Goal: Task Accomplishment & Management: Complete application form

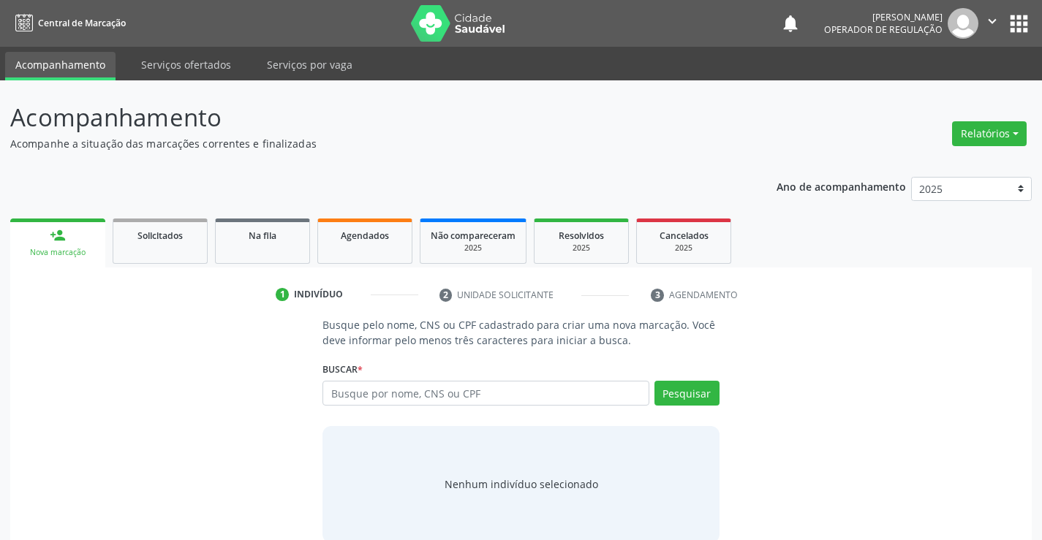
click at [388, 396] on input "text" at bounding box center [486, 393] width 326 height 25
type input "708002825777129"
click at [679, 392] on button "Pesquisar" at bounding box center [687, 393] width 65 height 25
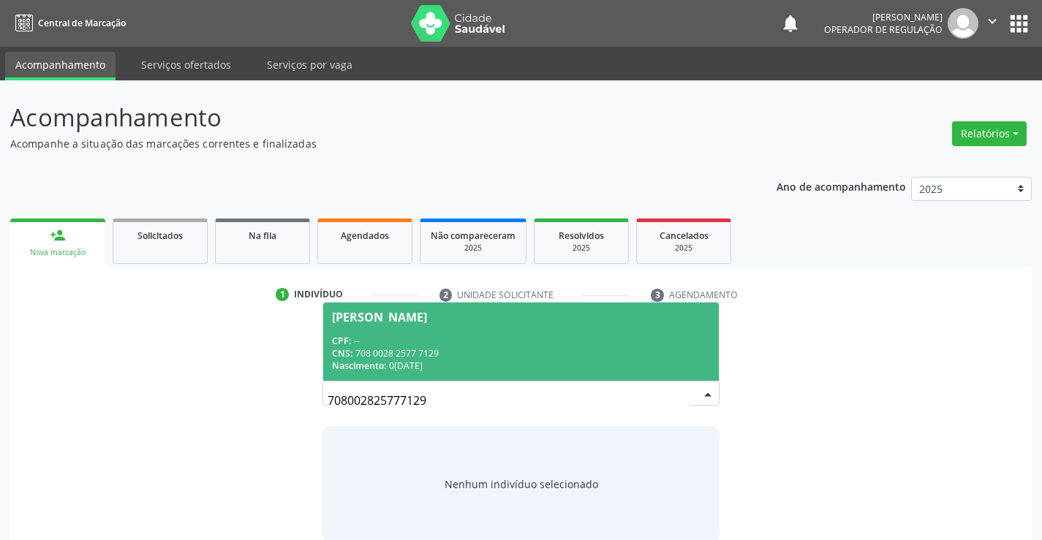
click at [379, 318] on div "Isabel Silvina Celestino" at bounding box center [379, 318] width 95 height 12
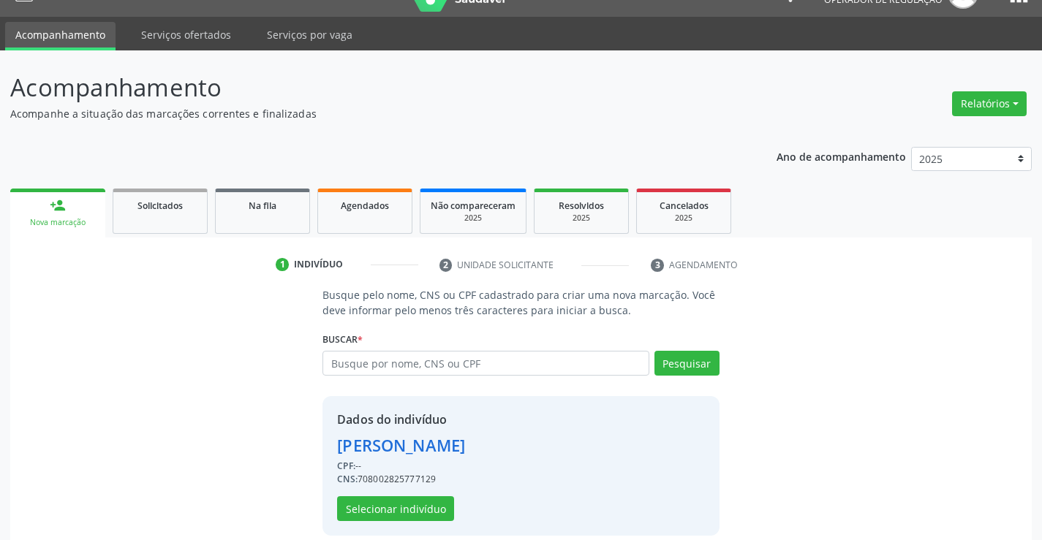
scroll to position [46, 0]
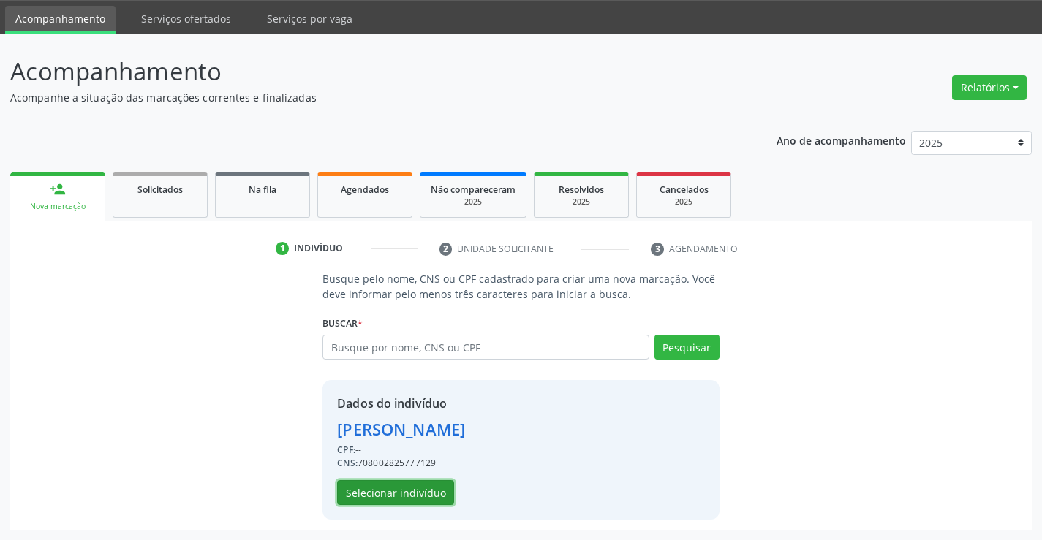
click at [402, 496] on button "Selecionar indivíduo" at bounding box center [395, 492] width 117 height 25
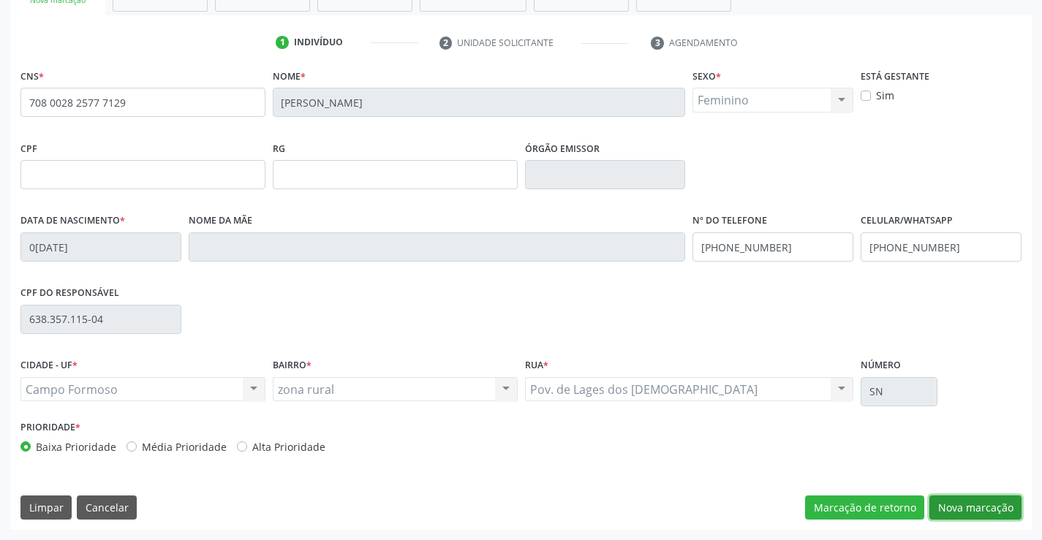
click at [953, 503] on button "Nova marcação" at bounding box center [976, 508] width 92 height 25
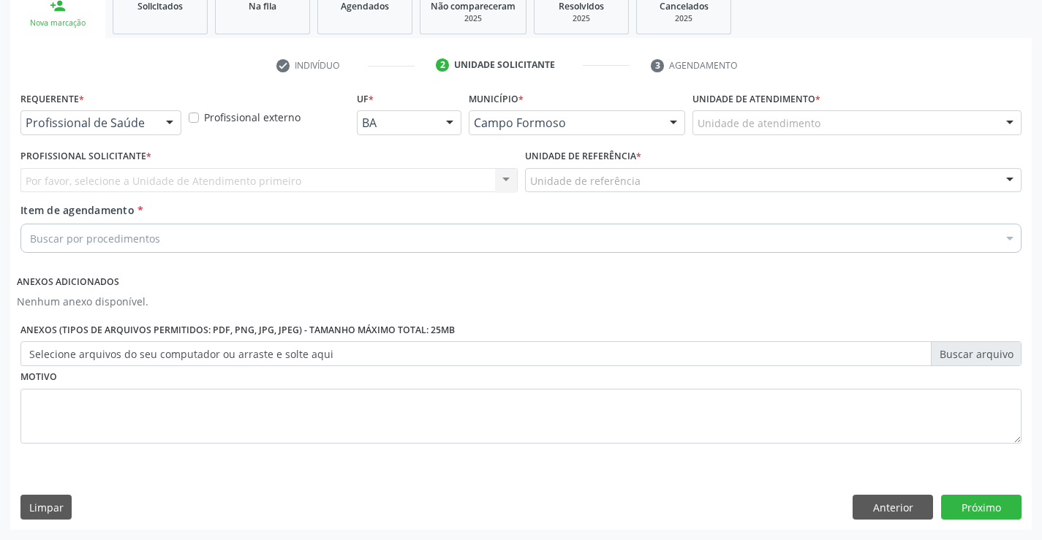
click at [164, 118] on div at bounding box center [170, 123] width 22 height 25
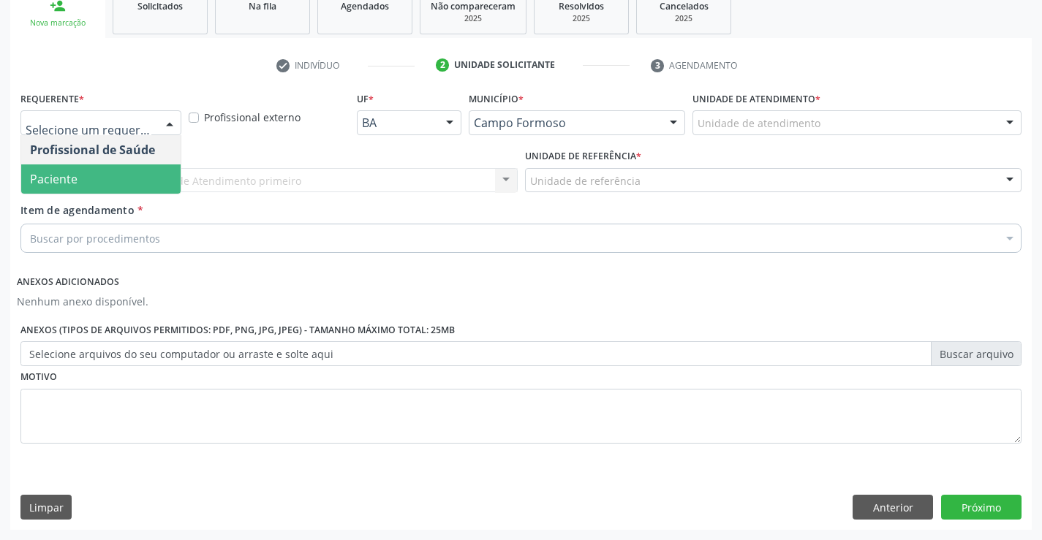
click at [133, 177] on span "Paciente" at bounding box center [100, 179] width 159 height 29
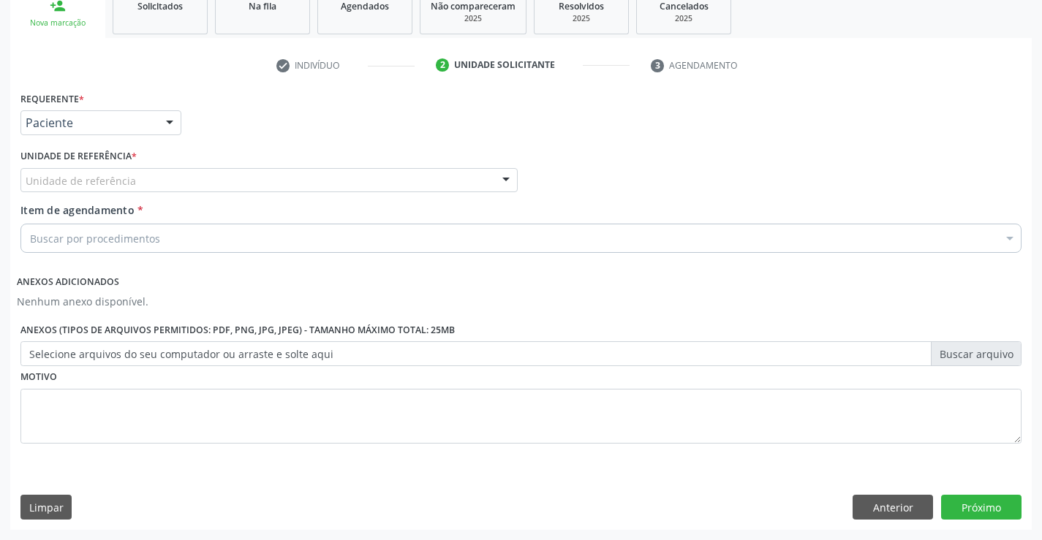
click at [506, 180] on div at bounding box center [506, 181] width 22 height 25
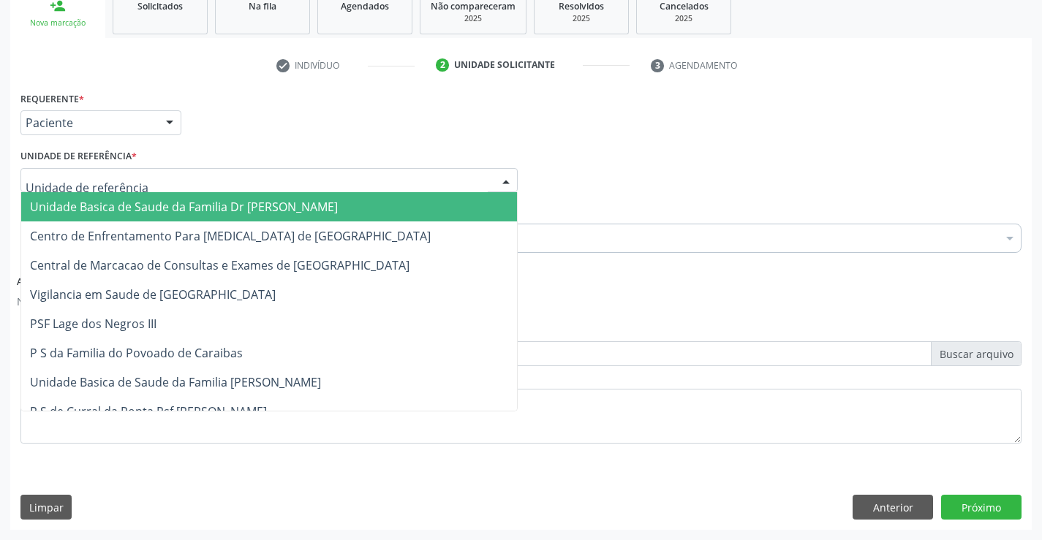
click at [430, 208] on span "Unidade Basica de Saude da Familia Dr [PERSON_NAME]" at bounding box center [269, 206] width 496 height 29
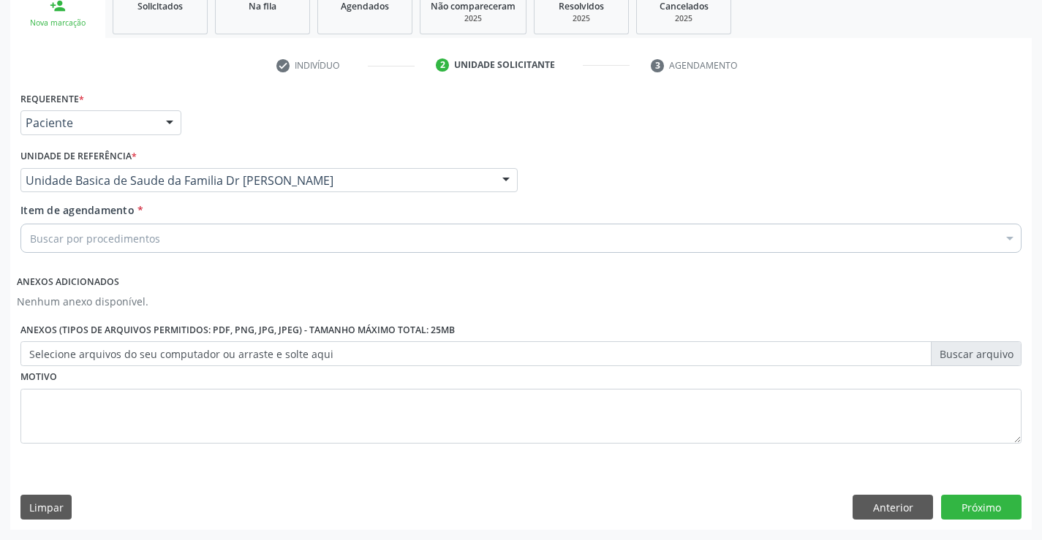
click at [320, 237] on div "Buscar por procedimentos" at bounding box center [520, 238] width 1001 height 29
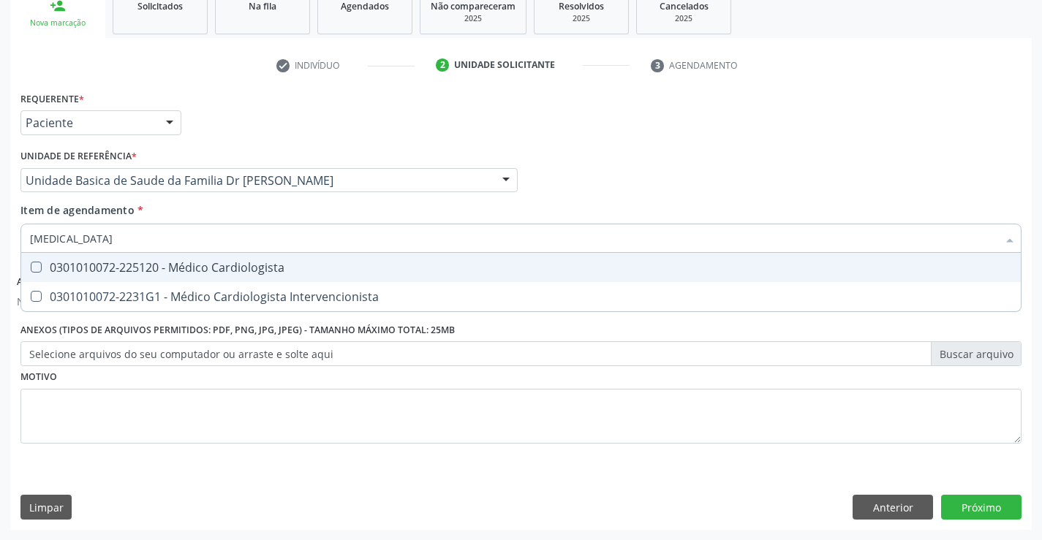
type input "cardiologista"
drag, startPoint x: 100, startPoint y: 238, endPoint x: 26, endPoint y: 257, distance: 76.3
click at [26, 249] on div "cardiologista Selecionar todos 0301010072-225120 - Médico Cardiologista 0301010…" at bounding box center [520, 236] width 1001 height 25
click at [69, 270] on div "0301010072-225120 - Médico Cardiologista" at bounding box center [521, 268] width 982 height 12
checkbox Cardiologista "true"
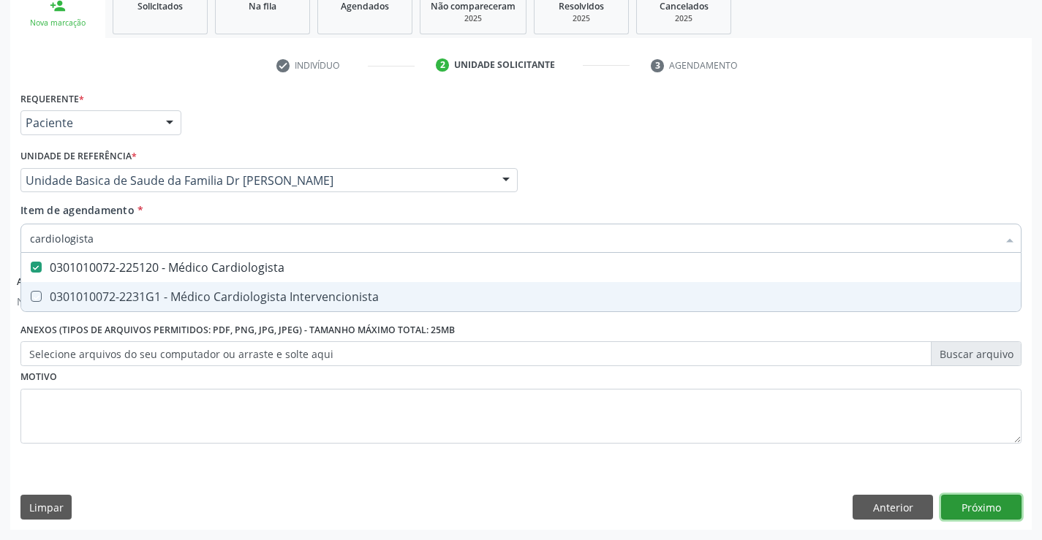
click at [972, 506] on button "Próximo" at bounding box center [981, 507] width 80 height 25
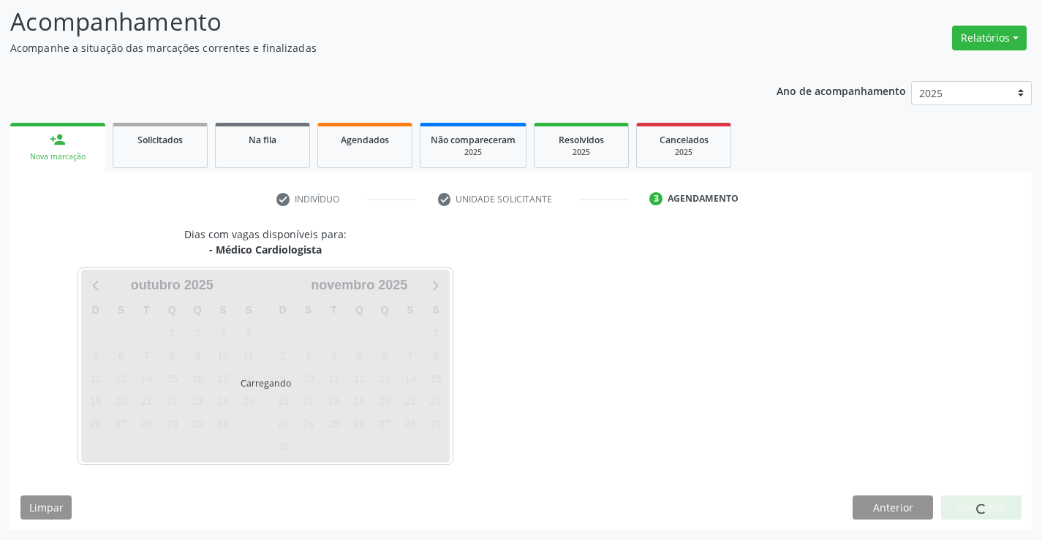
scroll to position [96, 0]
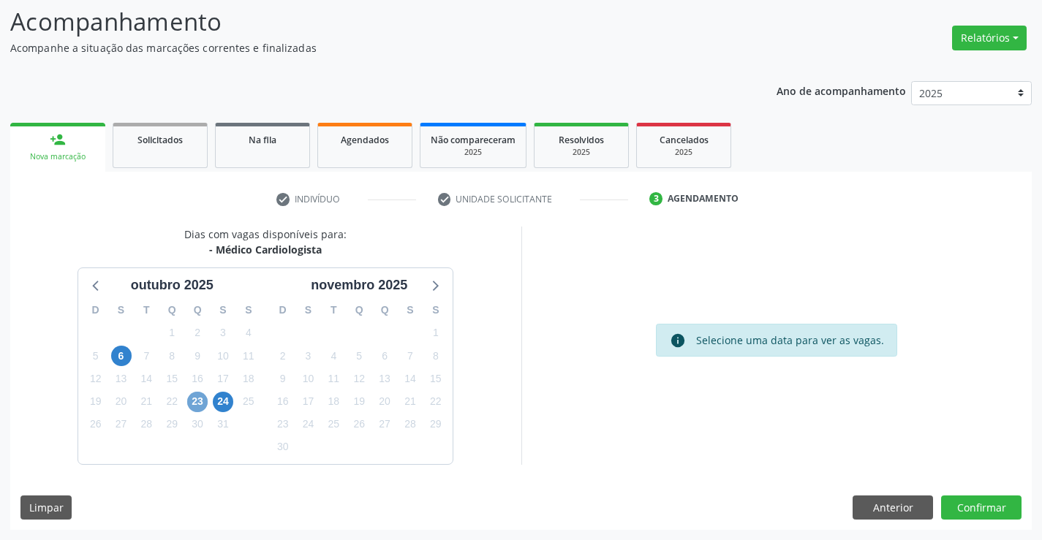
click at [195, 408] on span "23" at bounding box center [197, 402] width 20 height 20
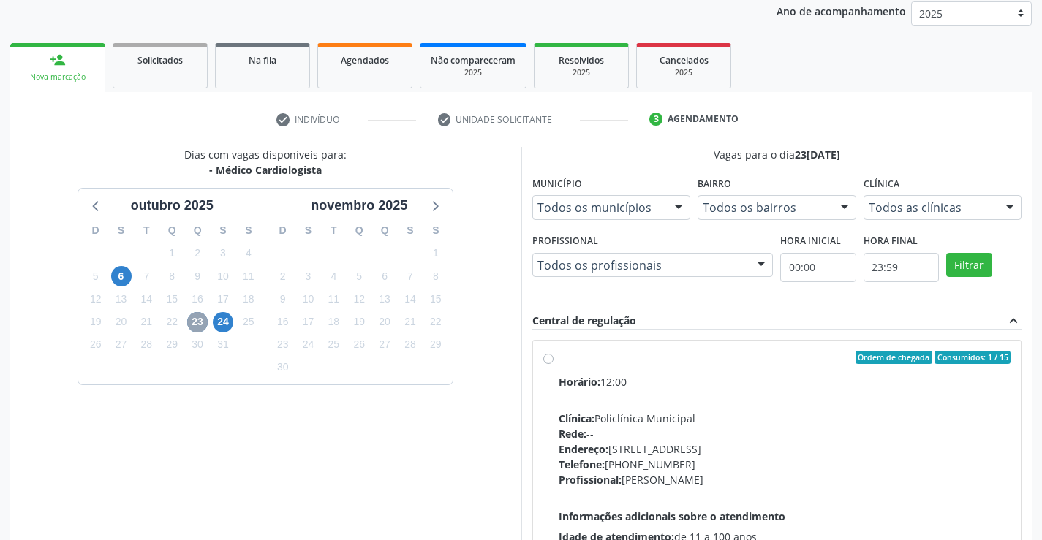
scroll to position [307, 0]
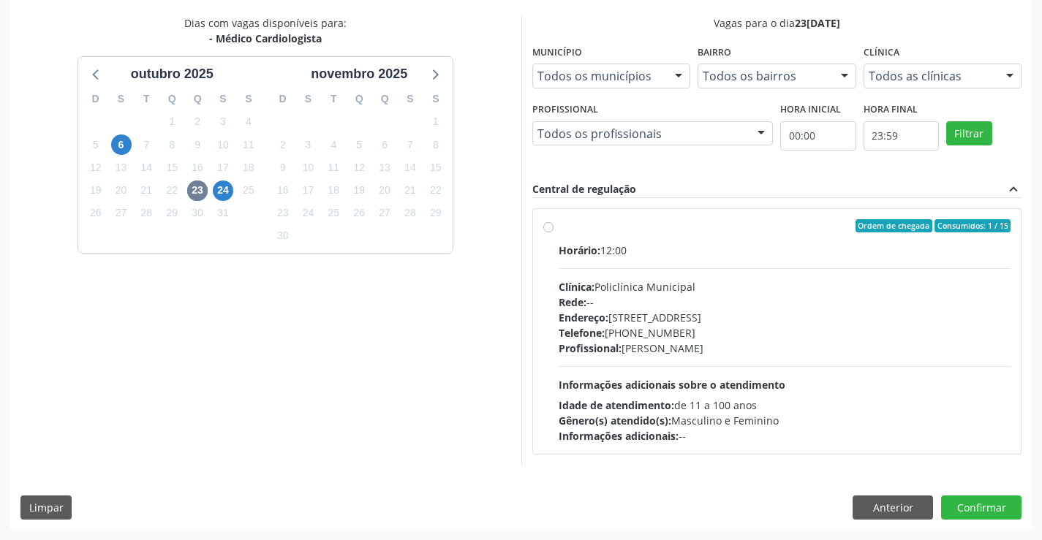
click at [559, 229] on label "Ordem de chegada Consumidos: 1 / 15 Horário: 12:00 Clínica: Policlínica Municip…" at bounding box center [785, 331] width 453 height 225
click at [545, 229] on input "Ordem de chegada Consumidos: 1 / 15 Horário: 12:00 Clínica: Policlínica Municip…" at bounding box center [548, 225] width 10 height 13
radio input "true"
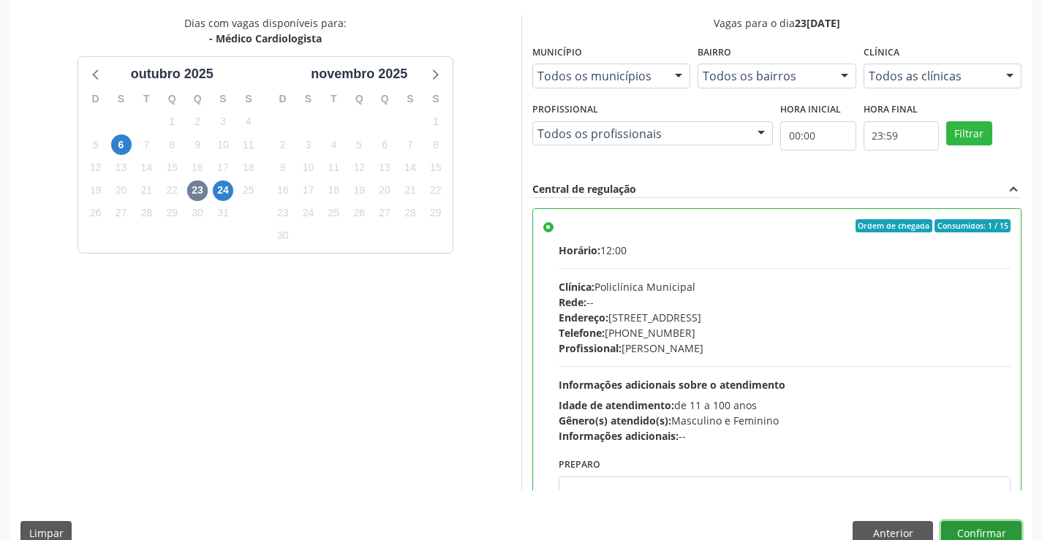
click at [989, 528] on button "Confirmar" at bounding box center [981, 533] width 80 height 25
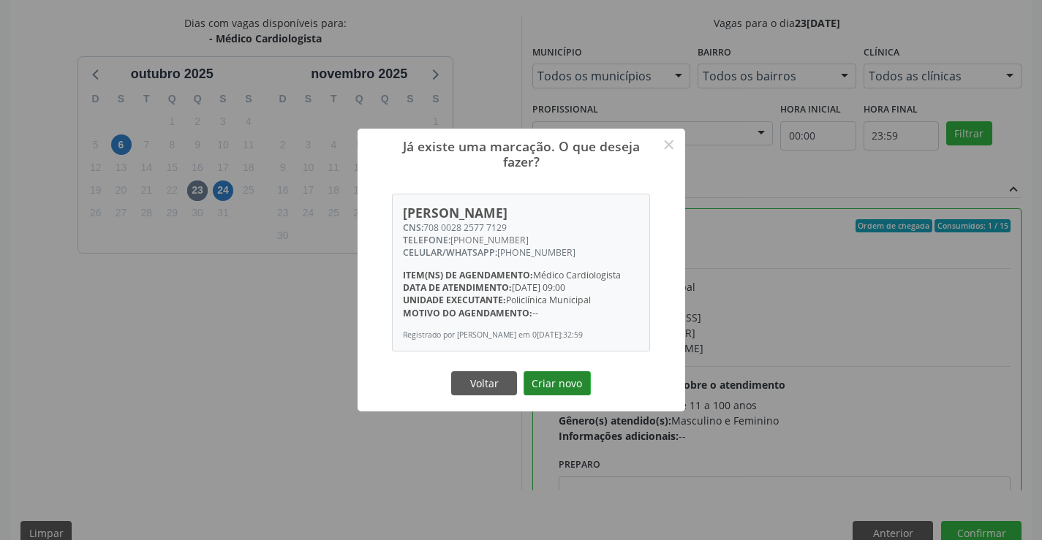
click at [553, 392] on button "Criar novo" at bounding box center [557, 384] width 67 height 25
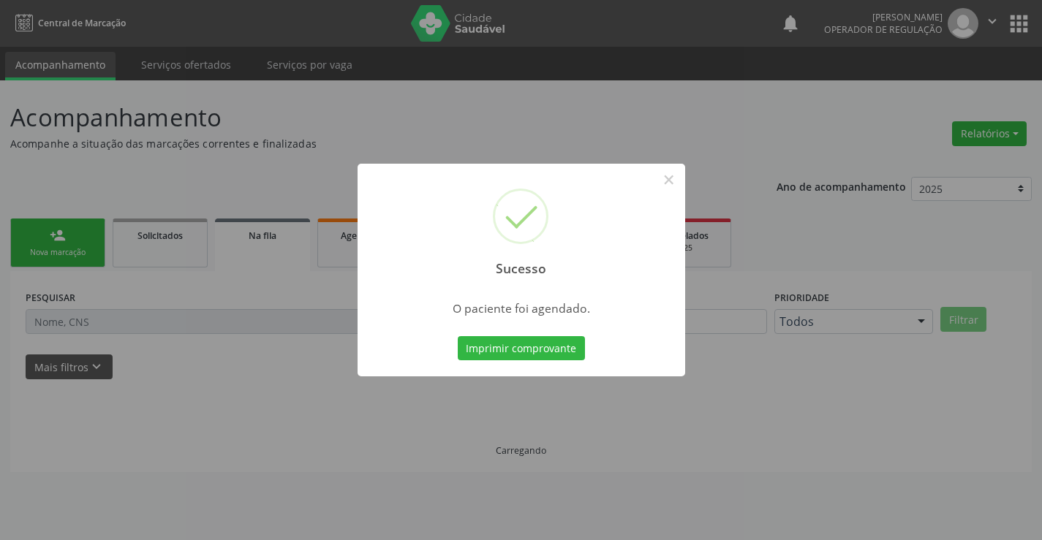
scroll to position [0, 0]
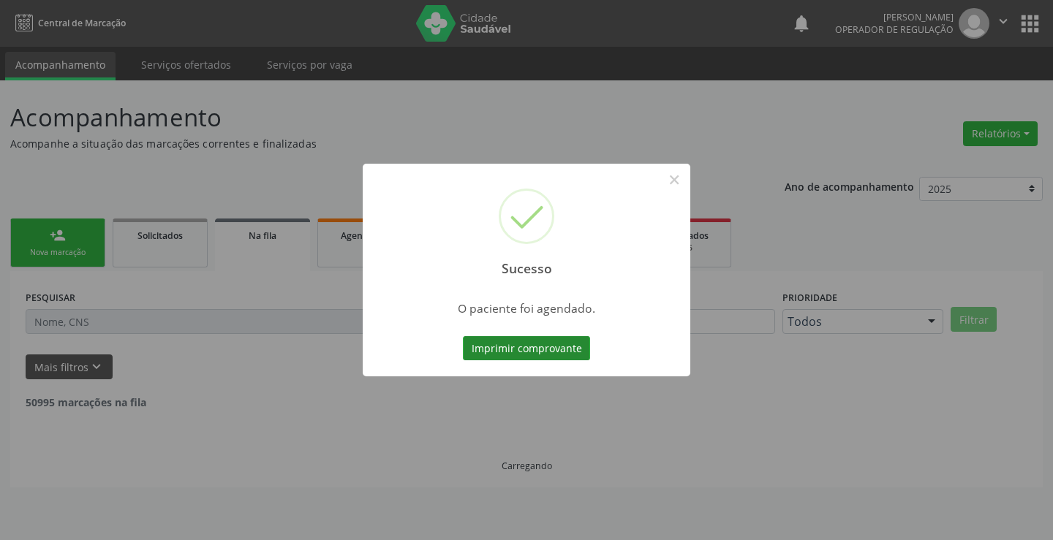
click at [507, 357] on button "Imprimir comprovante" at bounding box center [526, 348] width 127 height 25
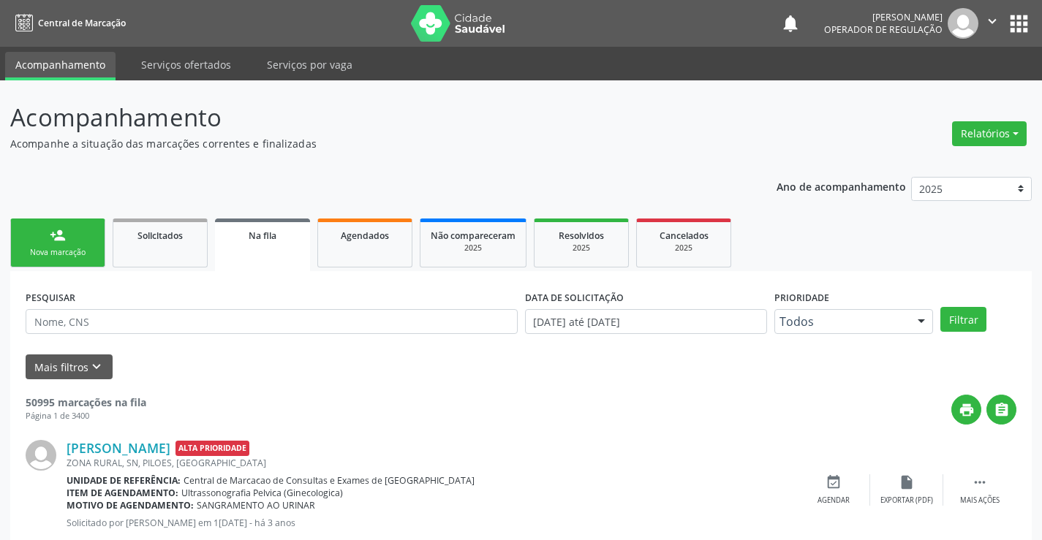
click at [78, 251] on div "Nova marcação" at bounding box center [57, 252] width 73 height 11
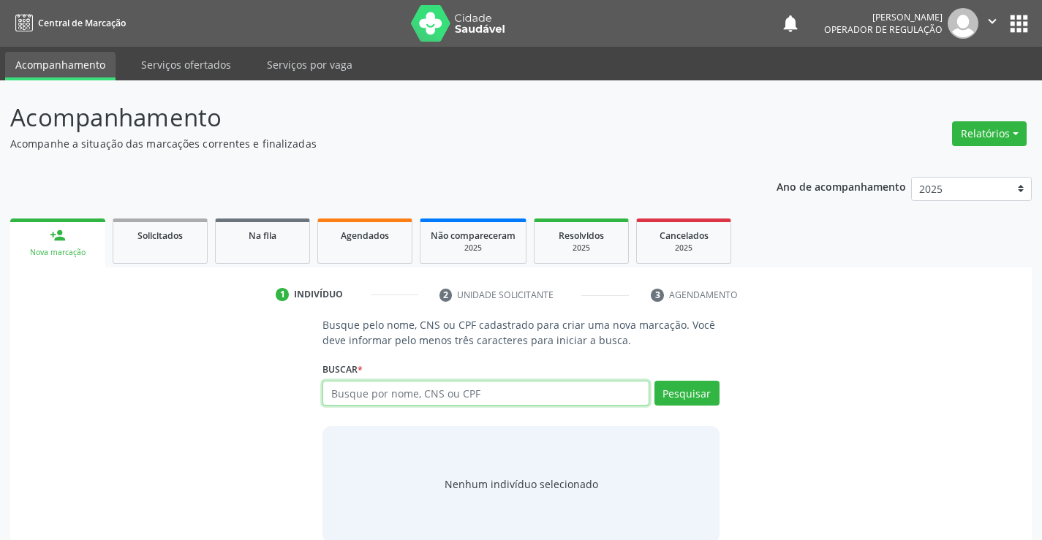
click at [366, 391] on input "text" at bounding box center [486, 393] width 326 height 25
type input "702004897838887"
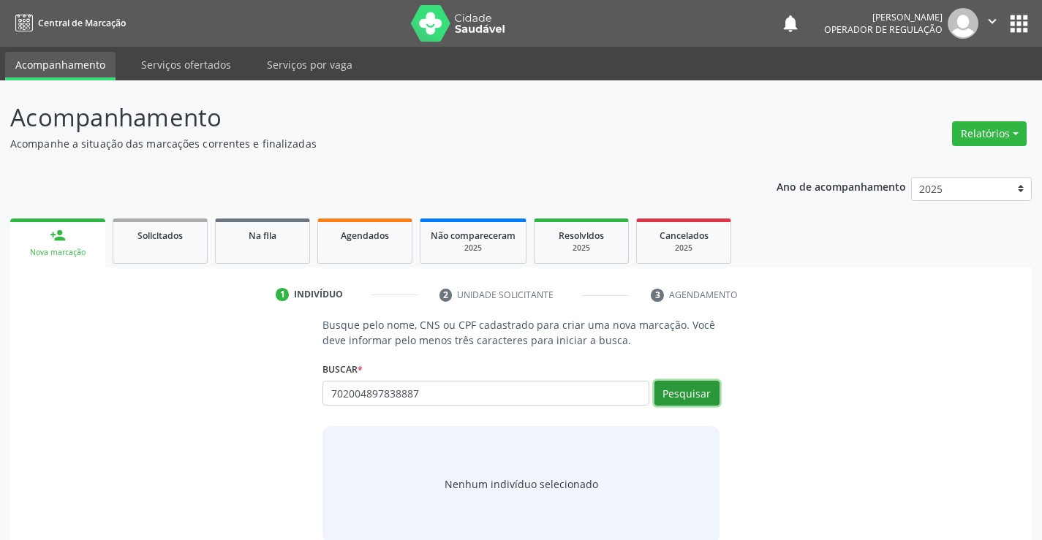
click at [697, 394] on button "Pesquisar" at bounding box center [687, 393] width 65 height 25
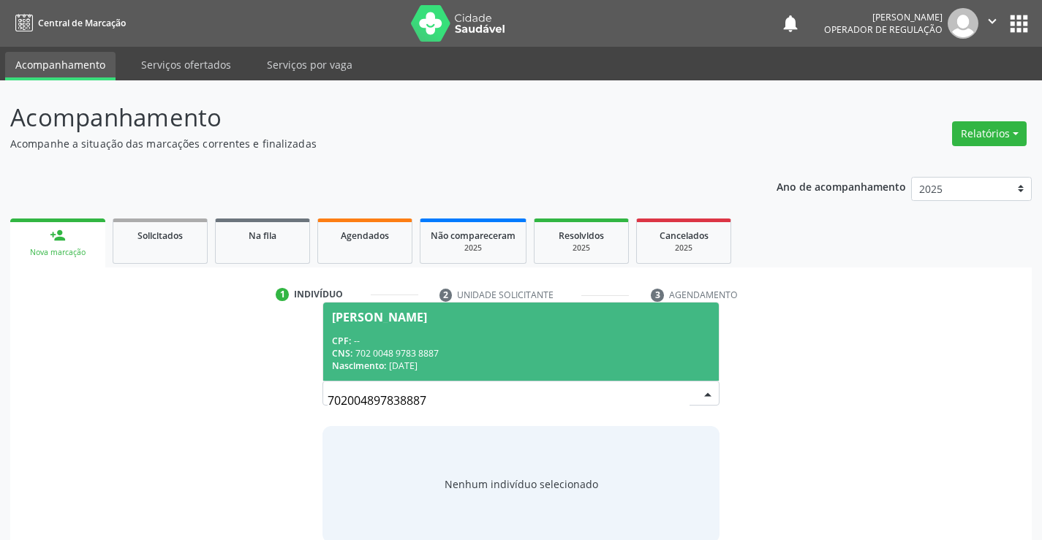
click at [417, 321] on div "Arlete Pereira da Silva" at bounding box center [379, 318] width 95 height 12
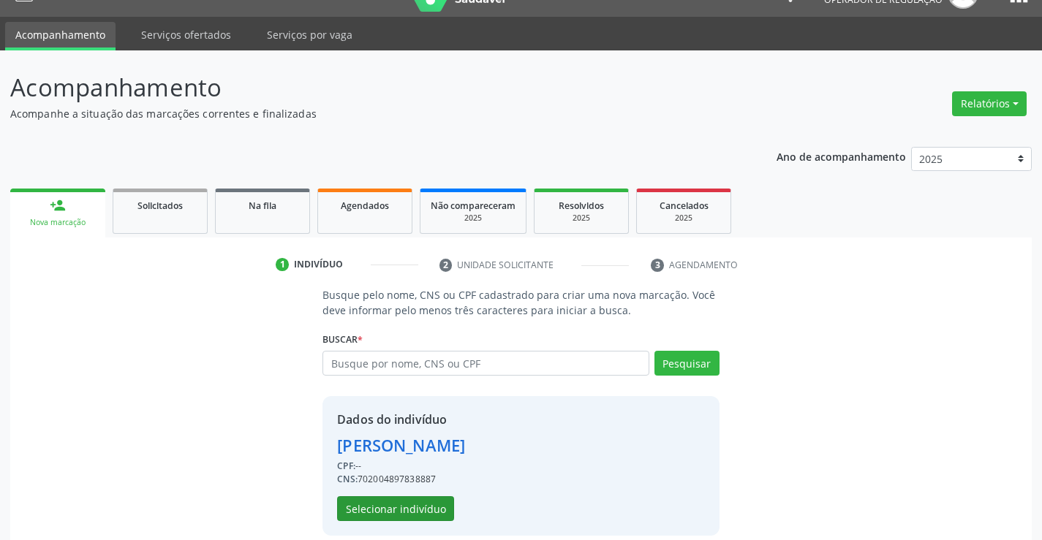
scroll to position [46, 0]
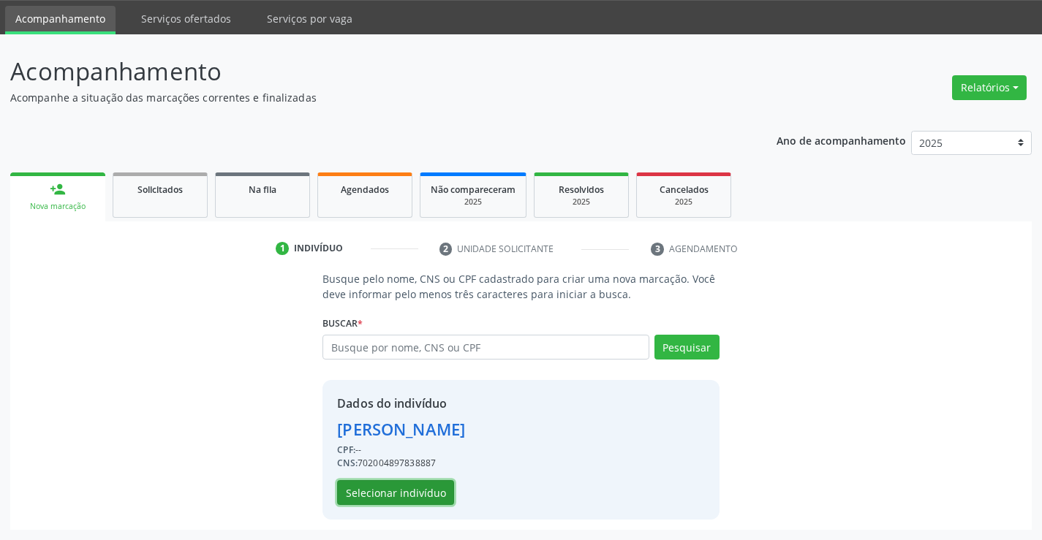
click at [433, 491] on button "Selecionar indivíduo" at bounding box center [395, 492] width 117 height 25
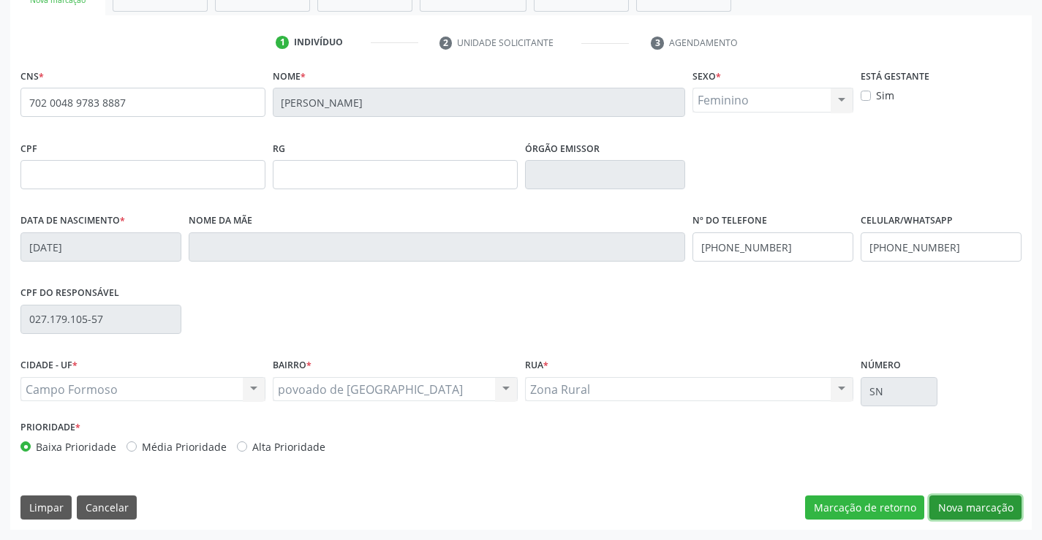
click at [931, 507] on button "Nova marcação" at bounding box center [976, 508] width 92 height 25
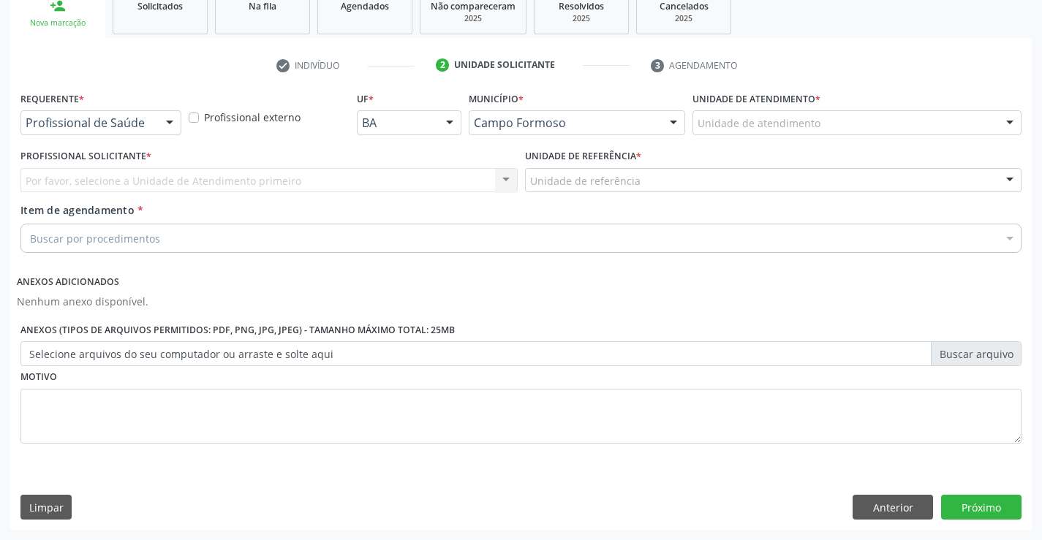
scroll to position [230, 0]
click at [168, 124] on div at bounding box center [170, 123] width 22 height 25
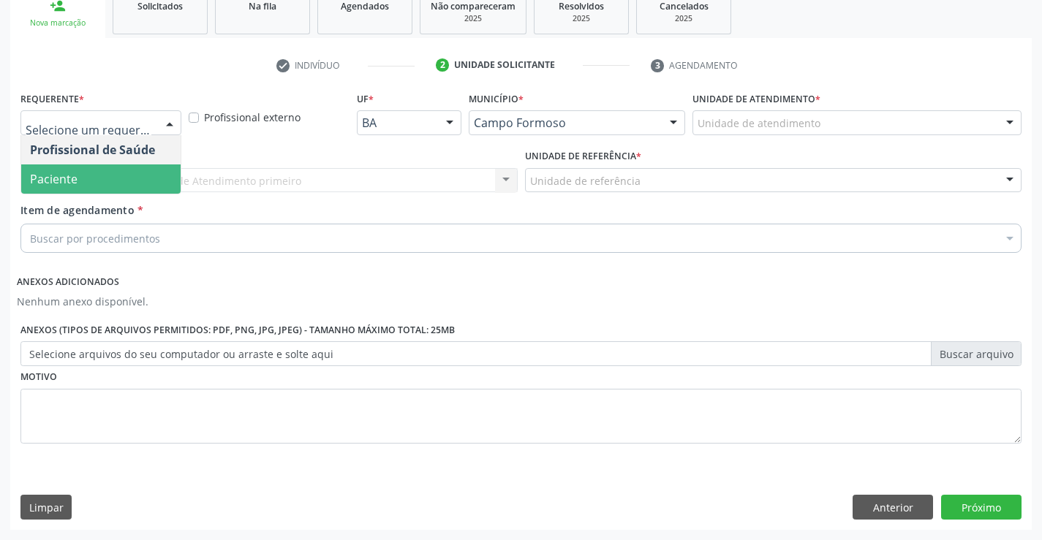
click at [97, 187] on span "Paciente" at bounding box center [100, 179] width 159 height 29
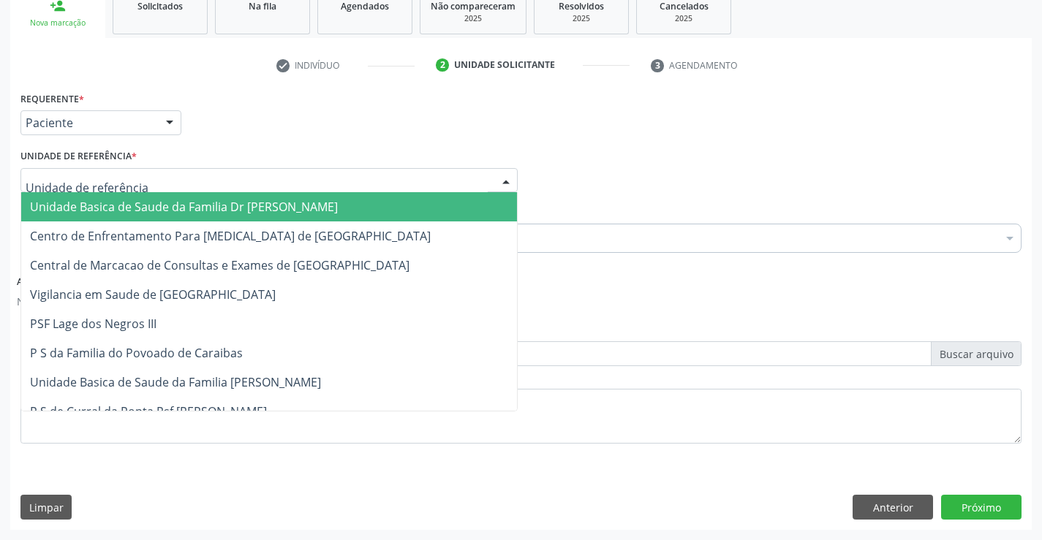
click at [500, 176] on div at bounding box center [506, 181] width 22 height 25
click at [399, 208] on span "Unidade Basica de Saude da Familia Dr [PERSON_NAME]" at bounding box center [269, 206] width 496 height 29
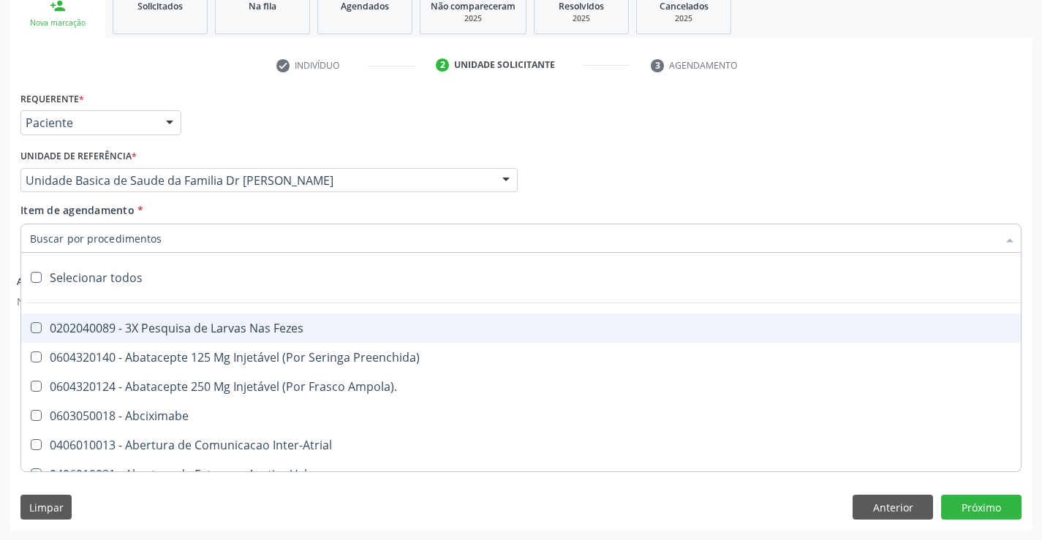
paste input "cardiologista"
type input "cardiologista"
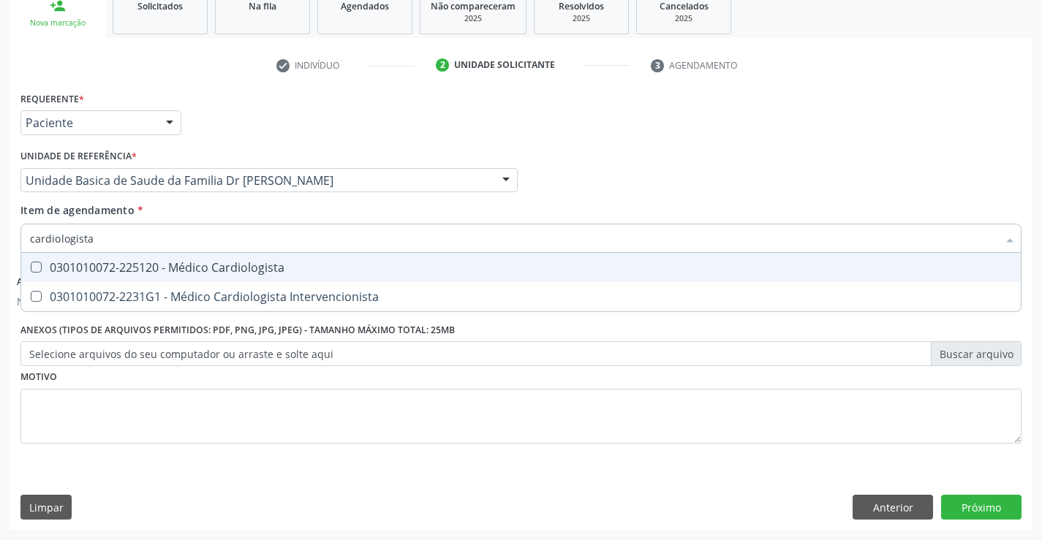
click at [271, 263] on div "0301010072-225120 - Médico Cardiologista" at bounding box center [521, 268] width 982 height 12
checkbox Cardiologista "true"
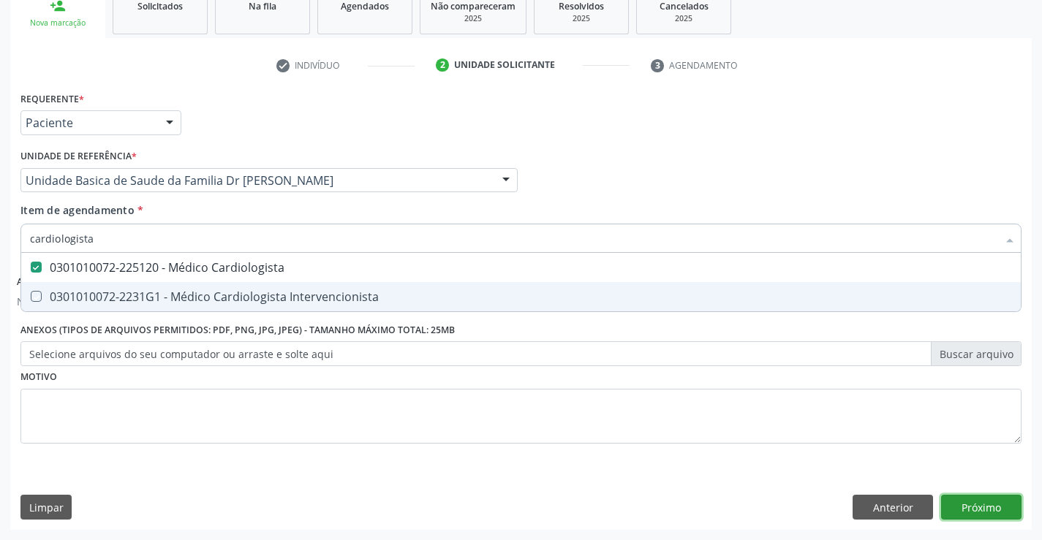
click at [995, 507] on button "Próximo" at bounding box center [981, 507] width 80 height 25
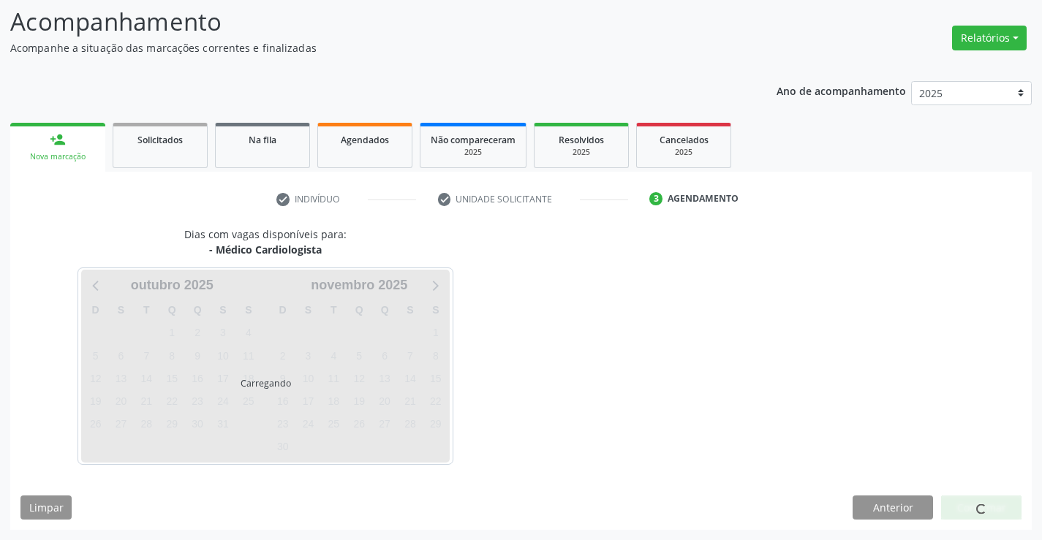
scroll to position [96, 0]
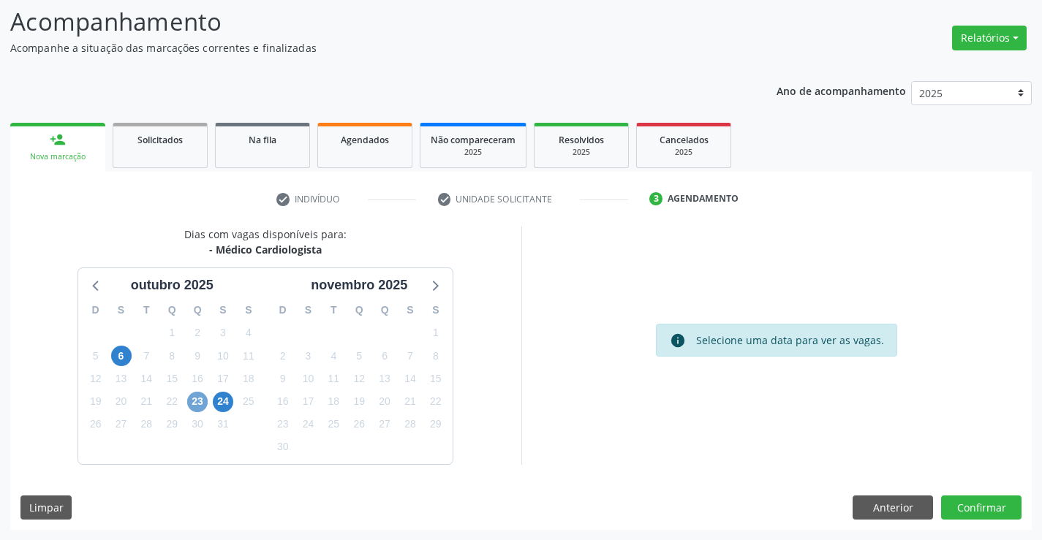
click at [198, 400] on span "23" at bounding box center [197, 402] width 20 height 20
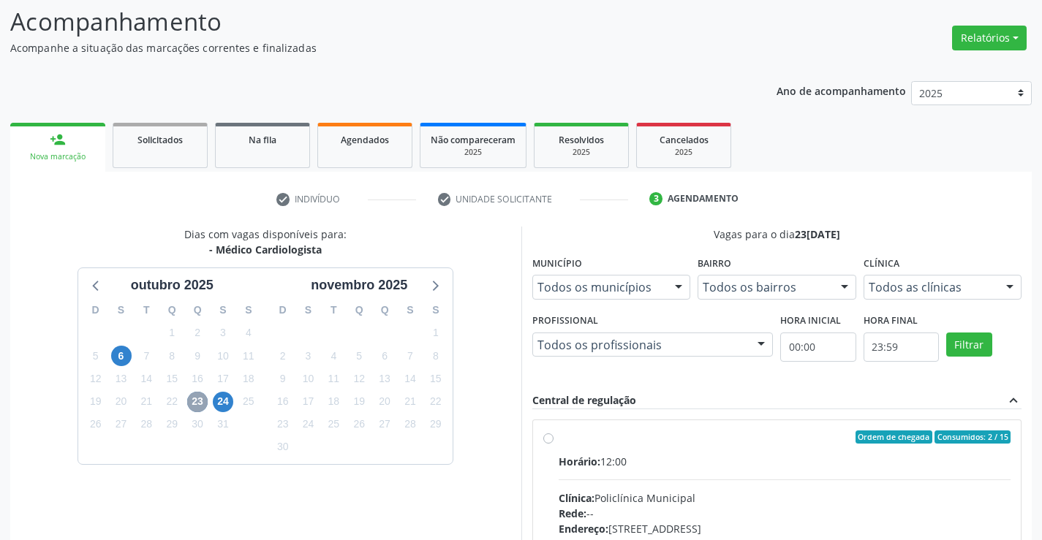
scroll to position [307, 0]
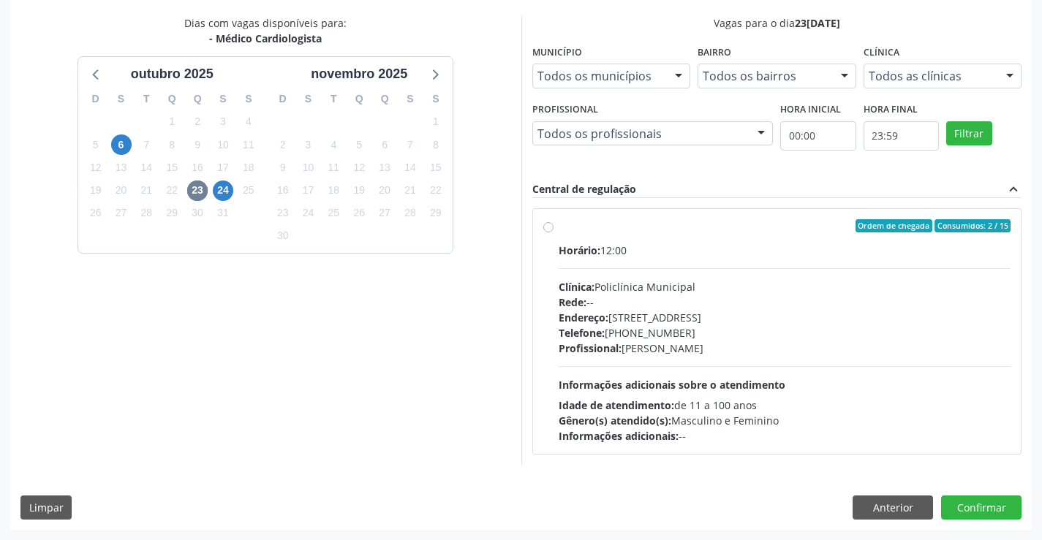
click at [559, 225] on label "Ordem de chegada Consumidos: 2 / 15 Horário: 12:00 Clínica: Policlínica Municip…" at bounding box center [785, 331] width 453 height 225
click at [548, 225] on input "Ordem de chegada Consumidos: 2 / 15 Horário: 12:00 Clínica: Policlínica Municip…" at bounding box center [548, 225] width 10 height 13
radio input "true"
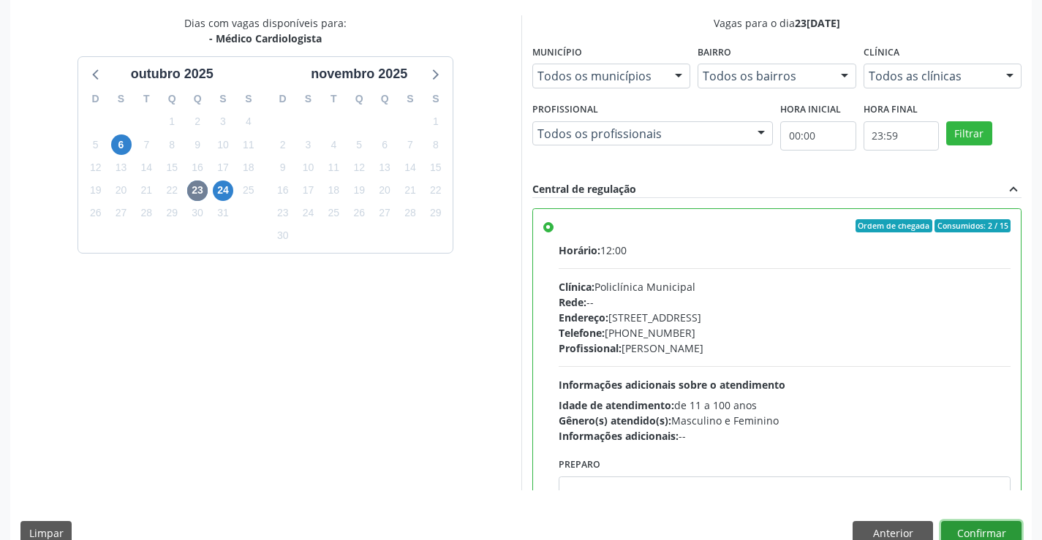
click at [969, 529] on button "Confirmar" at bounding box center [981, 533] width 80 height 25
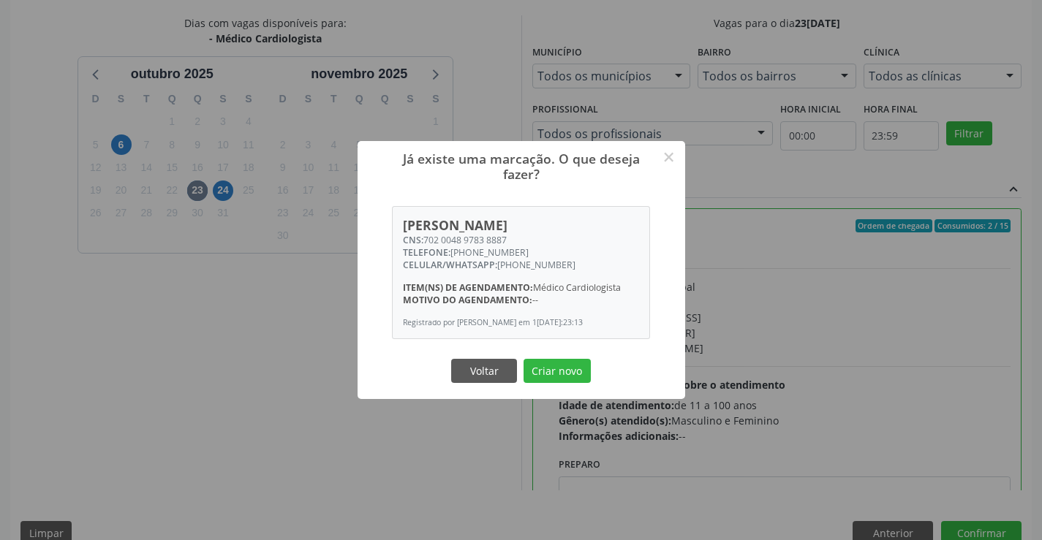
click at [546, 363] on div "Voltar Criar novo" at bounding box center [521, 370] width 146 height 31
click at [548, 369] on button "Criar novo" at bounding box center [557, 371] width 67 height 25
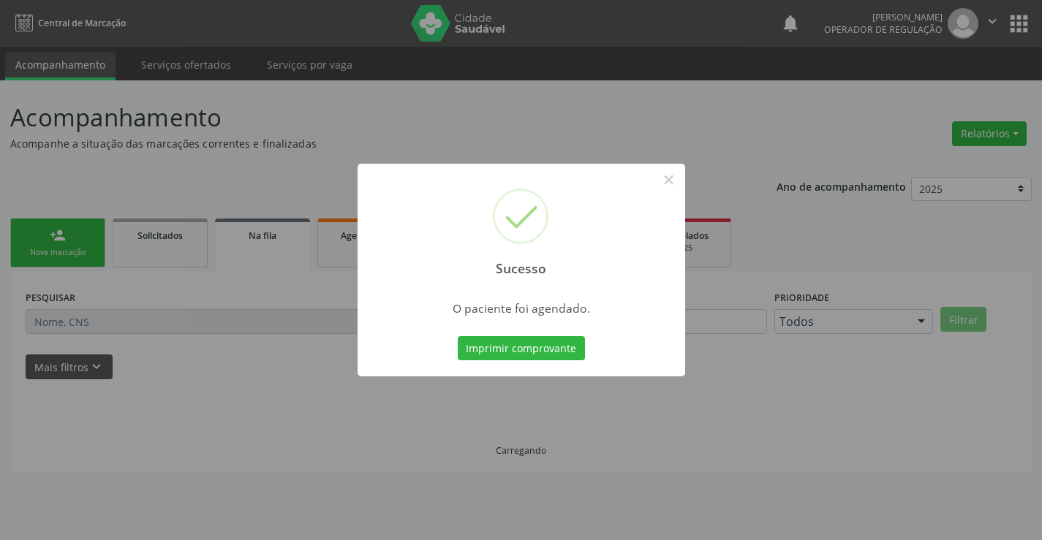
scroll to position [0, 0]
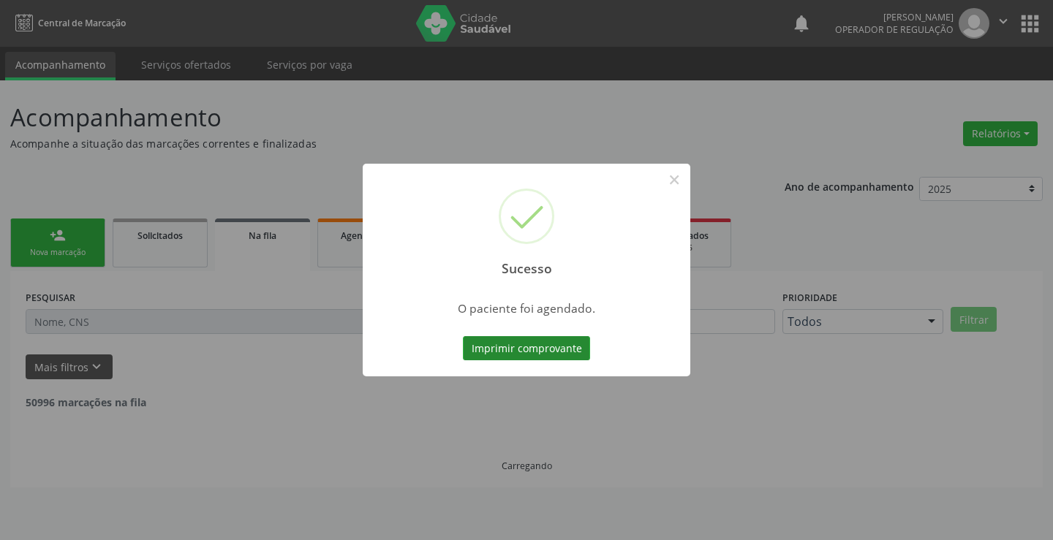
click at [513, 343] on button "Imprimir comprovante" at bounding box center [526, 348] width 127 height 25
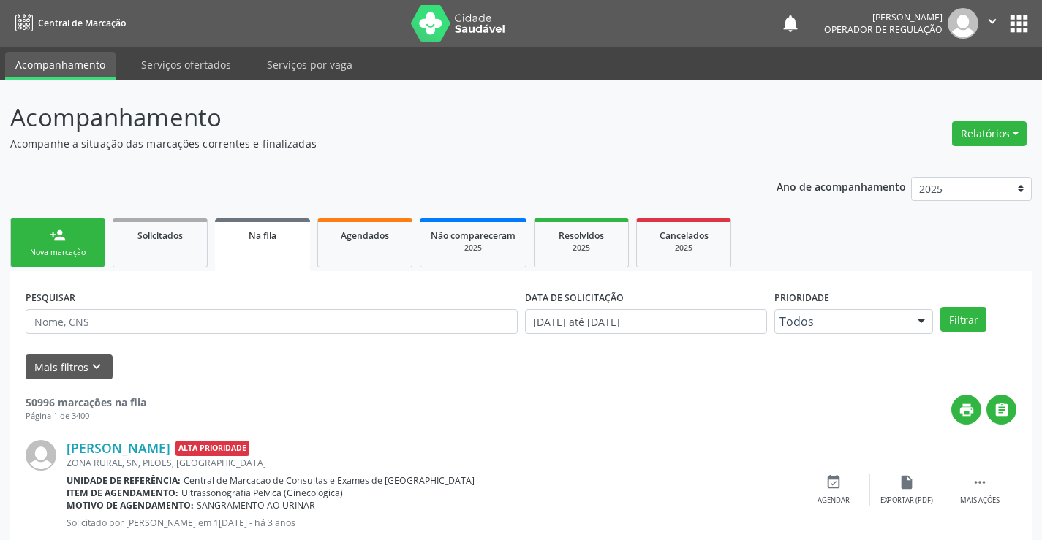
click at [57, 248] on div "Nova marcação" at bounding box center [57, 252] width 73 height 11
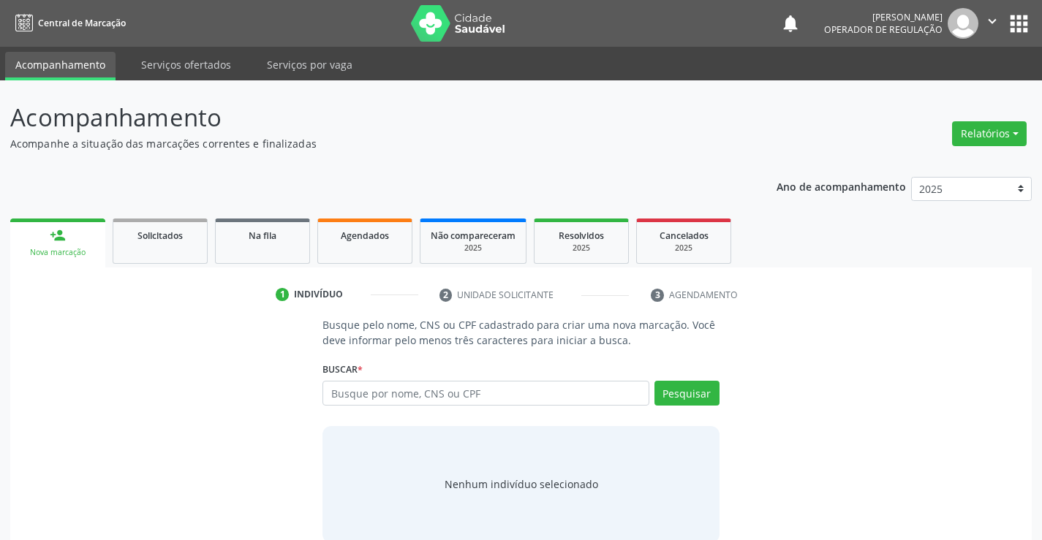
click at [382, 407] on div "Busque por nome, CNS ou CPF Nenhum resultado encontrado para: " " Digite nome, …" at bounding box center [521, 398] width 396 height 35
click at [387, 393] on input "text" at bounding box center [486, 393] width 326 height 25
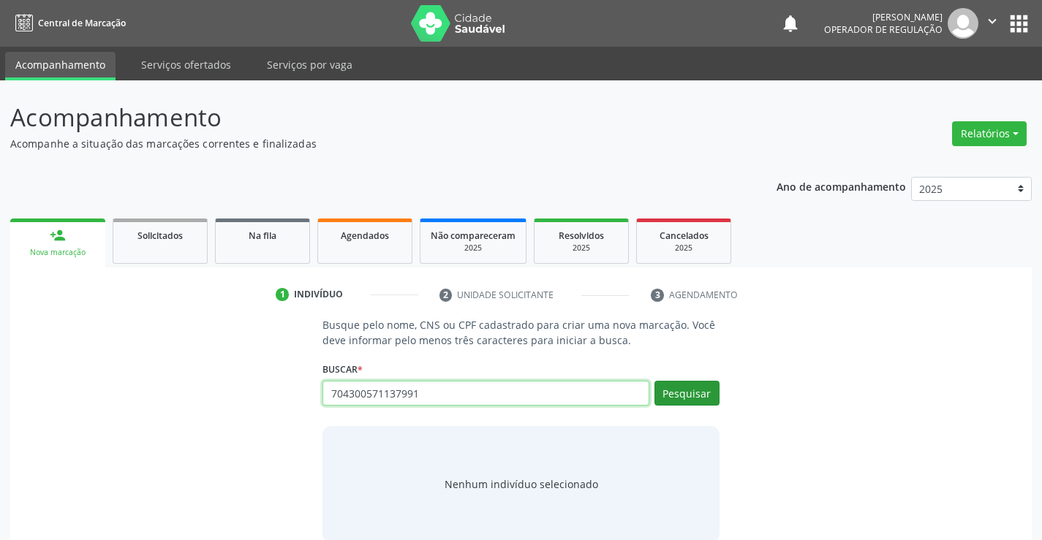
type input "704300571137991"
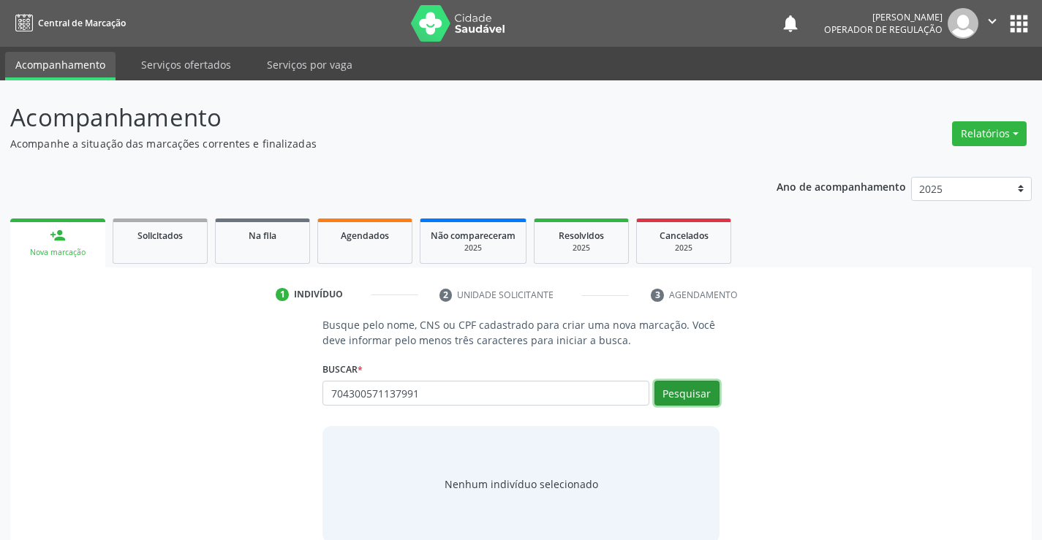
click at [690, 399] on button "Pesquisar" at bounding box center [687, 393] width 65 height 25
type input "704300571137991"
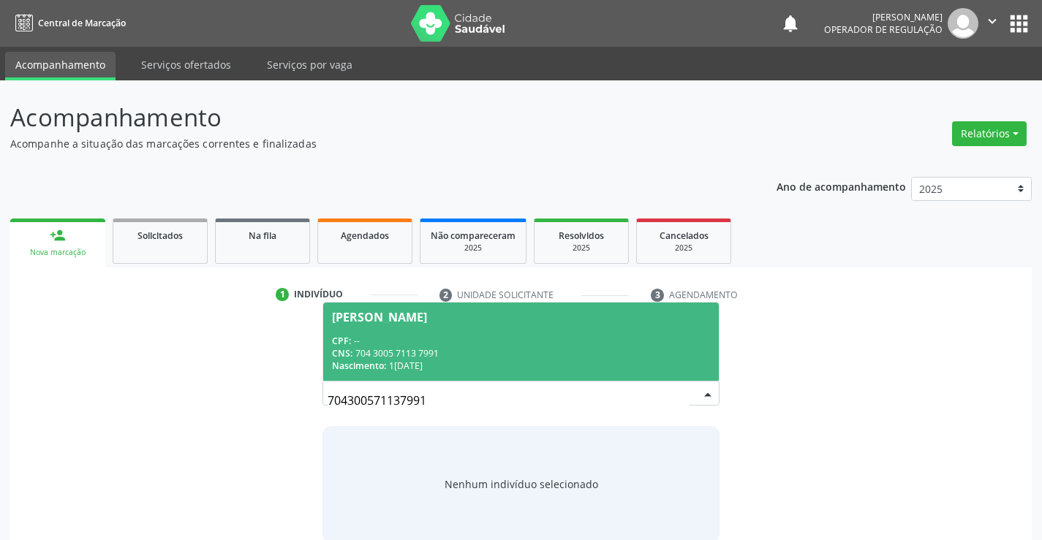
click at [368, 316] on div "Maria de Lourdes da Cruz Souza" at bounding box center [379, 318] width 95 height 12
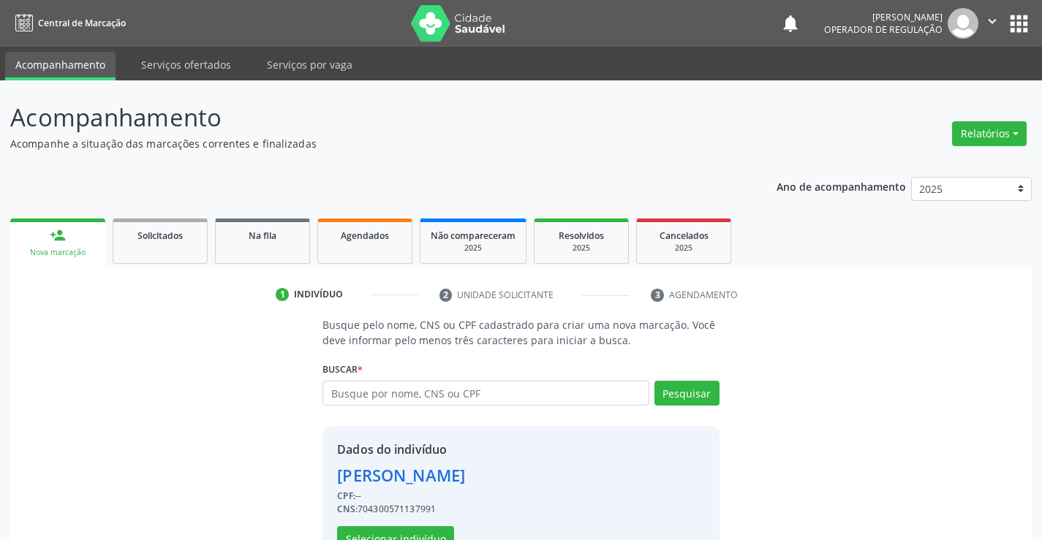
scroll to position [46, 0]
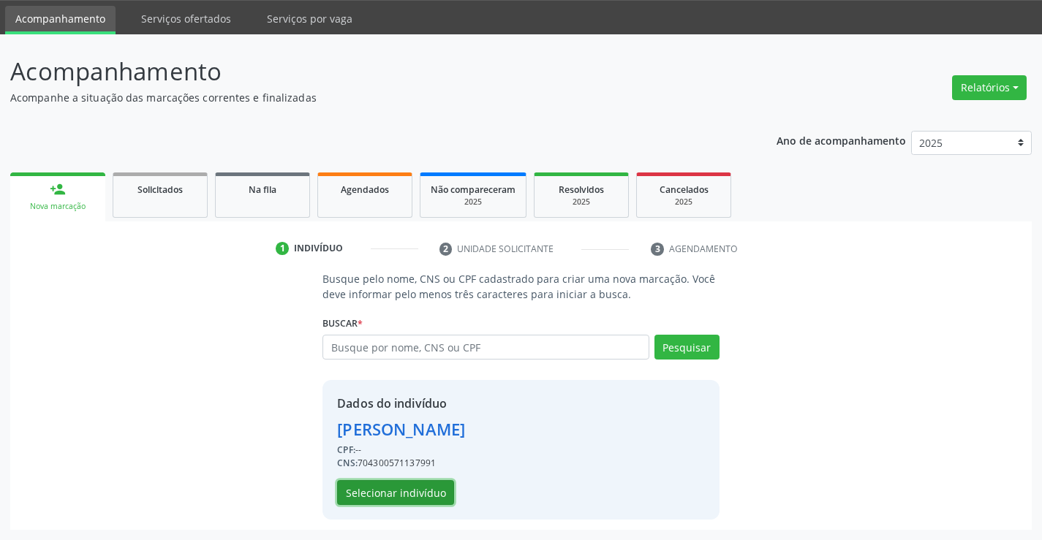
click at [410, 497] on button "Selecionar indivíduo" at bounding box center [395, 492] width 117 height 25
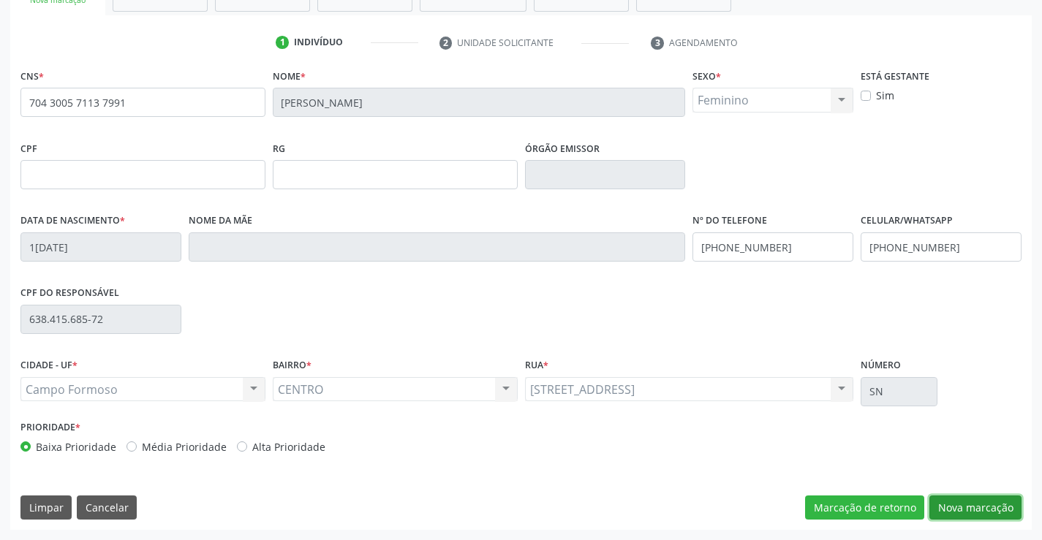
click at [987, 505] on button "Nova marcação" at bounding box center [976, 508] width 92 height 25
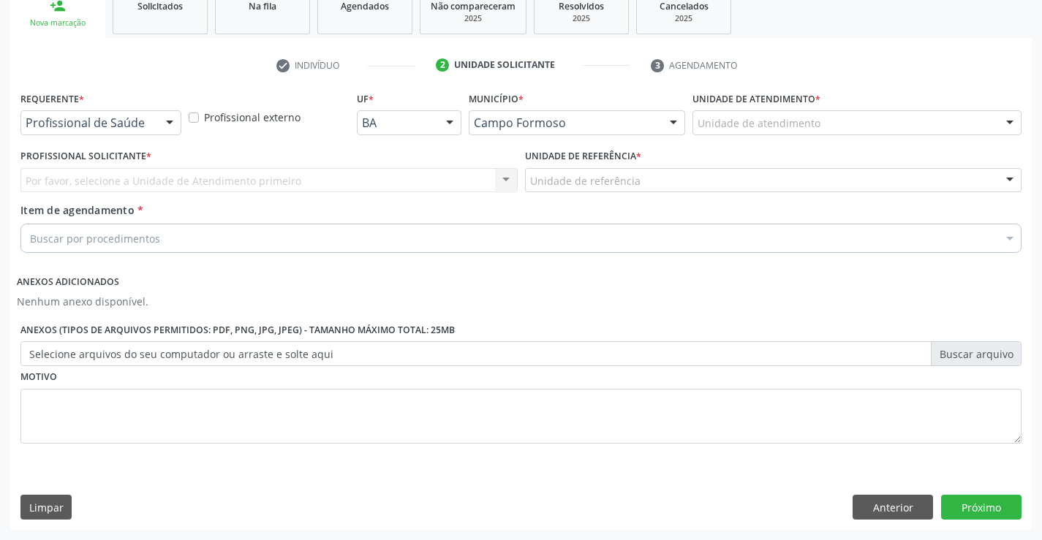
scroll to position [230, 0]
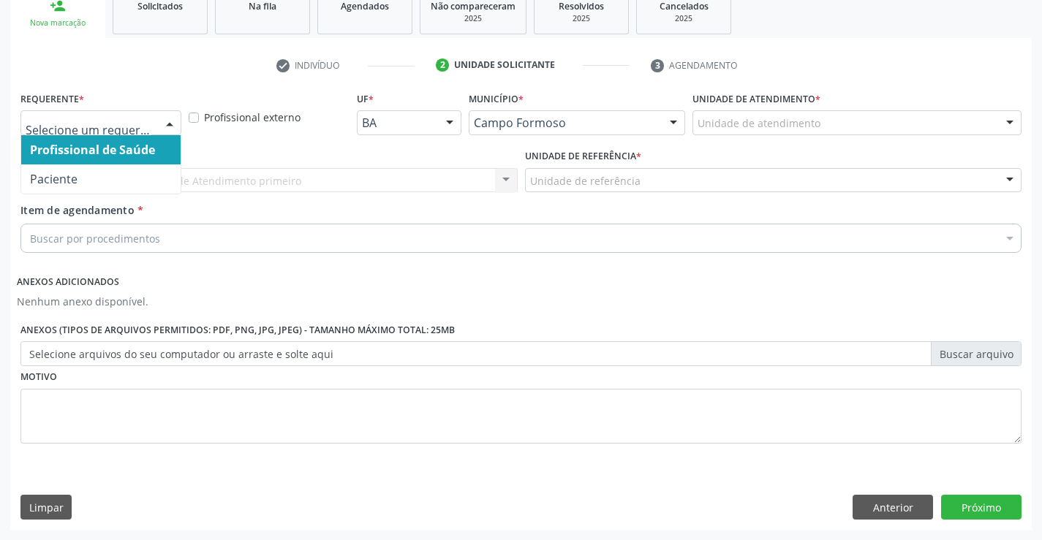
click at [170, 117] on div at bounding box center [170, 123] width 22 height 25
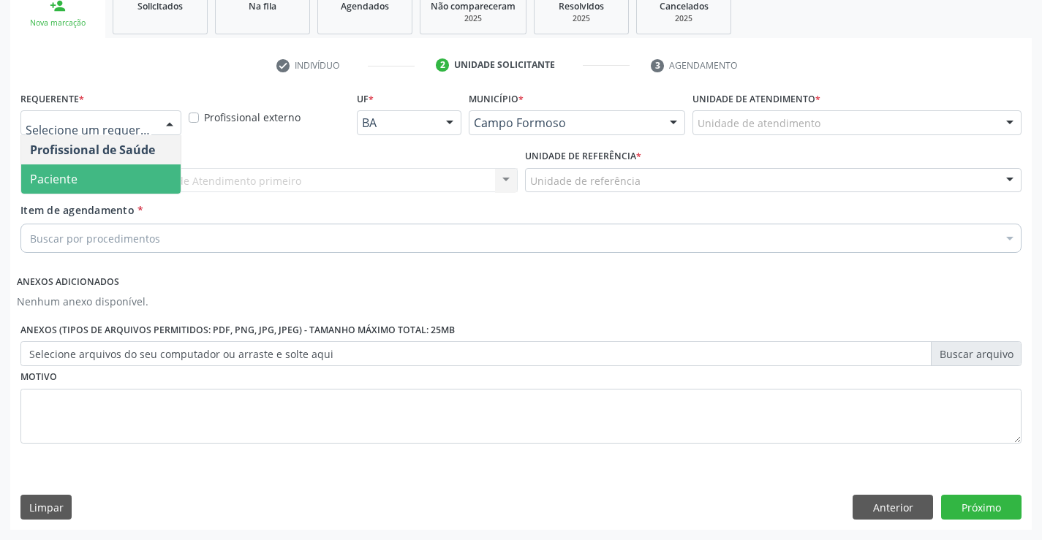
click at [127, 173] on span "Paciente" at bounding box center [100, 179] width 159 height 29
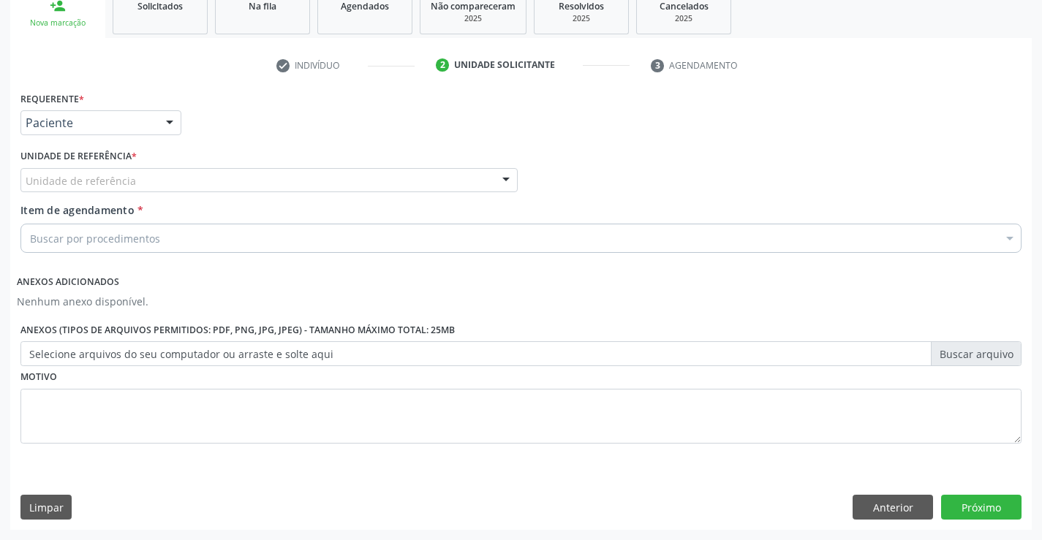
click at [508, 176] on div at bounding box center [506, 181] width 22 height 25
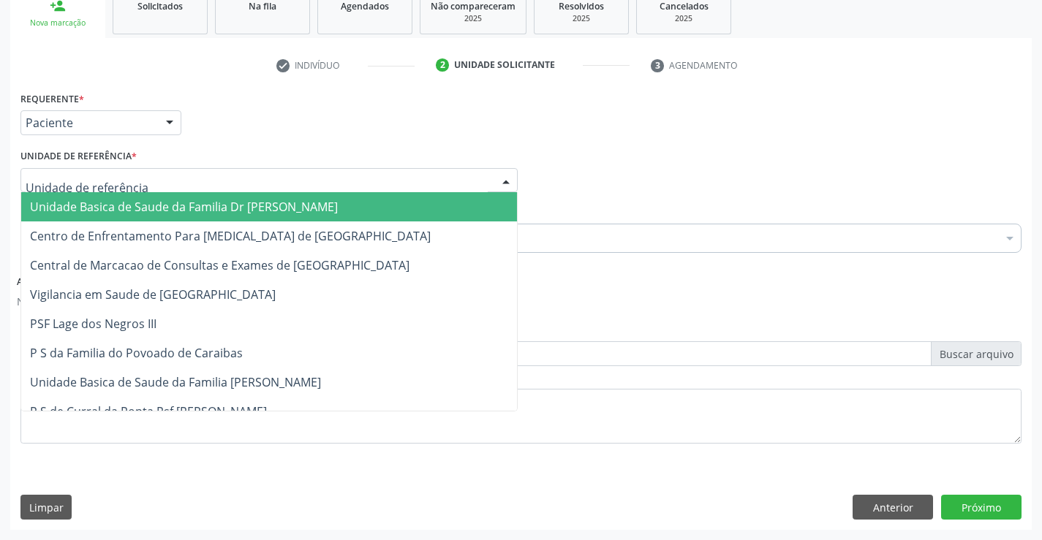
click at [398, 204] on span "Unidade Basica de Saude da Familia Dr [PERSON_NAME]" at bounding box center [269, 206] width 496 height 29
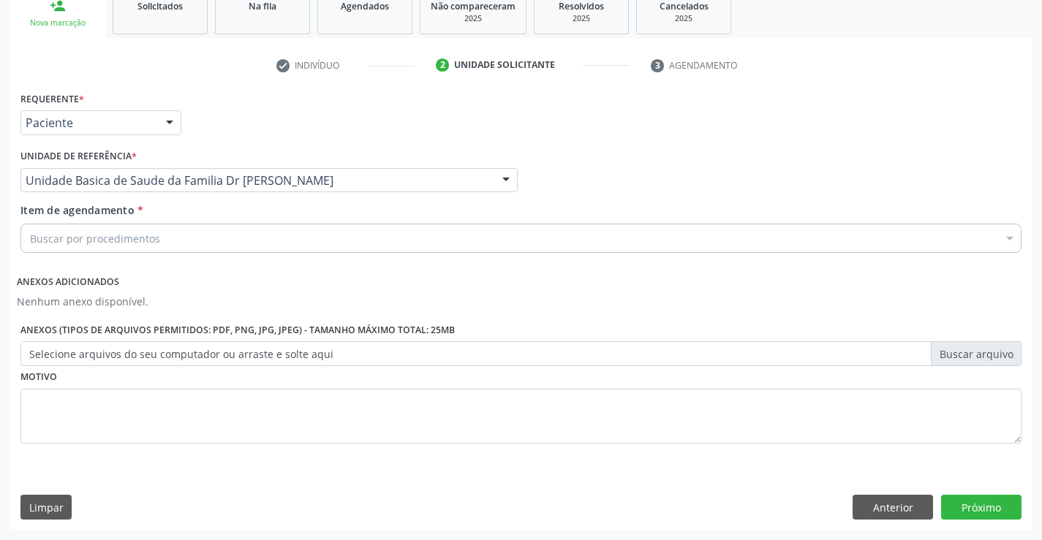
click at [326, 237] on div "Buscar por procedimentos" at bounding box center [520, 238] width 1001 height 29
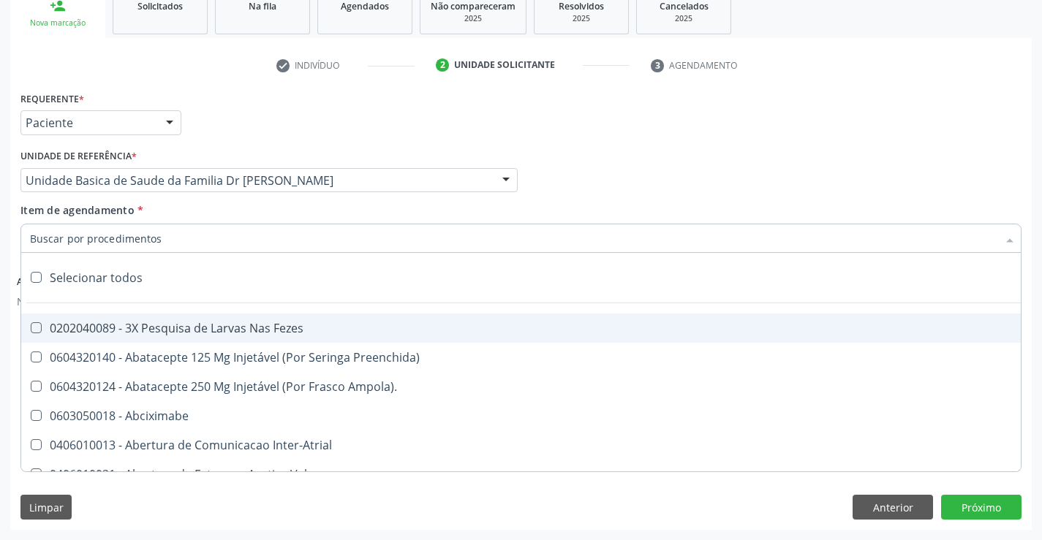
paste input "cardiologista"
type input "cardiologista"
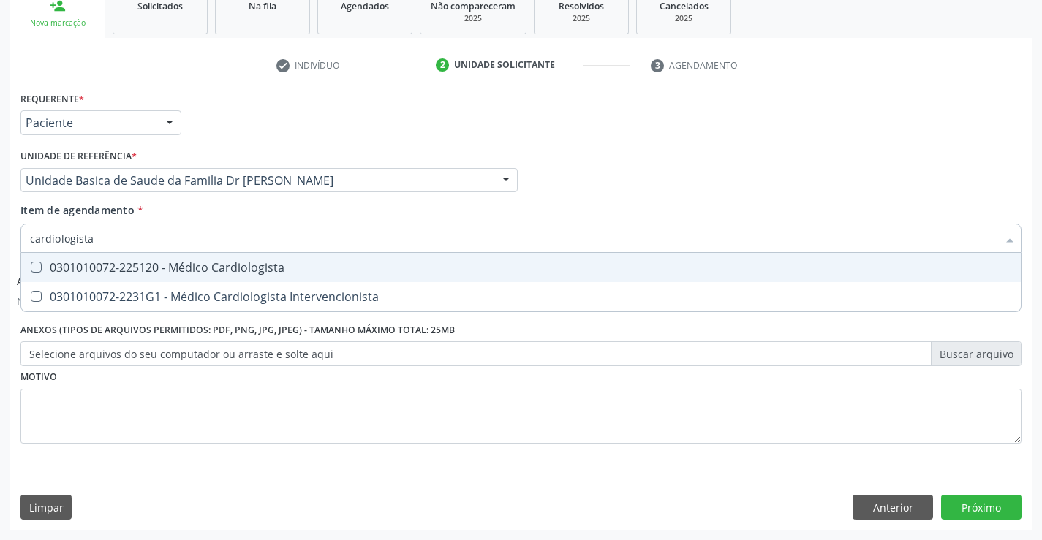
click at [61, 269] on div "0301010072-225120 - Médico Cardiologista" at bounding box center [521, 268] width 982 height 12
checkbox Cardiologista "true"
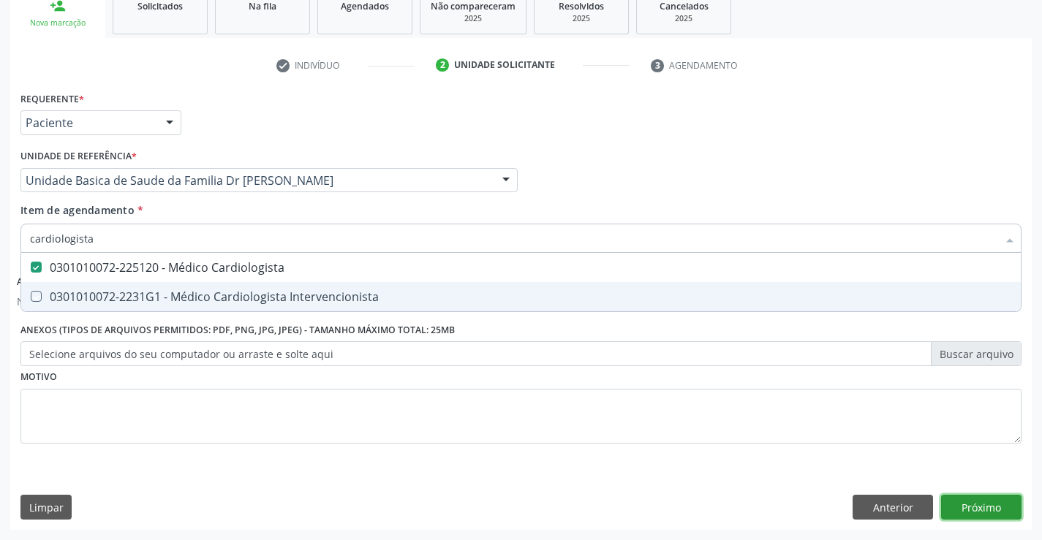
click at [965, 510] on button "Próximo" at bounding box center [981, 507] width 80 height 25
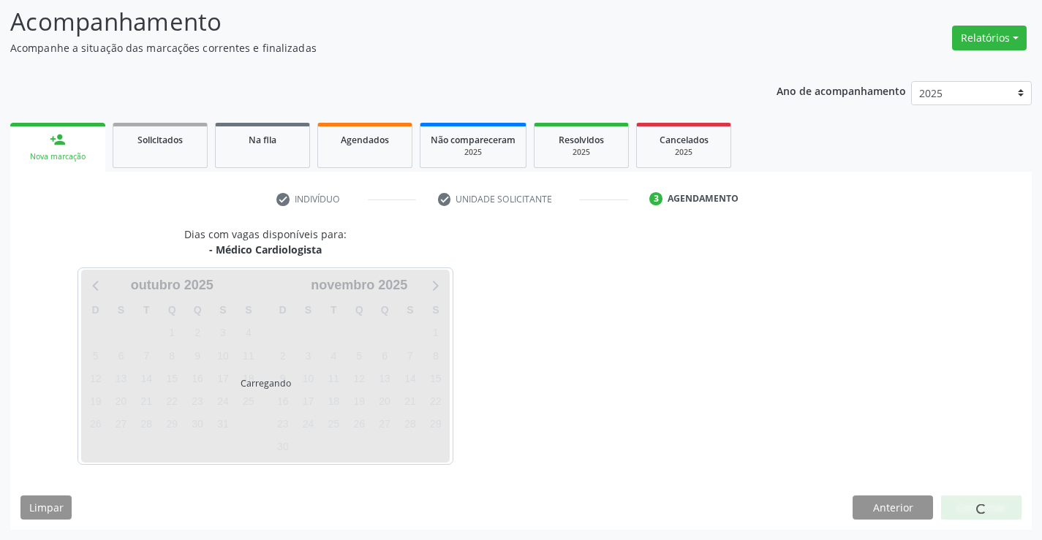
scroll to position [96, 0]
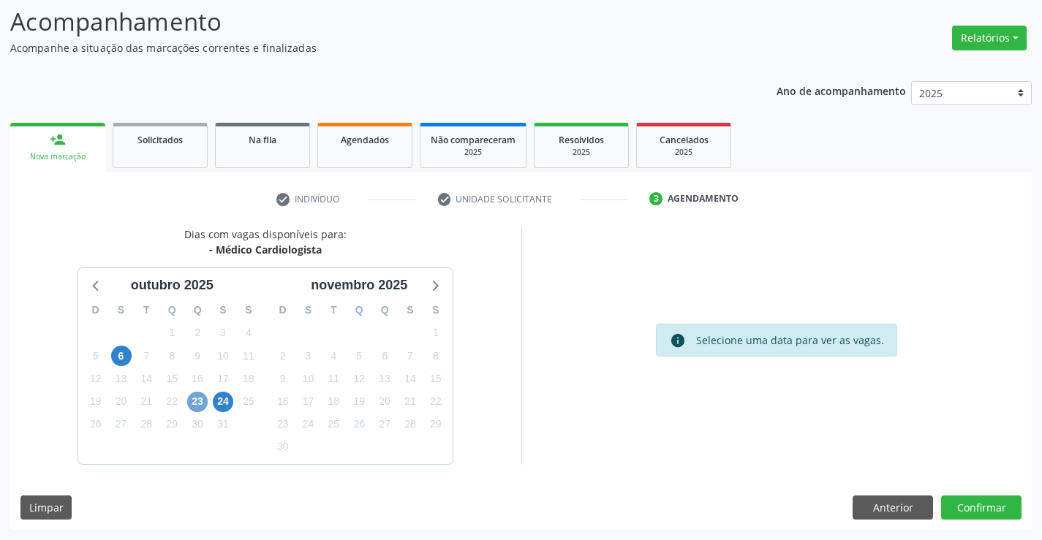
click at [190, 405] on span "23" at bounding box center [197, 402] width 20 height 20
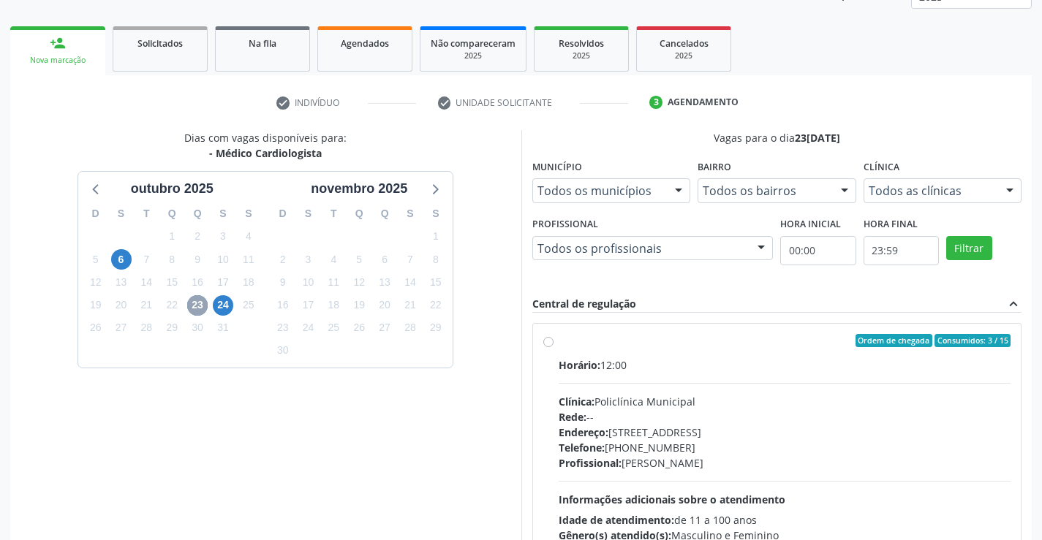
scroll to position [307, 0]
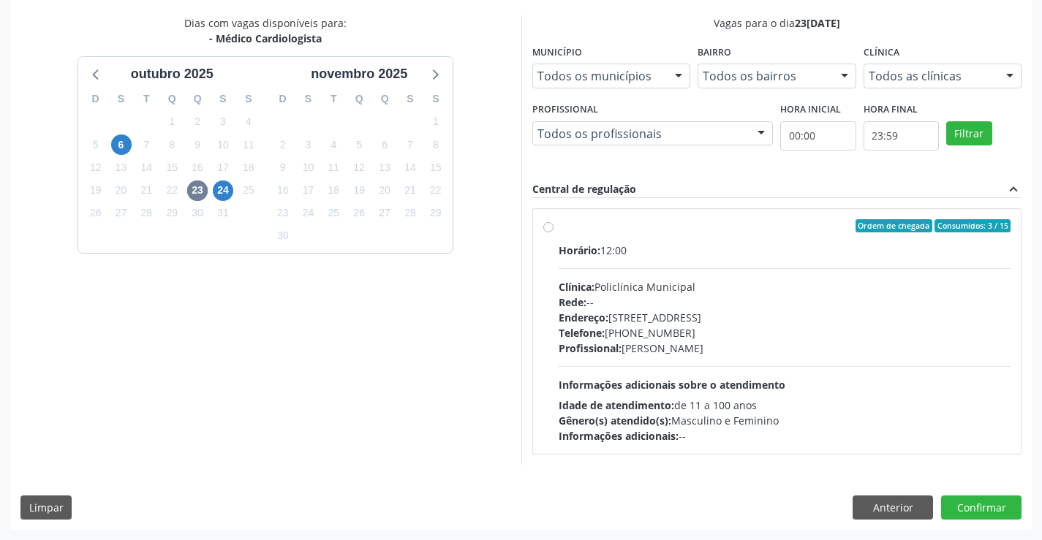
click at [549, 233] on div "Ordem de chegada Consumidos: 3 / 15 Horário: 12:00 Clínica: Policlínica Municip…" at bounding box center [777, 331] width 468 height 225
radio input "true"
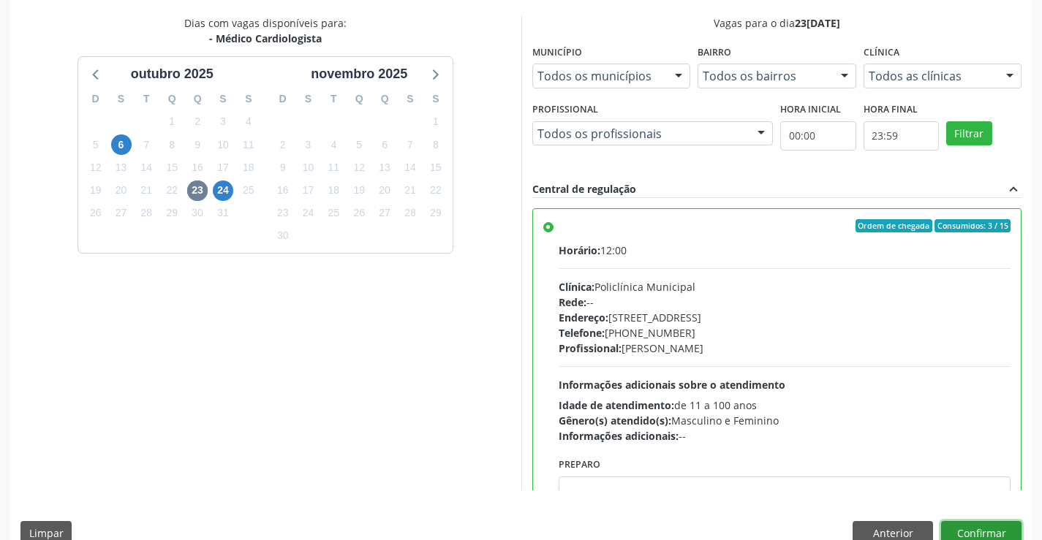
click at [973, 535] on button "Confirmar" at bounding box center [981, 533] width 80 height 25
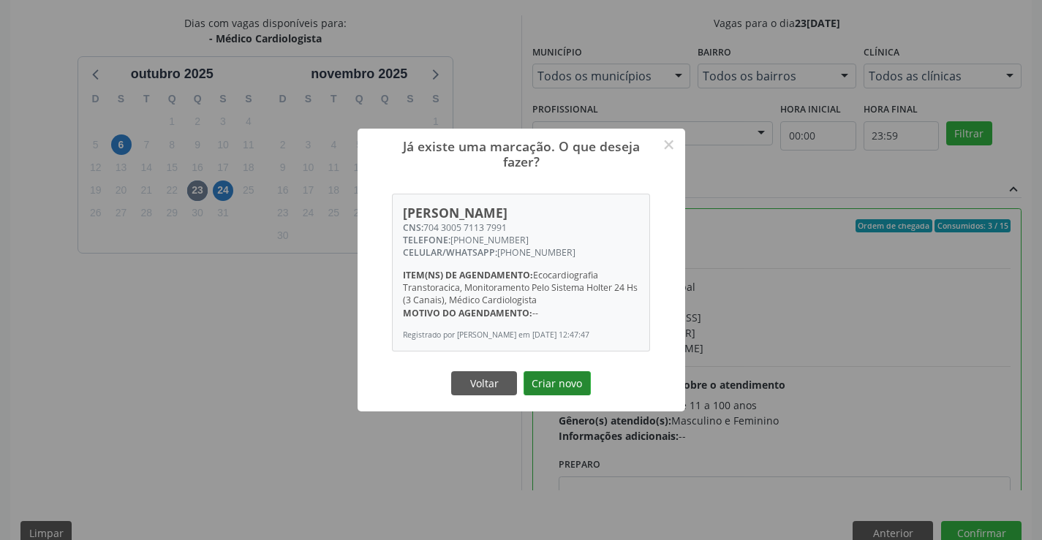
click at [534, 385] on button "Criar novo" at bounding box center [557, 384] width 67 height 25
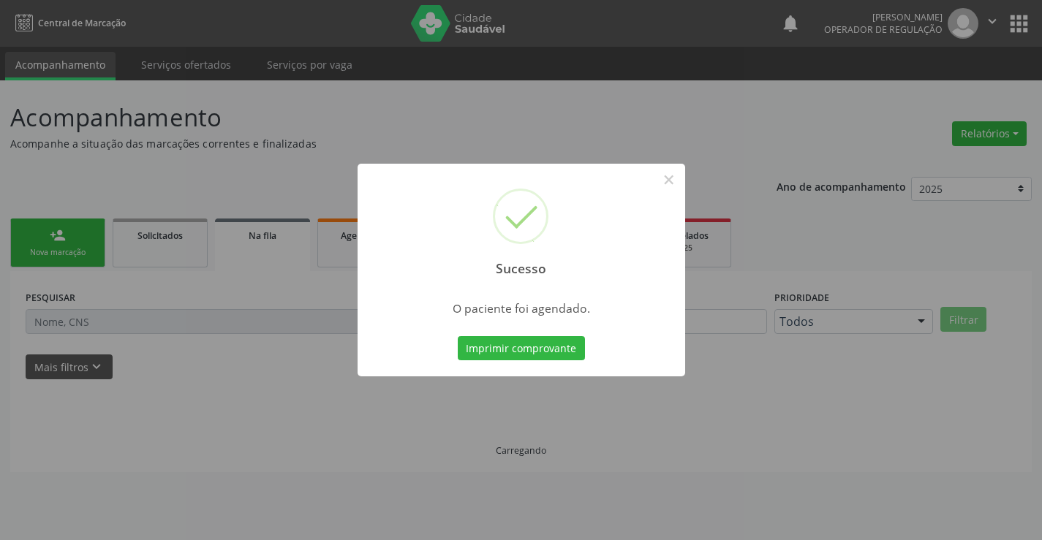
scroll to position [0, 0]
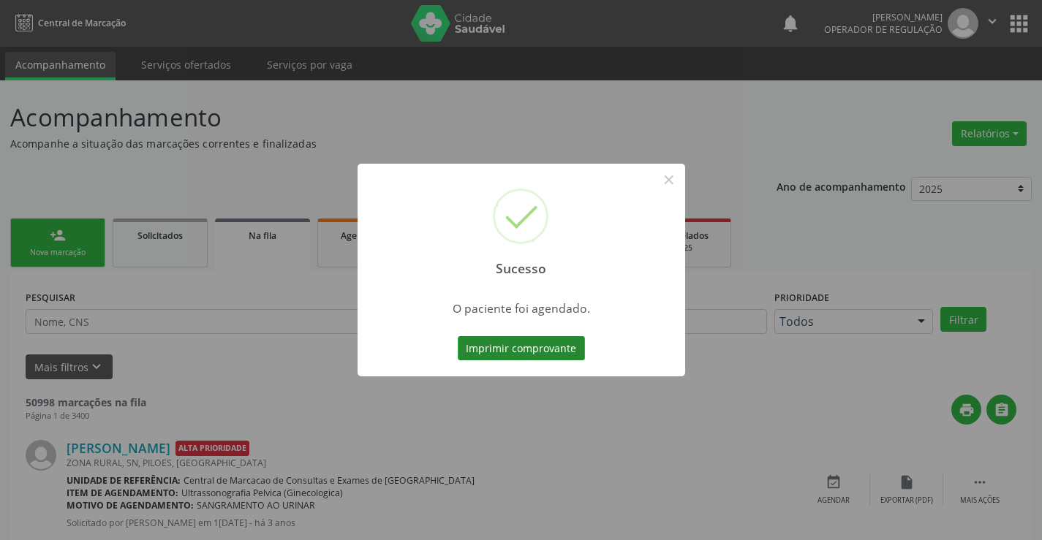
click at [528, 357] on button "Imprimir comprovante" at bounding box center [521, 348] width 127 height 25
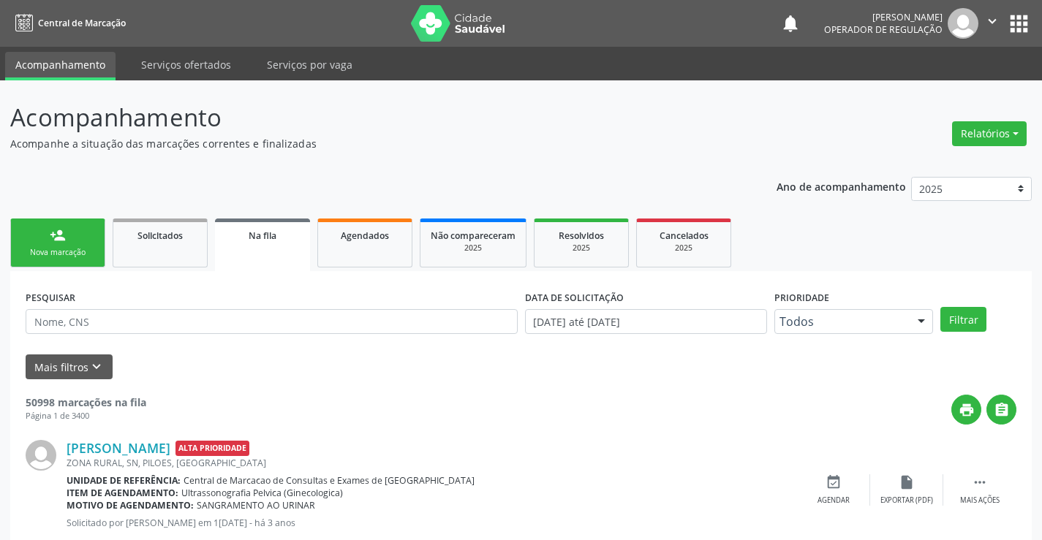
click at [52, 243] on div "person_add" at bounding box center [58, 235] width 16 height 16
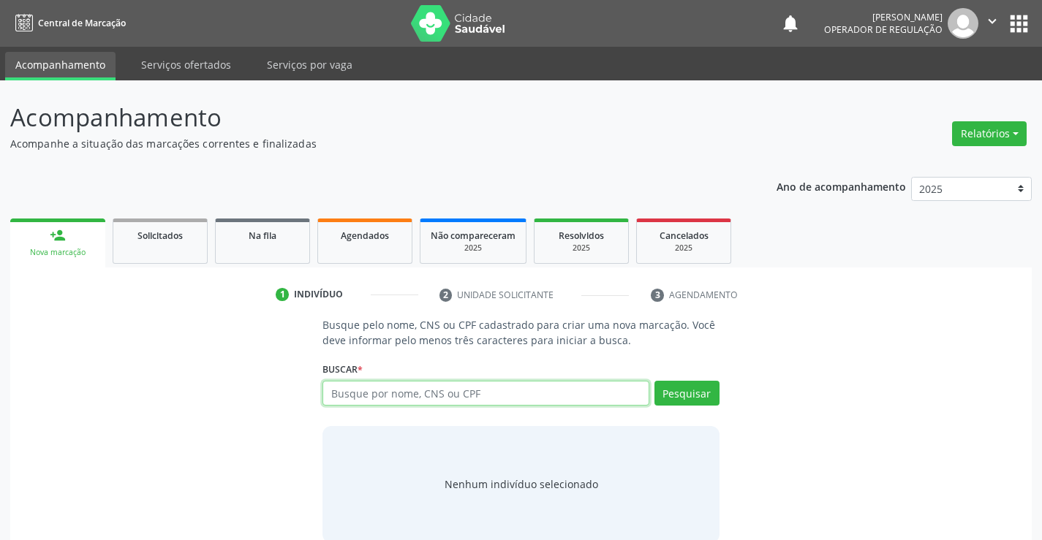
click at [486, 393] on input "text" at bounding box center [486, 393] width 326 height 25
type input "700006891854304"
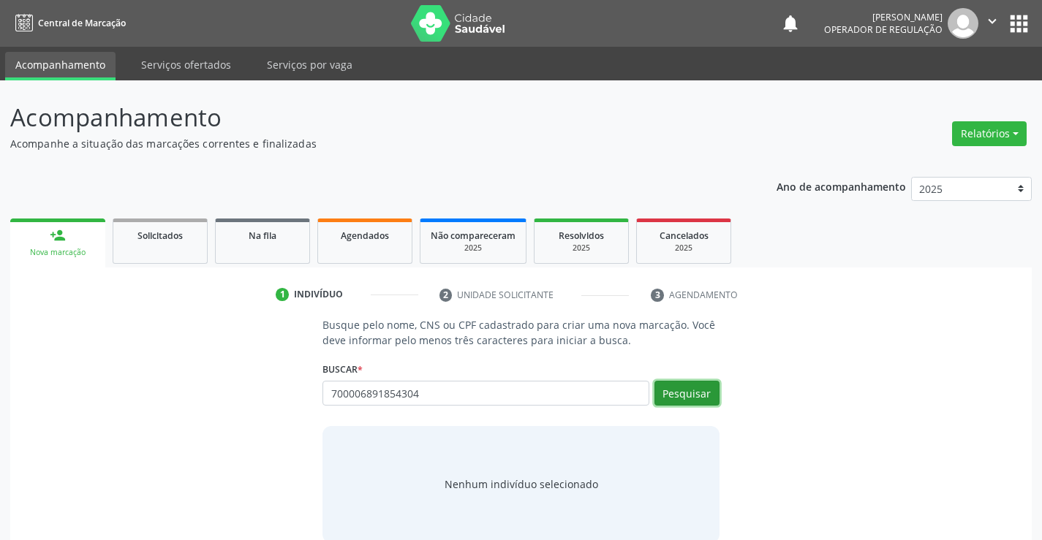
click at [709, 399] on button "Pesquisar" at bounding box center [687, 393] width 65 height 25
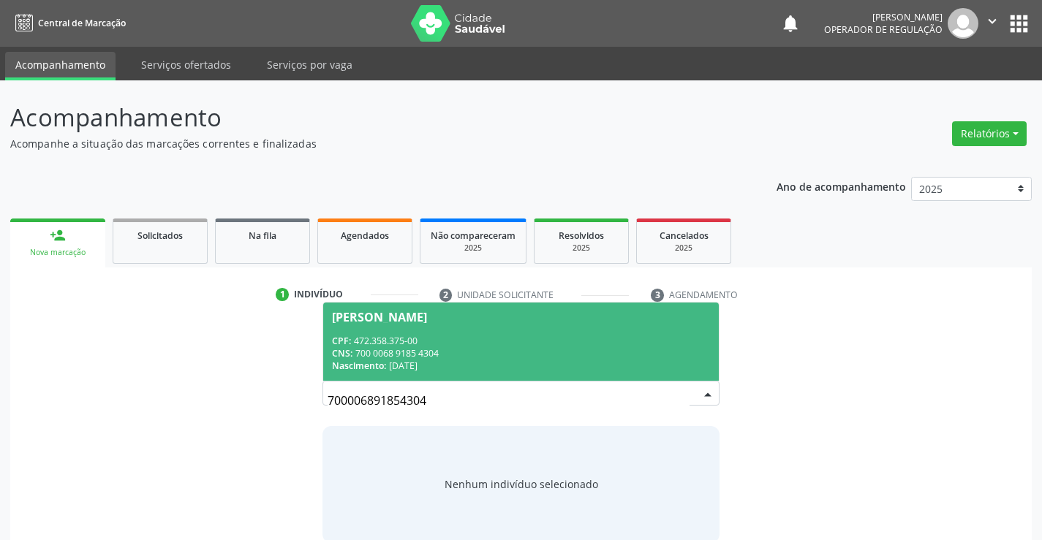
click at [392, 309] on span "Maria Cristina da Silva CPF: 472.358.375-00 CNS: 700 0068 9185 4304 Nascimento:…" at bounding box center [520, 342] width 395 height 78
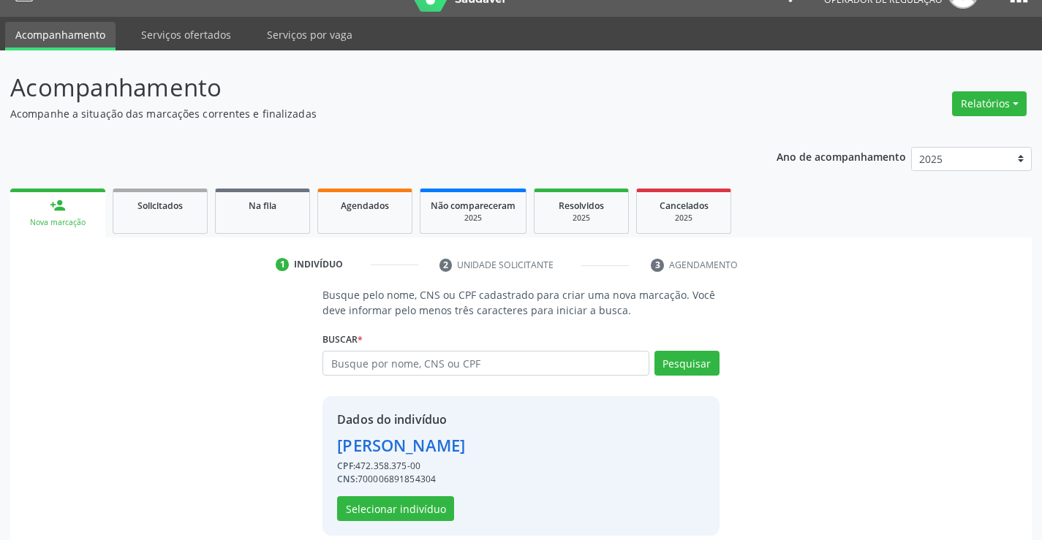
scroll to position [46, 0]
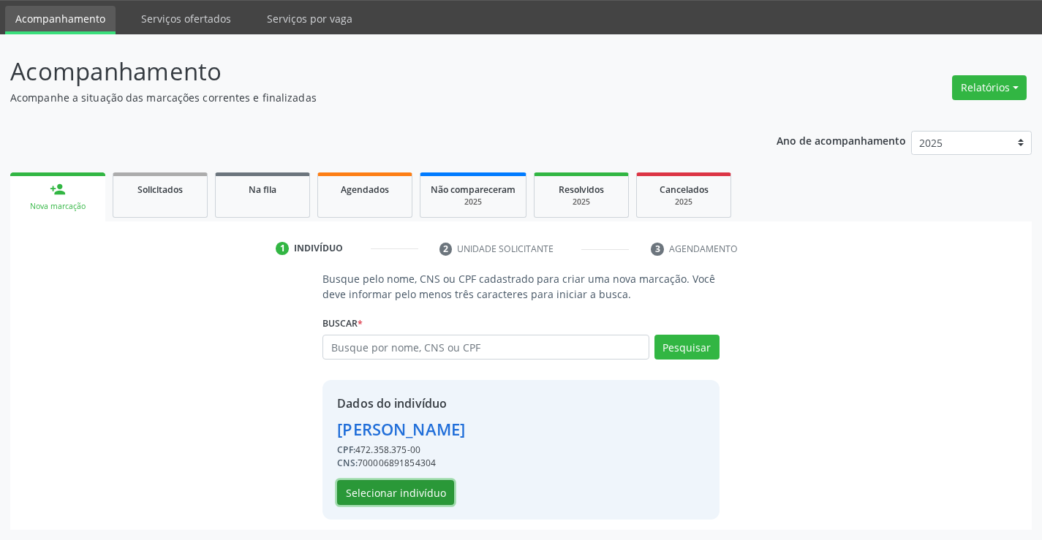
click at [395, 499] on button "Selecionar indivíduo" at bounding box center [395, 492] width 117 height 25
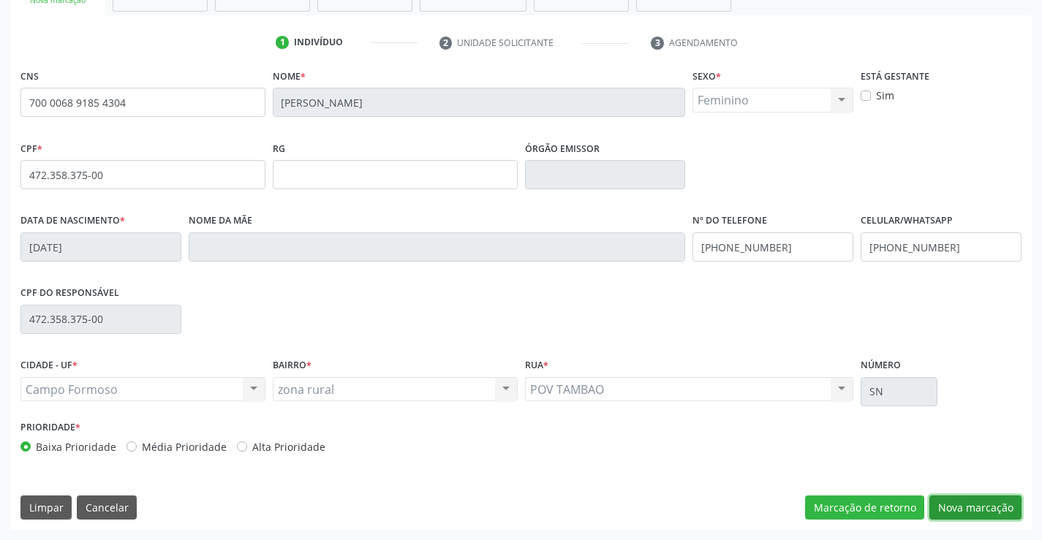
click at [975, 511] on button "Nova marcação" at bounding box center [976, 508] width 92 height 25
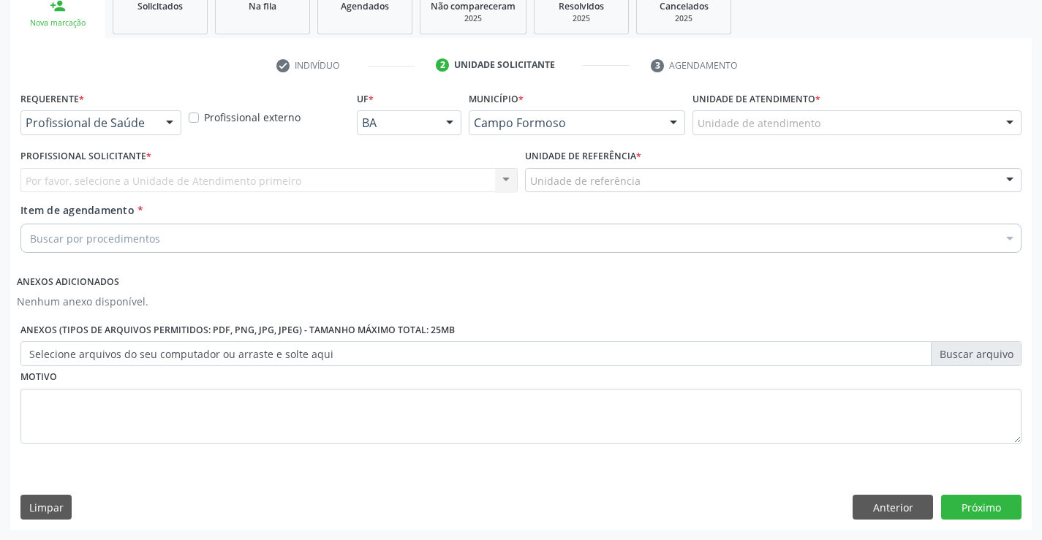
scroll to position [230, 0]
click at [164, 127] on div at bounding box center [170, 123] width 22 height 25
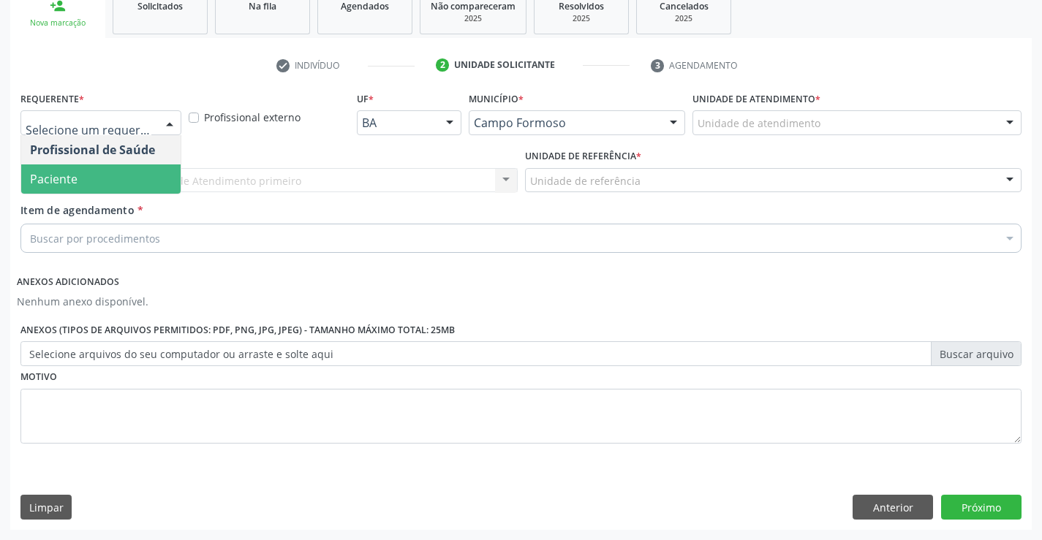
click at [98, 177] on span "Paciente" at bounding box center [100, 179] width 159 height 29
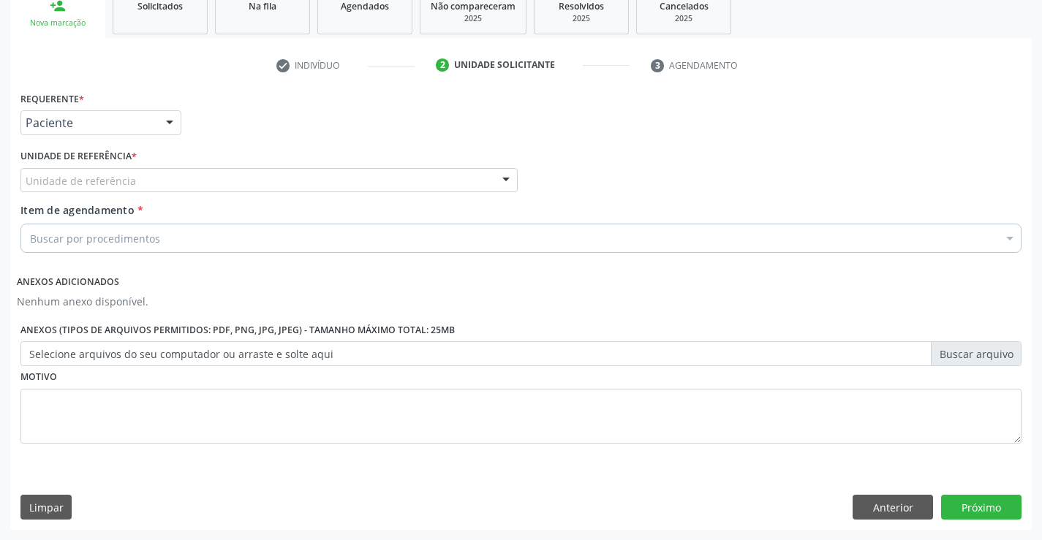
click at [497, 185] on div at bounding box center [506, 181] width 22 height 25
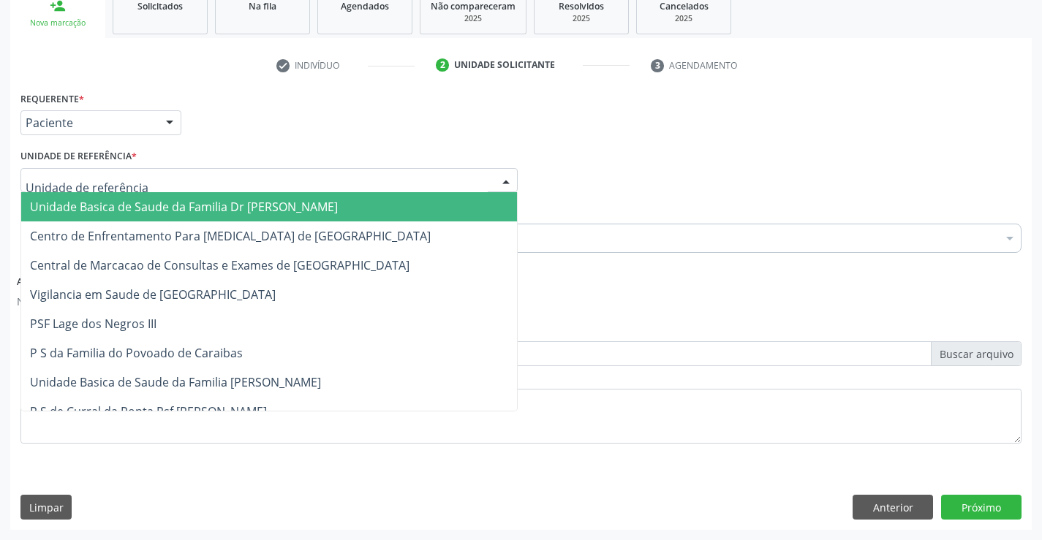
click at [411, 197] on span "Unidade Basica de Saude da Familia Dr [PERSON_NAME]" at bounding box center [269, 206] width 496 height 29
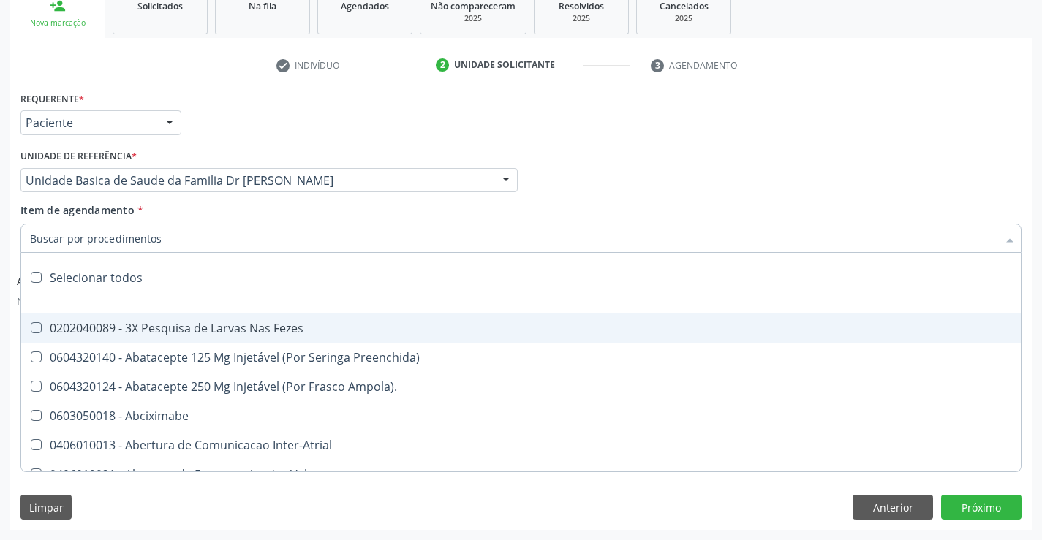
paste input "cardiologista"
type input "cardiologista"
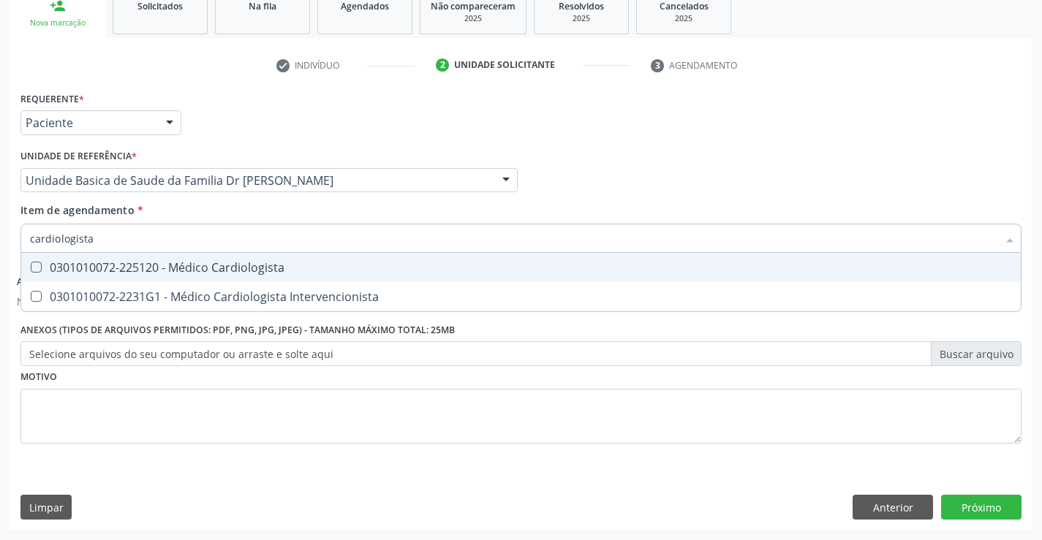
click at [252, 269] on div "0301010072-225120 - Médico Cardiologista" at bounding box center [521, 268] width 982 height 12
checkbox Cardiologista "true"
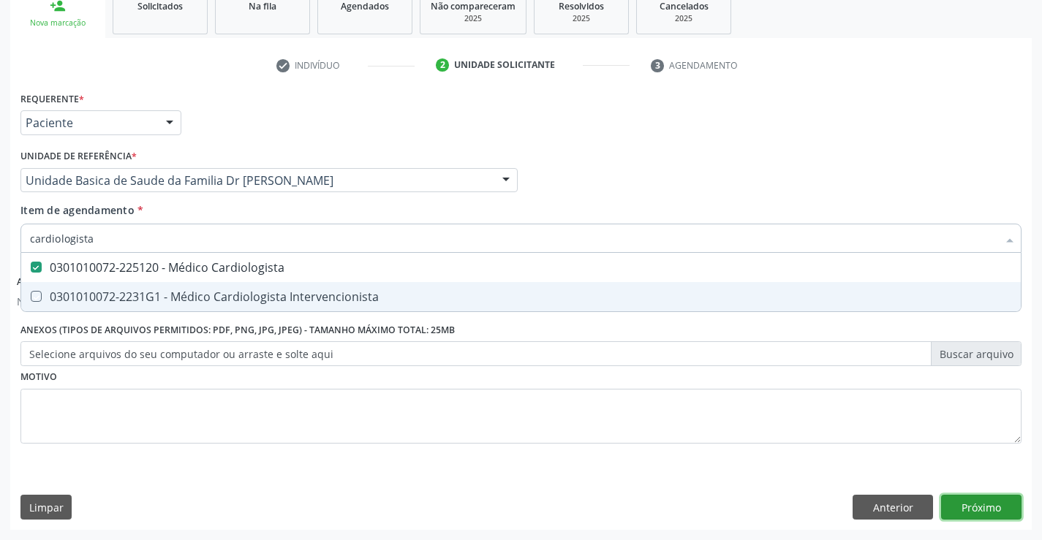
click at [987, 503] on button "Próximo" at bounding box center [981, 507] width 80 height 25
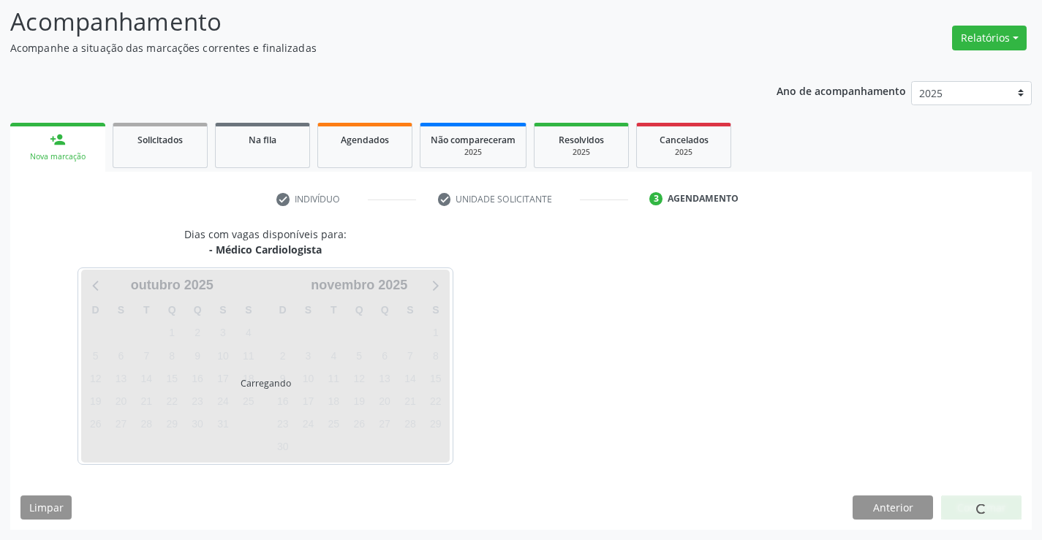
scroll to position [96, 0]
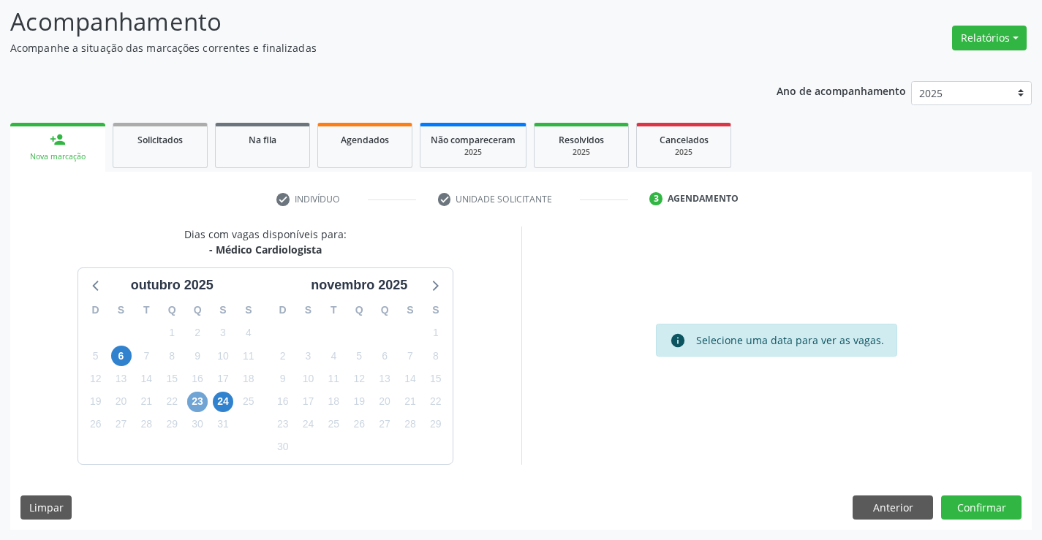
click at [192, 407] on span "23" at bounding box center [197, 402] width 20 height 20
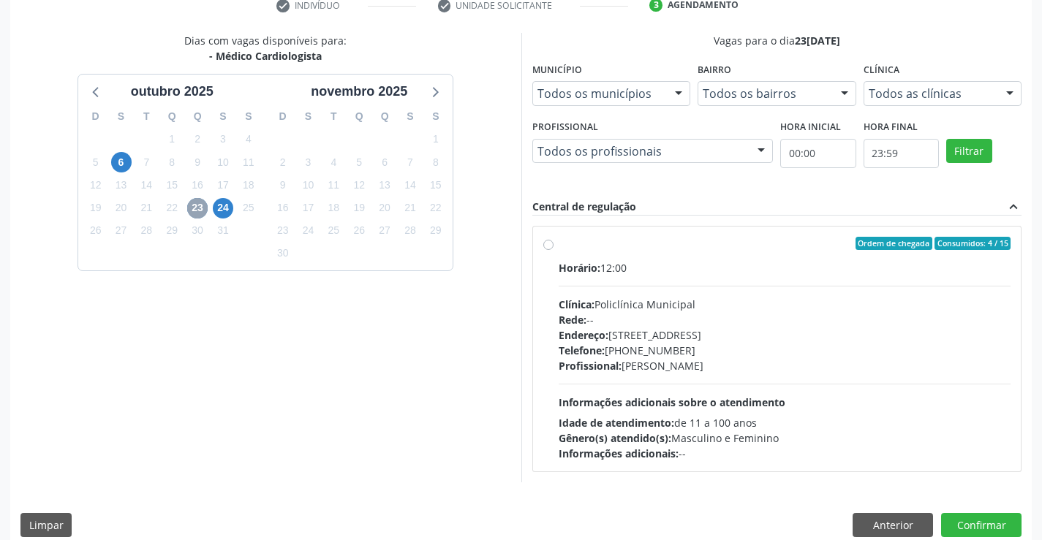
scroll to position [307, 0]
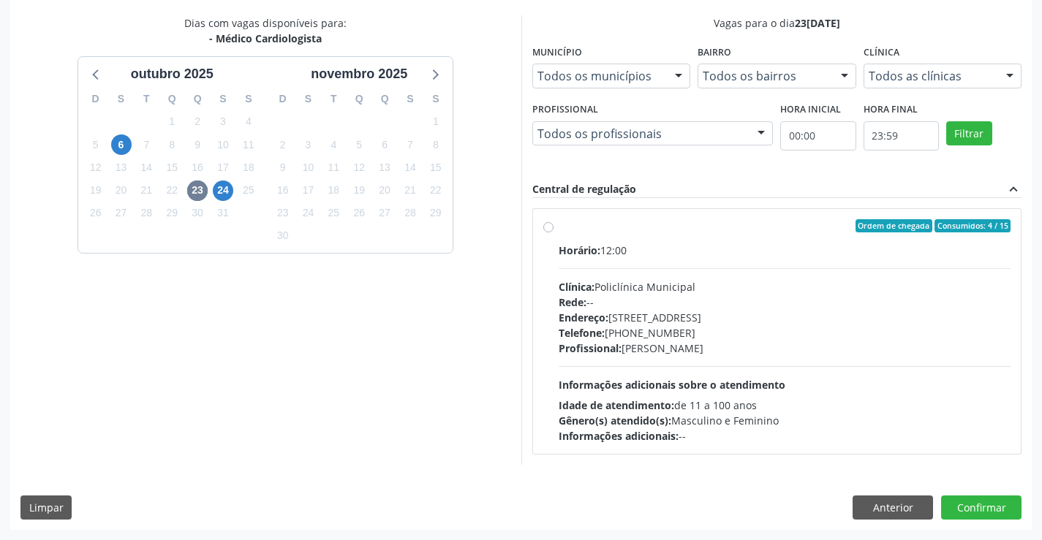
click at [559, 227] on label "Ordem de chegada Consumidos: 4 / 15 Horário: 12:00 Clínica: Policlínica Municip…" at bounding box center [785, 331] width 453 height 225
click at [551, 227] on input "Ordem de chegada Consumidos: 4 / 15 Horário: 12:00 Clínica: Policlínica Municip…" at bounding box center [548, 225] width 10 height 13
radio input "true"
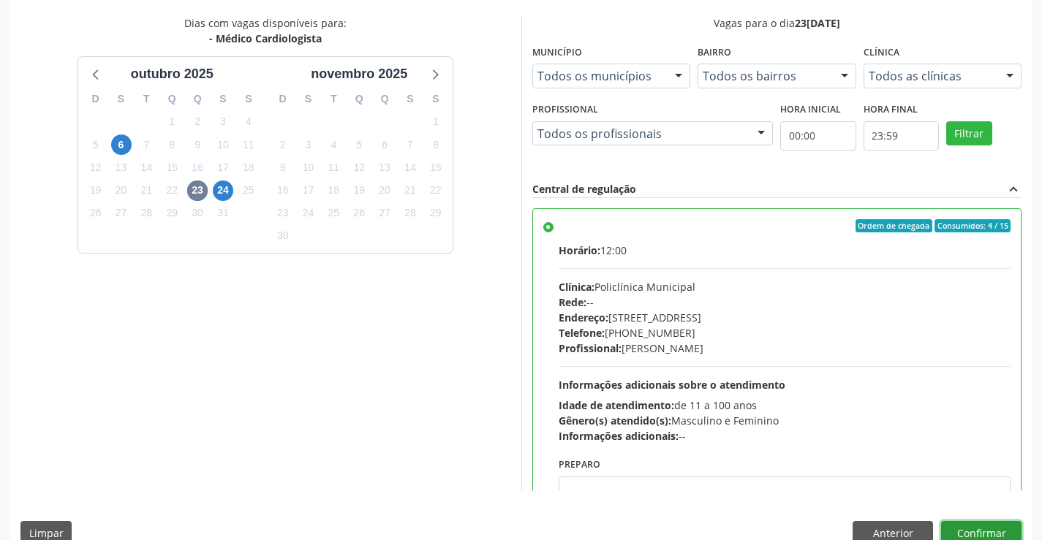
click at [974, 534] on button "Confirmar" at bounding box center [981, 533] width 80 height 25
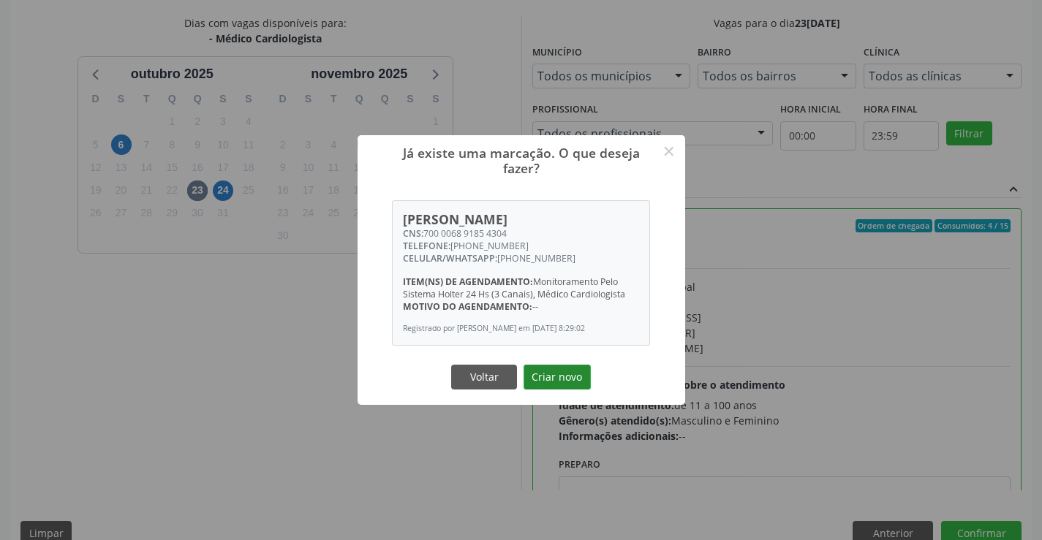
click at [568, 386] on button "Criar novo" at bounding box center [557, 377] width 67 height 25
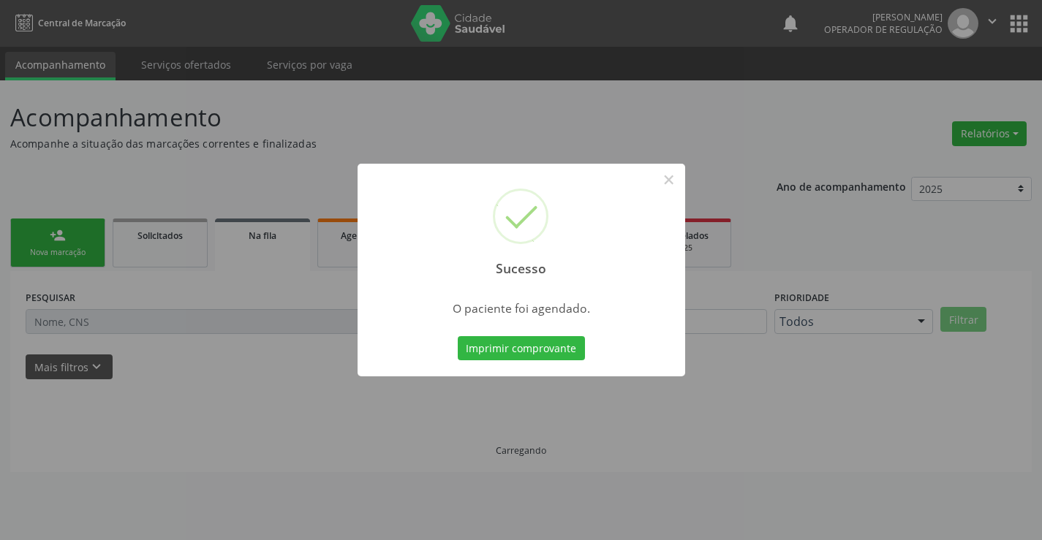
scroll to position [0, 0]
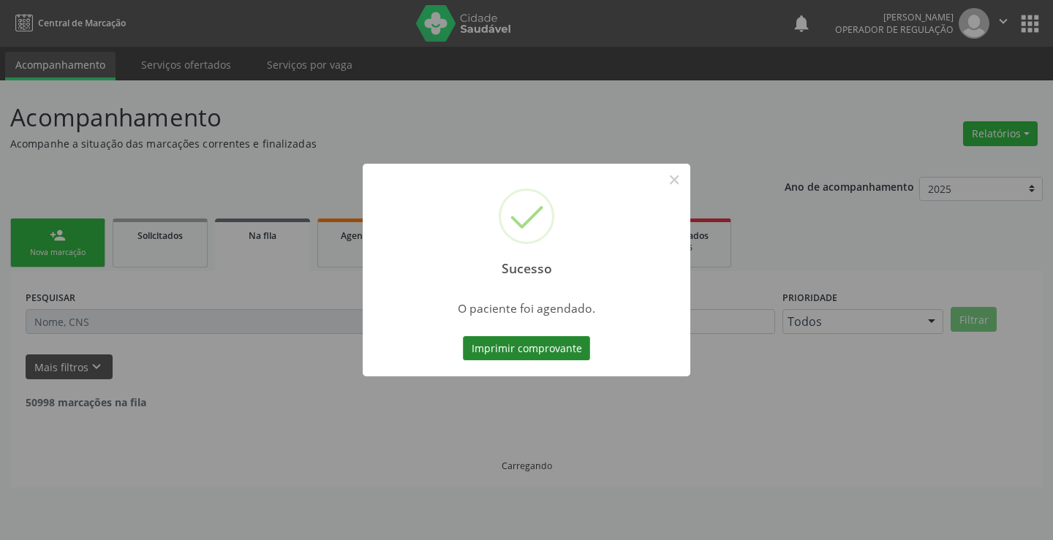
click at [568, 361] on button "Imprimir comprovante" at bounding box center [526, 348] width 127 height 25
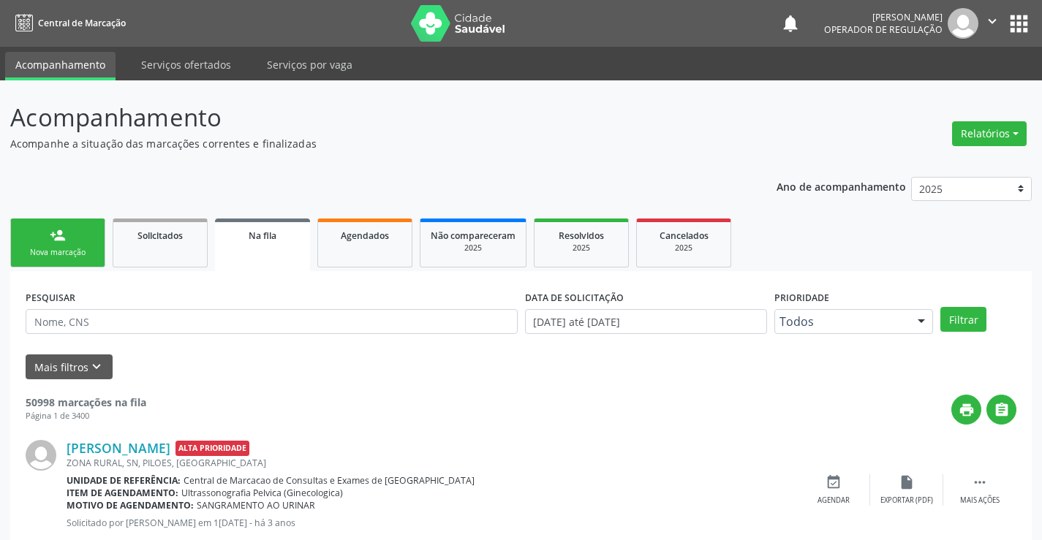
click at [68, 239] on link "person_add Nova marcação" at bounding box center [57, 243] width 95 height 49
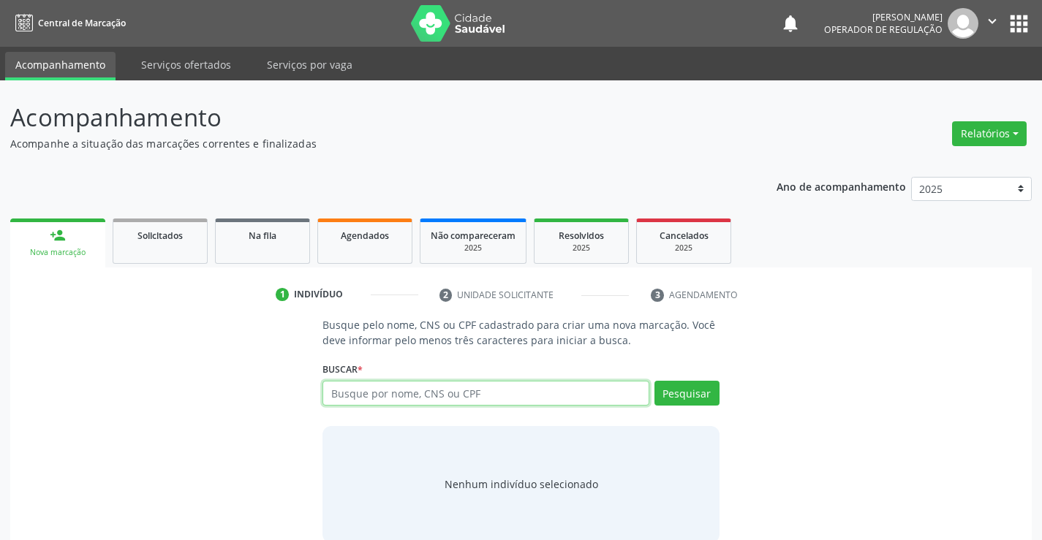
click at [432, 382] on input "text" at bounding box center [486, 393] width 326 height 25
type input "704005877837262"
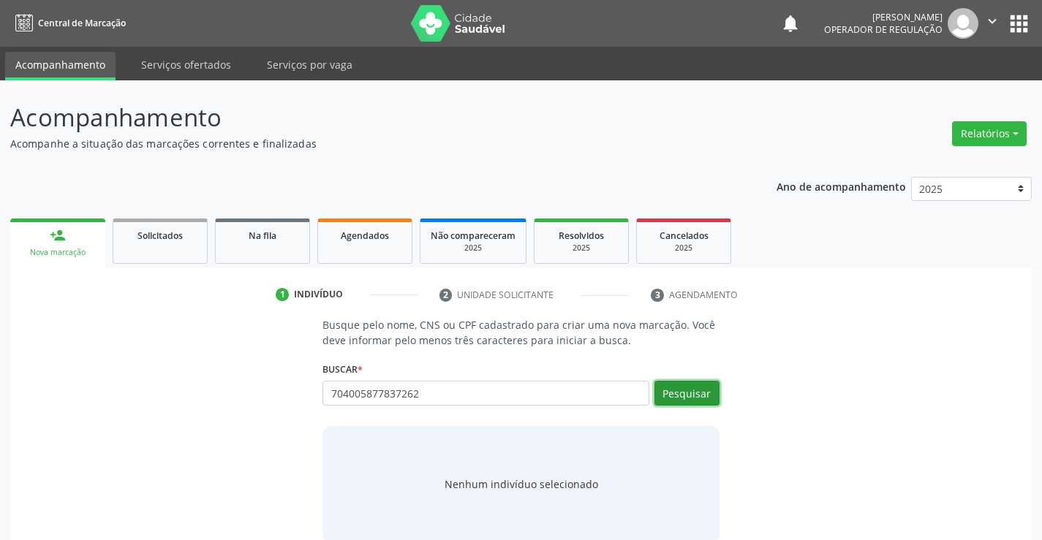
click at [696, 394] on button "Pesquisar" at bounding box center [687, 393] width 65 height 25
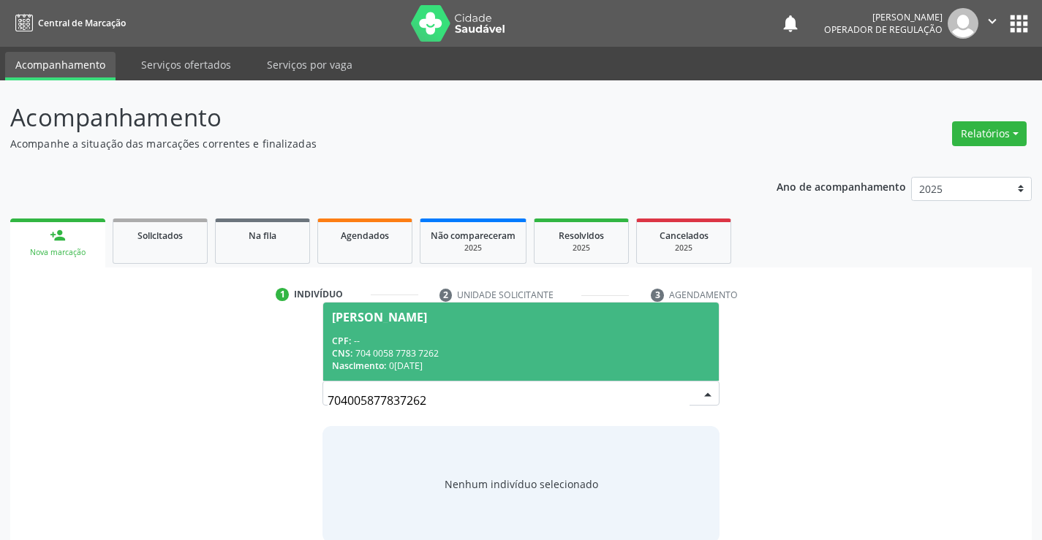
click at [395, 317] on div "Flavio Floriano de Sousa" at bounding box center [379, 318] width 95 height 12
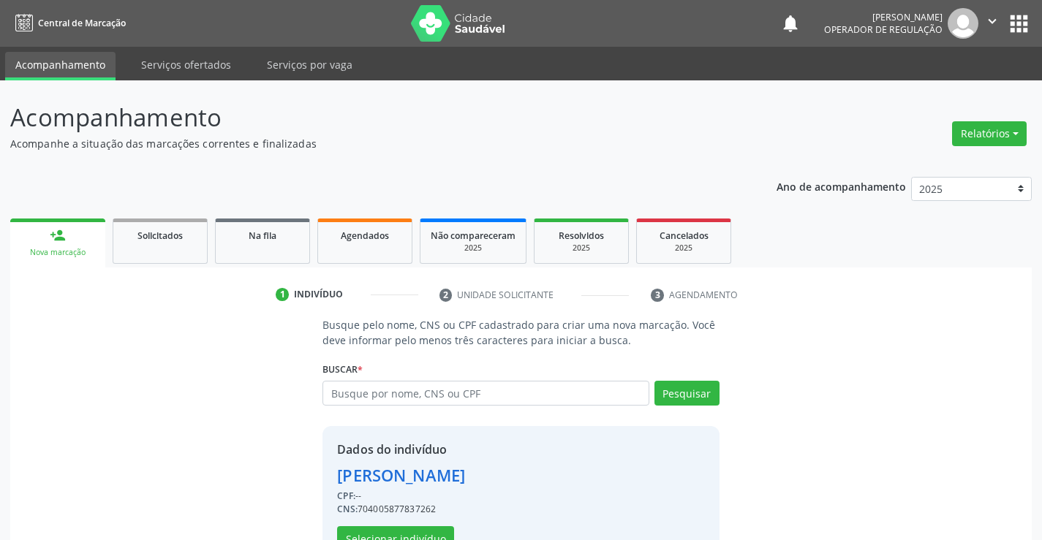
scroll to position [46, 0]
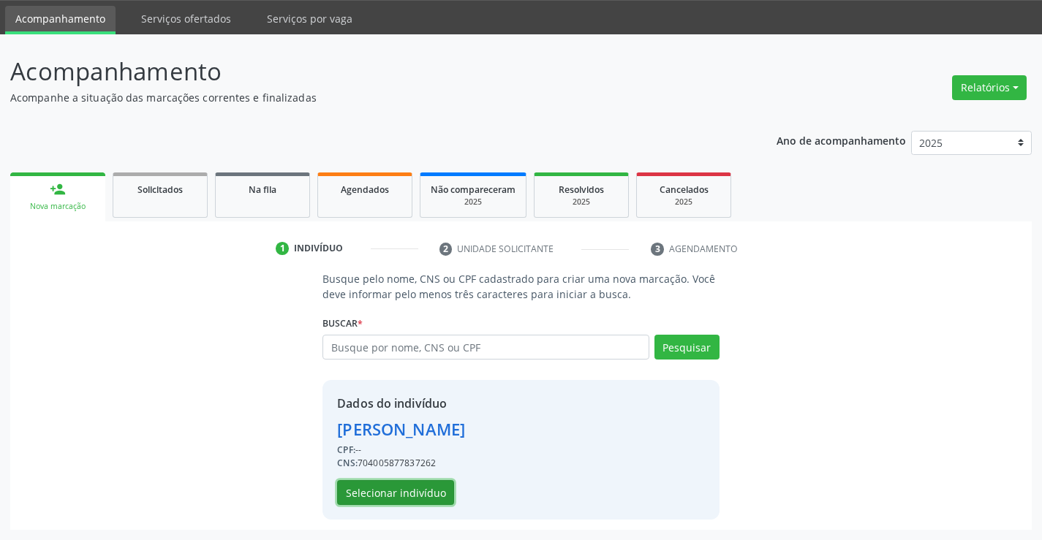
click at [383, 494] on button "Selecionar indivíduo" at bounding box center [395, 492] width 117 height 25
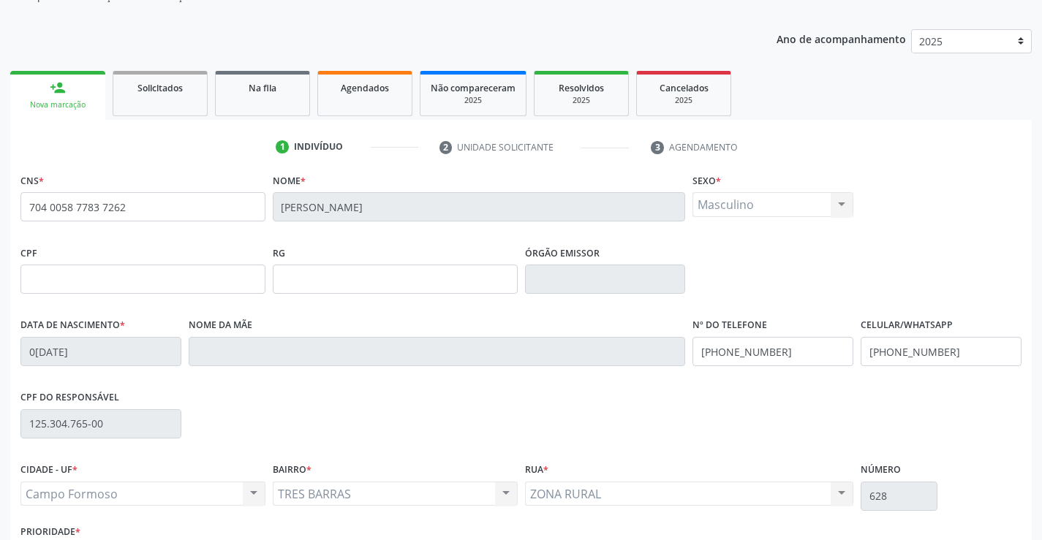
scroll to position [252, 0]
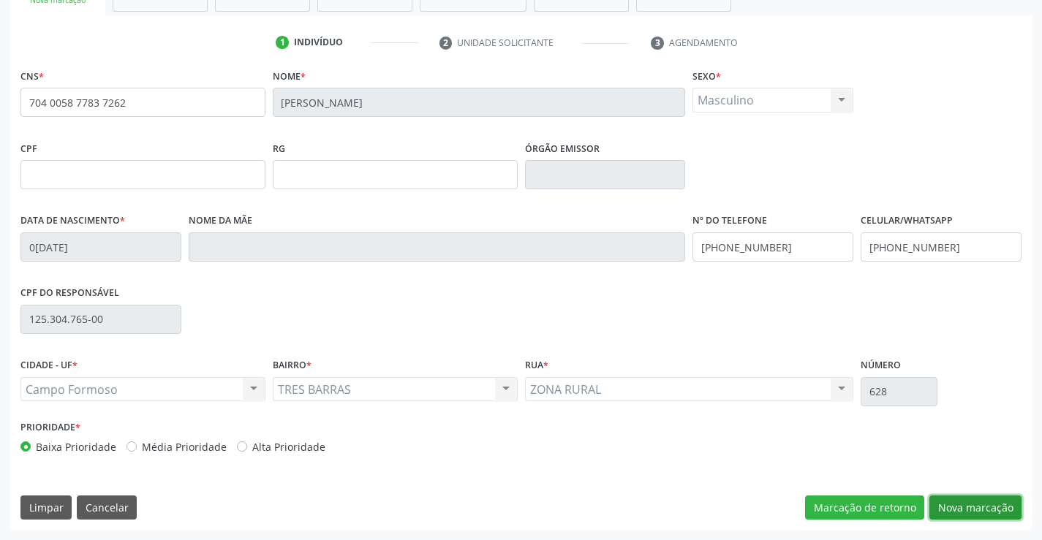
click at [952, 510] on button "Nova marcação" at bounding box center [976, 508] width 92 height 25
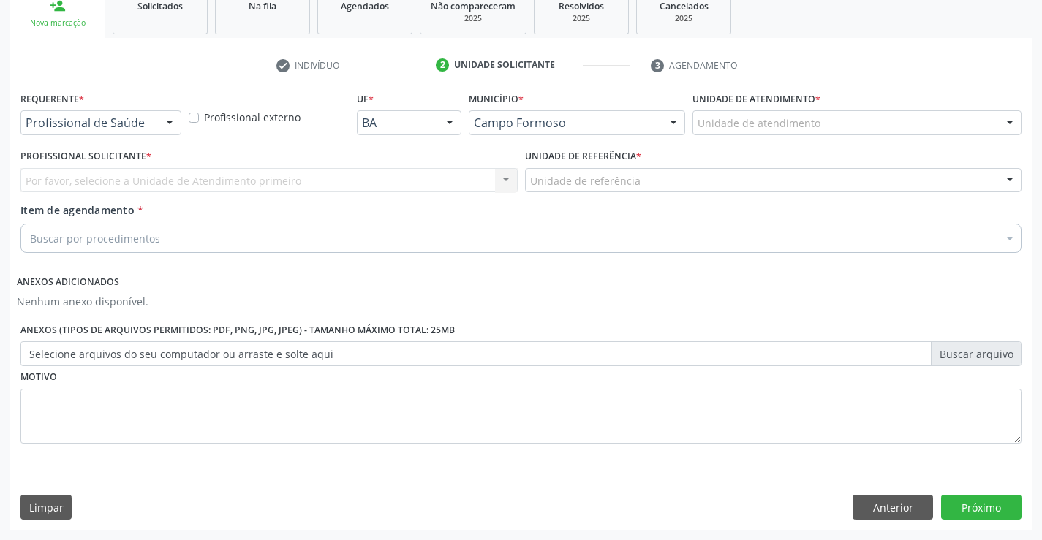
scroll to position [230, 0]
click at [167, 118] on div at bounding box center [170, 123] width 22 height 25
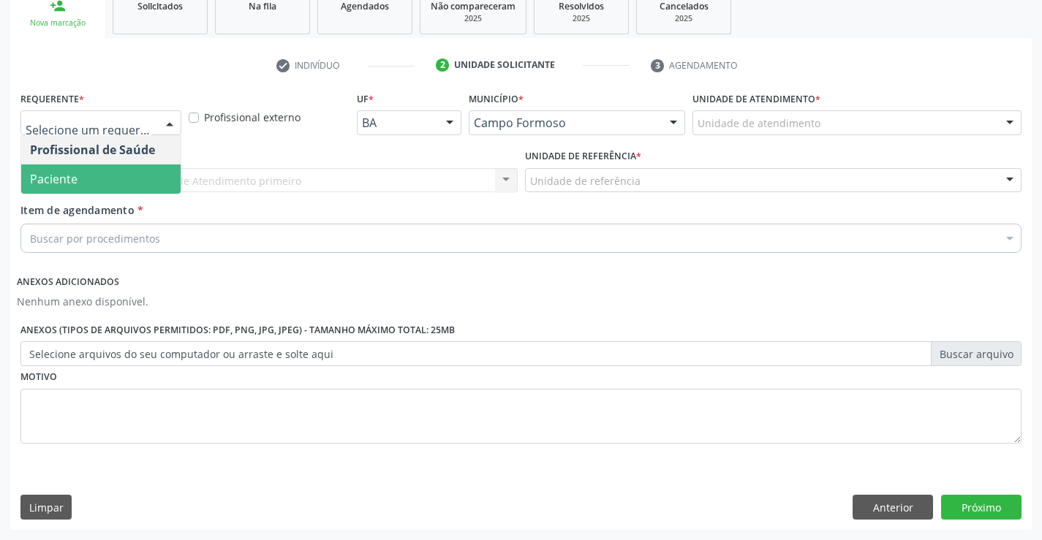
click at [143, 173] on span "Paciente" at bounding box center [100, 179] width 159 height 29
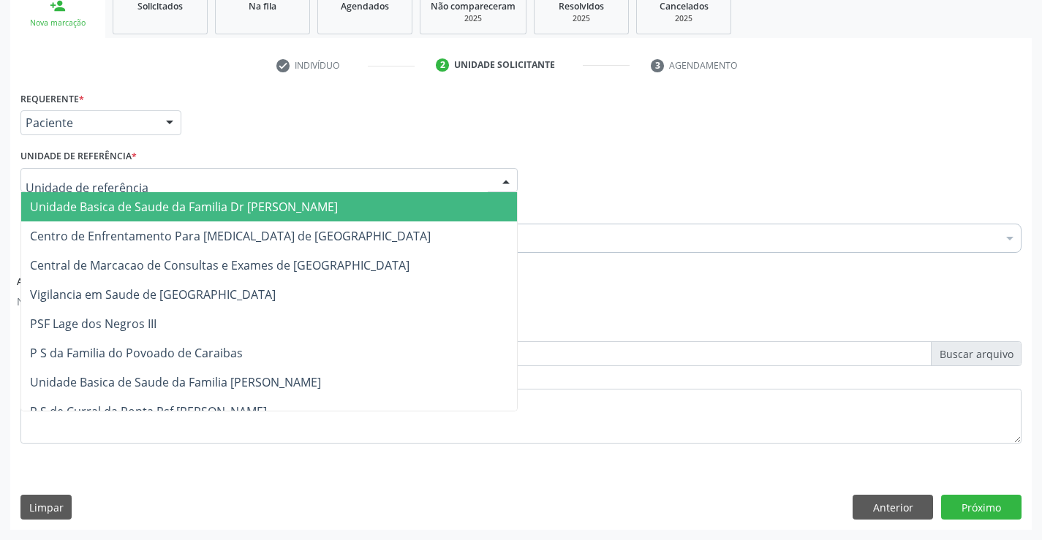
click at [503, 183] on div at bounding box center [506, 181] width 22 height 25
click at [472, 205] on span "Unidade Basica de Saude da Familia Dr [PERSON_NAME]" at bounding box center [269, 206] width 496 height 29
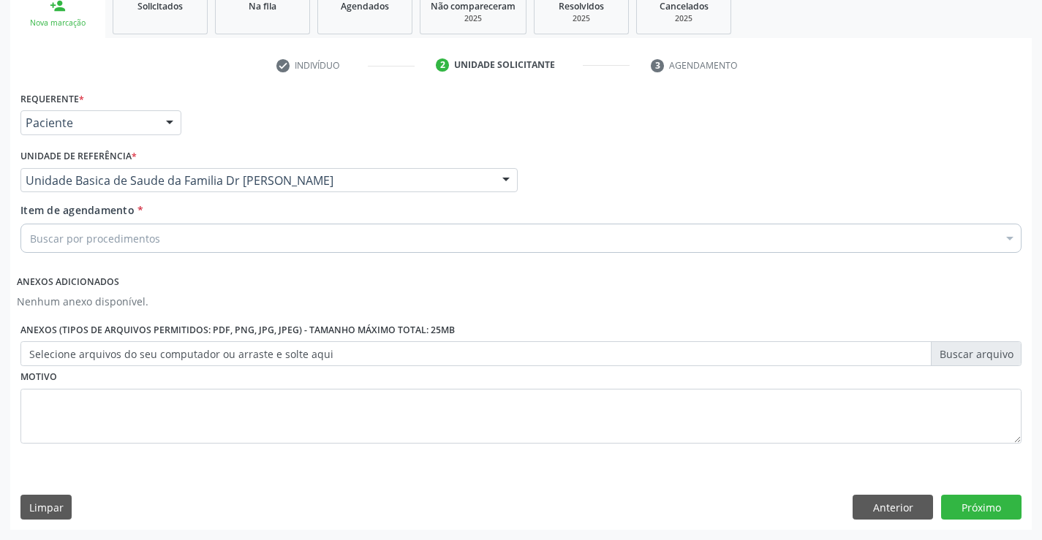
click at [372, 238] on div "Buscar por procedimentos" at bounding box center [520, 238] width 1001 height 29
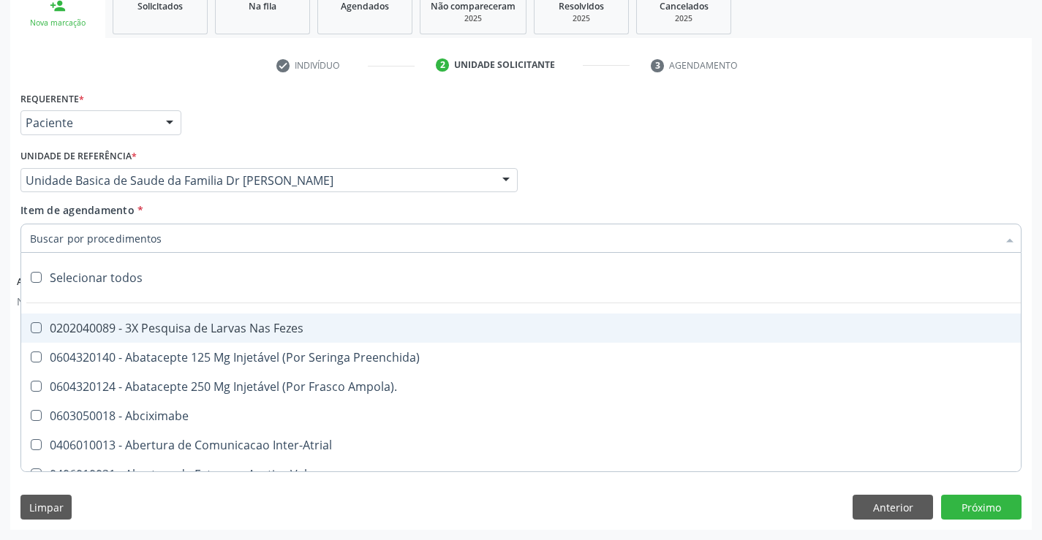
paste input "cardiologista"
type input "cardiologista"
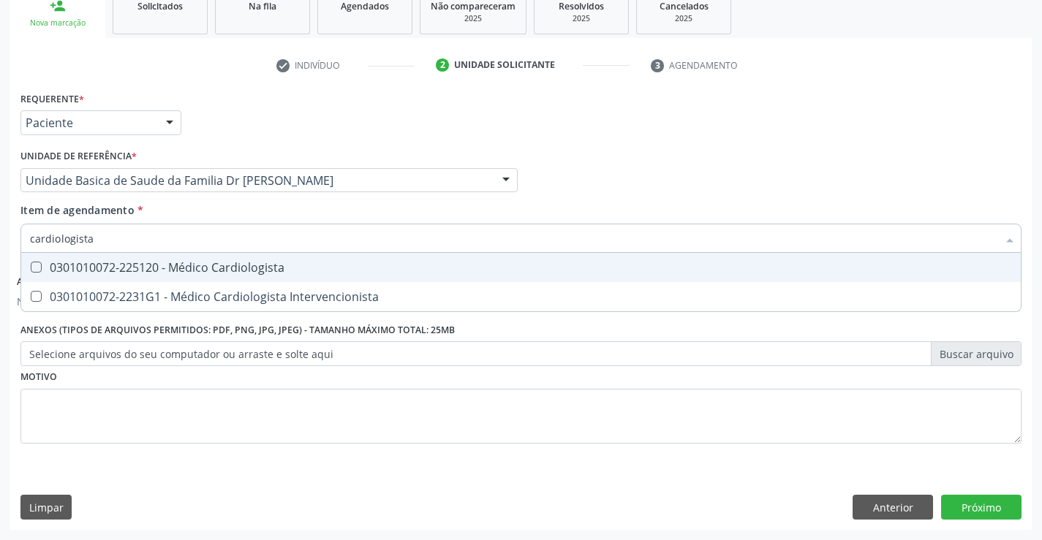
click at [293, 265] on div "0301010072-225120 - Médico Cardiologista" at bounding box center [521, 268] width 982 height 12
checkbox Cardiologista "true"
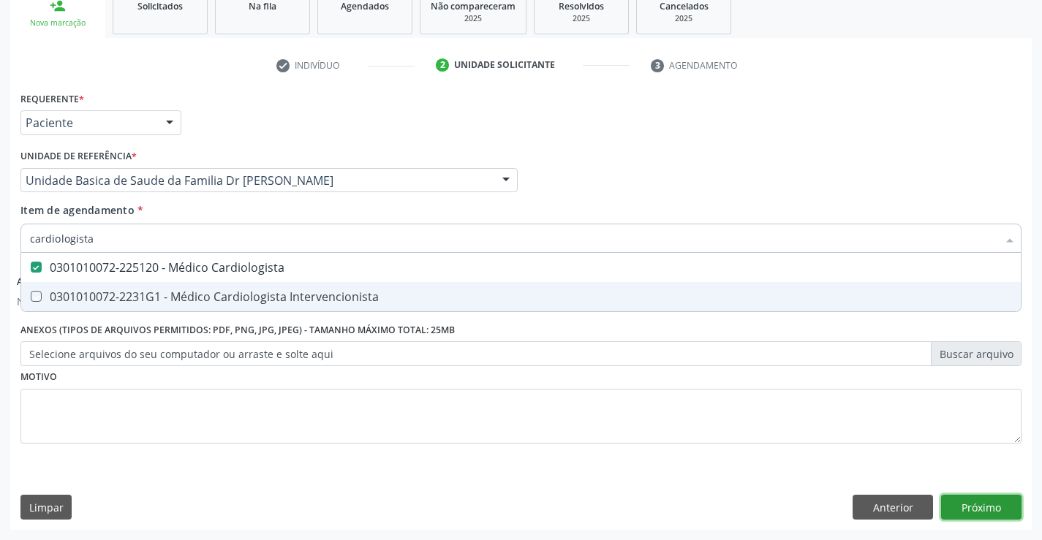
click at [992, 509] on button "Próximo" at bounding box center [981, 507] width 80 height 25
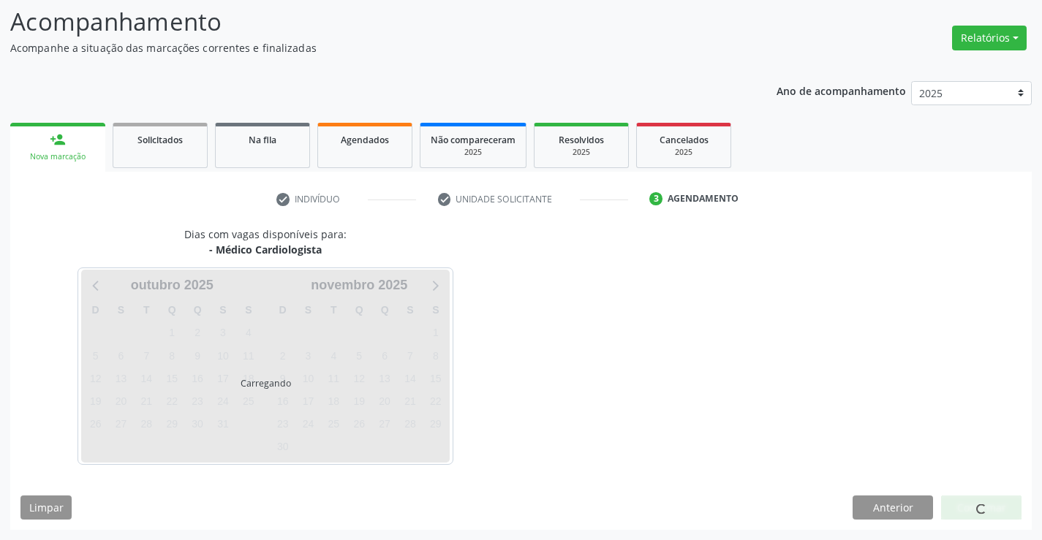
scroll to position [96, 0]
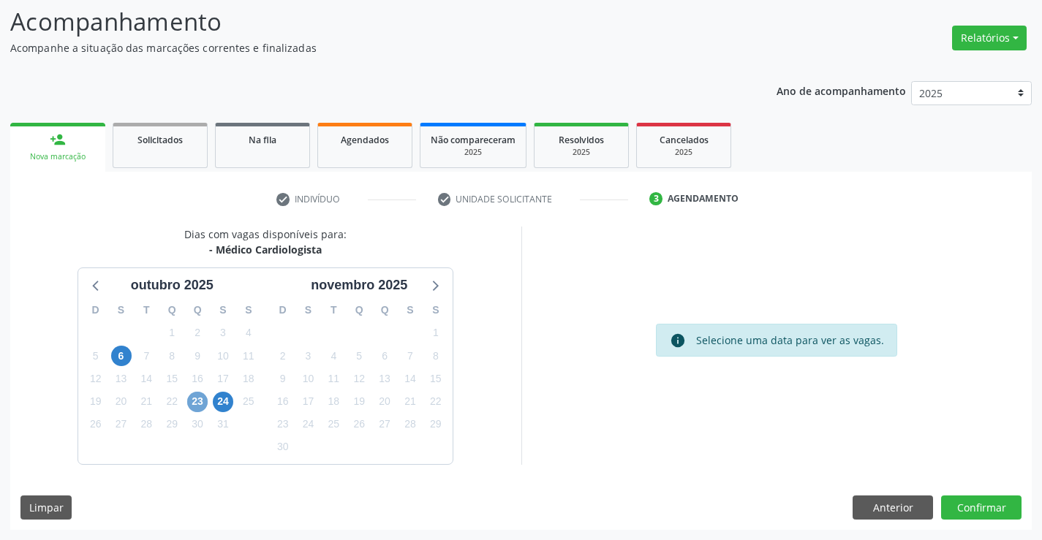
click at [197, 401] on span "23" at bounding box center [197, 402] width 20 height 20
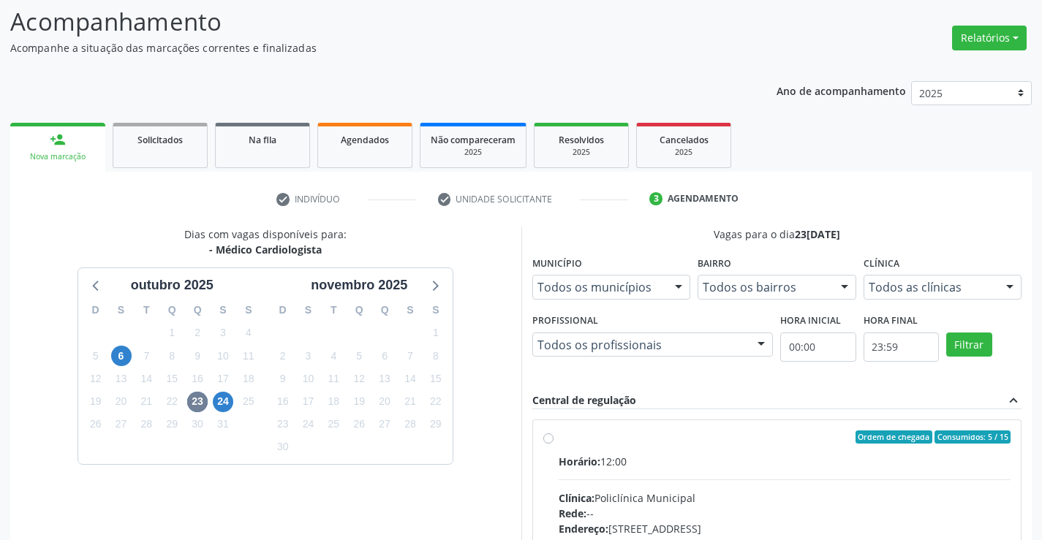
scroll to position [135, 0]
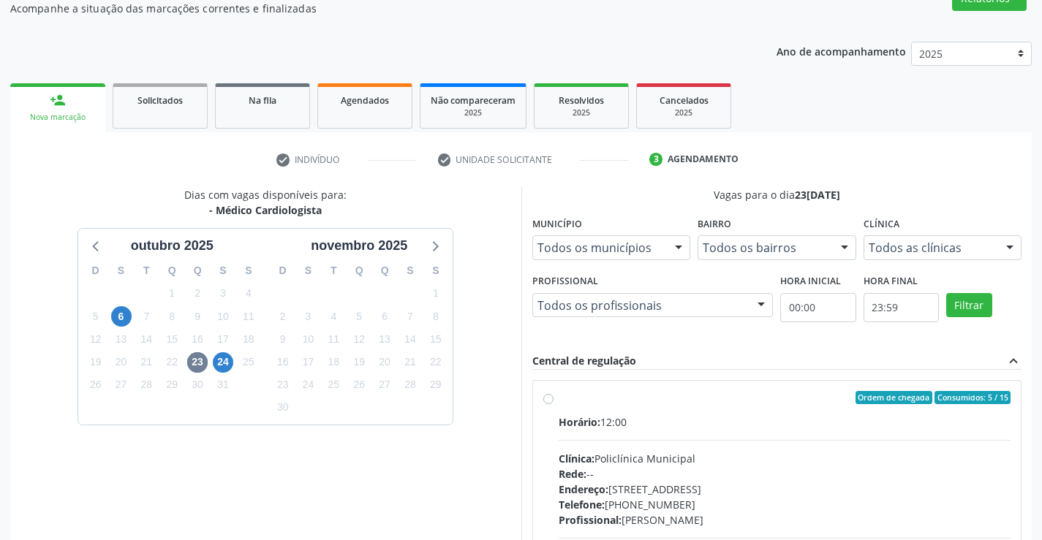
drag, startPoint x: 1039, startPoint y: 225, endPoint x: 941, endPoint y: 316, distance: 133.5
click at [1020, 312] on div "Acompanhamento Acompanhe a situação das marcações correntes e finalizadas Relat…" at bounding box center [521, 328] width 1042 height 767
click at [559, 396] on label "Ordem de chegada Consumidos: 5 / 15 Horário: 12:00 Clínica: Policlínica Municip…" at bounding box center [785, 503] width 453 height 225
click at [546, 396] on input "Ordem de chegada Consumidos: 5 / 15 Horário: 12:00 Clínica: Policlínica Municip…" at bounding box center [548, 397] width 10 height 13
radio input "true"
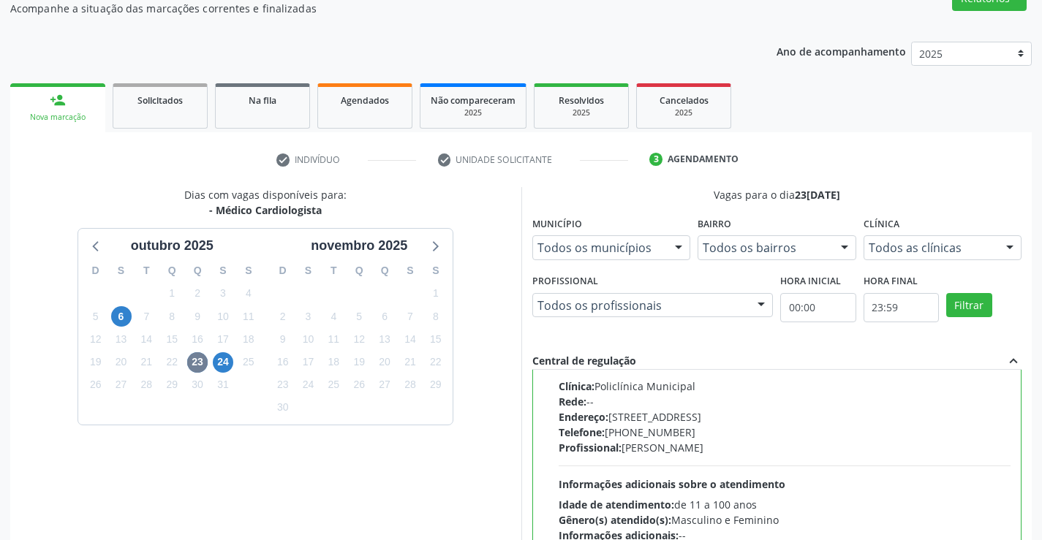
scroll to position [333, 0]
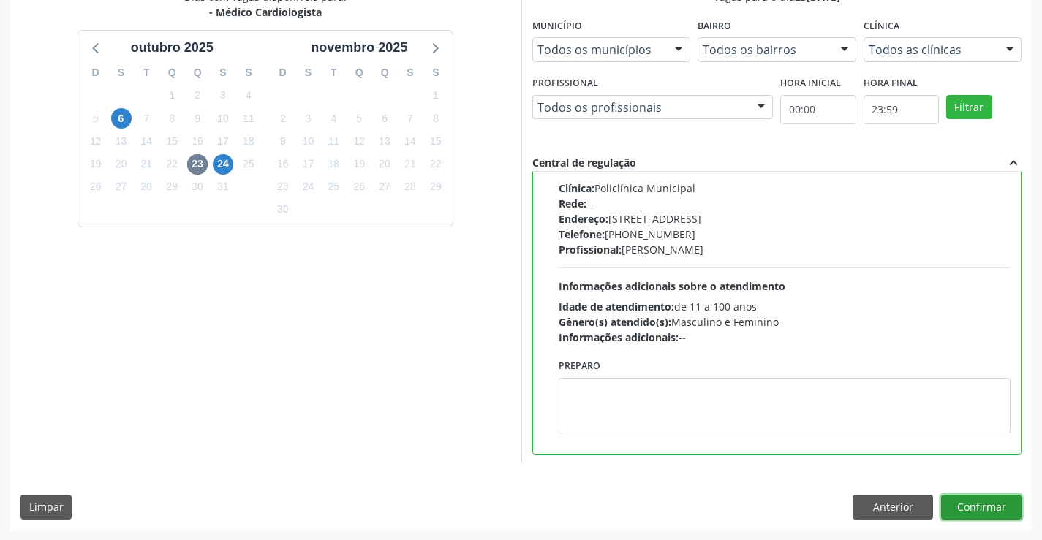
click at [951, 509] on button "Confirmar" at bounding box center [981, 507] width 80 height 25
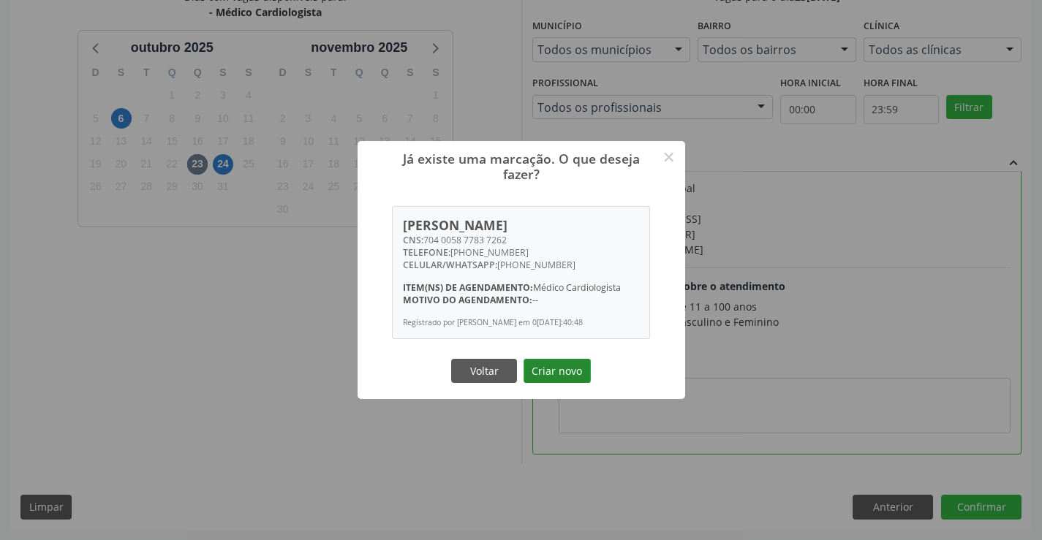
click at [538, 362] on button "Criar novo" at bounding box center [557, 371] width 67 height 25
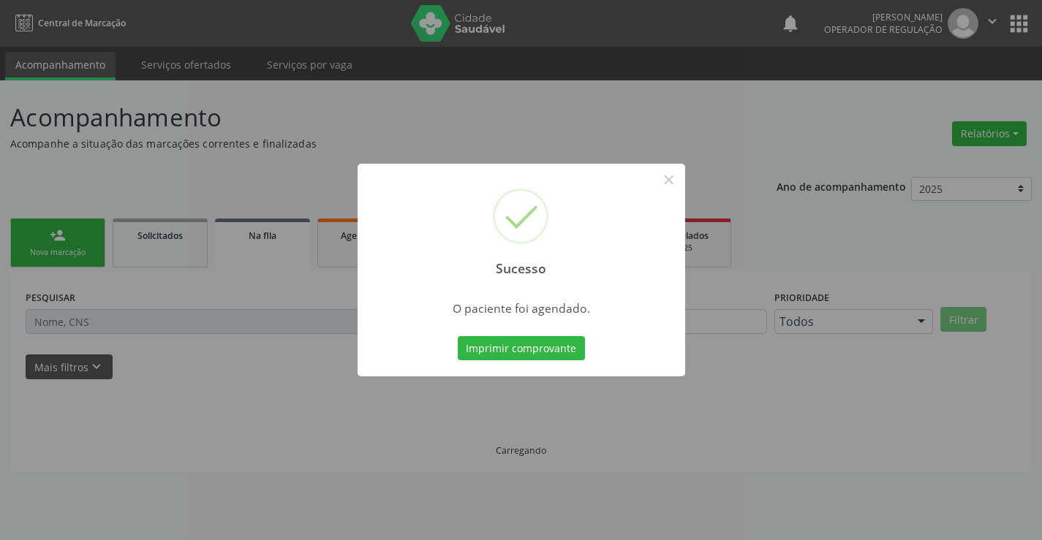
scroll to position [0, 0]
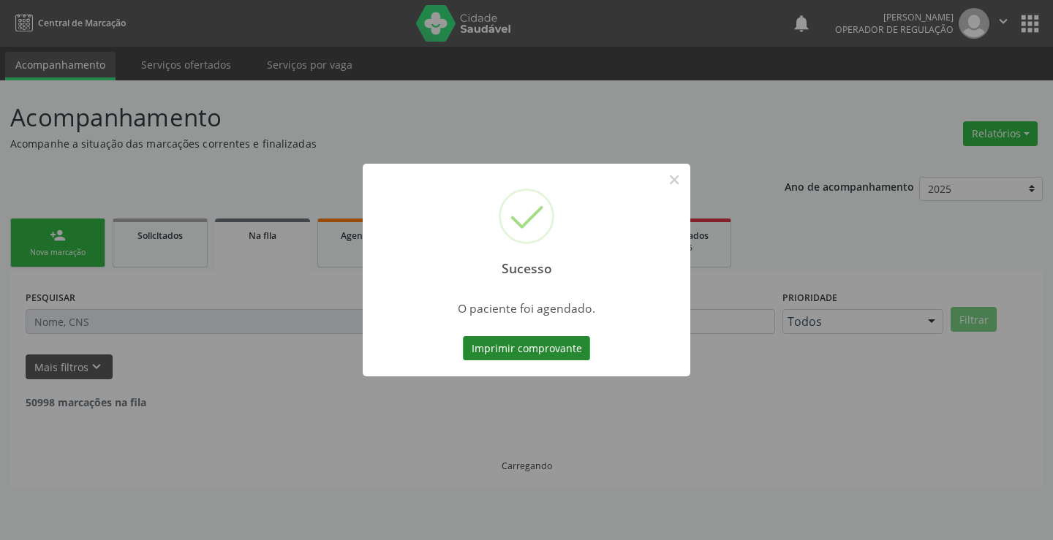
click at [530, 355] on button "Imprimir comprovante" at bounding box center [526, 348] width 127 height 25
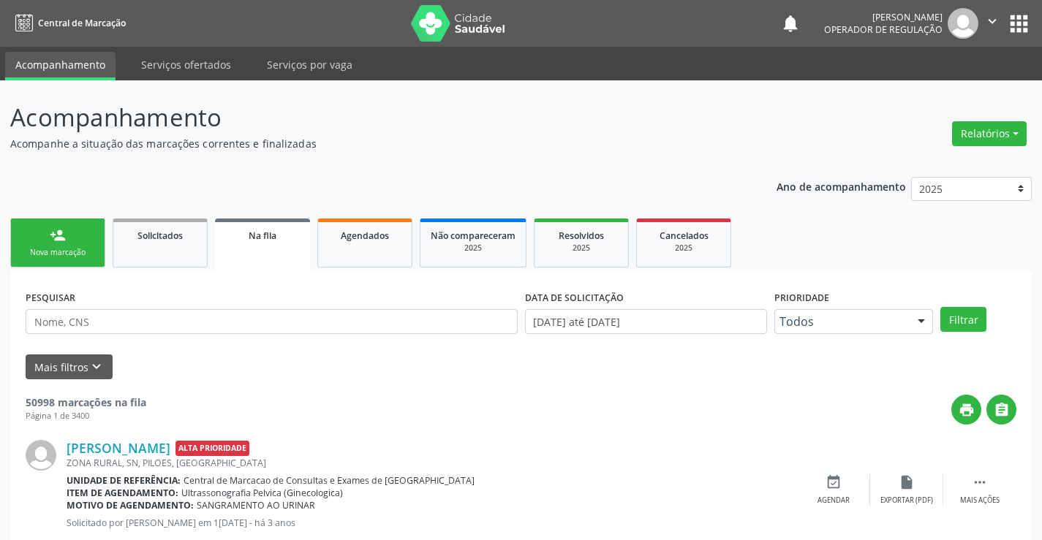
click at [83, 235] on link "person_add Nova marcação" at bounding box center [57, 243] width 95 height 49
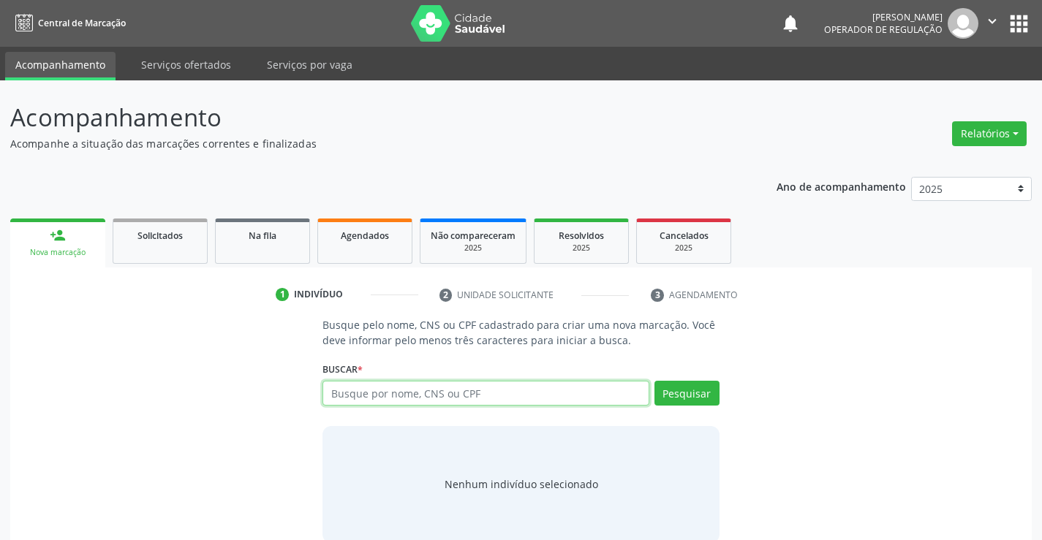
click at [345, 389] on input "text" at bounding box center [486, 393] width 326 height 25
type input "704002864885864"
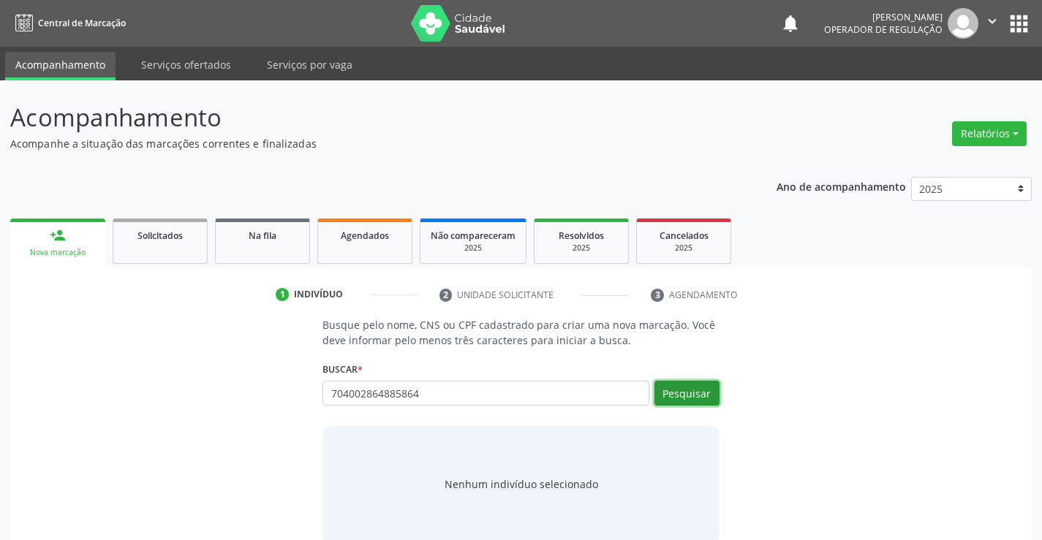
click at [690, 394] on button "Pesquisar" at bounding box center [687, 393] width 65 height 25
type input "704002864885864"
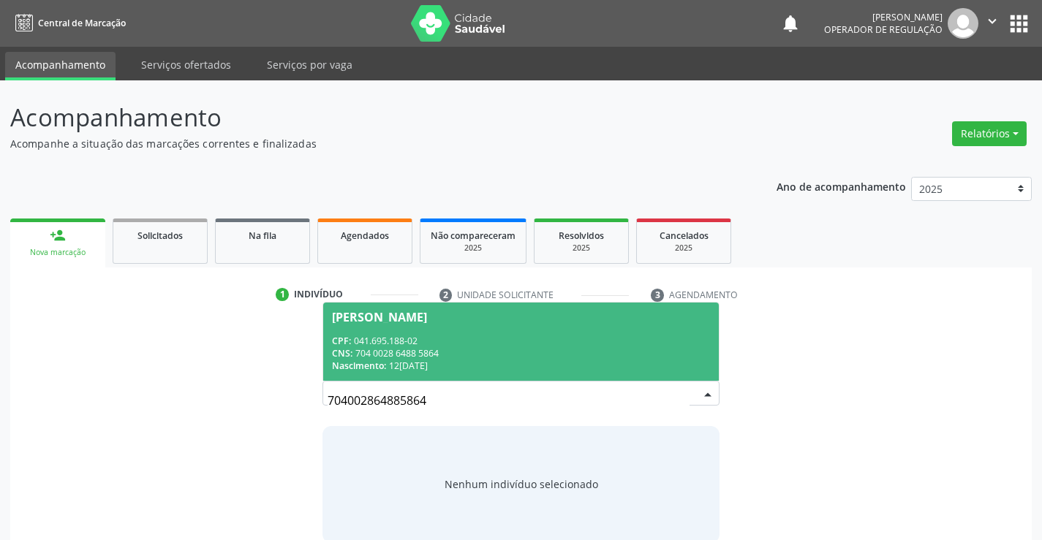
click at [427, 320] on div "Arismario Andrade Ferreira" at bounding box center [379, 318] width 95 height 12
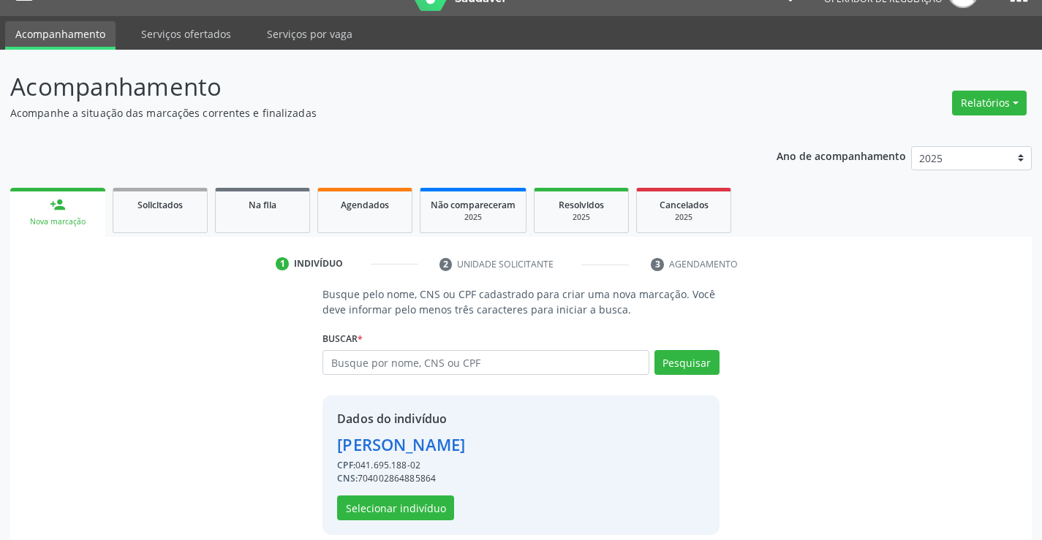
scroll to position [46, 0]
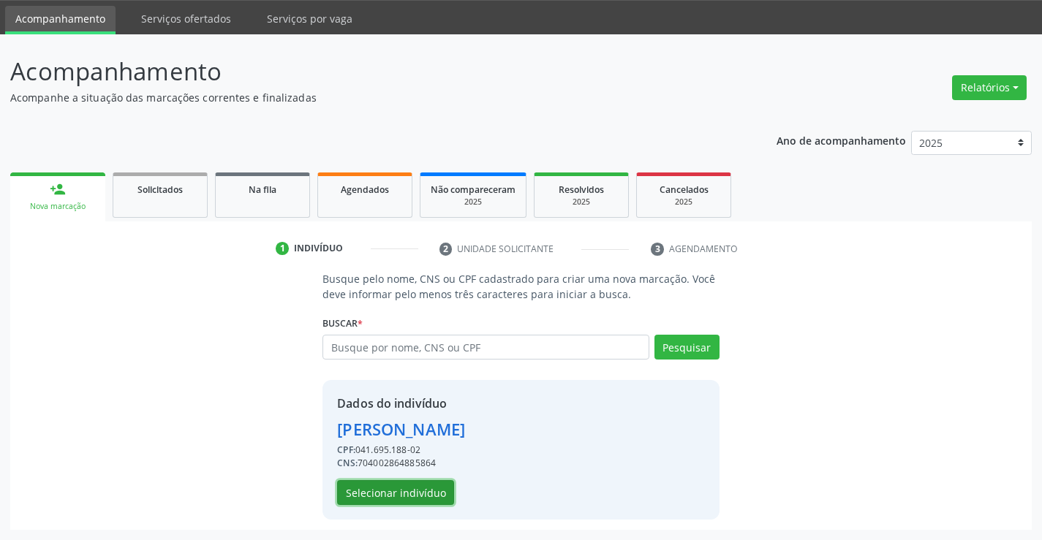
click at [412, 495] on button "Selecionar indivíduo" at bounding box center [395, 492] width 117 height 25
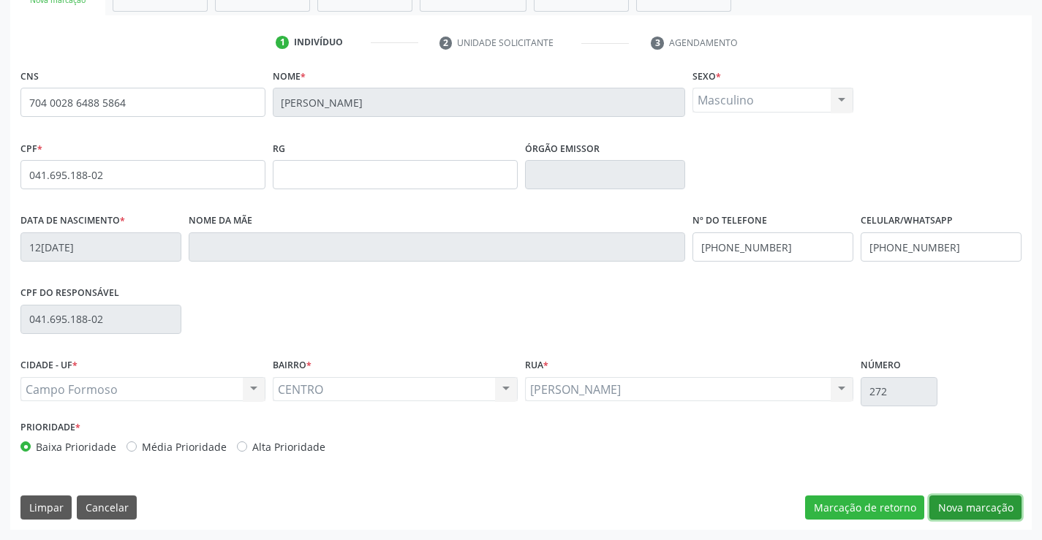
click at [944, 504] on button "Nova marcação" at bounding box center [976, 508] width 92 height 25
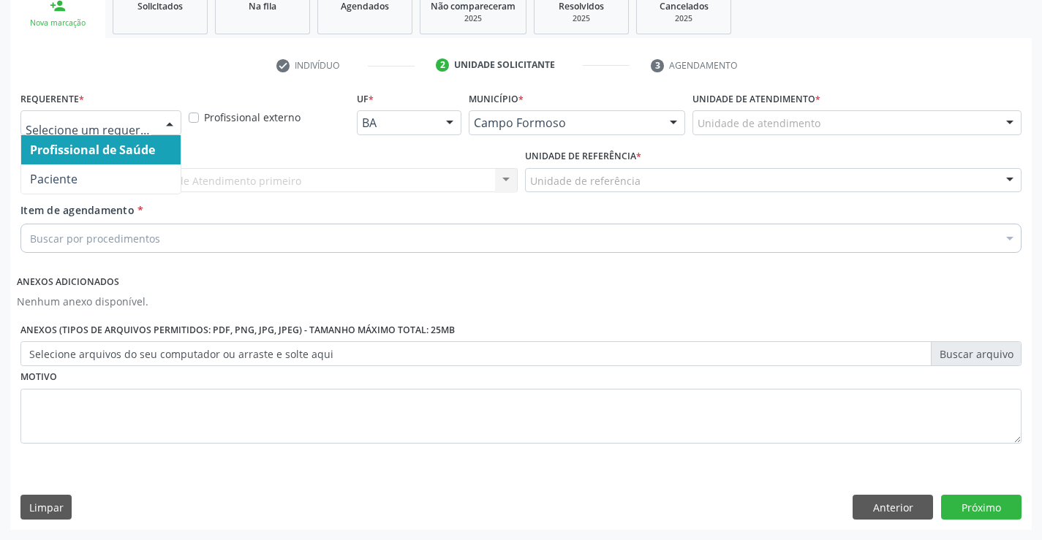
click at [166, 120] on div at bounding box center [170, 123] width 22 height 25
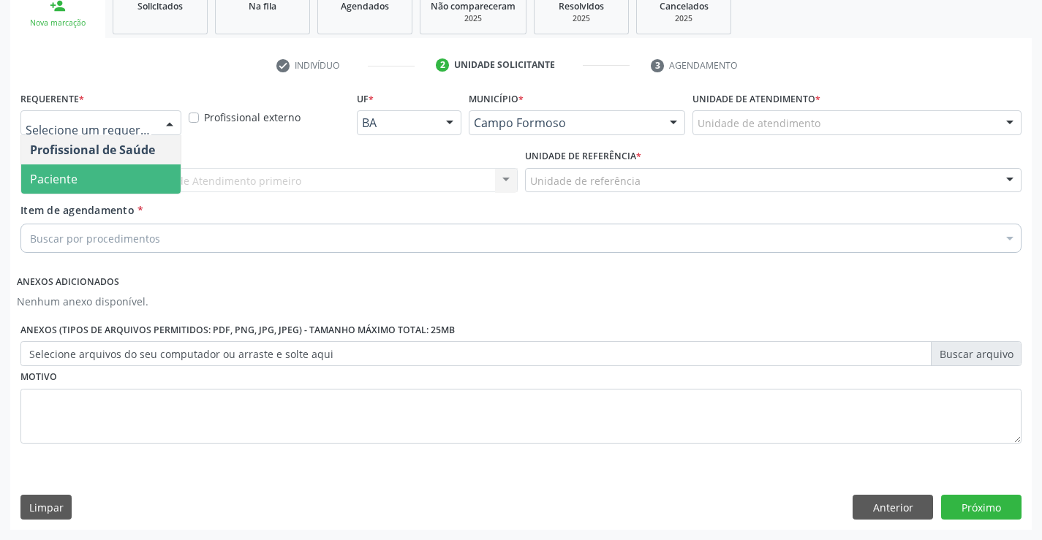
click at [74, 179] on span "Paciente" at bounding box center [54, 179] width 48 height 16
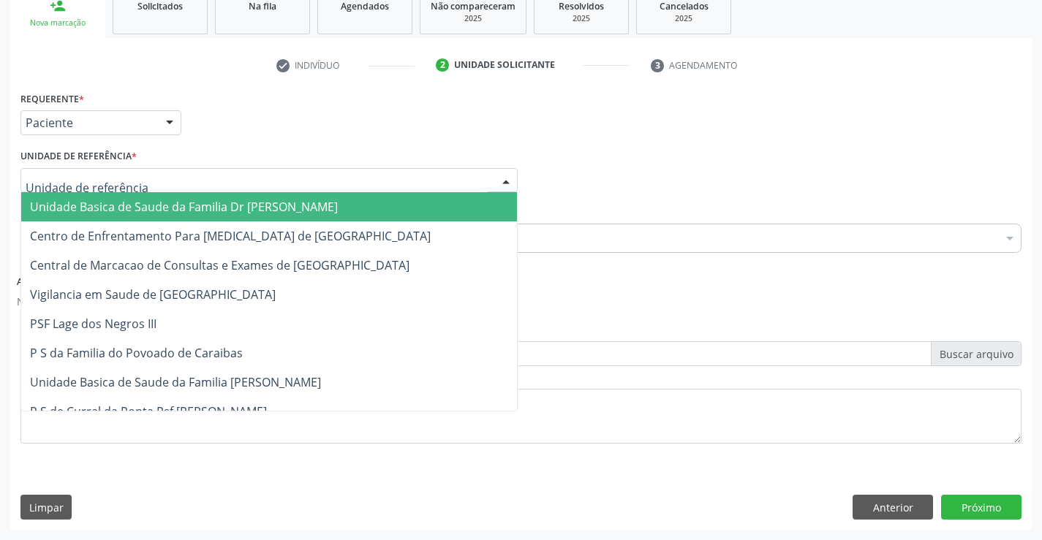
click at [503, 174] on div at bounding box center [506, 181] width 22 height 25
click at [399, 208] on span "Unidade Basica de Saude da Familia Dr [PERSON_NAME]" at bounding box center [269, 206] width 496 height 29
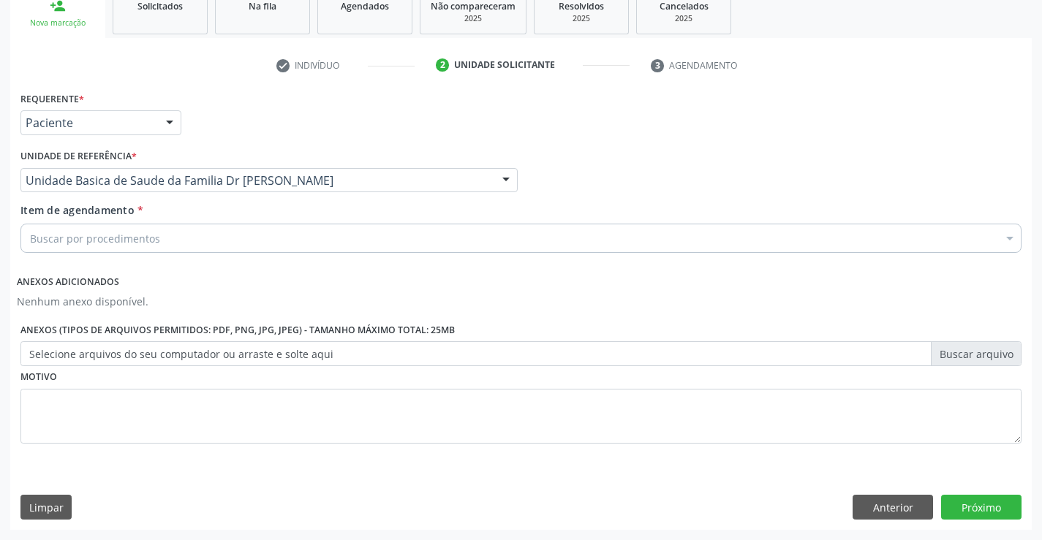
click at [344, 231] on div "Buscar por procedimentos" at bounding box center [520, 238] width 1001 height 29
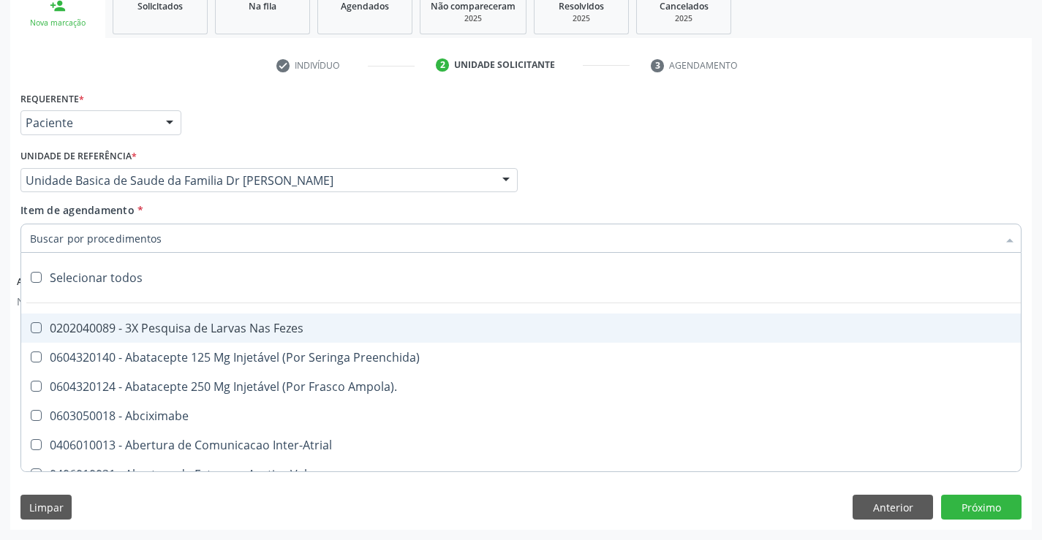
paste input "cardiologista"
type input "cardiologista"
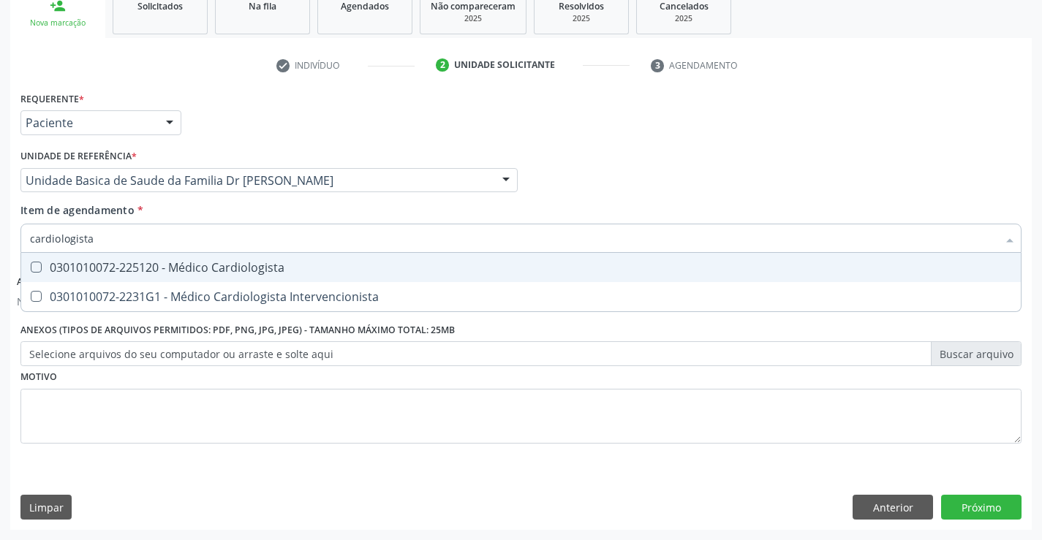
click at [212, 271] on div "0301010072-225120 - Médico Cardiologista" at bounding box center [521, 268] width 982 height 12
checkbox Cardiologista "true"
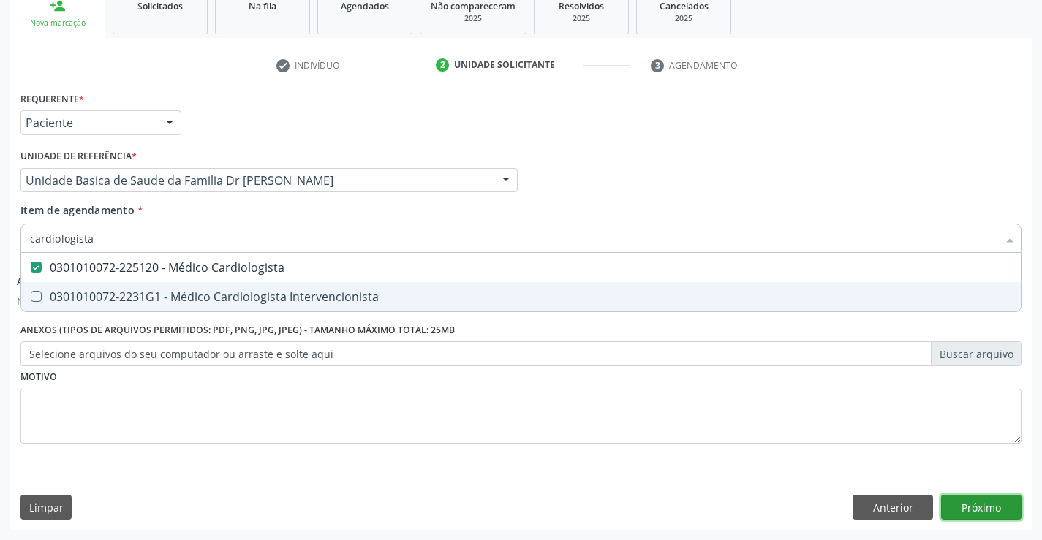
click at [957, 502] on button "Próximo" at bounding box center [981, 507] width 80 height 25
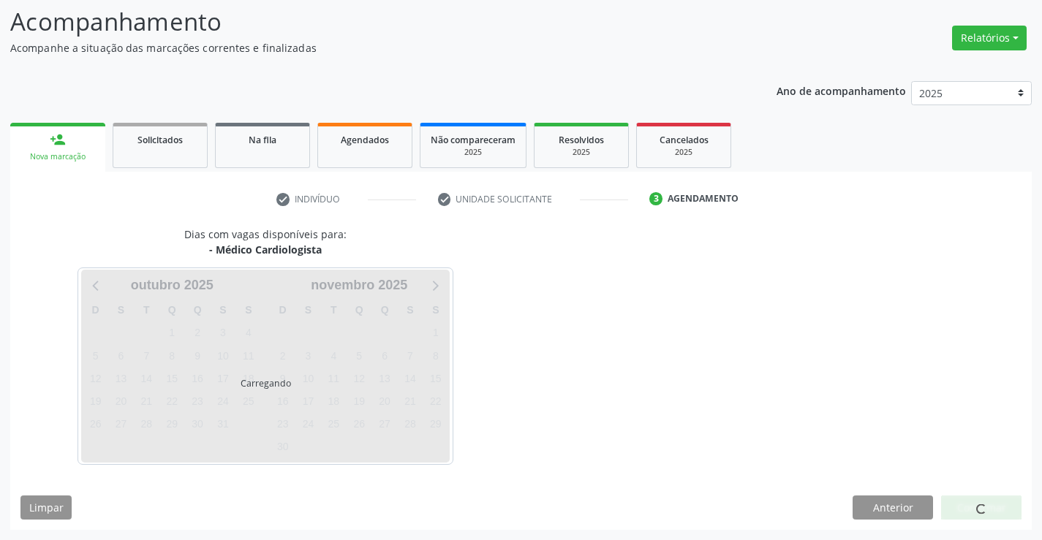
scroll to position [96, 0]
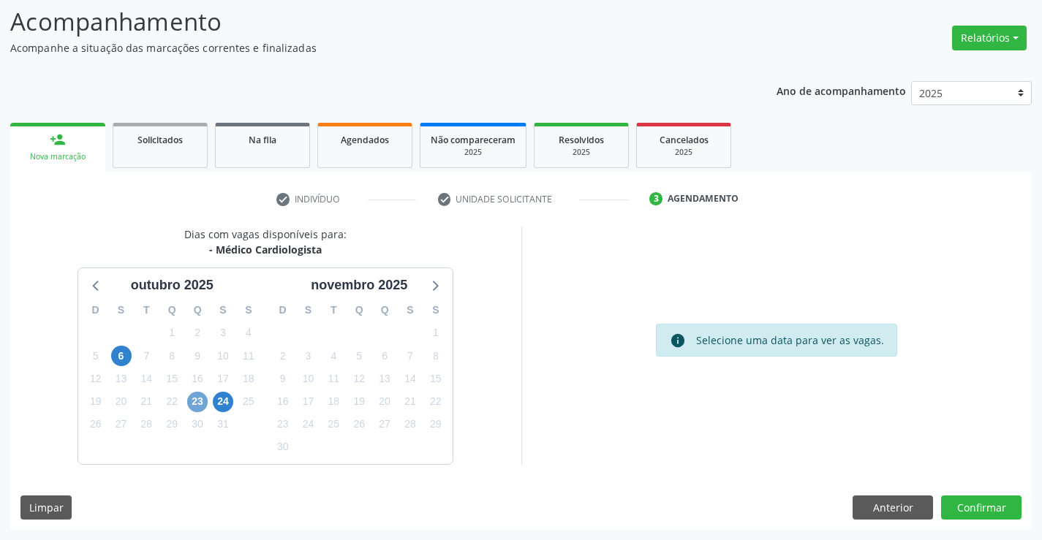
click at [194, 403] on span "23" at bounding box center [197, 402] width 20 height 20
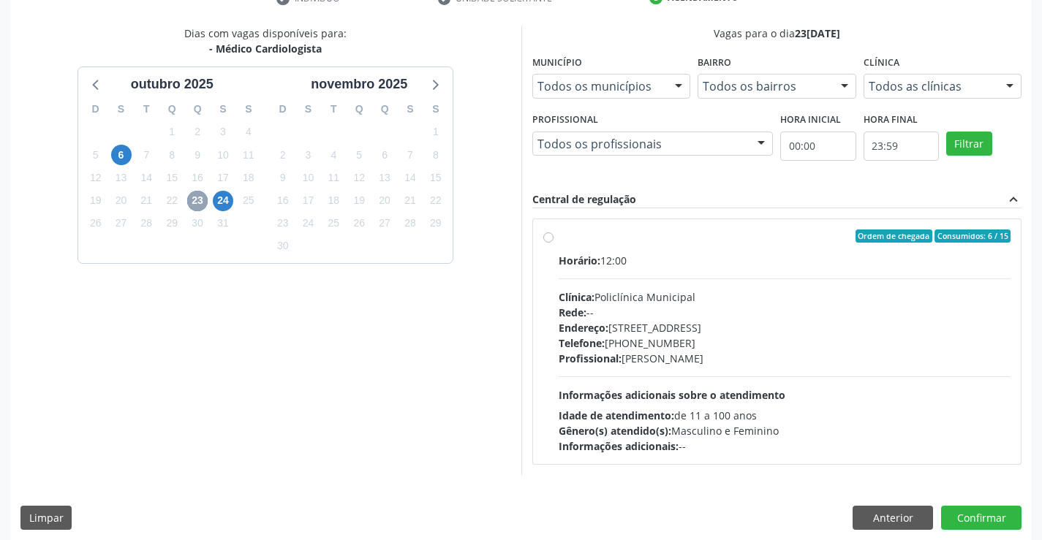
scroll to position [307, 0]
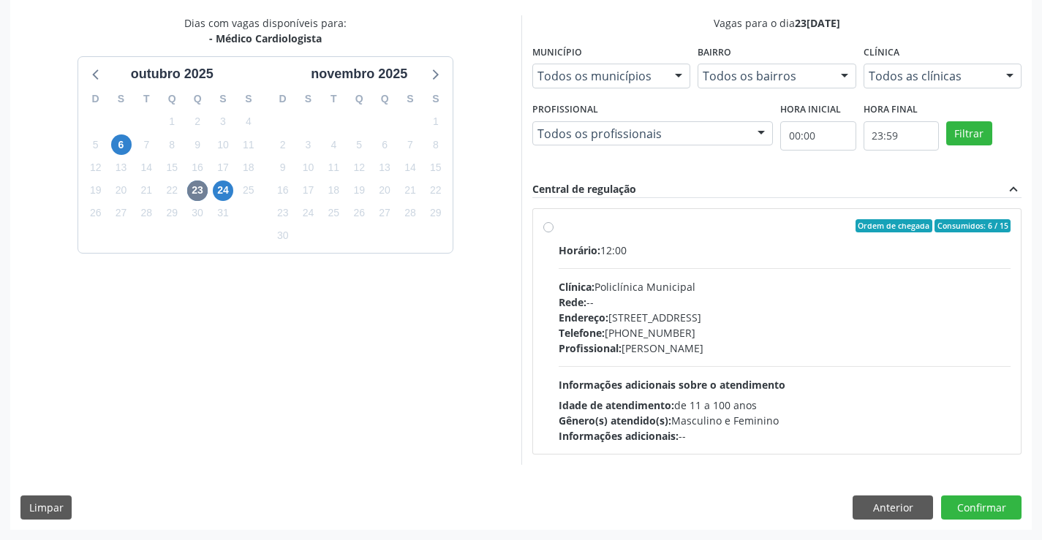
click at [559, 227] on label "Ordem de chegada Consumidos: 6 / 15 Horário: 12:00 Clínica: Policlínica Municip…" at bounding box center [785, 331] width 453 height 225
click at [548, 227] on input "Ordem de chegada Consumidos: 6 / 15 Horário: 12:00 Clínica: Policlínica Municip…" at bounding box center [548, 225] width 10 height 13
radio input "true"
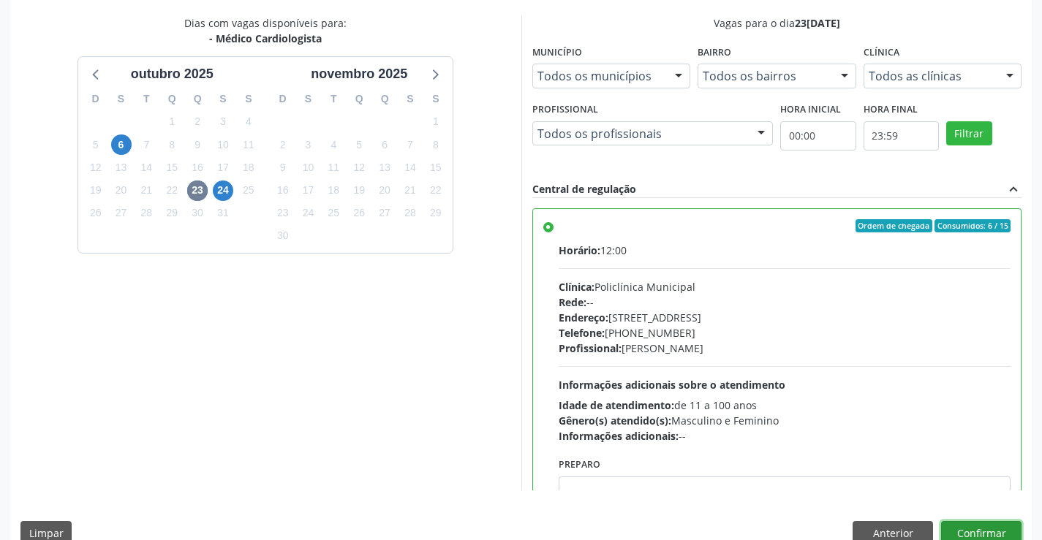
click at [976, 531] on button "Confirmar" at bounding box center [981, 533] width 80 height 25
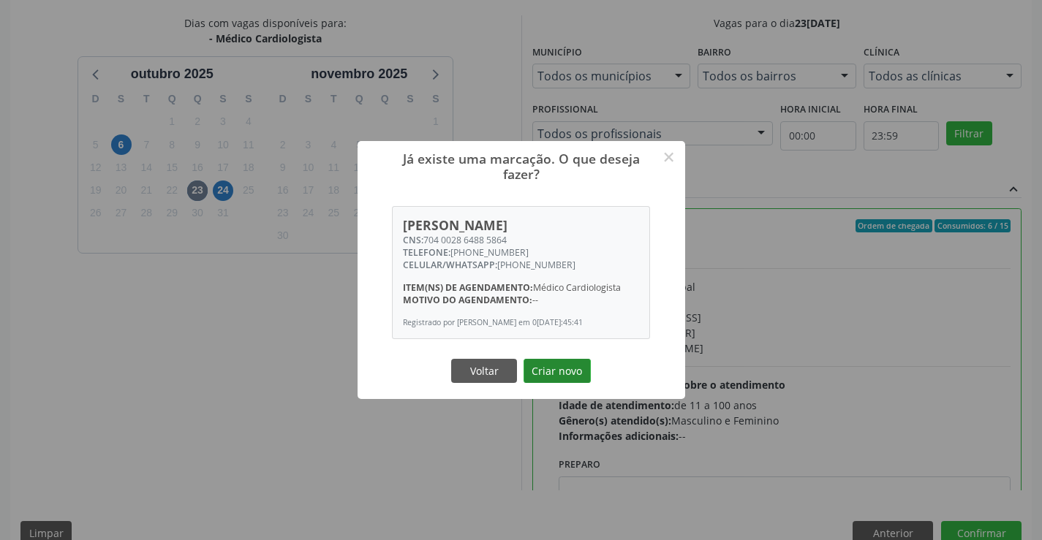
click at [578, 372] on button "Criar novo" at bounding box center [557, 371] width 67 height 25
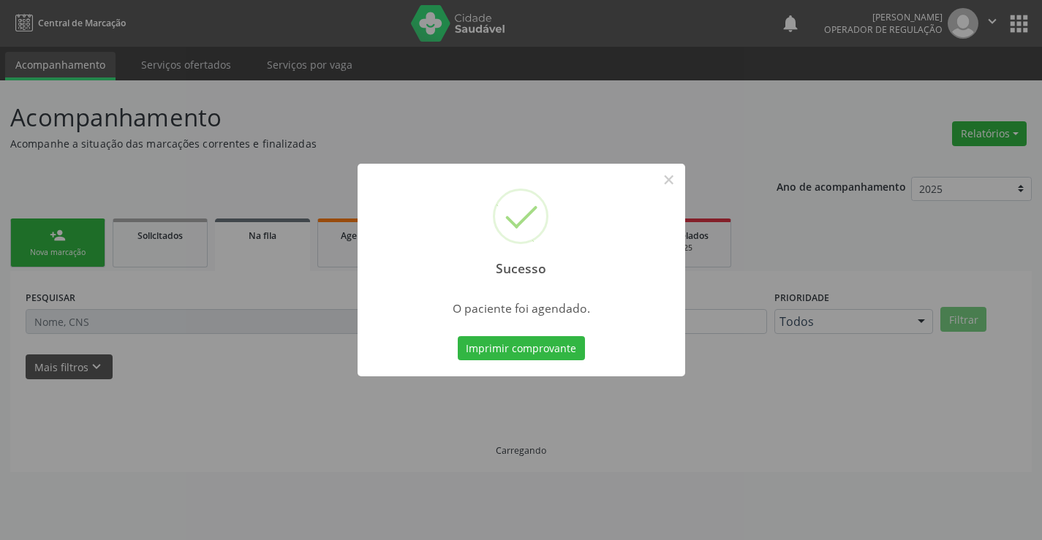
scroll to position [0, 0]
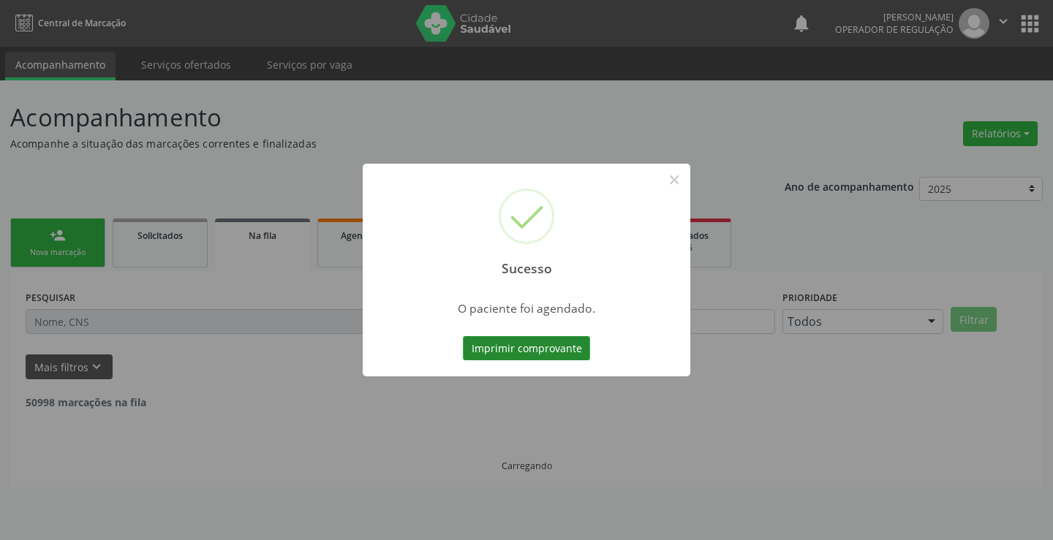
click at [525, 341] on button "Imprimir comprovante" at bounding box center [526, 348] width 127 height 25
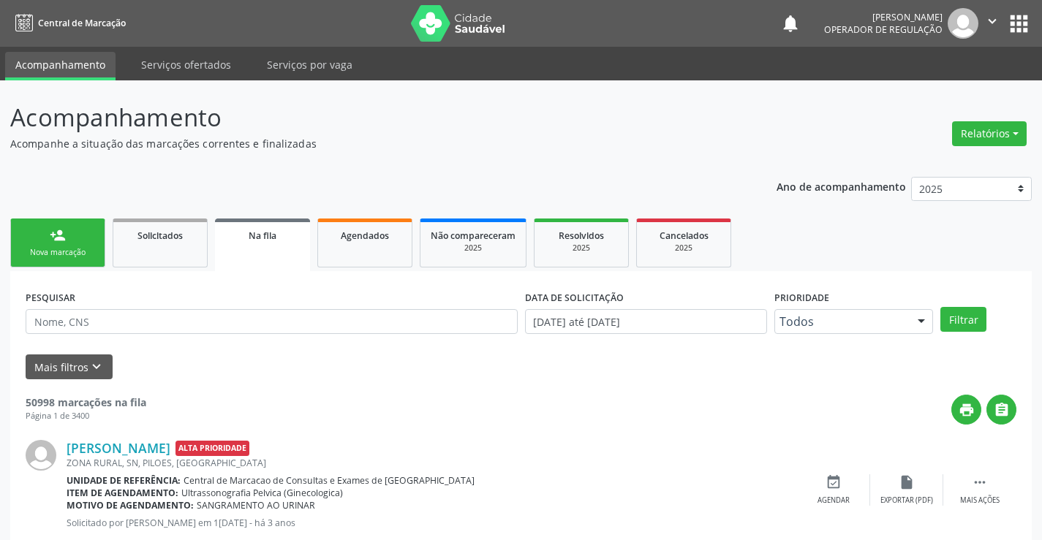
click at [80, 259] on link "person_add Nova marcação" at bounding box center [57, 243] width 95 height 49
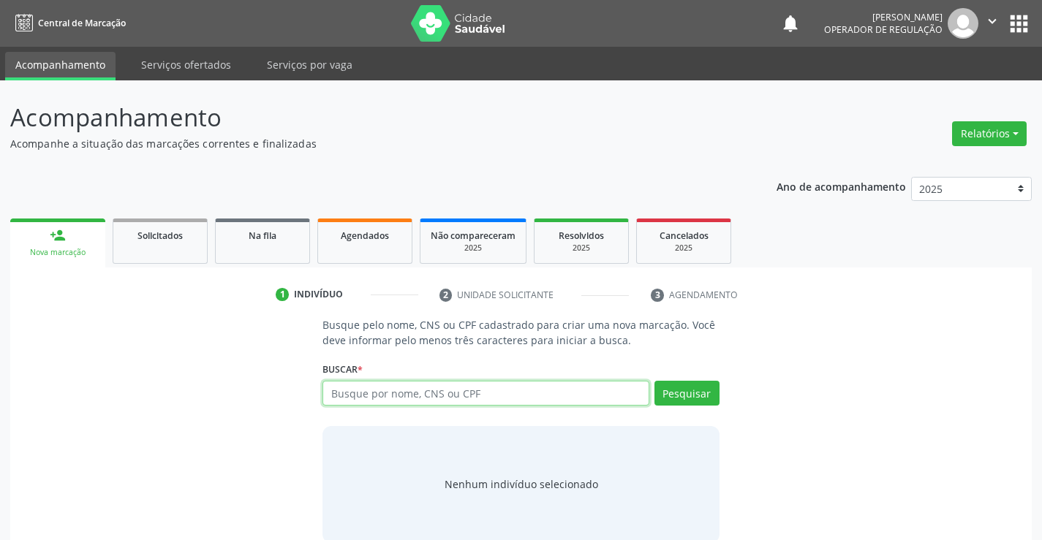
click at [367, 395] on input "text" at bounding box center [486, 393] width 326 height 25
type input "704801026248744"
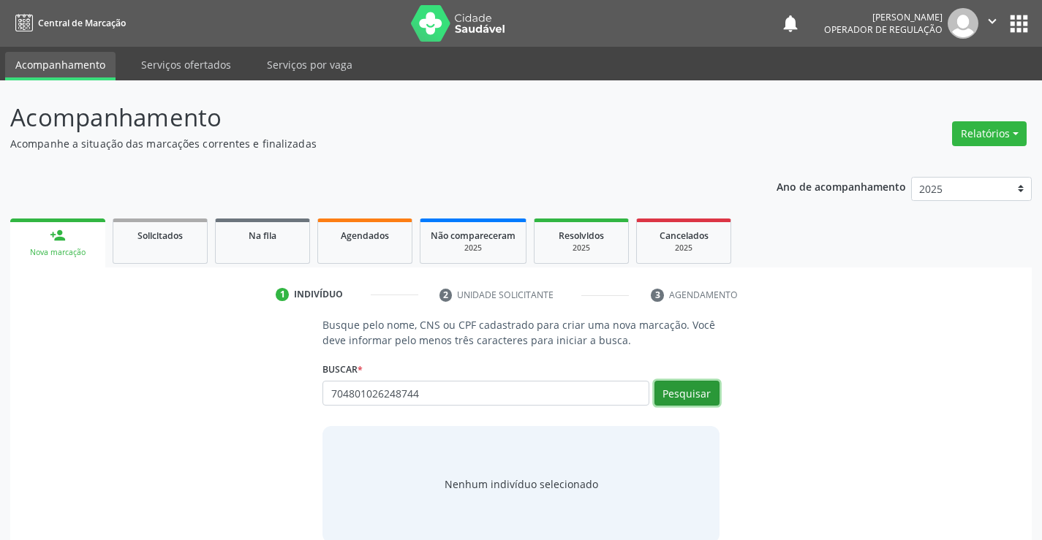
click at [673, 395] on button "Pesquisar" at bounding box center [687, 393] width 65 height 25
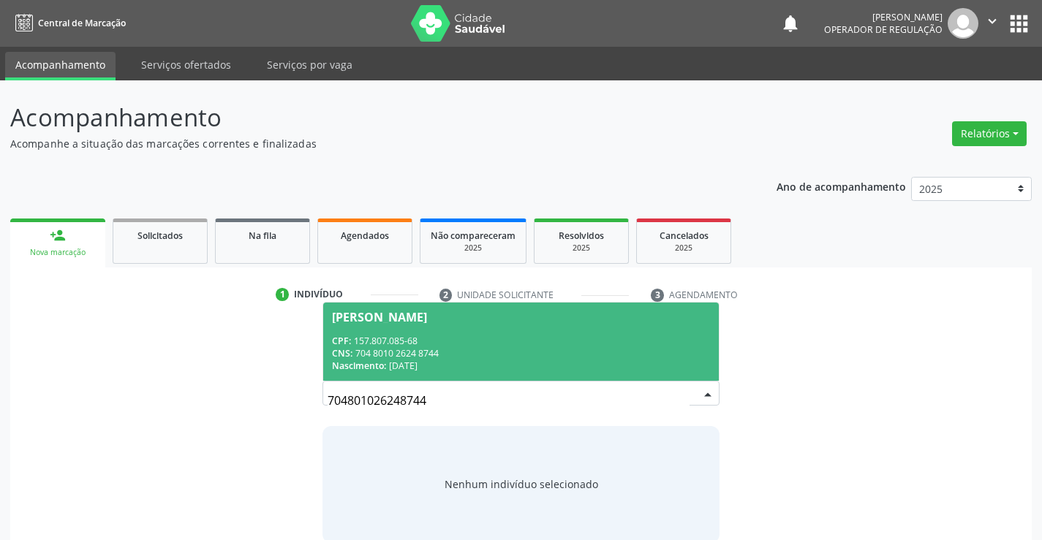
click at [364, 314] on div "Gileno Epifanio Silva Reis" at bounding box center [379, 318] width 95 height 12
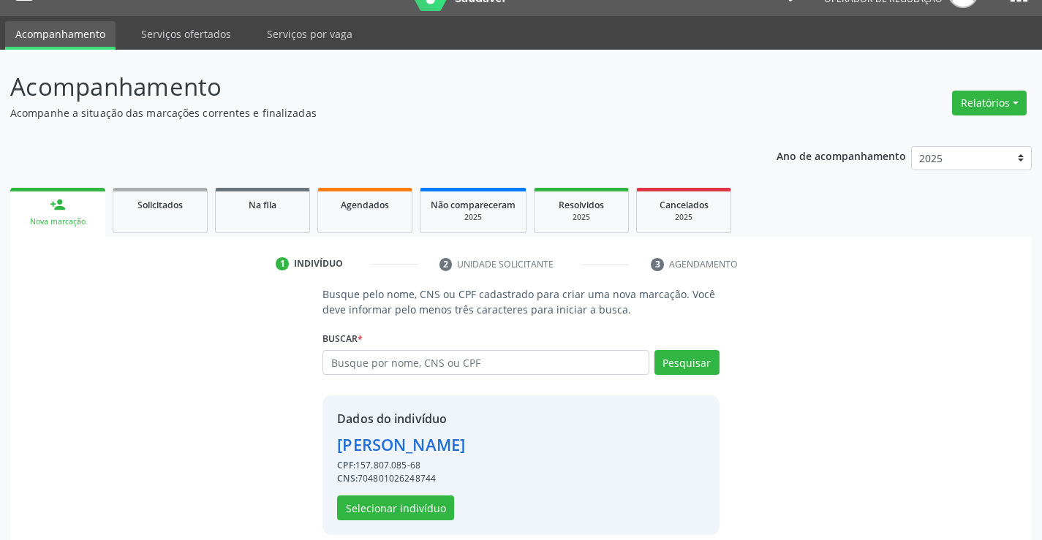
scroll to position [46, 0]
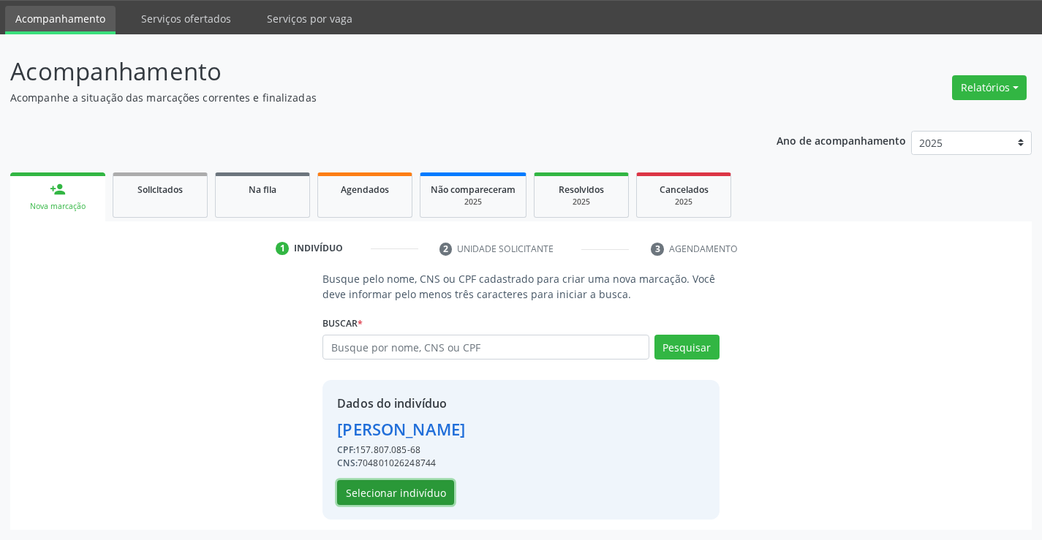
click at [400, 495] on button "Selecionar indivíduo" at bounding box center [395, 492] width 117 height 25
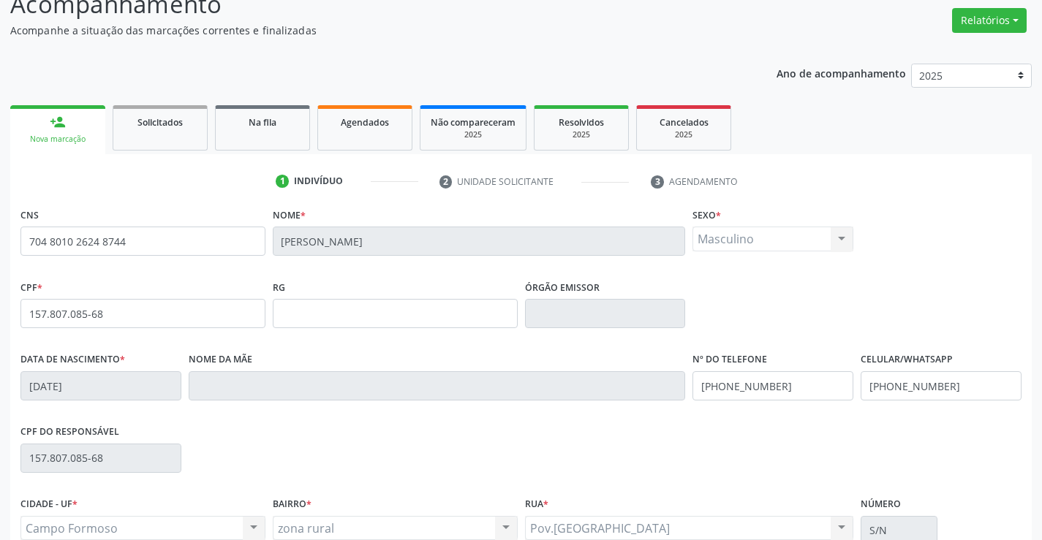
scroll to position [252, 0]
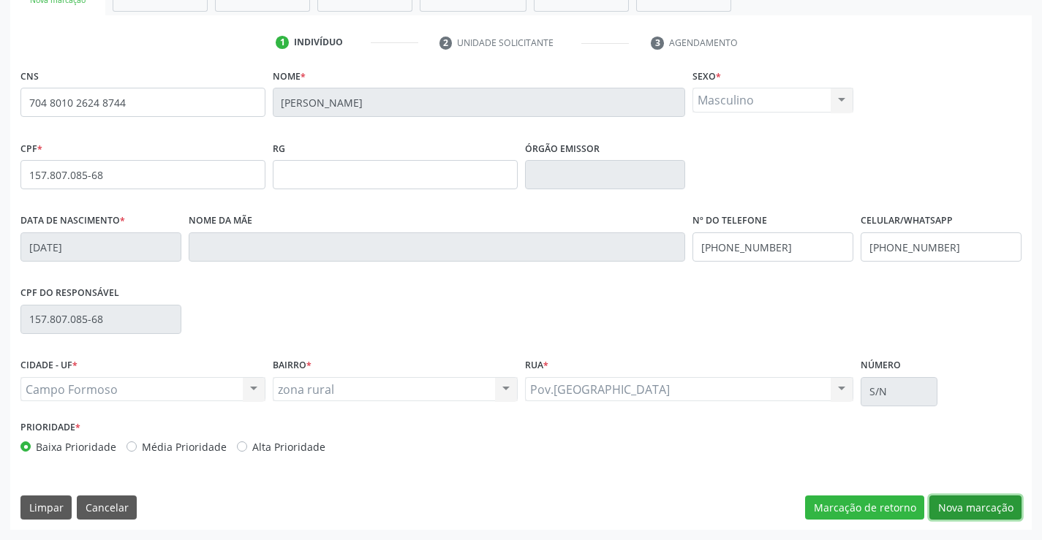
click at [968, 506] on button "Nova marcação" at bounding box center [976, 508] width 92 height 25
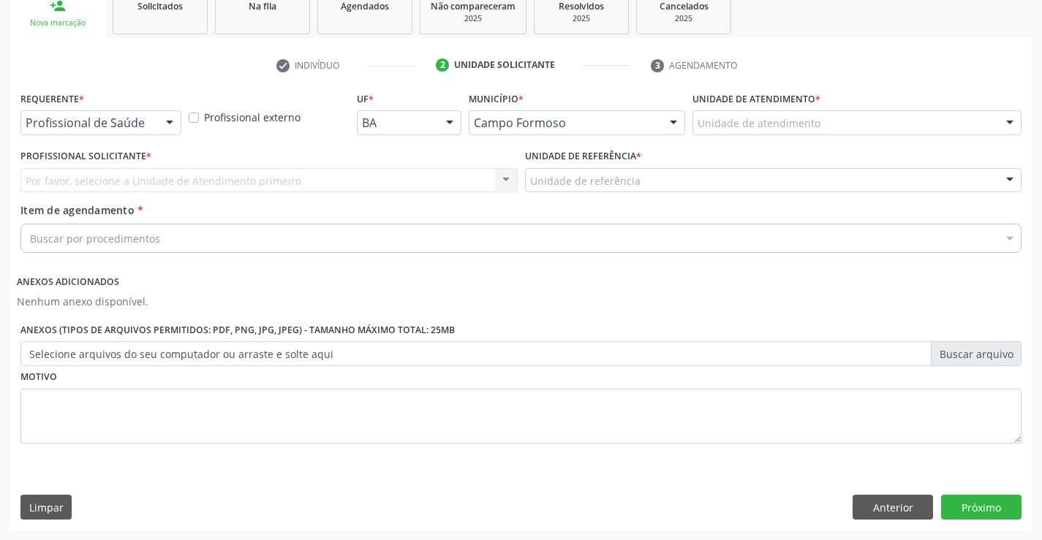
scroll to position [230, 0]
click at [168, 123] on div at bounding box center [170, 123] width 22 height 25
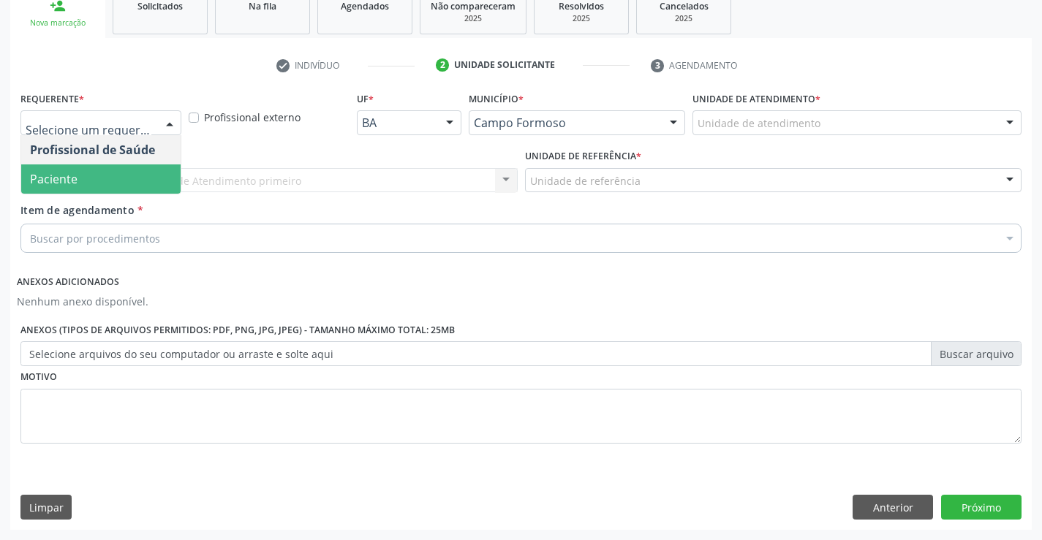
click at [105, 178] on span "Paciente" at bounding box center [100, 179] width 159 height 29
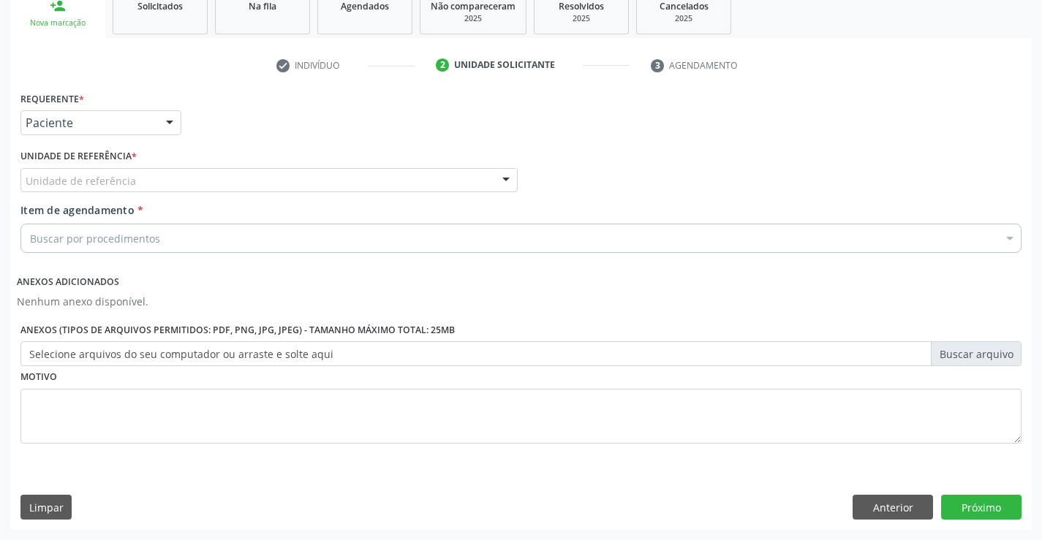
click at [505, 181] on div at bounding box center [506, 181] width 22 height 25
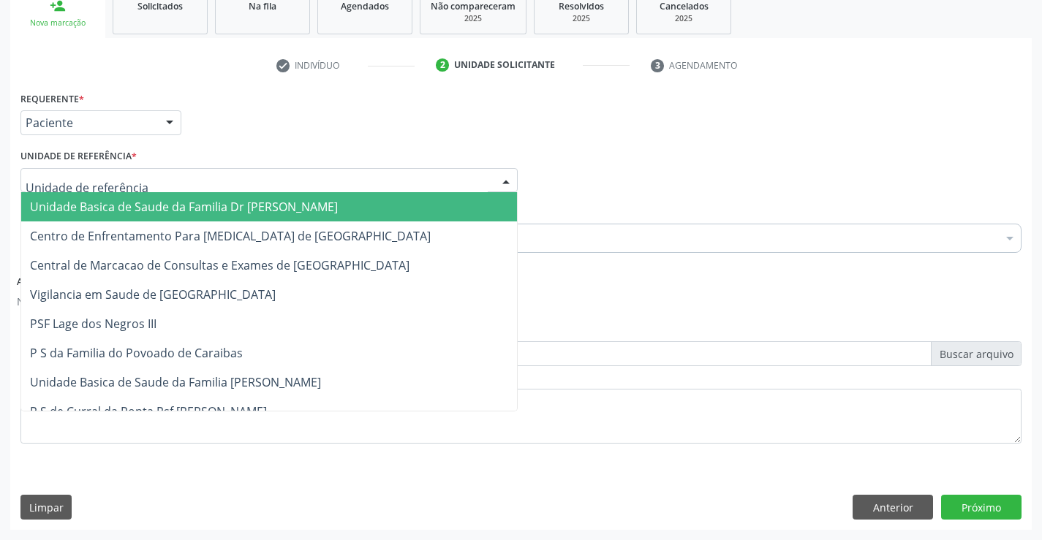
click at [461, 192] on span "Unidade Basica de Saude da Familia Dr [PERSON_NAME]" at bounding box center [269, 206] width 496 height 29
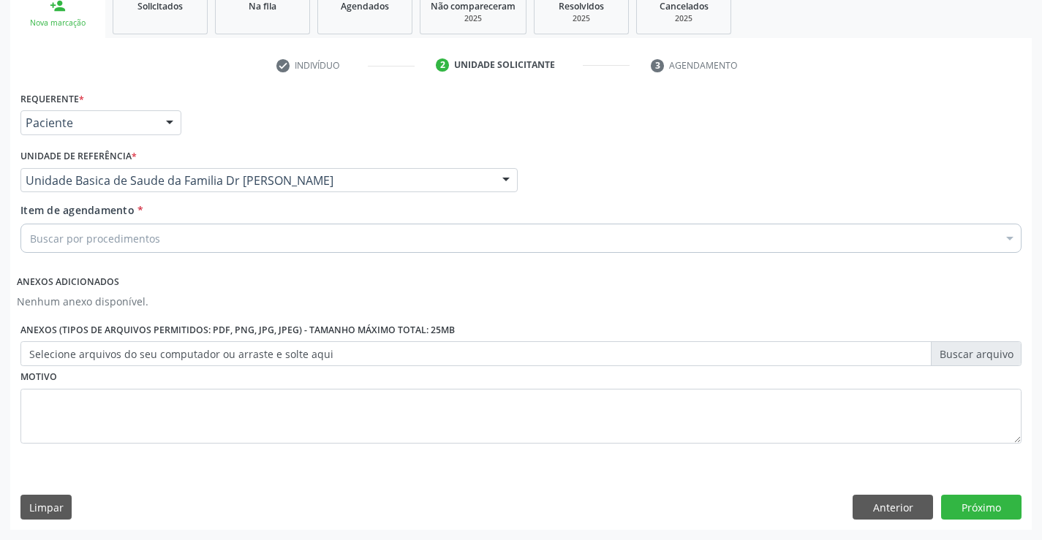
click at [396, 225] on div "Buscar por procedimentos" at bounding box center [520, 238] width 1001 height 29
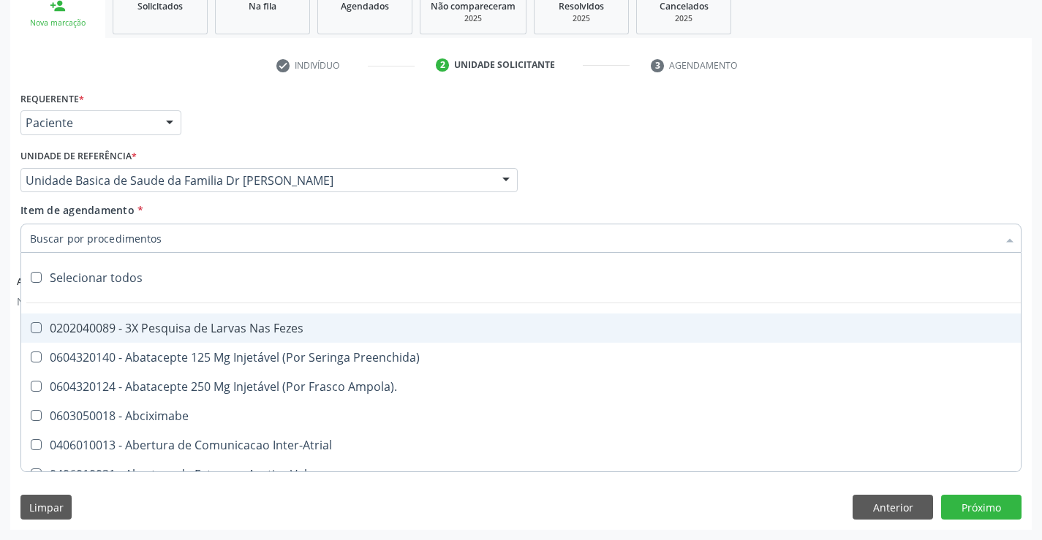
paste input "cardiologista"
type input "cardiologista"
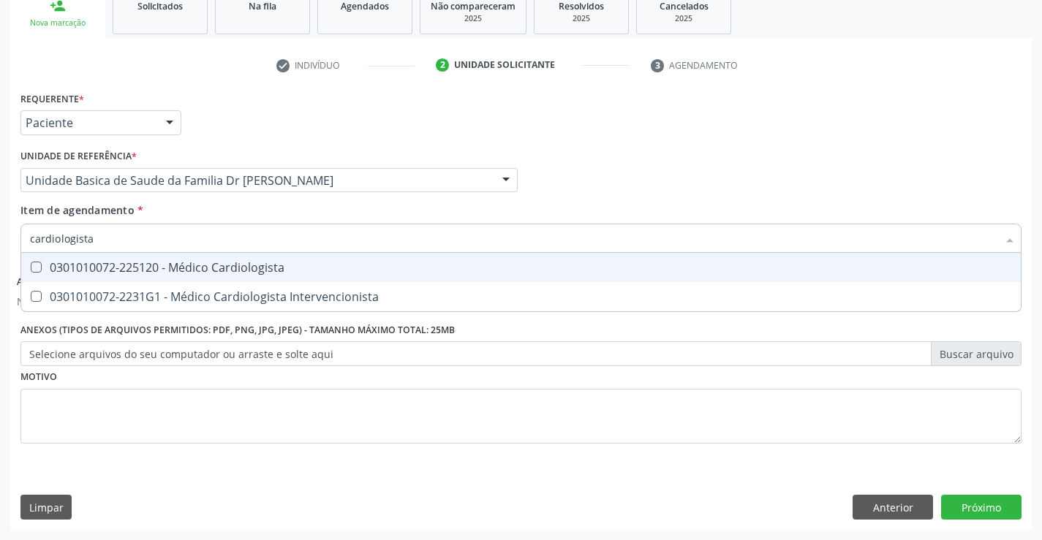
click at [169, 274] on div "0301010072-225120 - Médico Cardiologista" at bounding box center [521, 268] width 982 height 12
checkbox Cardiologista "true"
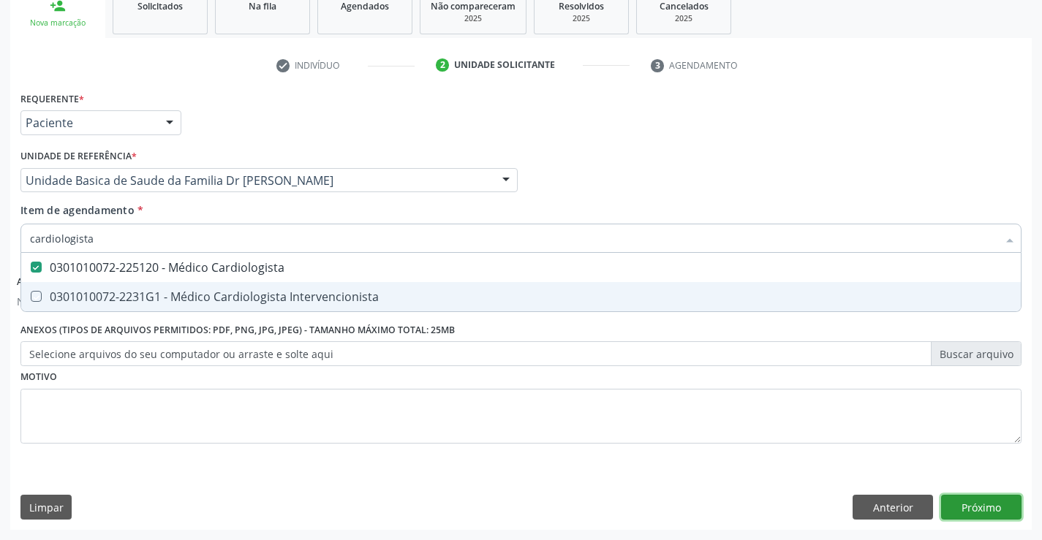
click at [959, 498] on button "Próximo" at bounding box center [981, 507] width 80 height 25
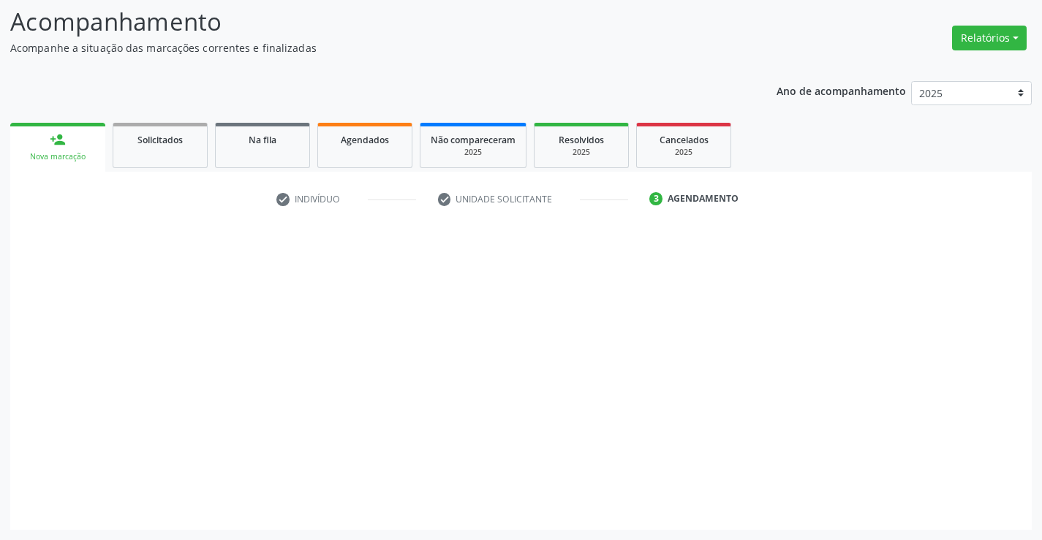
scroll to position [96, 0]
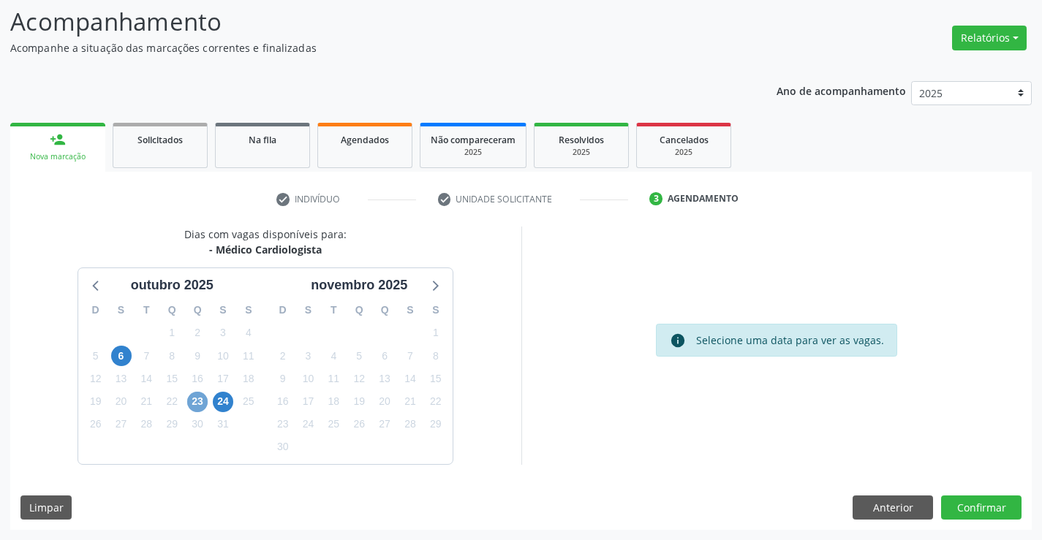
click at [203, 407] on span "23" at bounding box center [197, 402] width 20 height 20
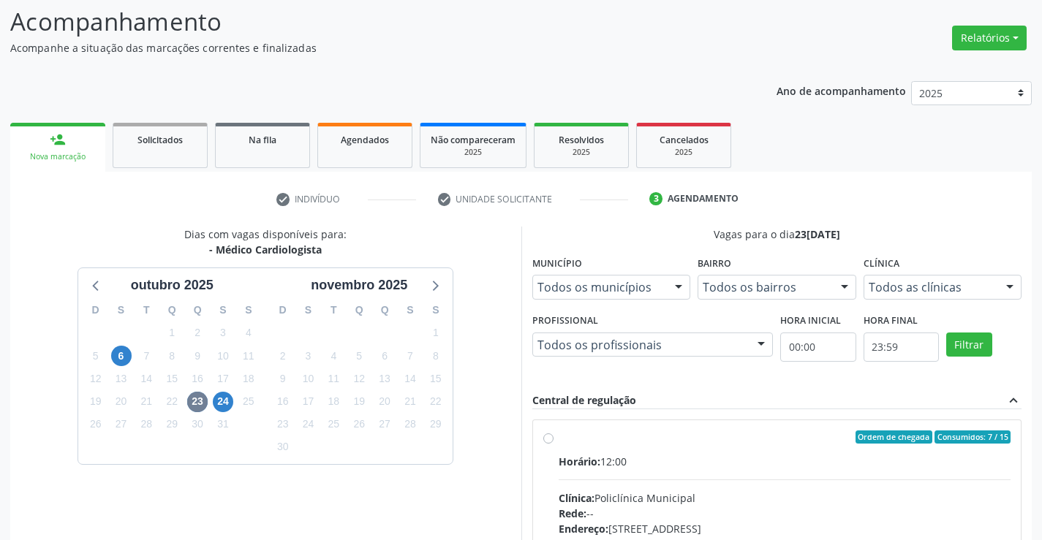
click at [549, 444] on div "Ordem de chegada Consumidos: 7 / 15 Horário: 12:00 Clínica: Policlínica Municip…" at bounding box center [777, 543] width 468 height 225
radio input "true"
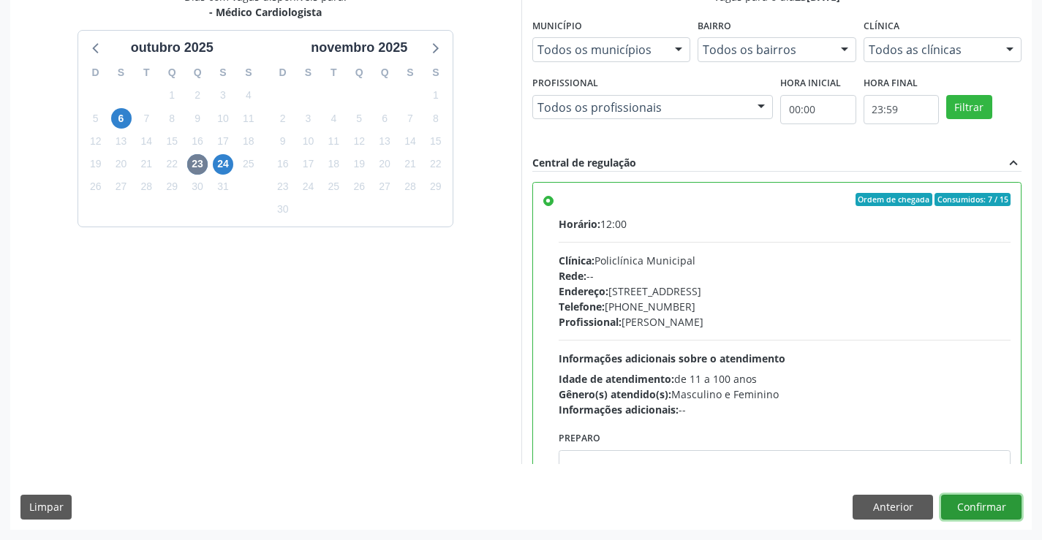
click at [955, 502] on button "Confirmar" at bounding box center [981, 507] width 80 height 25
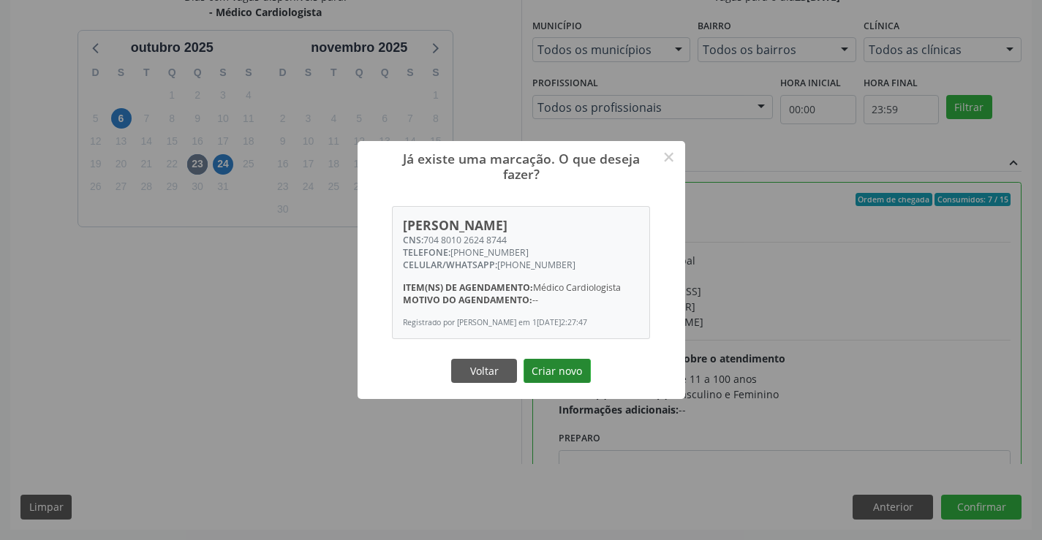
click at [554, 377] on button "Criar novo" at bounding box center [557, 371] width 67 height 25
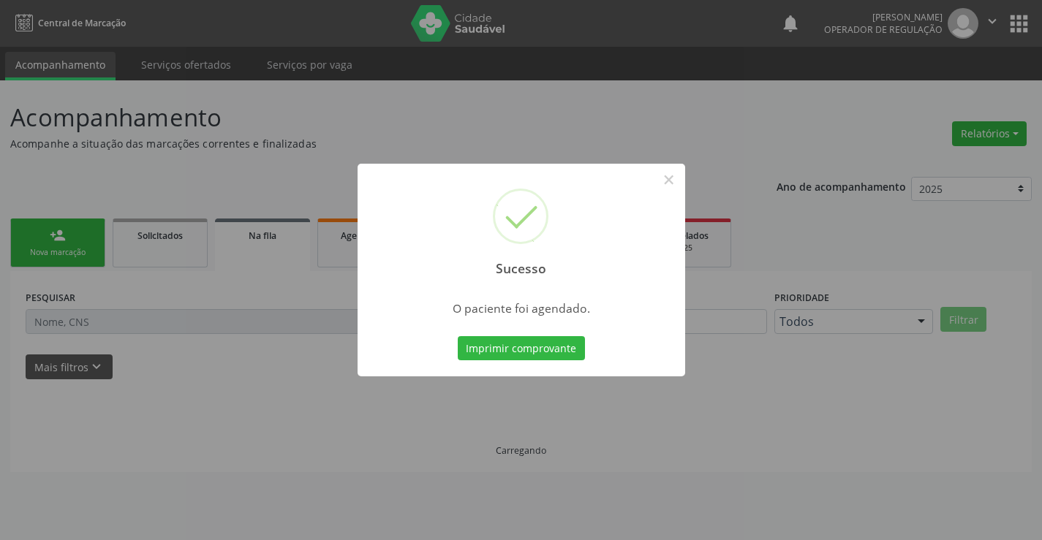
scroll to position [0, 0]
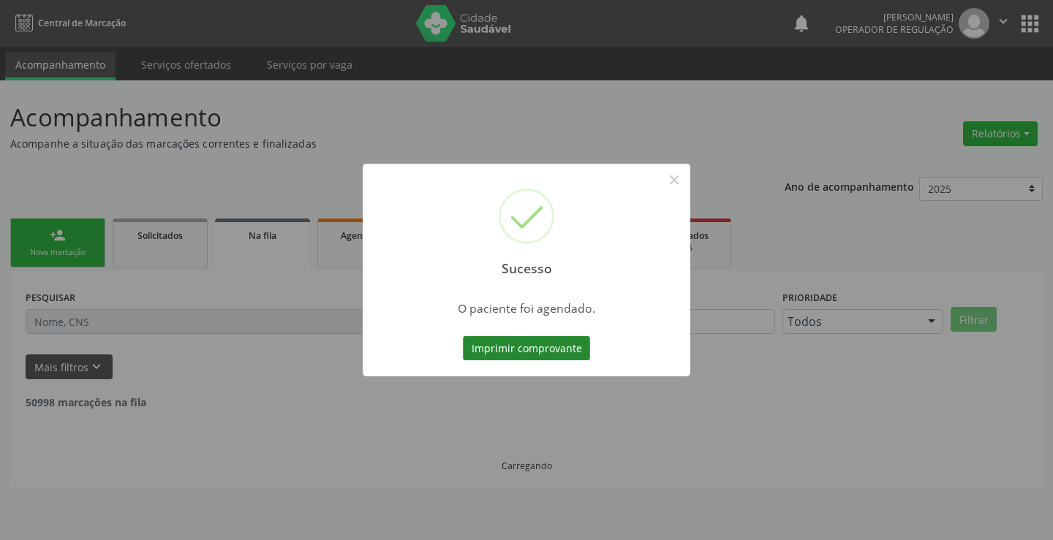
click at [546, 352] on button "Imprimir comprovante" at bounding box center [526, 348] width 127 height 25
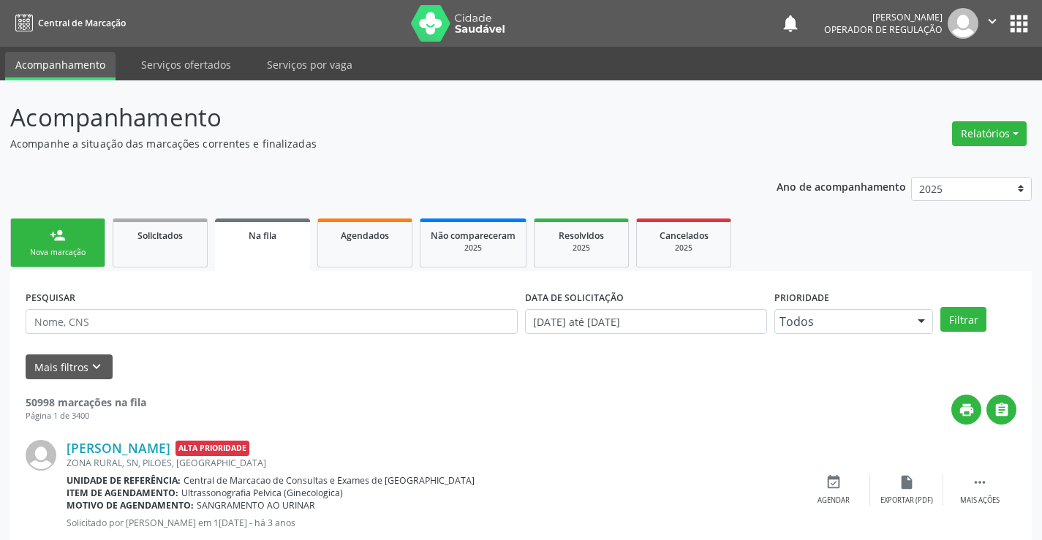
click at [75, 241] on link "person_add Nova marcação" at bounding box center [57, 243] width 95 height 49
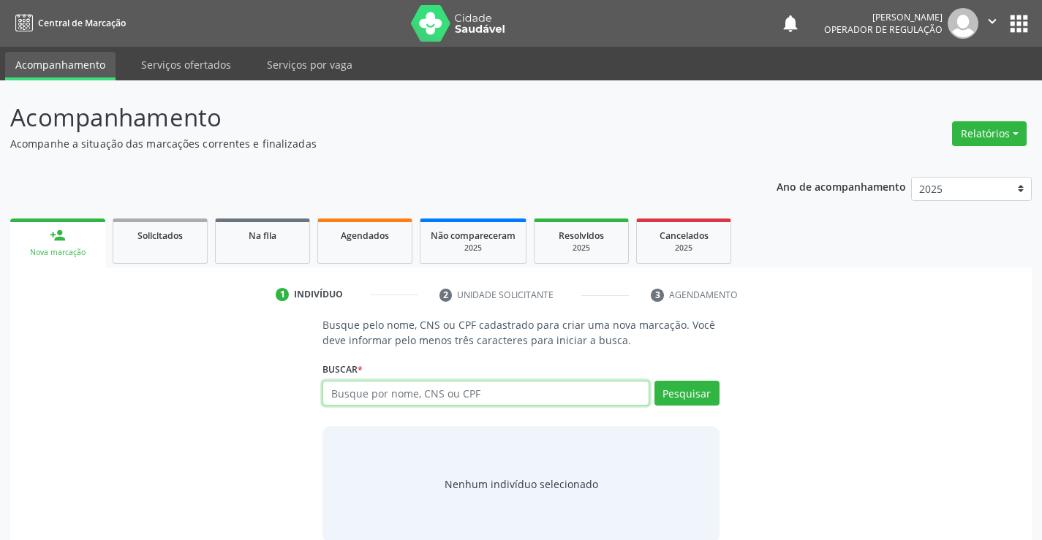
click at [353, 393] on input "text" at bounding box center [486, 393] width 326 height 25
type input "704006819183167"
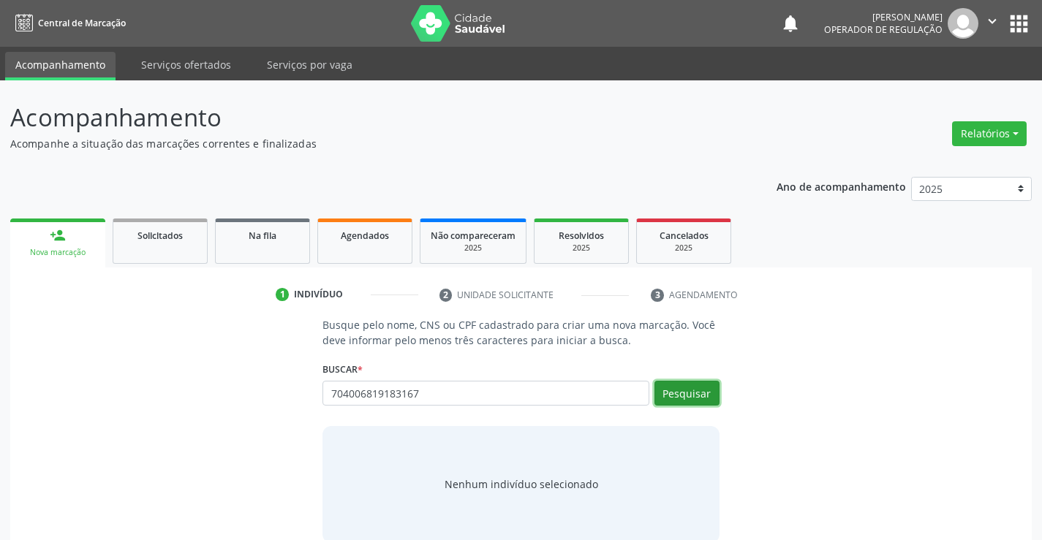
click at [703, 400] on button "Pesquisar" at bounding box center [687, 393] width 65 height 25
type input "704006819183167"
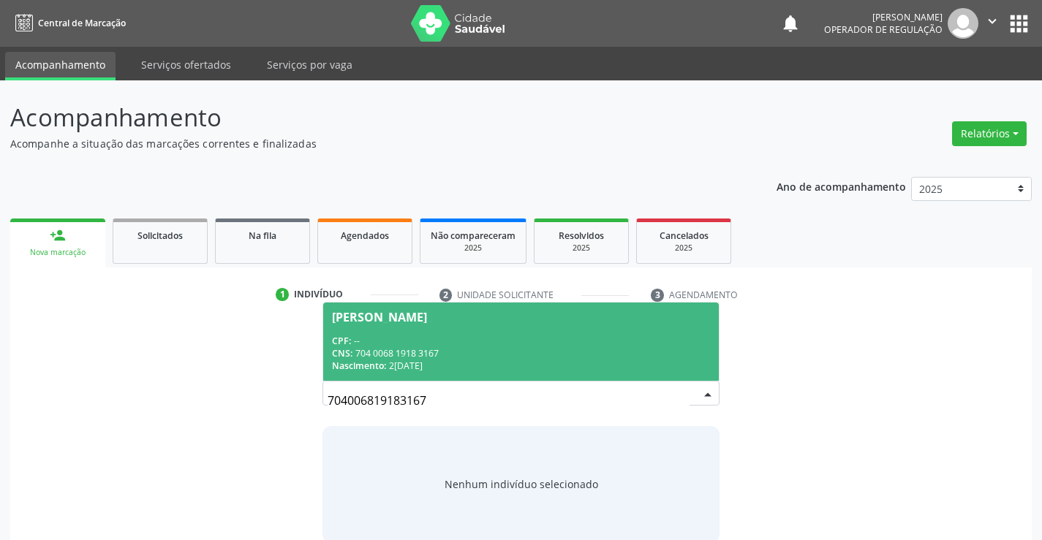
click at [414, 313] on div "Romulo Manoel de Carvalho" at bounding box center [379, 318] width 95 height 12
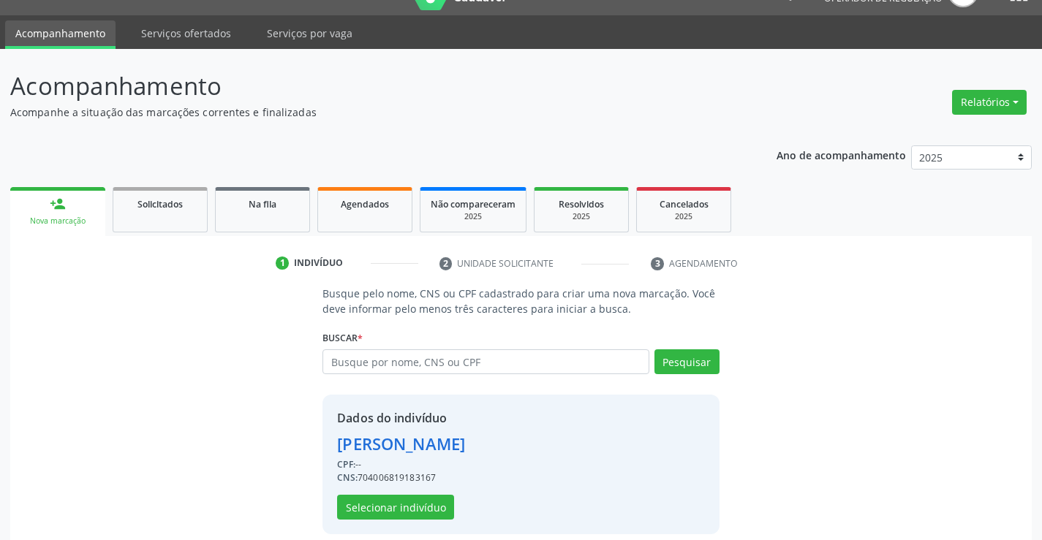
scroll to position [46, 0]
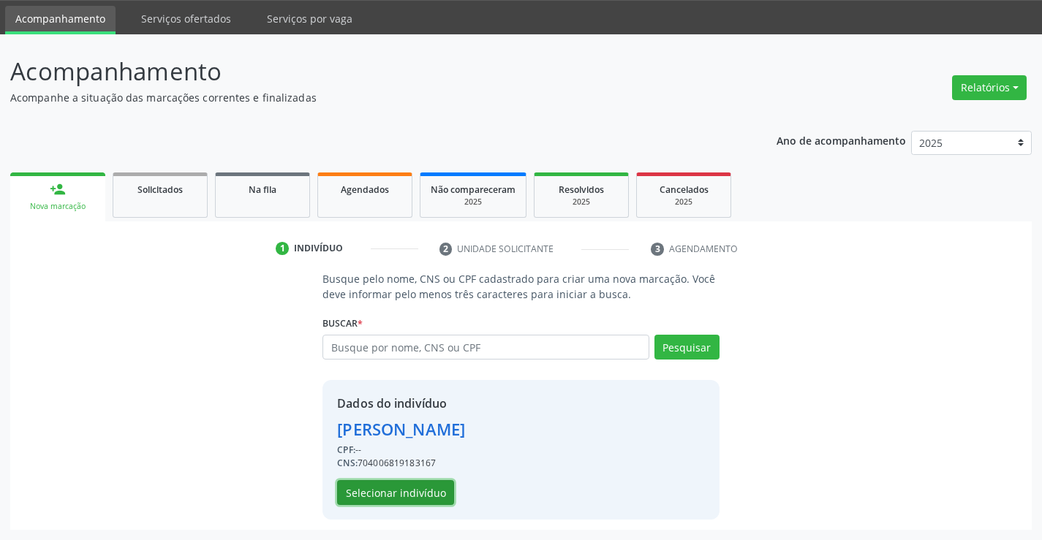
click at [390, 496] on button "Selecionar indivíduo" at bounding box center [395, 492] width 117 height 25
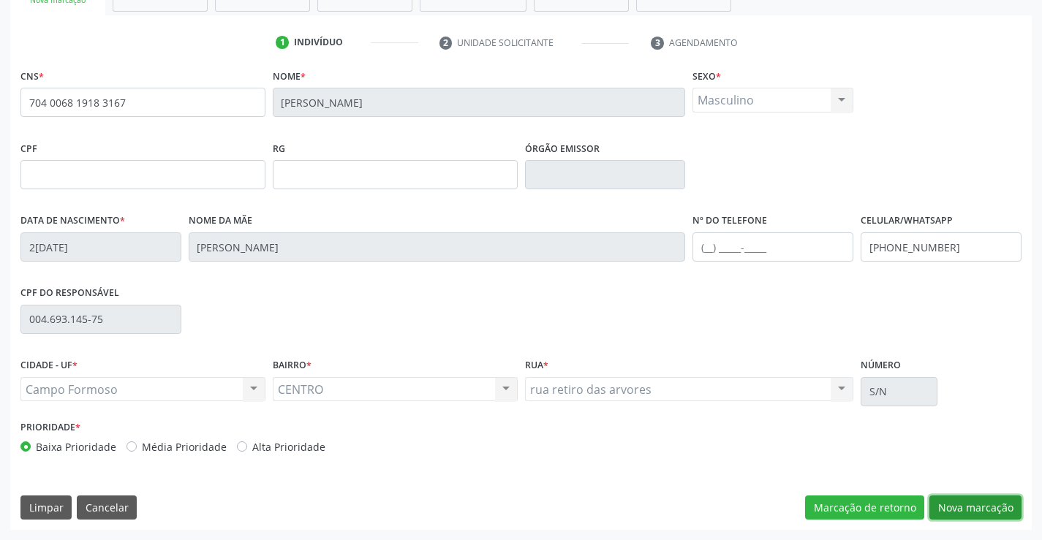
click at [953, 509] on button "Nova marcação" at bounding box center [976, 508] width 92 height 25
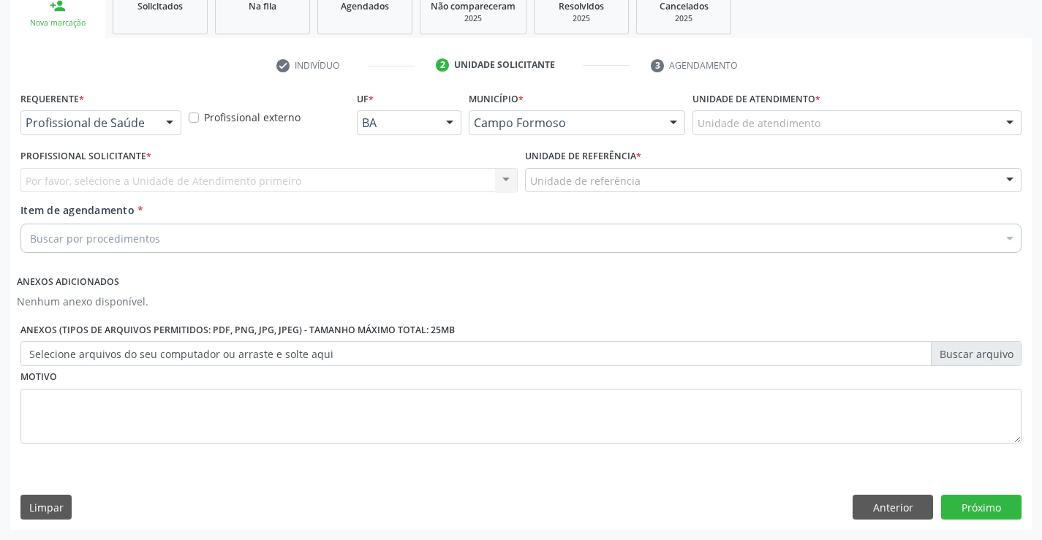
scroll to position [230, 0]
click at [162, 117] on div at bounding box center [170, 123] width 22 height 25
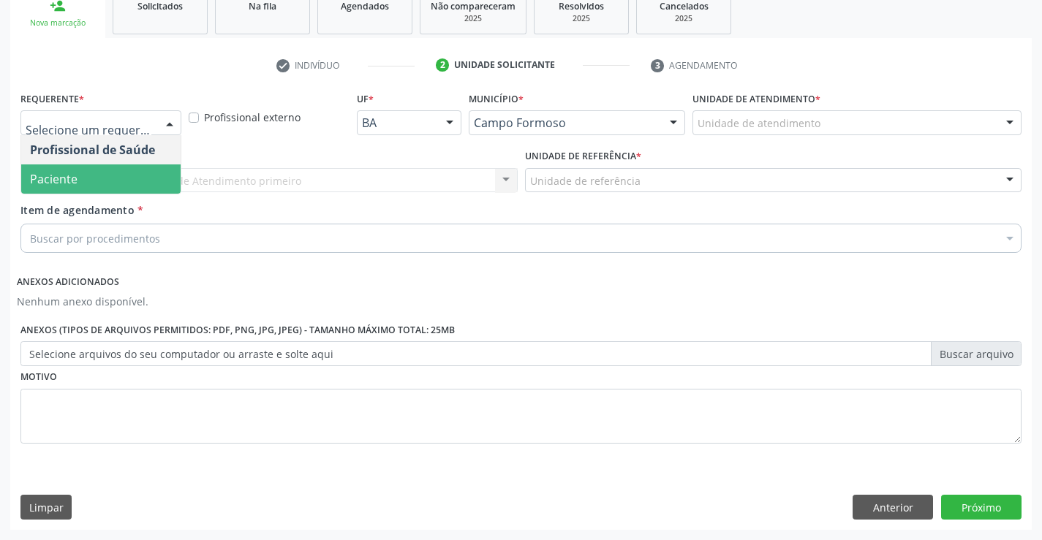
click at [84, 179] on span "Paciente" at bounding box center [100, 179] width 159 height 29
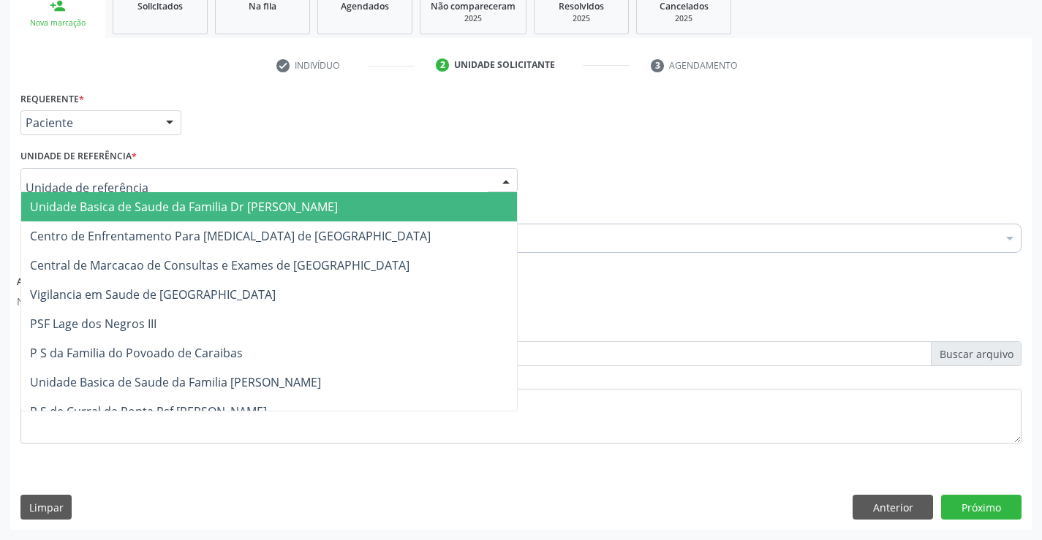
click at [495, 176] on div at bounding box center [506, 181] width 22 height 25
click at [432, 197] on span "Unidade Basica de Saude da Familia Dr [PERSON_NAME]" at bounding box center [269, 206] width 496 height 29
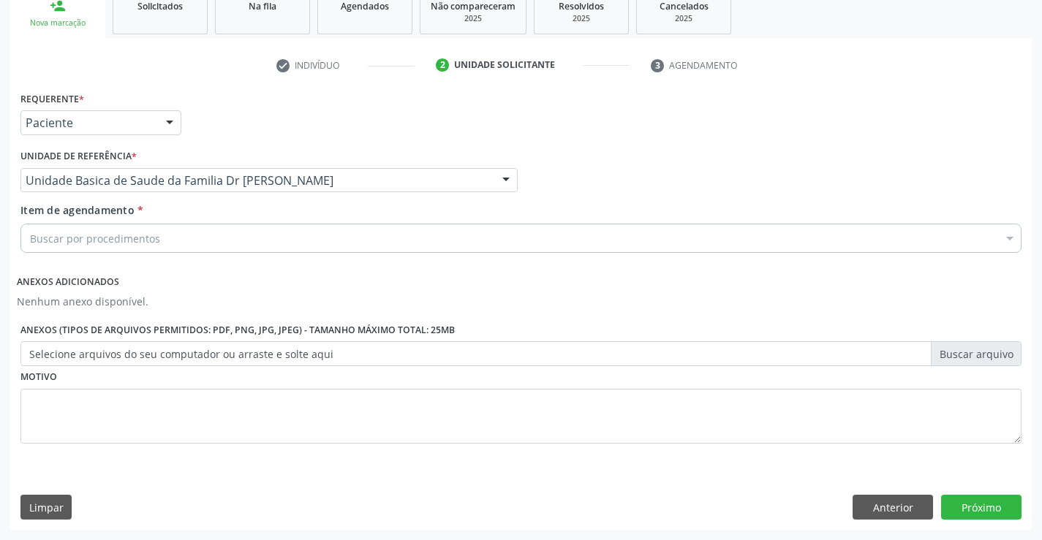
click at [392, 226] on div "Buscar por procedimentos" at bounding box center [520, 238] width 1001 height 29
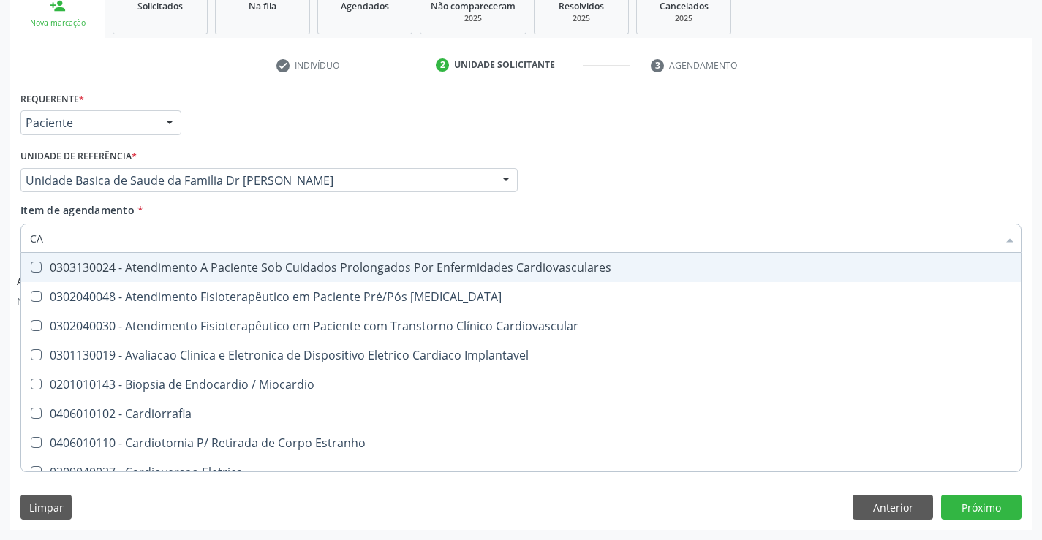
type input "C"
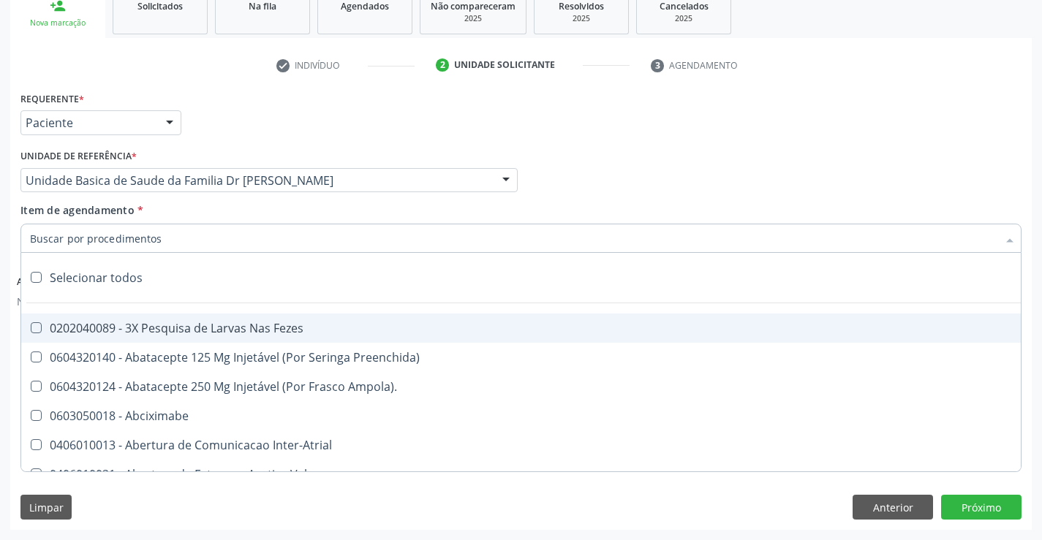
paste input "cardiologista"
type input "cardiologista"
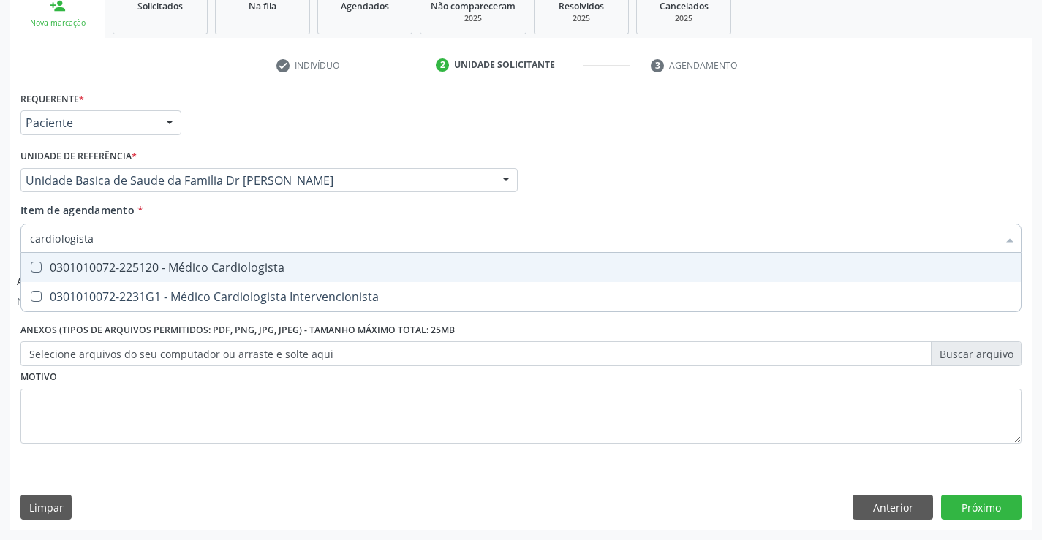
click at [225, 271] on div "0301010072-225120 - Médico Cardiologista" at bounding box center [521, 268] width 982 height 12
checkbox Cardiologista "true"
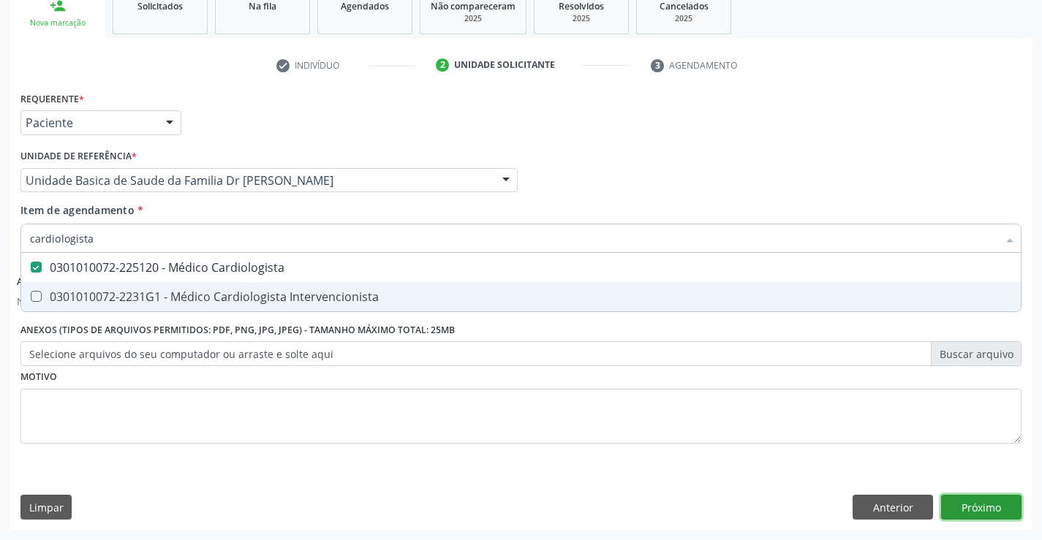
click at [980, 515] on button "Próximo" at bounding box center [981, 507] width 80 height 25
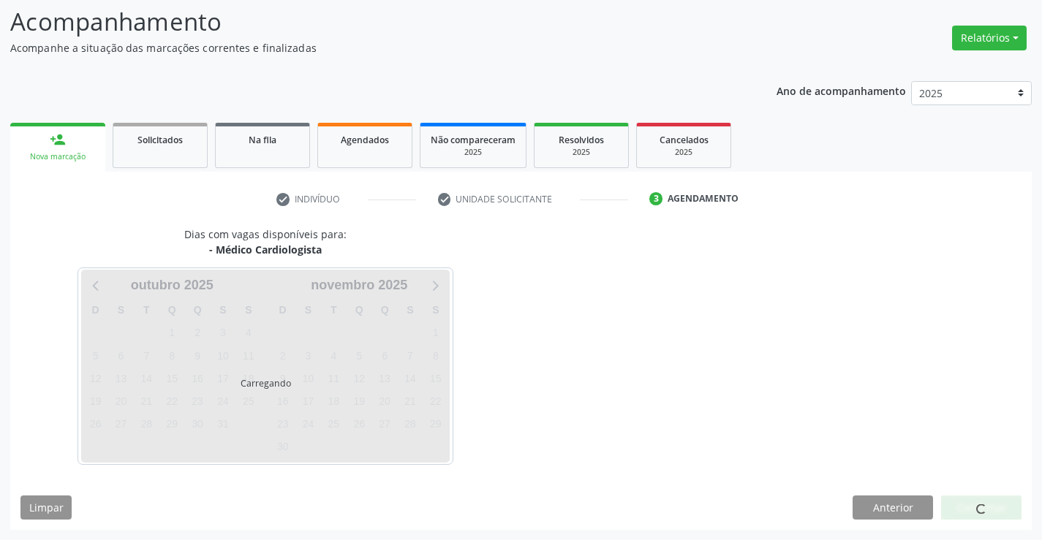
scroll to position [96, 0]
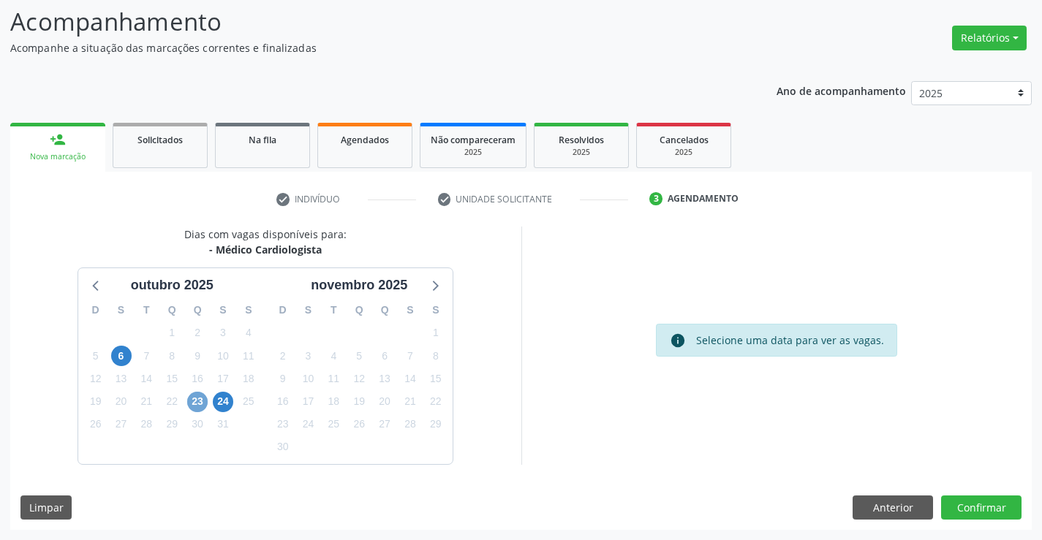
click at [198, 405] on span "23" at bounding box center [197, 402] width 20 height 20
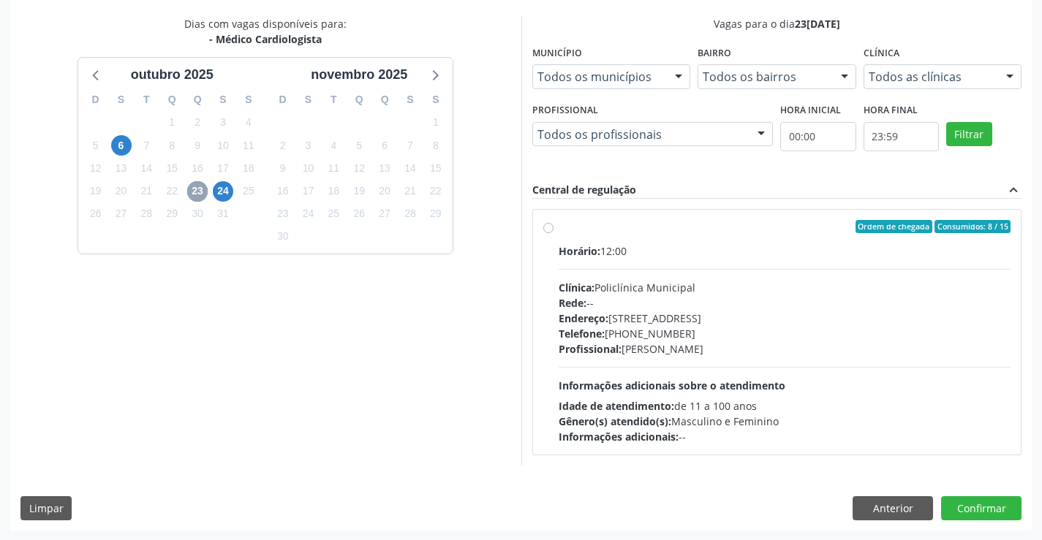
scroll to position [307, 0]
click at [559, 230] on label "Ordem de chegada Consumidos: 8 / 15 Horário: 12:00 Clínica: Policlínica Municip…" at bounding box center [785, 331] width 453 height 225
click at [552, 230] on input "Ordem de chegada Consumidos: 8 / 15 Horário: 12:00 Clínica: Policlínica Municip…" at bounding box center [548, 225] width 10 height 13
radio input "true"
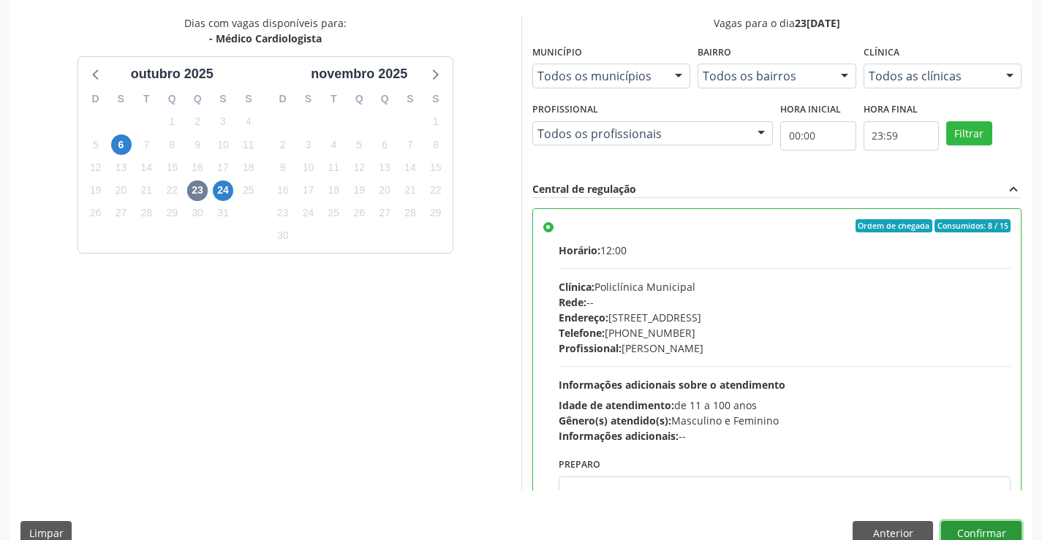
click at [968, 529] on button "Confirmar" at bounding box center [981, 533] width 80 height 25
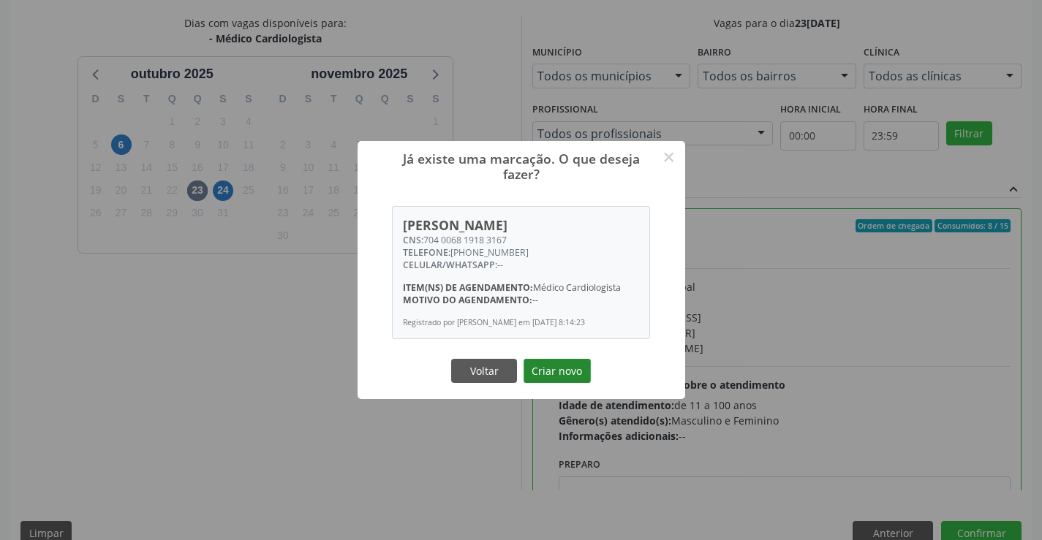
click at [549, 374] on button "Criar novo" at bounding box center [557, 371] width 67 height 25
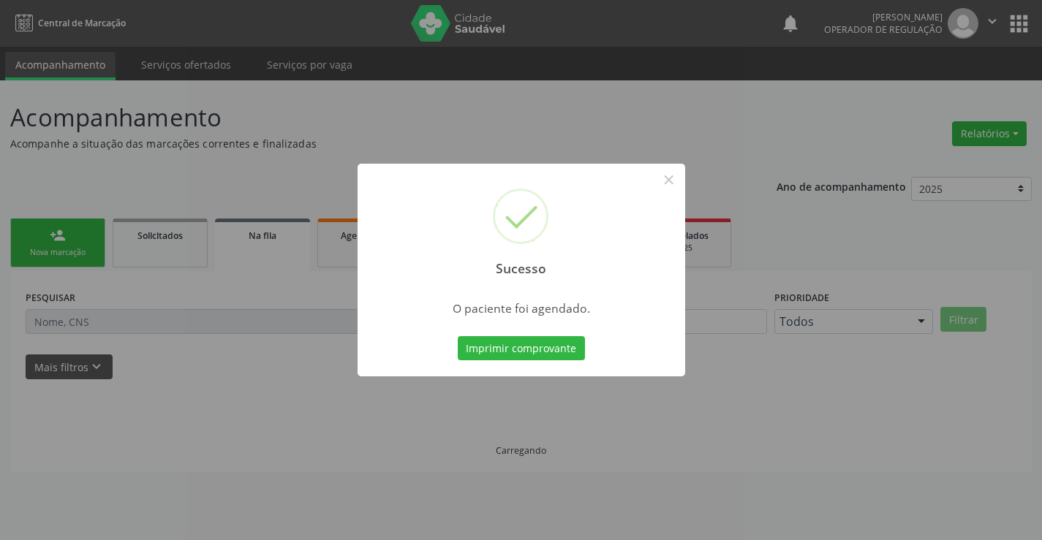
scroll to position [0, 0]
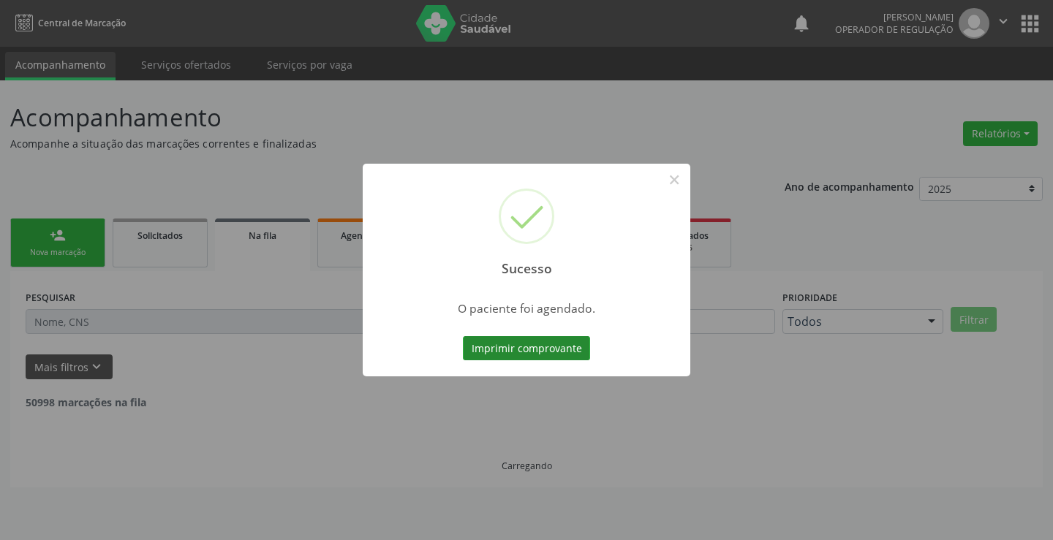
click at [547, 353] on button "Imprimir comprovante" at bounding box center [526, 348] width 127 height 25
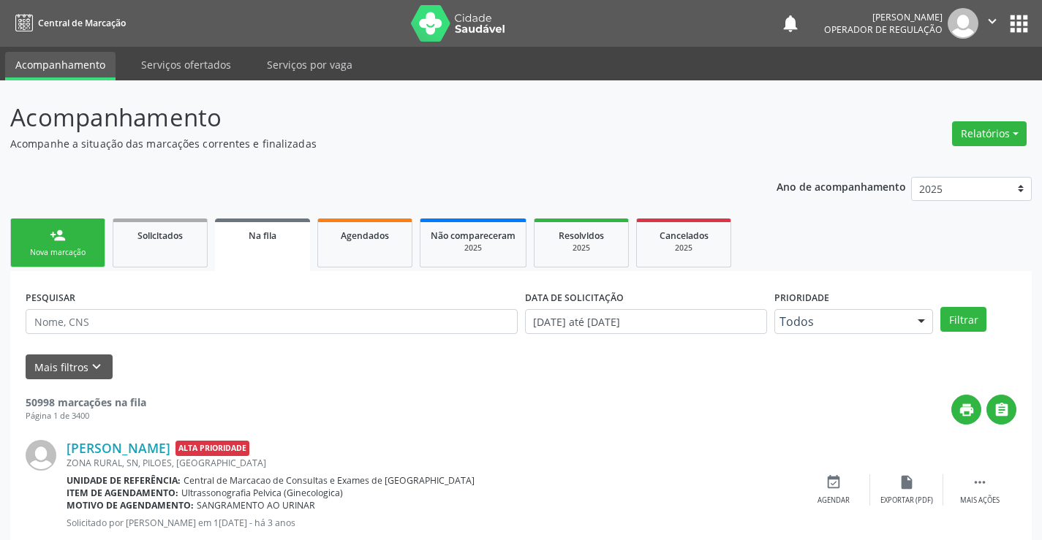
click at [91, 241] on link "person_add Nova marcação" at bounding box center [57, 243] width 95 height 49
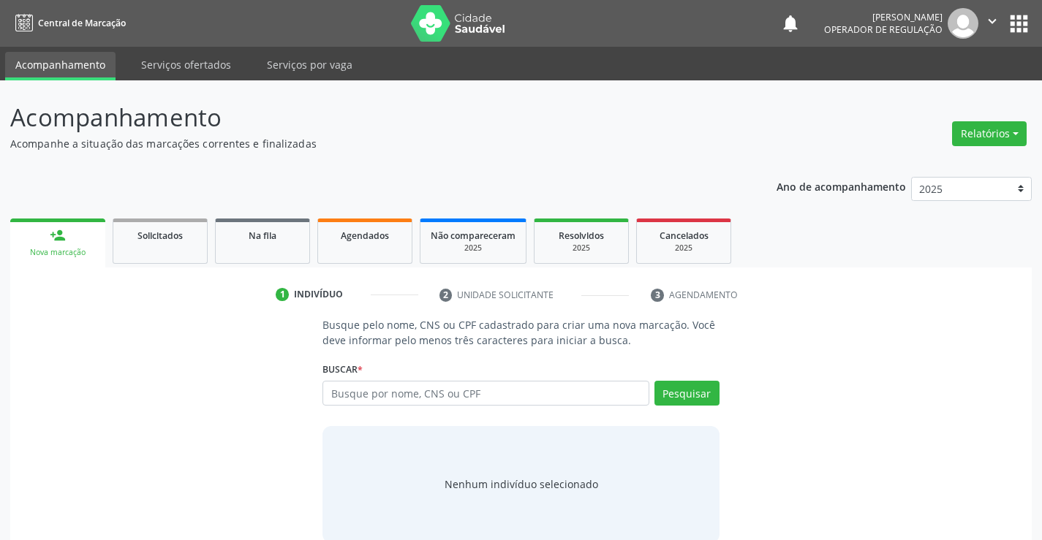
click at [488, 372] on div "Buscar * Busque por nome, CNS ou CPF Nenhum resultado encontrado para: " " Digi…" at bounding box center [521, 386] width 396 height 57
click at [488, 377] on div "Buscar * Busque por nome, CNS ou CPF Nenhum resultado encontrado para: " " Digi…" at bounding box center [521, 386] width 396 height 57
click at [497, 388] on input "text" at bounding box center [486, 393] width 326 height 25
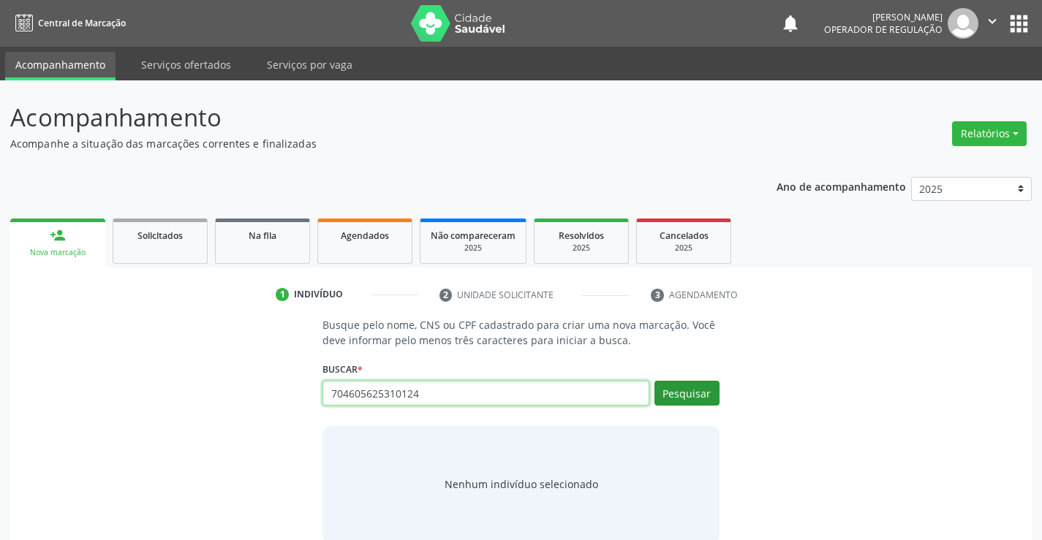
type input "704605625310124"
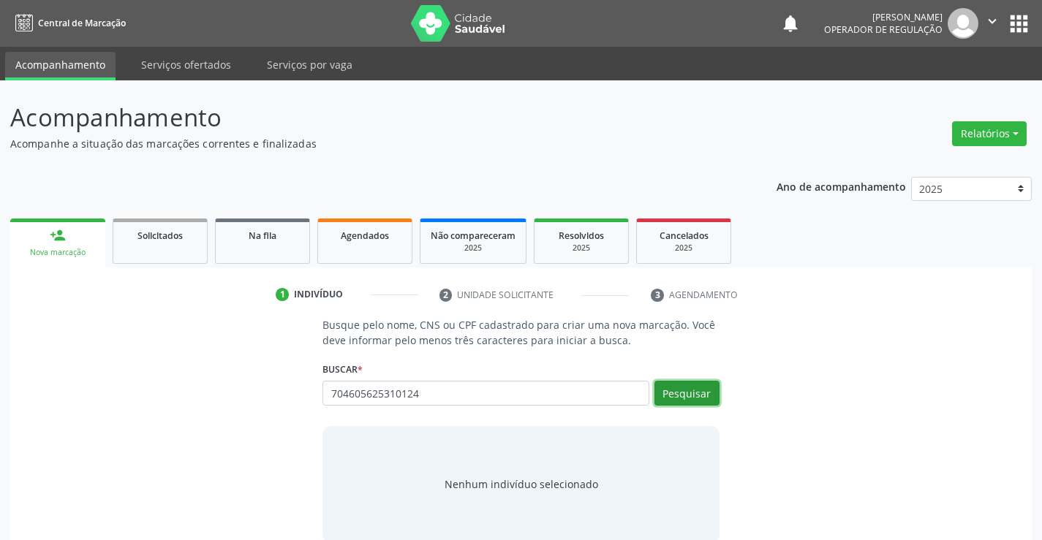
click at [678, 391] on button "Pesquisar" at bounding box center [687, 393] width 65 height 25
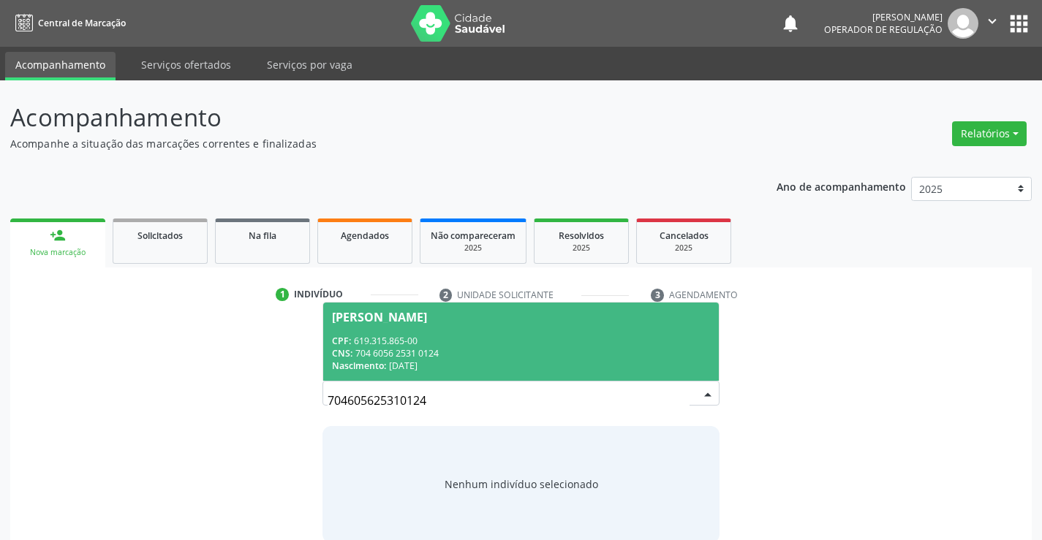
click at [427, 316] on div "[PERSON_NAME]" at bounding box center [379, 318] width 95 height 12
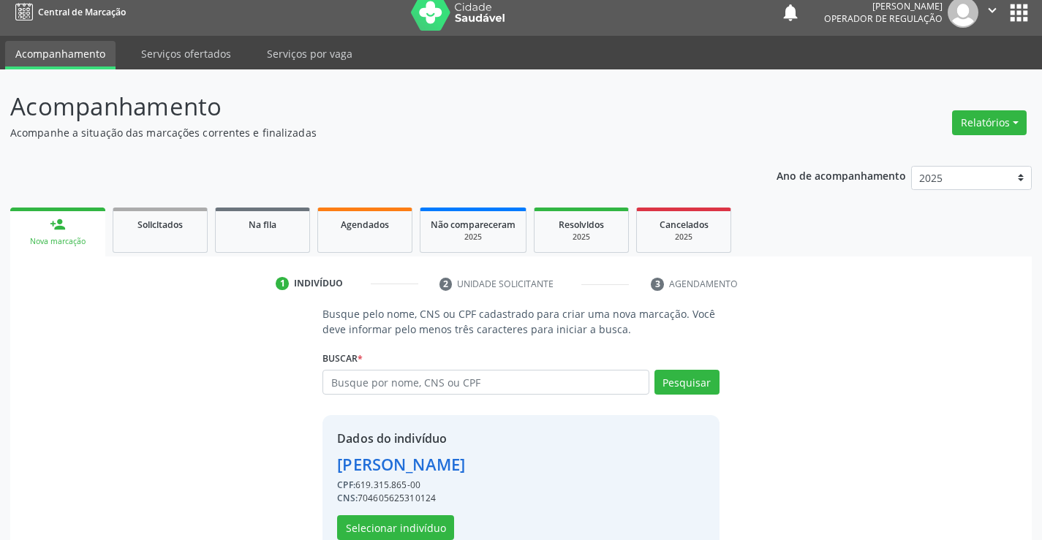
scroll to position [46, 0]
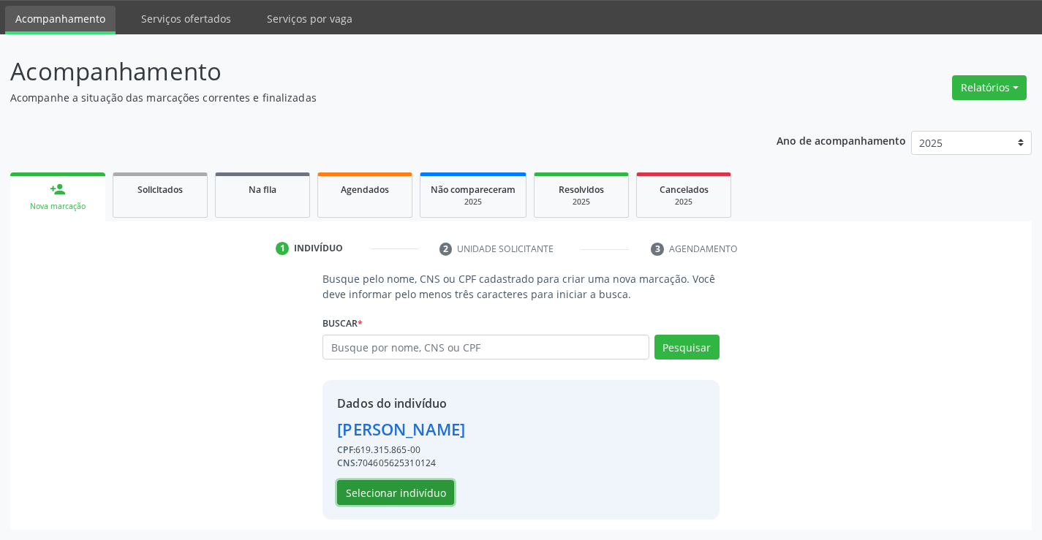
click at [347, 493] on button "Selecionar indivíduo" at bounding box center [395, 492] width 117 height 25
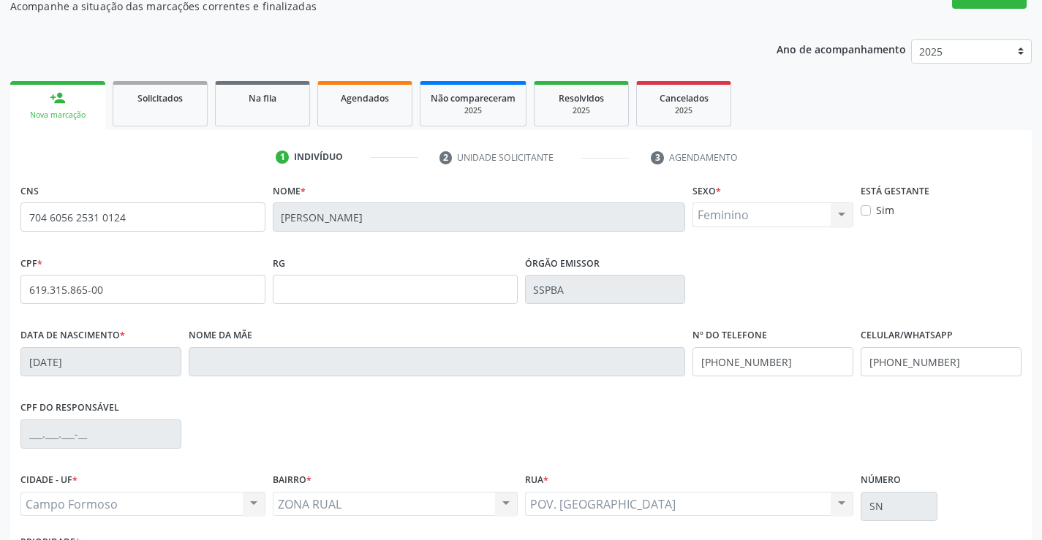
scroll to position [252, 0]
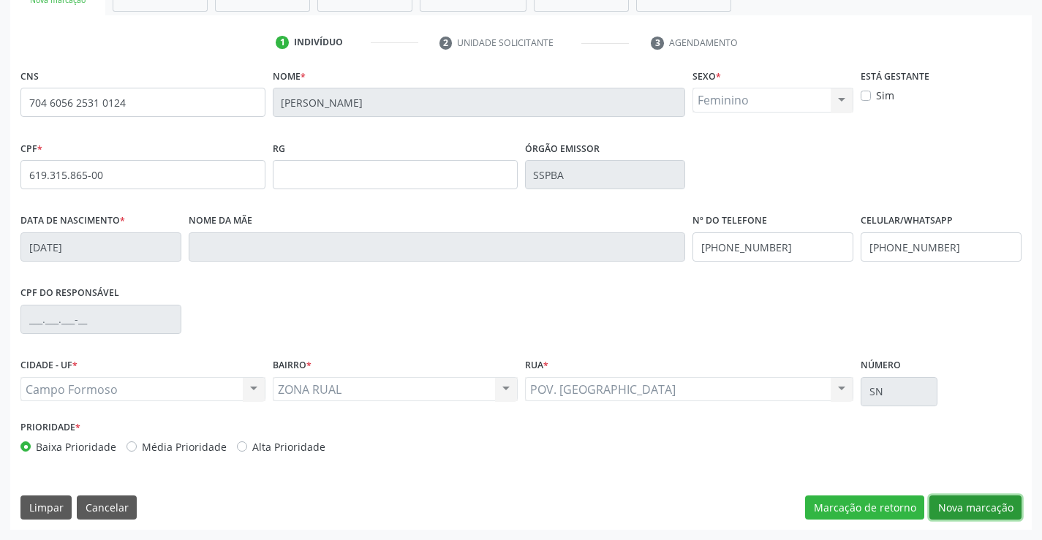
click at [984, 512] on button "Nova marcação" at bounding box center [976, 508] width 92 height 25
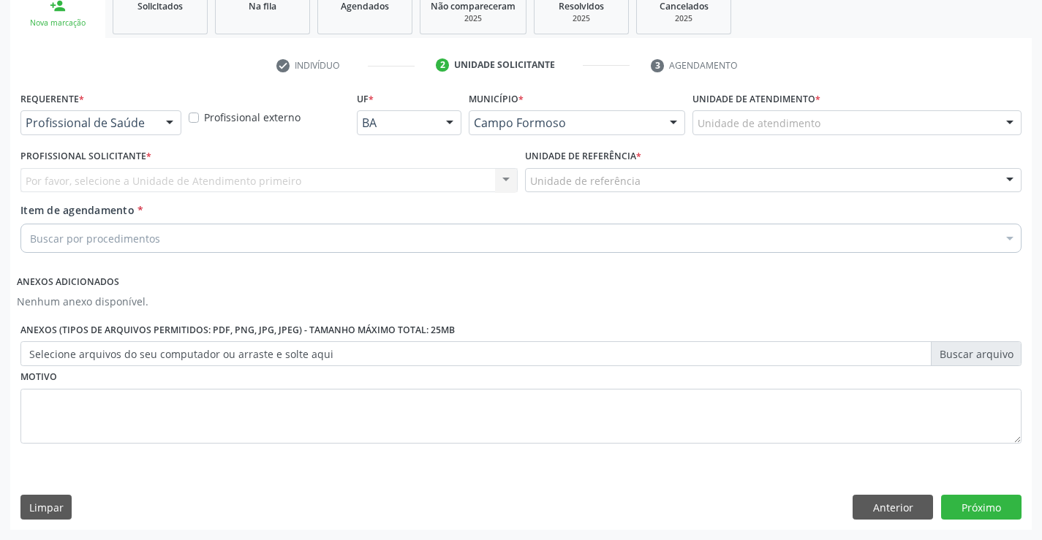
scroll to position [230, 0]
click at [165, 126] on div at bounding box center [170, 123] width 22 height 25
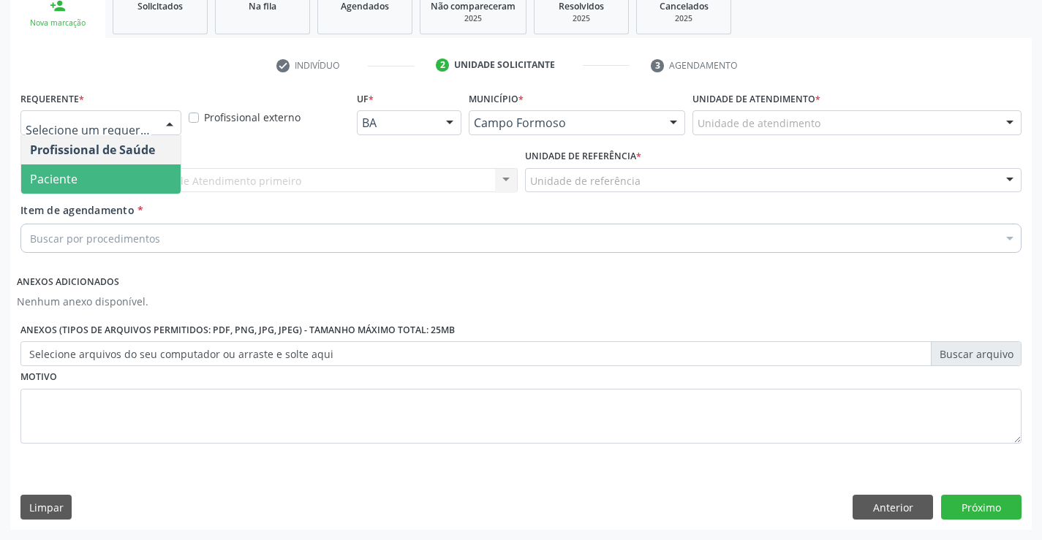
click at [146, 176] on span "Paciente" at bounding box center [100, 179] width 159 height 29
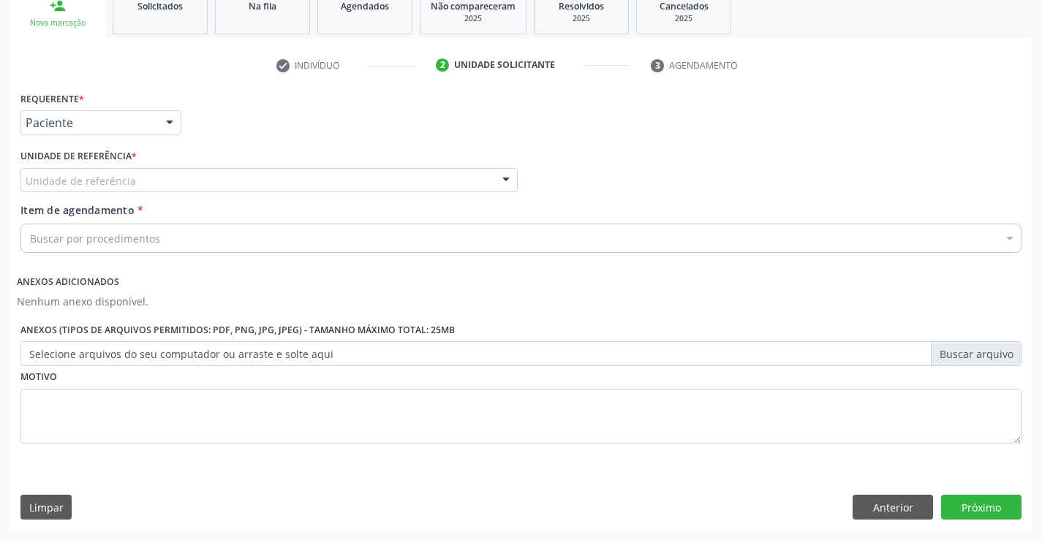
click at [503, 180] on div at bounding box center [506, 181] width 22 height 25
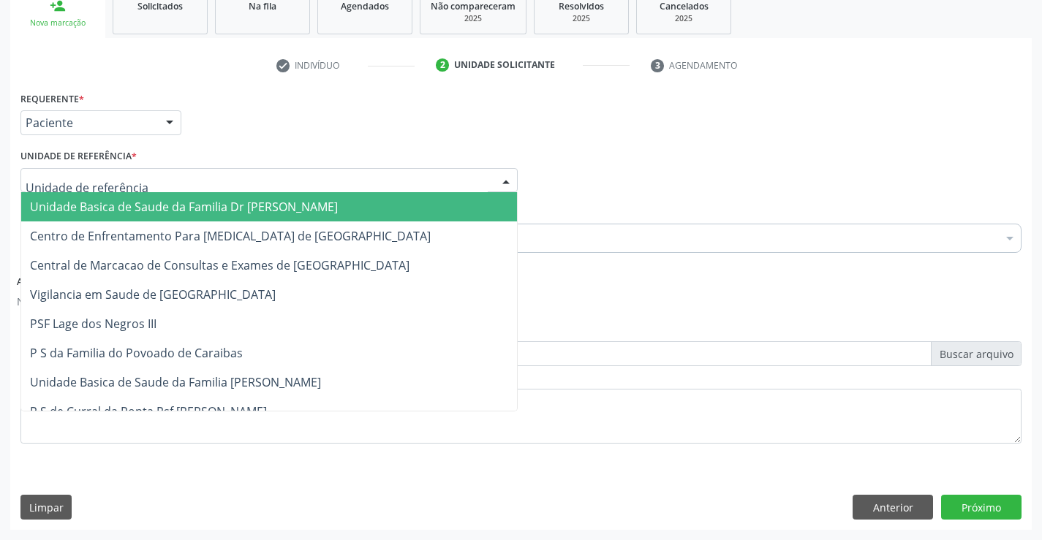
click at [447, 201] on span "Unidade Basica de Saude da Familia Dr [PERSON_NAME]" at bounding box center [269, 206] width 496 height 29
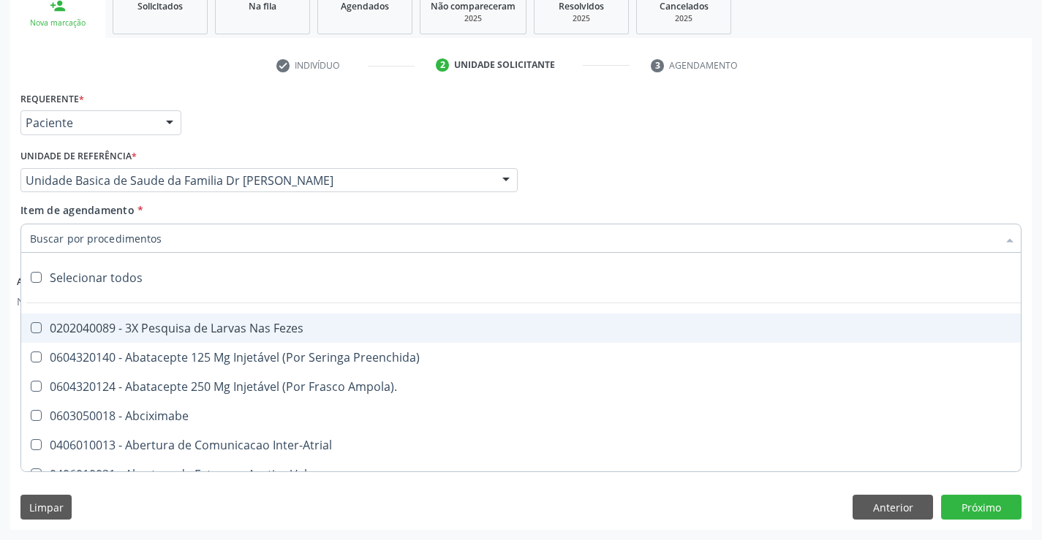
paste input "cardiologista"
type input "cardiologista"
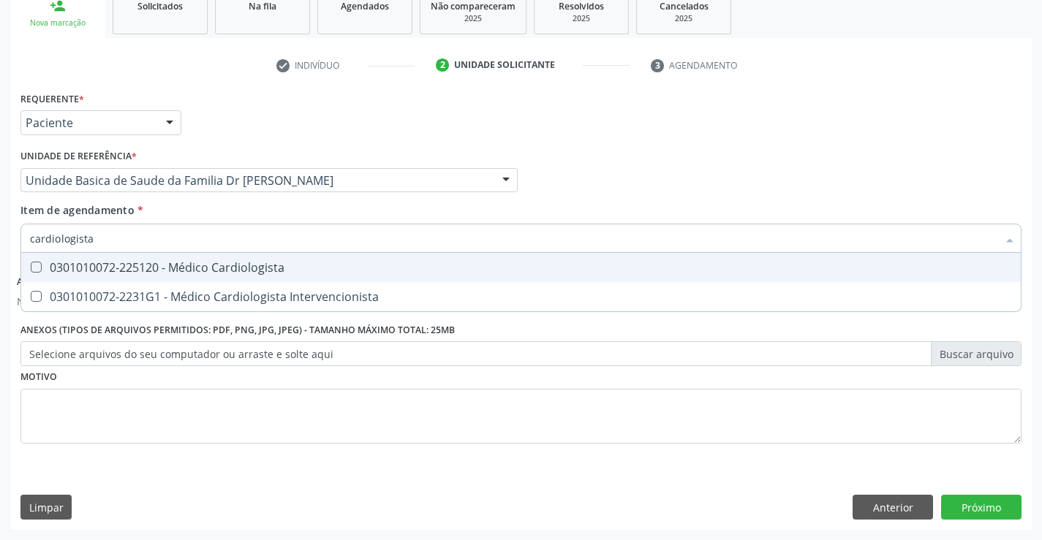
click at [277, 274] on div "0301010072-225120 - Médico Cardiologista" at bounding box center [521, 268] width 982 height 12
checkbox Cardiologista "true"
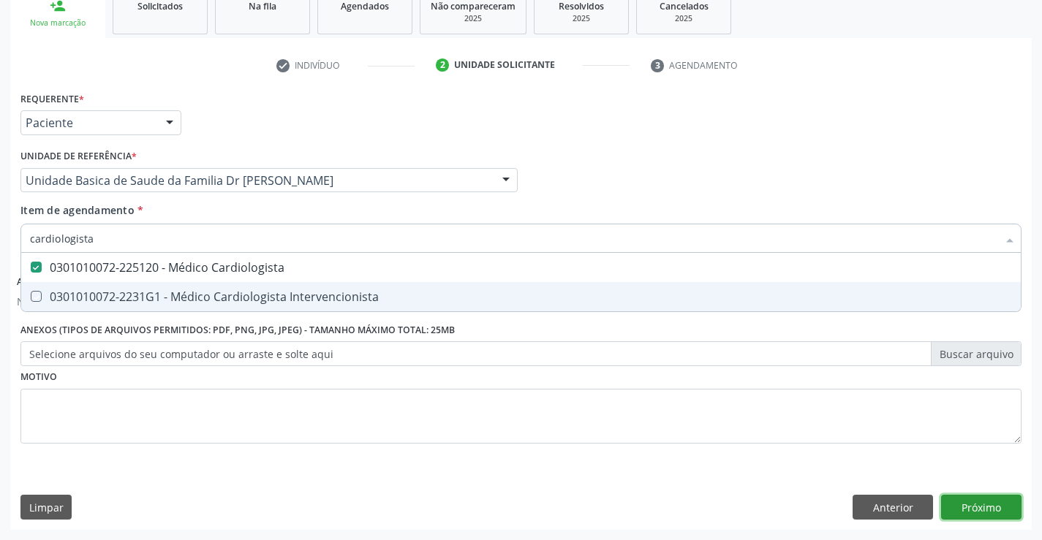
click at [1002, 506] on button "Próximo" at bounding box center [981, 507] width 80 height 25
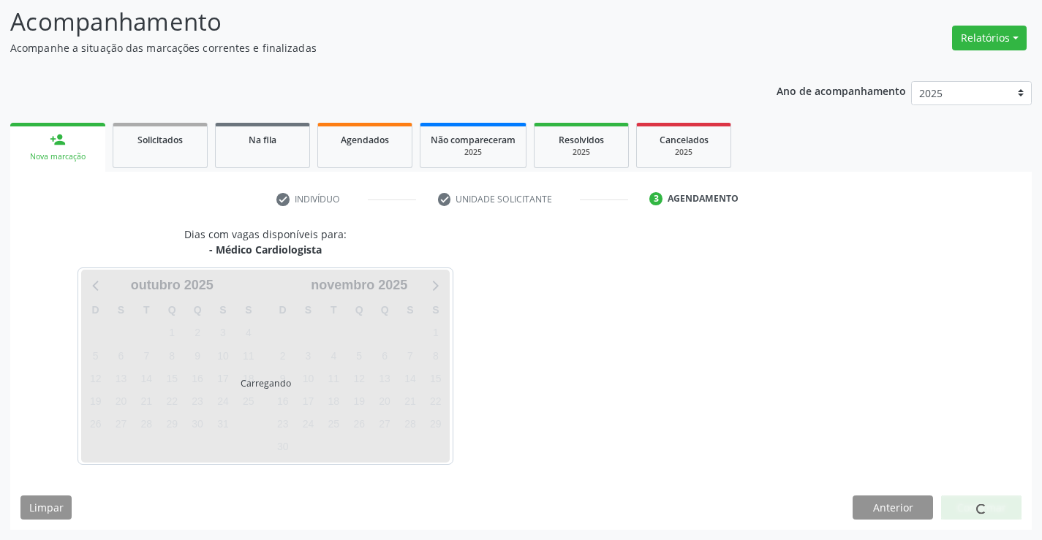
scroll to position [96, 0]
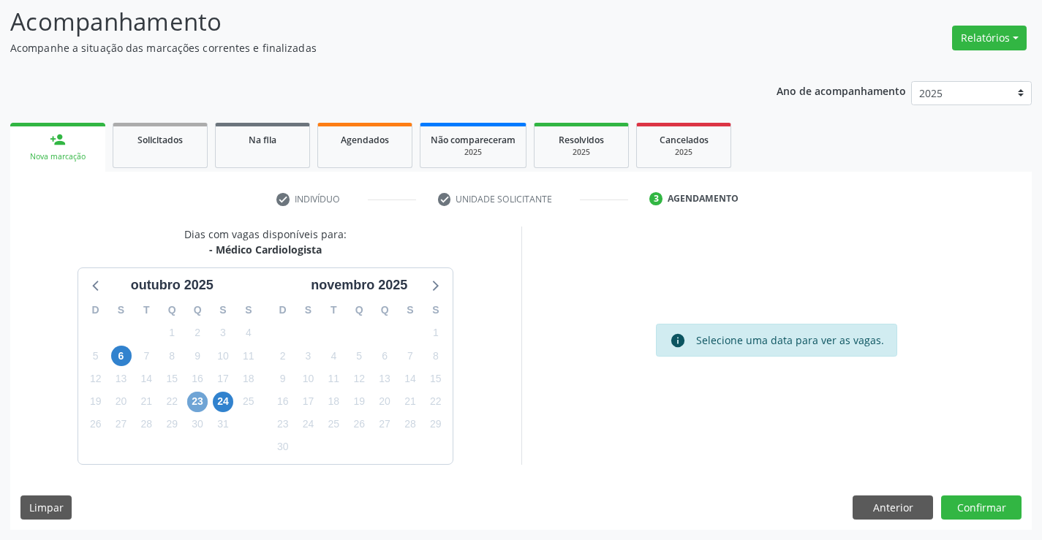
click at [192, 404] on span "23" at bounding box center [197, 402] width 20 height 20
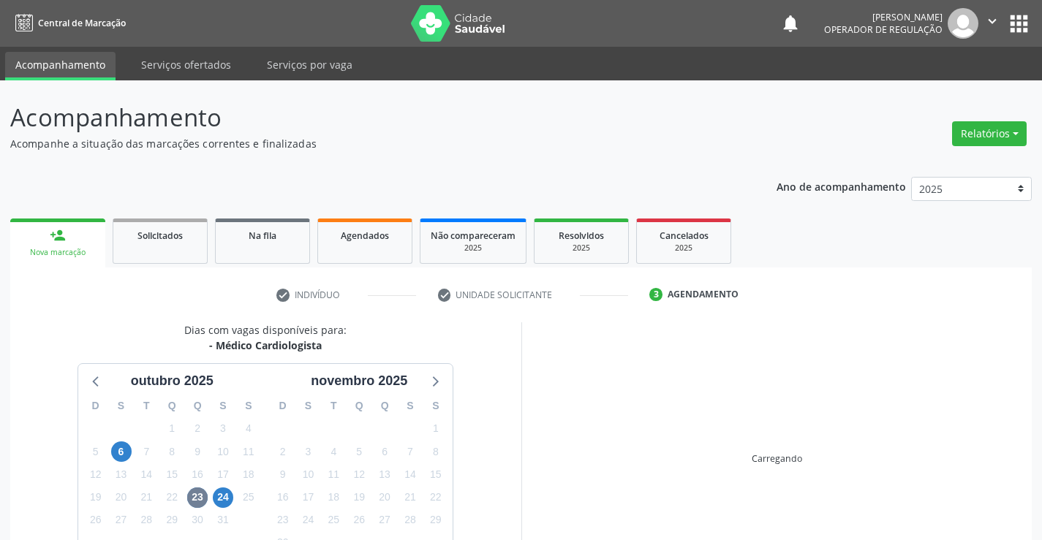
scroll to position [96, 0]
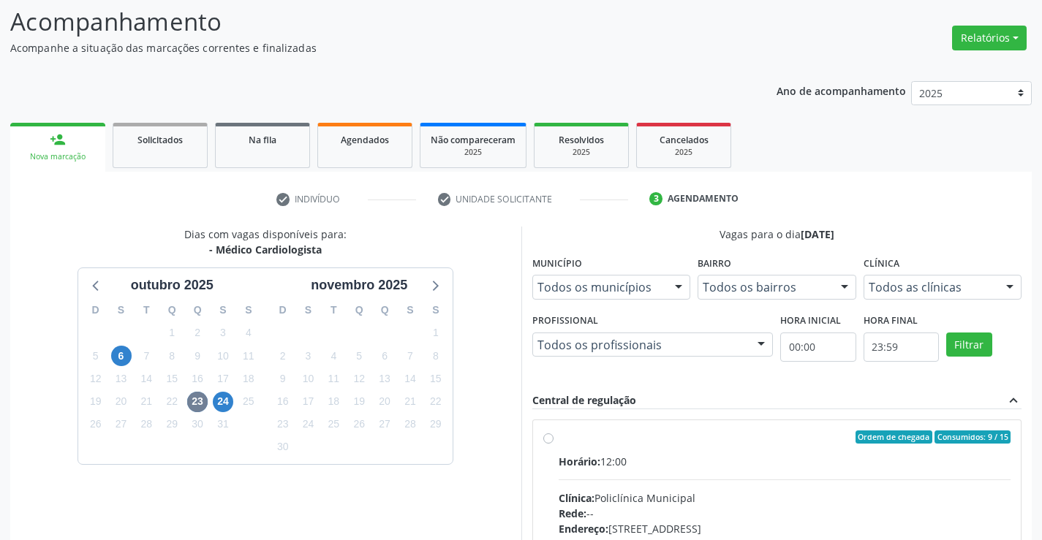
click at [543, 445] on div "Ordem de chegada Consumidos: 9 / 15 Horário: 12:00 Clínica: Policlínica Municip…" at bounding box center [777, 543] width 468 height 225
radio input "true"
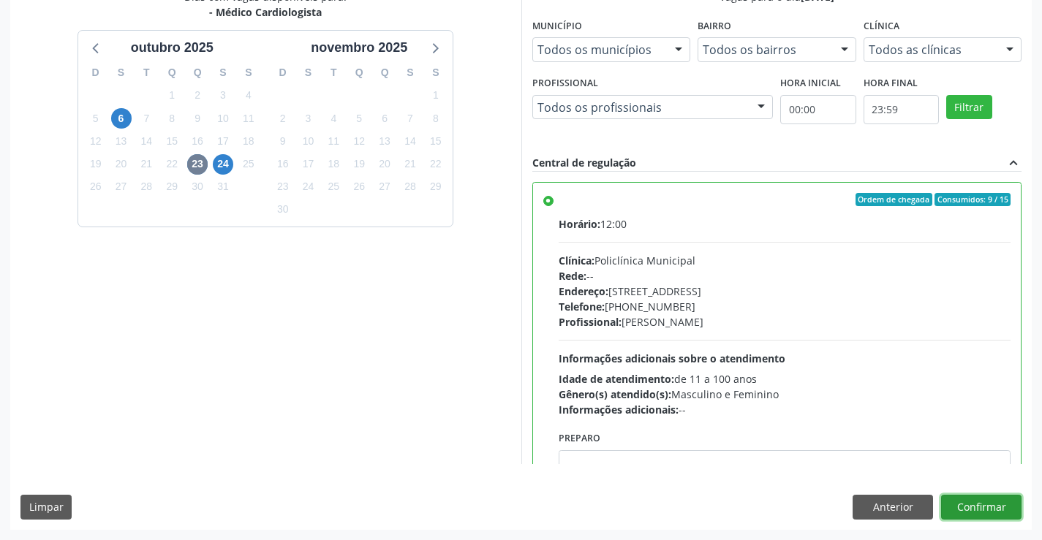
click at [994, 508] on button "Confirmar" at bounding box center [981, 507] width 80 height 25
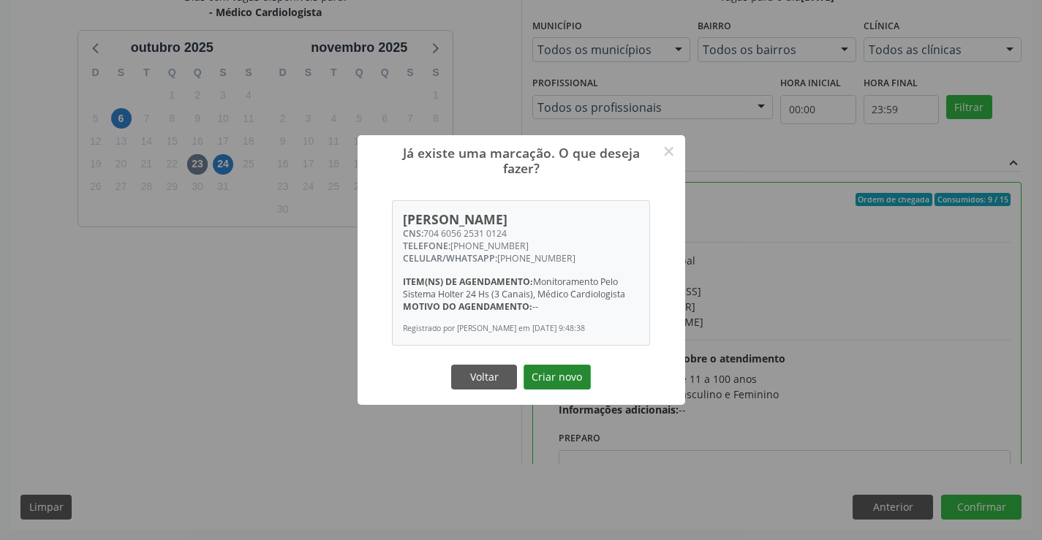
click at [560, 377] on button "Criar novo" at bounding box center [557, 377] width 67 height 25
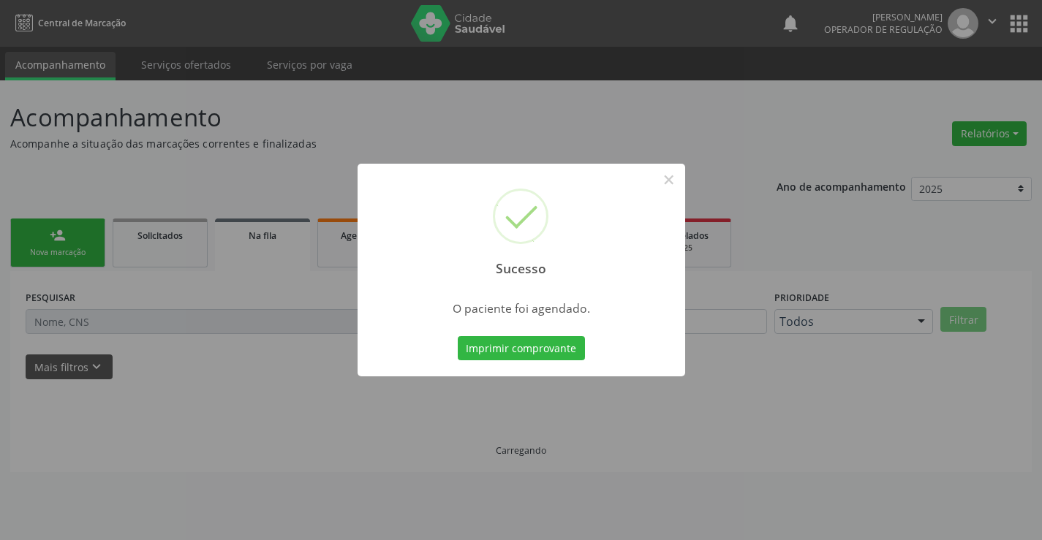
scroll to position [0, 0]
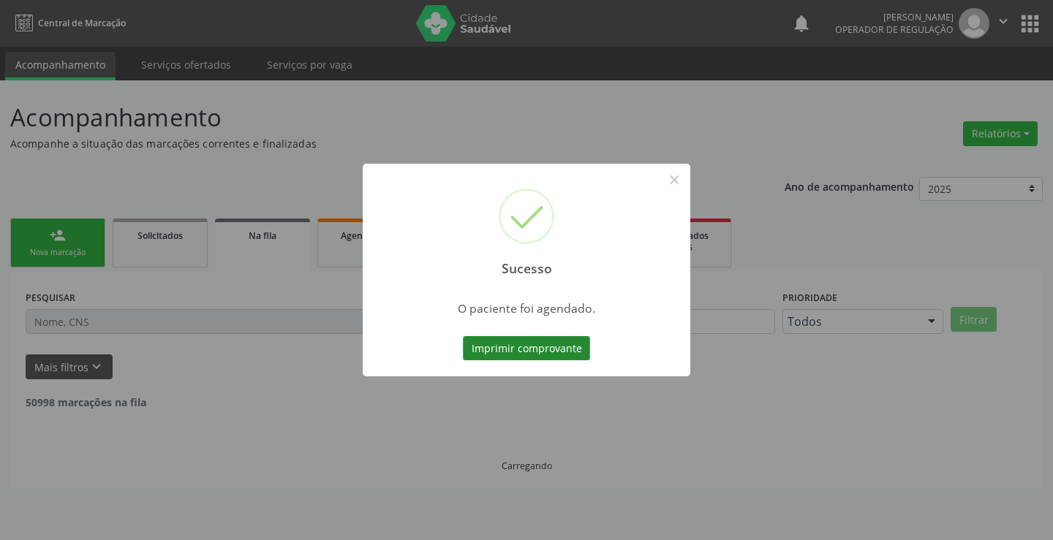
click at [486, 343] on button "Imprimir comprovante" at bounding box center [526, 348] width 127 height 25
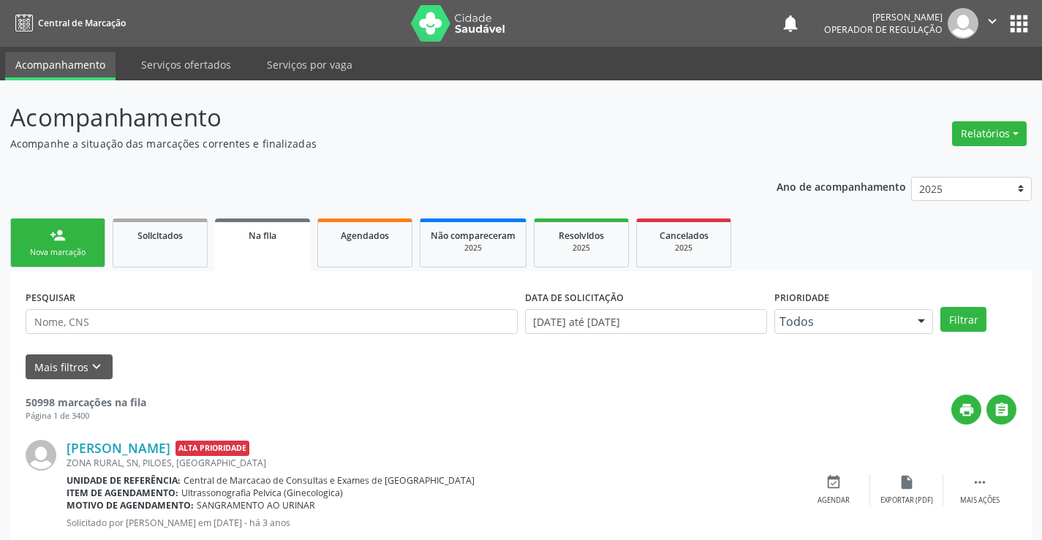
click at [83, 252] on div "Nova marcação" at bounding box center [57, 252] width 73 height 11
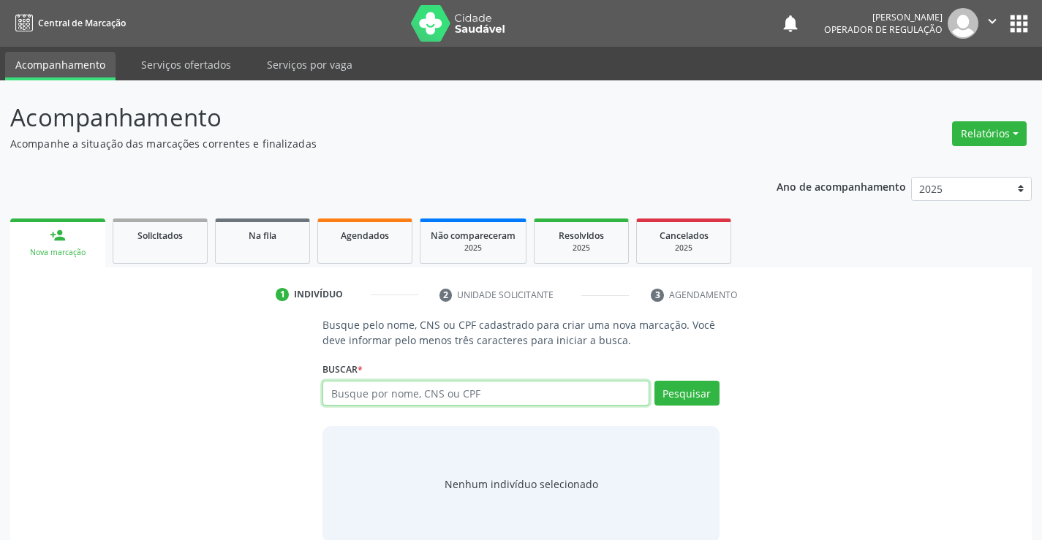
click at [336, 382] on input "text" at bounding box center [486, 393] width 326 height 25
type input "709701030759490"
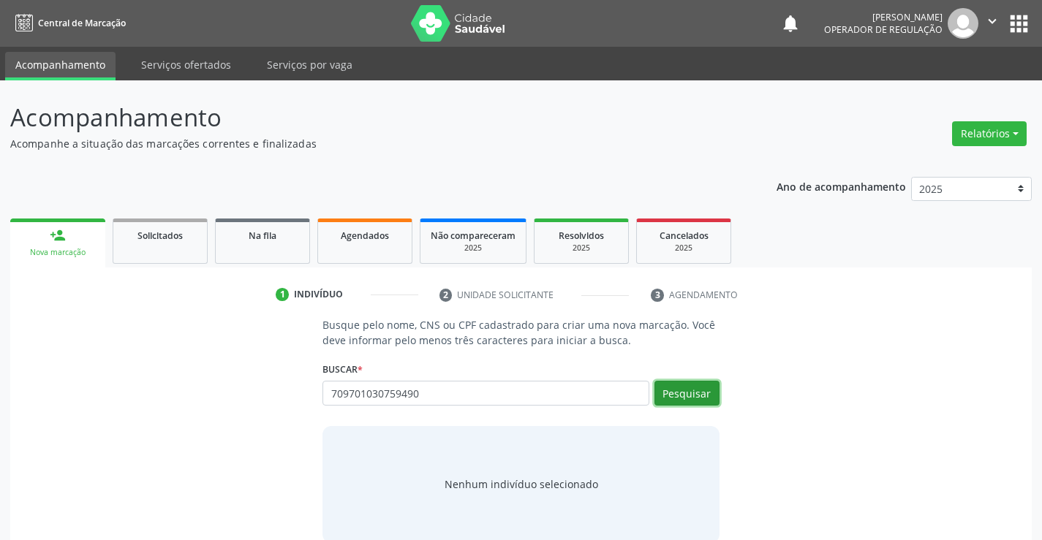
click at [701, 385] on button "Pesquisar" at bounding box center [687, 393] width 65 height 25
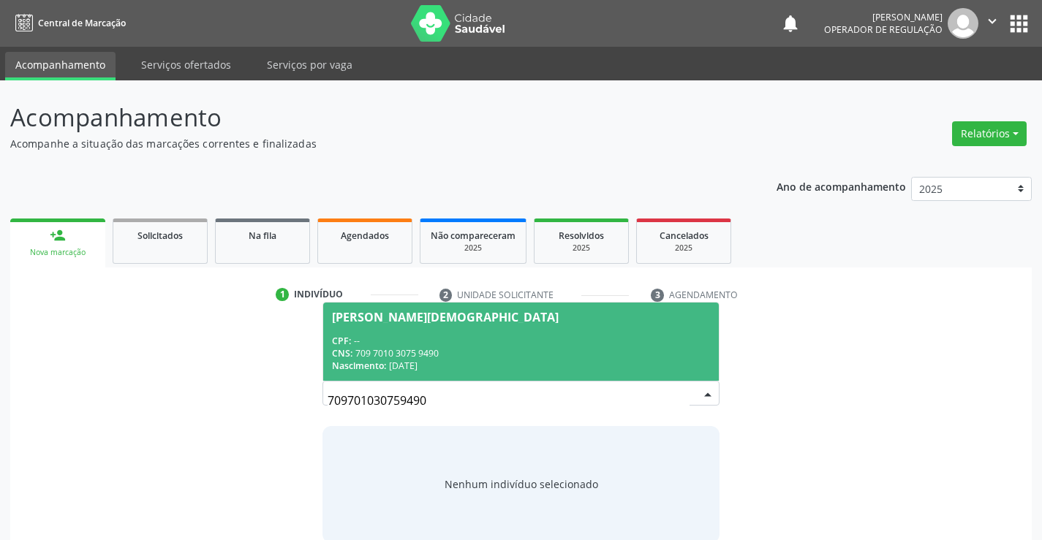
click at [390, 314] on div "[PERSON_NAME][DEMOGRAPHIC_DATA]" at bounding box center [445, 318] width 227 height 12
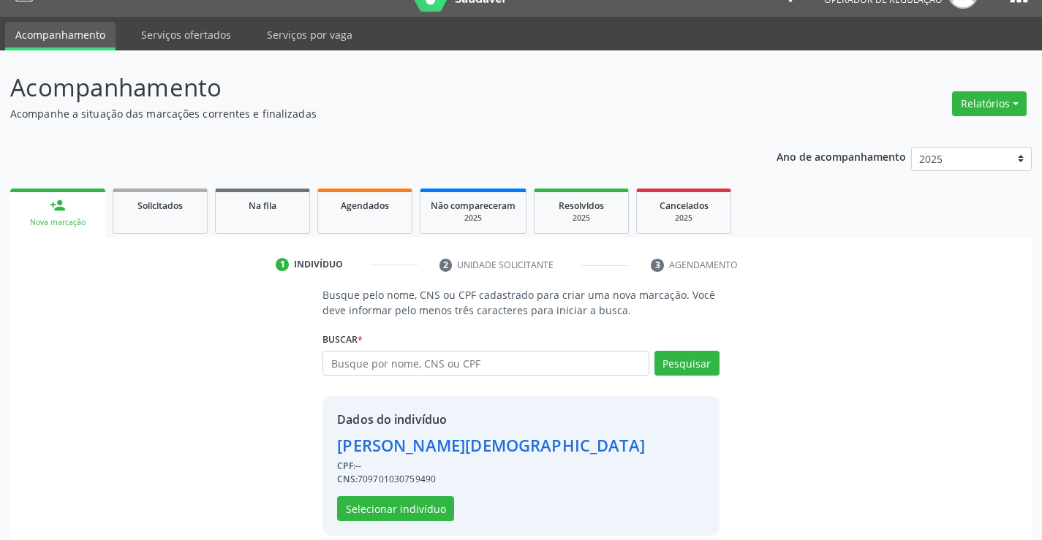
scroll to position [46, 0]
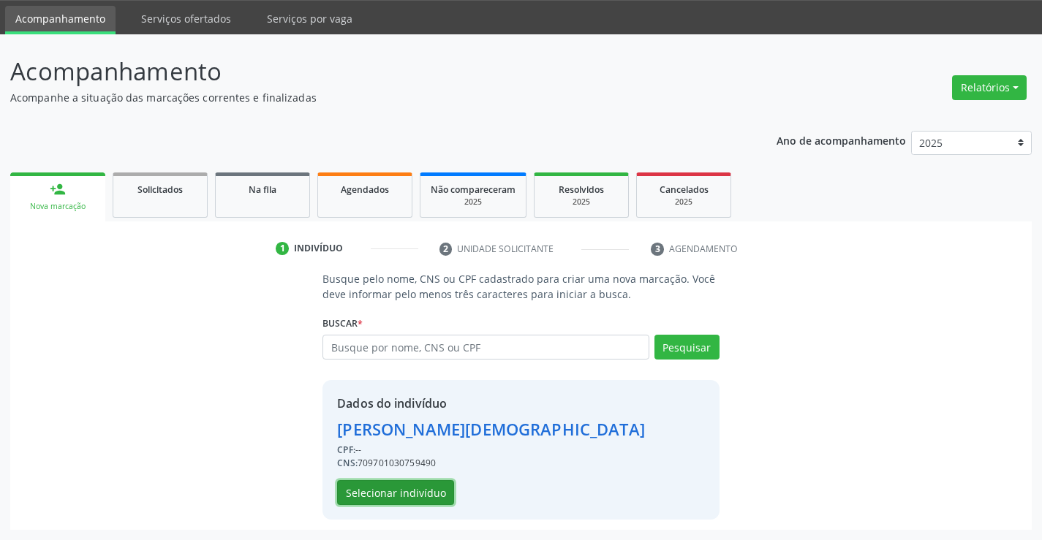
click at [398, 492] on button "Selecionar indivíduo" at bounding box center [395, 492] width 117 height 25
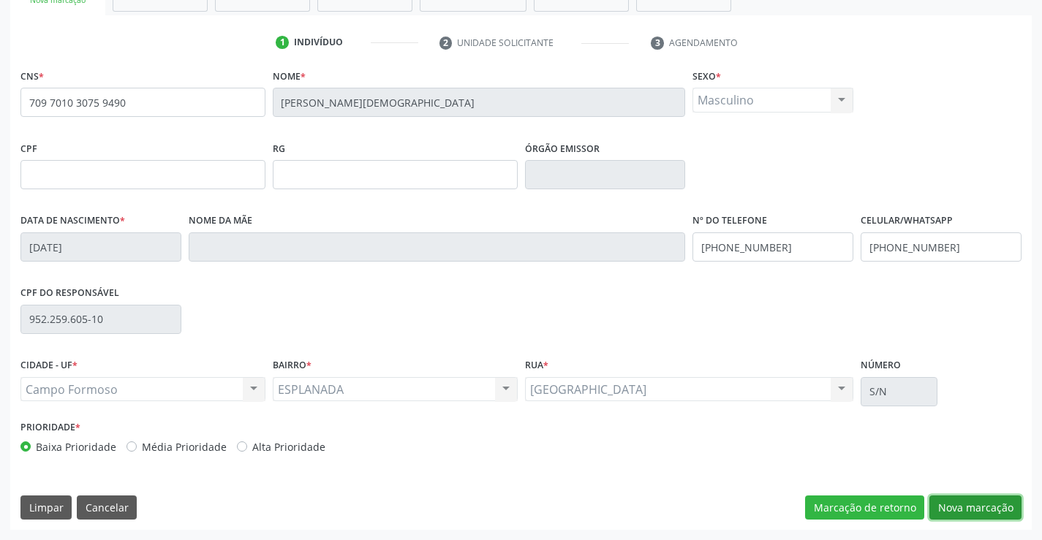
click at [977, 503] on button "Nova marcação" at bounding box center [976, 508] width 92 height 25
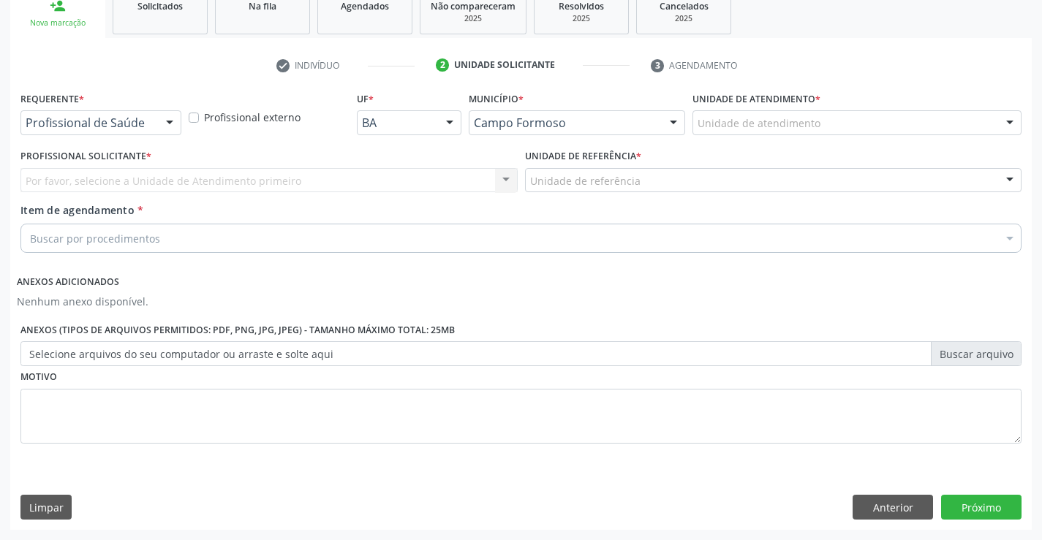
scroll to position [230, 0]
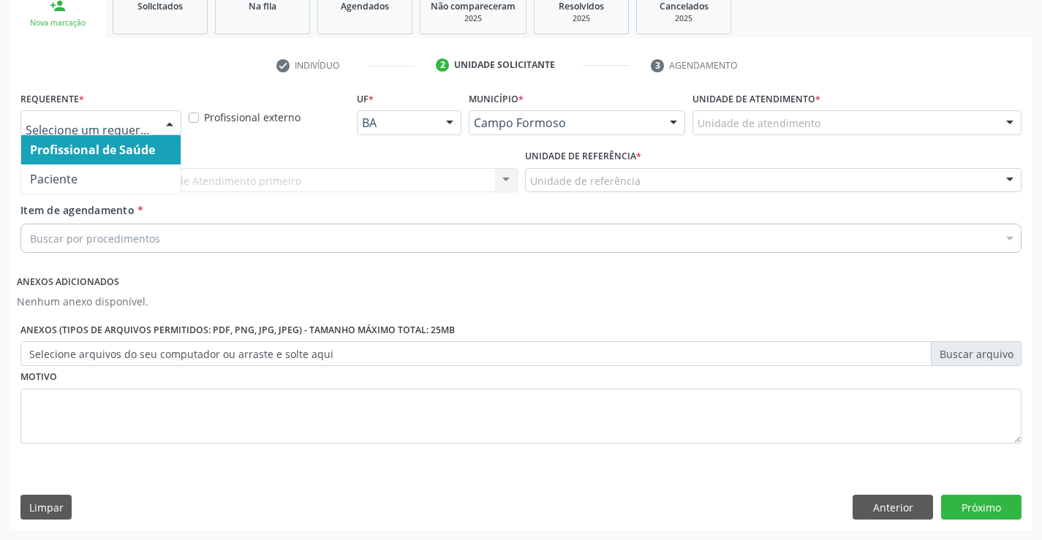
click at [162, 121] on div at bounding box center [170, 123] width 22 height 25
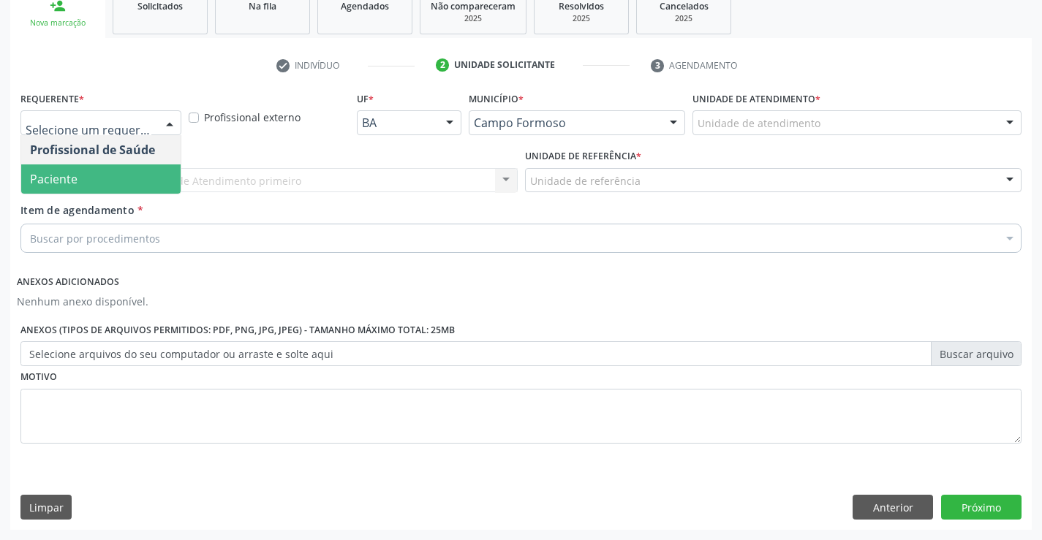
click at [124, 174] on span "Paciente" at bounding box center [100, 179] width 159 height 29
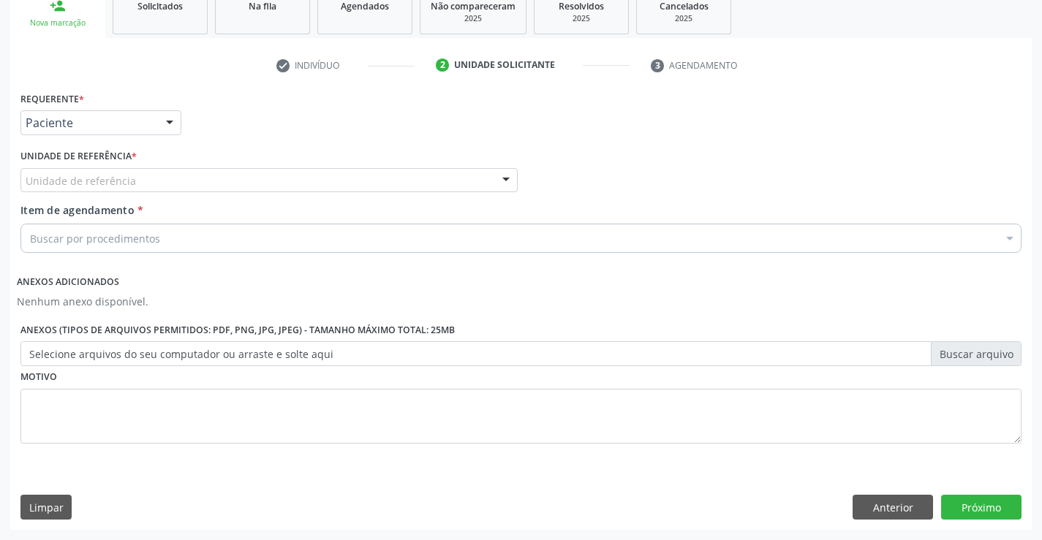
click at [497, 180] on div at bounding box center [506, 181] width 22 height 25
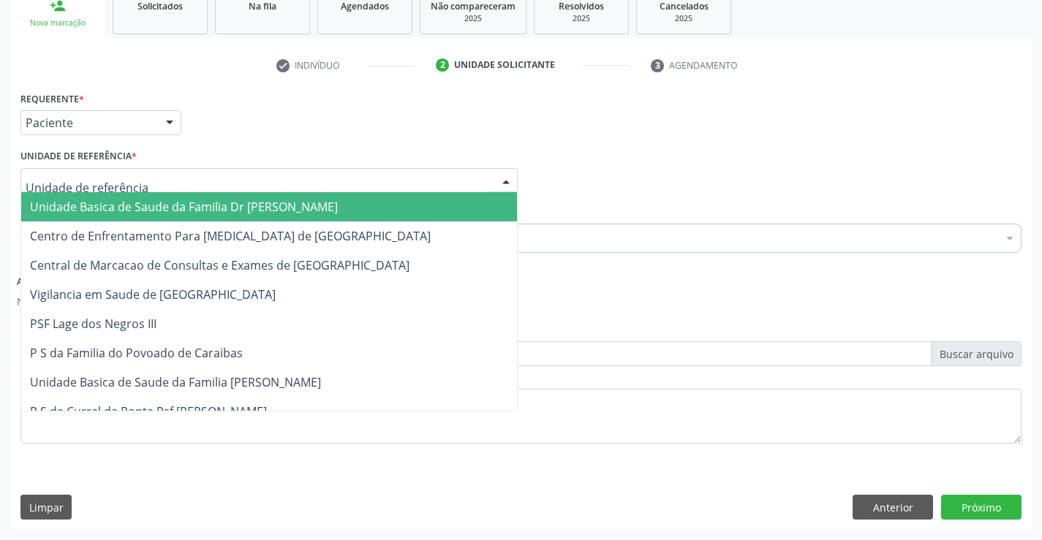
click at [421, 200] on span "Unidade Basica de Saude da Familia Dr [PERSON_NAME]" at bounding box center [269, 206] width 496 height 29
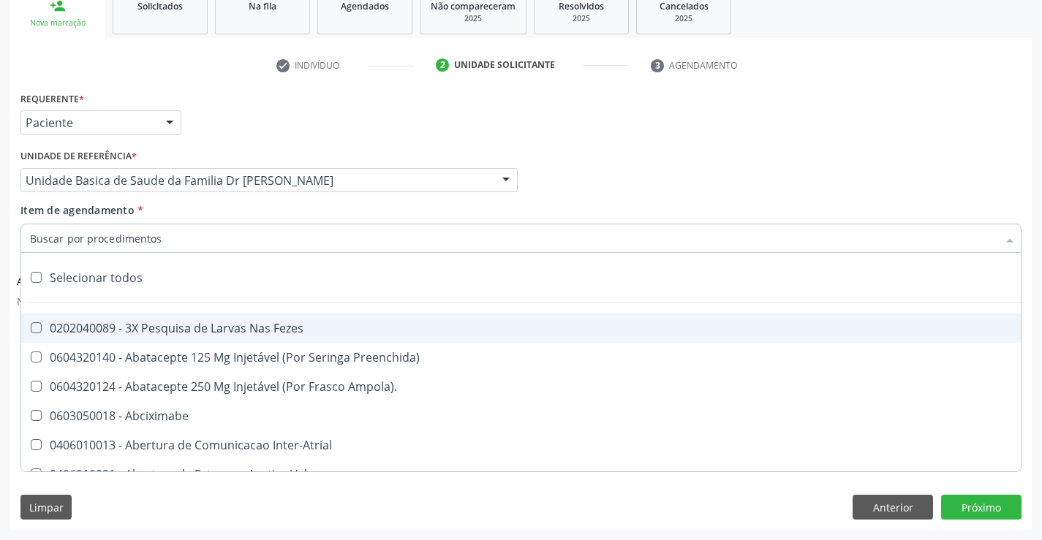
paste input "cardiologista"
type input "cardiologista"
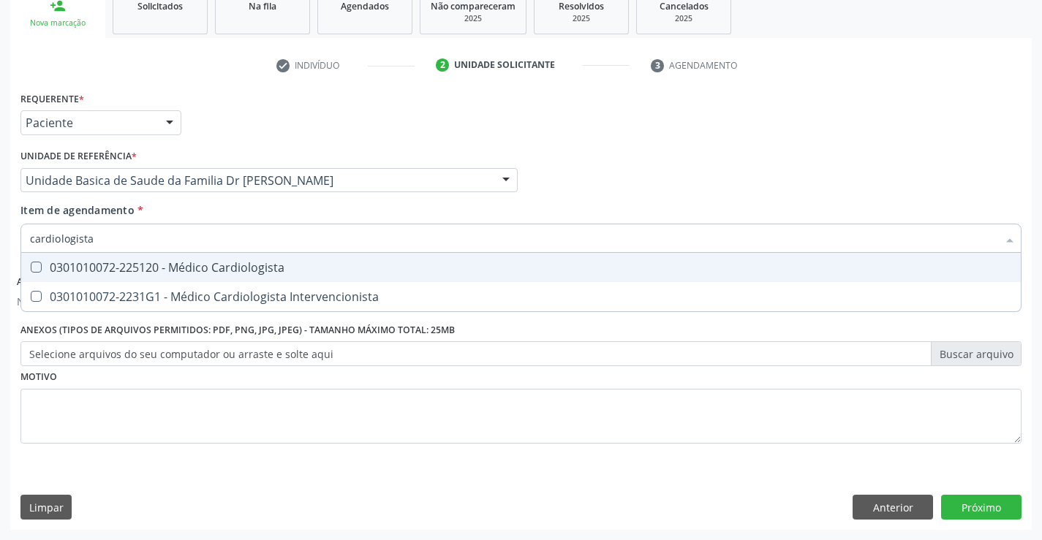
click at [211, 263] on div "0301010072-225120 - Médico Cardiologista" at bounding box center [521, 268] width 982 height 12
checkbox Cardiologista "true"
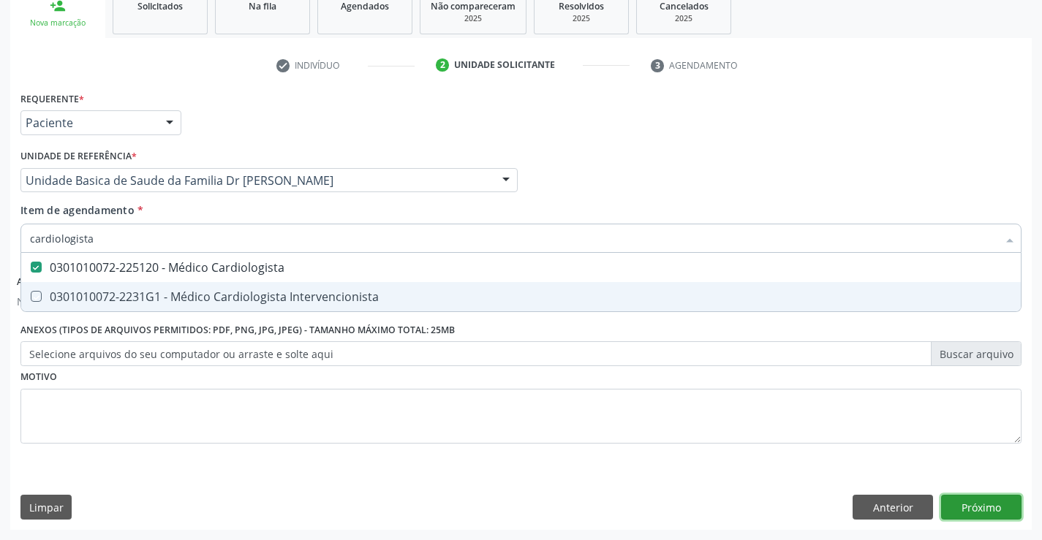
click at [994, 501] on button "Próximo" at bounding box center [981, 507] width 80 height 25
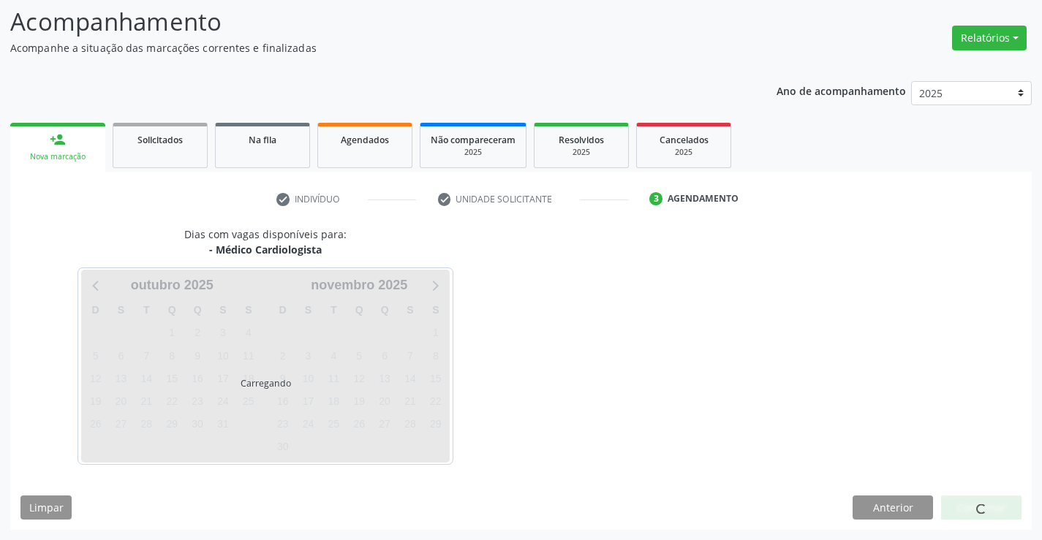
scroll to position [96, 0]
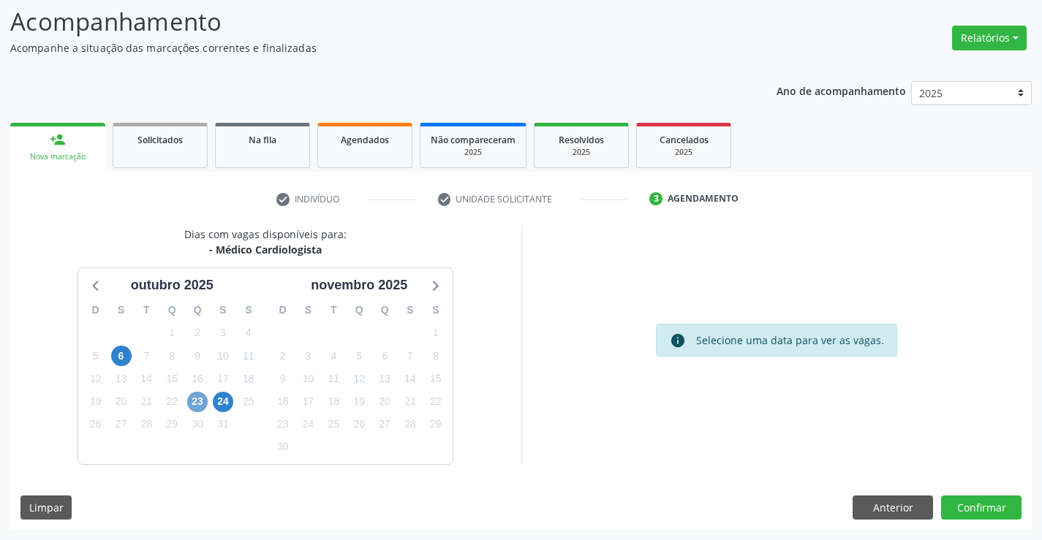
click at [204, 407] on span "23" at bounding box center [197, 402] width 20 height 20
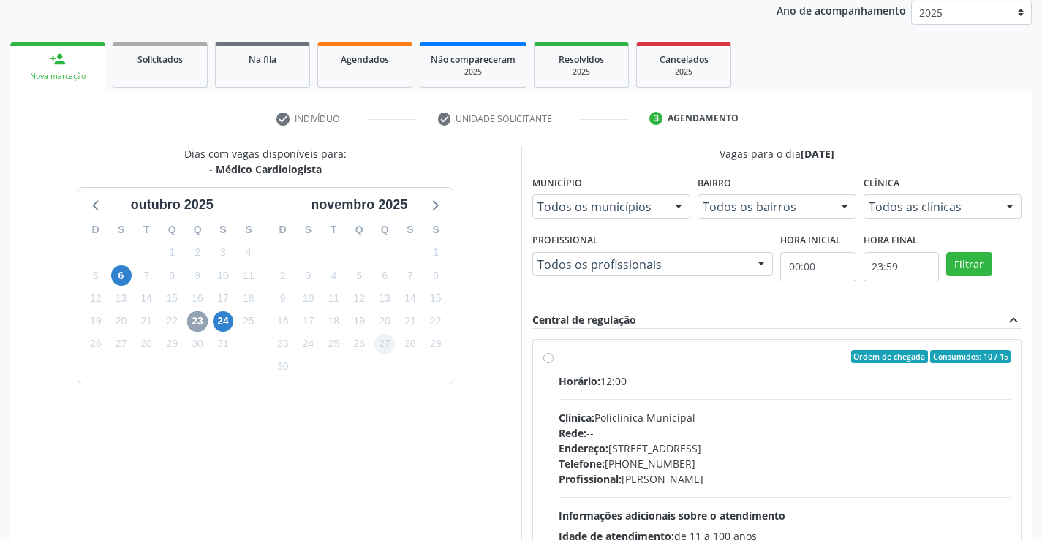
scroll to position [242, 0]
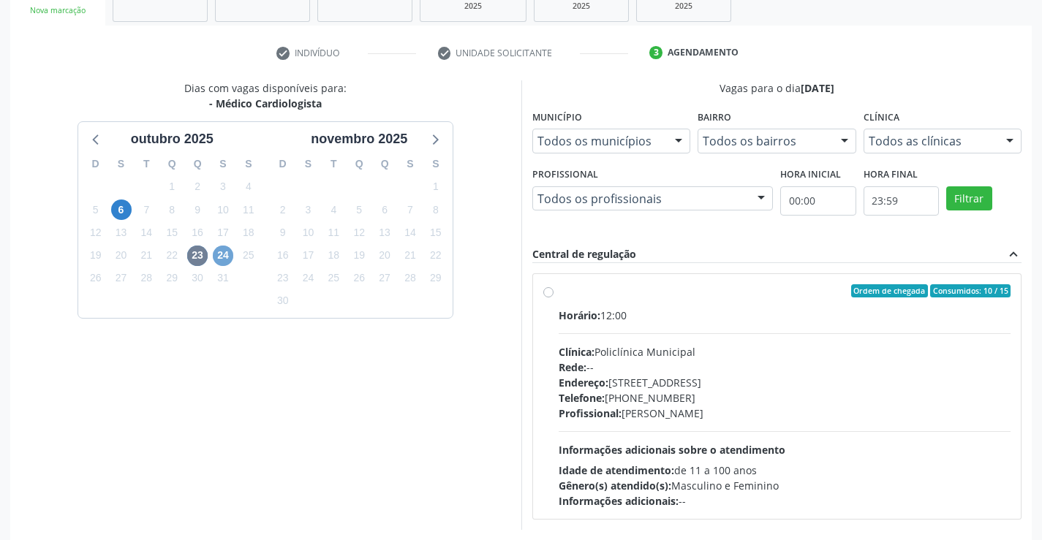
click at [225, 260] on span "24" at bounding box center [223, 256] width 20 height 20
click at [559, 293] on label "Ordem de chegada Consumidos: 4 / 15 Horário: 09:00 Clínica: Policlínica Municip…" at bounding box center [785, 396] width 453 height 225
click at [548, 293] on input "Ordem de chegada Consumidos: 4 / 15 Horário: 09:00 Clínica: Policlínica Municip…" at bounding box center [548, 290] width 10 height 13
radio input "true"
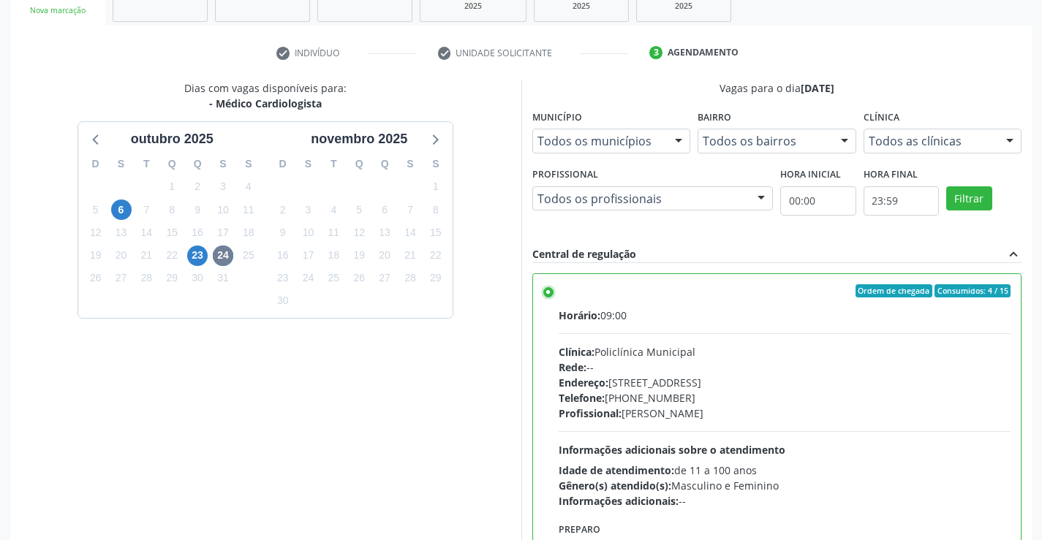
scroll to position [333, 0]
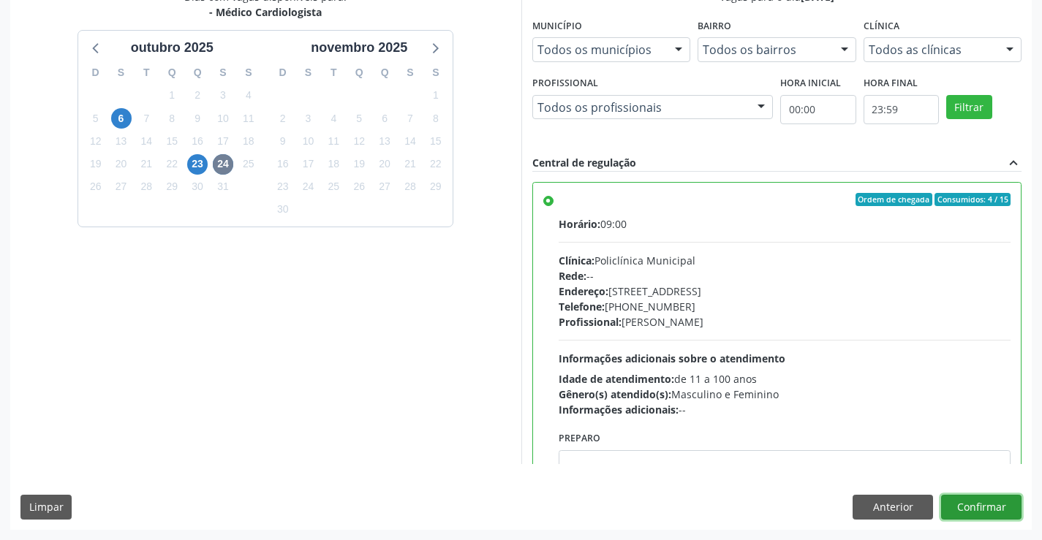
click at [968, 506] on button "Confirmar" at bounding box center [981, 507] width 80 height 25
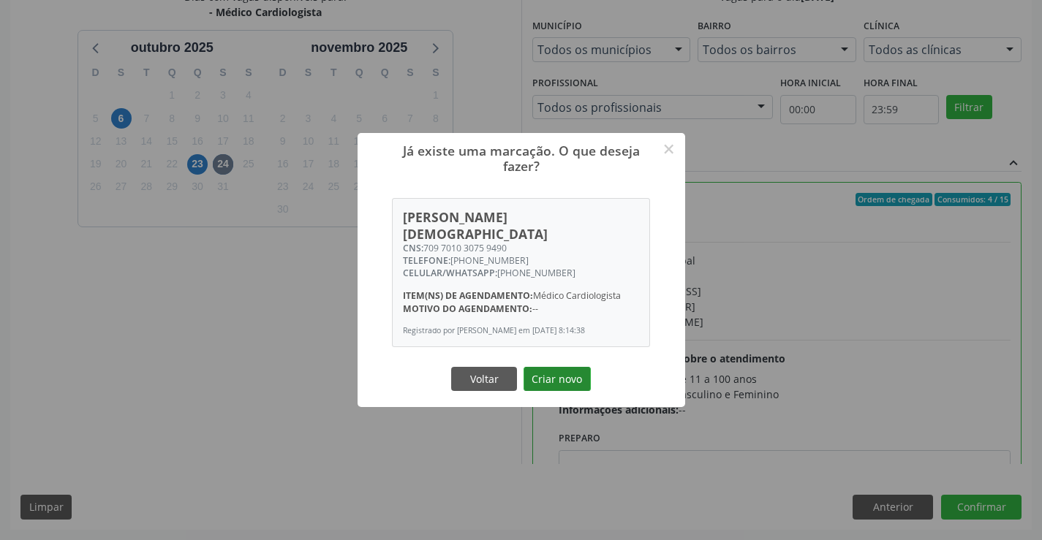
click at [572, 380] on button "Criar novo" at bounding box center [557, 379] width 67 height 25
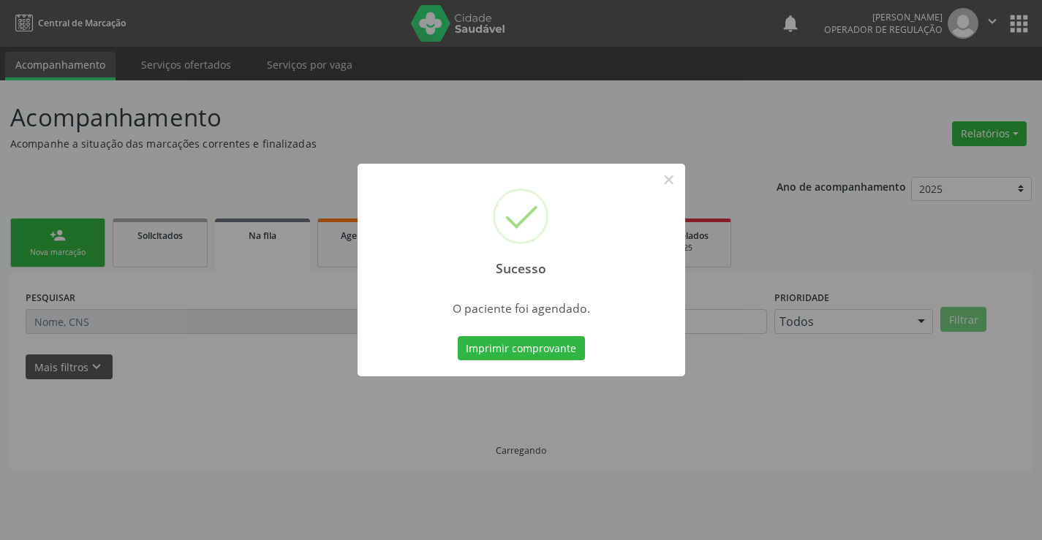
scroll to position [0, 0]
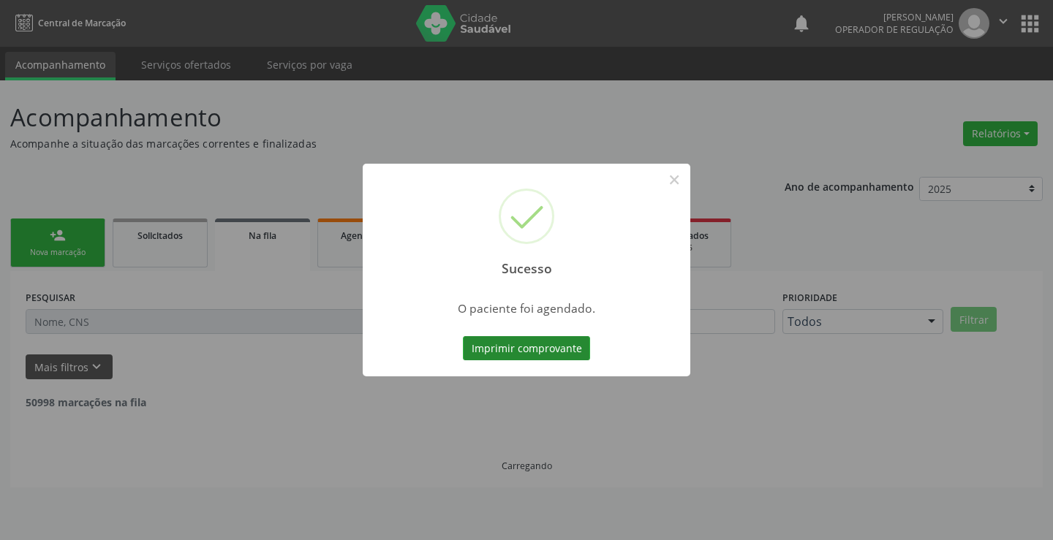
click at [468, 351] on button "Imprimir comprovante" at bounding box center [526, 348] width 127 height 25
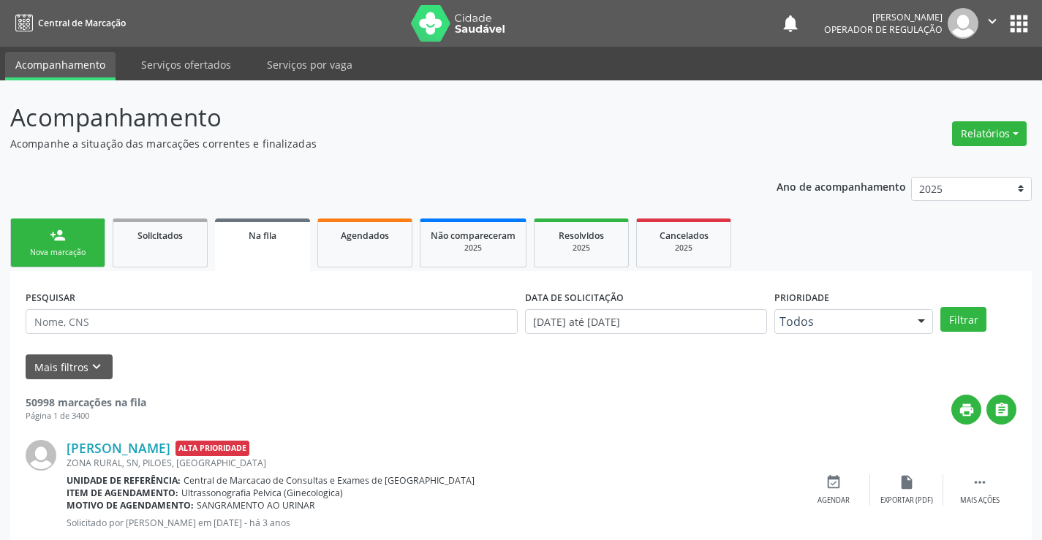
click at [78, 247] on div "Nova marcação" at bounding box center [57, 252] width 73 height 11
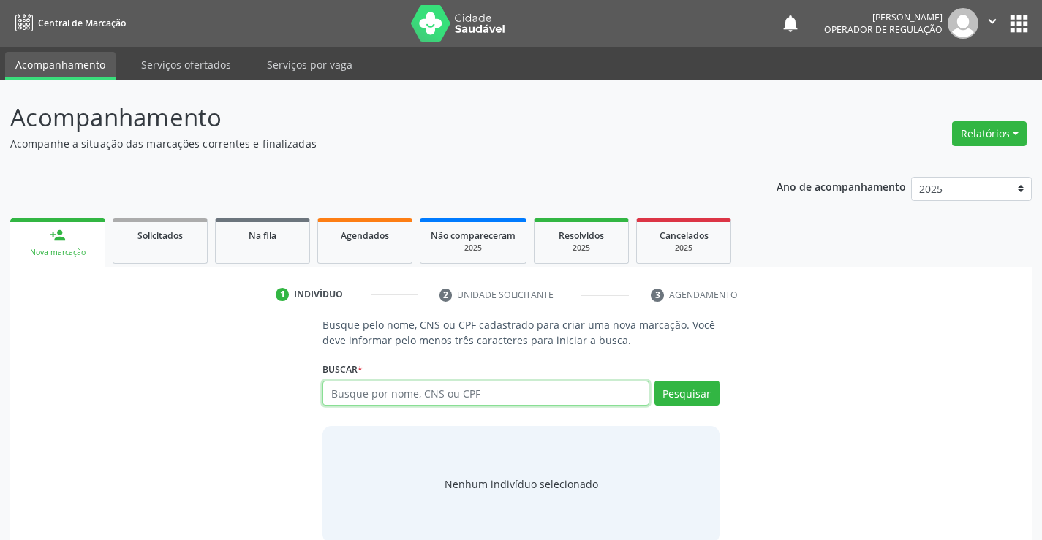
click at [437, 393] on input "text" at bounding box center [486, 393] width 326 height 25
type input "704605655085021"
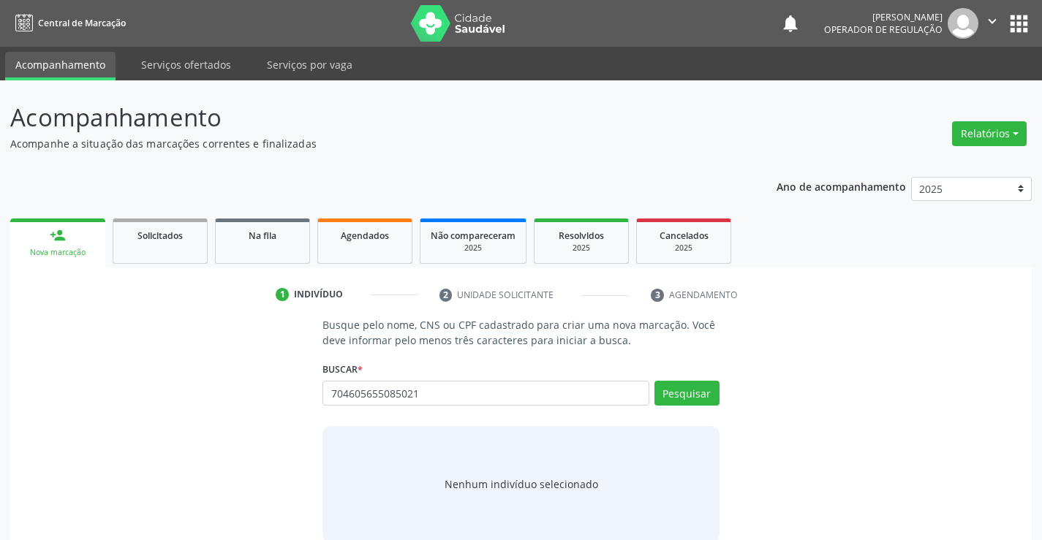
click at [684, 379] on div "Buscar * Busque por nome, CNS ou CPF Nenhum resultado encontrado para: " " Não …" at bounding box center [521, 386] width 396 height 57
click at [674, 395] on button "Pesquisar" at bounding box center [687, 393] width 65 height 25
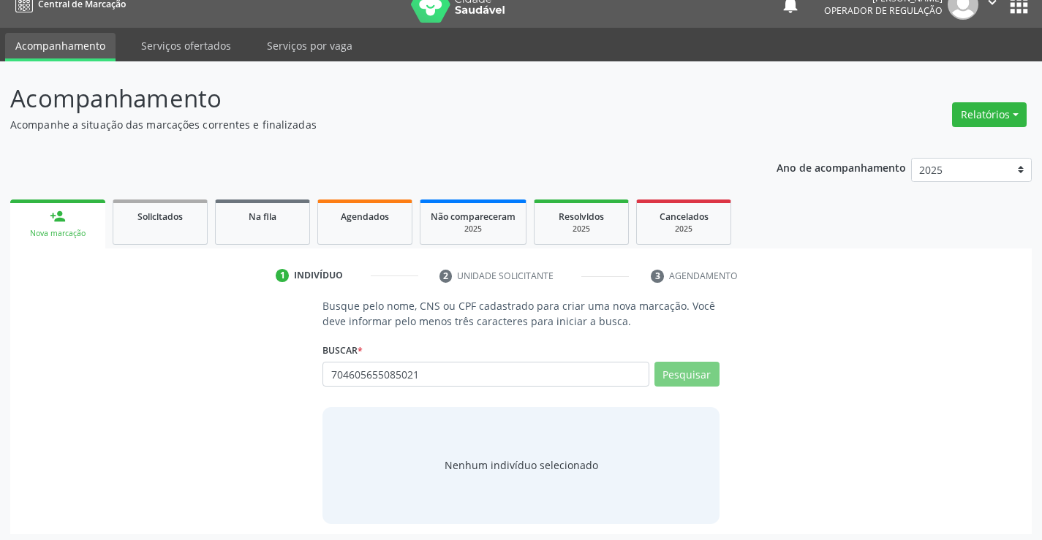
scroll to position [23, 0]
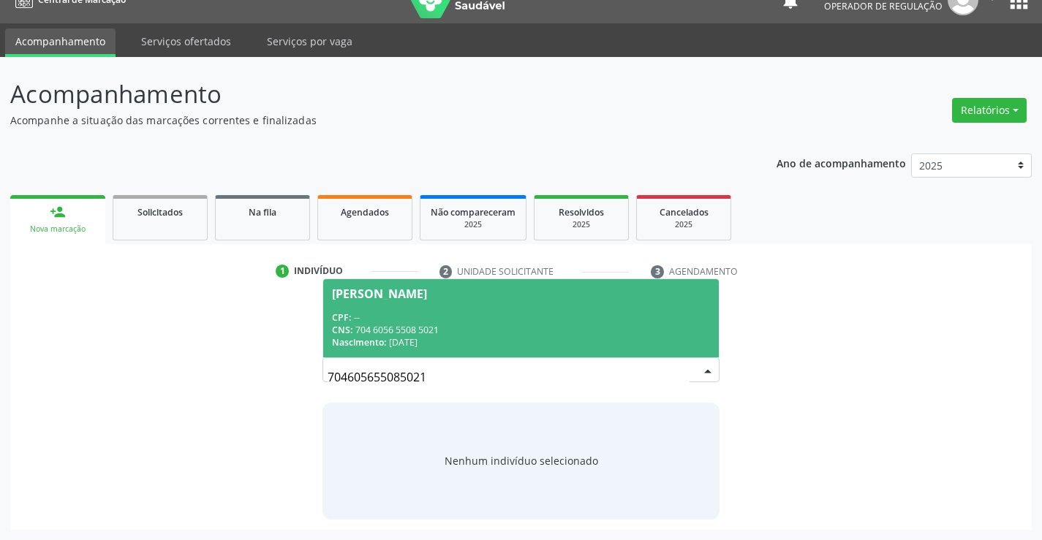
click at [421, 298] on div "[PERSON_NAME]" at bounding box center [379, 294] width 95 height 12
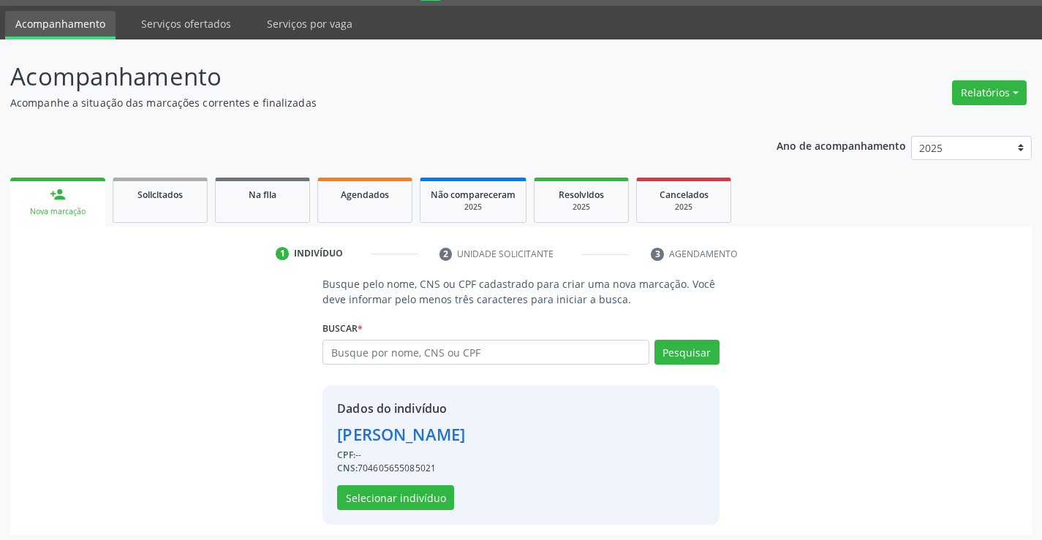
scroll to position [46, 0]
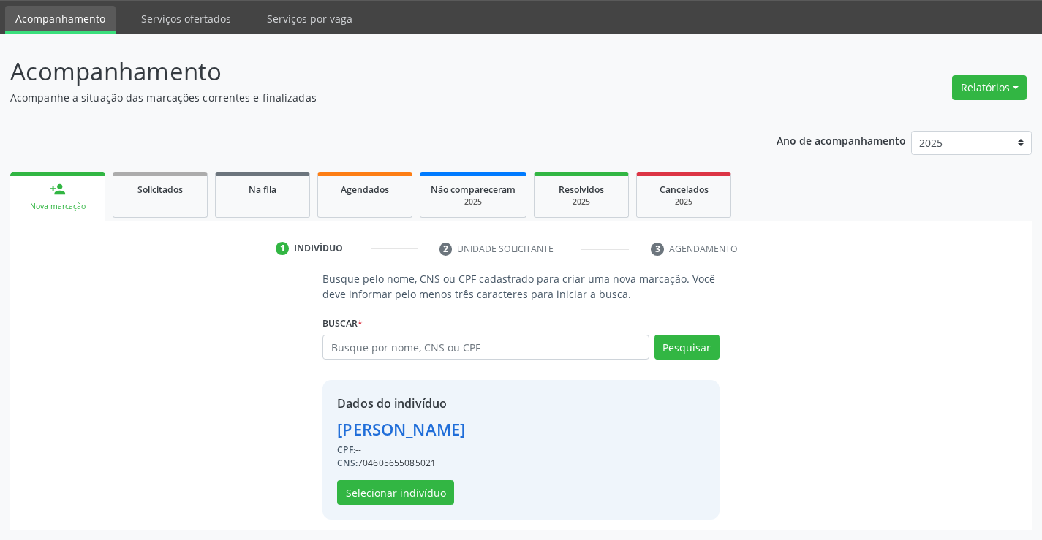
click at [388, 508] on div "Dados do indivíduo [PERSON_NAME] CPF: -- CNS: 704605655085021 Selecionar indiví…" at bounding box center [521, 450] width 396 height 140
click at [388, 494] on button "Selecionar indivíduo" at bounding box center [395, 492] width 117 height 25
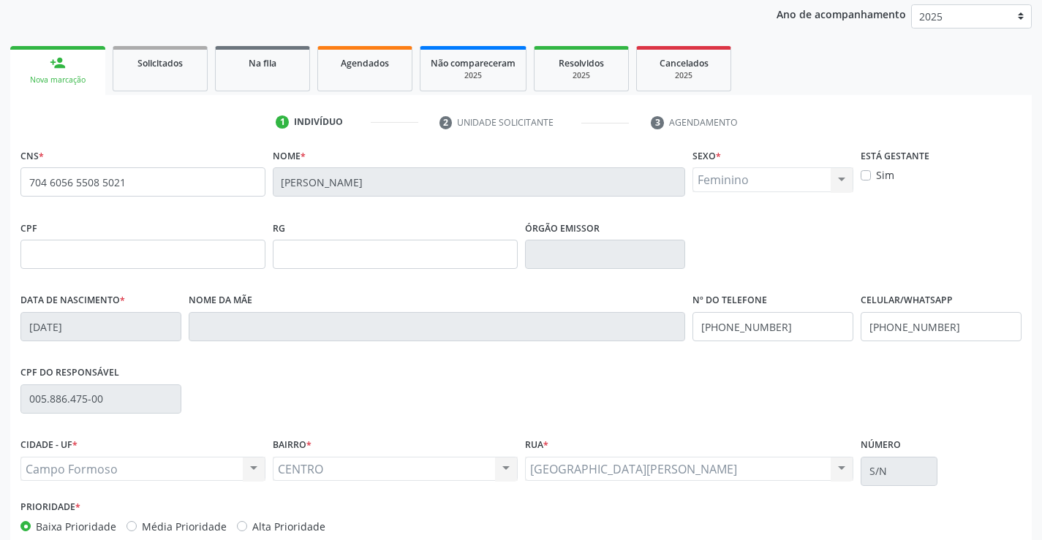
scroll to position [252, 0]
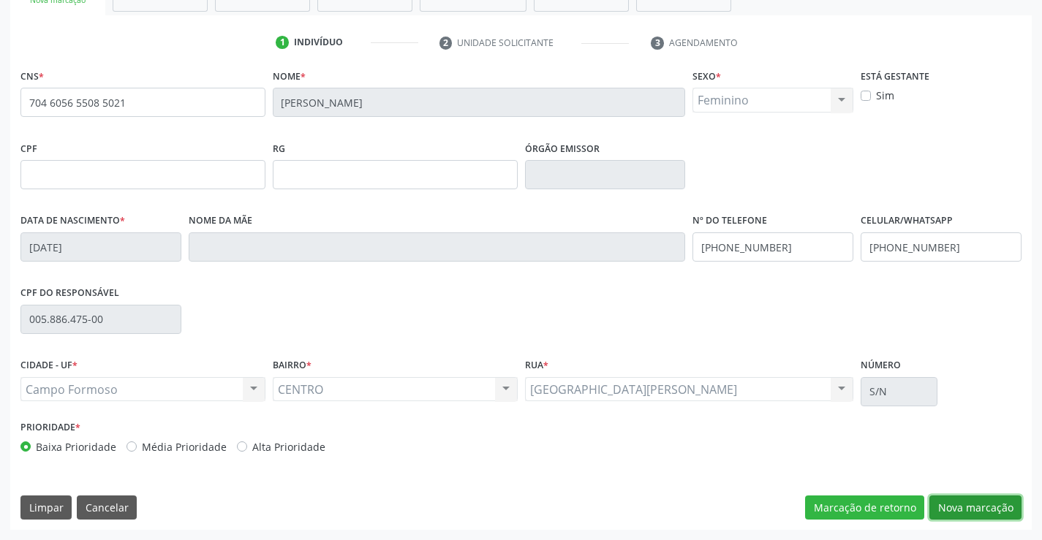
click at [973, 504] on button "Nova marcação" at bounding box center [976, 508] width 92 height 25
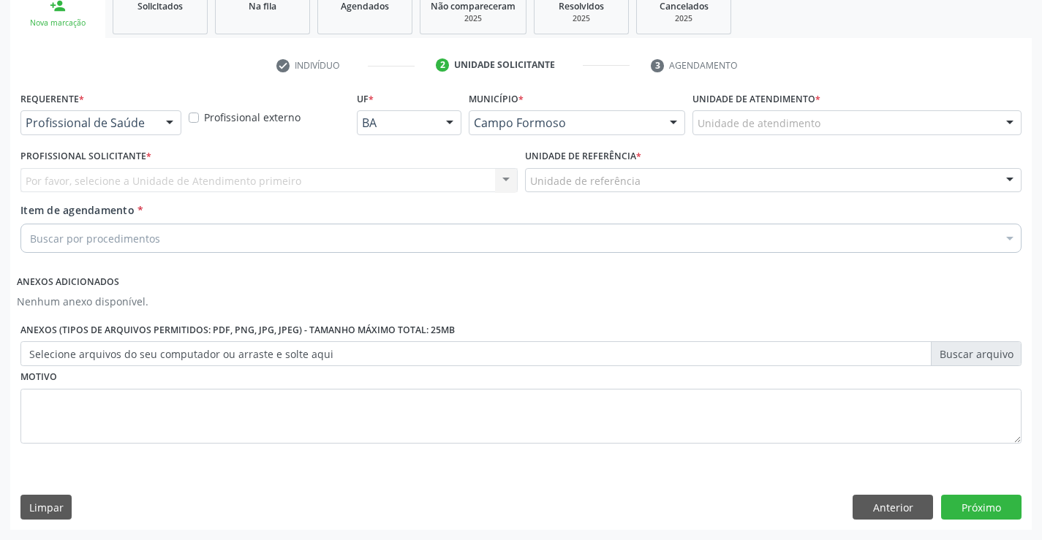
scroll to position [230, 0]
click at [171, 113] on div at bounding box center [170, 123] width 22 height 25
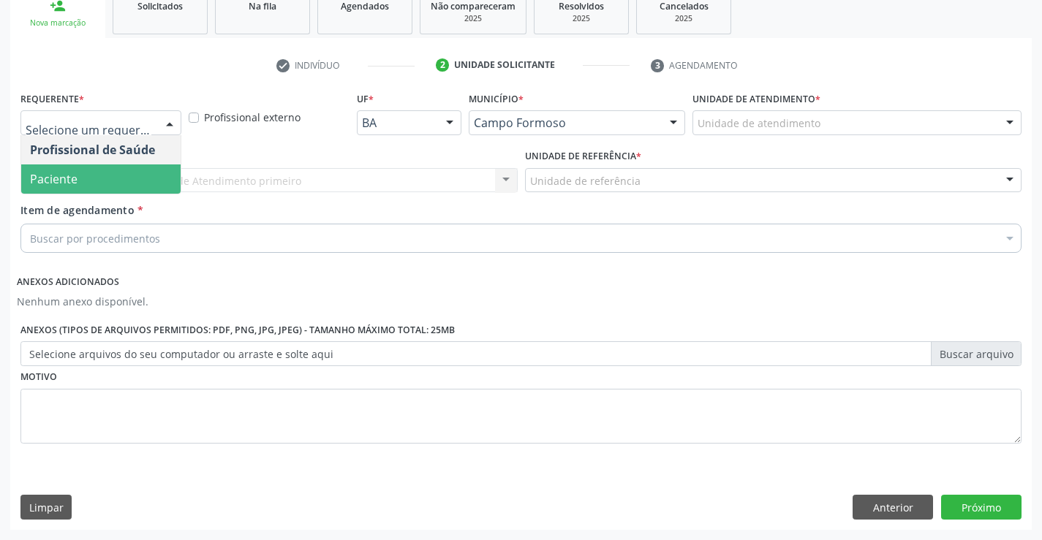
click at [117, 173] on span "Paciente" at bounding box center [100, 179] width 159 height 29
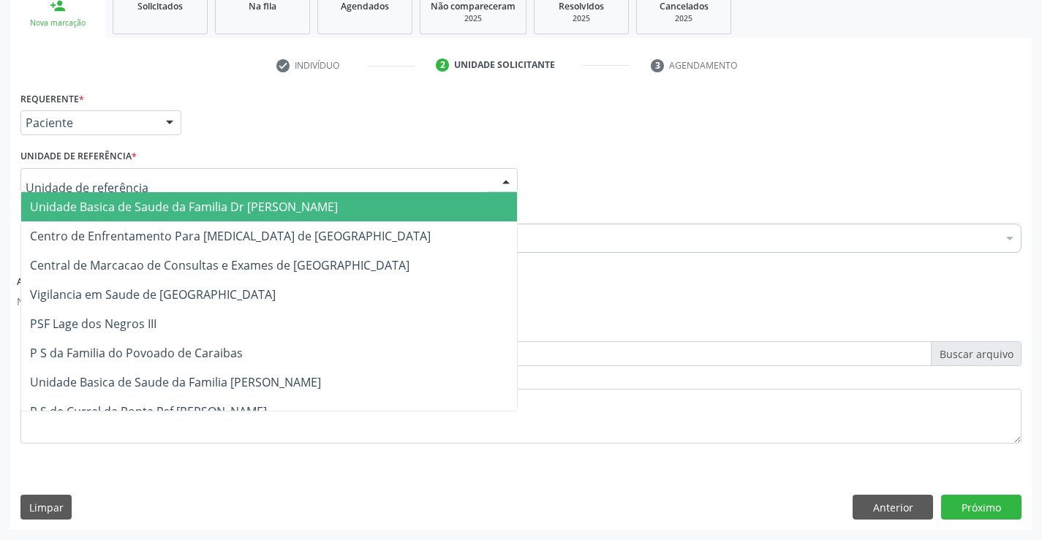
click at [505, 176] on div at bounding box center [506, 181] width 22 height 25
click at [391, 199] on span "Unidade Basica de Saude da Familia Dr [PERSON_NAME]" at bounding box center [269, 206] width 496 height 29
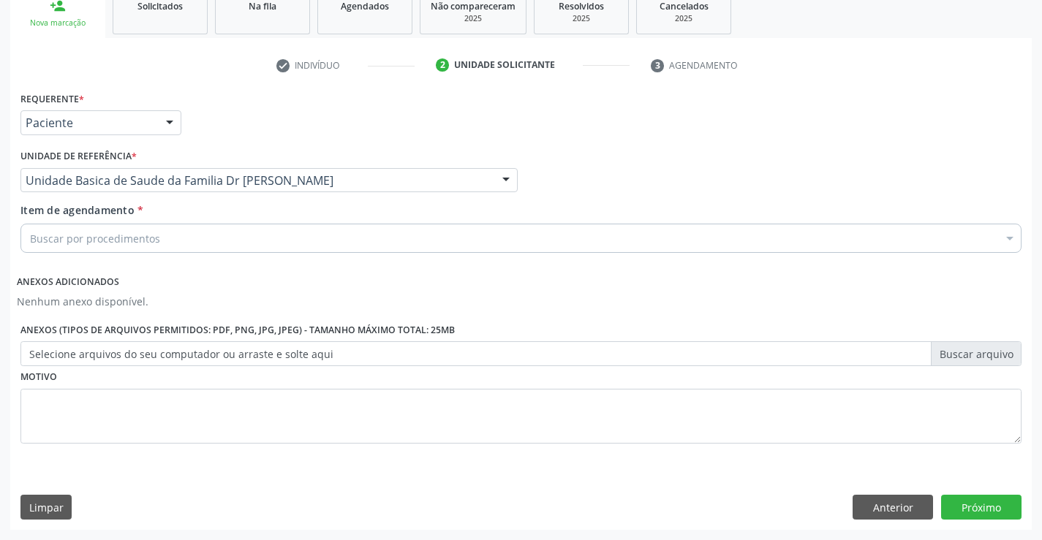
click at [344, 236] on div "Buscar por procedimentos" at bounding box center [520, 238] width 1001 height 29
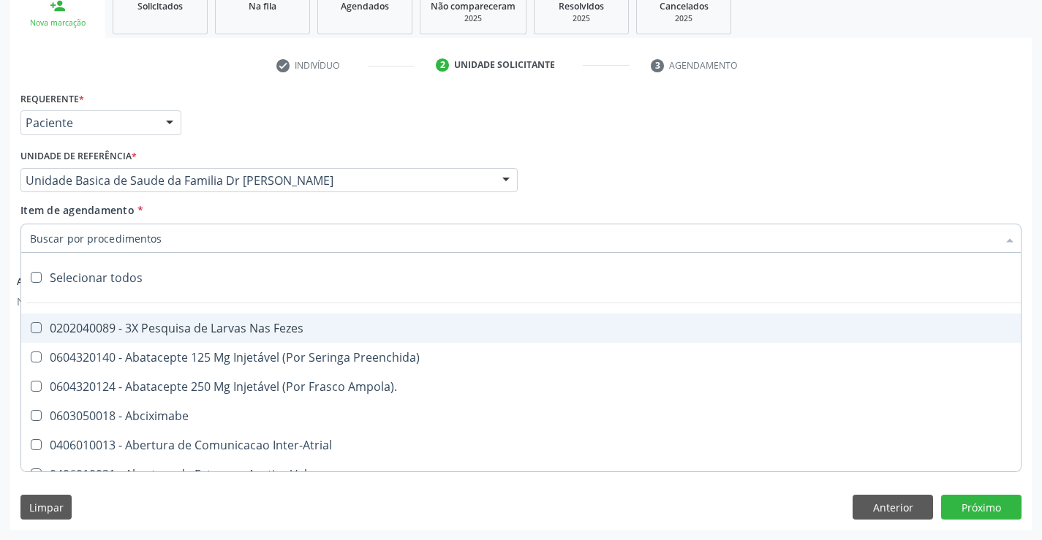
paste input "cardiologista"
type input "cardiologista"
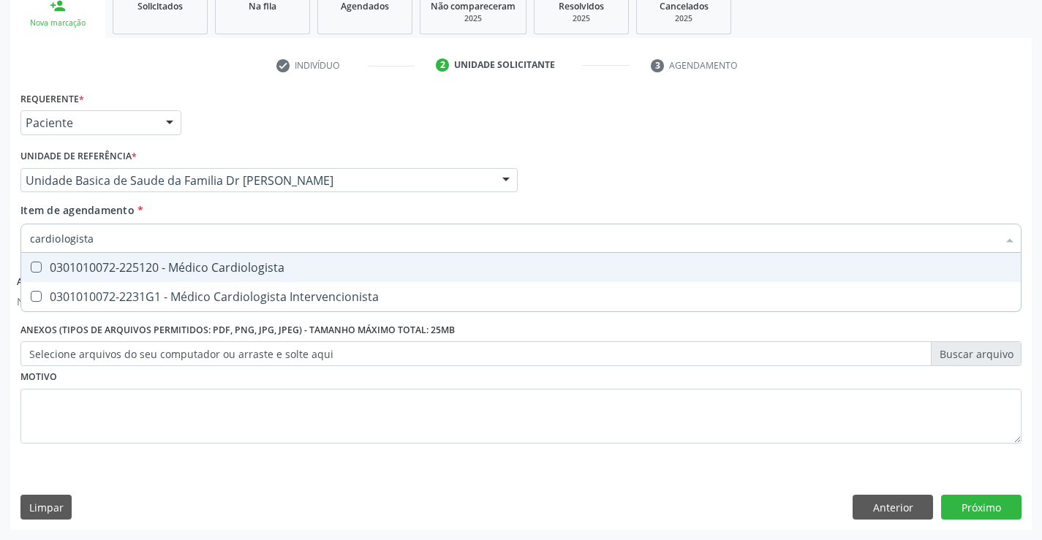
click at [212, 274] on div "0301010072-225120 - Médico Cardiologista" at bounding box center [521, 268] width 982 height 12
checkbox Cardiologista "true"
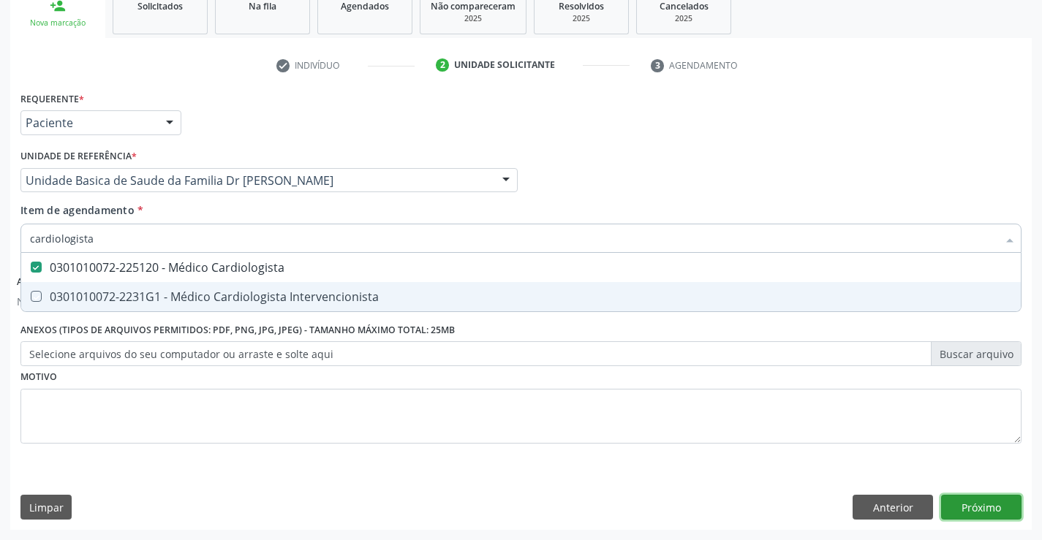
click at [972, 501] on button "Próximo" at bounding box center [981, 507] width 80 height 25
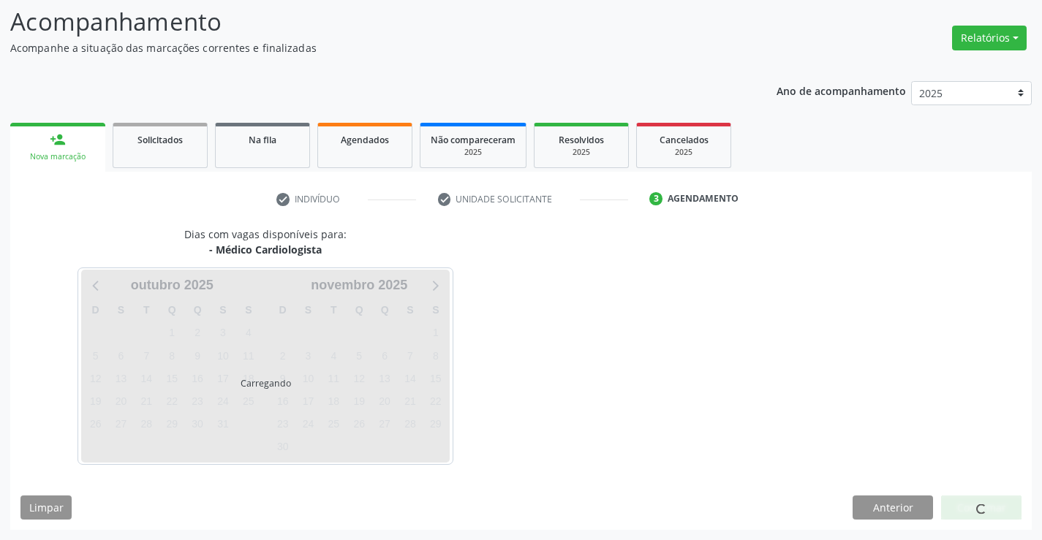
scroll to position [96, 0]
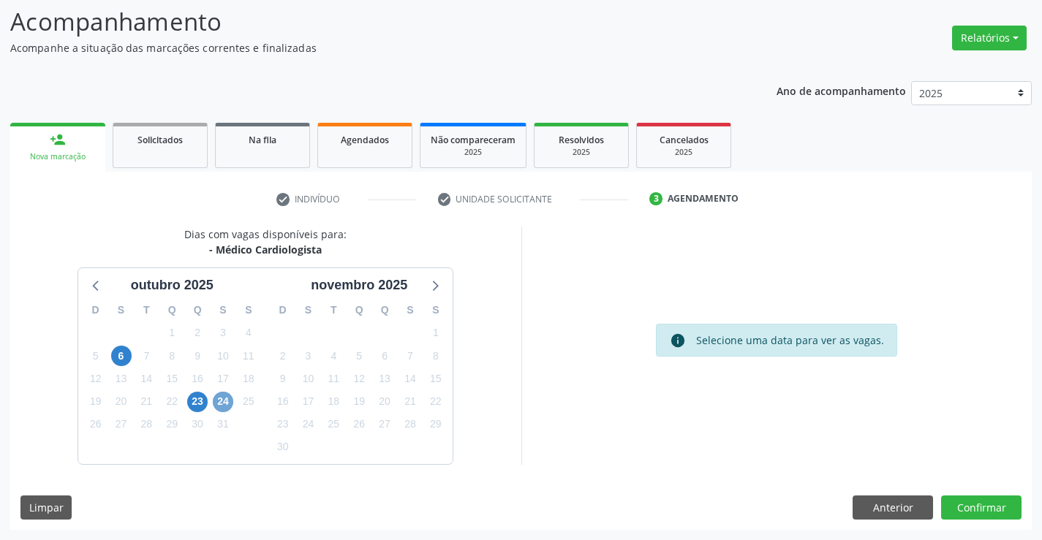
click at [227, 407] on span "24" at bounding box center [223, 402] width 20 height 20
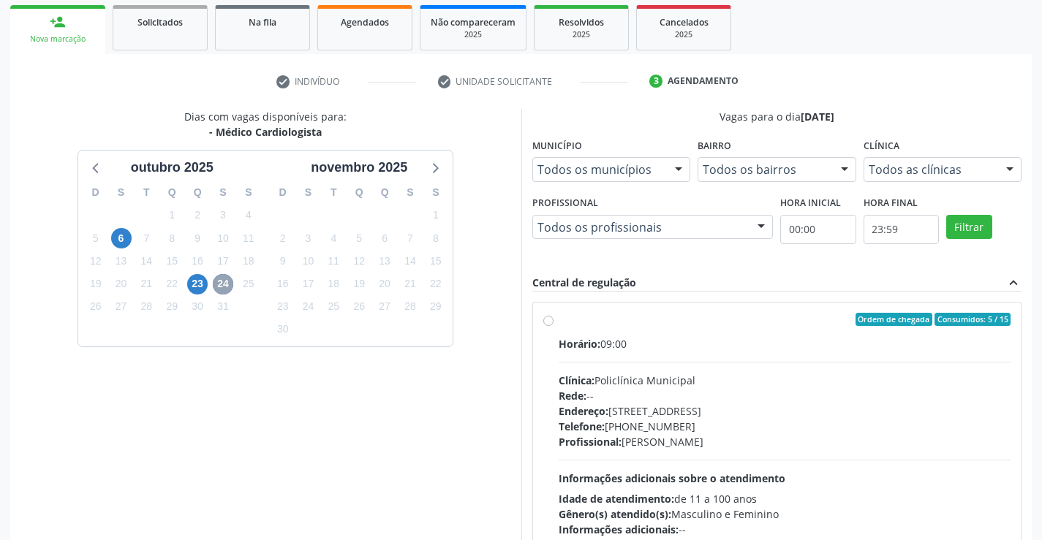
scroll to position [307, 0]
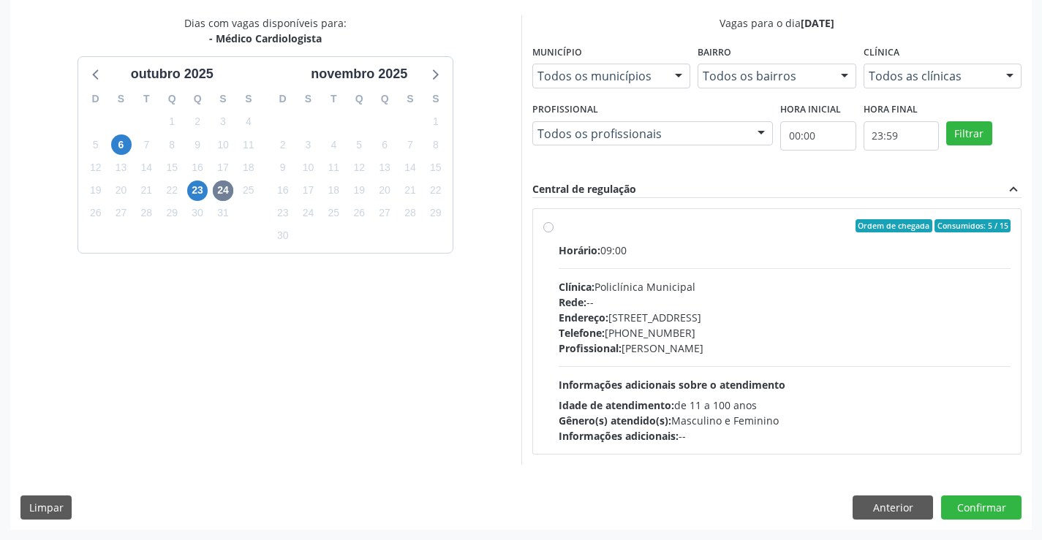
click at [559, 232] on label "Ordem de chegada Consumidos: 5 / 15 Horário: 09:00 Clínica: Policlínica Municip…" at bounding box center [785, 331] width 453 height 225
click at [552, 232] on input "Ordem de chegada Consumidos: 5 / 15 Horário: 09:00 Clínica: Policlínica Municip…" at bounding box center [548, 225] width 10 height 13
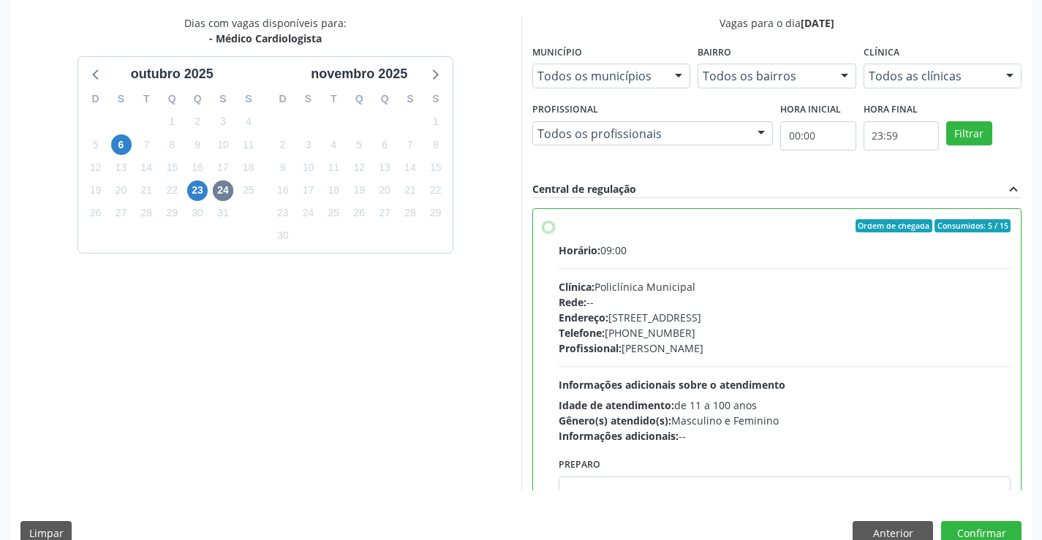
radio input "true"
click at [965, 532] on button "Confirmar" at bounding box center [981, 533] width 80 height 25
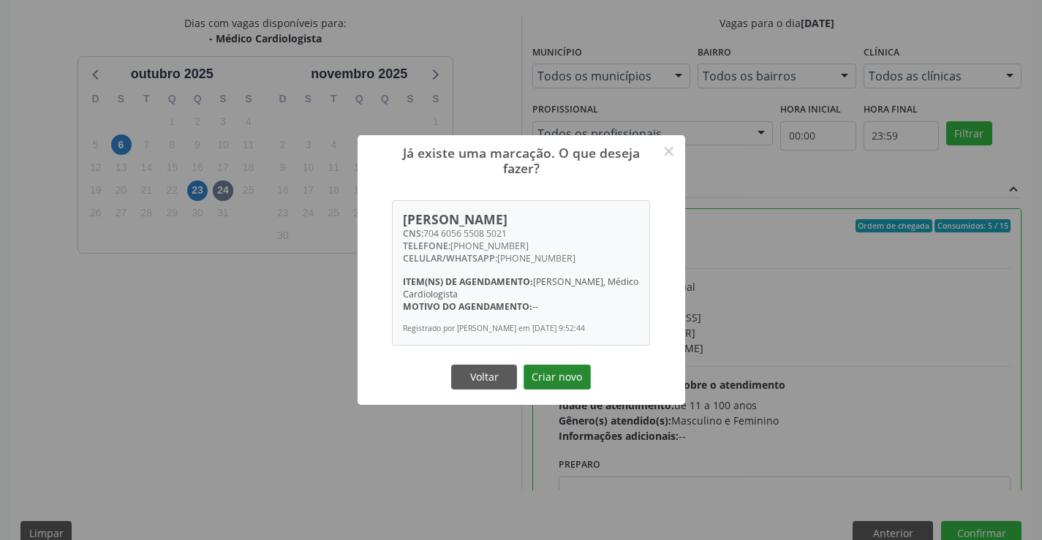
click at [541, 390] on button "Criar novo" at bounding box center [557, 377] width 67 height 25
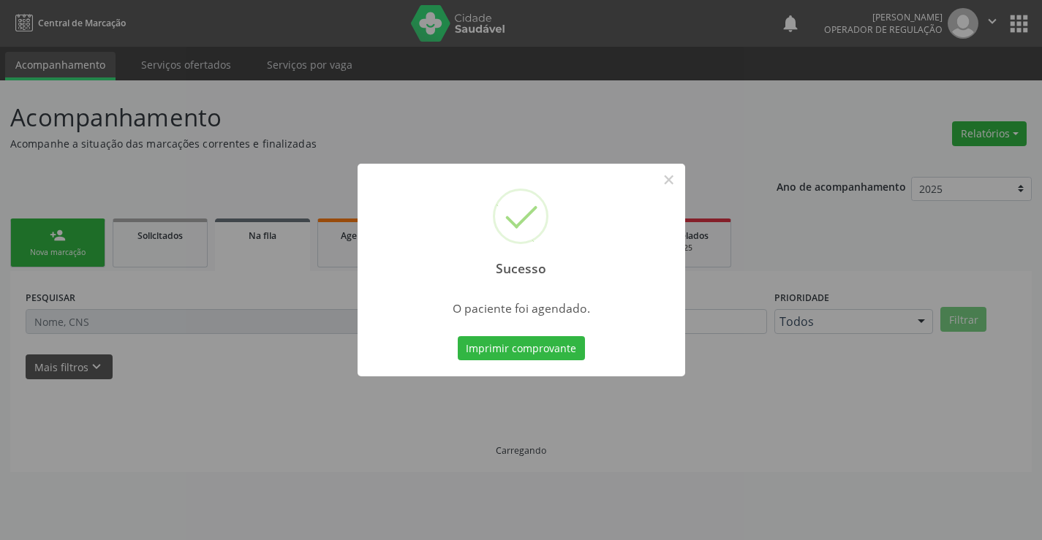
scroll to position [0, 0]
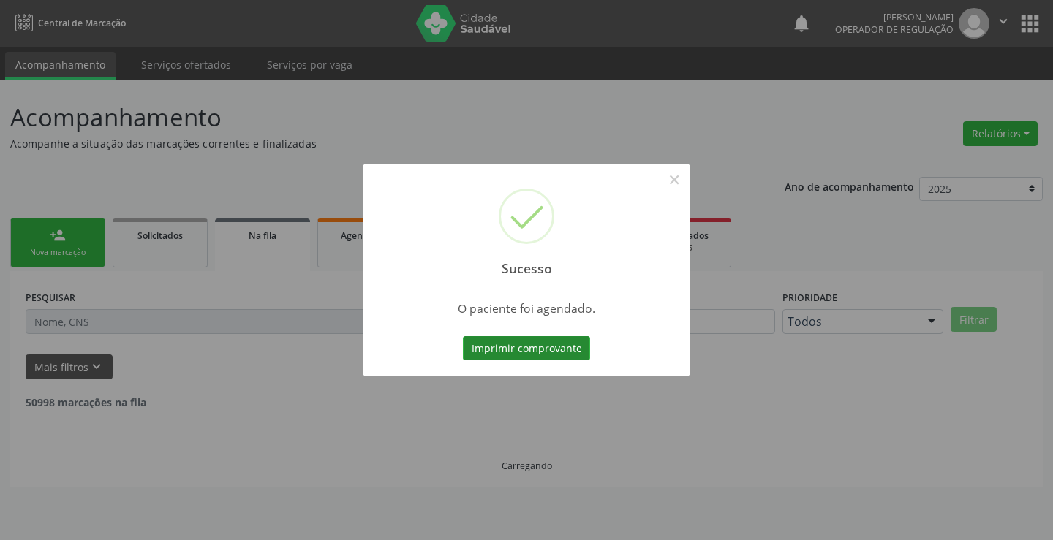
click at [559, 350] on button "Imprimir comprovante" at bounding box center [526, 348] width 127 height 25
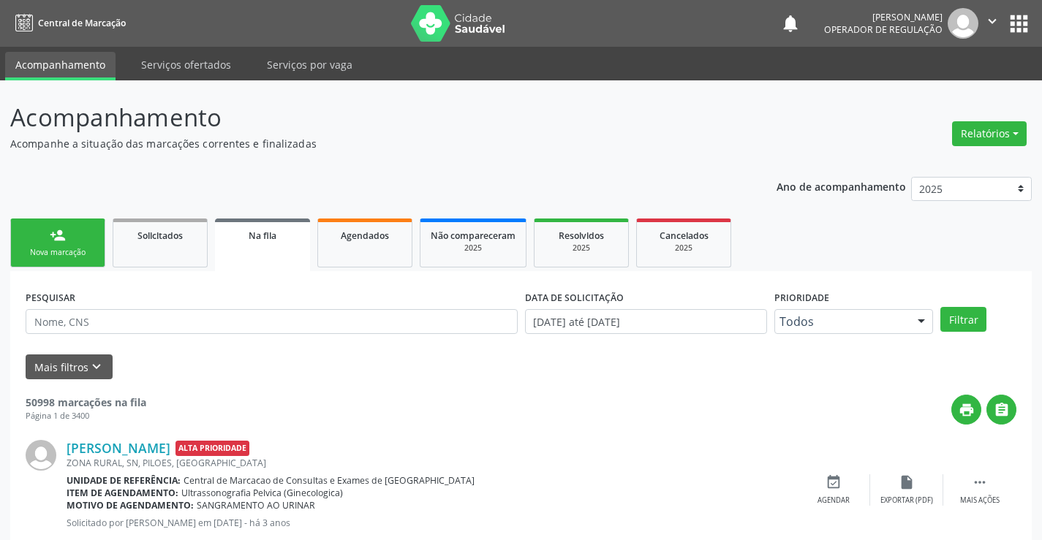
click at [91, 240] on link "person_add Nova marcação" at bounding box center [57, 243] width 95 height 49
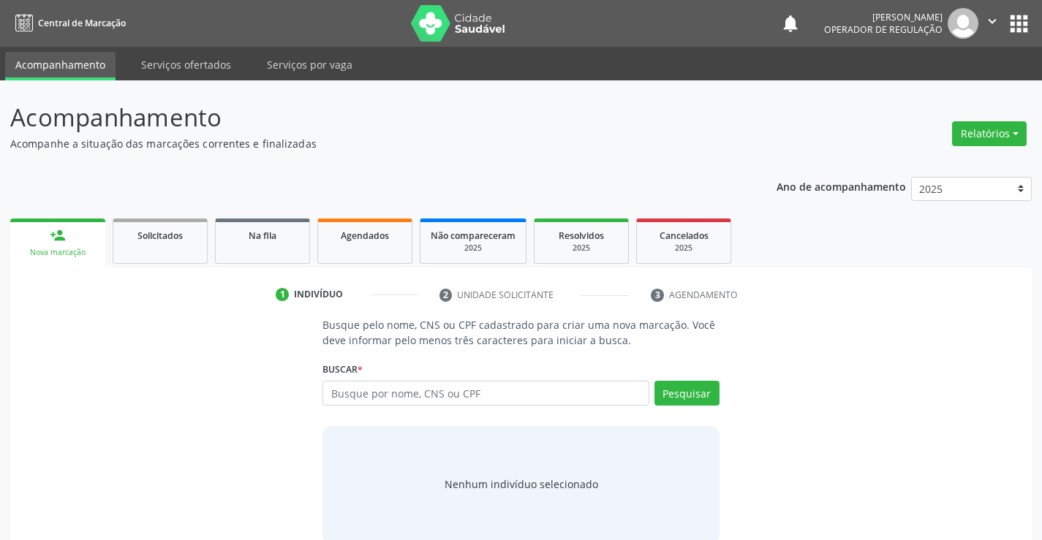
click at [393, 377] on div "Buscar * Busque por nome, CNS ou CPF Nenhum resultado encontrado para: " " Digi…" at bounding box center [521, 386] width 396 height 57
click at [390, 391] on input "text" at bounding box center [486, 393] width 326 height 25
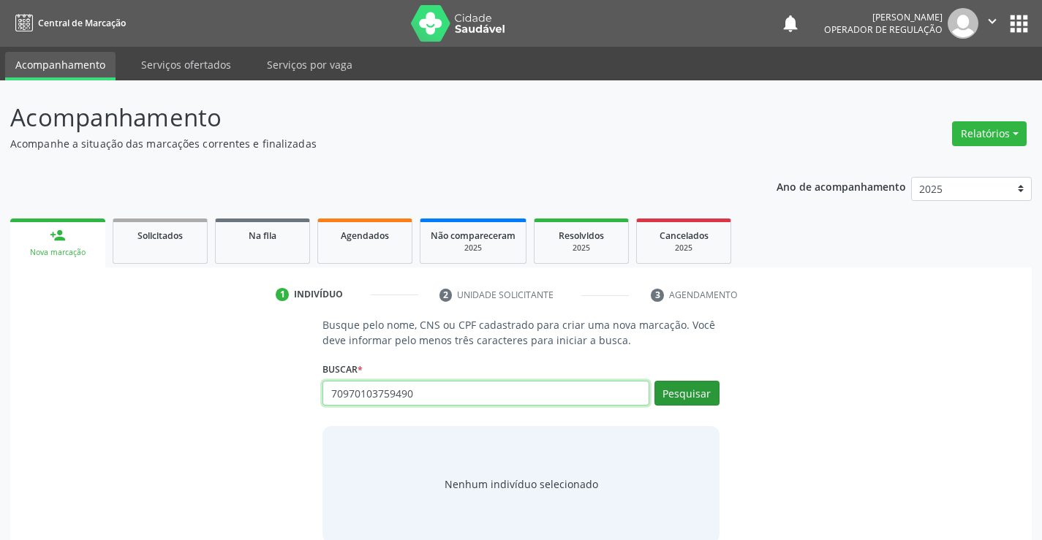
type input "70970103759490"
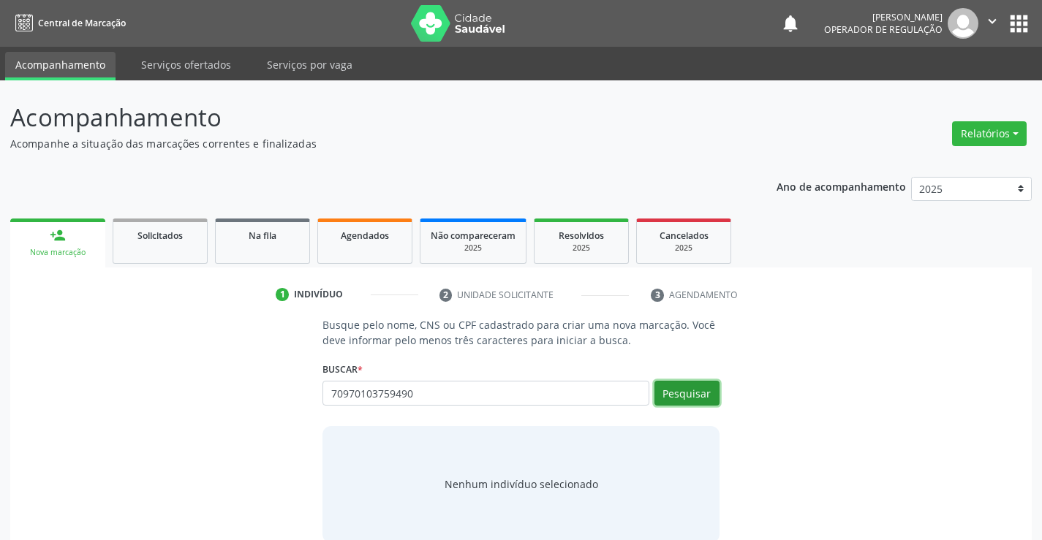
click at [683, 395] on button "Pesquisar" at bounding box center [687, 393] width 65 height 25
type input "70970103759490"
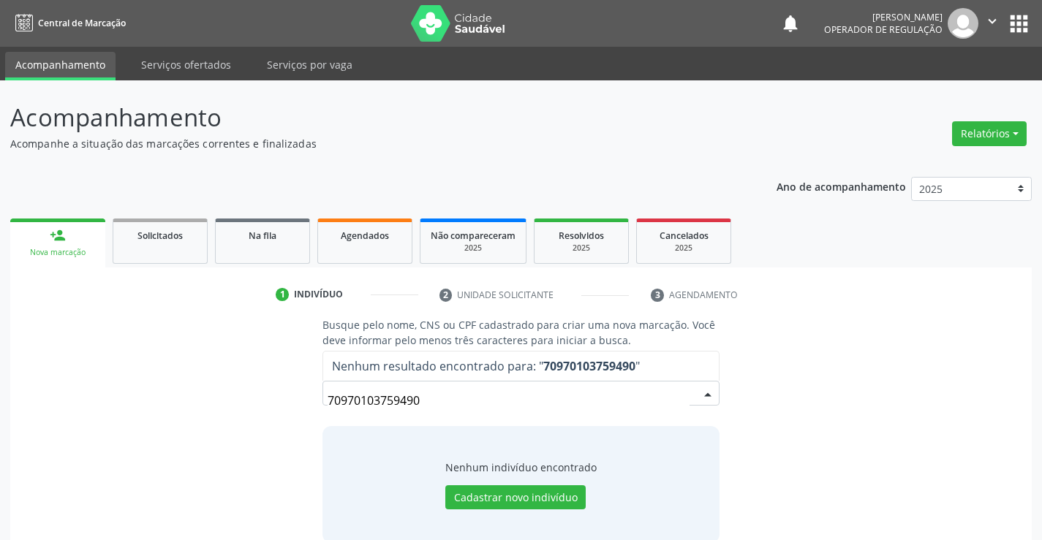
click at [384, 402] on input "70970103759490" at bounding box center [508, 400] width 361 height 29
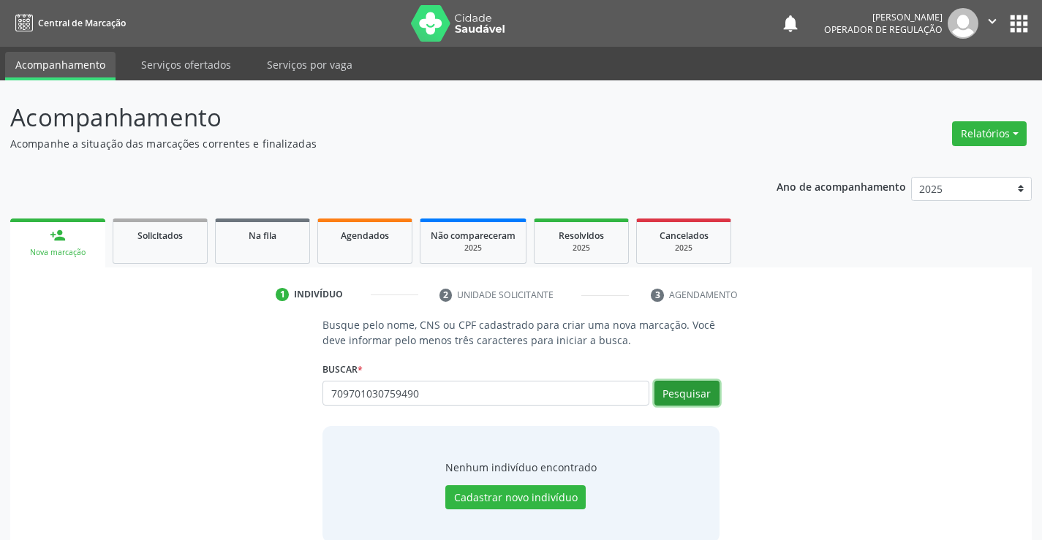
click at [685, 391] on button "Pesquisar" at bounding box center [687, 393] width 65 height 25
click at [426, 391] on input "709701030759490" at bounding box center [508, 400] width 361 height 29
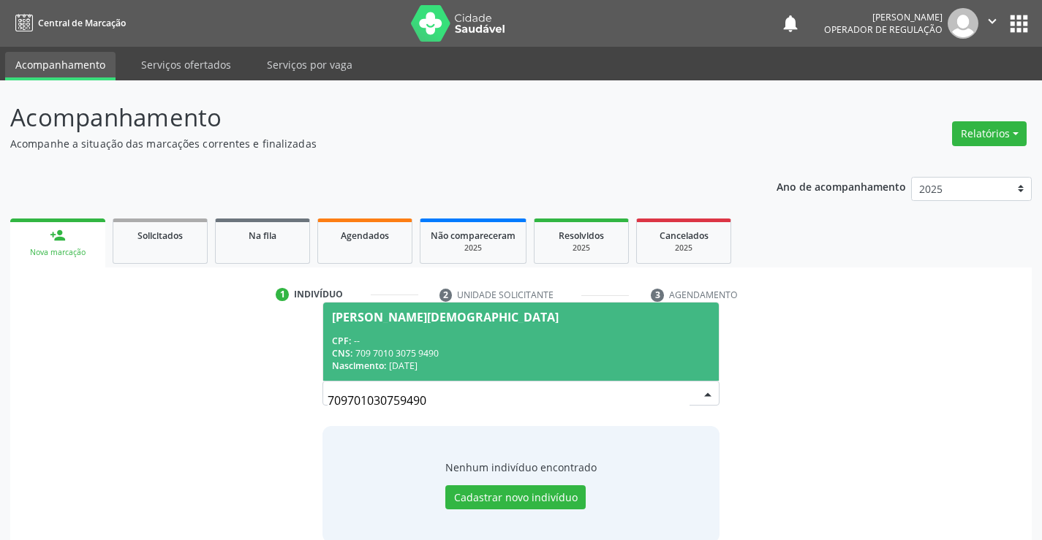
click at [366, 308] on span "[PERSON_NAME][DEMOGRAPHIC_DATA] CPF: -- CNS: 709 7010 3075 9490 Nascimento: [DA…" at bounding box center [520, 342] width 395 height 78
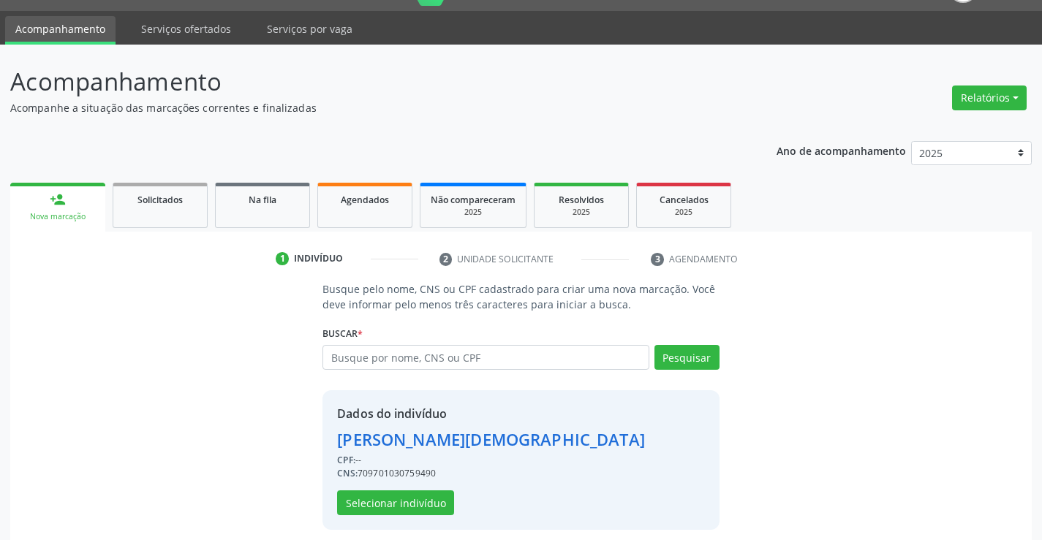
scroll to position [46, 0]
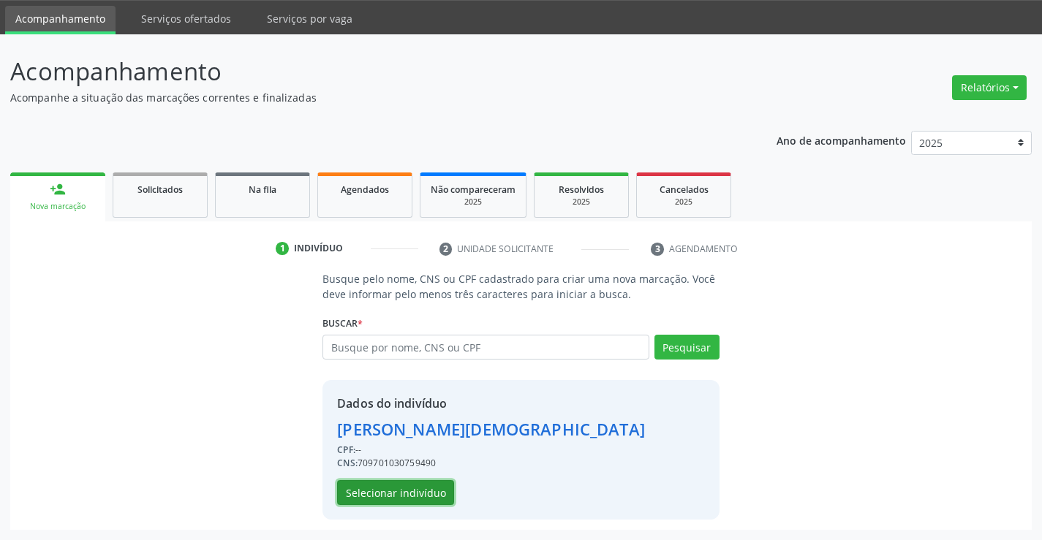
click at [374, 495] on button "Selecionar indivíduo" at bounding box center [395, 492] width 117 height 25
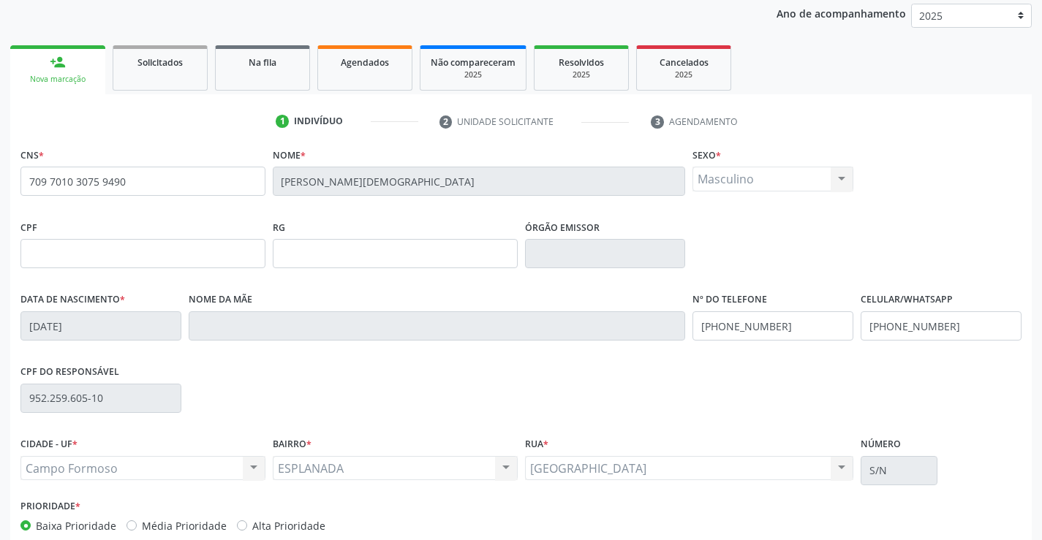
scroll to position [252, 0]
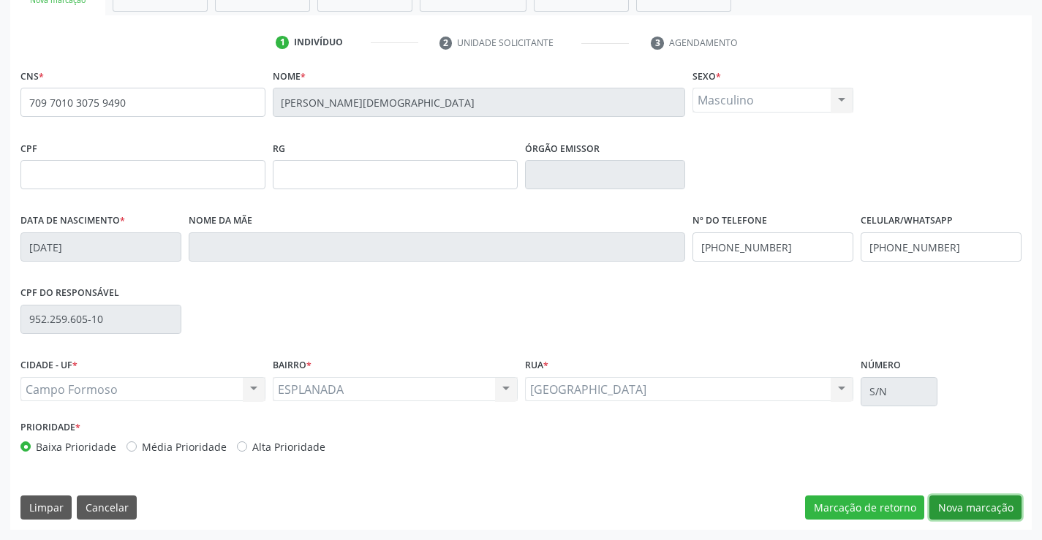
click at [947, 502] on button "Nova marcação" at bounding box center [976, 508] width 92 height 25
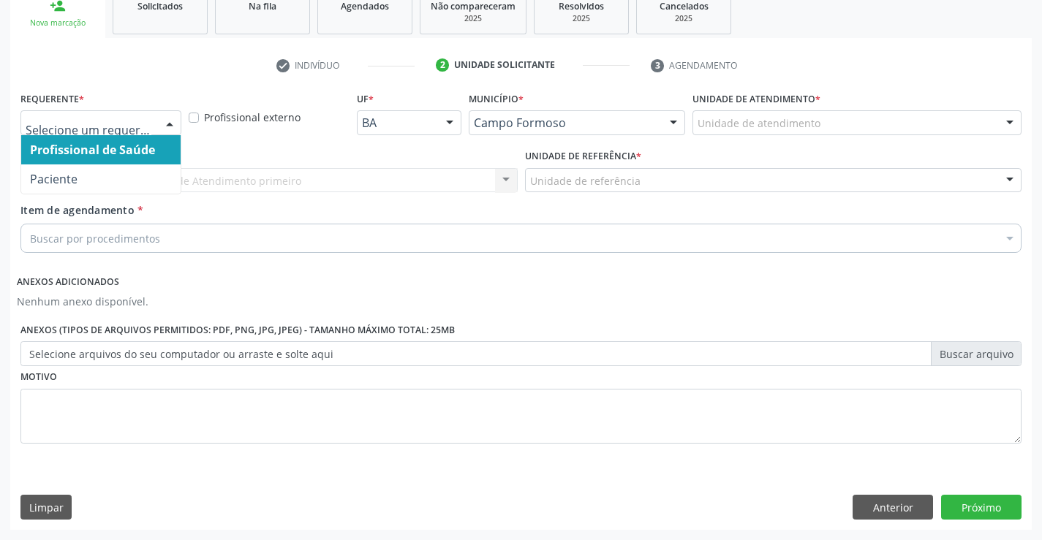
click at [170, 118] on div at bounding box center [170, 123] width 22 height 25
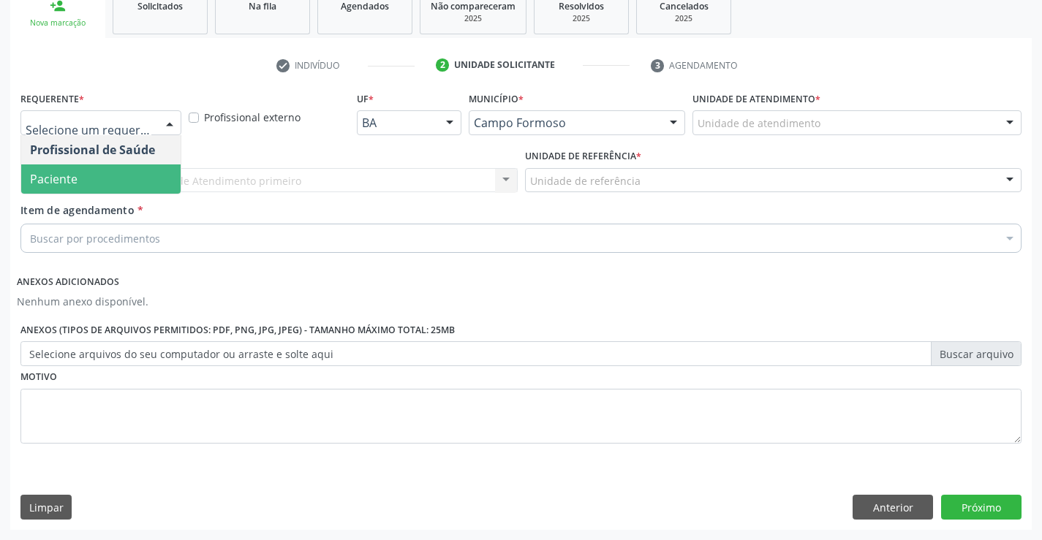
click at [131, 172] on span "Paciente" at bounding box center [100, 179] width 159 height 29
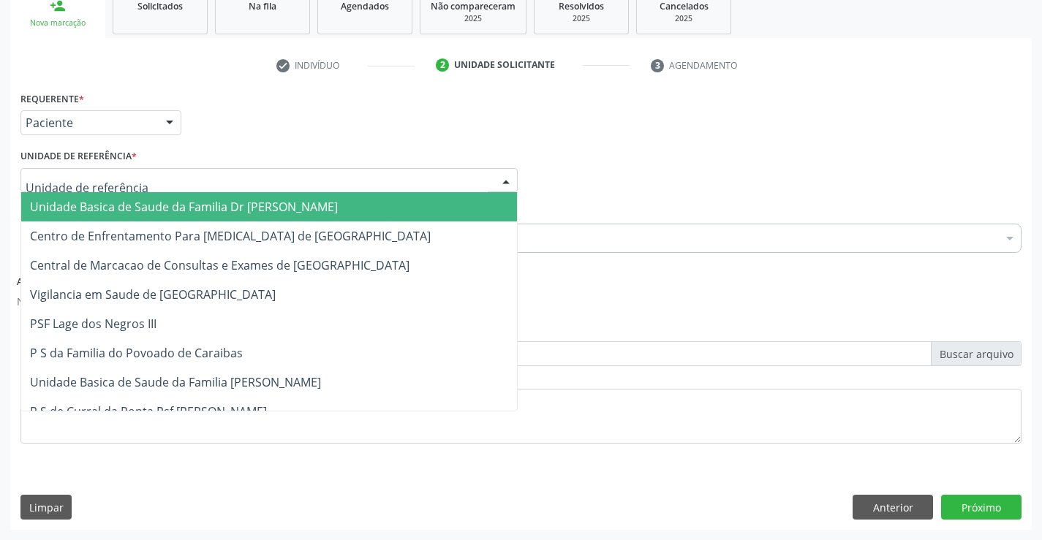
click at [497, 177] on div at bounding box center [506, 181] width 22 height 25
click at [388, 197] on span "Unidade Basica de Saude da Familia Dr [PERSON_NAME]" at bounding box center [269, 206] width 496 height 29
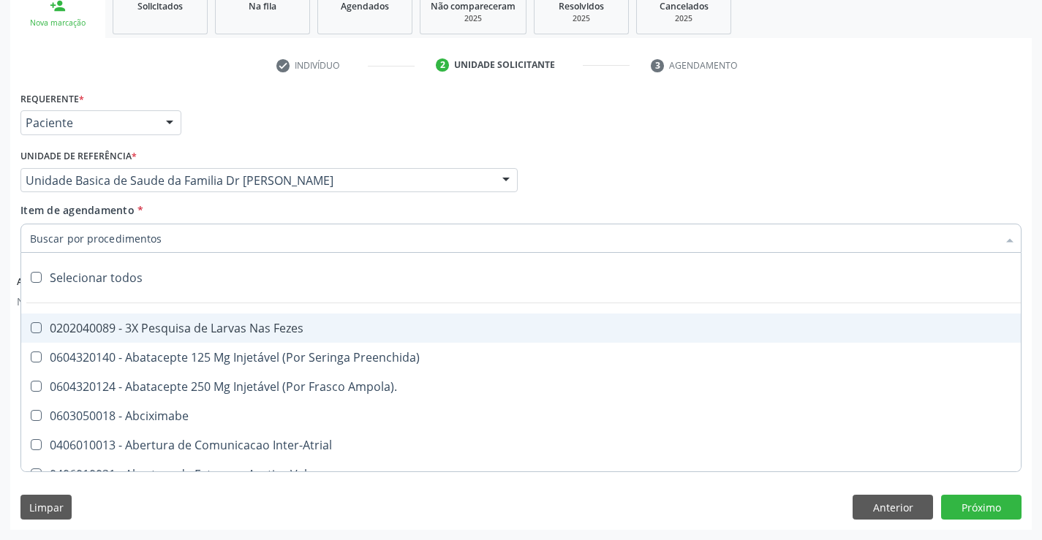
paste input "cardiologista"
type input "cardiologista"
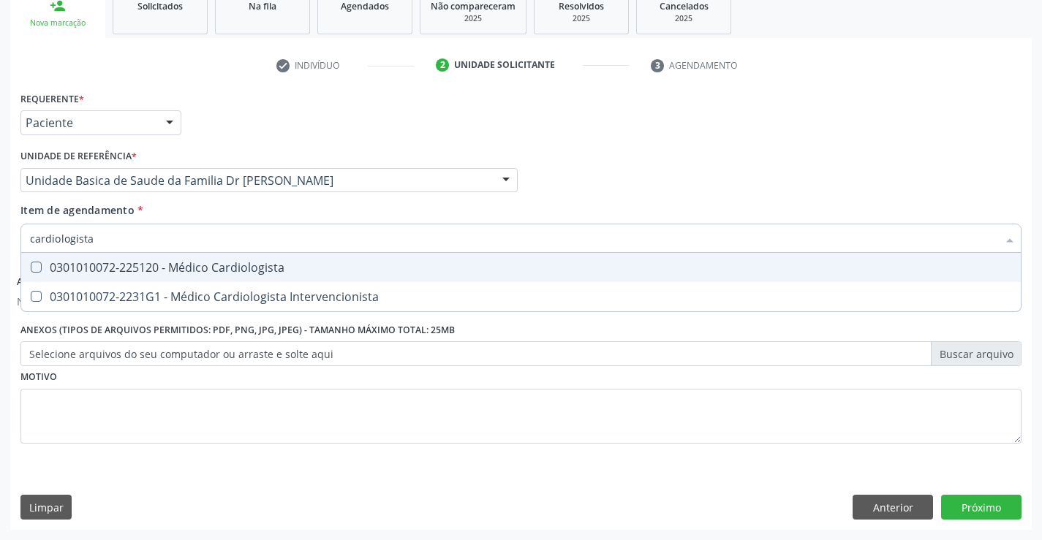
click at [248, 268] on div "0301010072-225120 - Médico Cardiologista" at bounding box center [521, 268] width 982 height 12
checkbox Cardiologista "true"
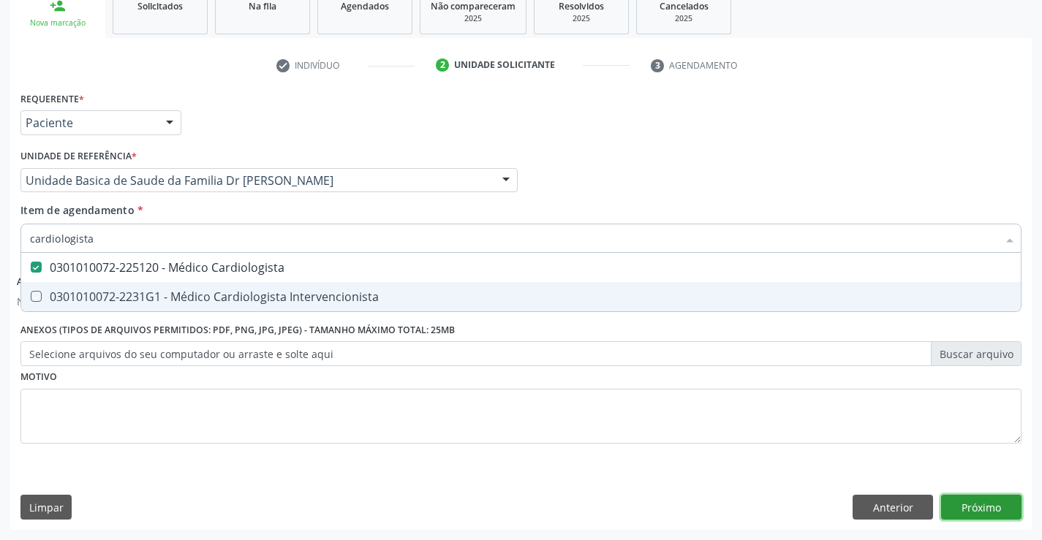
click at [992, 507] on button "Próximo" at bounding box center [981, 507] width 80 height 25
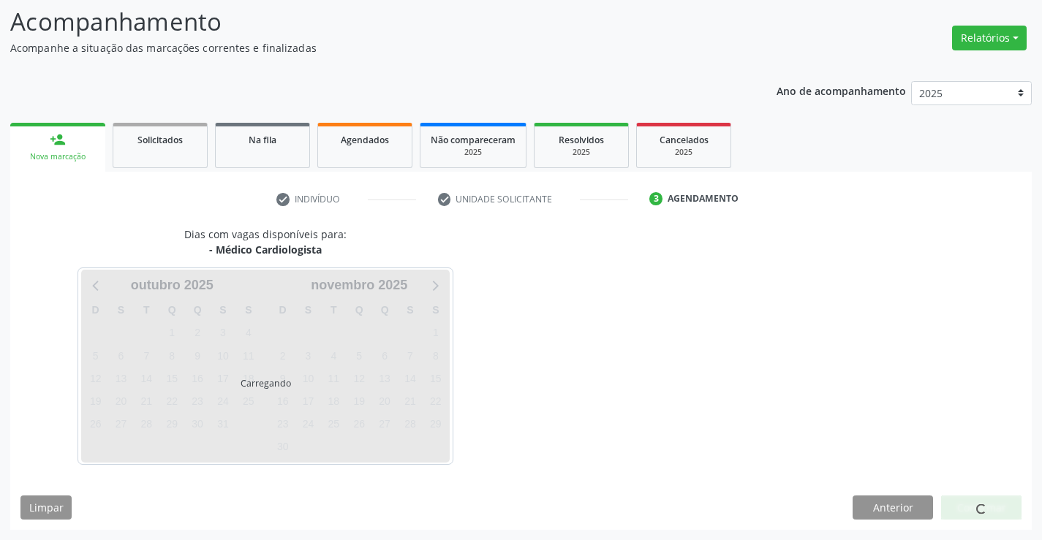
scroll to position [96, 0]
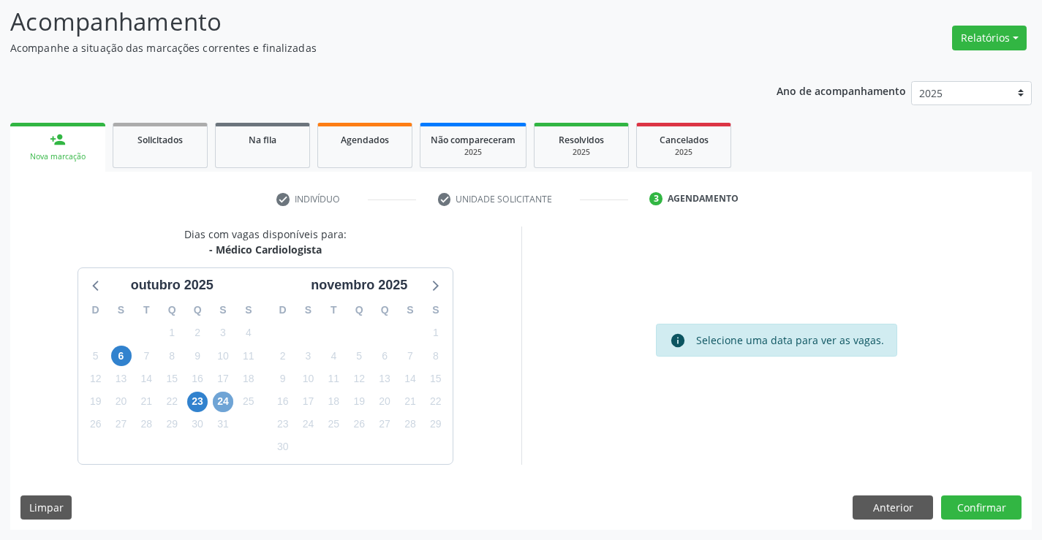
click at [221, 401] on span "24" at bounding box center [223, 402] width 20 height 20
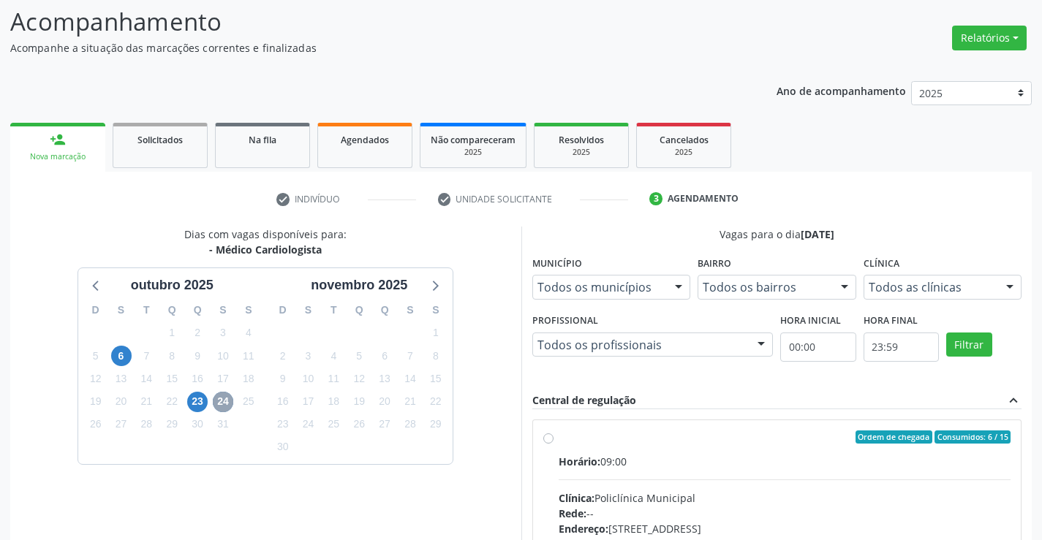
scroll to position [307, 0]
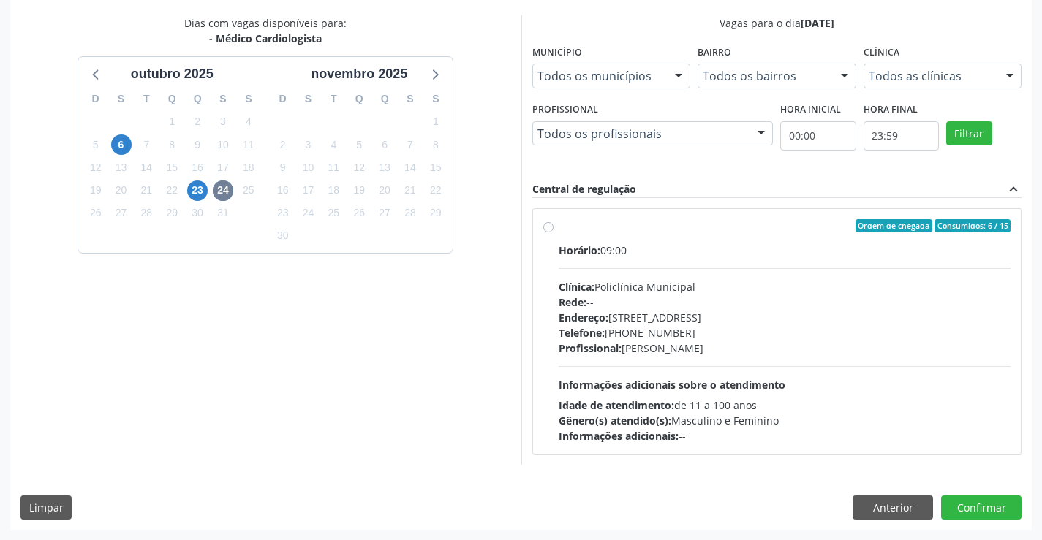
click at [559, 226] on label "Ordem de chegada Consumidos: 6 / 15 Horário: 09:00 Clínica: Policlínica Municip…" at bounding box center [785, 331] width 453 height 225
click at [544, 226] on input "Ordem de chegada Consumidos: 6 / 15 Horário: 09:00 Clínica: Policlínica Municip…" at bounding box center [548, 225] width 10 height 13
radio input "true"
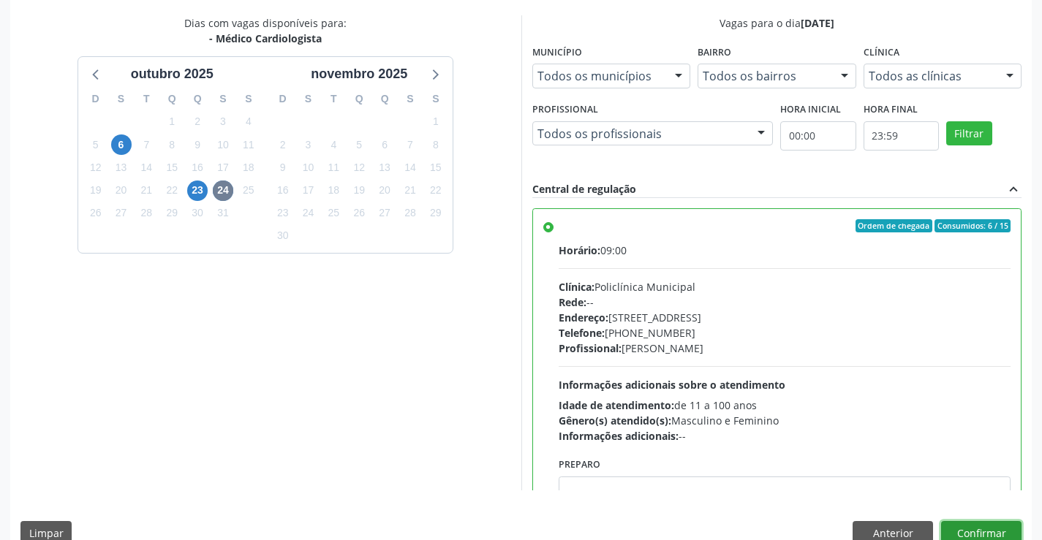
click at [968, 532] on button "Confirmar" at bounding box center [981, 533] width 80 height 25
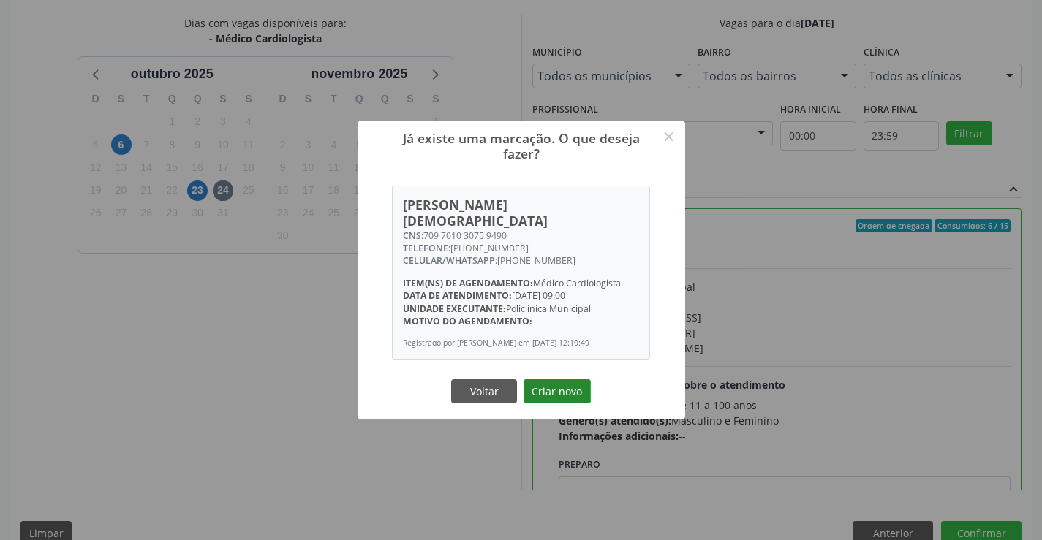
click at [551, 391] on button "Criar novo" at bounding box center [557, 392] width 67 height 25
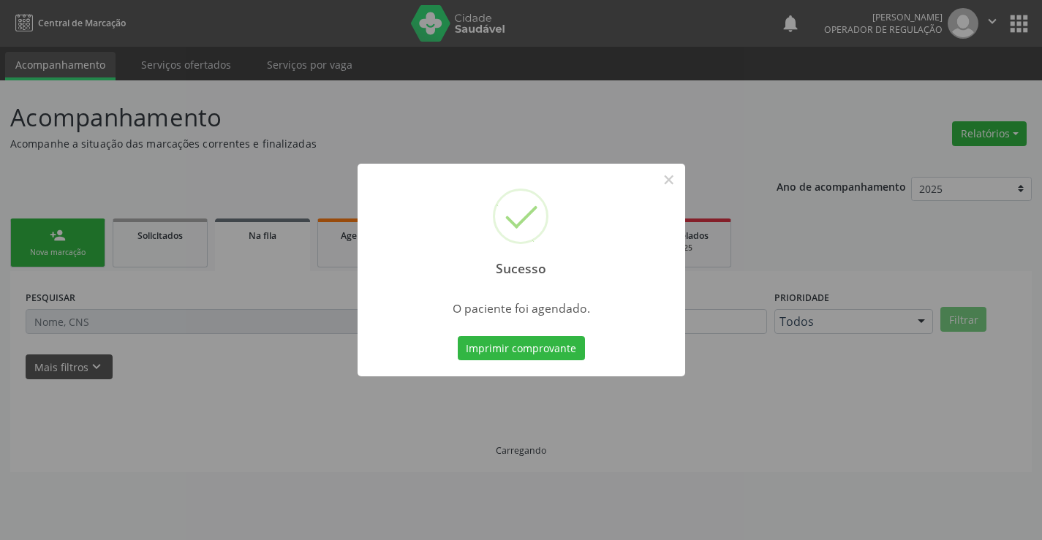
scroll to position [0, 0]
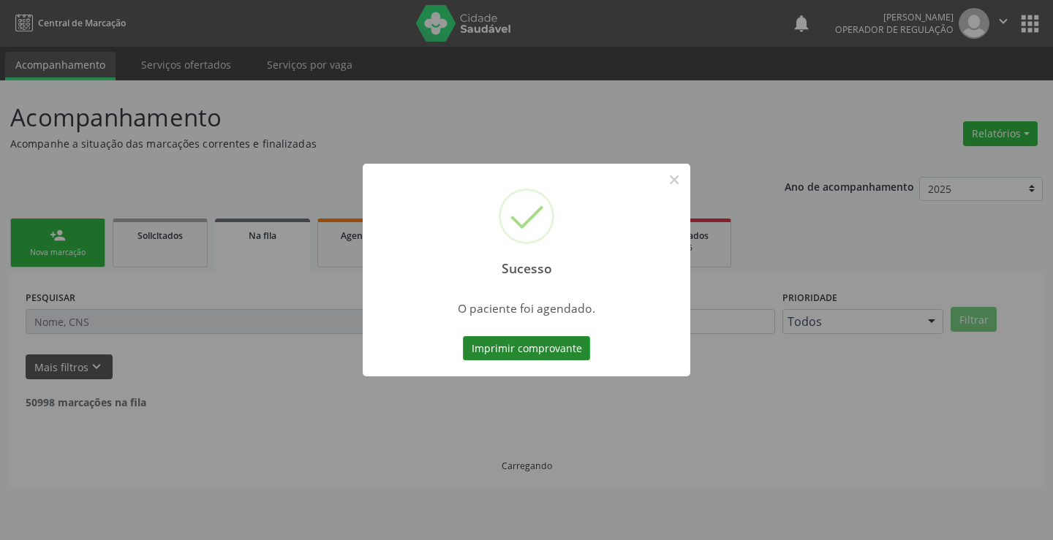
click at [555, 352] on button "Imprimir comprovante" at bounding box center [526, 348] width 127 height 25
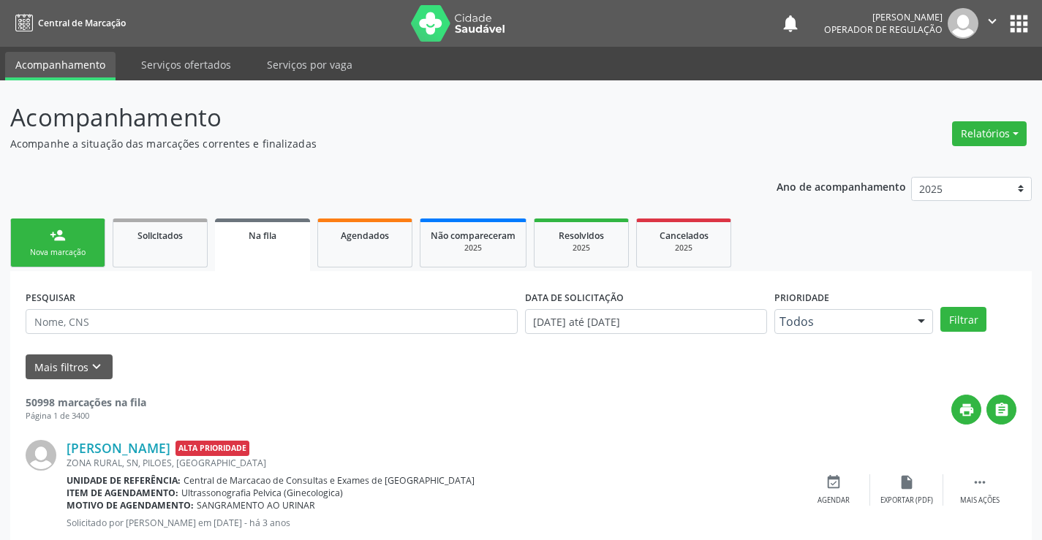
click at [79, 243] on link "person_add Nova marcação" at bounding box center [57, 243] width 95 height 49
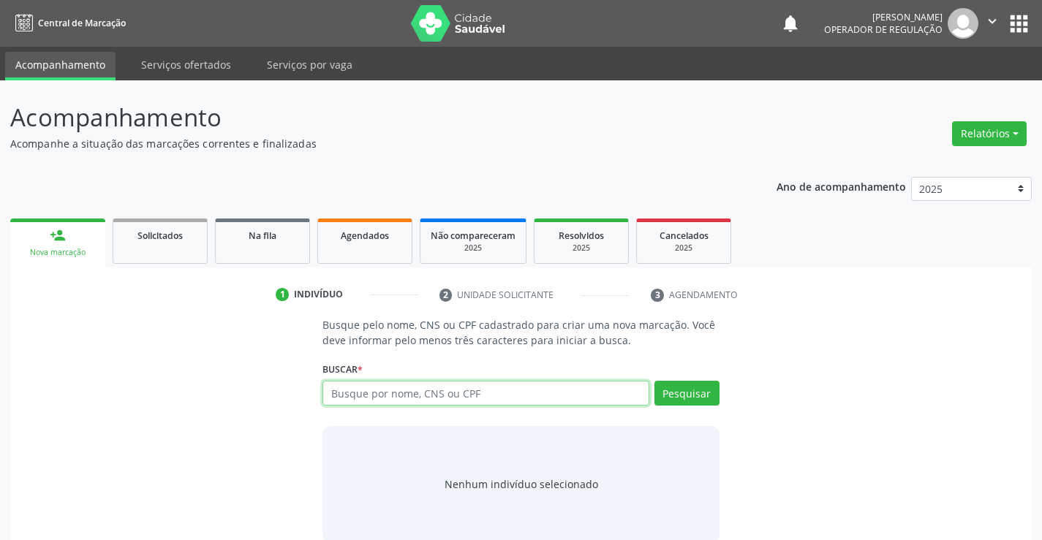
click at [584, 388] on input "text" at bounding box center [486, 393] width 326 height 25
type input "701407616162133"
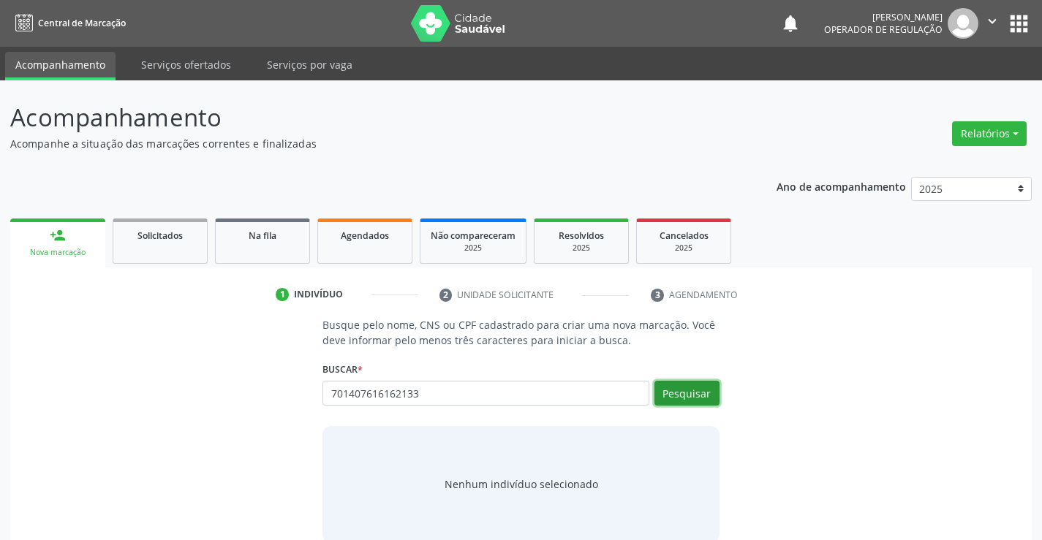
click at [685, 396] on button "Pesquisar" at bounding box center [687, 393] width 65 height 25
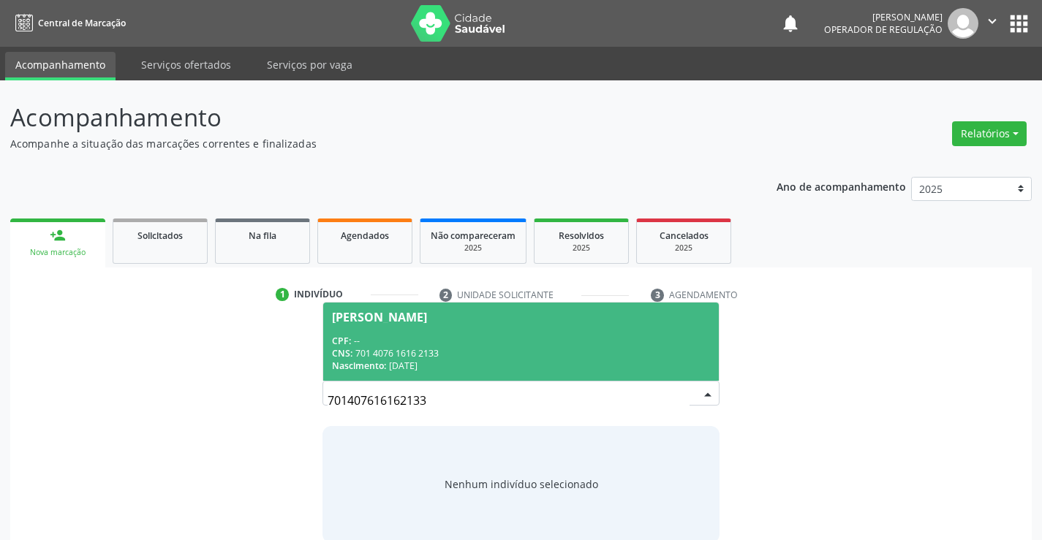
click at [427, 320] on div "[PERSON_NAME]" at bounding box center [379, 318] width 95 height 12
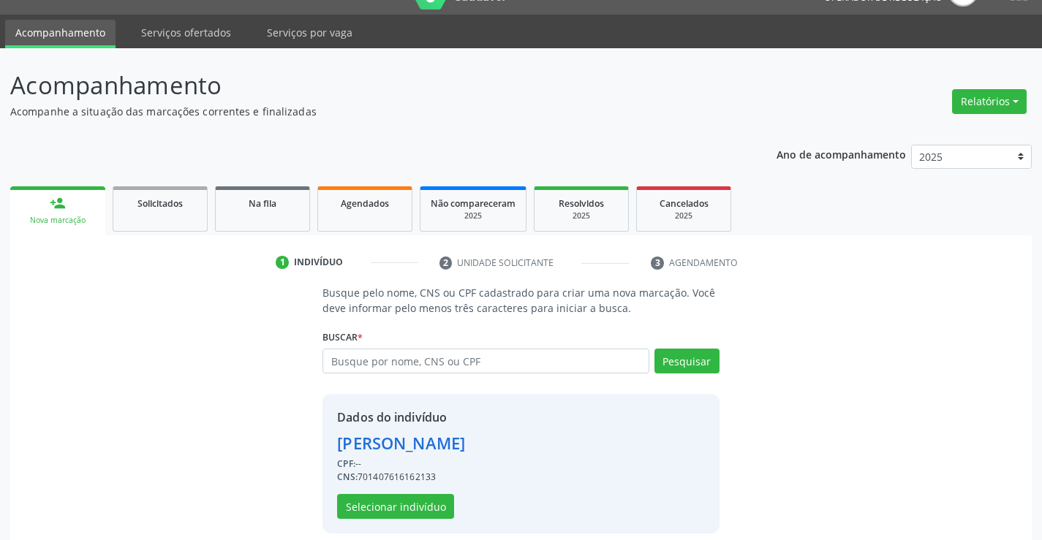
scroll to position [46, 0]
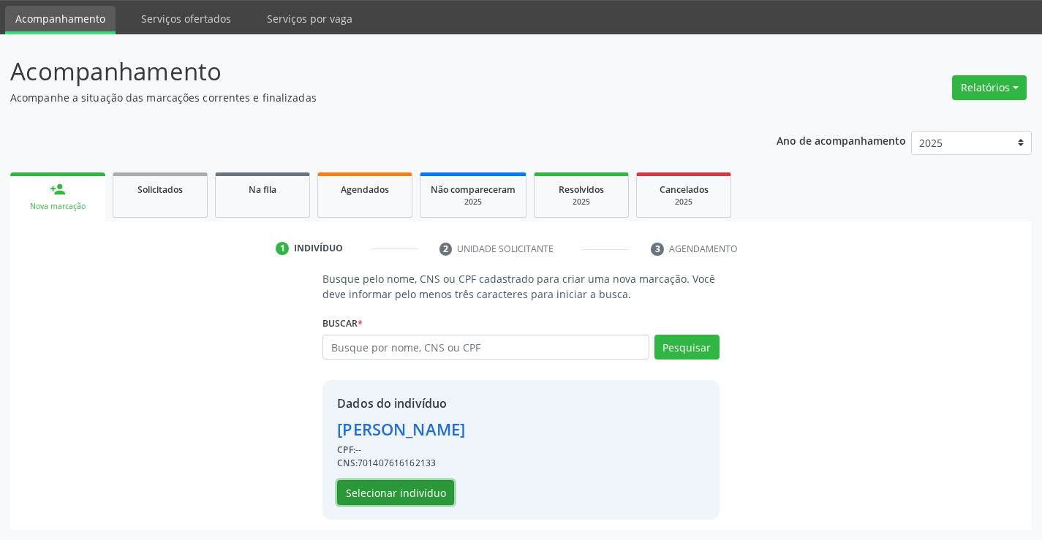
click at [418, 491] on button "Selecionar indivíduo" at bounding box center [395, 492] width 117 height 25
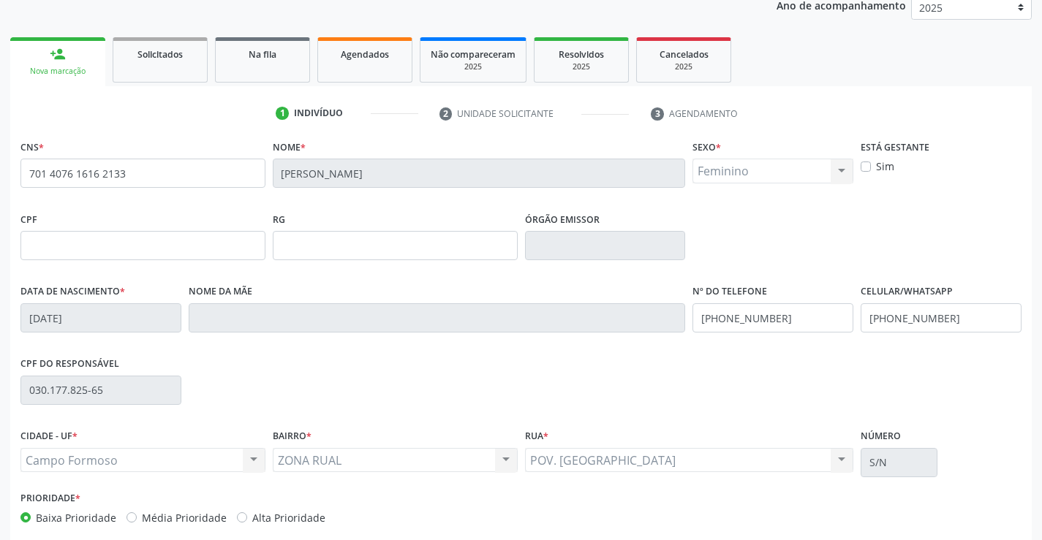
scroll to position [252, 0]
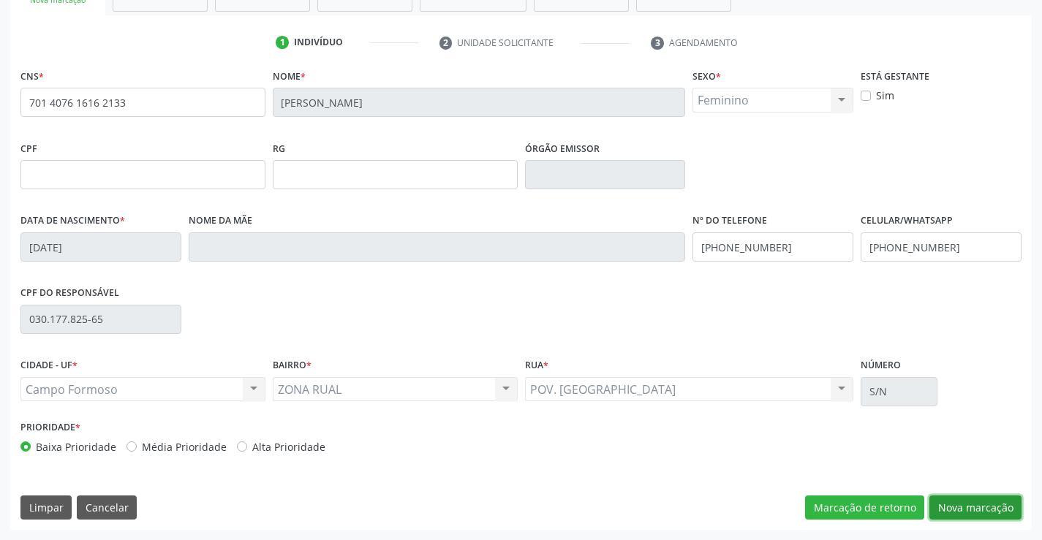
click at [966, 515] on button "Nova marcação" at bounding box center [976, 508] width 92 height 25
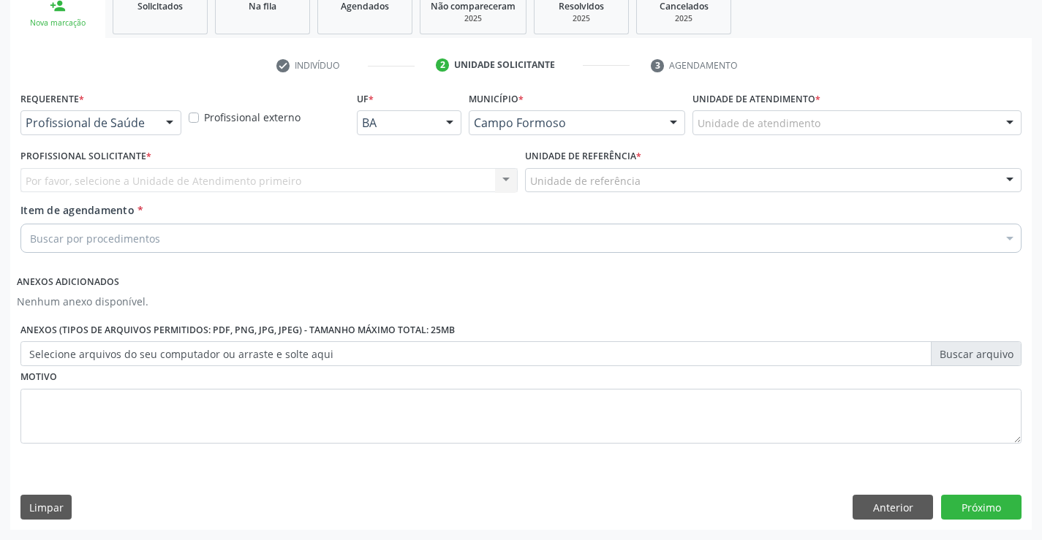
scroll to position [230, 0]
click at [173, 124] on div at bounding box center [170, 123] width 22 height 25
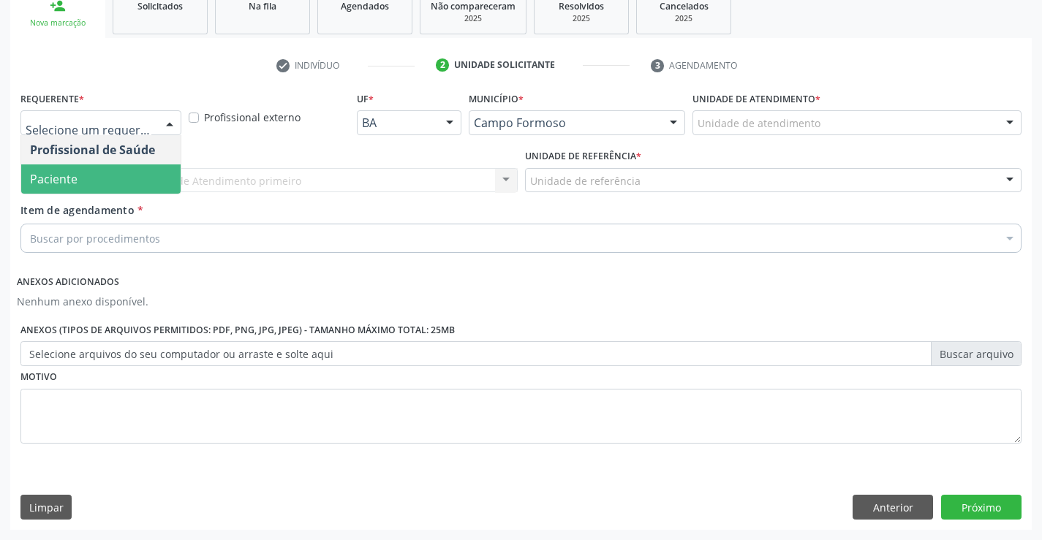
click at [132, 181] on span "Paciente" at bounding box center [100, 179] width 159 height 29
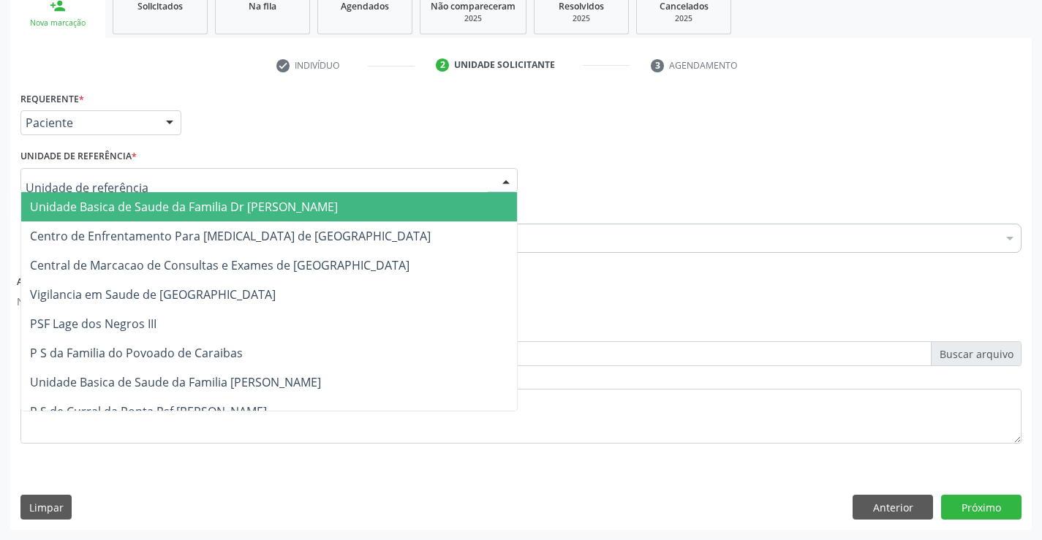
click at [501, 170] on div at bounding box center [506, 181] width 22 height 25
click at [428, 199] on span "Unidade Basica de Saude da Familia Dr [PERSON_NAME]" at bounding box center [269, 206] width 496 height 29
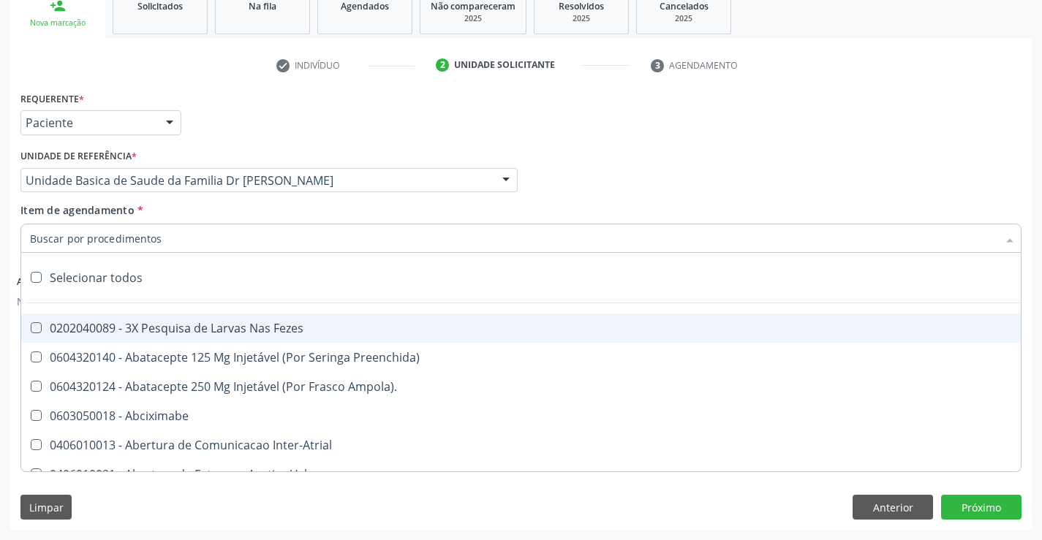
paste input "cardiologista"
type input "cardiologista"
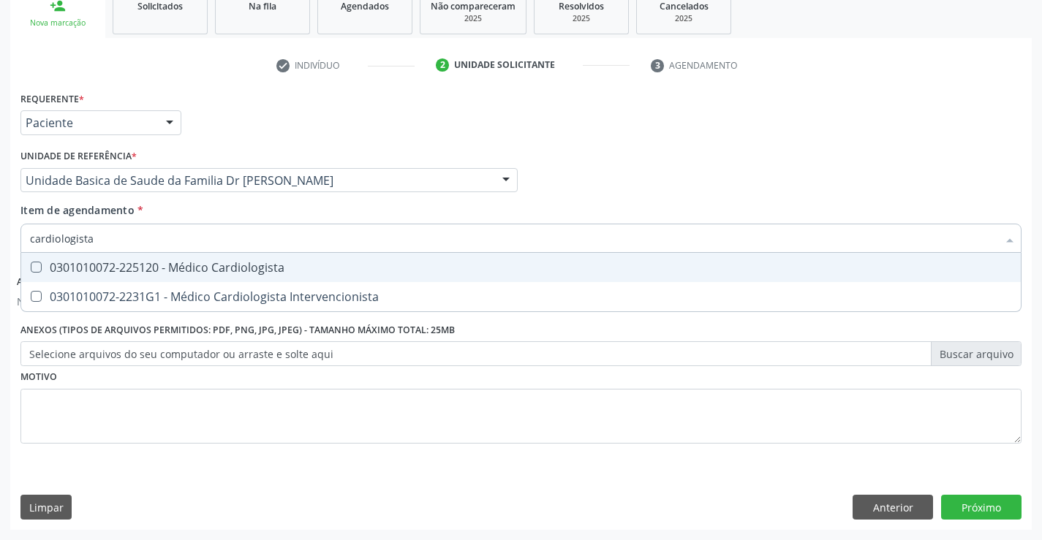
click at [220, 246] on input "cardiologista" at bounding box center [514, 238] width 968 height 29
click at [225, 259] on span "0301010072-225120 - Médico Cardiologista" at bounding box center [521, 267] width 1000 height 29
checkbox Cardiologista "true"
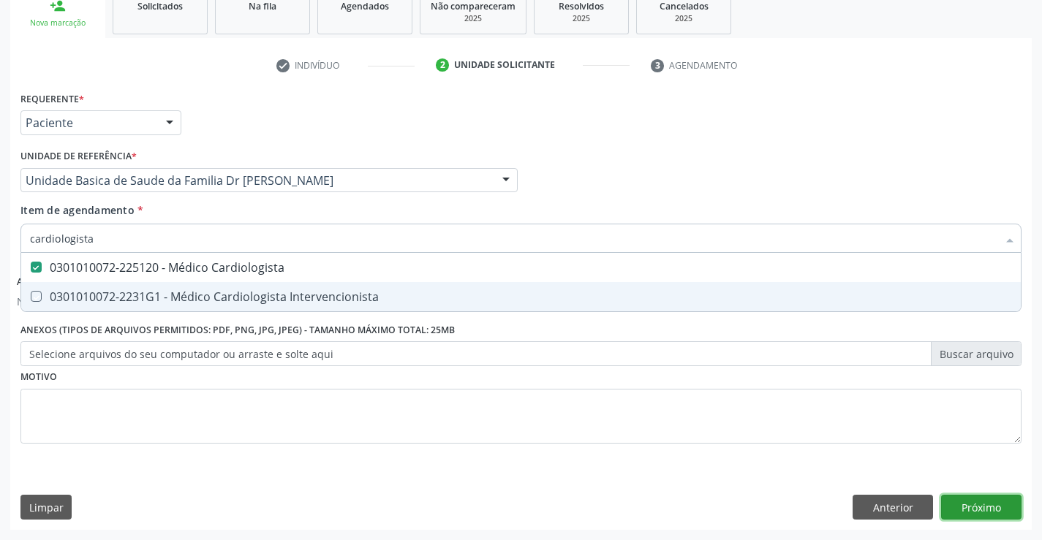
click at [979, 504] on button "Próximo" at bounding box center [981, 507] width 80 height 25
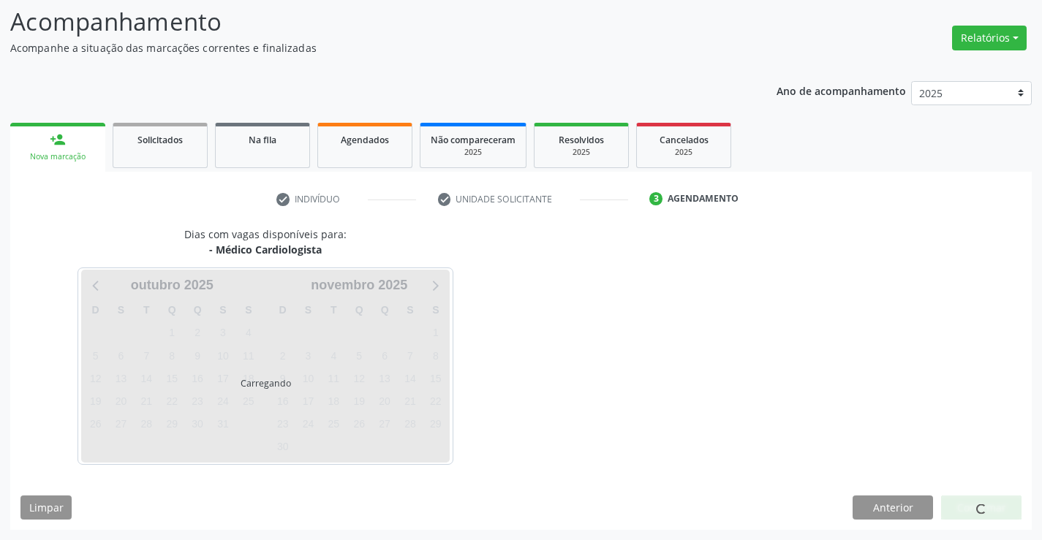
scroll to position [96, 0]
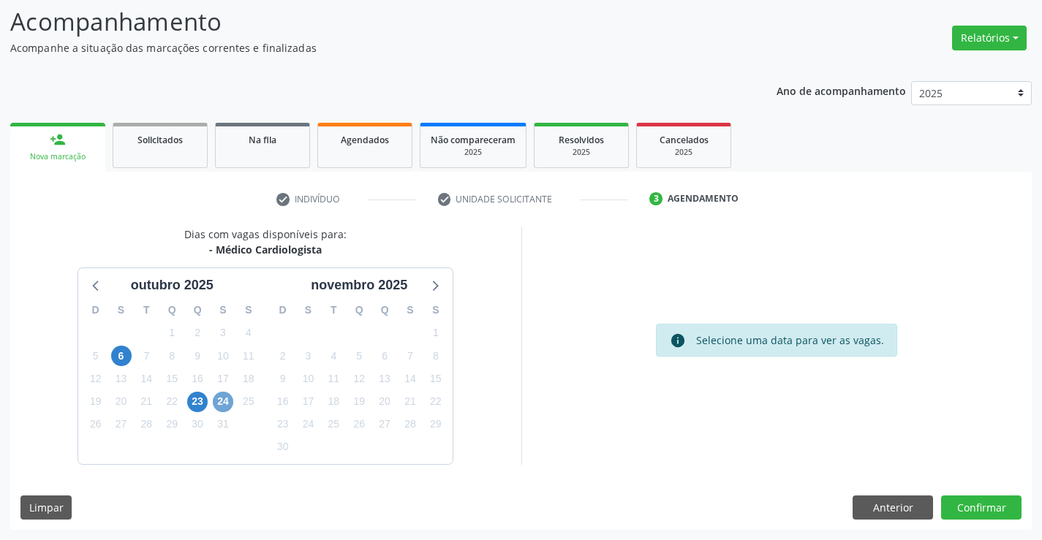
click at [225, 407] on span "24" at bounding box center [223, 402] width 20 height 20
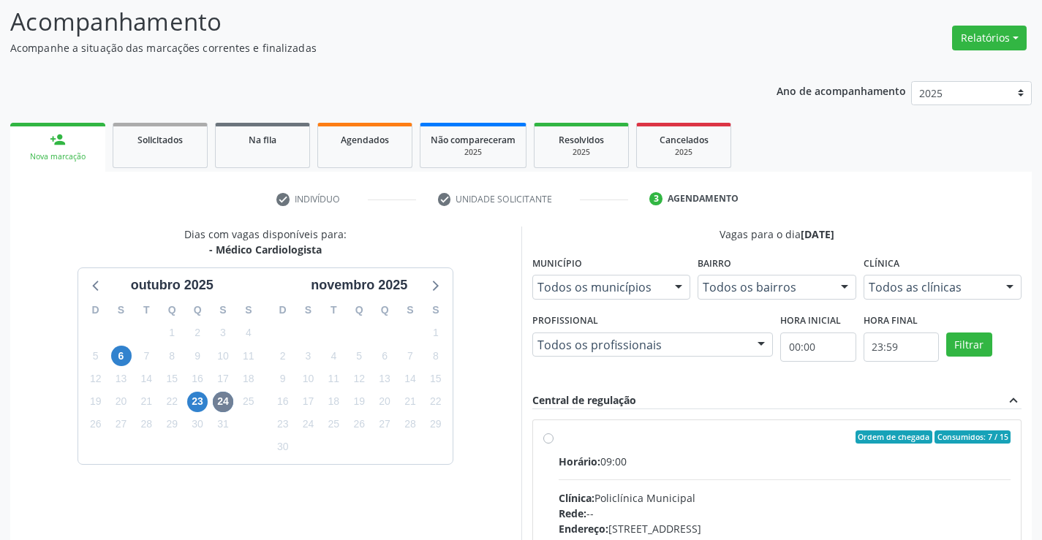
click at [559, 442] on label "Ordem de chegada Consumidos: 7 / 15 Horário: 09:00 Clínica: Policlínica Municip…" at bounding box center [785, 543] width 453 height 225
click at [552, 442] on input "Ordem de chegada Consumidos: 7 / 15 Horário: 09:00 Clínica: Policlínica Municip…" at bounding box center [548, 437] width 10 height 13
radio input "true"
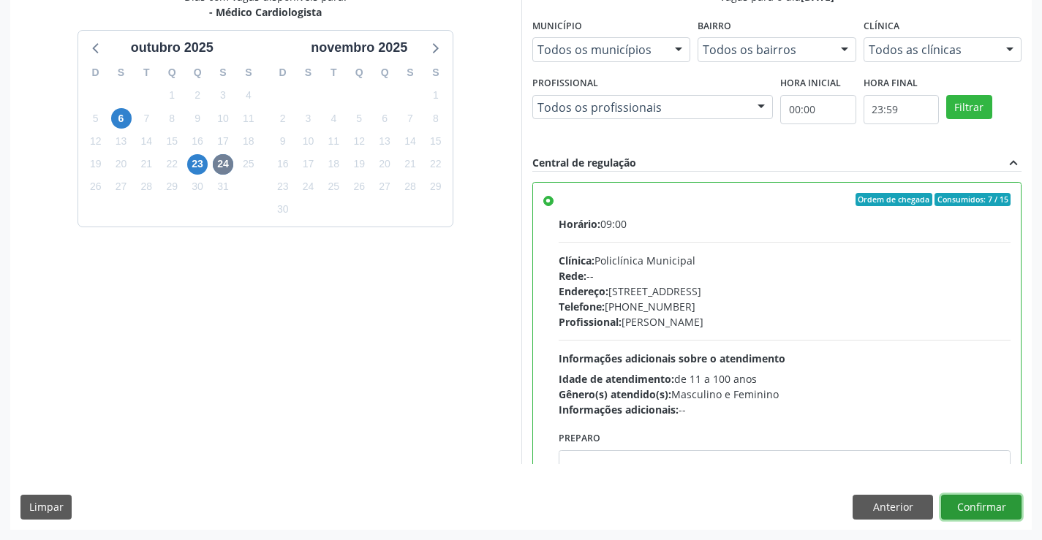
click at [986, 501] on button "Confirmar" at bounding box center [981, 507] width 80 height 25
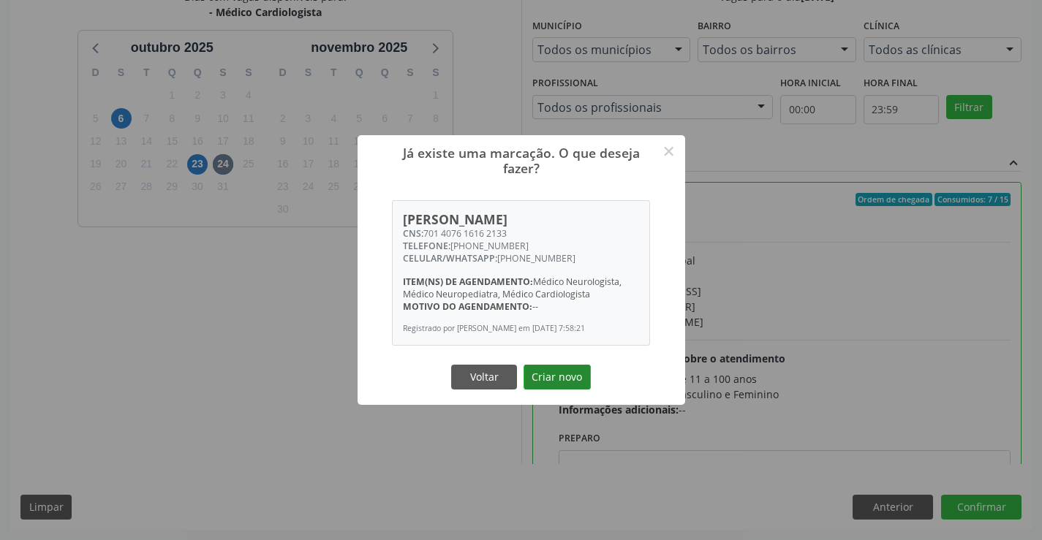
click at [566, 379] on button "Criar novo" at bounding box center [557, 377] width 67 height 25
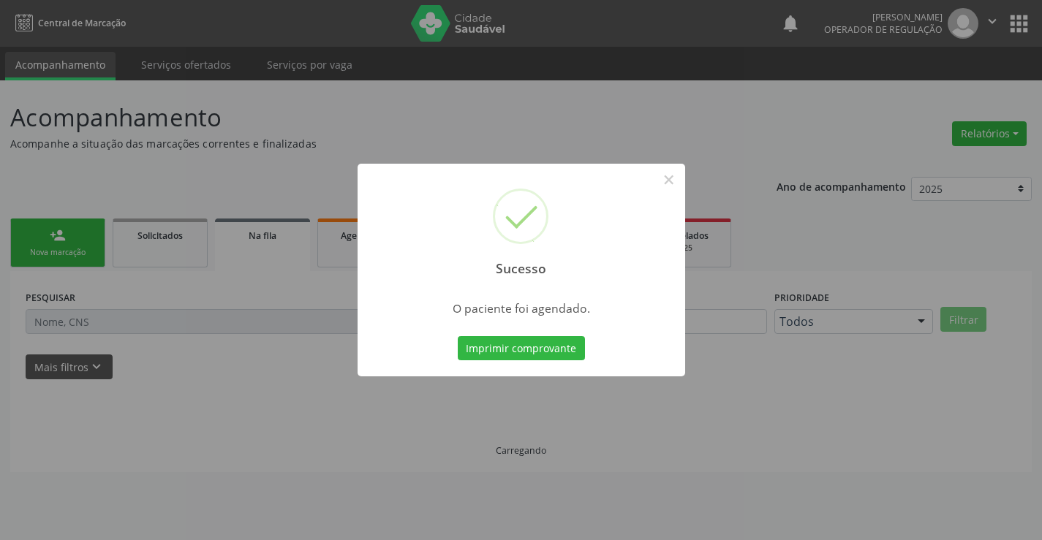
scroll to position [0, 0]
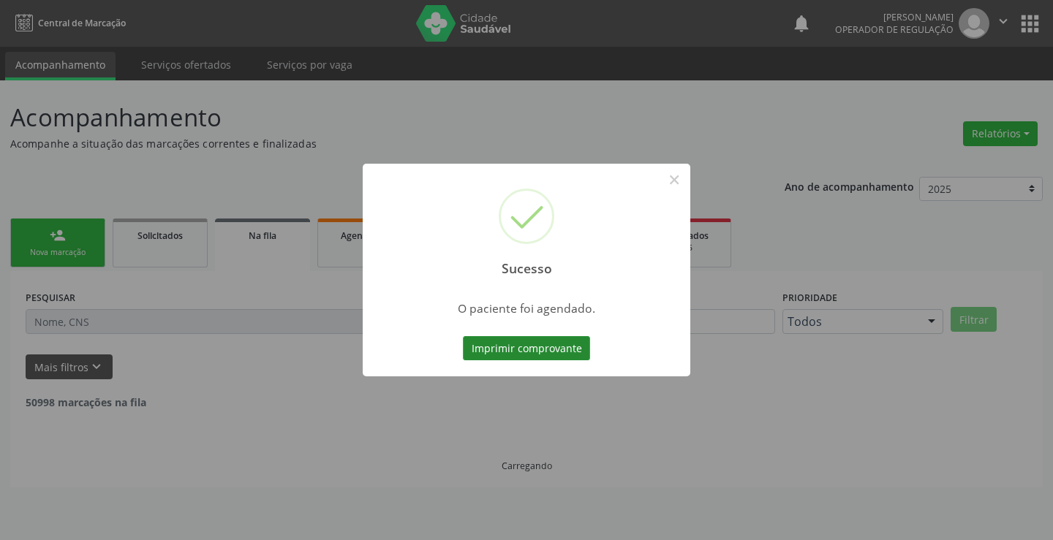
click at [466, 353] on button "Imprimir comprovante" at bounding box center [526, 348] width 127 height 25
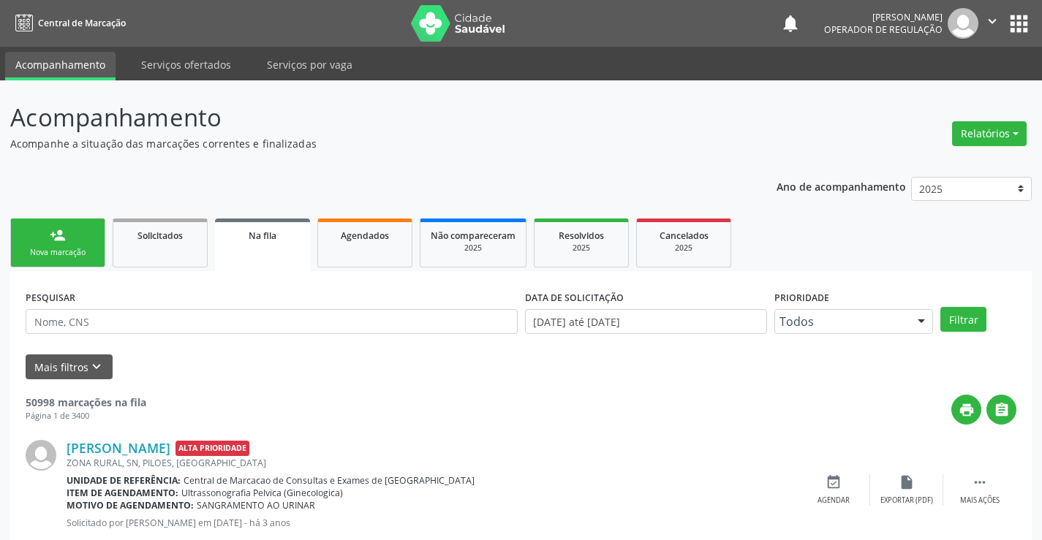
click at [75, 229] on link "person_add Nova marcação" at bounding box center [57, 243] width 95 height 49
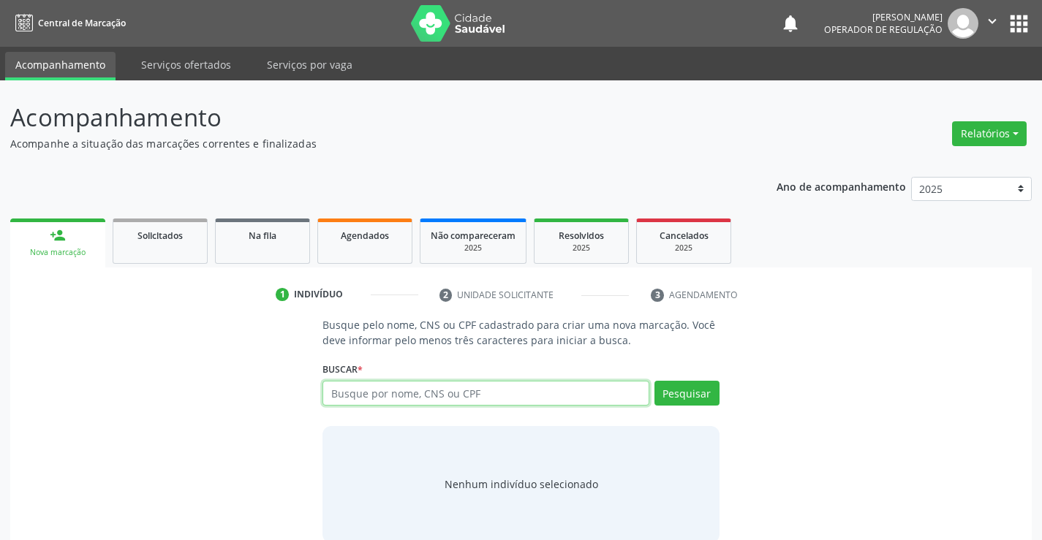
click at [399, 393] on input "text" at bounding box center [486, 393] width 326 height 25
type input "705000224432953"
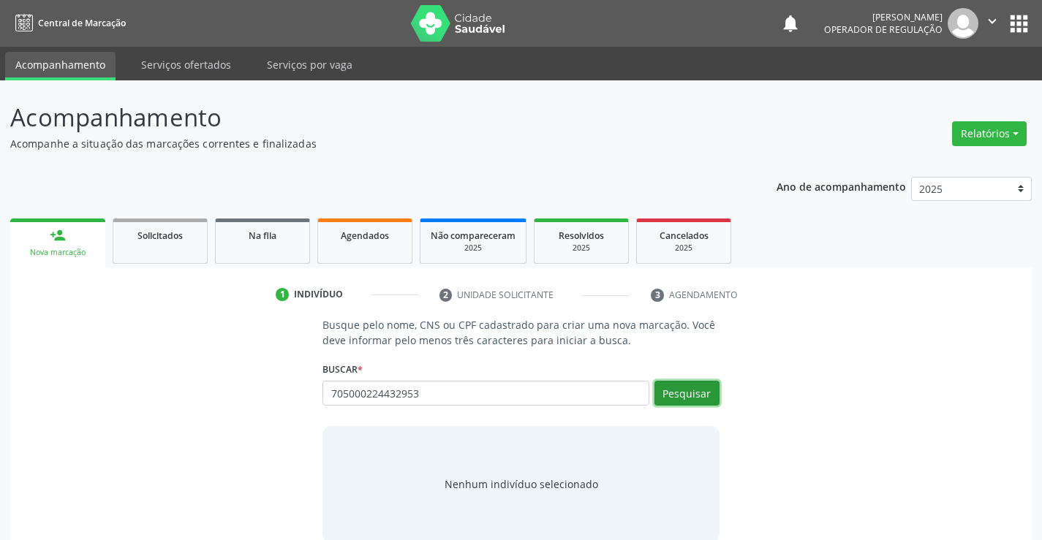
click at [704, 399] on button "Pesquisar" at bounding box center [687, 393] width 65 height 25
type input "705000224432953"
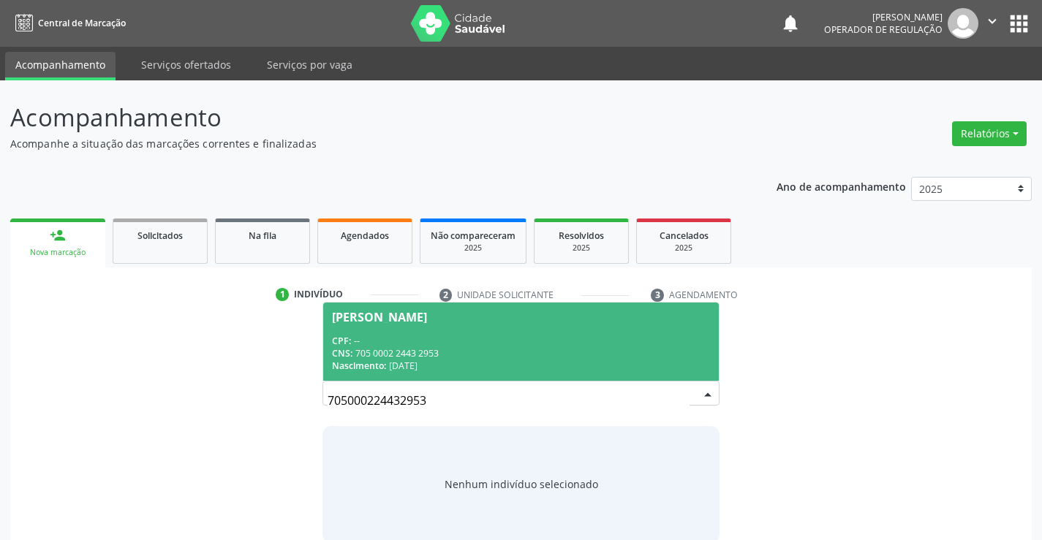
click at [372, 320] on div "[PERSON_NAME]" at bounding box center [379, 318] width 95 height 12
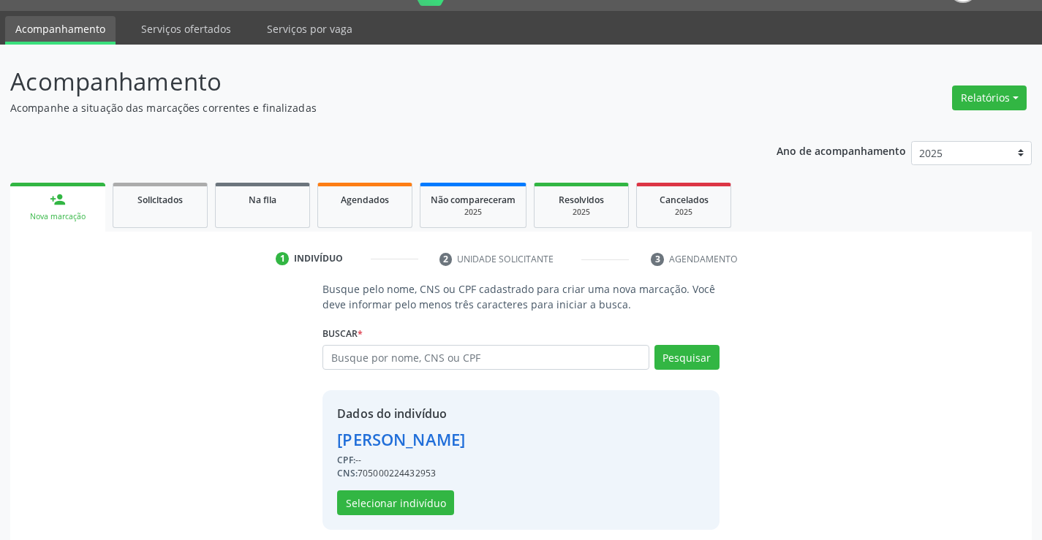
scroll to position [46, 0]
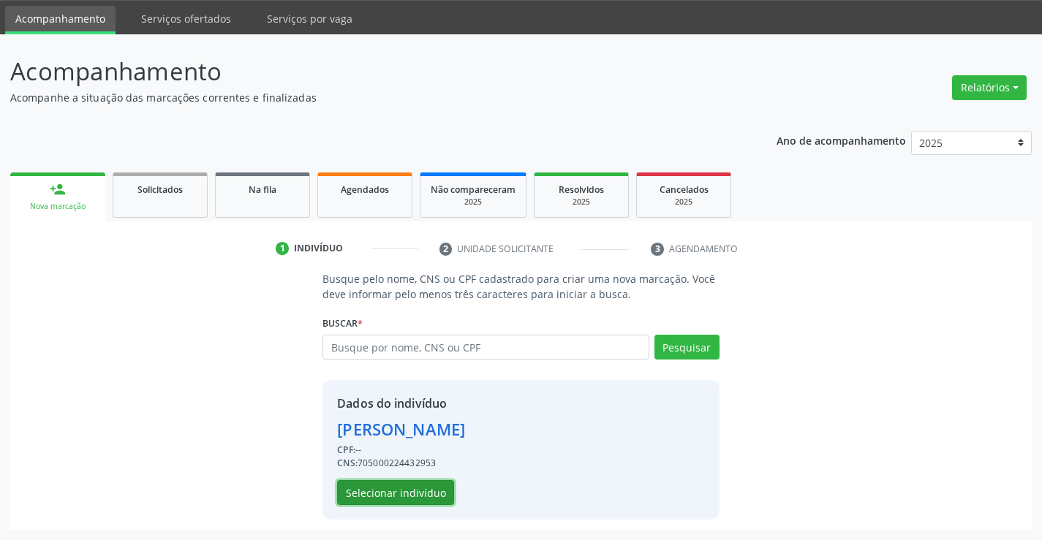
click at [380, 494] on button "Selecionar indivíduo" at bounding box center [395, 492] width 117 height 25
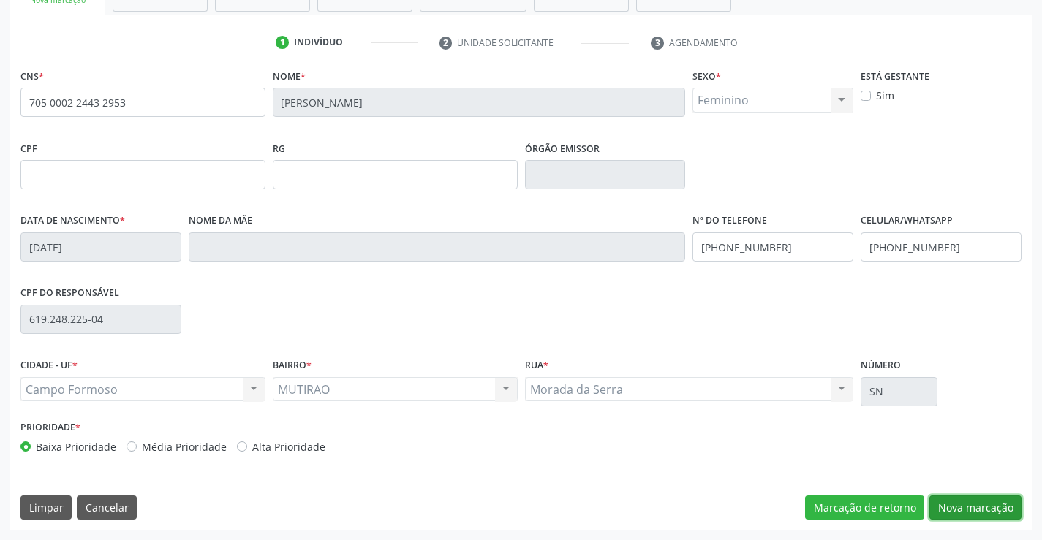
click at [949, 512] on button "Nova marcação" at bounding box center [976, 508] width 92 height 25
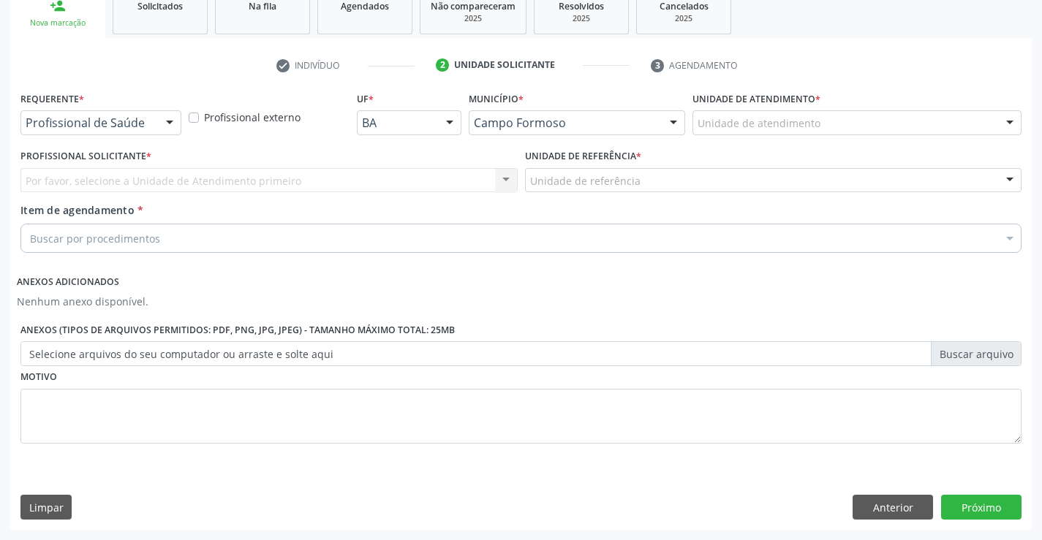
scroll to position [230, 0]
click at [167, 116] on div at bounding box center [170, 123] width 22 height 25
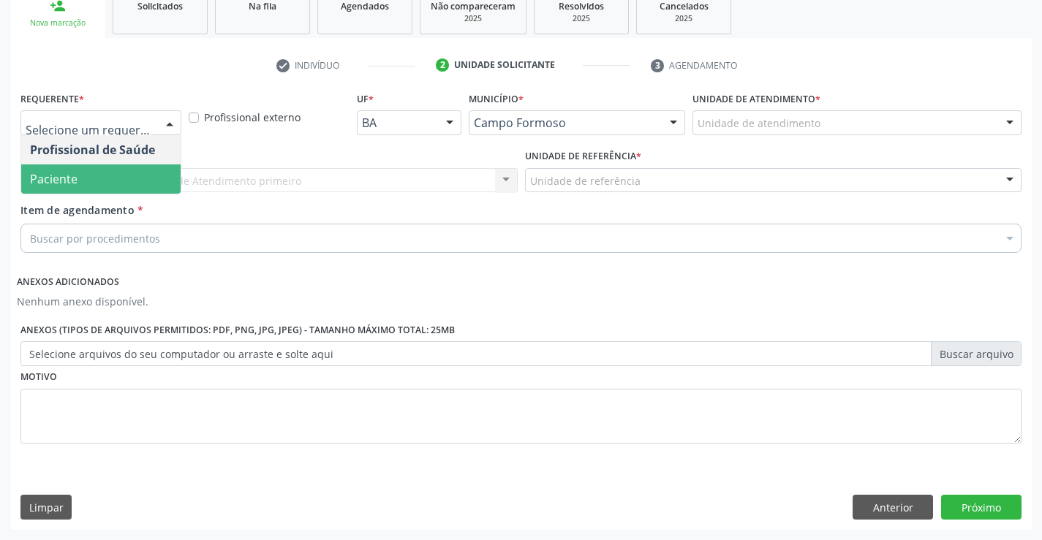
click at [137, 172] on span "Paciente" at bounding box center [100, 179] width 159 height 29
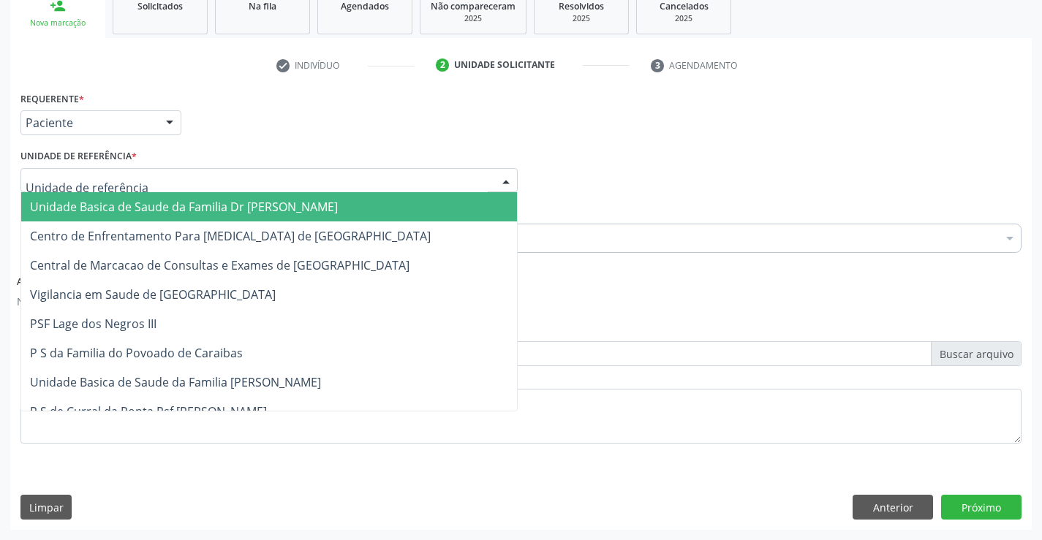
click at [511, 184] on div at bounding box center [506, 181] width 22 height 25
click at [461, 203] on span "Unidade Basica de Saude da Familia Dr [PERSON_NAME]" at bounding box center [269, 206] width 496 height 29
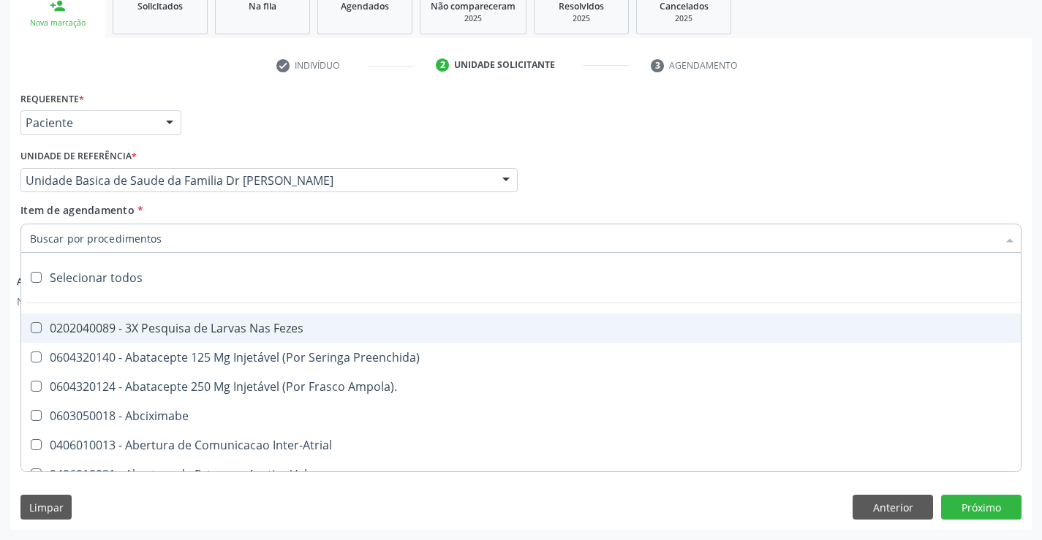
paste input "cardiologista"
type input "cardiologista"
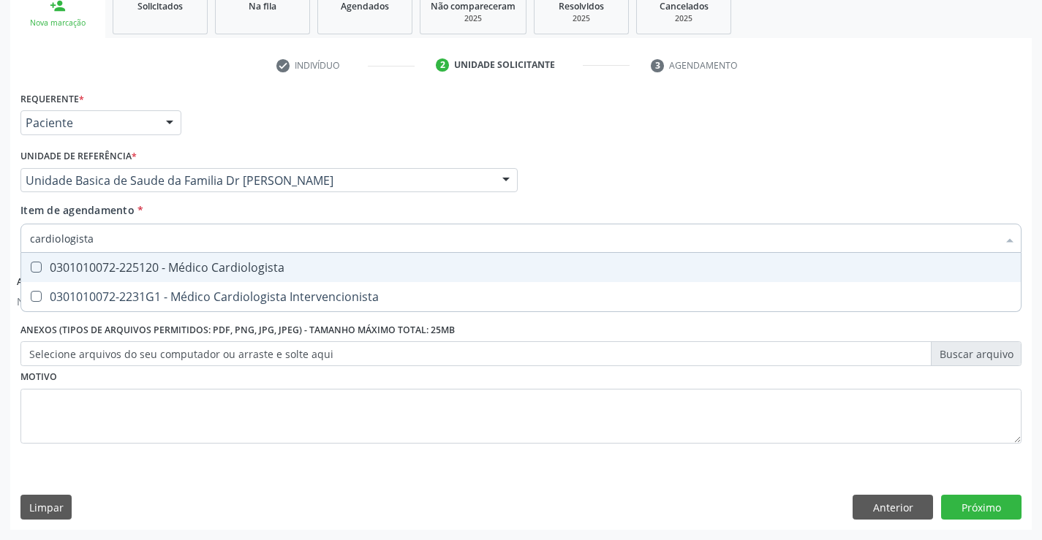
click at [267, 262] on div "0301010072-225120 - Médico Cardiologista" at bounding box center [521, 268] width 982 height 12
checkbox Cardiologista "true"
click at [964, 502] on button "Próximo" at bounding box center [981, 507] width 80 height 25
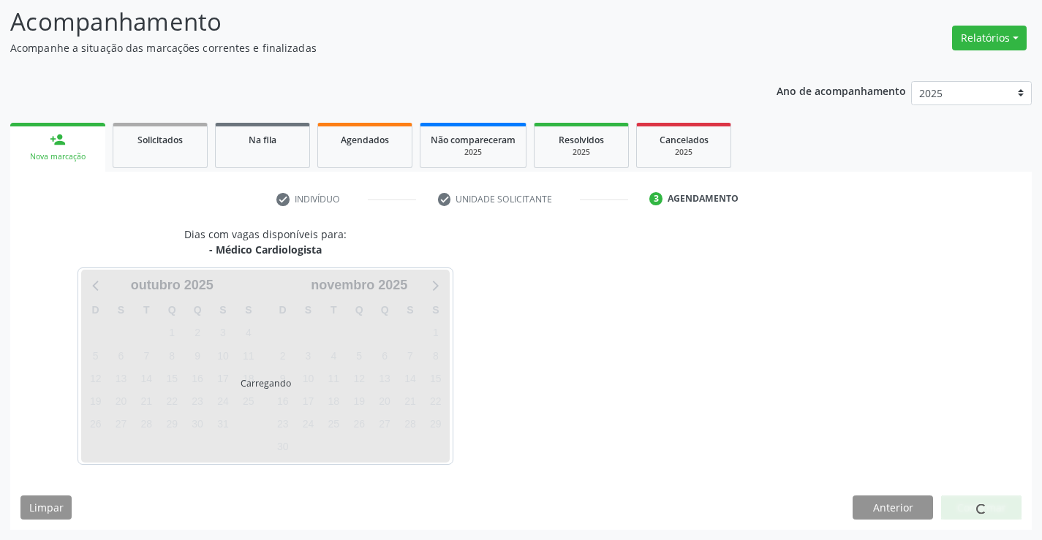
scroll to position [96, 0]
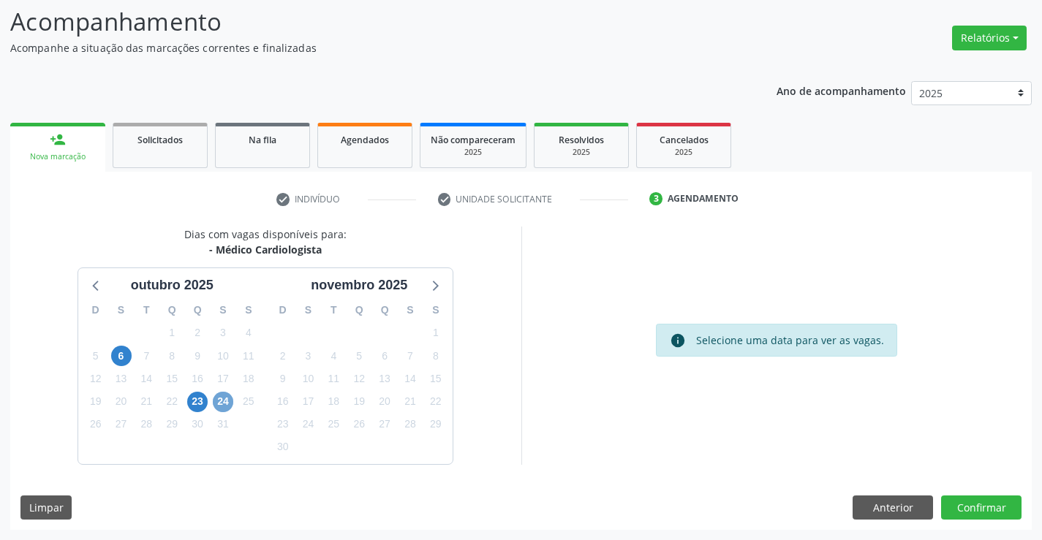
click at [218, 397] on span "24" at bounding box center [223, 402] width 20 height 20
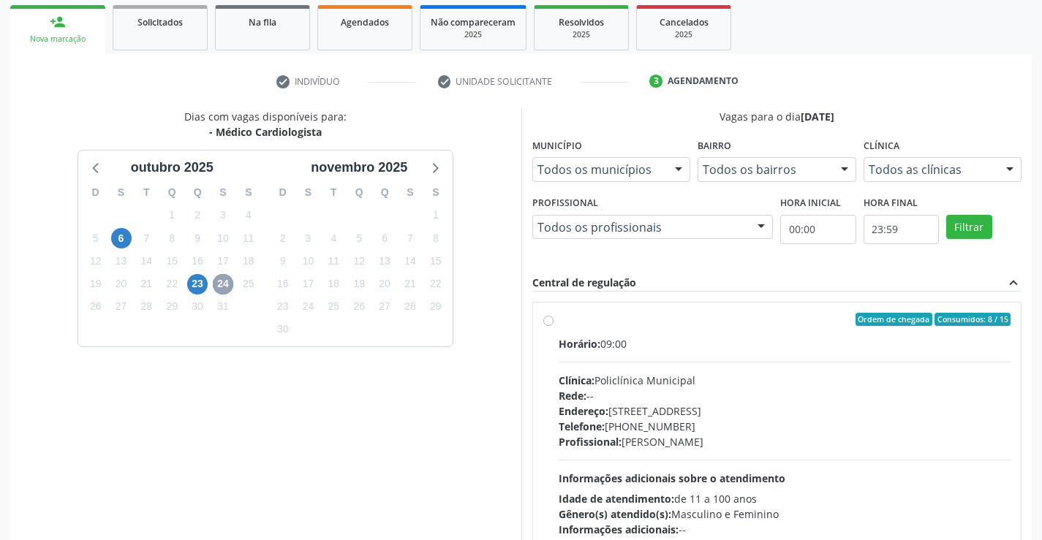
scroll to position [307, 0]
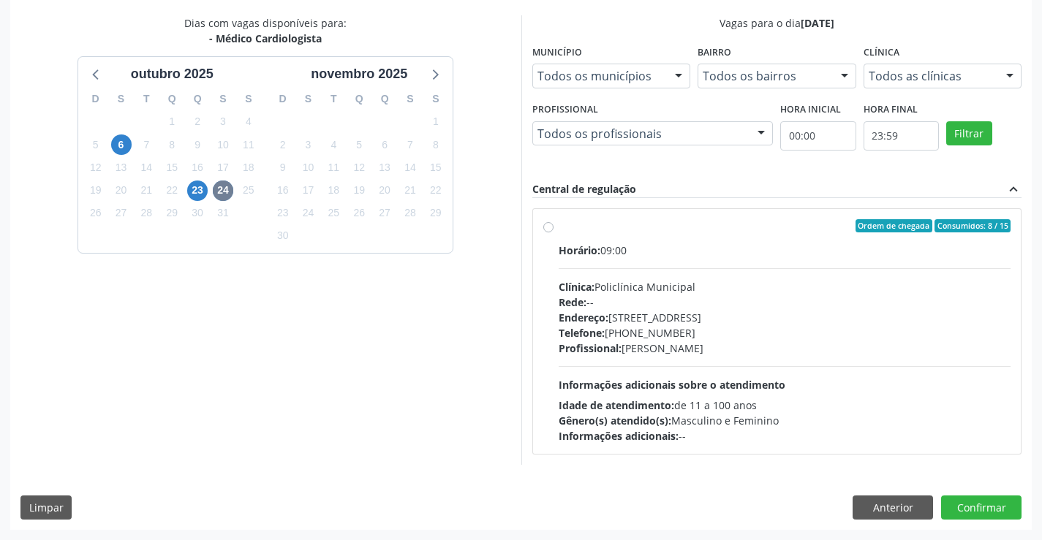
click at [559, 230] on label "Ordem de chegada Consumidos: 8 / 15 Horário: 09:00 Clínica: Policlínica Municip…" at bounding box center [785, 331] width 453 height 225
click at [551, 230] on input "Ordem de chegada Consumidos: 8 / 15 Horário: 09:00 Clínica: Policlínica Municip…" at bounding box center [548, 225] width 10 height 13
radio input "true"
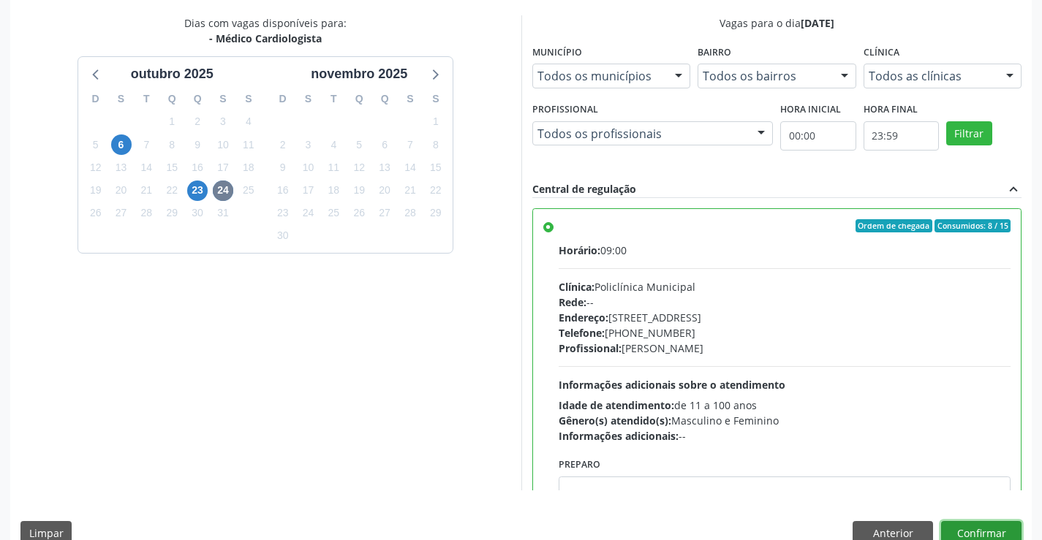
click at [983, 527] on button "Confirmar" at bounding box center [981, 533] width 80 height 25
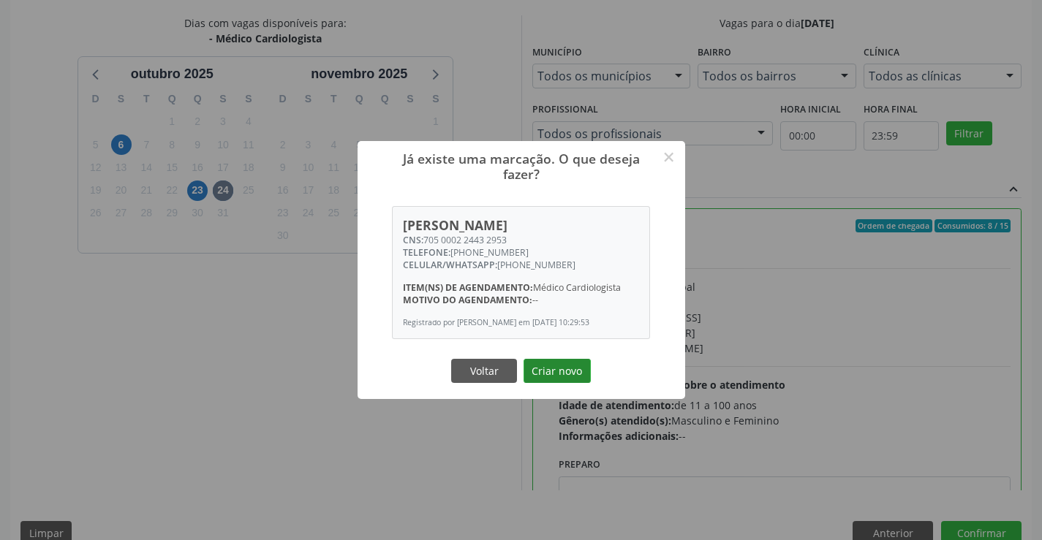
click at [581, 378] on button "Criar novo" at bounding box center [557, 371] width 67 height 25
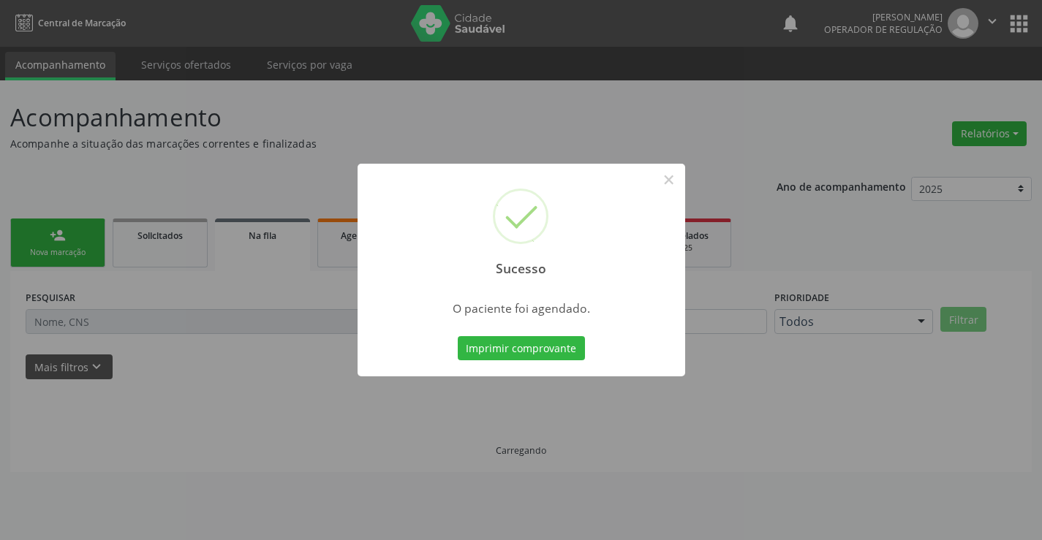
scroll to position [0, 0]
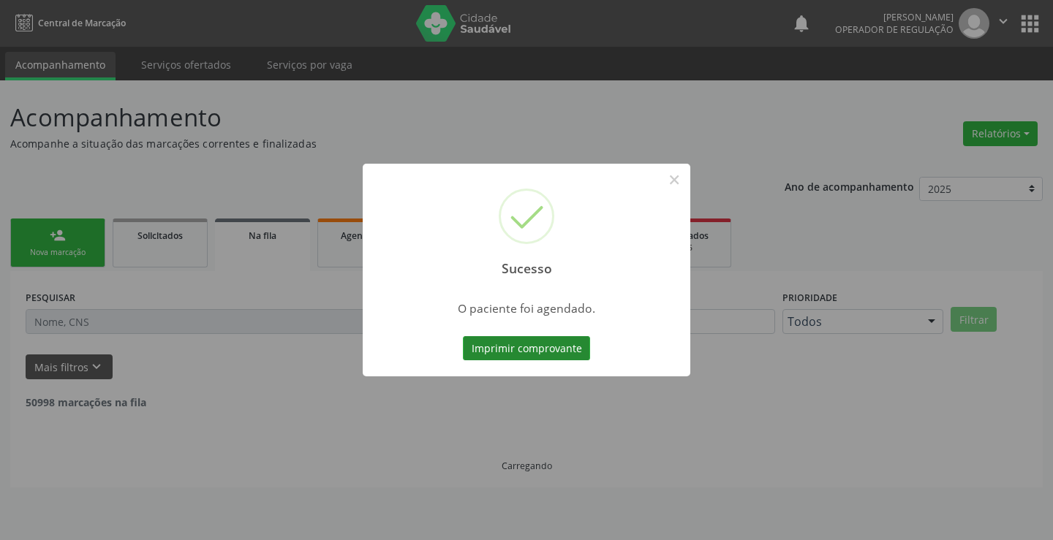
click at [484, 351] on button "Imprimir comprovante" at bounding box center [526, 348] width 127 height 25
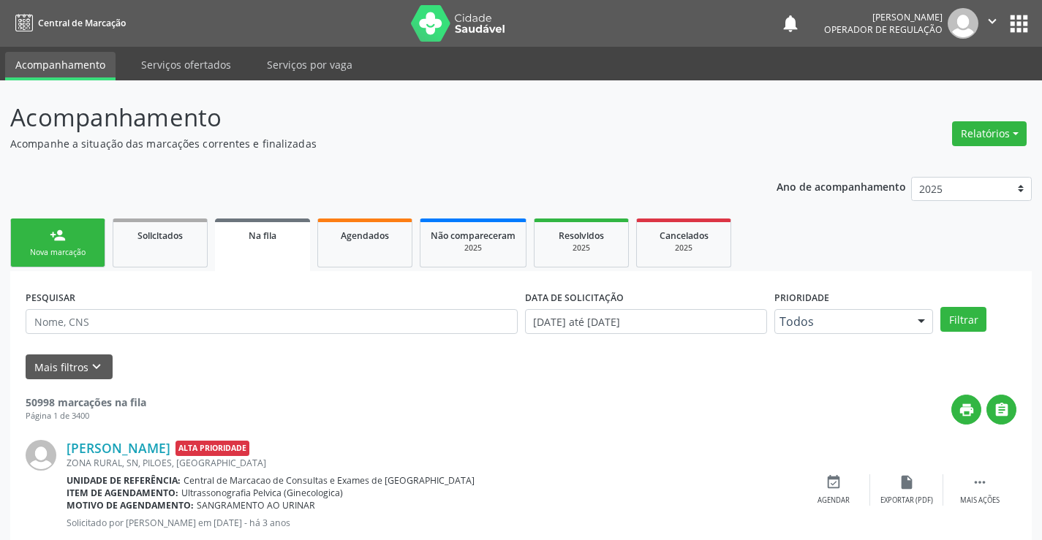
click at [62, 236] on div "person_add" at bounding box center [58, 235] width 16 height 16
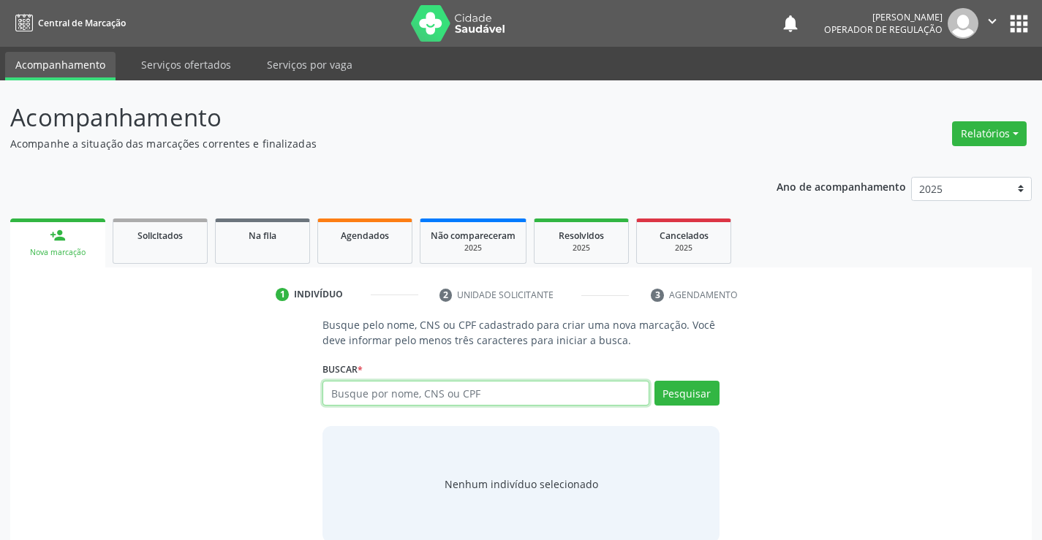
click at [364, 397] on input "text" at bounding box center [486, 393] width 326 height 25
type input "704300558474092"
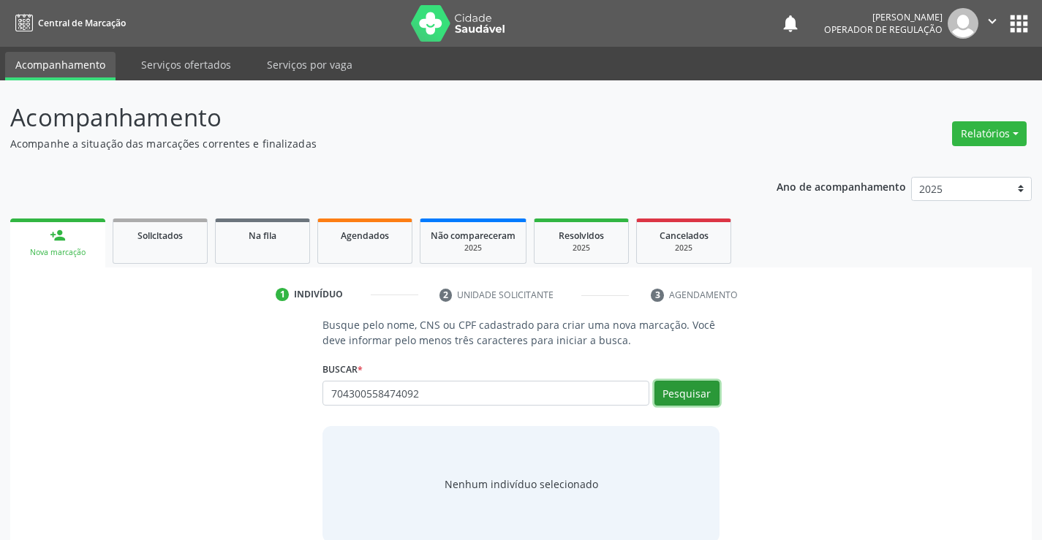
click at [682, 391] on button "Pesquisar" at bounding box center [687, 393] width 65 height 25
type input "704300558474092"
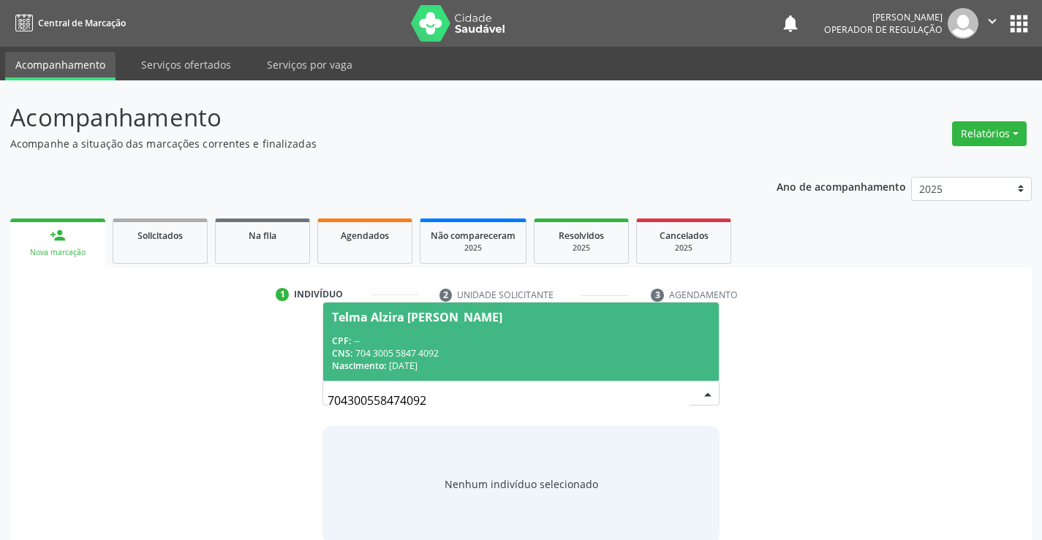
click at [405, 314] on div "Telma Alzira [PERSON_NAME]" at bounding box center [417, 318] width 170 height 12
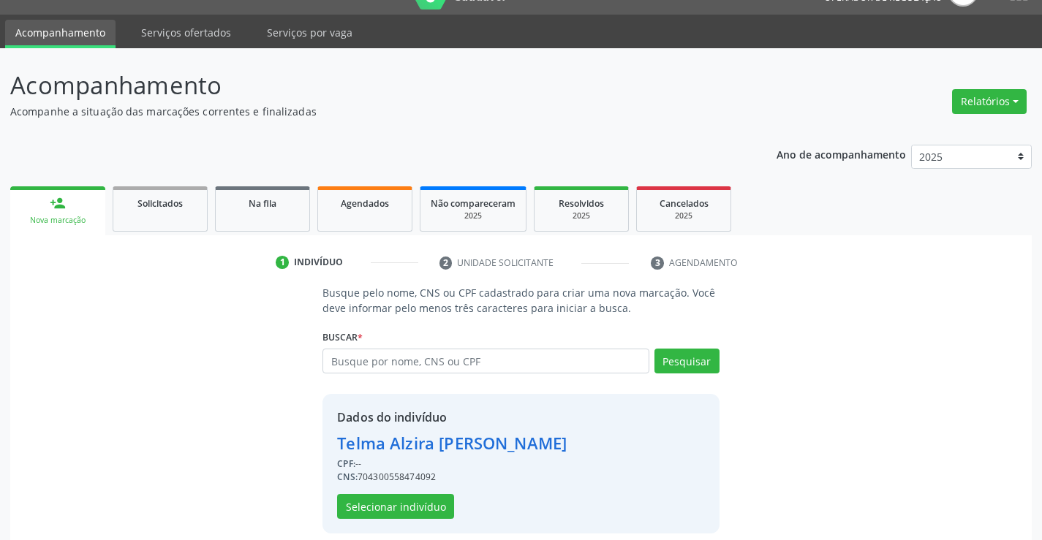
scroll to position [46, 0]
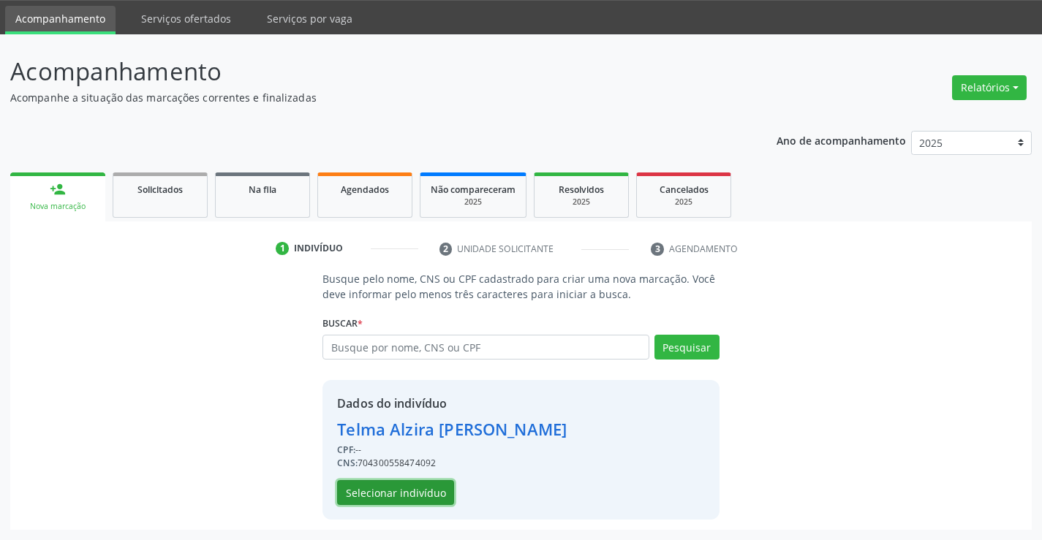
click at [376, 493] on button "Selecionar indivíduo" at bounding box center [395, 492] width 117 height 25
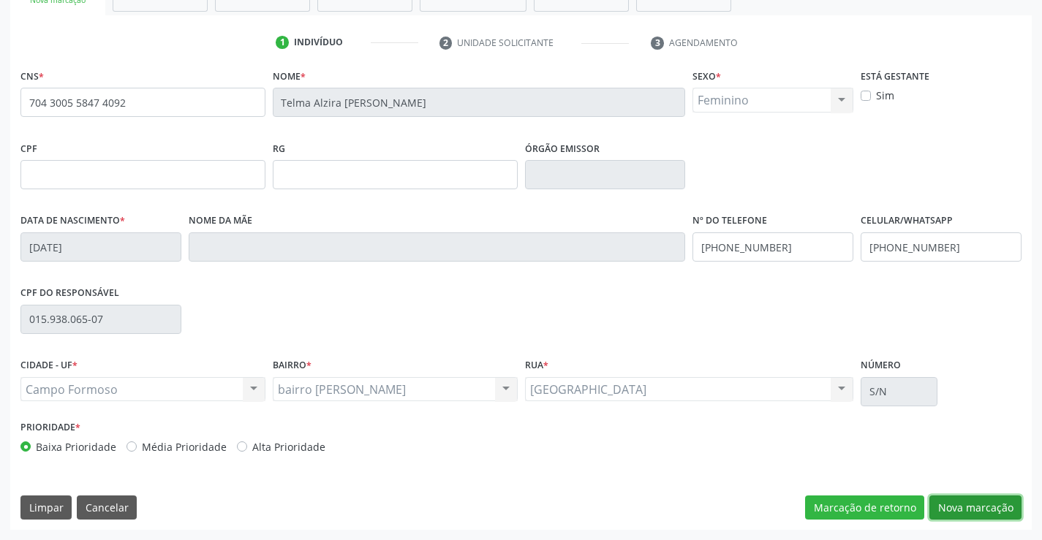
click at [983, 509] on button "Nova marcação" at bounding box center [976, 508] width 92 height 25
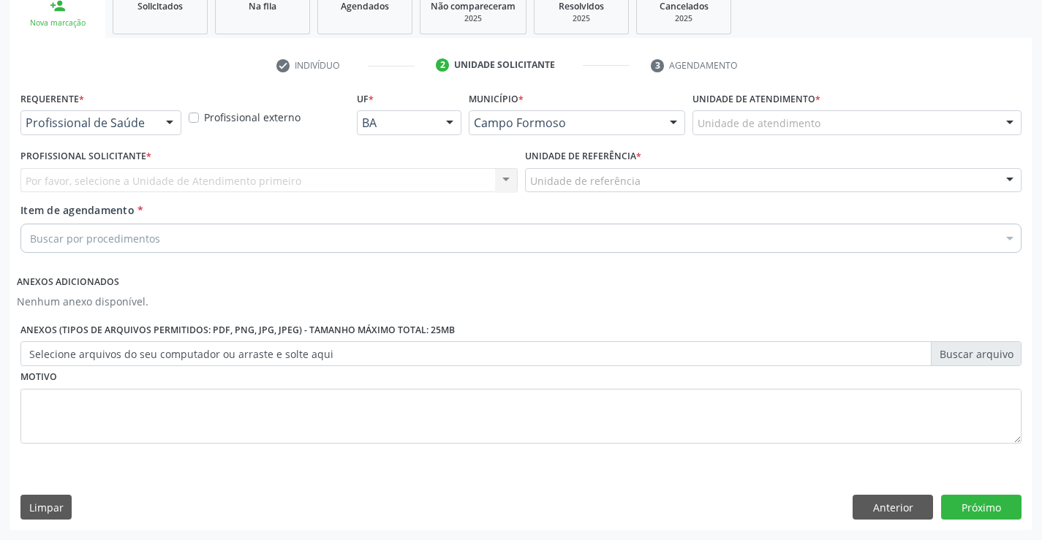
click at [162, 117] on div at bounding box center [170, 123] width 22 height 25
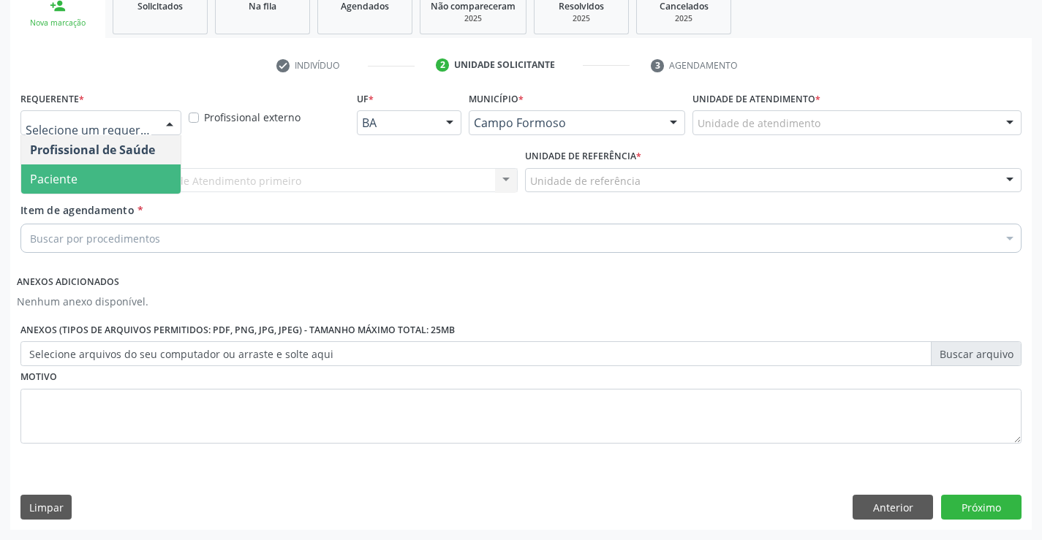
click at [99, 175] on span "Paciente" at bounding box center [100, 179] width 159 height 29
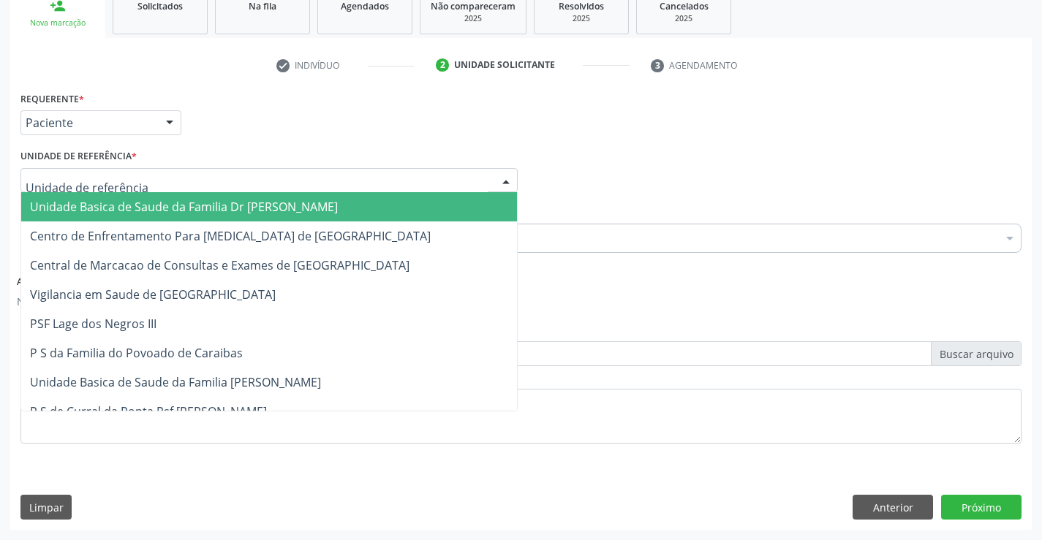
click at [509, 176] on div at bounding box center [506, 181] width 22 height 25
click at [421, 202] on span "Unidade Basica de Saude da Familia Dr [PERSON_NAME]" at bounding box center [269, 206] width 496 height 29
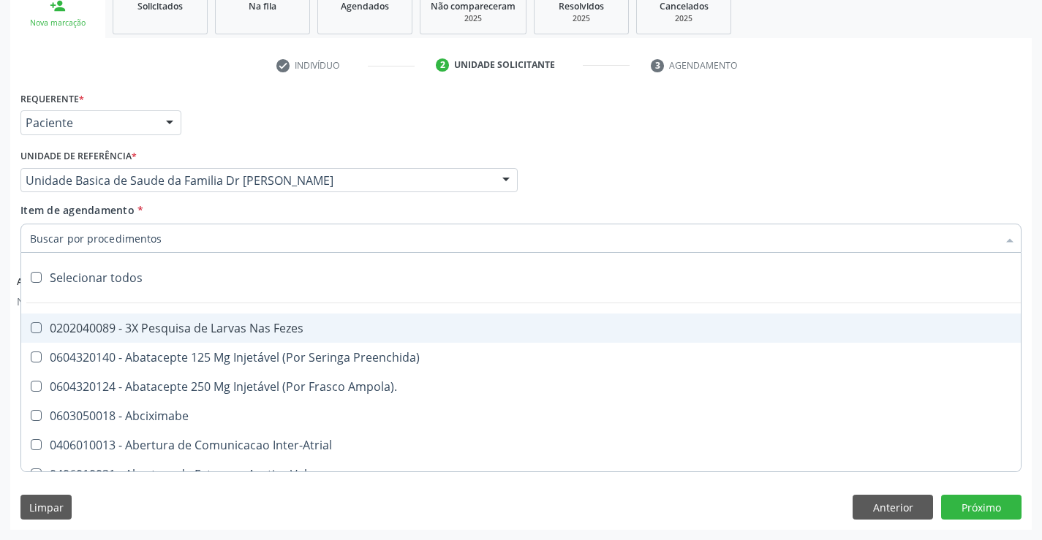
paste input "cardiologista"
type input "cardiologista"
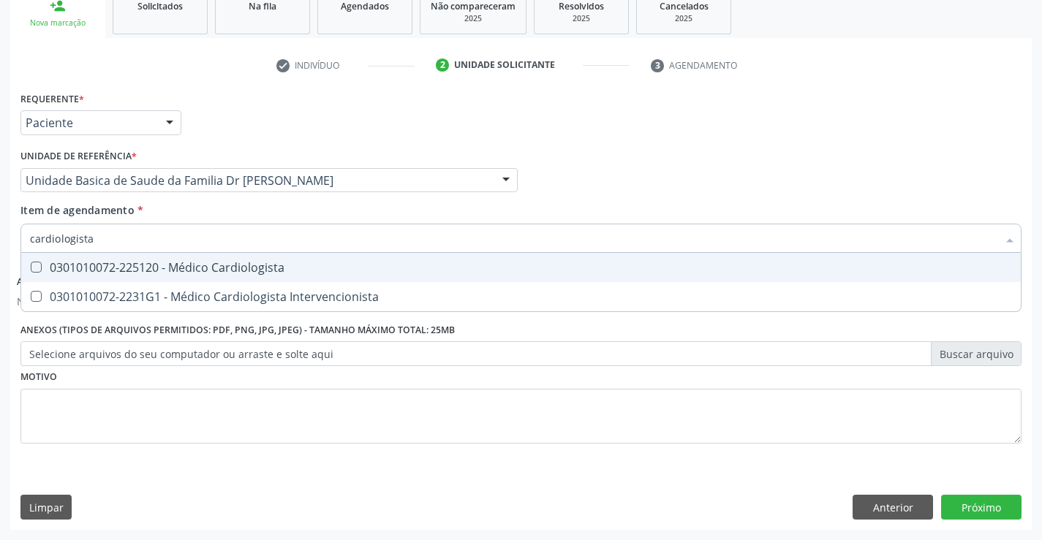
click at [133, 265] on div "0301010072-225120 - Médico Cardiologista" at bounding box center [521, 268] width 982 height 12
checkbox Cardiologista "true"
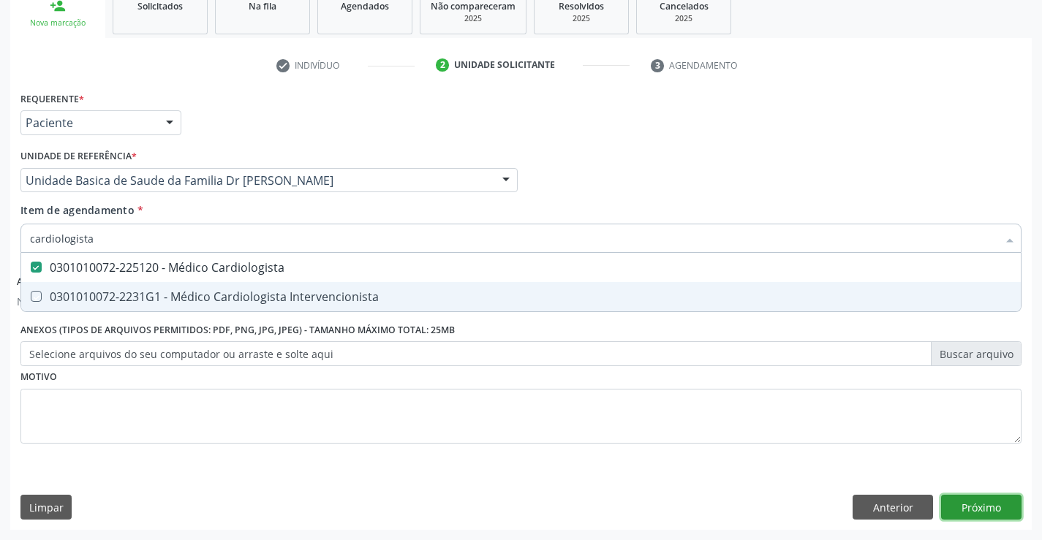
click at [989, 506] on button "Próximo" at bounding box center [981, 507] width 80 height 25
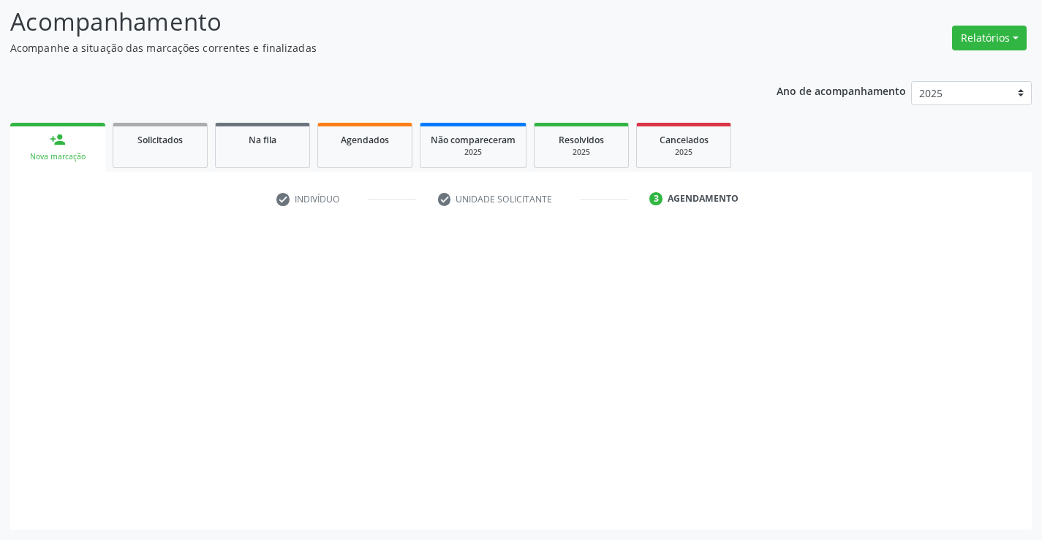
scroll to position [96, 0]
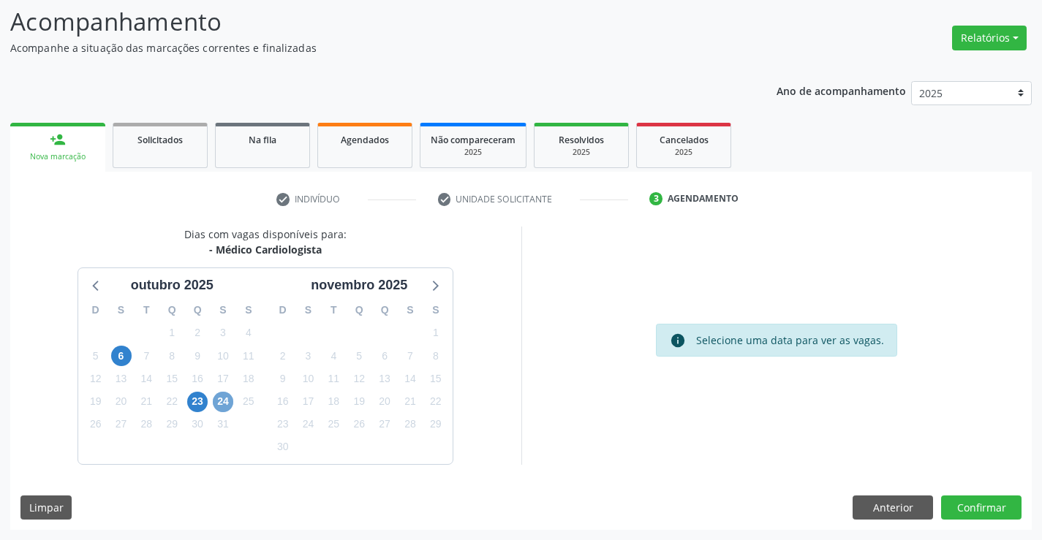
click at [227, 400] on span "24" at bounding box center [223, 402] width 20 height 20
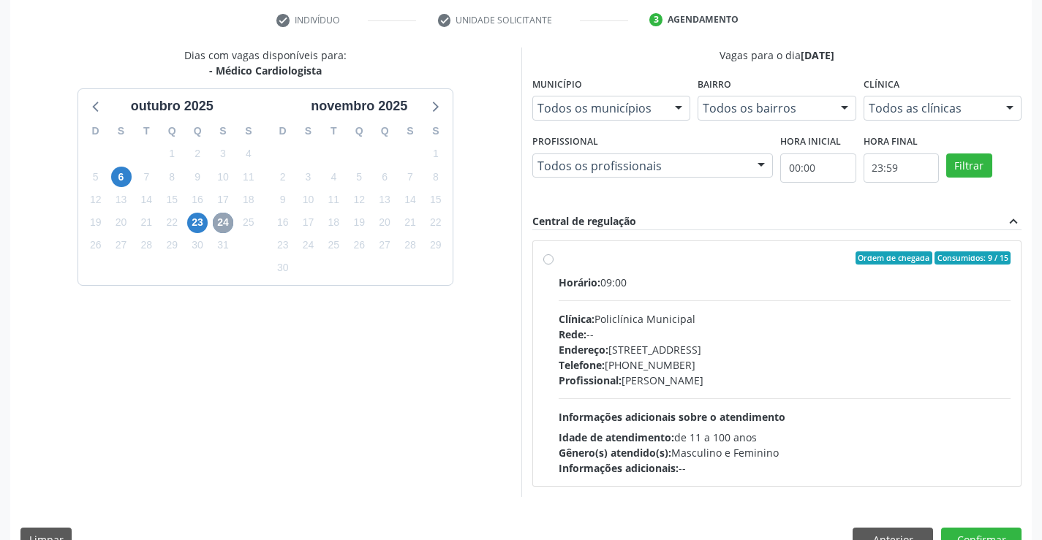
scroll to position [307, 0]
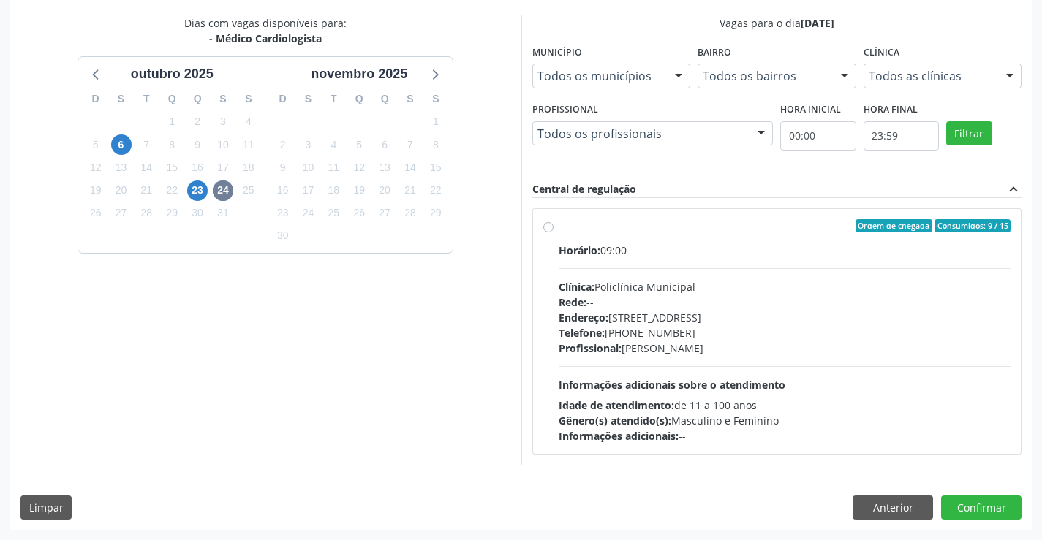
click at [559, 224] on label "Ordem de chegada Consumidos: 9 / 15 Horário: 09:00 Clínica: Policlínica Municip…" at bounding box center [785, 331] width 453 height 225
click at [552, 224] on input "Ordem de chegada Consumidos: 9 / 15 Horário: 09:00 Clínica: Policlínica Municip…" at bounding box center [548, 225] width 10 height 13
radio input "true"
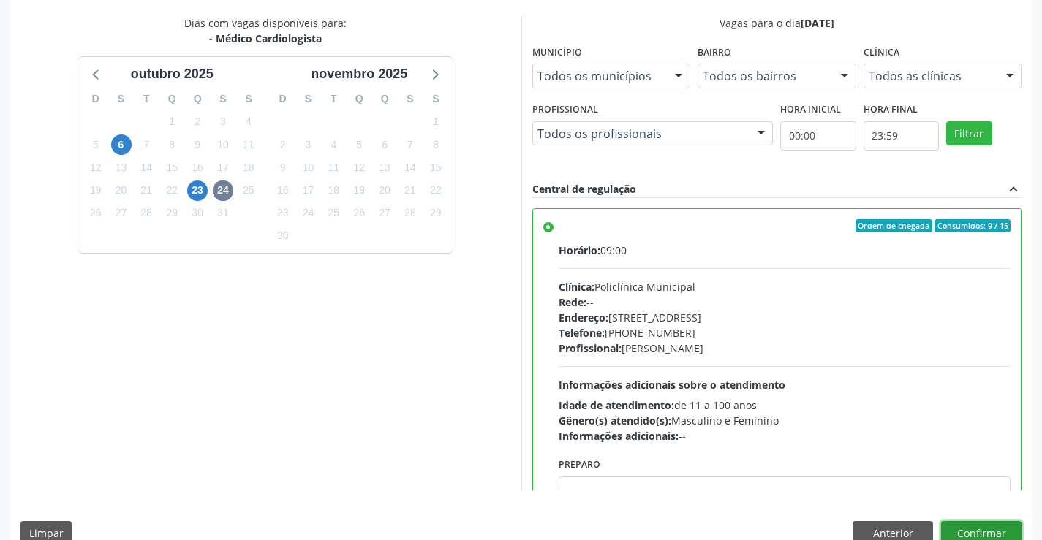
click at [955, 529] on button "Confirmar" at bounding box center [981, 533] width 80 height 25
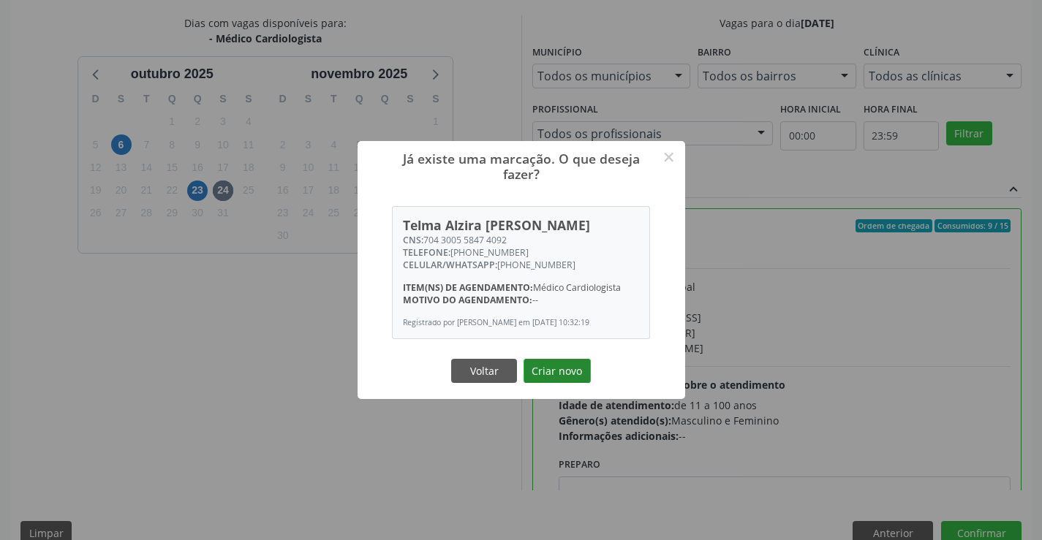
click at [565, 376] on button "Criar novo" at bounding box center [557, 371] width 67 height 25
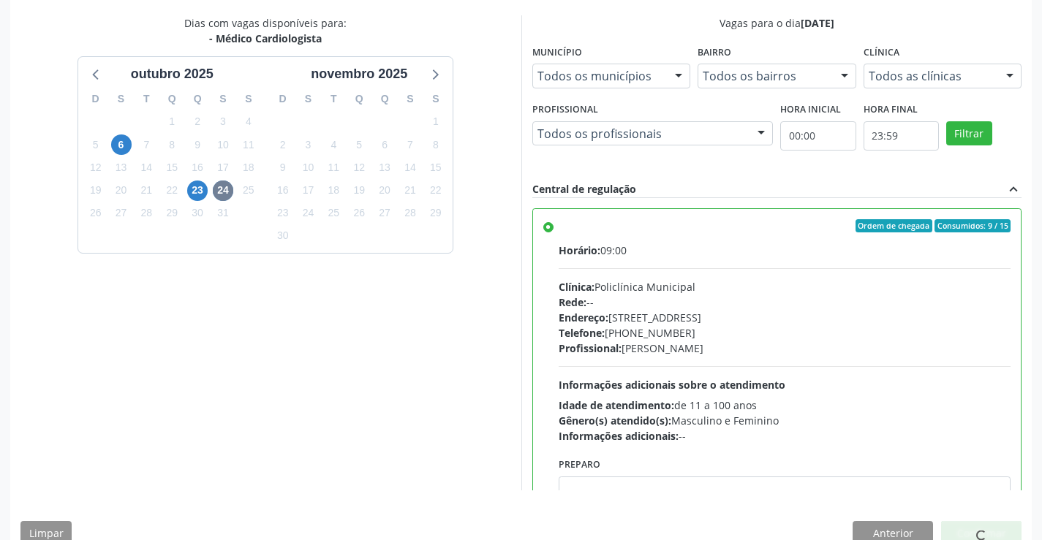
scroll to position [0, 0]
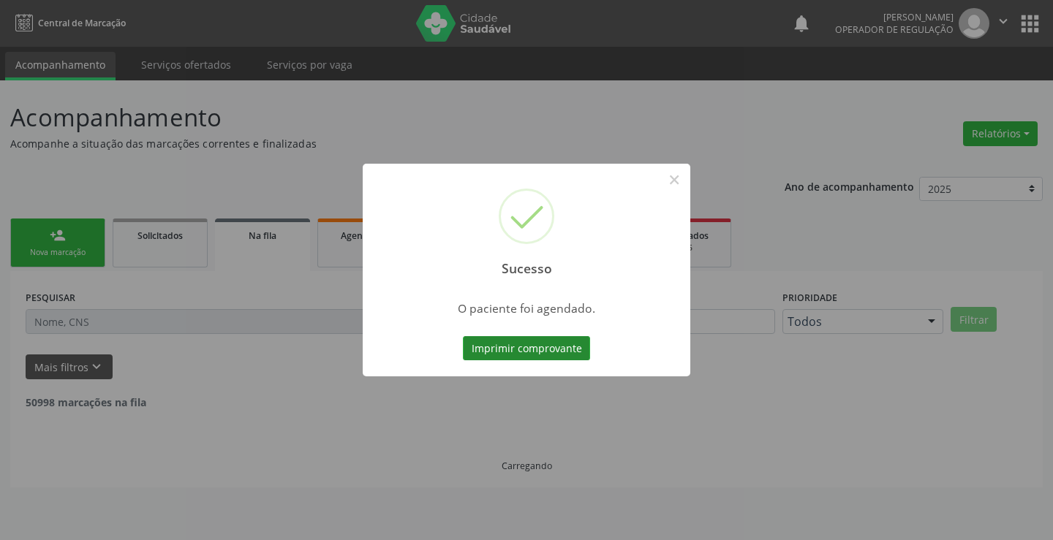
click at [510, 353] on button "Imprimir comprovante" at bounding box center [526, 348] width 127 height 25
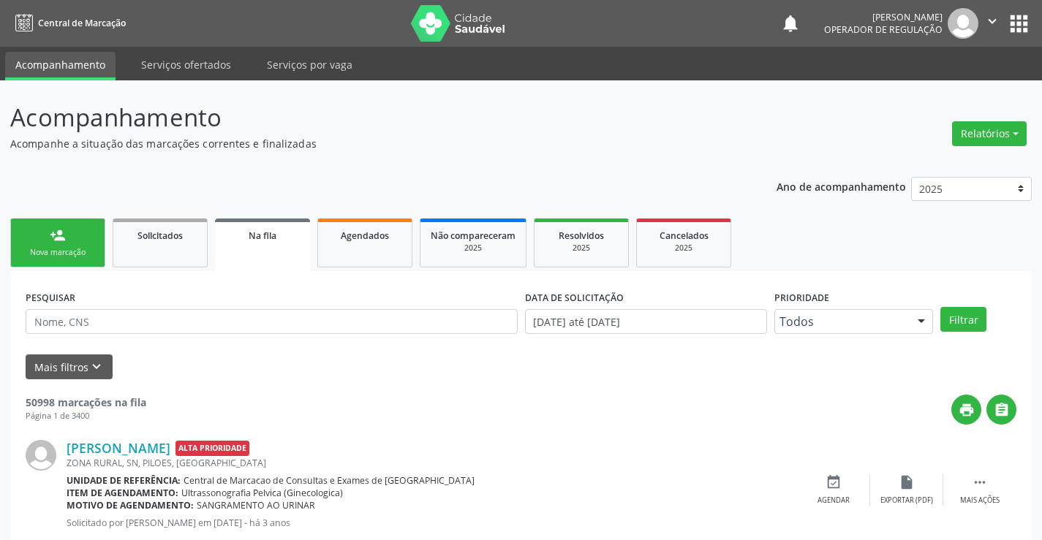
click at [66, 249] on div "Nova marcação" at bounding box center [57, 252] width 73 height 11
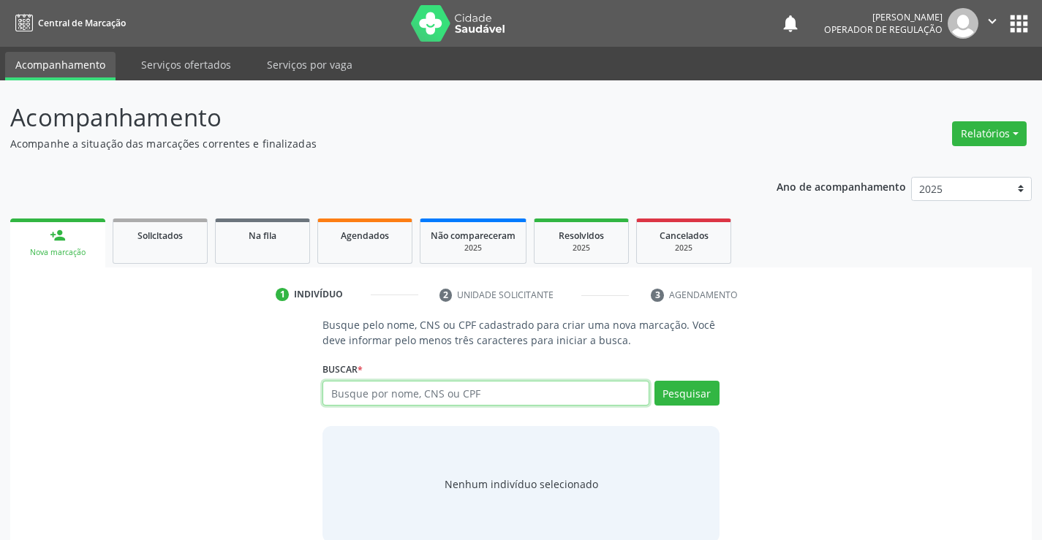
click at [399, 390] on input "text" at bounding box center [486, 393] width 326 height 25
type input "70920867340536"
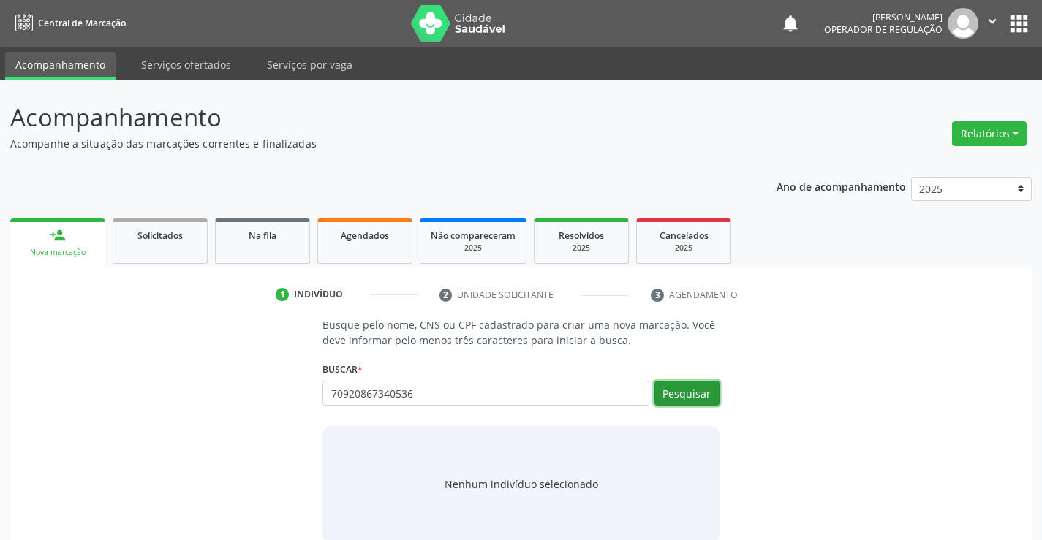
click at [686, 402] on button "Pesquisar" at bounding box center [687, 393] width 65 height 25
type input "70920867340536"
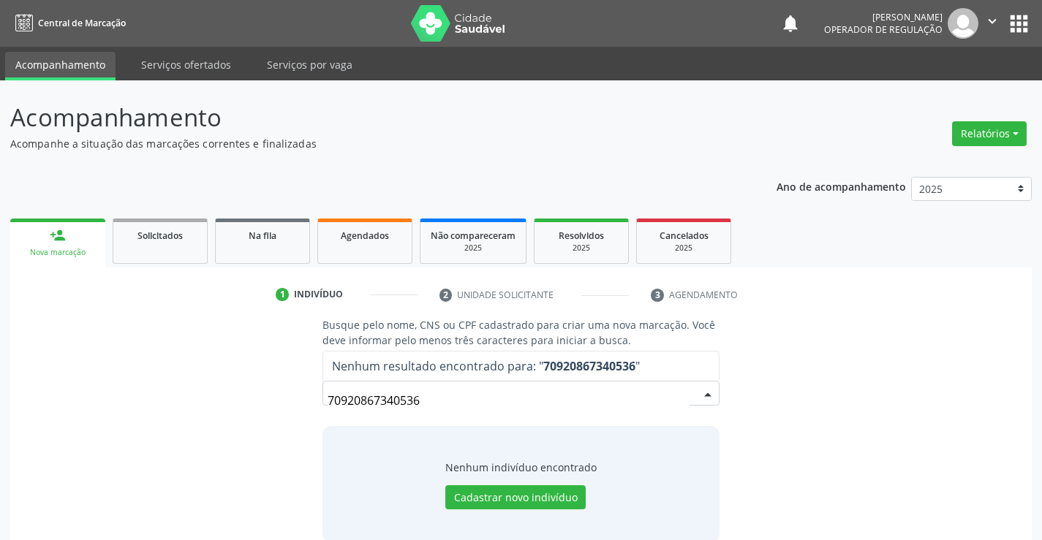
click at [372, 400] on input "70920867340536" at bounding box center [508, 400] width 361 height 29
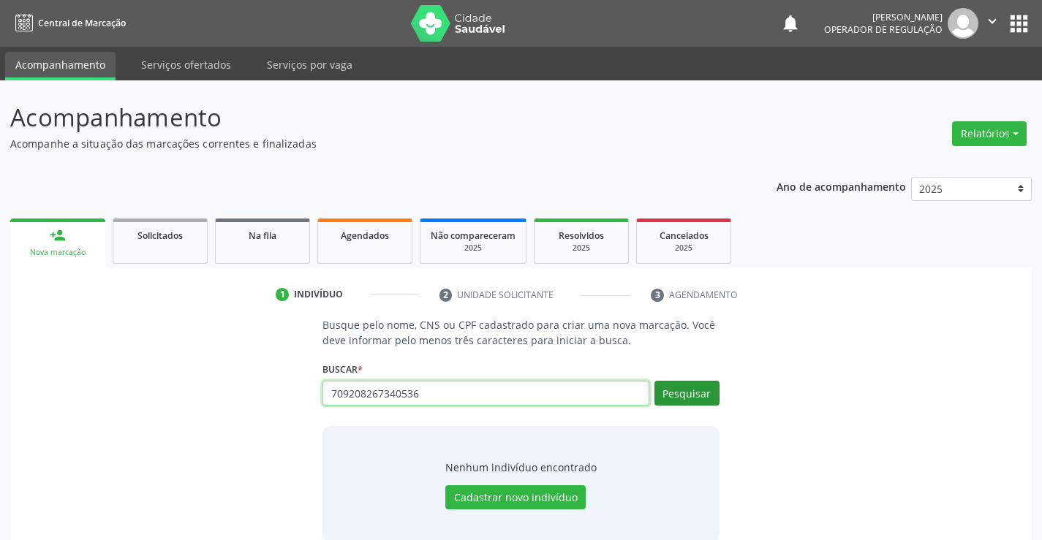
type input "709208267340536"
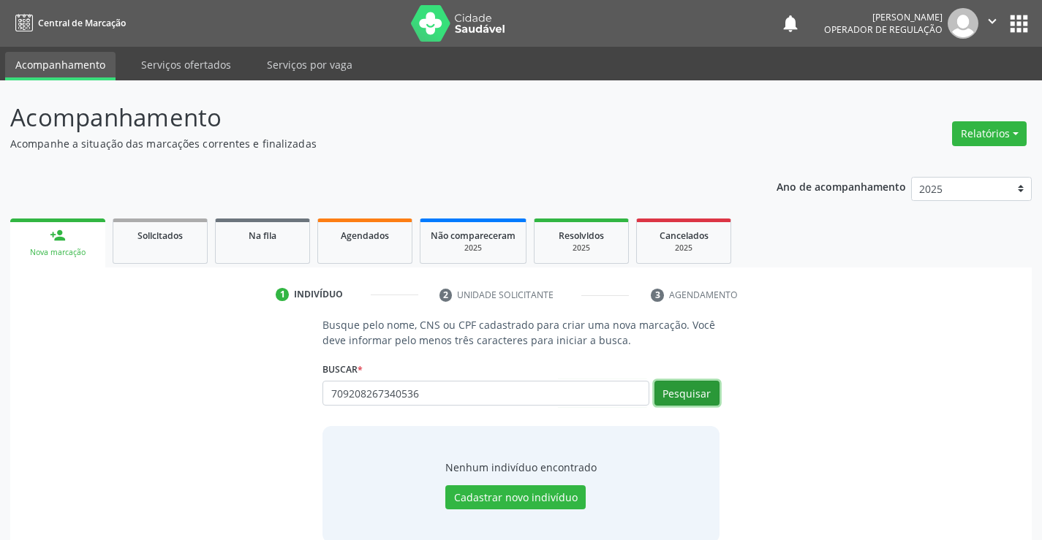
click at [673, 397] on button "Pesquisar" at bounding box center [687, 393] width 65 height 25
type input "709208267340536"
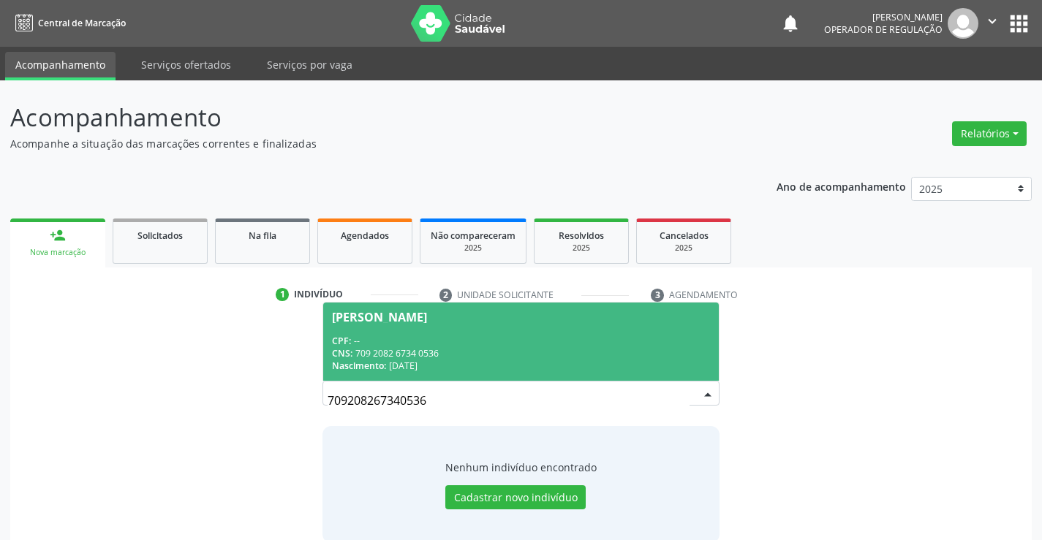
click at [396, 312] on div "[PERSON_NAME]" at bounding box center [379, 318] width 95 height 12
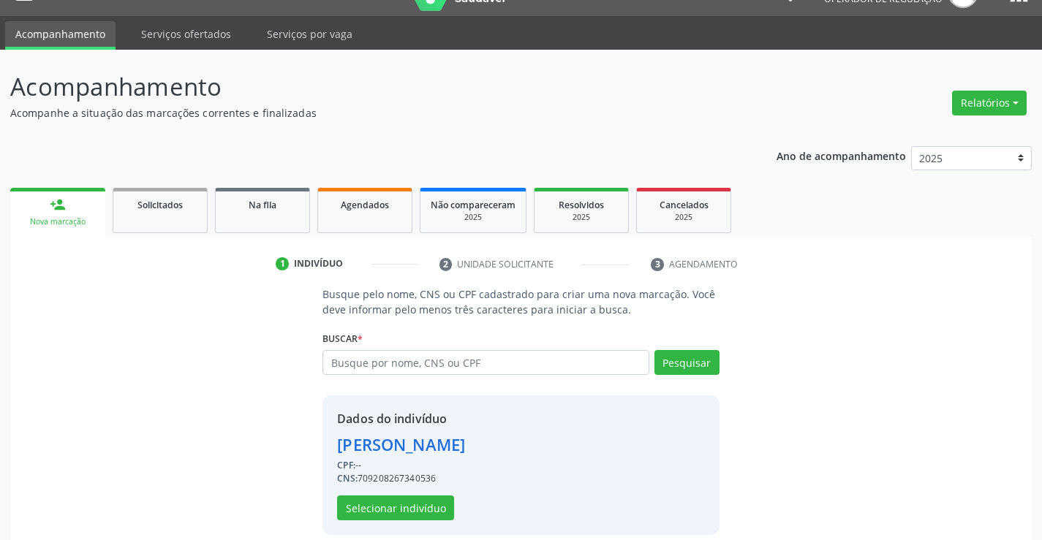
scroll to position [46, 0]
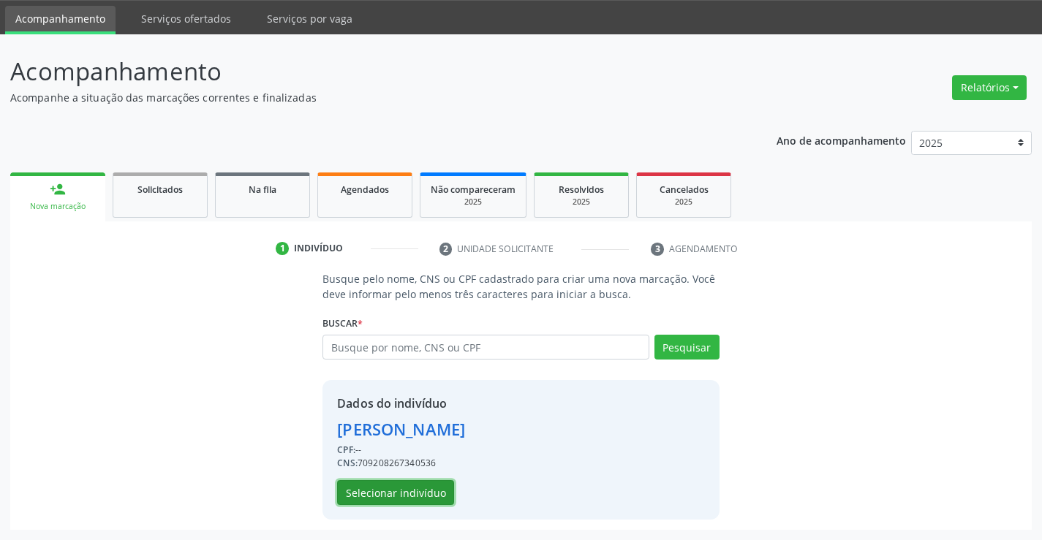
click at [357, 491] on button "Selecionar indivíduo" at bounding box center [395, 492] width 117 height 25
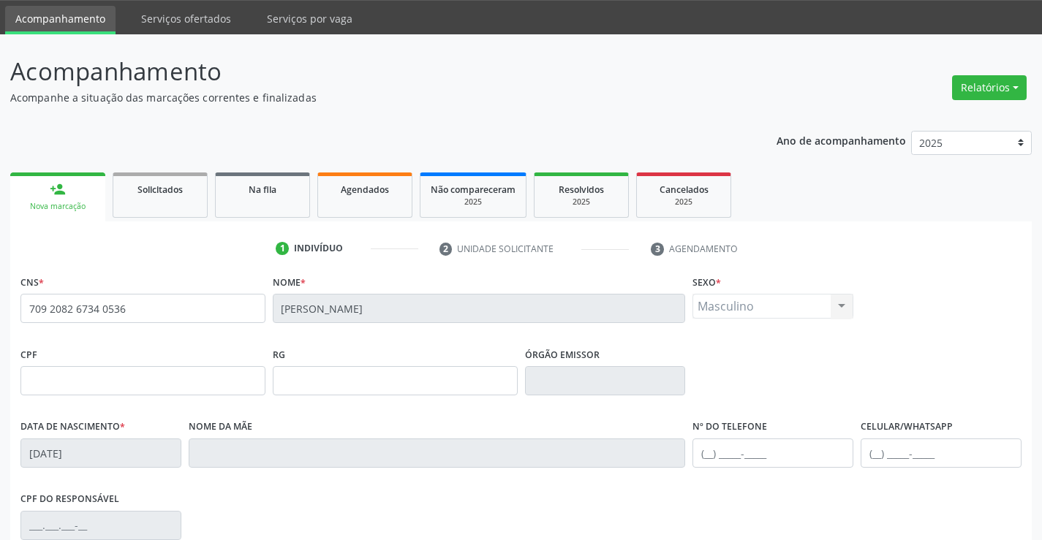
scroll to position [252, 0]
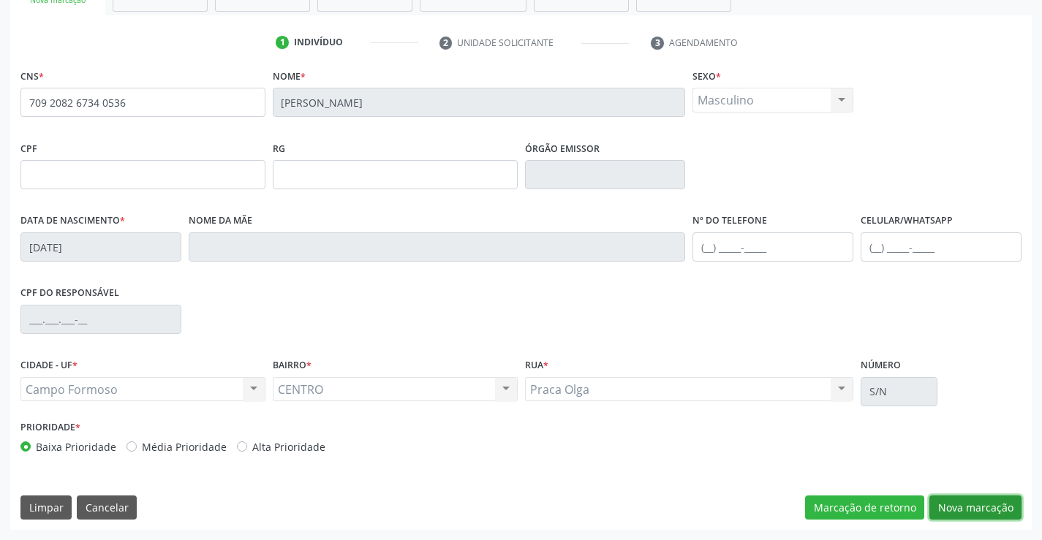
click at [984, 505] on button "Nova marcação" at bounding box center [976, 508] width 92 height 25
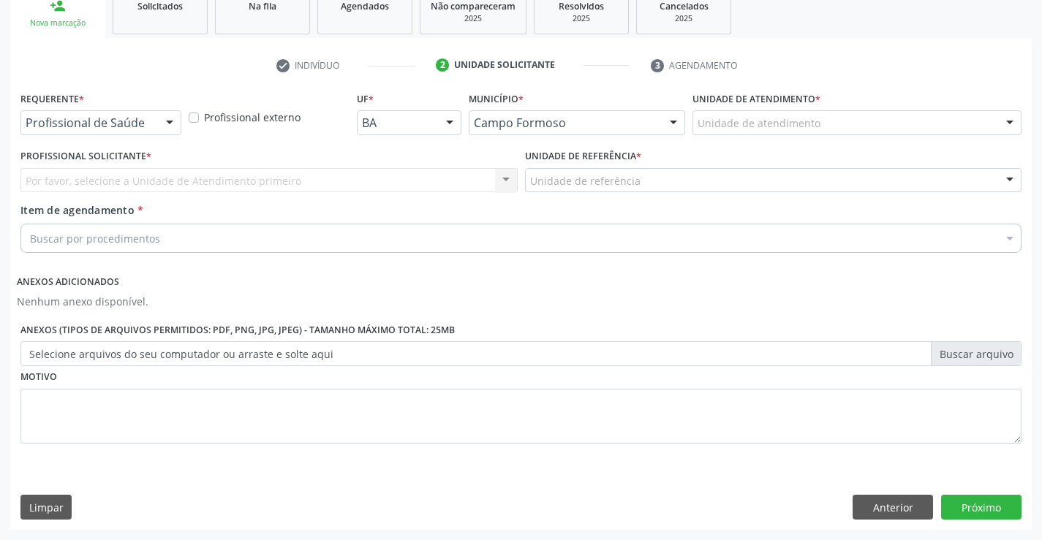
scroll to position [230, 0]
click at [162, 124] on div at bounding box center [170, 123] width 22 height 25
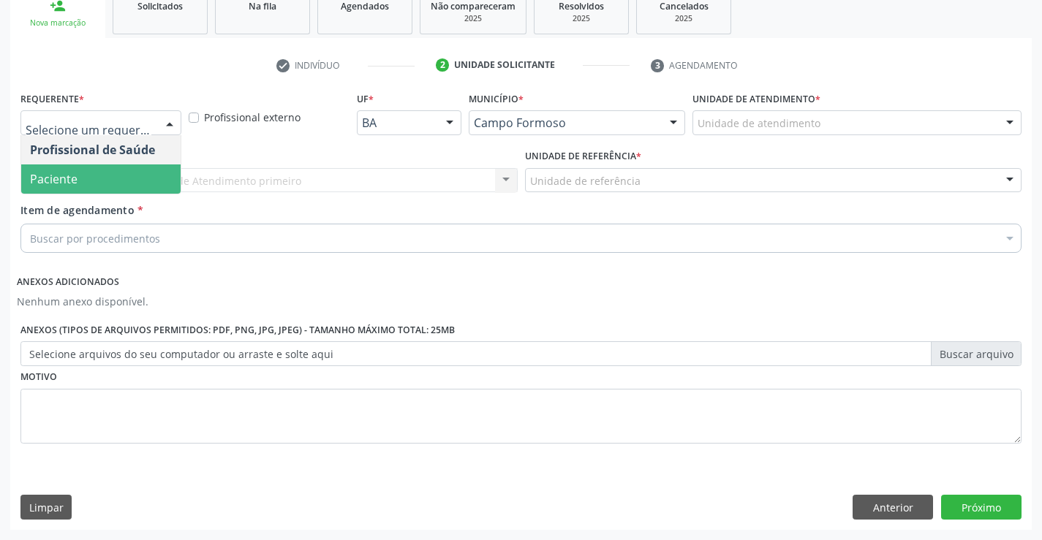
click at [104, 178] on span "Paciente" at bounding box center [100, 179] width 159 height 29
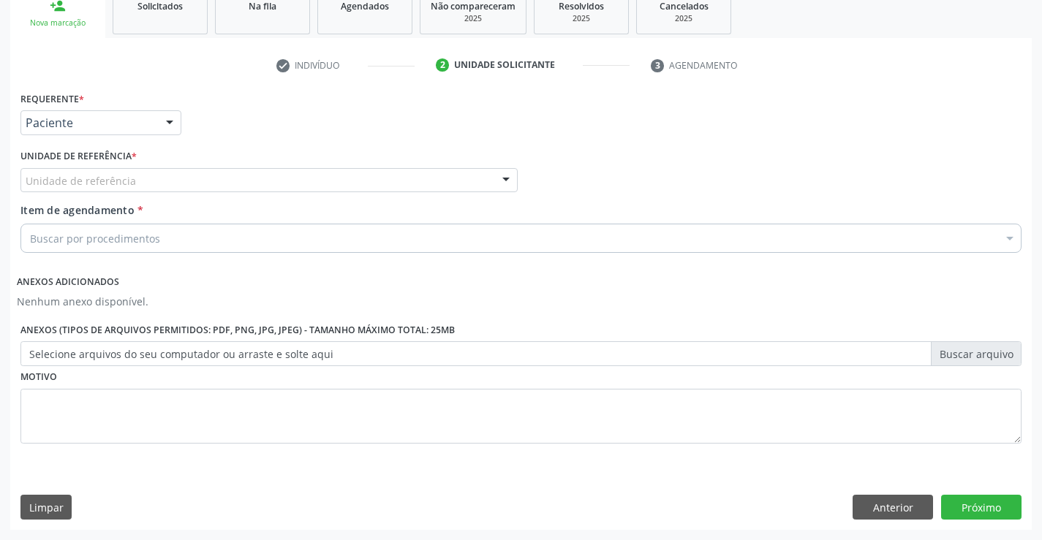
click at [504, 178] on div at bounding box center [506, 181] width 22 height 25
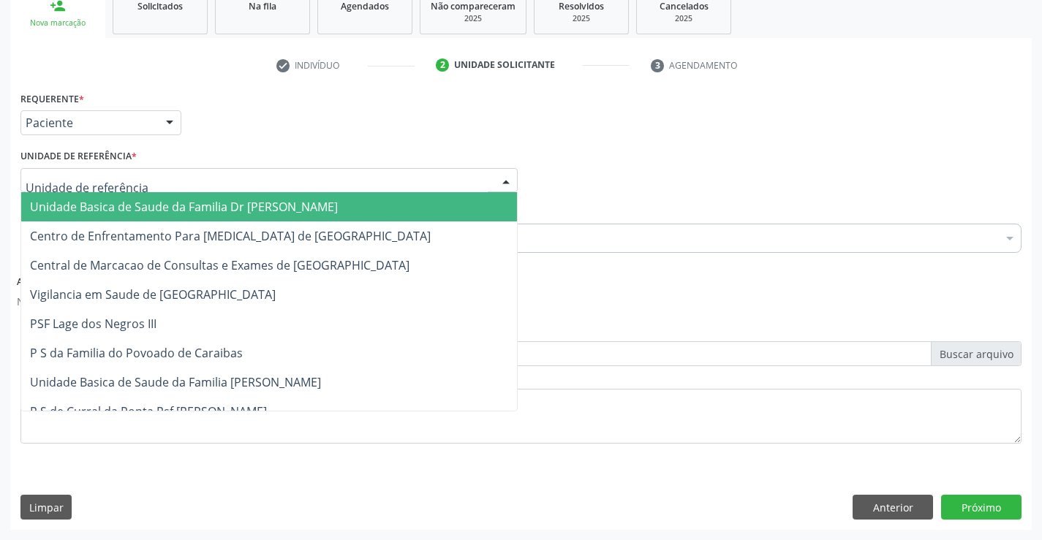
click at [409, 207] on span "Unidade Basica de Saude da Familia Dr [PERSON_NAME]" at bounding box center [269, 206] width 496 height 29
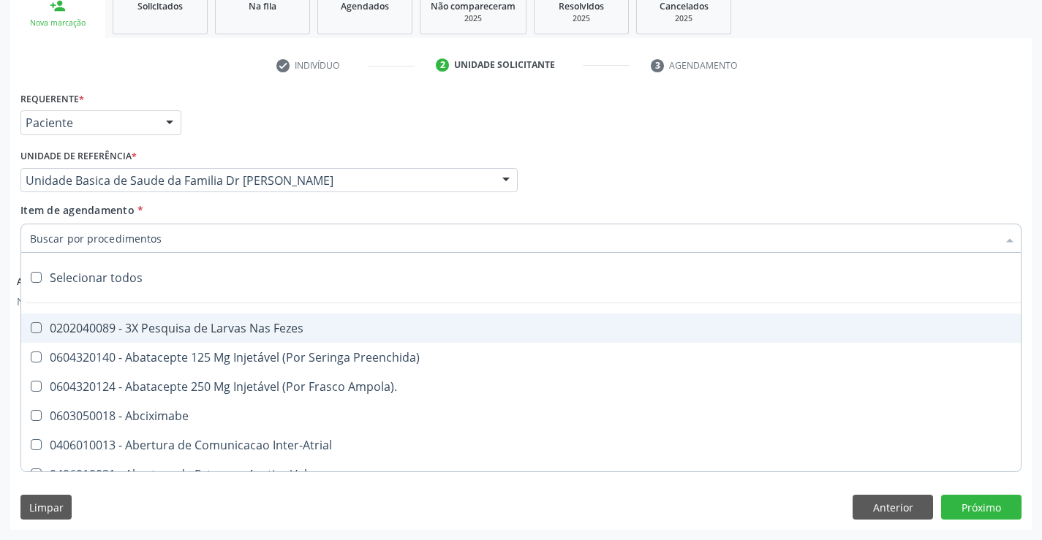
paste input "cardiologista"
type input "cardiologista"
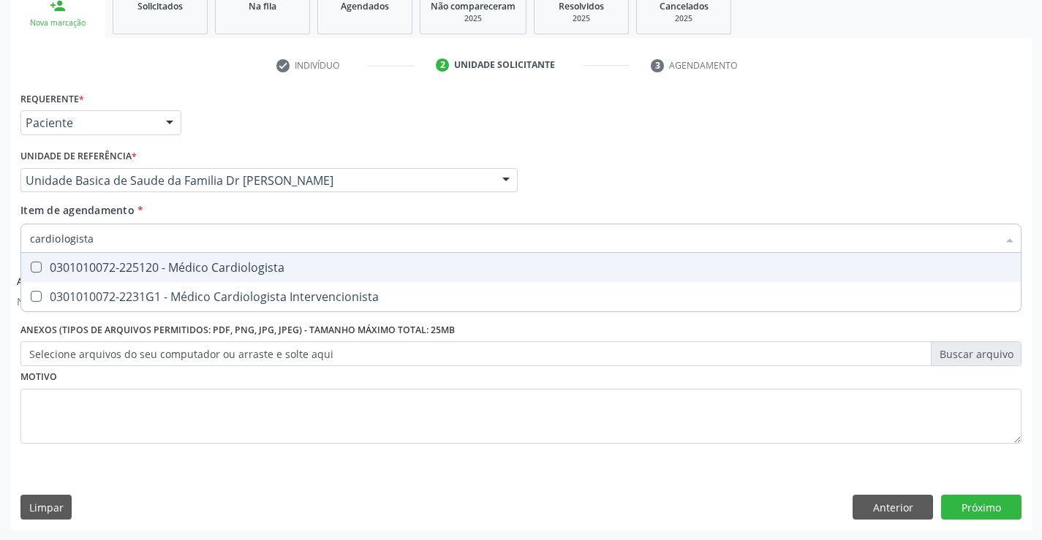
click at [186, 273] on div "0301010072-225120 - Médico Cardiologista" at bounding box center [521, 268] width 982 height 12
checkbox Cardiologista "true"
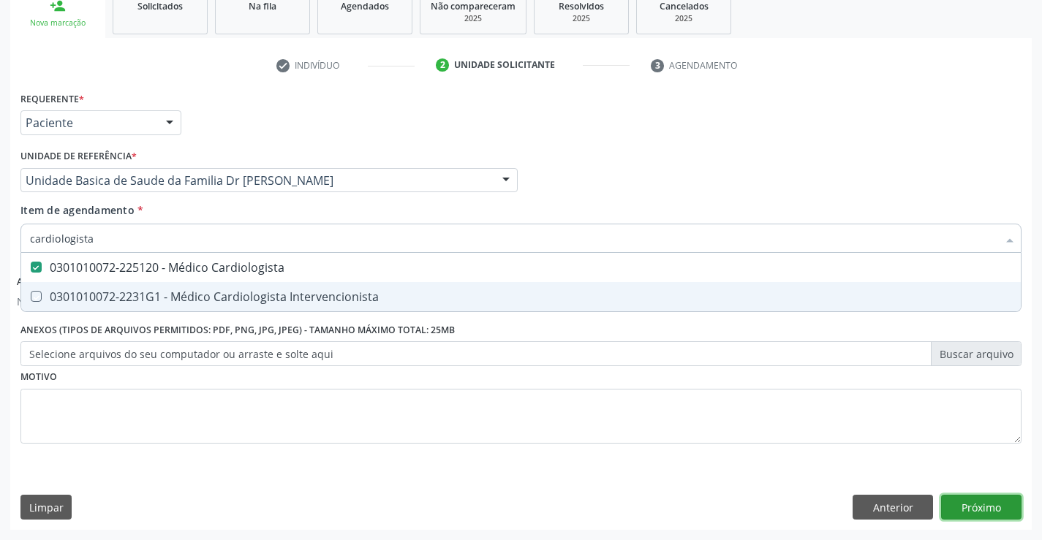
click at [953, 508] on button "Próximo" at bounding box center [981, 507] width 80 height 25
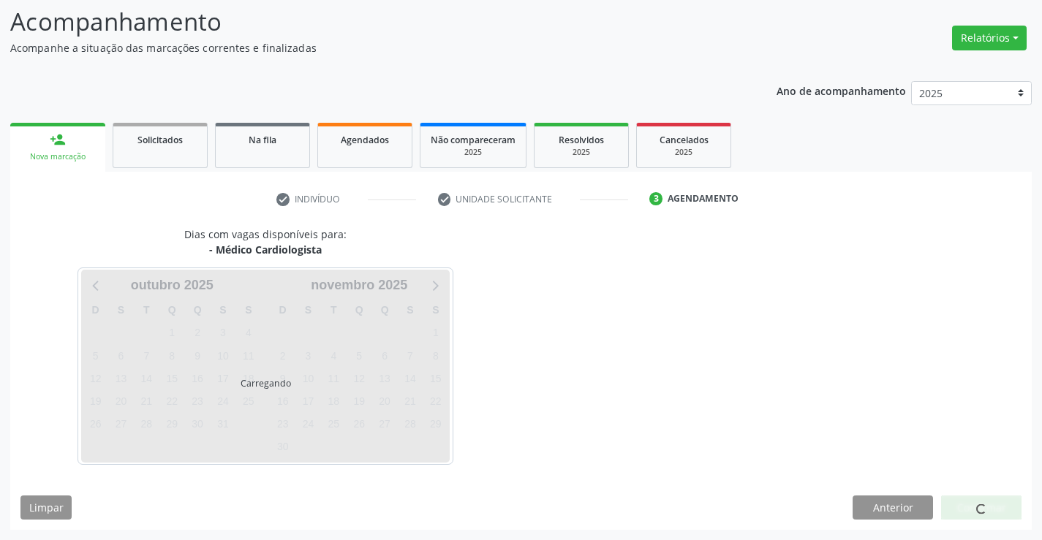
scroll to position [96, 0]
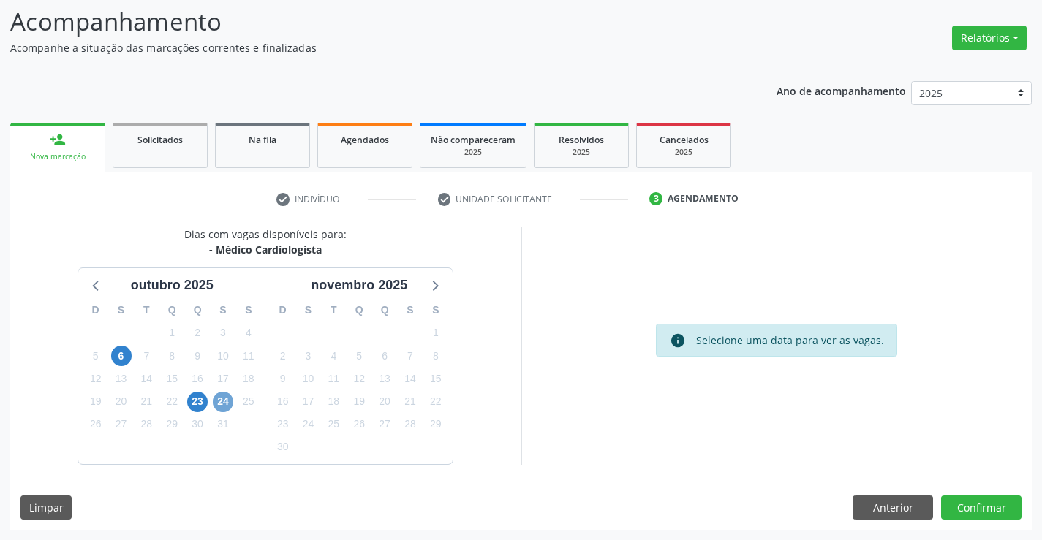
click at [226, 400] on span "24" at bounding box center [223, 402] width 20 height 20
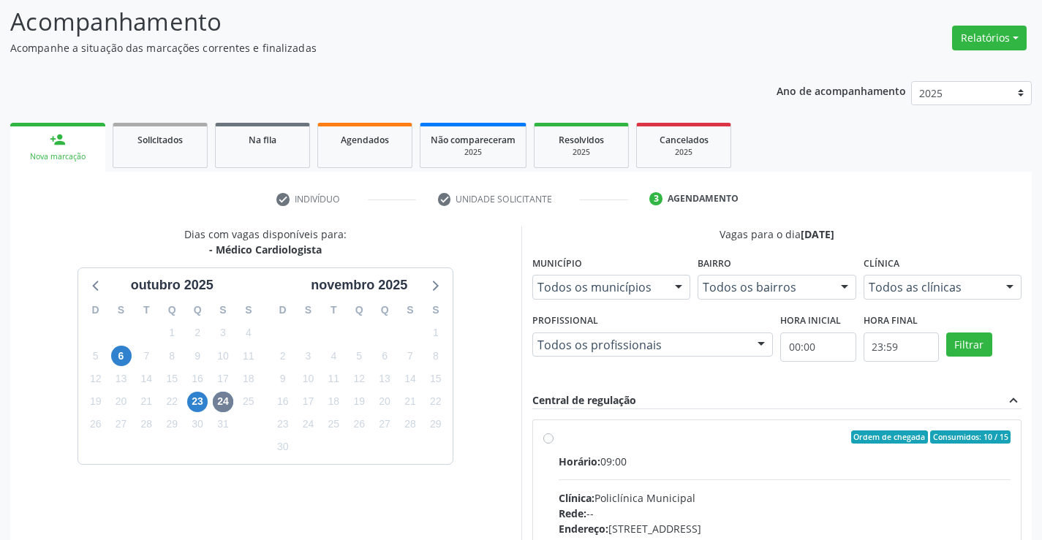
scroll to position [146, 0]
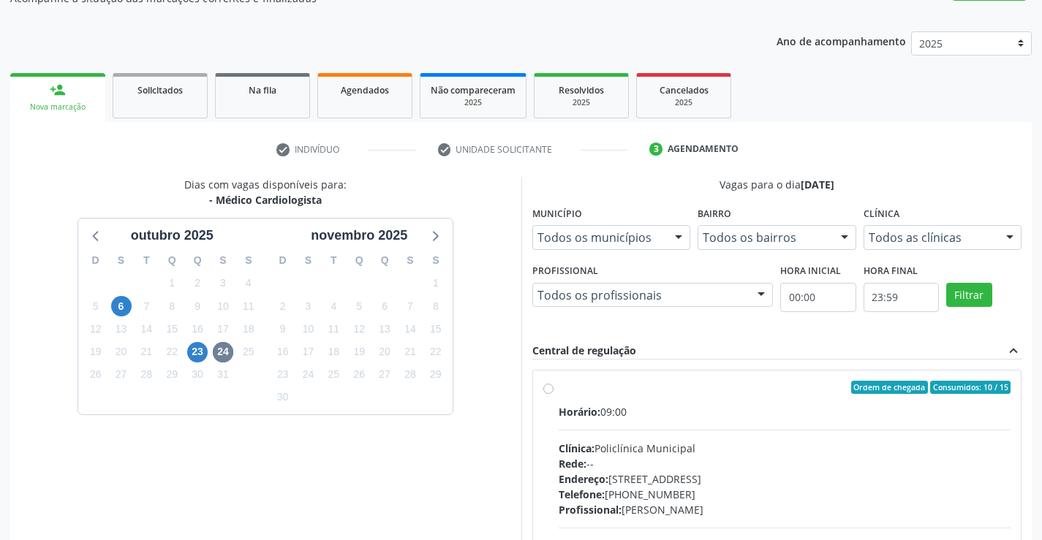
drag, startPoint x: 1036, startPoint y: 349, endPoint x: 1031, endPoint y: 369, distance: 20.4
click at [1031, 369] on div "Acompanhamento Acompanhe a situação das marcações correntes e finalizadas Relat…" at bounding box center [521, 318] width 1042 height 767
click at [559, 391] on label "Ordem de chegada Consumidos: 10 / 15 Horário: 09:00 Clínica: Policlínica Munici…" at bounding box center [785, 493] width 453 height 225
click at [548, 391] on input "Ordem de chegada Consumidos: 10 / 15 Horário: 09:00 Clínica: Policlínica Munici…" at bounding box center [548, 387] width 10 height 13
radio input "true"
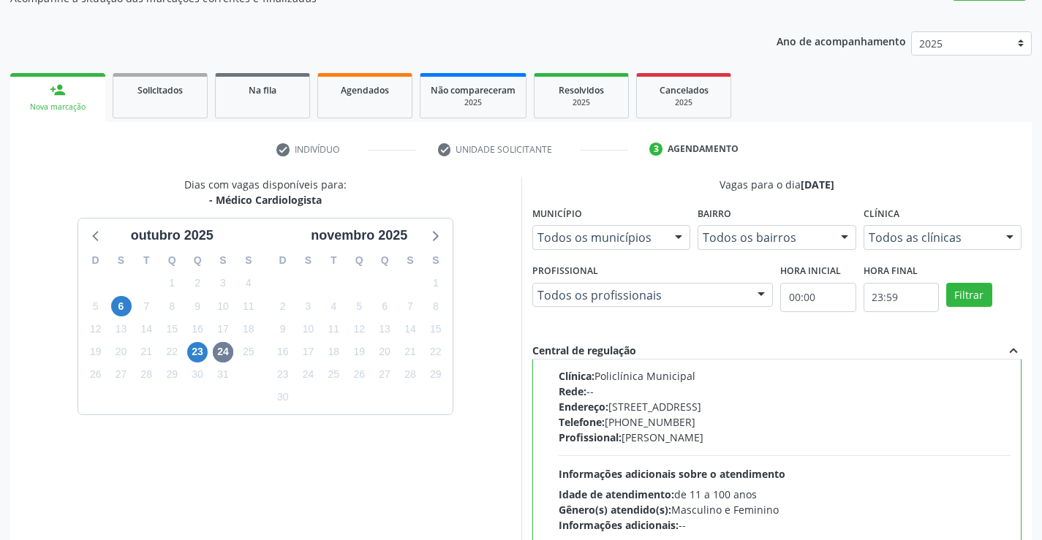
scroll to position [333, 0]
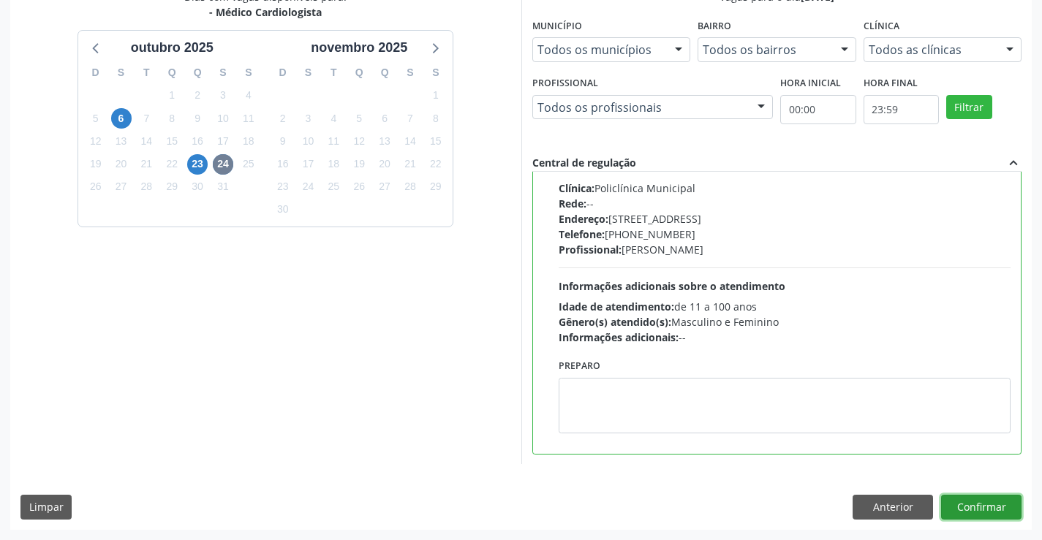
click at [975, 502] on button "Confirmar" at bounding box center [981, 507] width 80 height 25
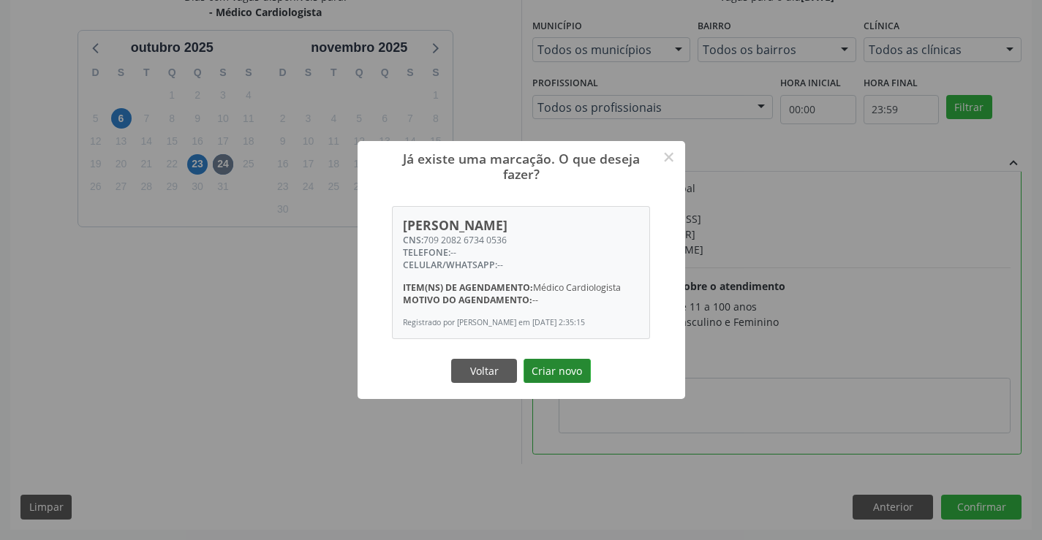
click at [571, 372] on button "Criar novo" at bounding box center [557, 371] width 67 height 25
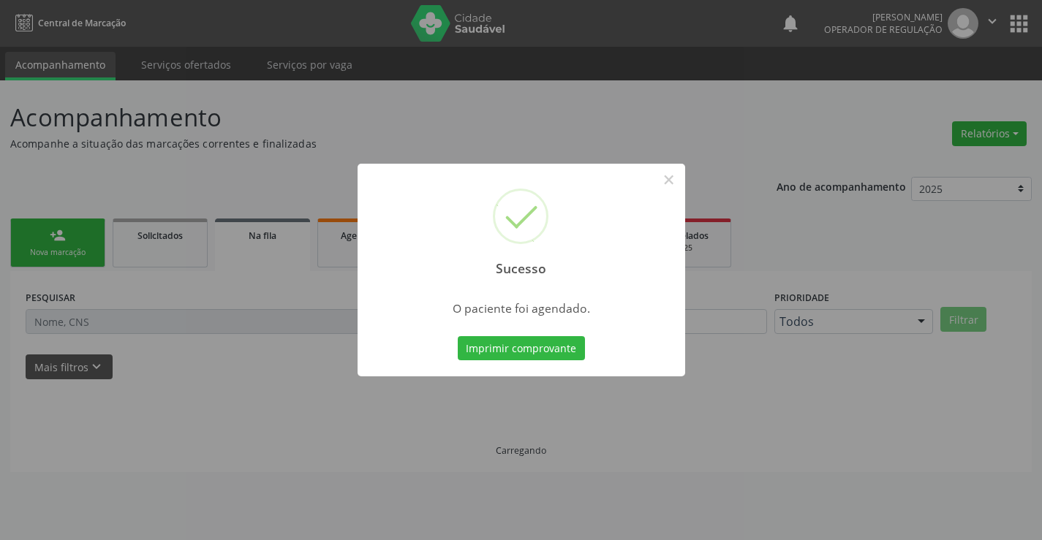
scroll to position [0, 0]
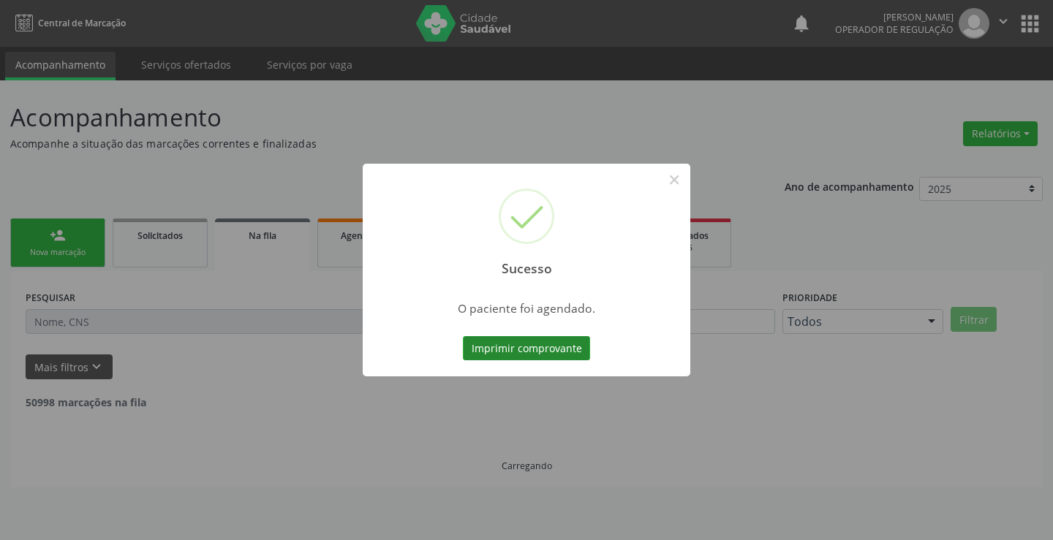
click at [549, 344] on button "Imprimir comprovante" at bounding box center [526, 348] width 127 height 25
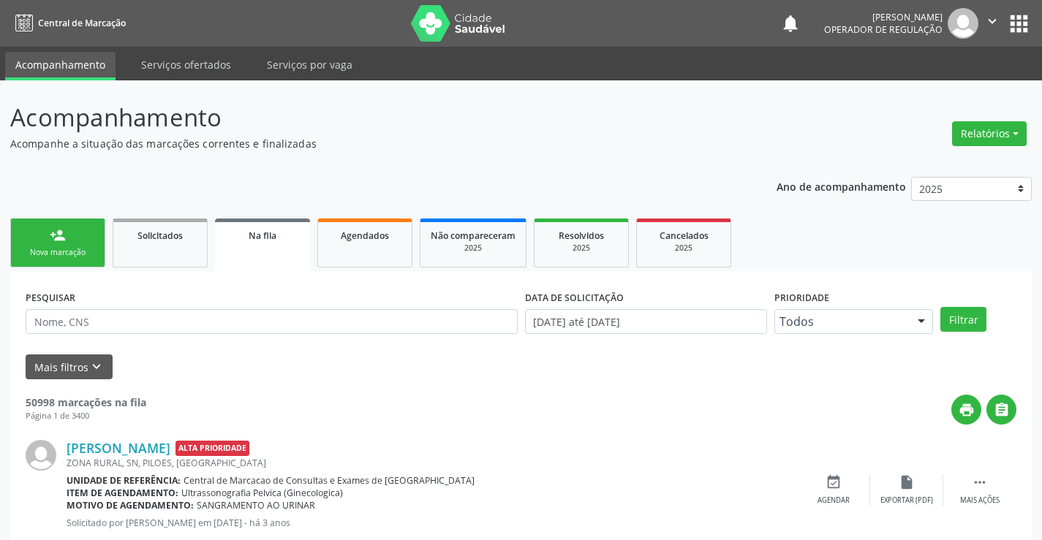
click at [78, 240] on link "person_add Nova marcação" at bounding box center [57, 243] width 95 height 49
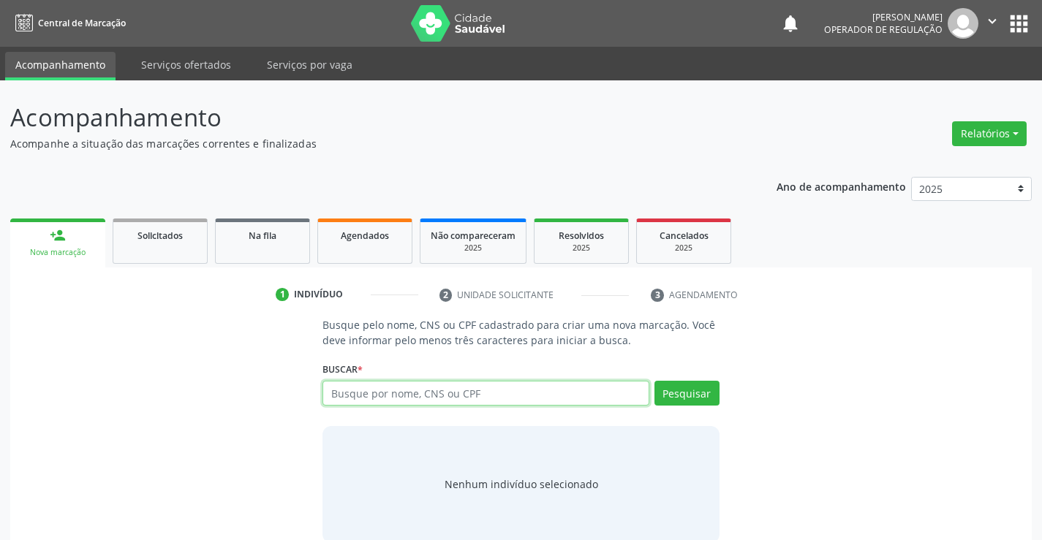
click at [339, 391] on input "text" at bounding box center [486, 393] width 326 height 25
type input "700208474542122"
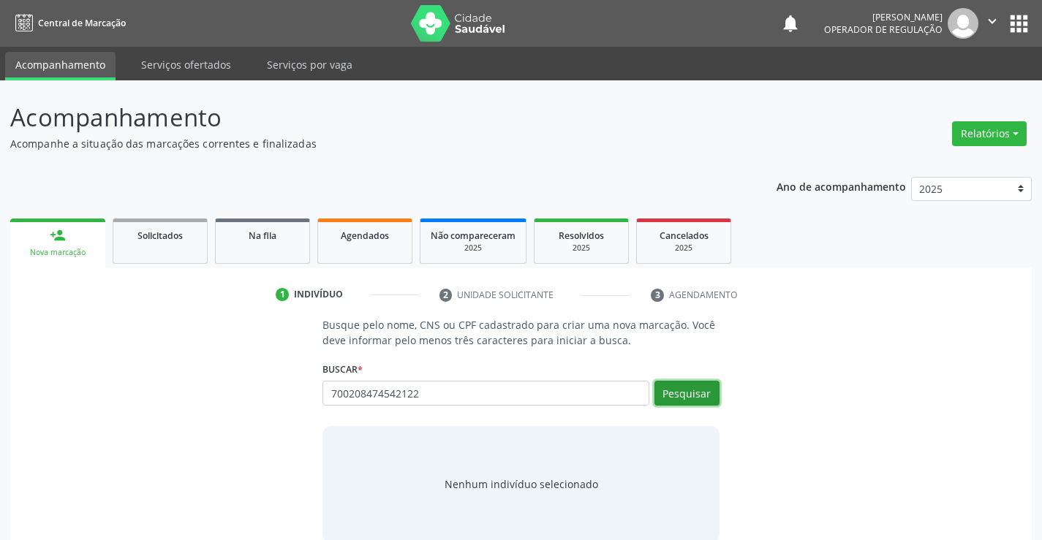
click at [691, 396] on button "Pesquisar" at bounding box center [687, 393] width 65 height 25
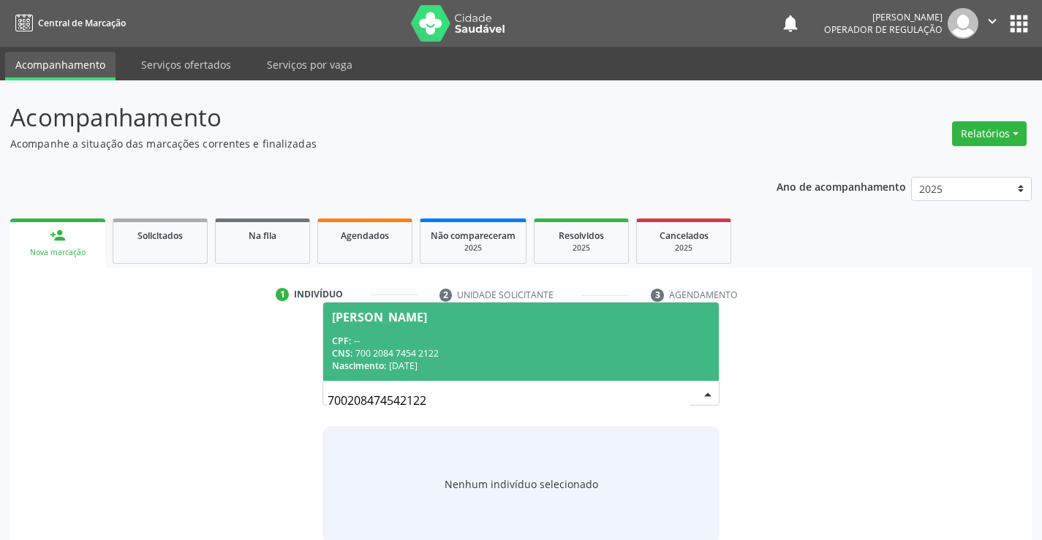
click at [415, 314] on div "[PERSON_NAME]" at bounding box center [379, 318] width 95 height 12
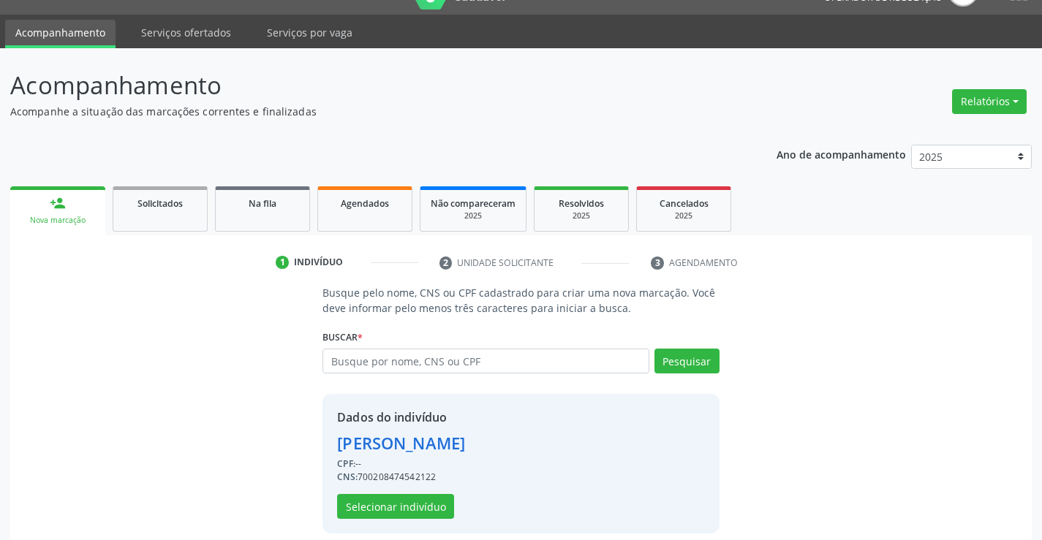
scroll to position [46, 0]
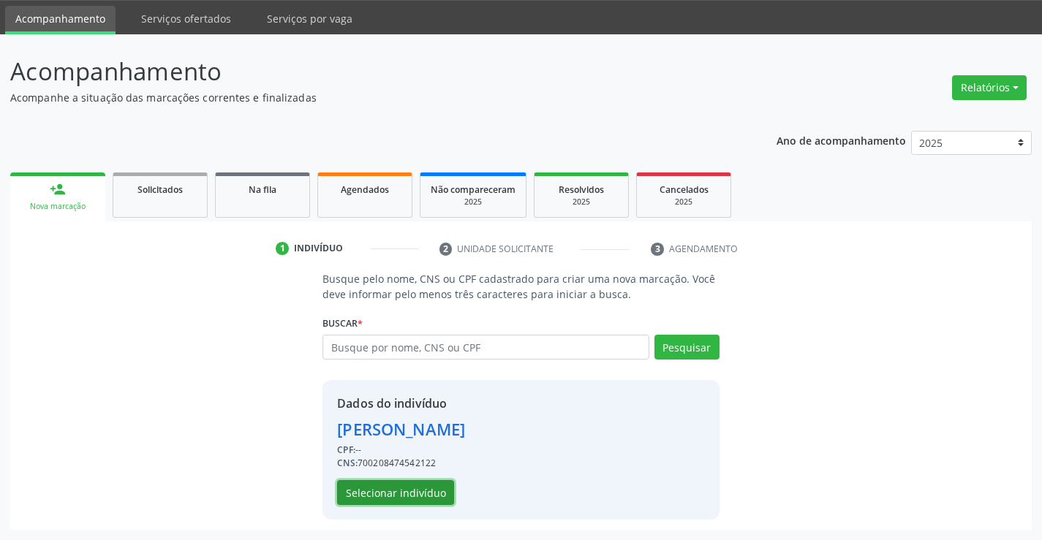
click at [362, 502] on button "Selecionar indivíduo" at bounding box center [395, 492] width 117 height 25
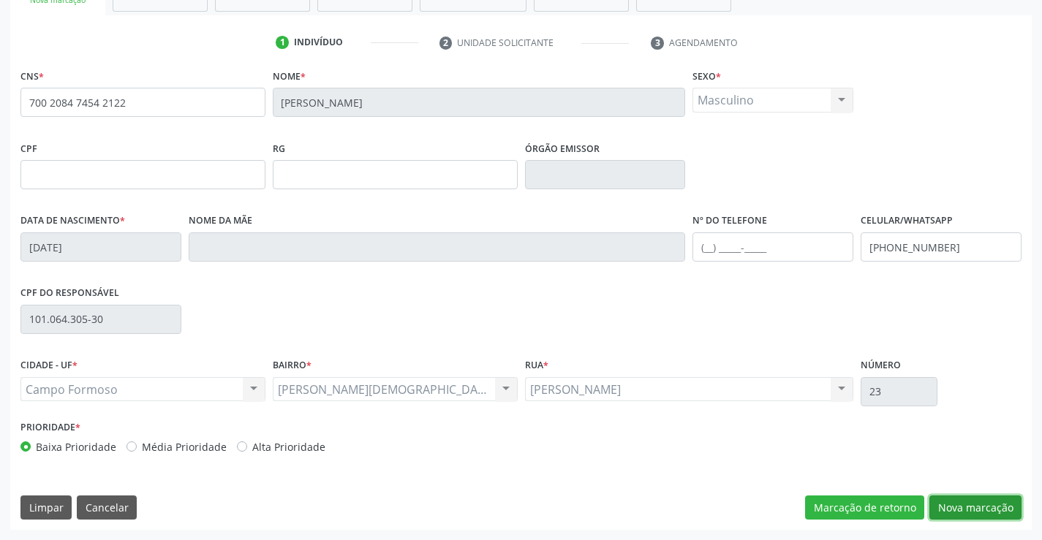
click at [949, 505] on button "Nova marcação" at bounding box center [976, 508] width 92 height 25
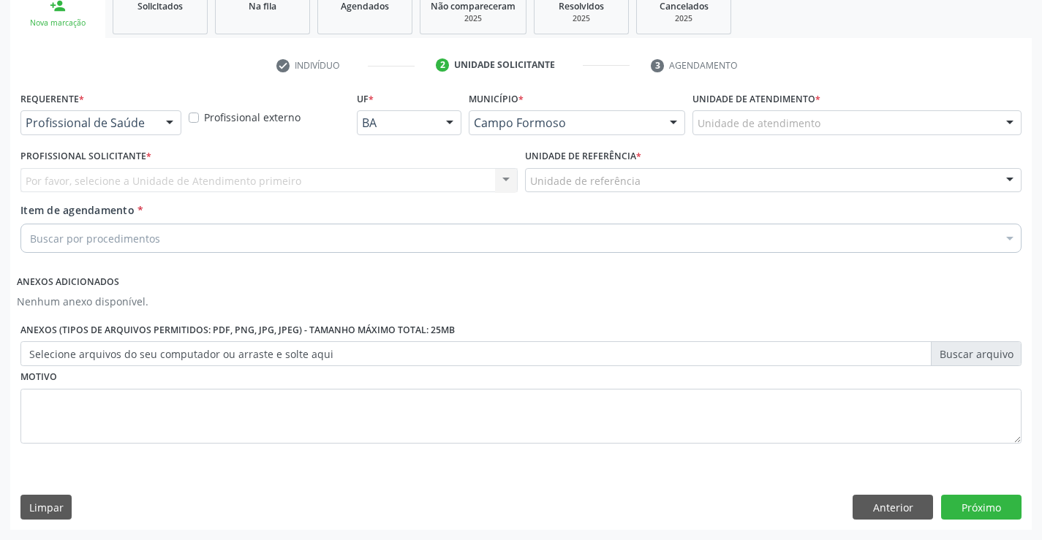
scroll to position [230, 0]
click at [172, 120] on div at bounding box center [170, 123] width 22 height 25
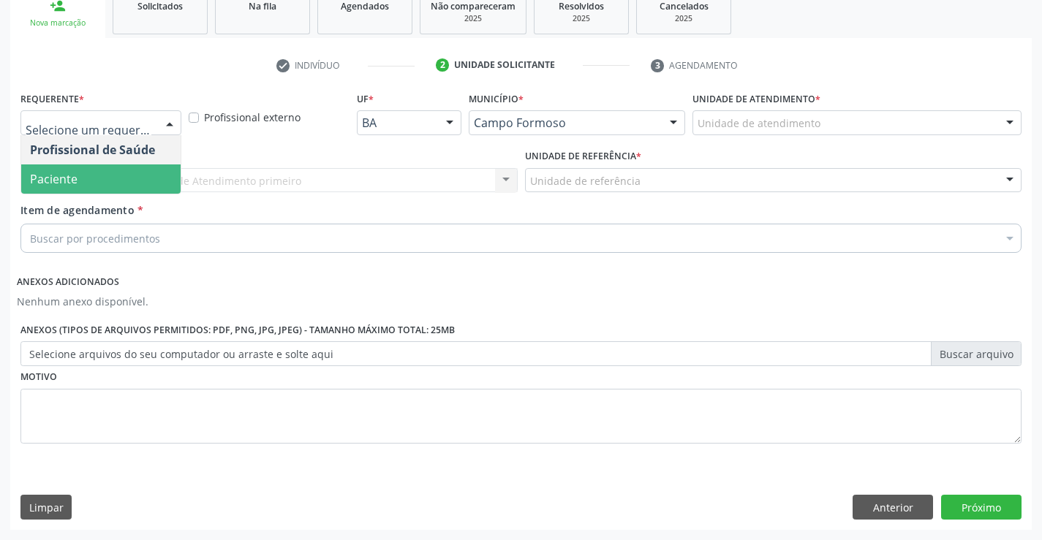
click at [133, 181] on span "Paciente" at bounding box center [100, 179] width 159 height 29
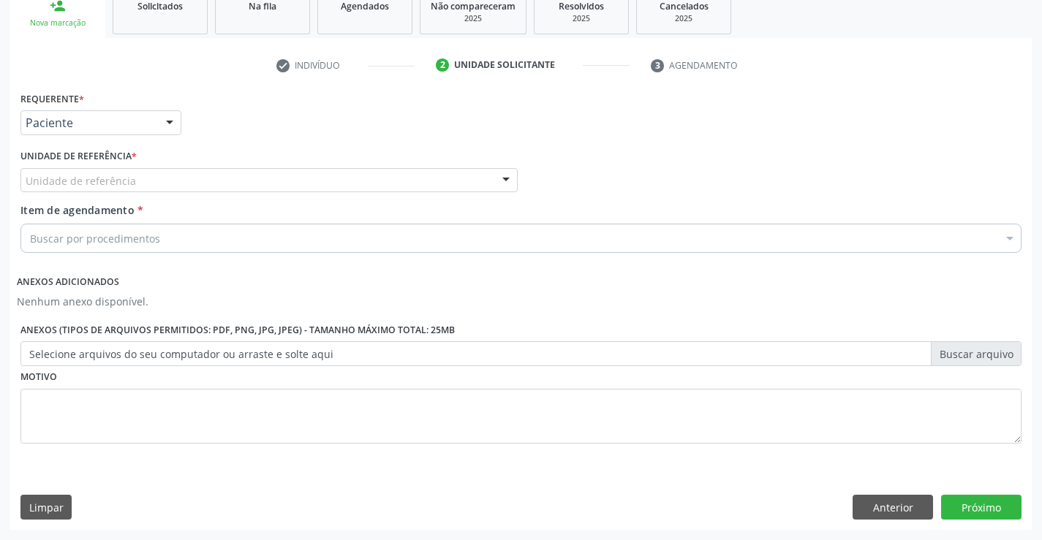
click at [495, 178] on div at bounding box center [506, 181] width 22 height 25
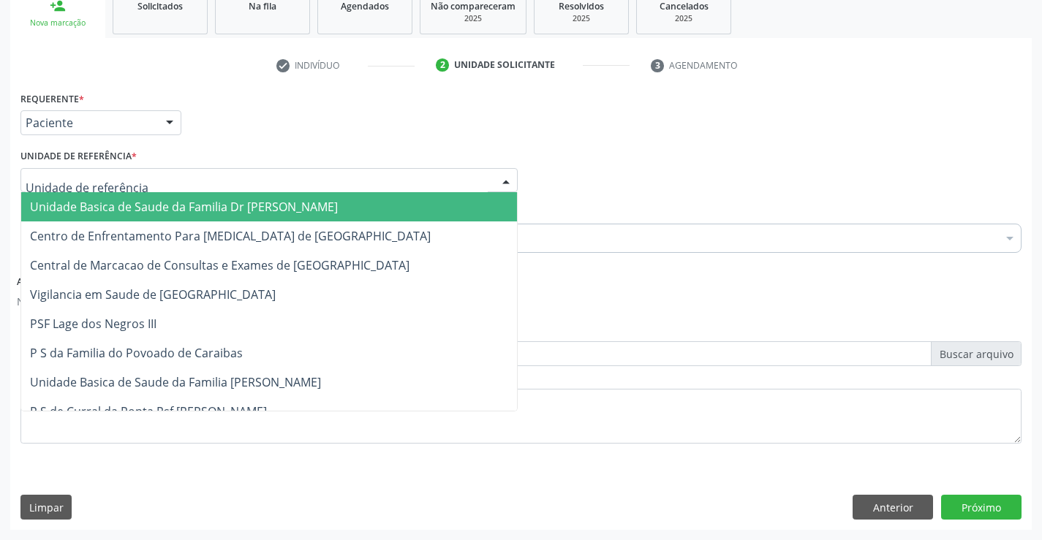
click at [403, 200] on span "Unidade Basica de Saude da Familia Dr [PERSON_NAME]" at bounding box center [269, 206] width 496 height 29
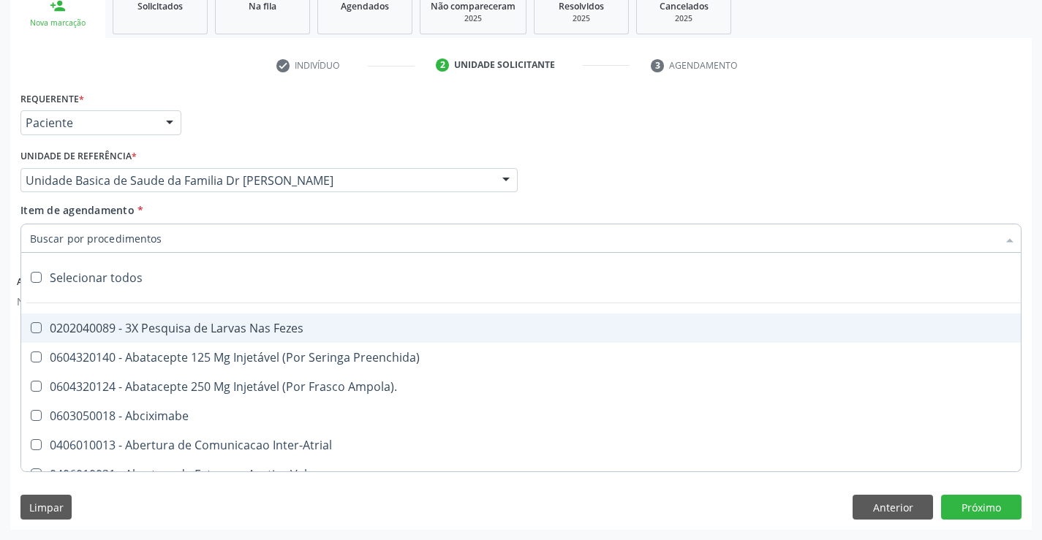
paste input "cardiologista"
type input "cardiologista"
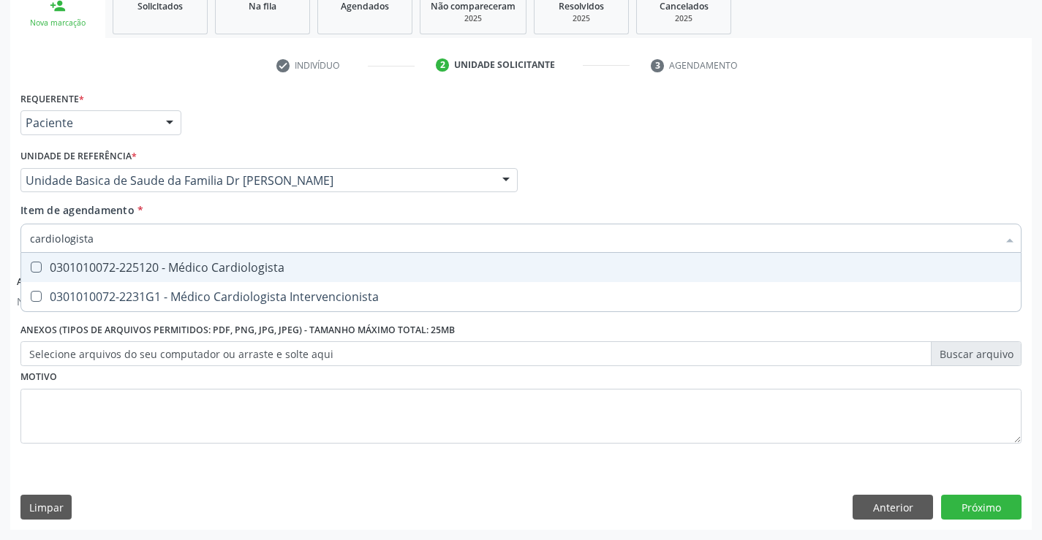
click at [245, 274] on div "0301010072-225120 - Médico Cardiologista" at bounding box center [521, 268] width 982 height 12
checkbox Cardiologista "true"
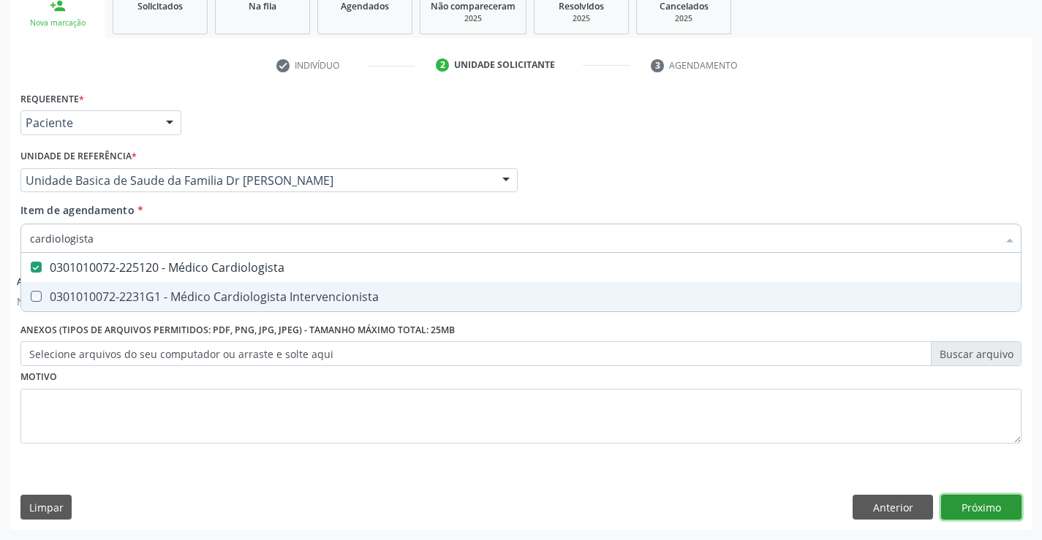
click at [957, 508] on button "Próximo" at bounding box center [981, 507] width 80 height 25
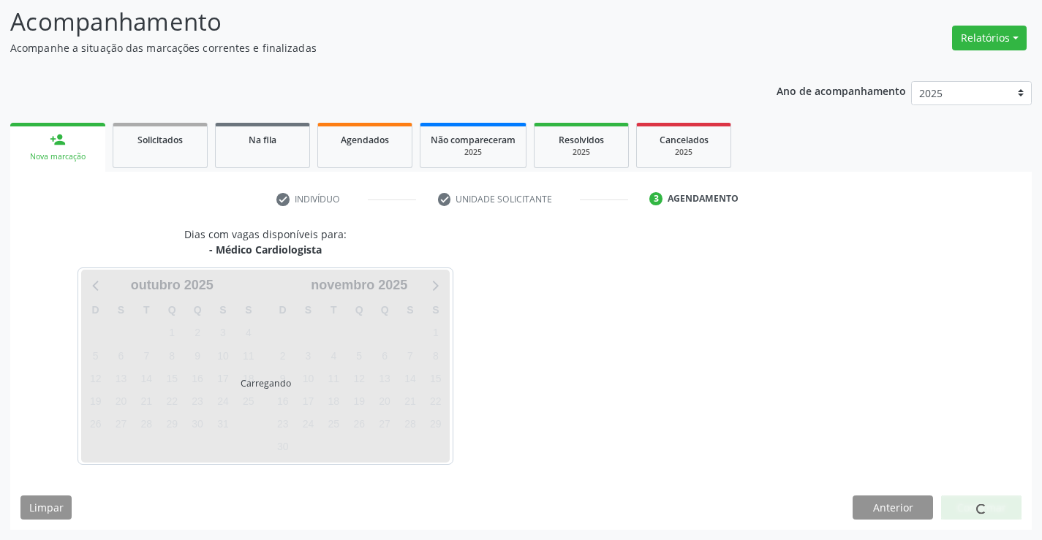
scroll to position [96, 0]
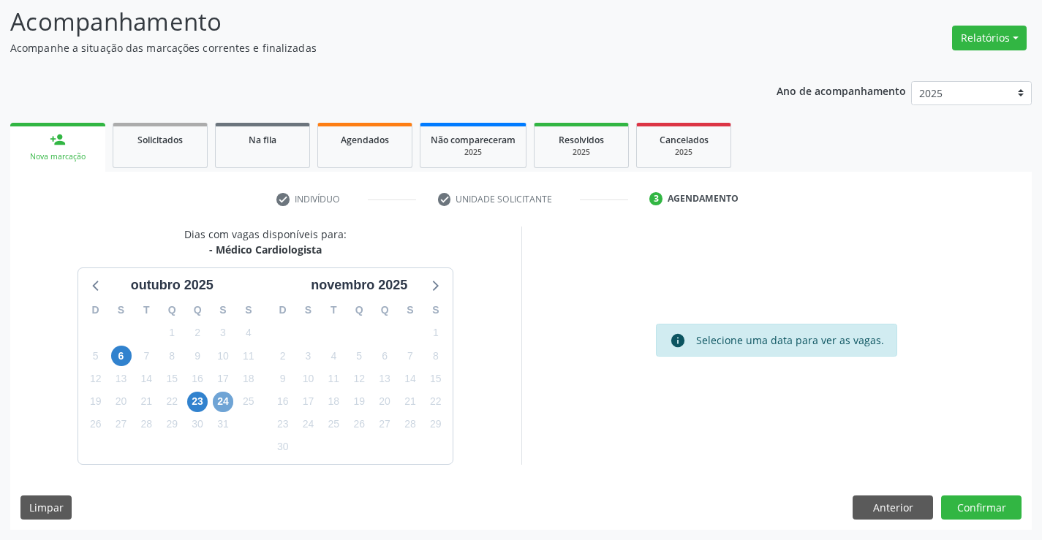
click at [226, 396] on span "24" at bounding box center [223, 402] width 20 height 20
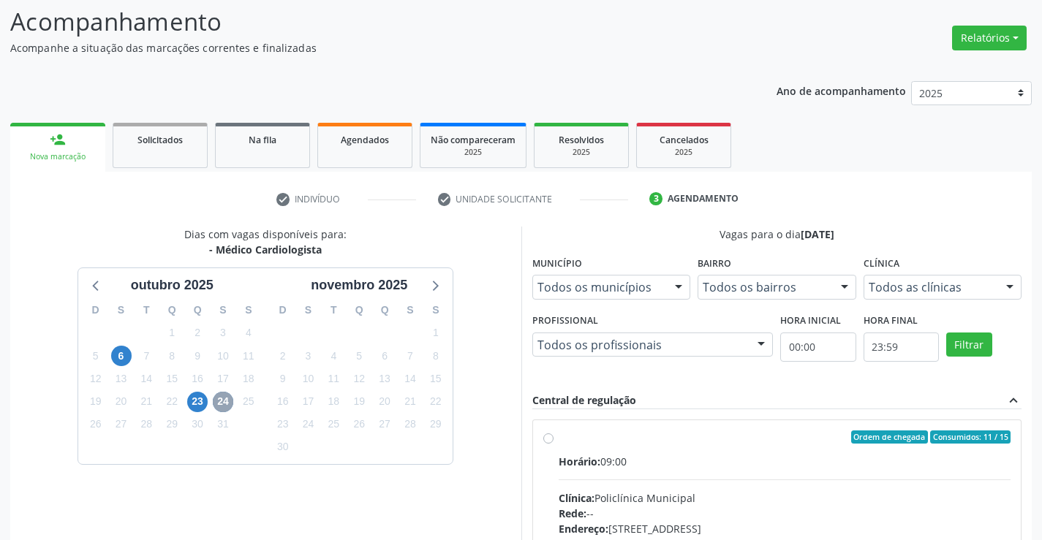
scroll to position [307, 0]
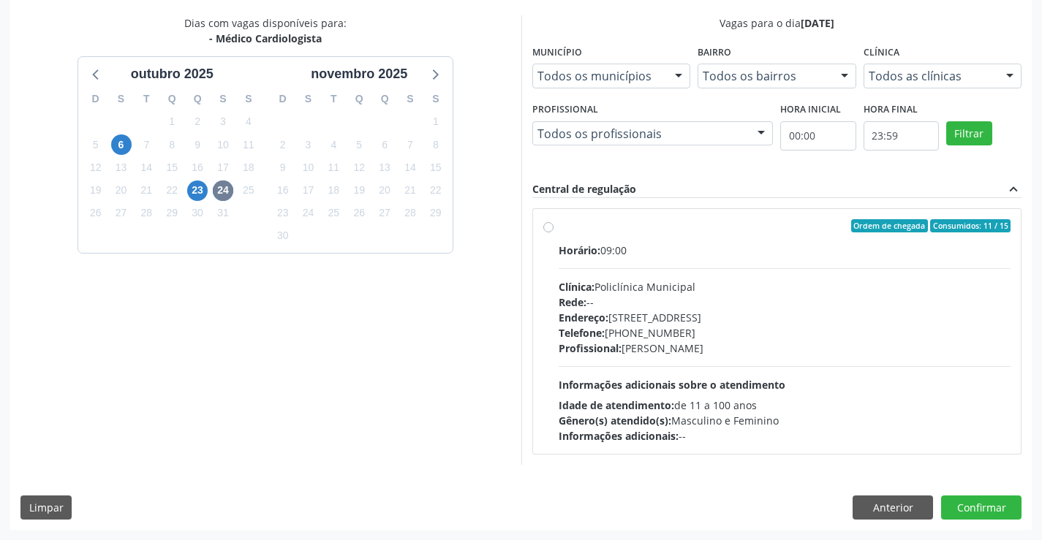
click at [559, 230] on label "Ordem de chegada Consumidos: 11 / 15 Horário: 09:00 Clínica: Policlínica Munici…" at bounding box center [785, 331] width 453 height 225
click at [551, 230] on input "Ordem de chegada Consumidos: 11 / 15 Horário: 09:00 Clínica: Policlínica Munici…" at bounding box center [548, 225] width 10 height 13
radio input "true"
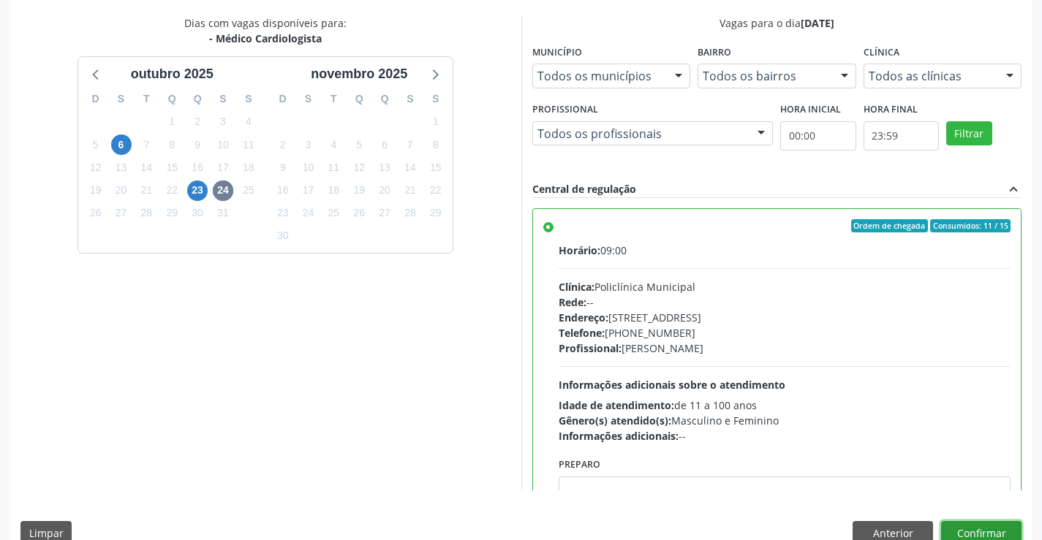
click at [970, 535] on button "Confirmar" at bounding box center [981, 533] width 80 height 25
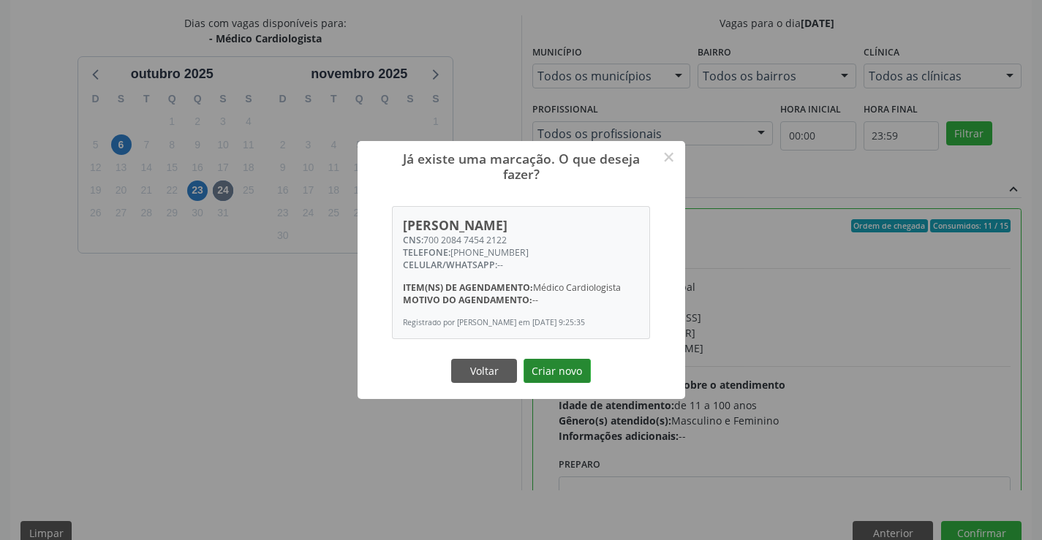
click at [556, 370] on button "Criar novo" at bounding box center [557, 371] width 67 height 25
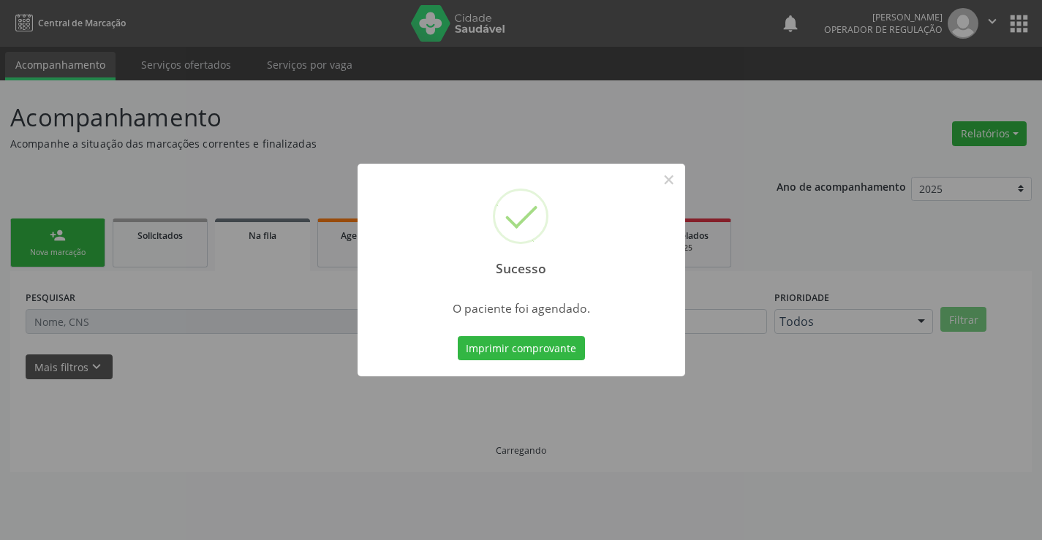
scroll to position [0, 0]
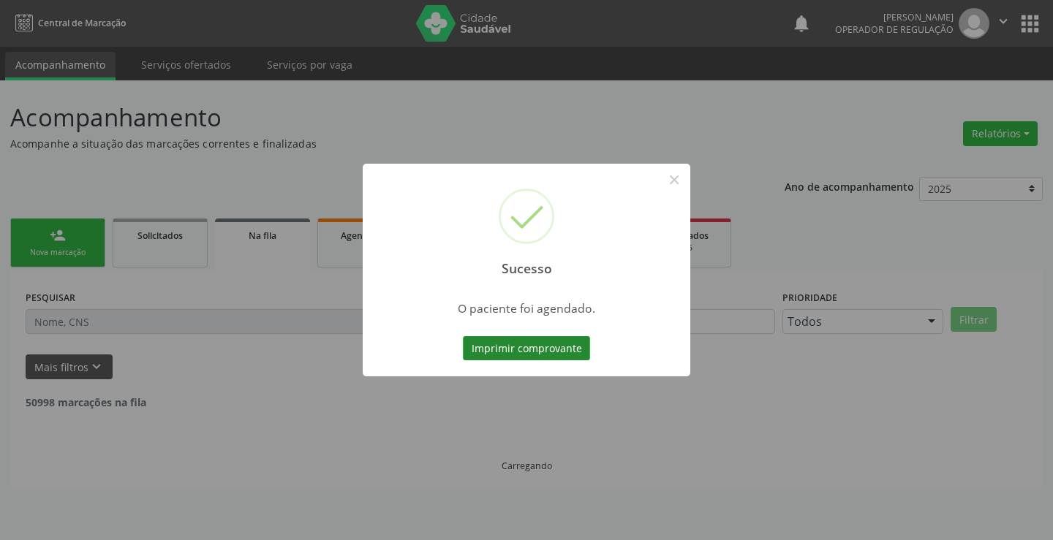
click at [490, 346] on button "Imprimir comprovante" at bounding box center [526, 348] width 127 height 25
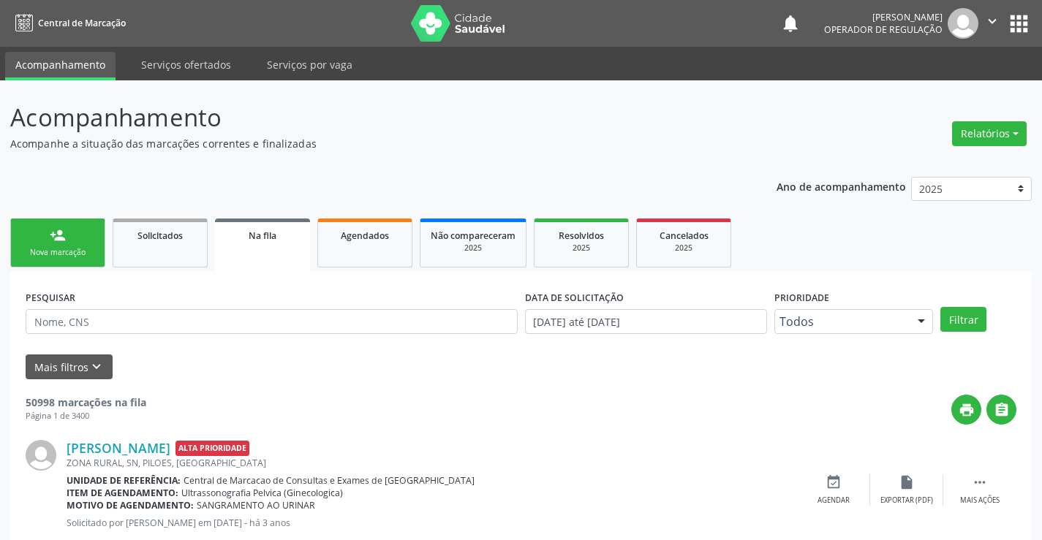
click at [61, 233] on div "Sucesso × O paciente foi agendado. Imprimir comprovante Cancel" at bounding box center [521, 270] width 1042 height 540
click at [76, 247] on div "Nova marcação" at bounding box center [57, 252] width 73 height 11
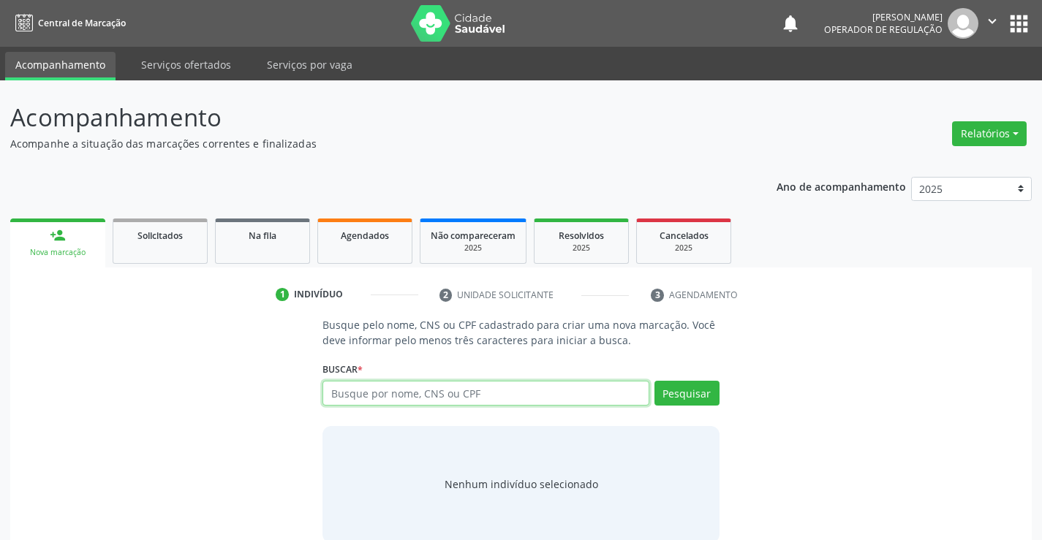
click at [585, 393] on input "text" at bounding box center [486, 393] width 326 height 25
type input "709200236551732"
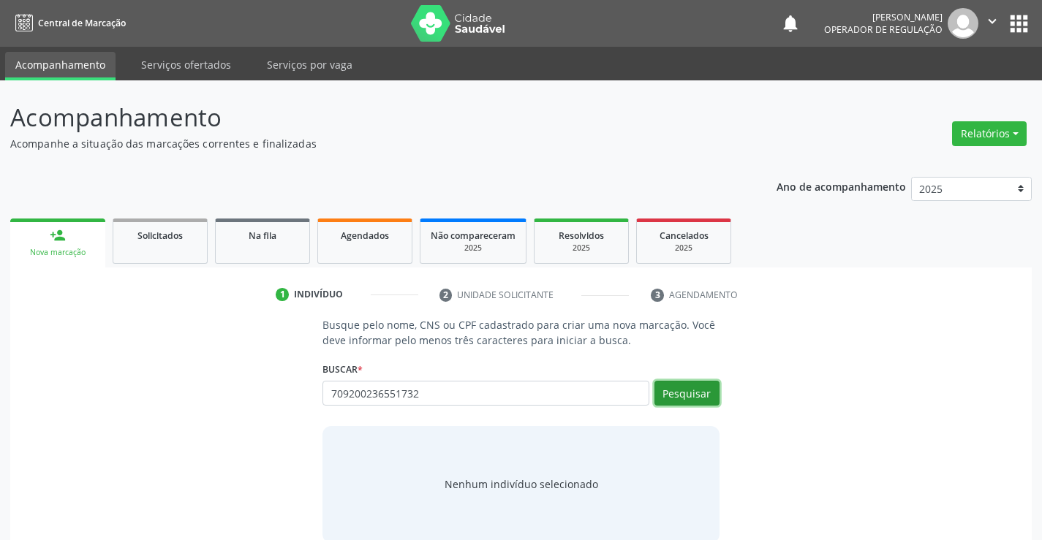
click at [679, 389] on button "Pesquisar" at bounding box center [687, 393] width 65 height 25
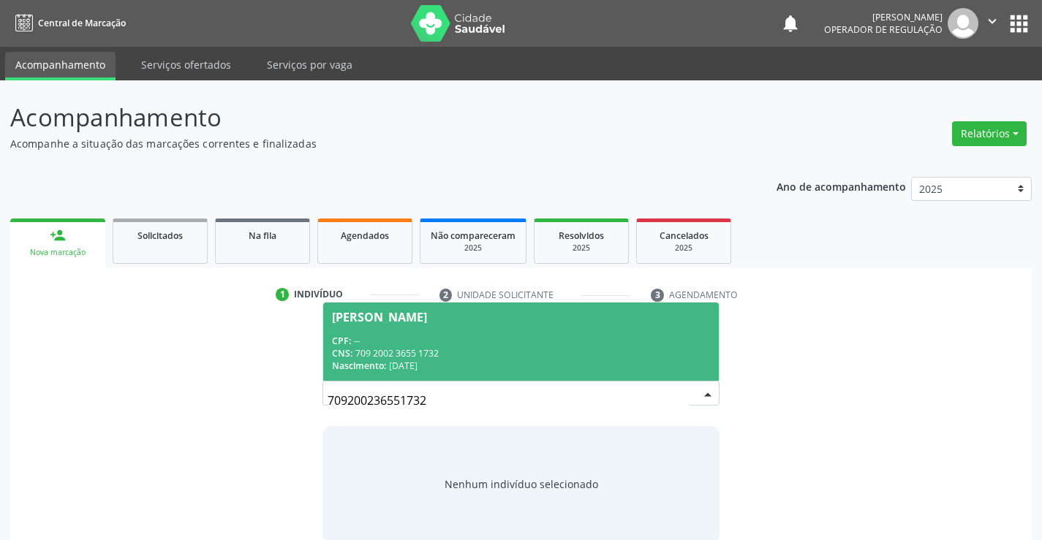
click at [407, 314] on div "[PERSON_NAME]" at bounding box center [379, 318] width 95 height 12
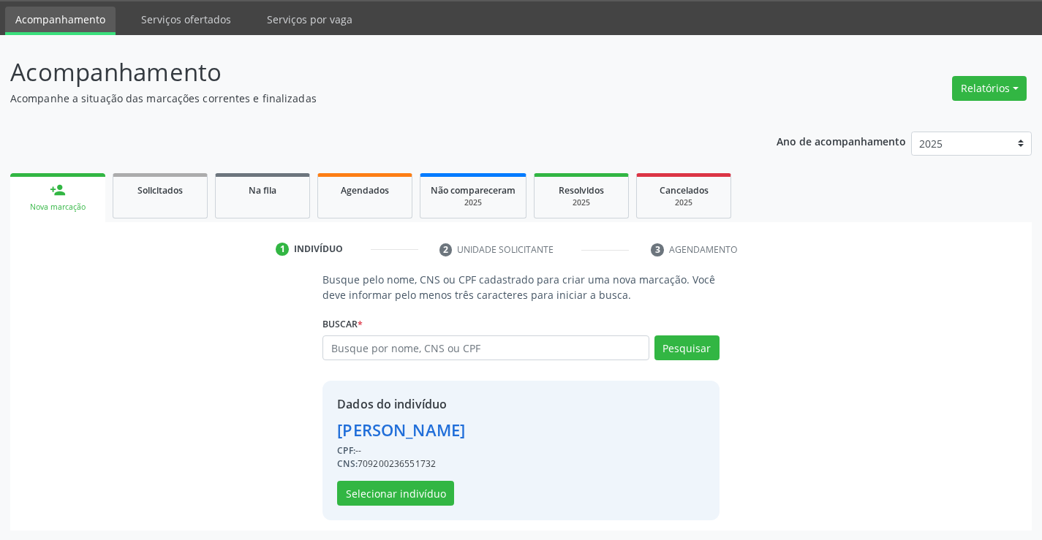
scroll to position [46, 0]
click at [363, 490] on button "Selecionar indivíduo" at bounding box center [395, 492] width 117 height 25
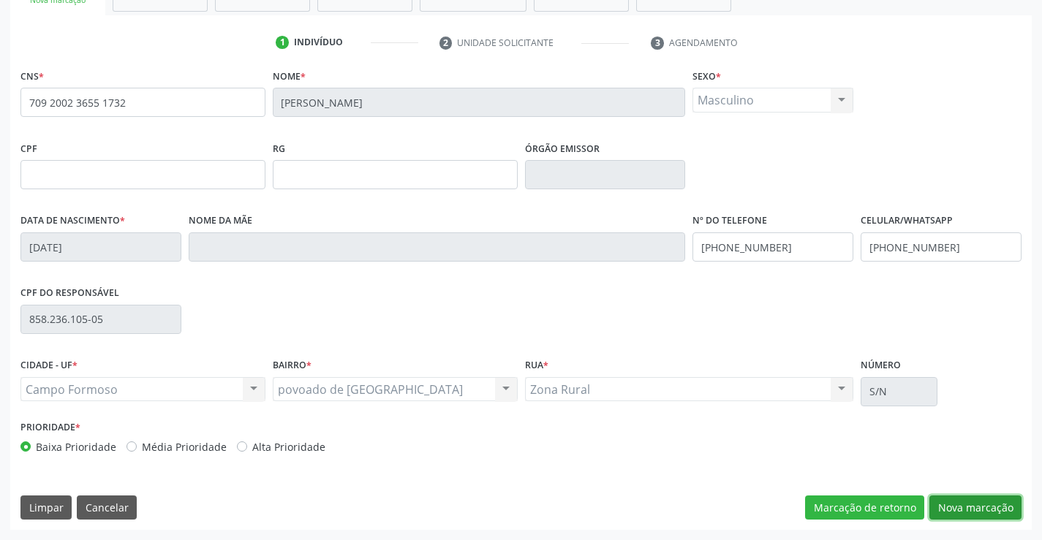
click at [959, 500] on button "Nova marcação" at bounding box center [976, 508] width 92 height 25
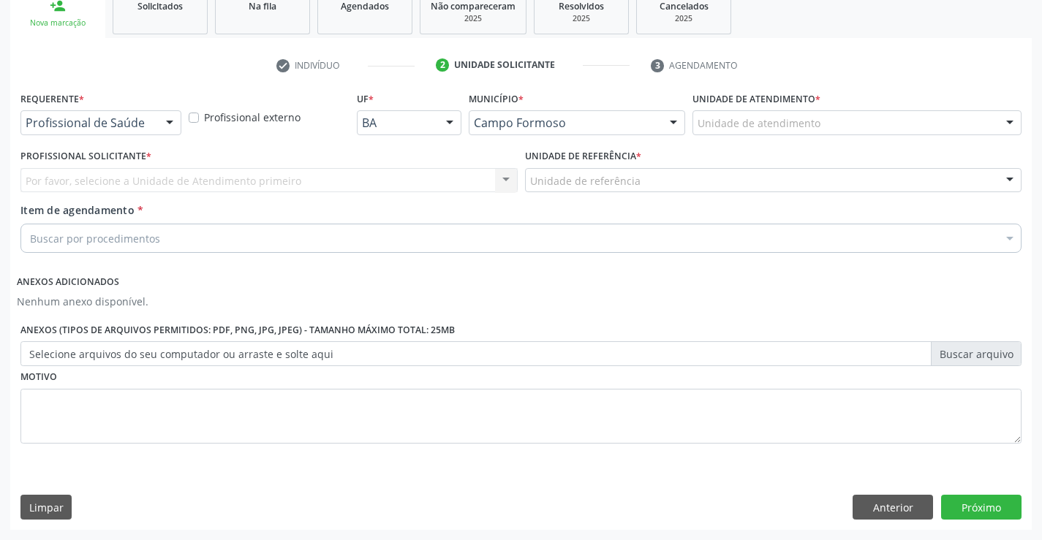
click at [166, 118] on div at bounding box center [170, 123] width 22 height 25
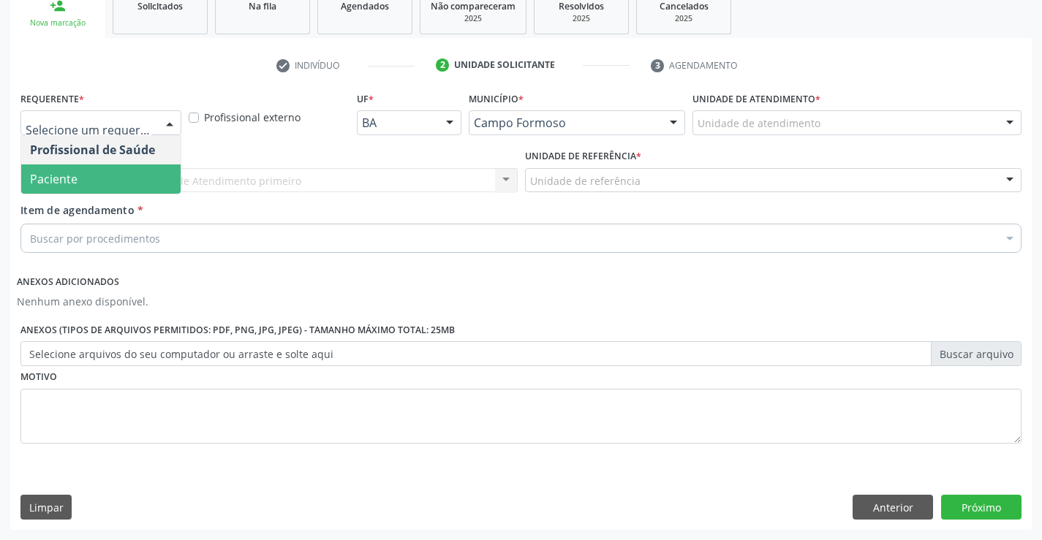
click at [107, 183] on span "Paciente" at bounding box center [100, 179] width 159 height 29
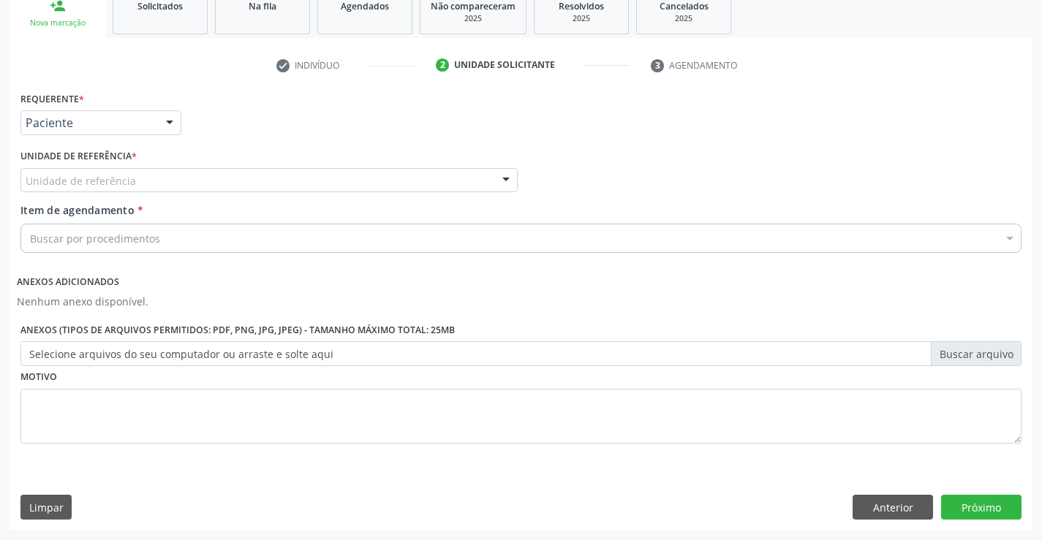
click at [496, 178] on div at bounding box center [506, 181] width 22 height 25
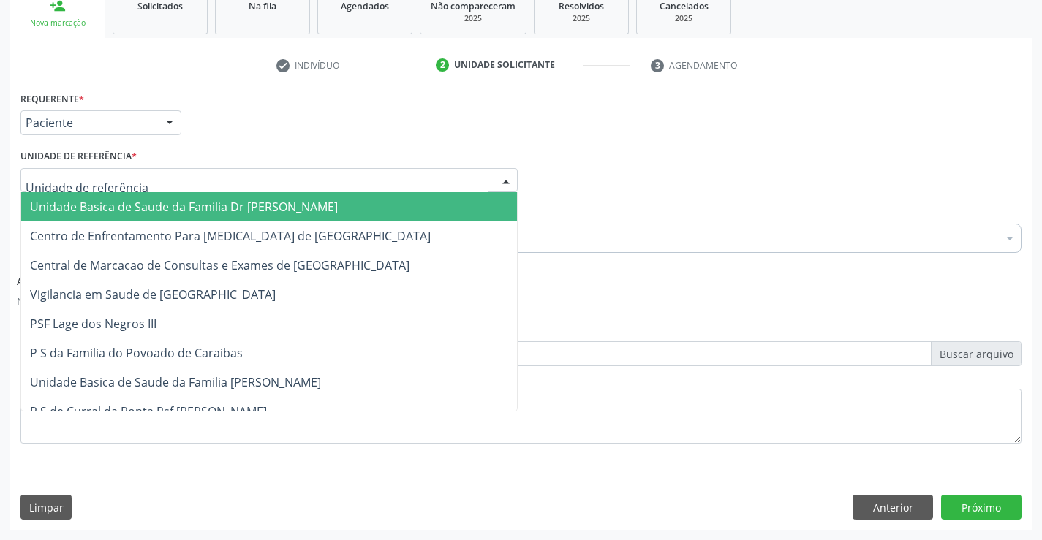
click at [409, 203] on span "Unidade Basica de Saude da Familia Dr [PERSON_NAME]" at bounding box center [269, 206] width 496 height 29
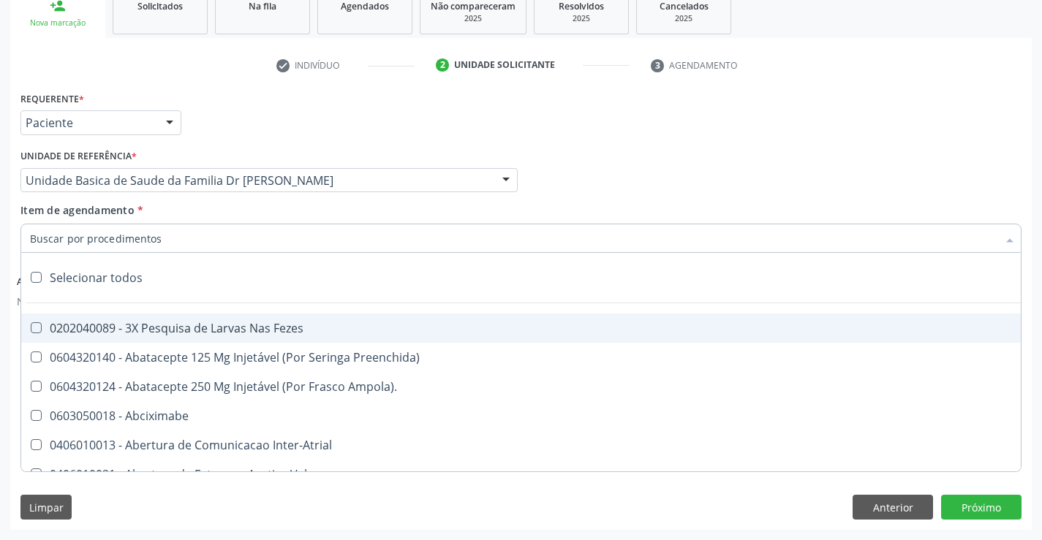
paste input "cardiologista"
type input "cardiologista"
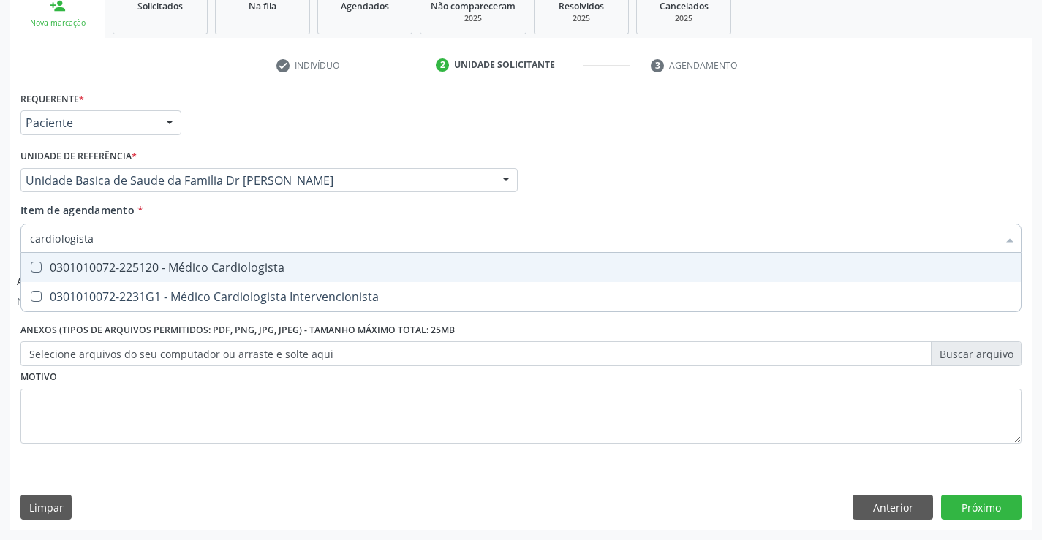
click at [276, 262] on div "0301010072-225120 - Médico Cardiologista" at bounding box center [521, 268] width 982 height 12
checkbox Cardiologista "true"
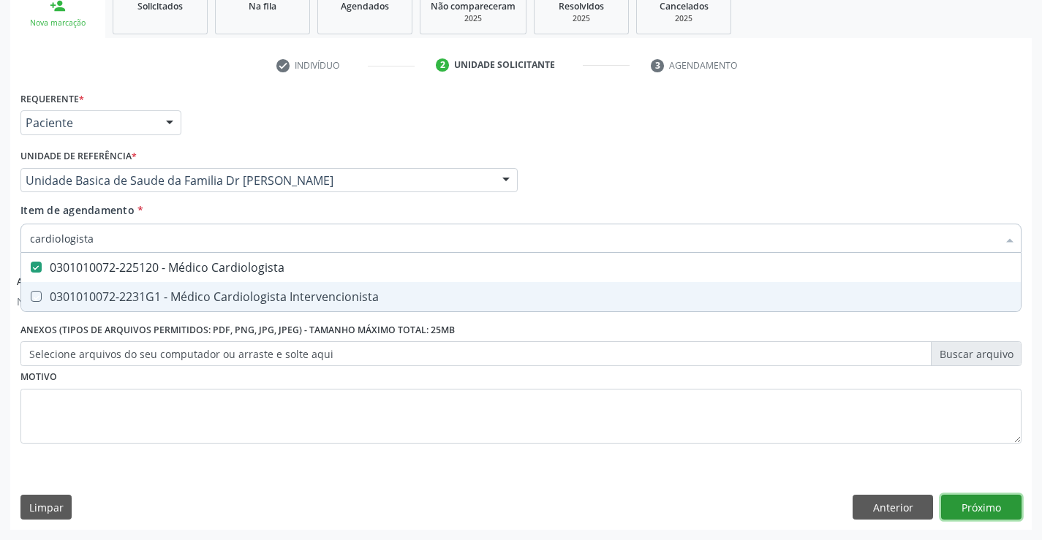
click at [948, 505] on button "Próximo" at bounding box center [981, 507] width 80 height 25
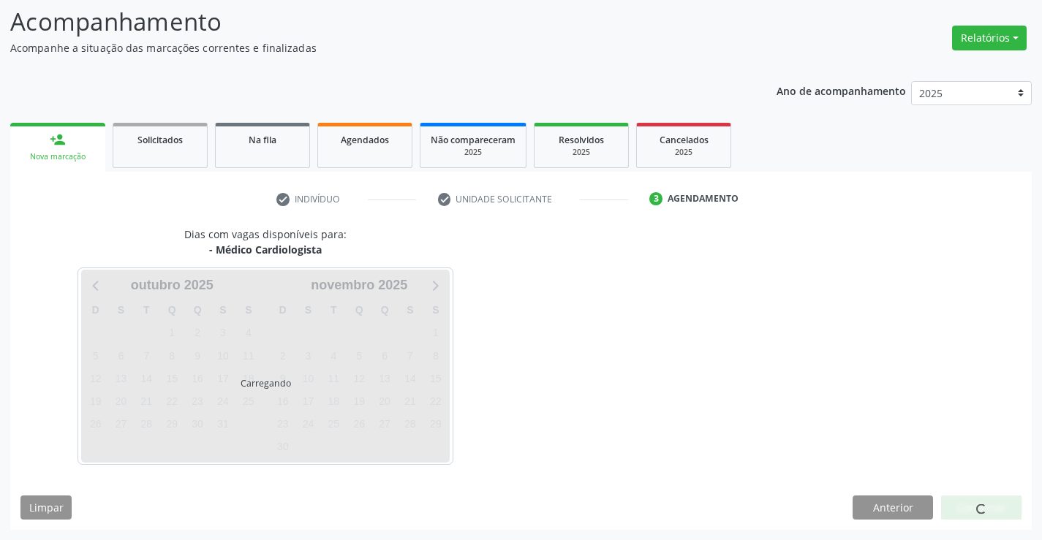
scroll to position [96, 0]
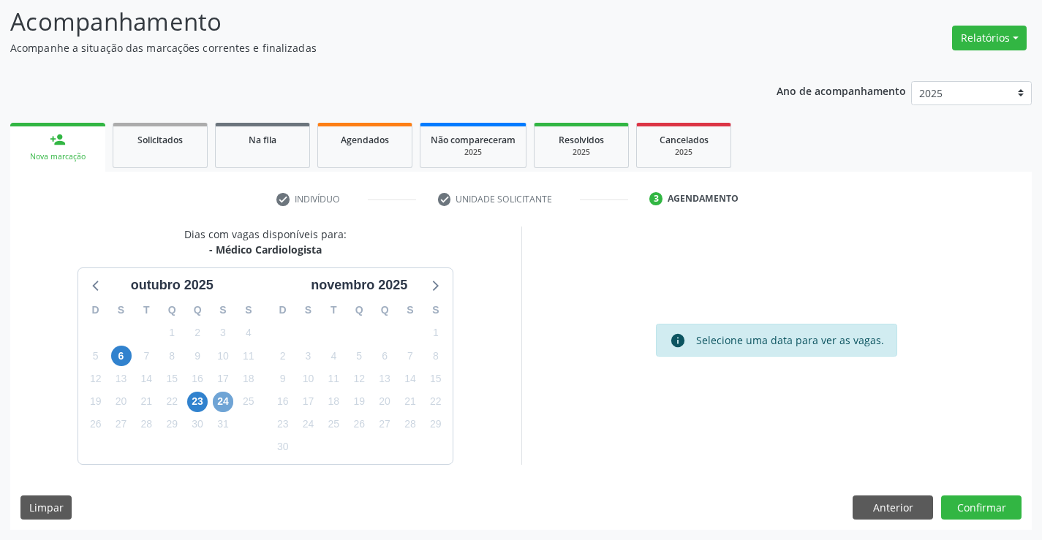
click at [222, 404] on span "24" at bounding box center [223, 402] width 20 height 20
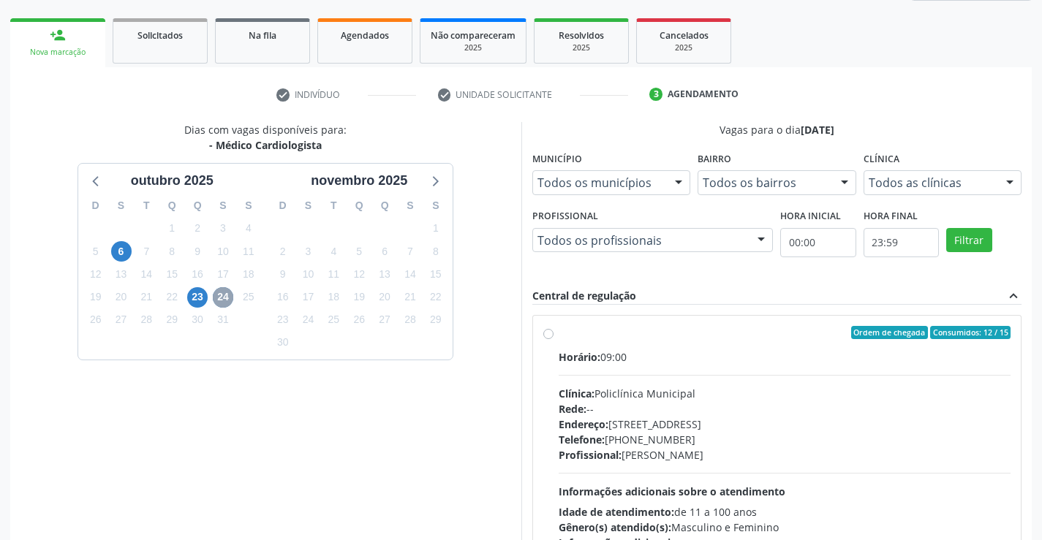
scroll to position [237, 0]
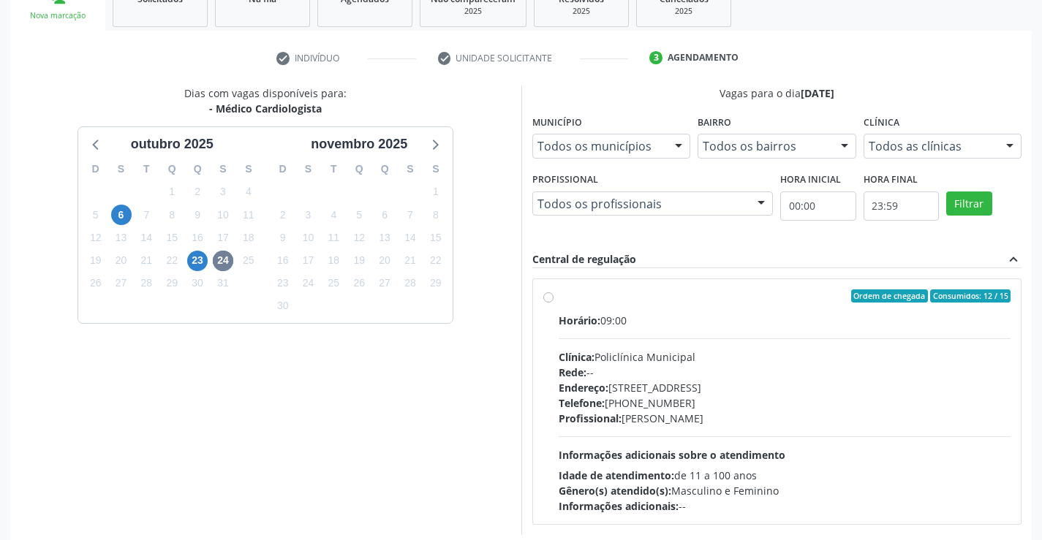
click at [559, 300] on label "Ordem de chegada Consumidos: 12 / 15 Horário: 09:00 Clínica: Policlínica Munici…" at bounding box center [785, 402] width 453 height 225
click at [551, 300] on input "Ordem de chegada Consumidos: 12 / 15 Horário: 09:00 Clínica: Policlínica Munici…" at bounding box center [548, 296] width 10 height 13
radio input "true"
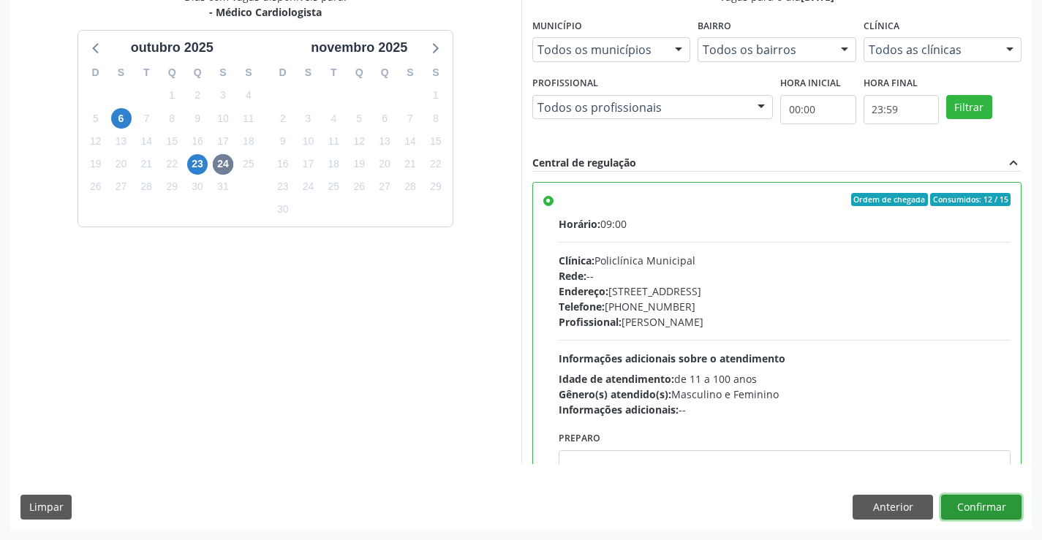
click at [962, 506] on button "Confirmar" at bounding box center [981, 507] width 80 height 25
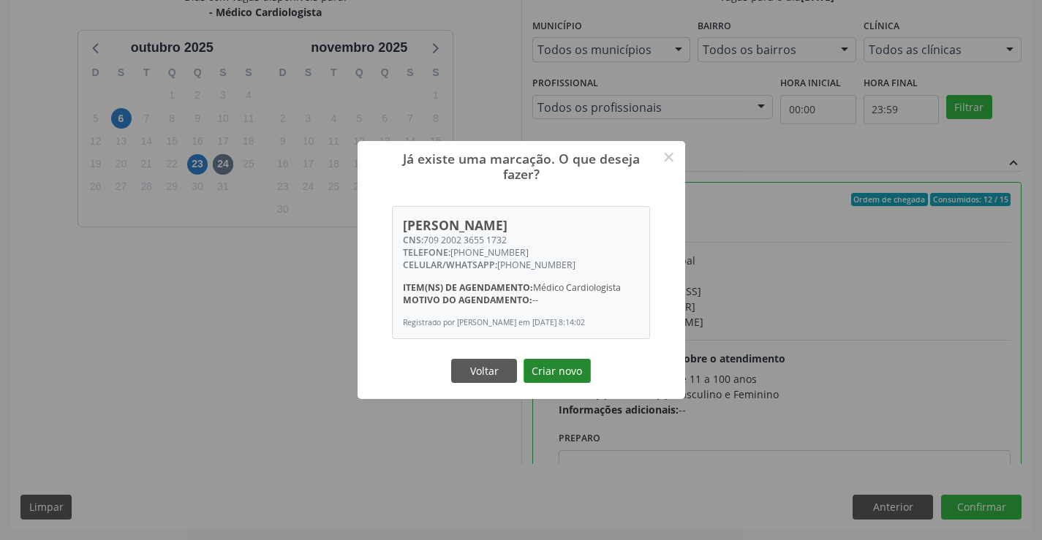
click at [554, 366] on button "Criar novo" at bounding box center [557, 371] width 67 height 25
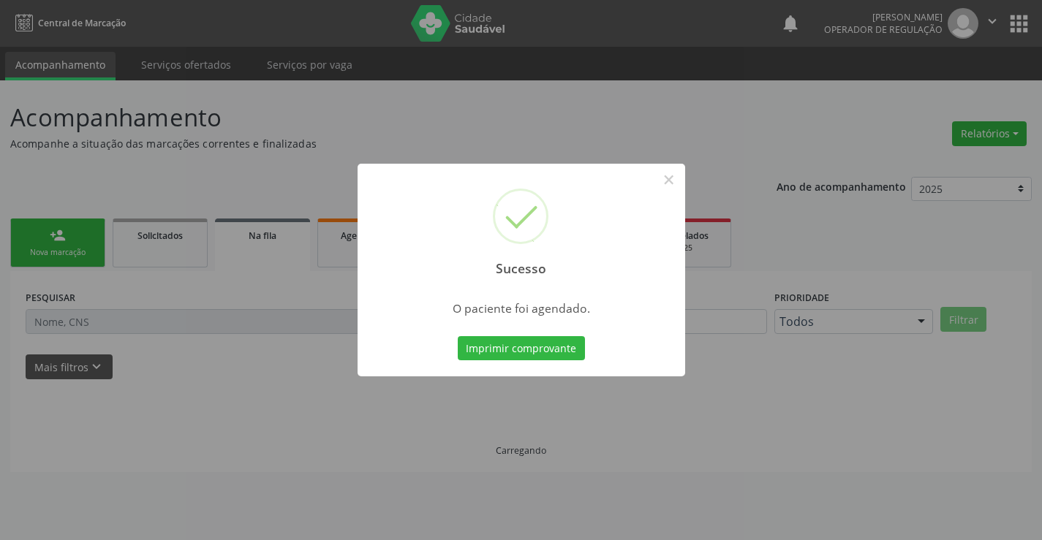
scroll to position [0, 0]
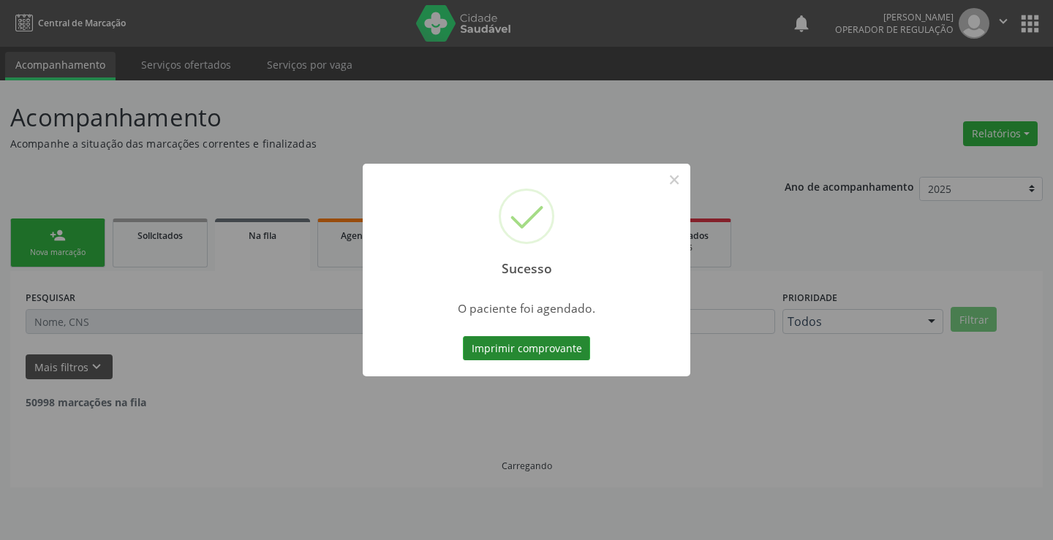
click at [550, 360] on button "Imprimir comprovante" at bounding box center [526, 348] width 127 height 25
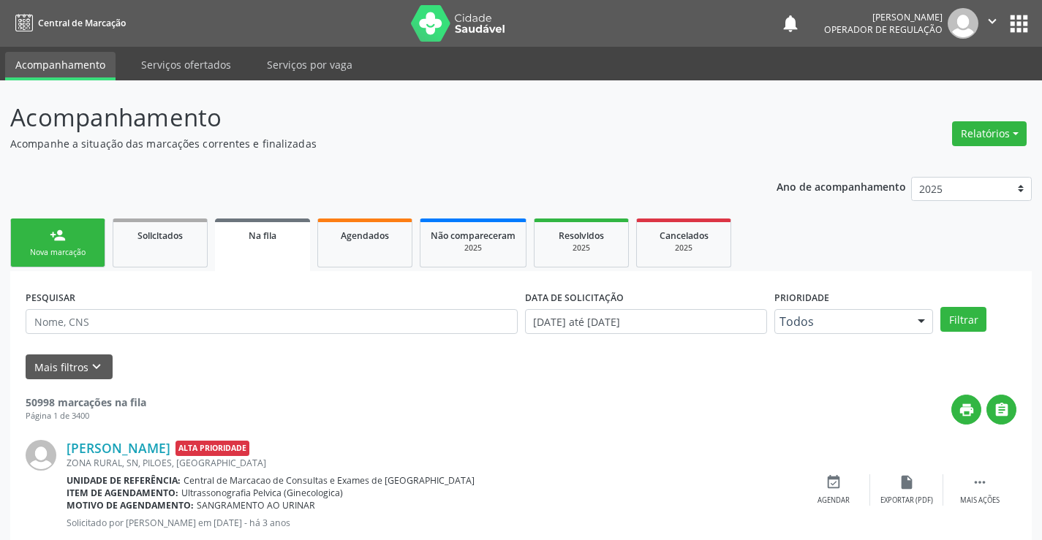
click at [69, 237] on link "person_add Nova marcação" at bounding box center [57, 243] width 95 height 49
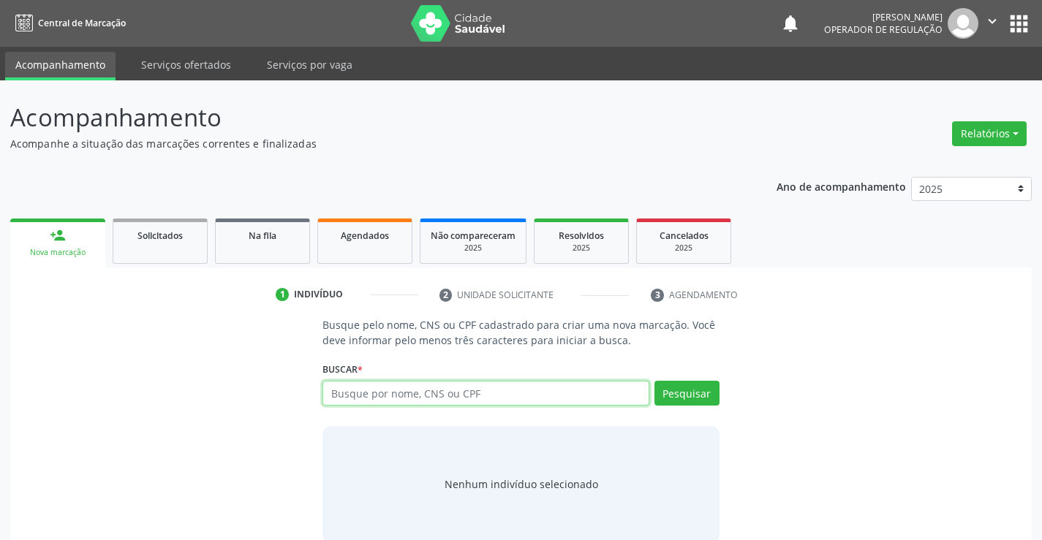
click at [424, 399] on input "text" at bounding box center [486, 393] width 326 height 25
type input "705006657623254"
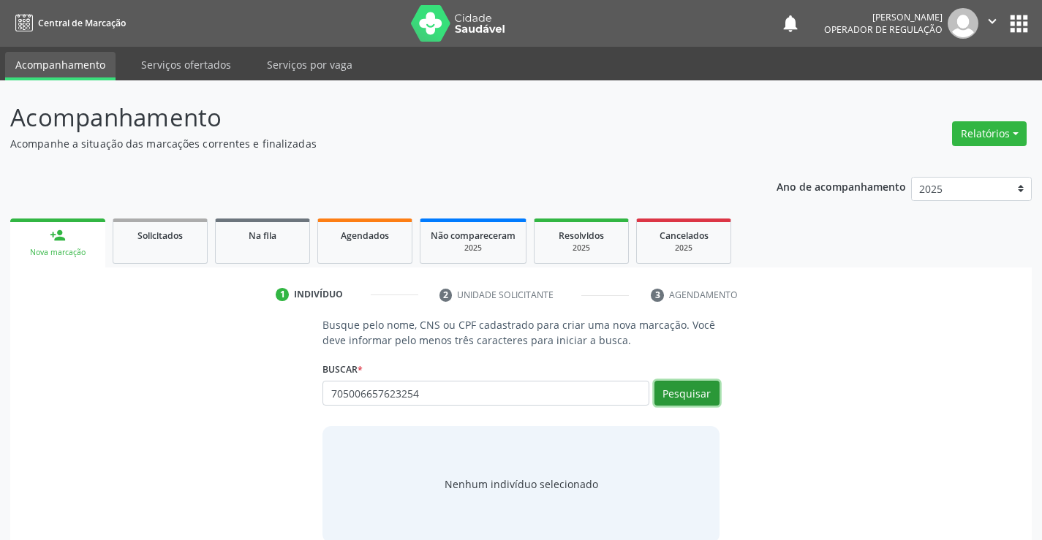
click at [674, 402] on button "Pesquisar" at bounding box center [687, 393] width 65 height 25
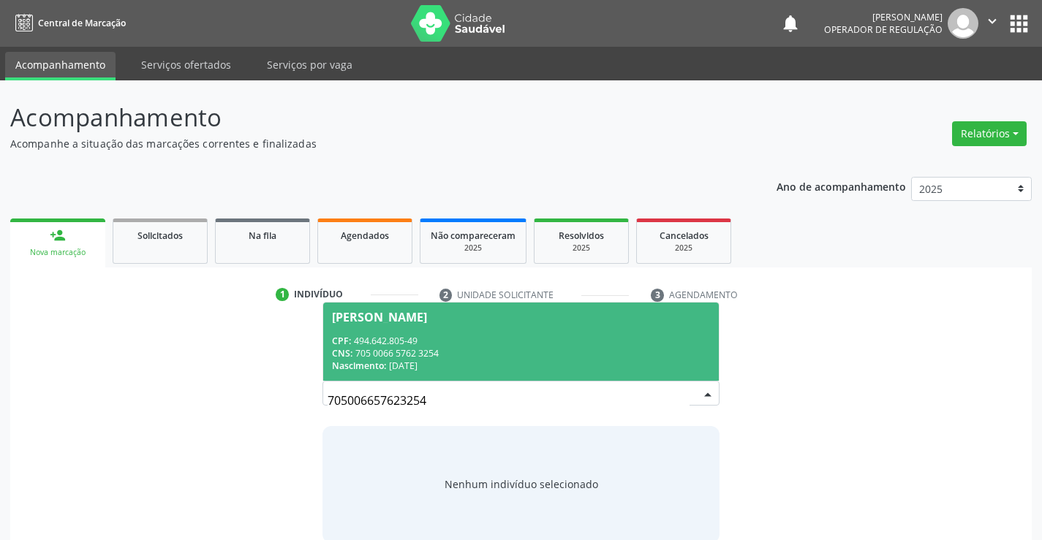
click at [420, 312] on div "[PERSON_NAME]" at bounding box center [379, 318] width 95 height 12
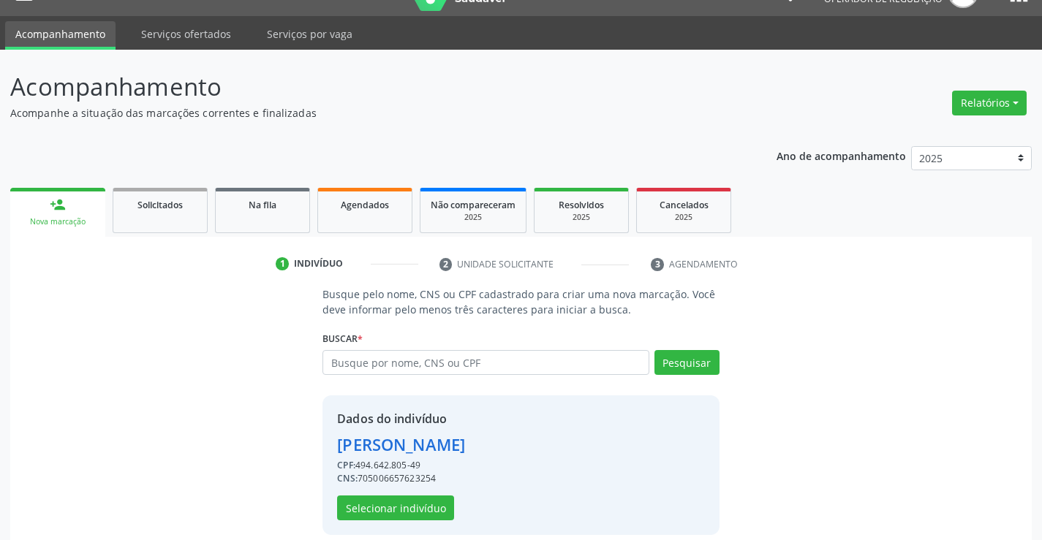
scroll to position [46, 0]
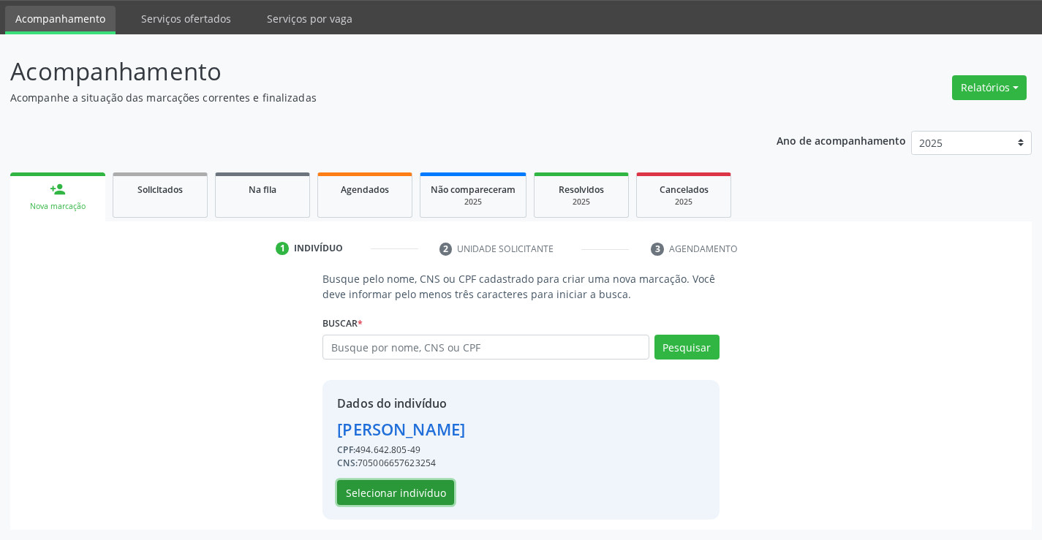
click at [380, 492] on button "Selecionar indivíduo" at bounding box center [395, 492] width 117 height 25
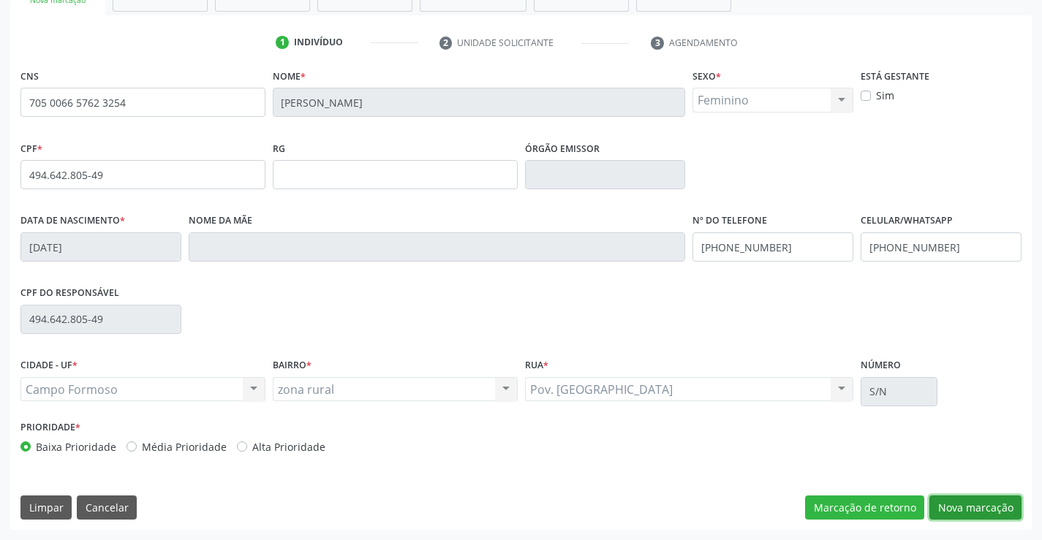
click at [1006, 513] on button "Nova marcação" at bounding box center [976, 508] width 92 height 25
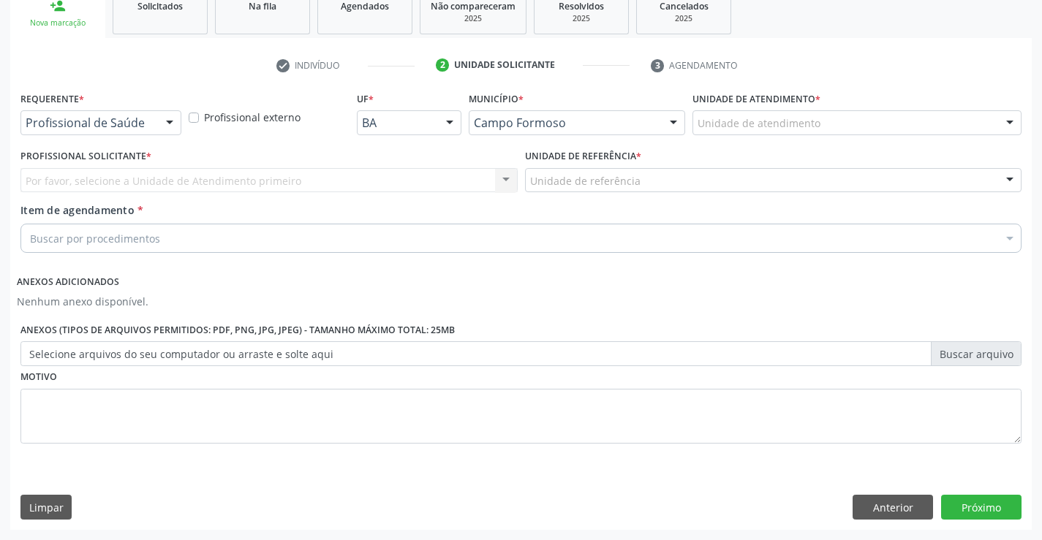
scroll to position [230, 0]
click at [169, 126] on div at bounding box center [170, 123] width 22 height 25
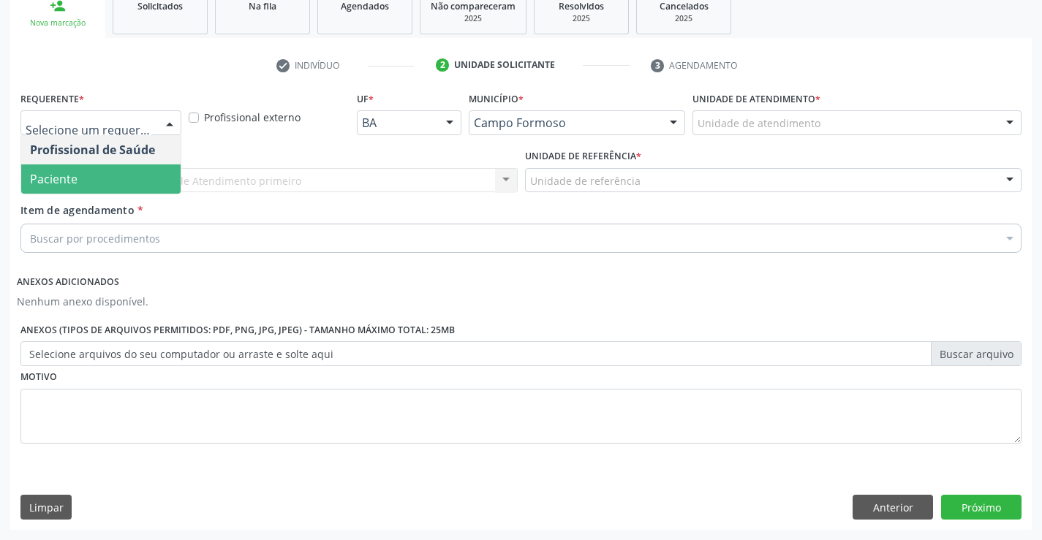
click at [99, 179] on span "Paciente" at bounding box center [100, 179] width 159 height 29
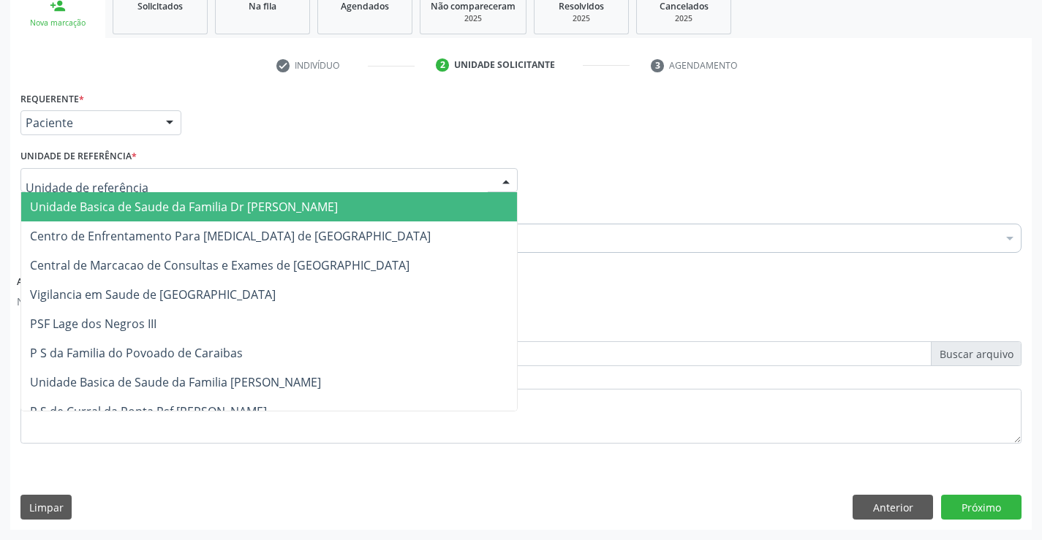
click at [503, 178] on div at bounding box center [506, 181] width 22 height 25
click at [415, 200] on span "Unidade Basica de Saude da Familia Dr [PERSON_NAME]" at bounding box center [269, 206] width 496 height 29
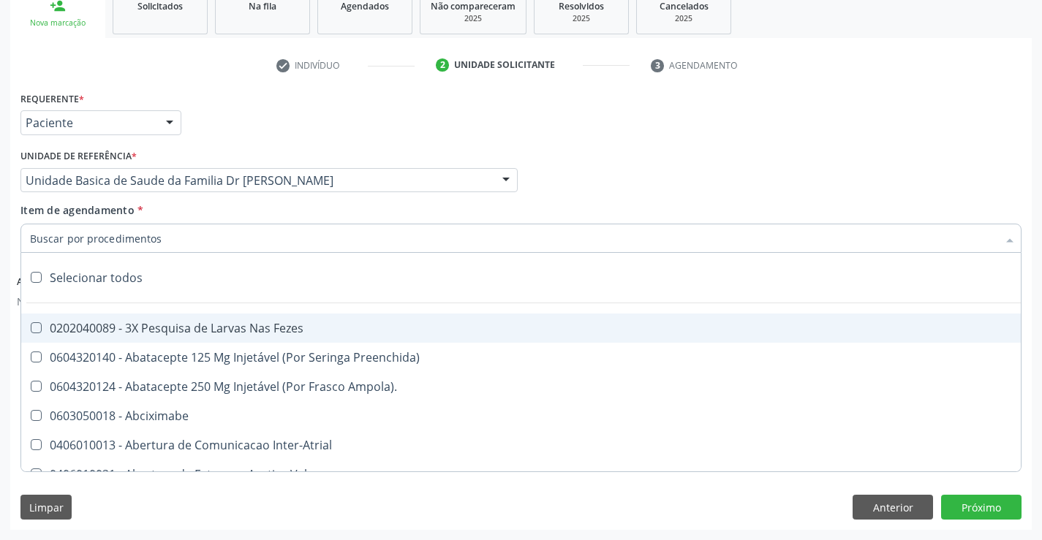
paste input "cardiologista"
type input "cardiologista"
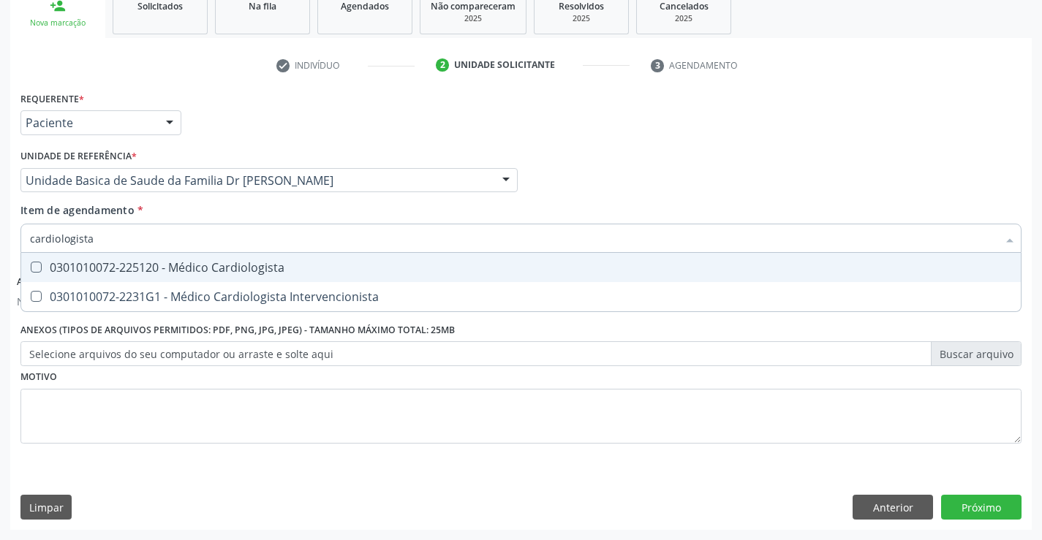
click at [176, 268] on div "0301010072-225120 - Médico Cardiologista" at bounding box center [521, 268] width 982 height 12
checkbox Cardiologista "true"
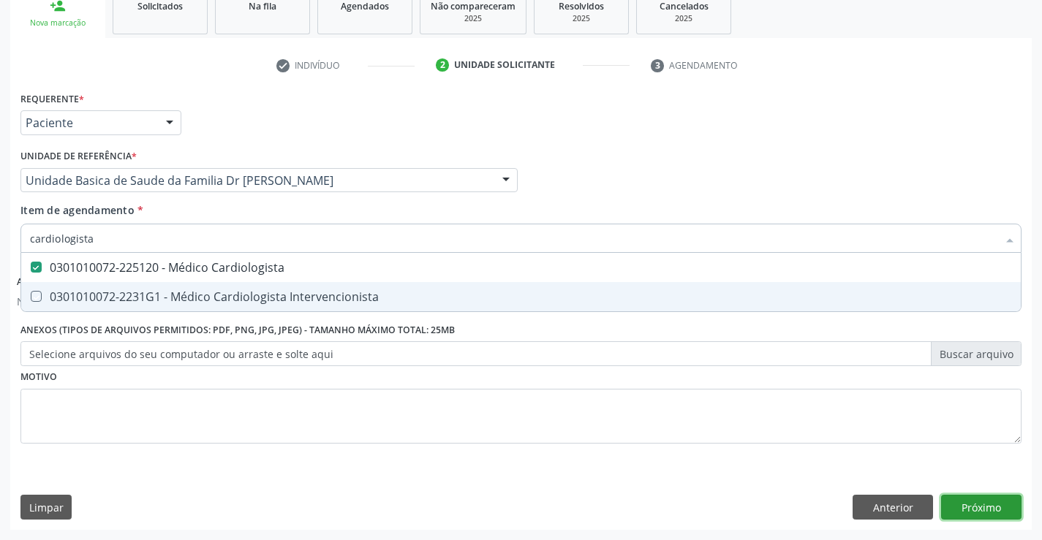
click at [955, 500] on button "Próximo" at bounding box center [981, 507] width 80 height 25
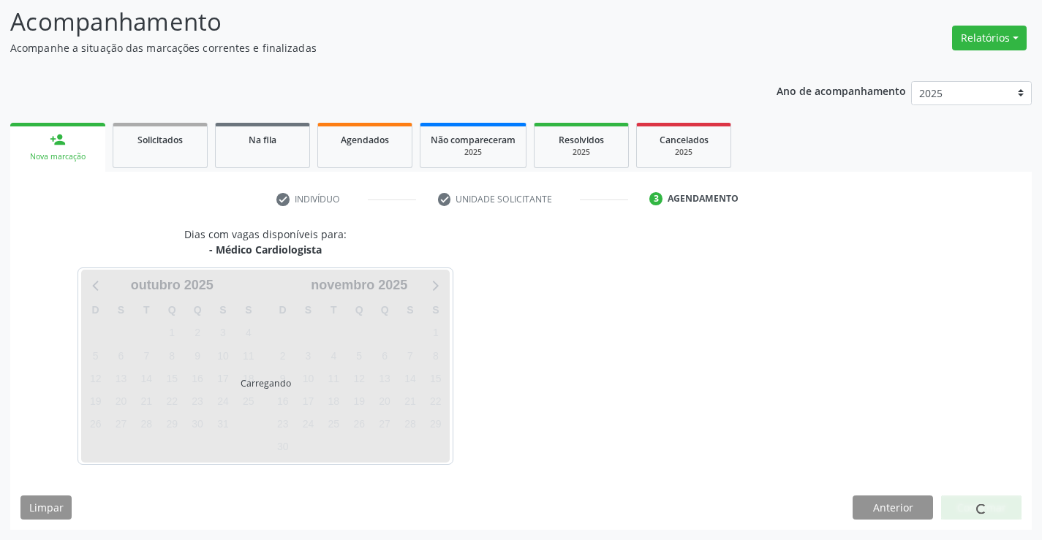
scroll to position [96, 0]
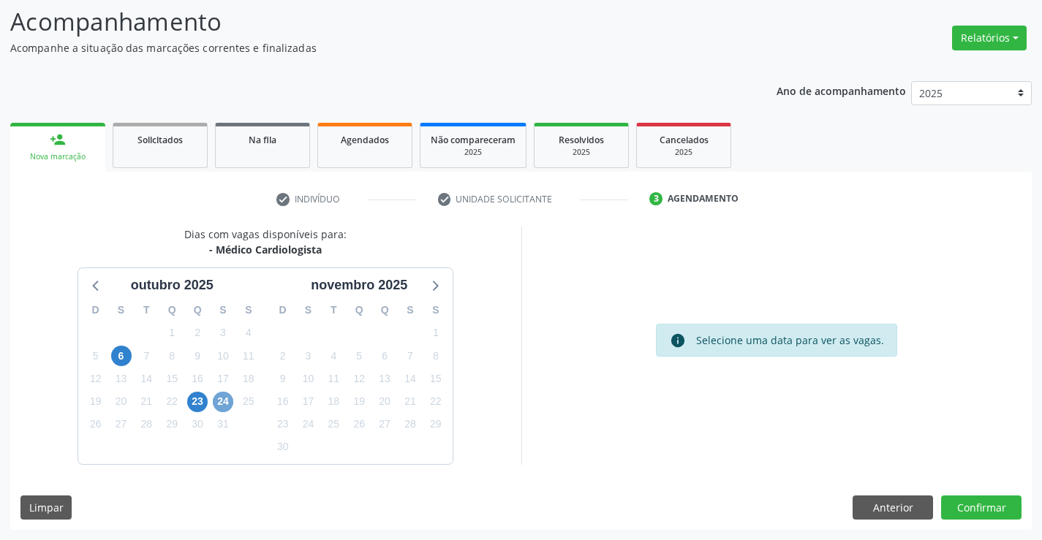
click at [220, 407] on span "24" at bounding box center [223, 402] width 20 height 20
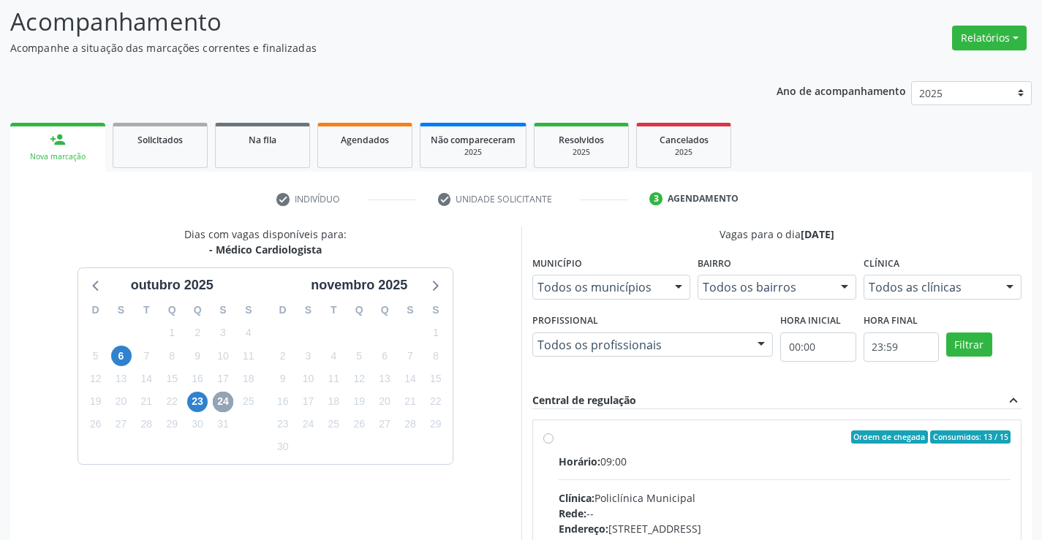
scroll to position [307, 0]
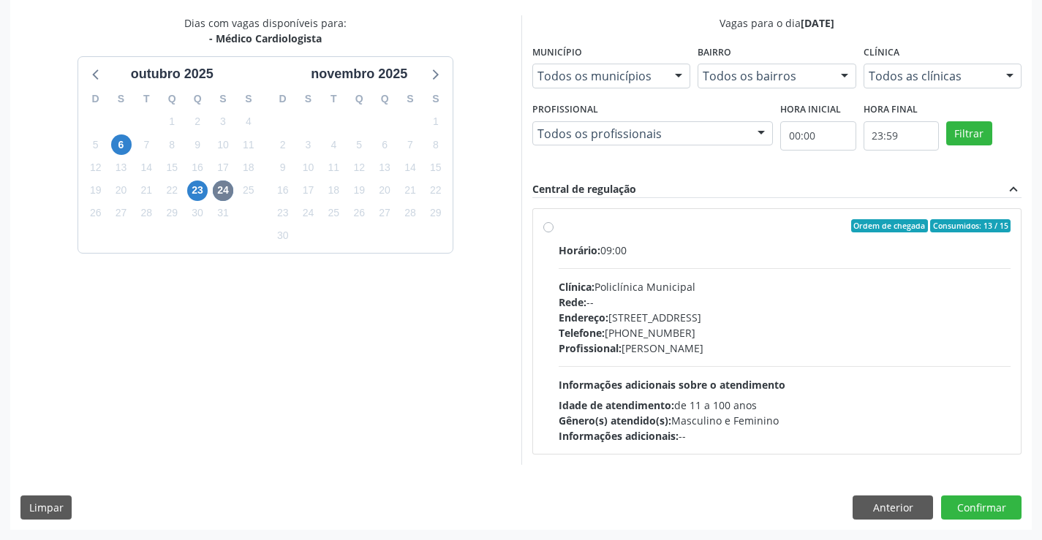
click at [559, 225] on label "Ordem de chegada Consumidos: 13 / 15 Horário: 09:00 Clínica: Policlínica Munici…" at bounding box center [785, 331] width 453 height 225
click at [548, 225] on input "Ordem de chegada Consumidos: 13 / 15 Horário: 09:00 Clínica: Policlínica Munici…" at bounding box center [548, 225] width 10 height 13
radio input "true"
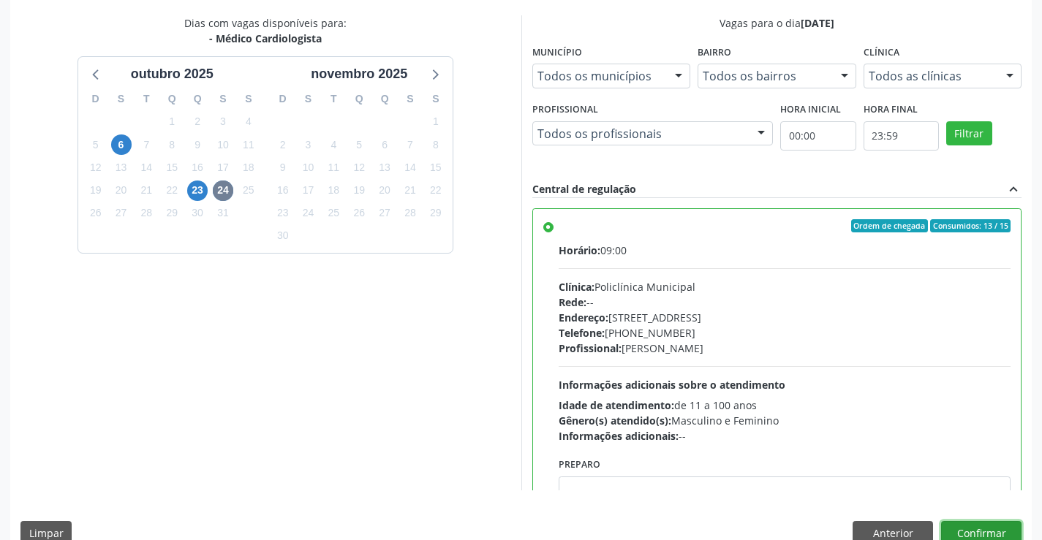
click at [954, 532] on button "Confirmar" at bounding box center [981, 533] width 80 height 25
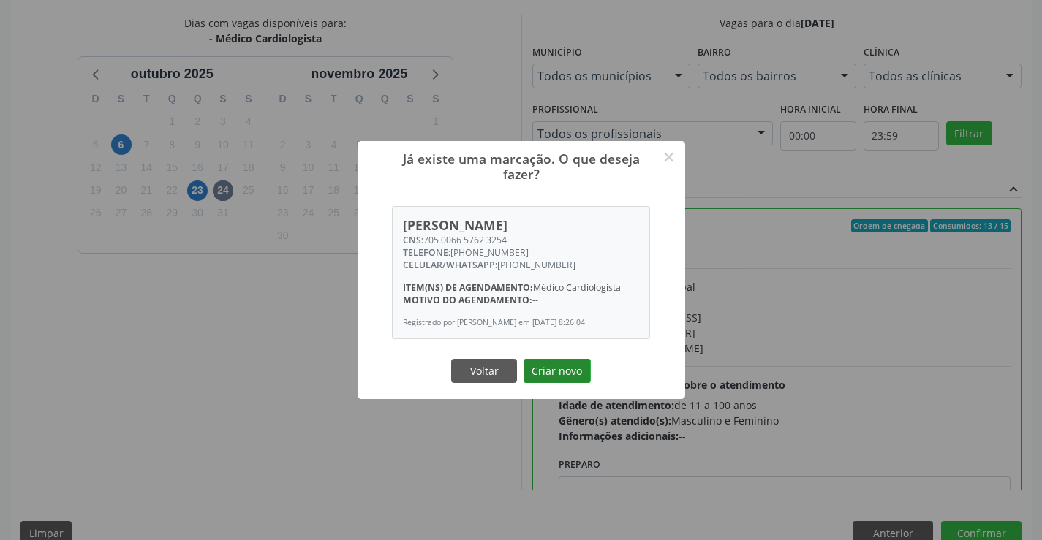
click at [575, 374] on button "Criar novo" at bounding box center [557, 371] width 67 height 25
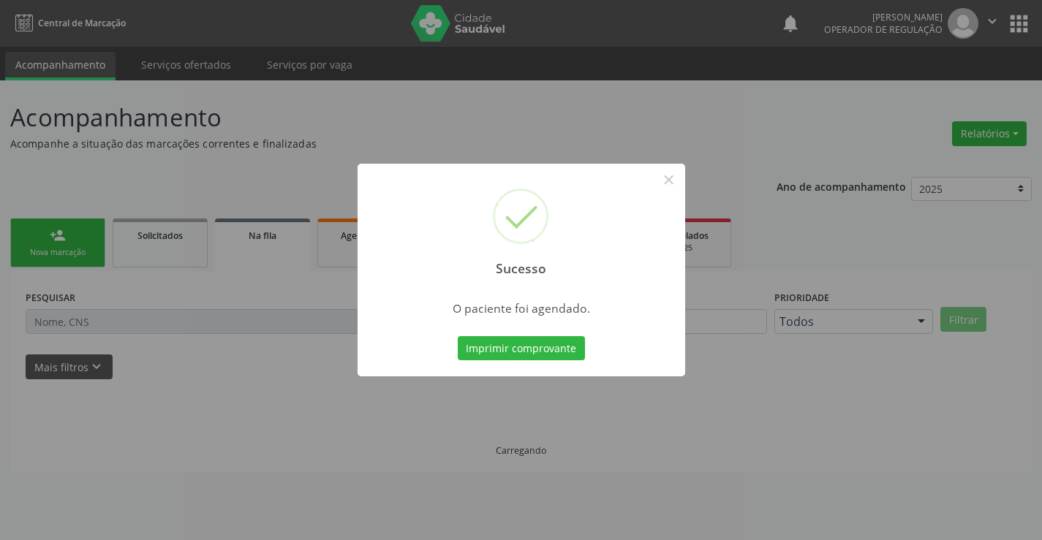
scroll to position [0, 0]
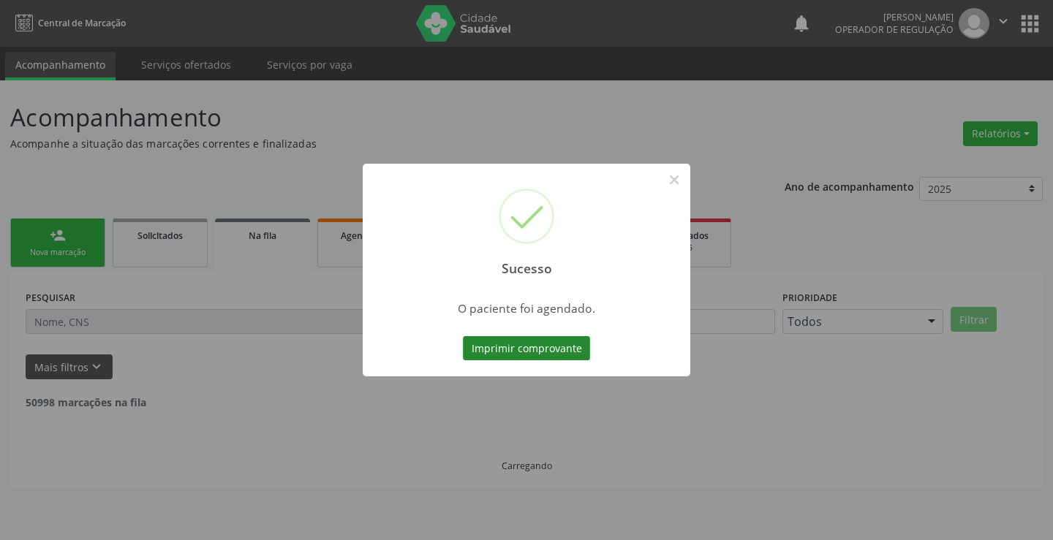
click at [562, 358] on button "Imprimir comprovante" at bounding box center [526, 348] width 127 height 25
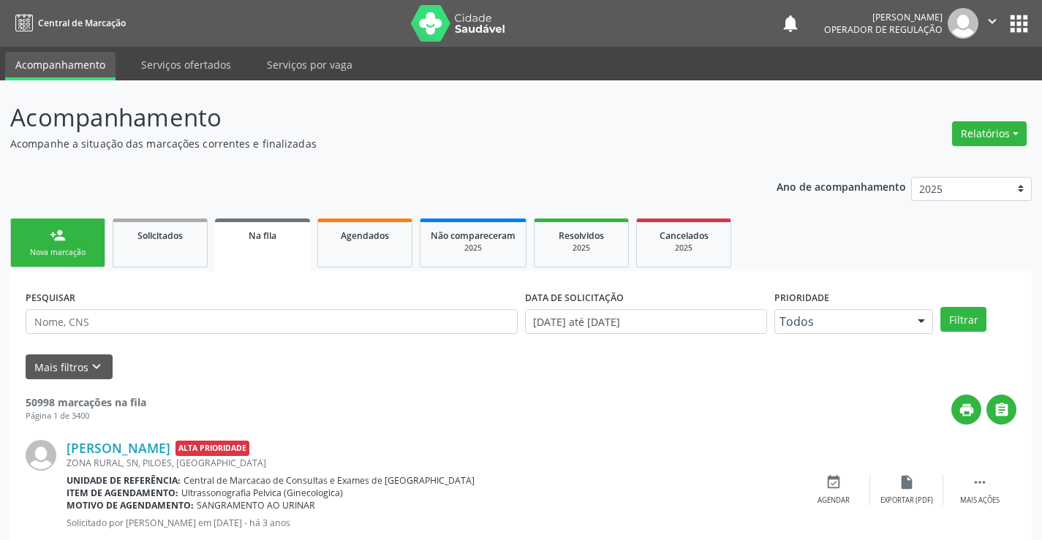
click at [61, 240] on div "Sucesso × O paciente foi agendado. Imprimir comprovante Cancel" at bounding box center [521, 270] width 1042 height 540
click at [74, 235] on link "person_add Nova marcação" at bounding box center [57, 243] width 95 height 49
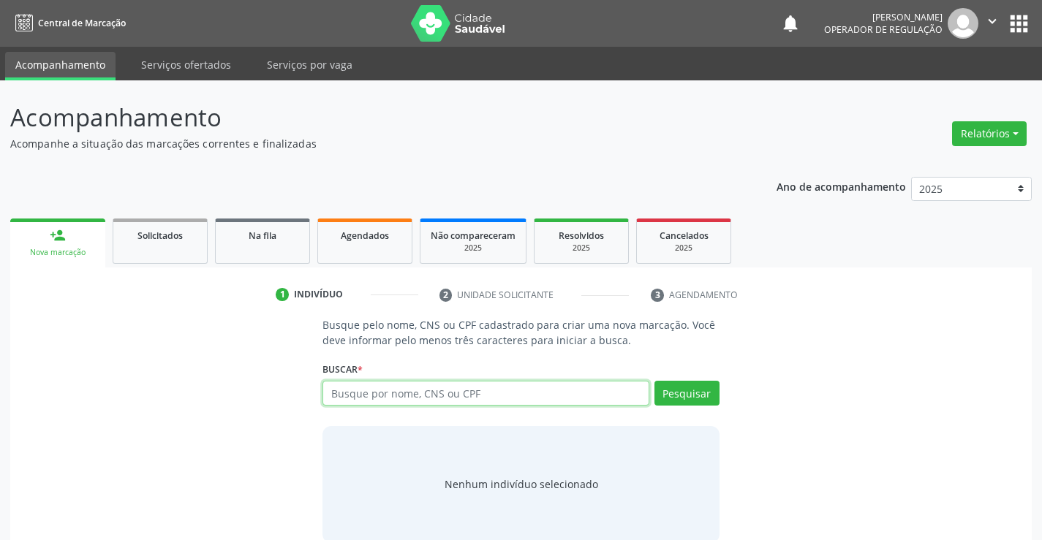
click at [451, 395] on input "text" at bounding box center [486, 393] width 326 height 25
type input "701202082171915"
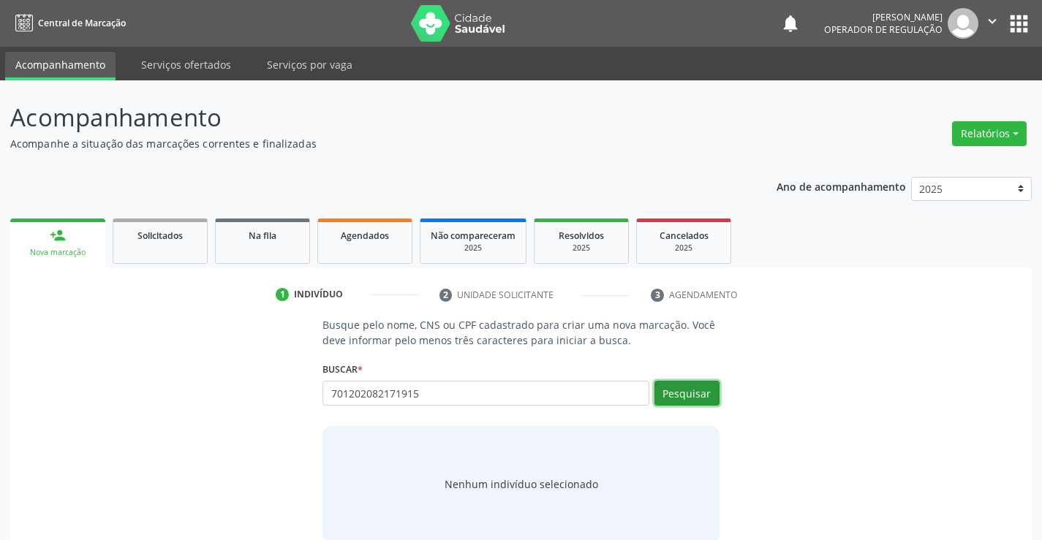
click at [691, 394] on button "Pesquisar" at bounding box center [687, 393] width 65 height 25
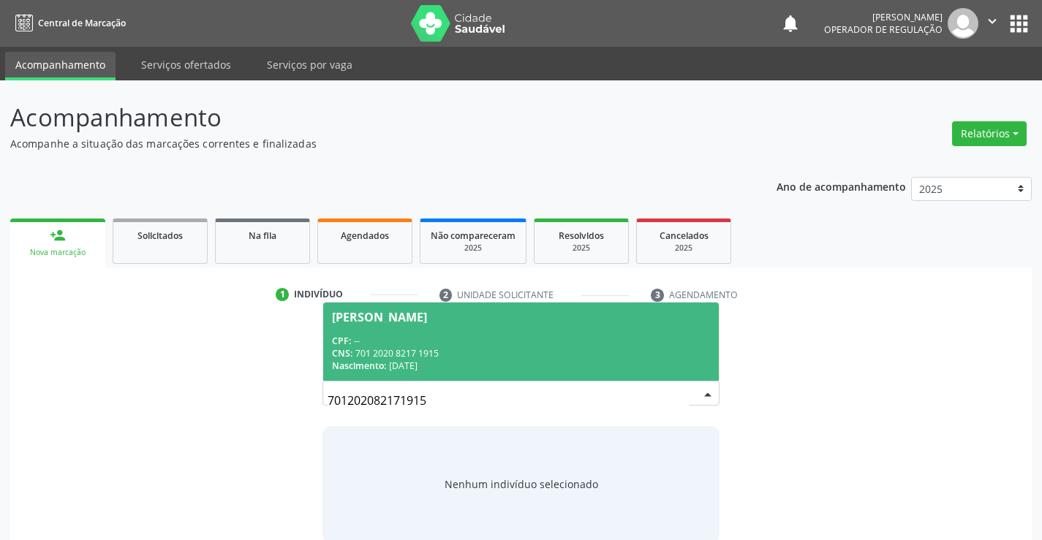
click at [427, 314] on div "[PERSON_NAME]" at bounding box center [379, 318] width 95 height 12
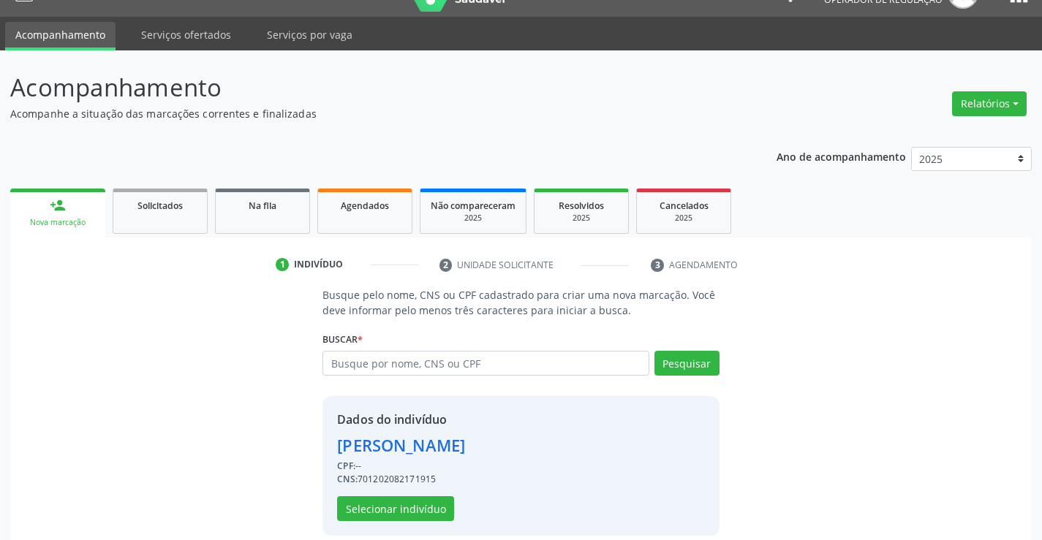
scroll to position [46, 0]
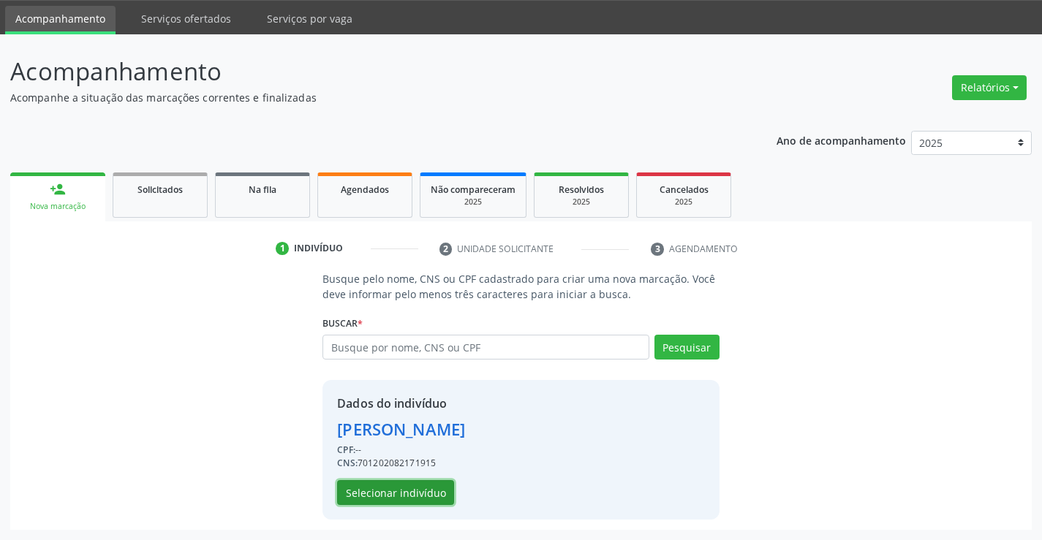
click at [403, 500] on button "Selecionar indivíduo" at bounding box center [395, 492] width 117 height 25
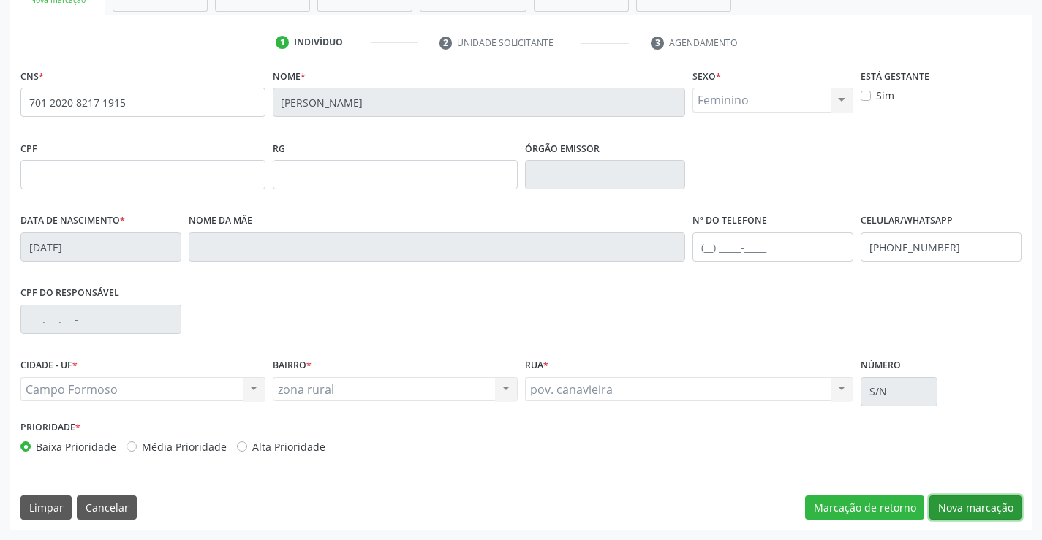
click at [957, 497] on button "Nova marcação" at bounding box center [976, 508] width 92 height 25
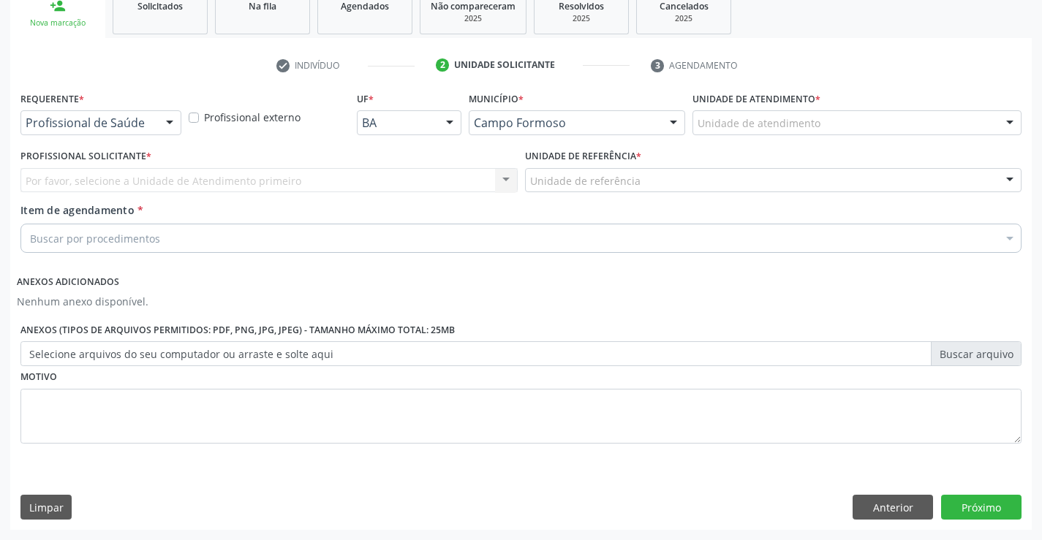
click at [165, 124] on div at bounding box center [170, 123] width 22 height 25
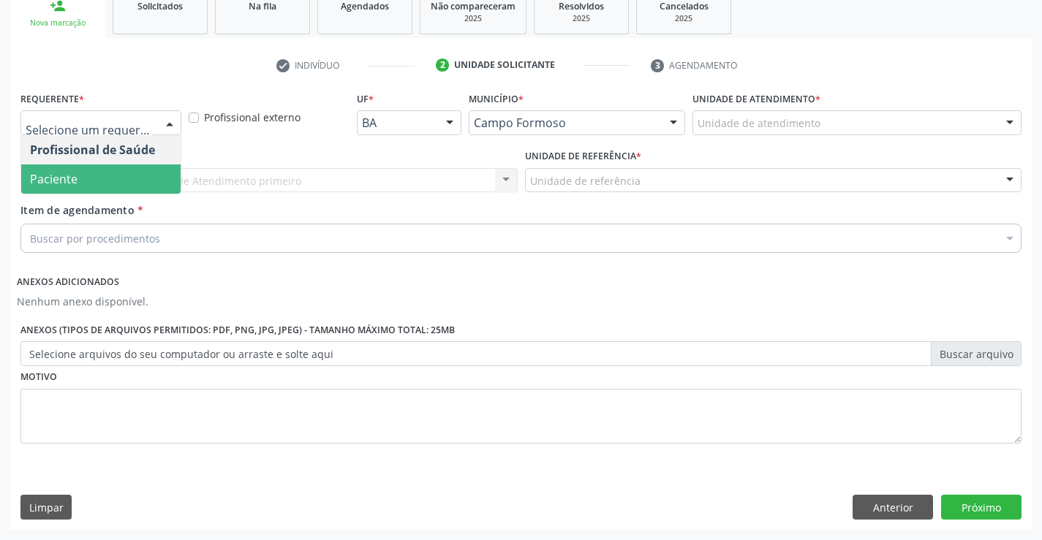
click at [112, 173] on span "Paciente" at bounding box center [100, 179] width 159 height 29
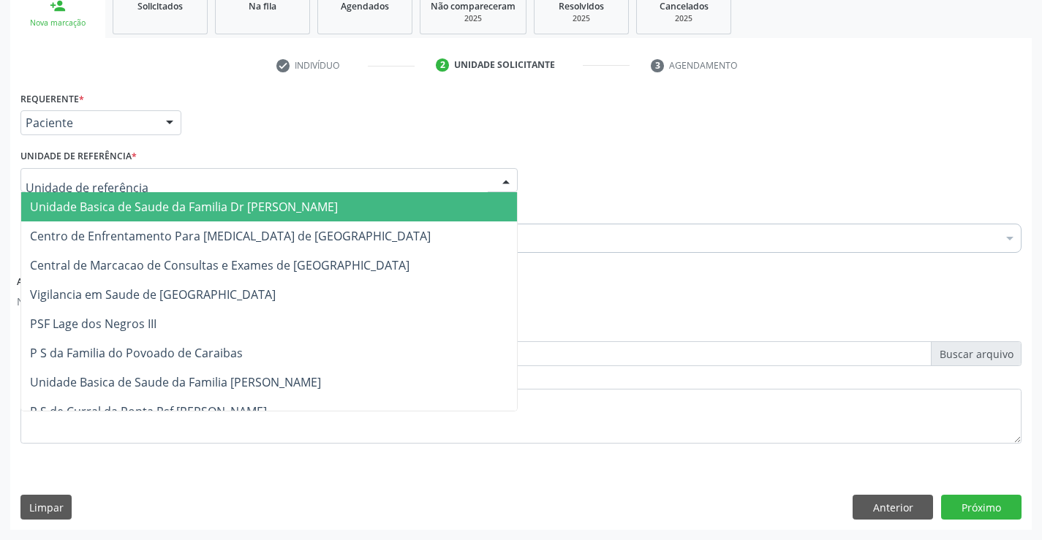
click at [505, 177] on div at bounding box center [506, 181] width 22 height 25
click at [404, 195] on span "Unidade Basica de Saude da Familia Dr [PERSON_NAME]" at bounding box center [269, 206] width 496 height 29
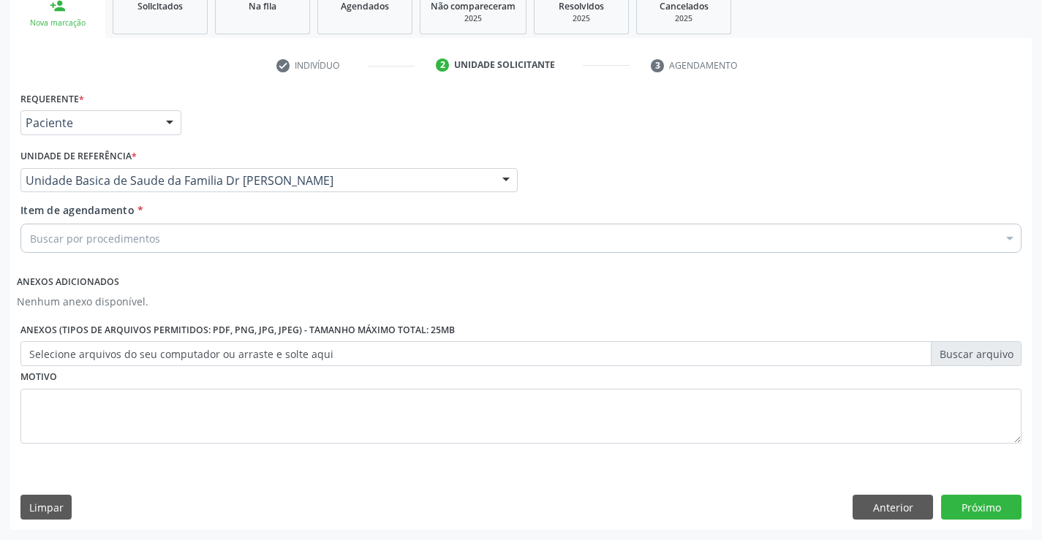
click at [289, 234] on div "Buscar por procedimentos" at bounding box center [520, 238] width 1001 height 29
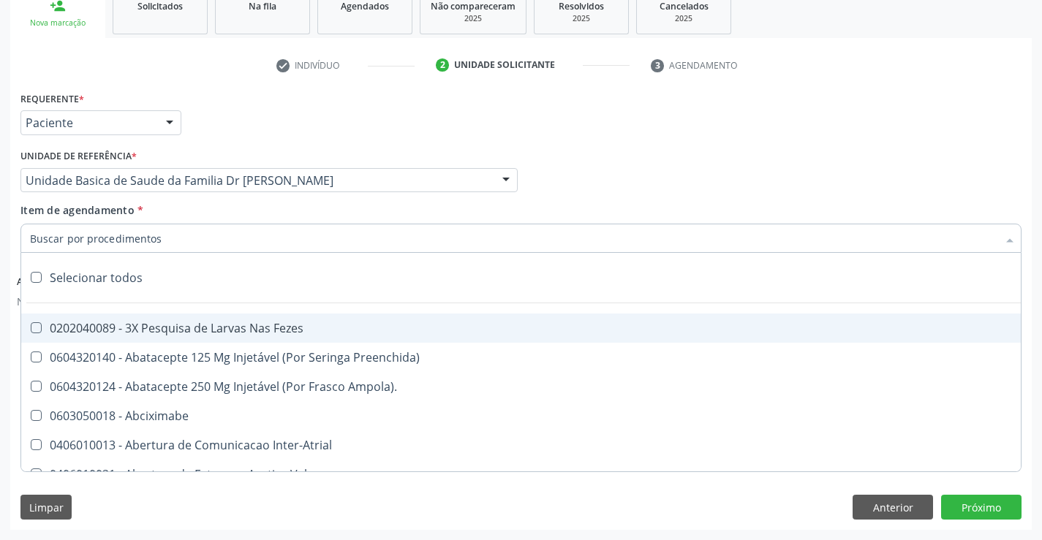
paste input "cardiologista"
type input "cardiologista"
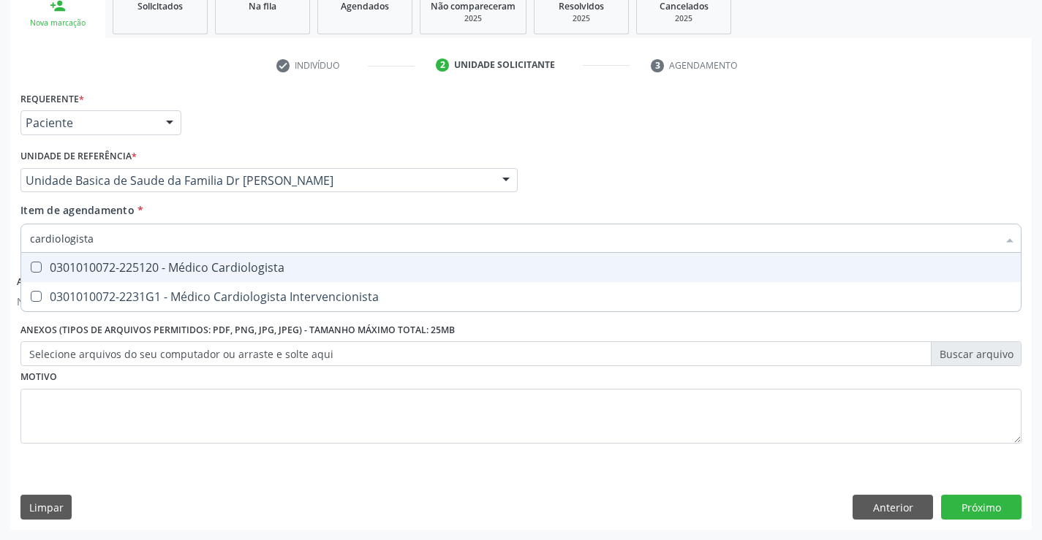
click at [261, 266] on div "0301010072-225120 - Médico Cardiologista" at bounding box center [521, 268] width 982 height 12
checkbox Cardiologista "true"
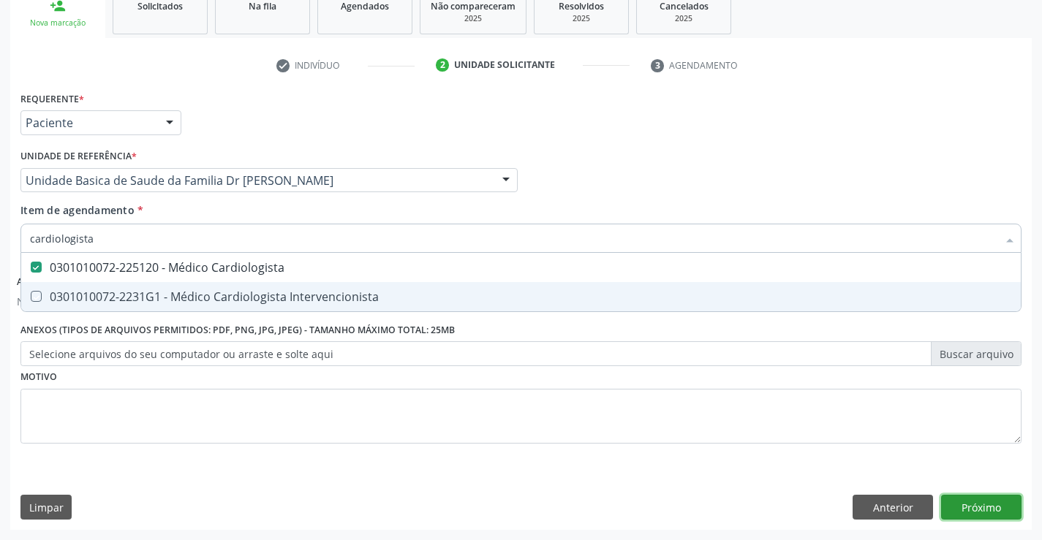
click at [966, 516] on button "Próximo" at bounding box center [981, 507] width 80 height 25
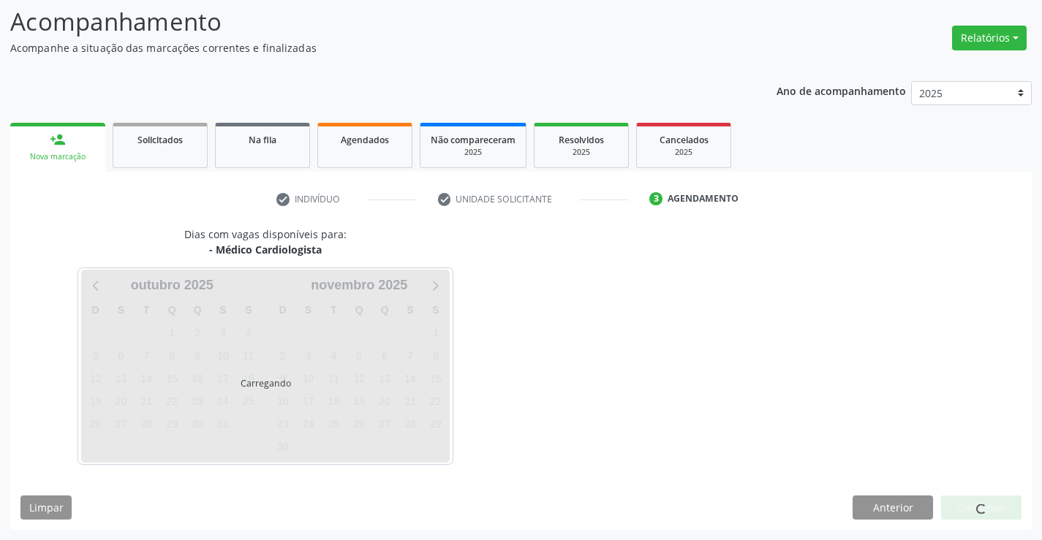
scroll to position [96, 0]
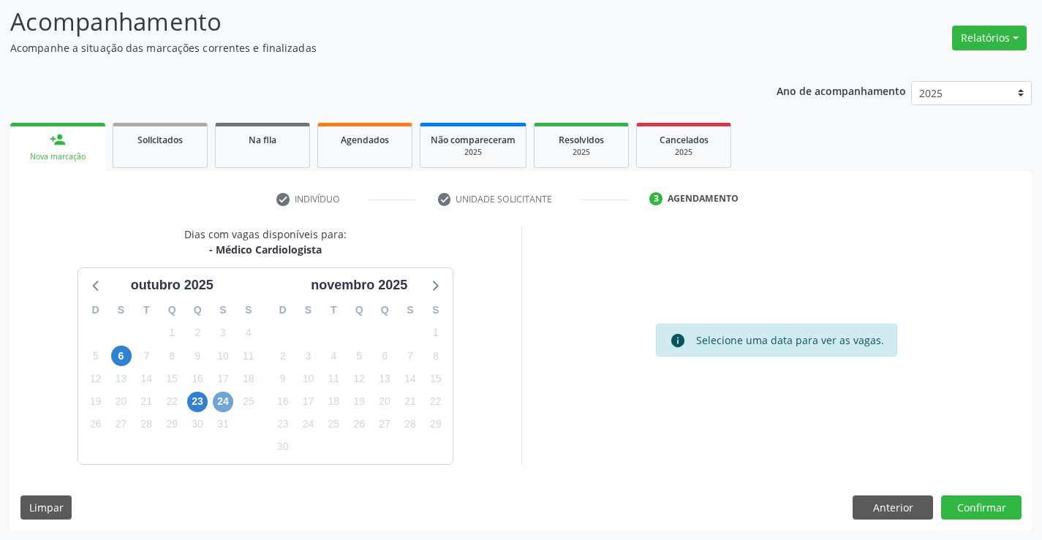
click at [227, 397] on span "24" at bounding box center [223, 402] width 20 height 20
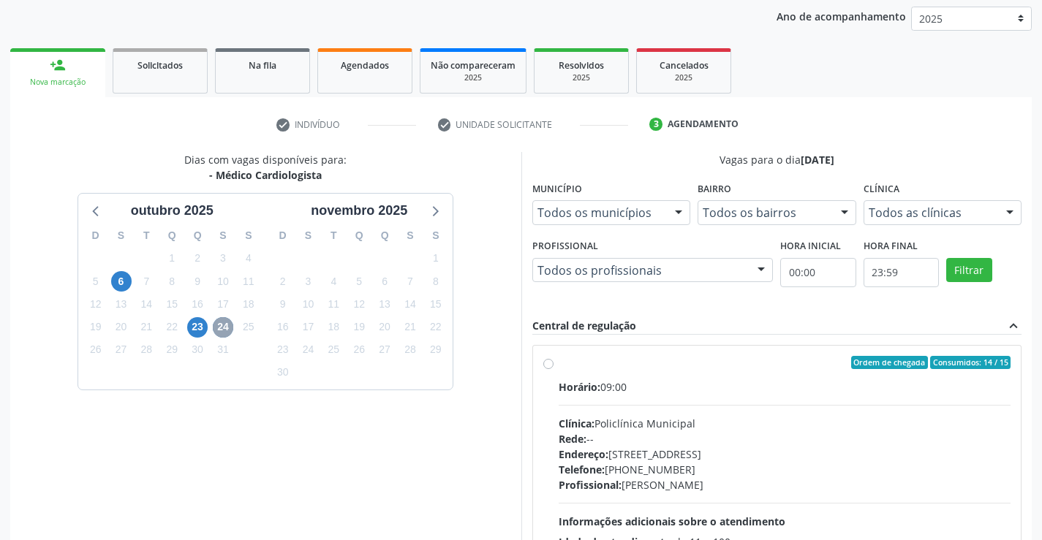
scroll to position [307, 0]
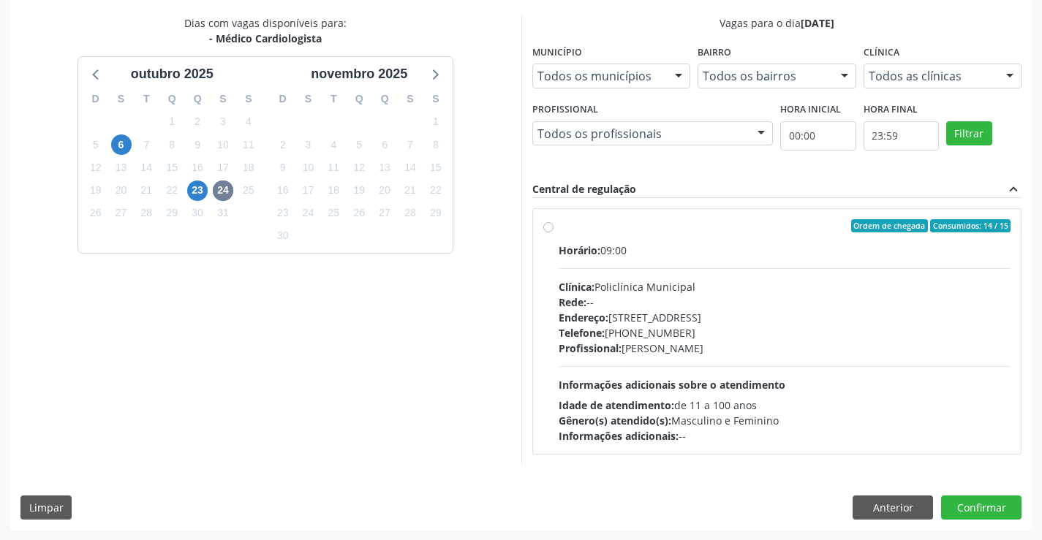
click at [559, 227] on label "Ordem de chegada Consumidos: 14 / 15 Horário: 09:00 Clínica: Policlínica Munici…" at bounding box center [785, 331] width 453 height 225
click at [544, 227] on input "Ordem de chegada Consumidos: 14 / 15 Horário: 09:00 Clínica: Policlínica Munici…" at bounding box center [548, 225] width 10 height 13
radio input "true"
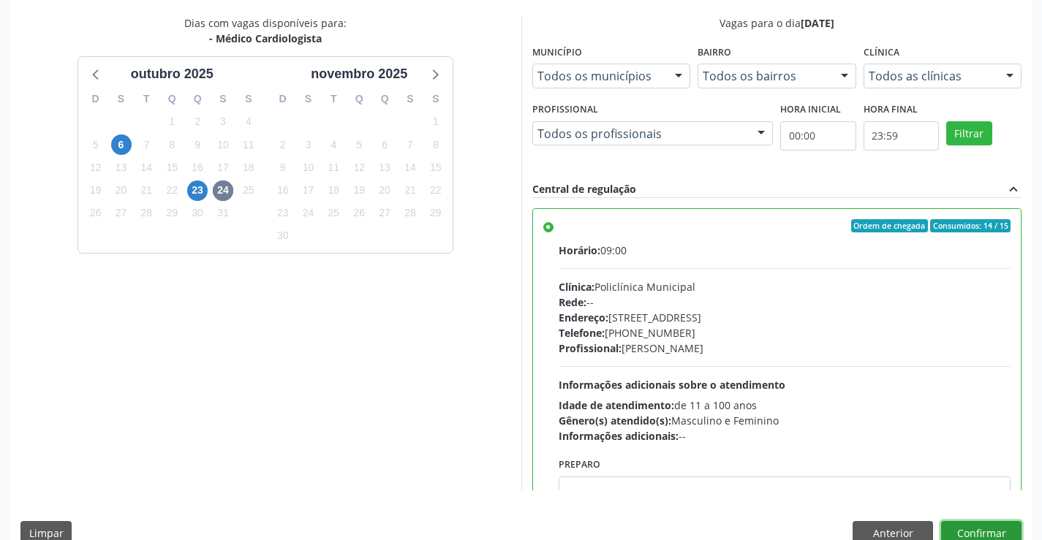
click at [969, 532] on button "Confirmar" at bounding box center [981, 533] width 80 height 25
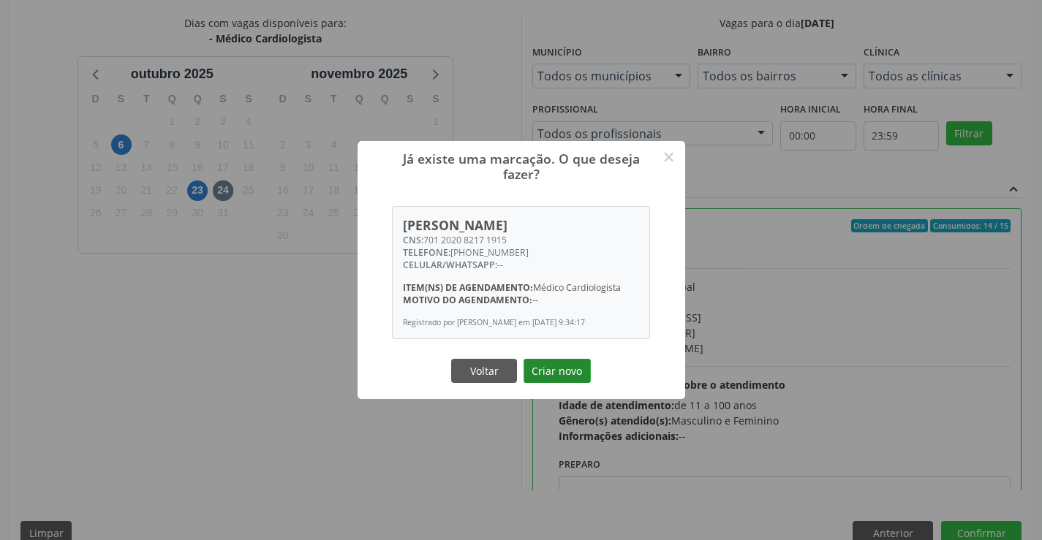
click at [539, 378] on button "Criar novo" at bounding box center [557, 371] width 67 height 25
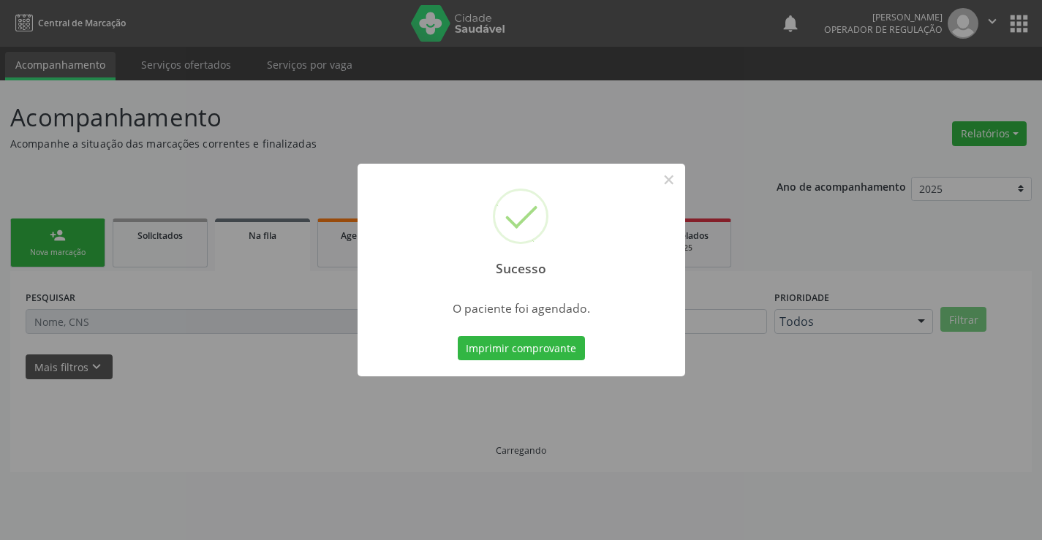
scroll to position [0, 0]
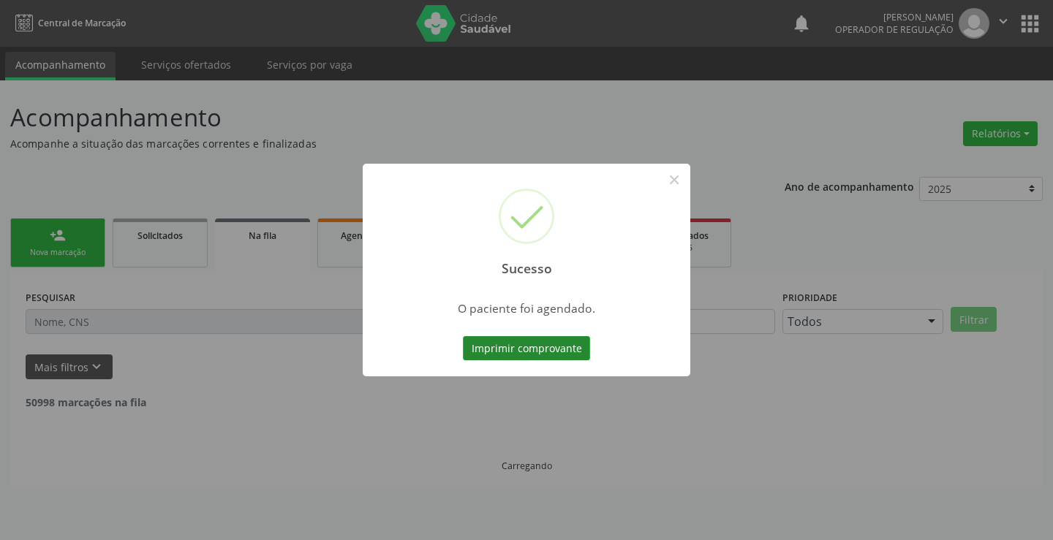
click at [526, 359] on button "Imprimir comprovante" at bounding box center [526, 348] width 127 height 25
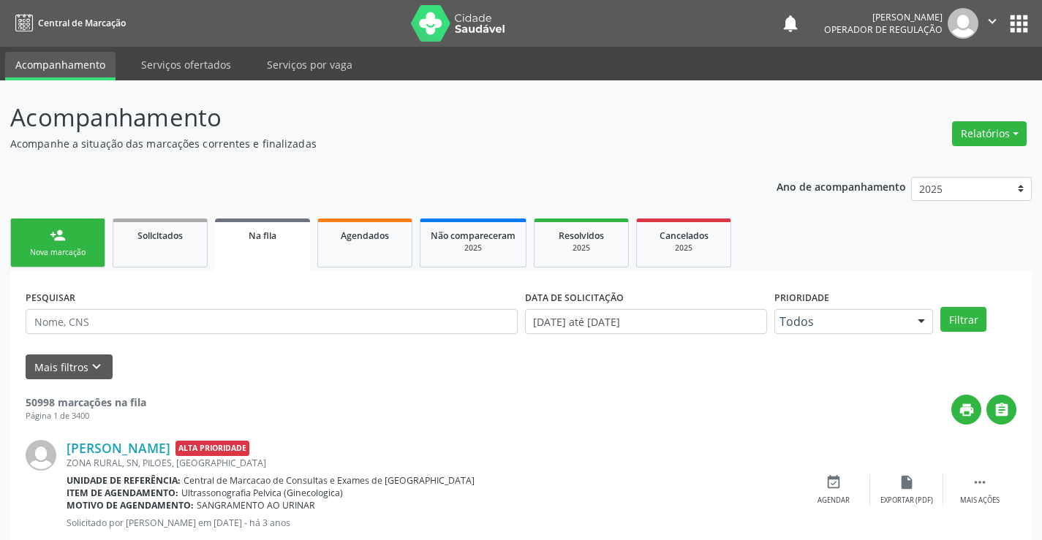
click at [83, 226] on div "Sucesso × O paciente foi agendado. Imprimir comprovante Cancel" at bounding box center [521, 270] width 1042 height 540
click at [69, 235] on link "person_add Nova marcação" at bounding box center [57, 243] width 95 height 49
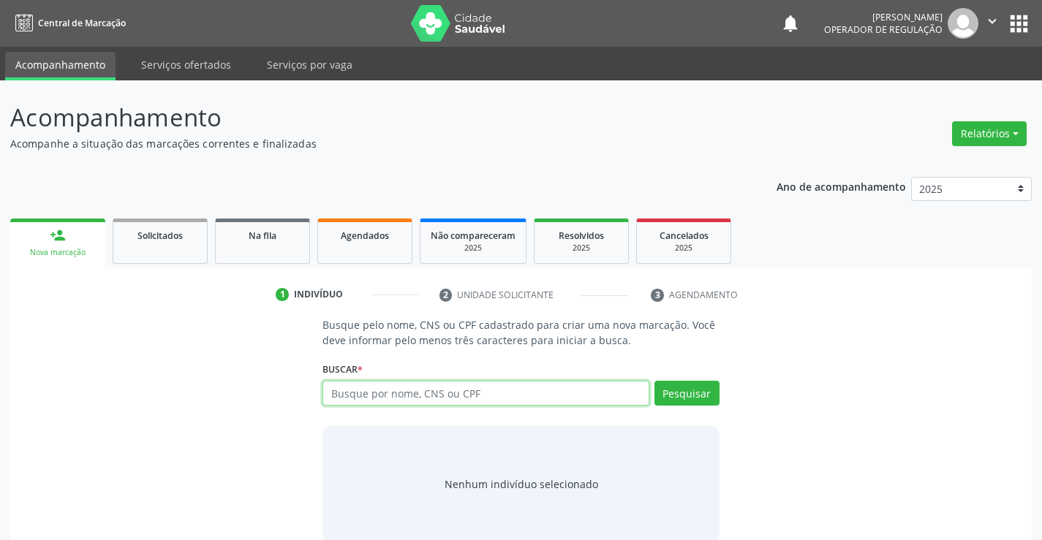
click at [395, 386] on input "text" at bounding box center [486, 393] width 326 height 25
type input "705805414538938"
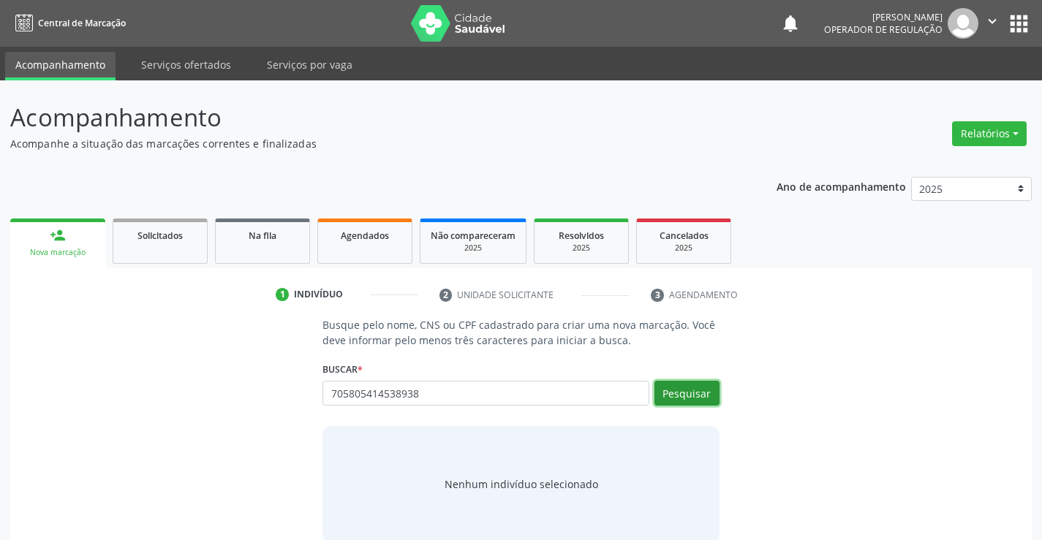
click at [659, 389] on button "Pesquisar" at bounding box center [687, 393] width 65 height 25
type input "705805414538938"
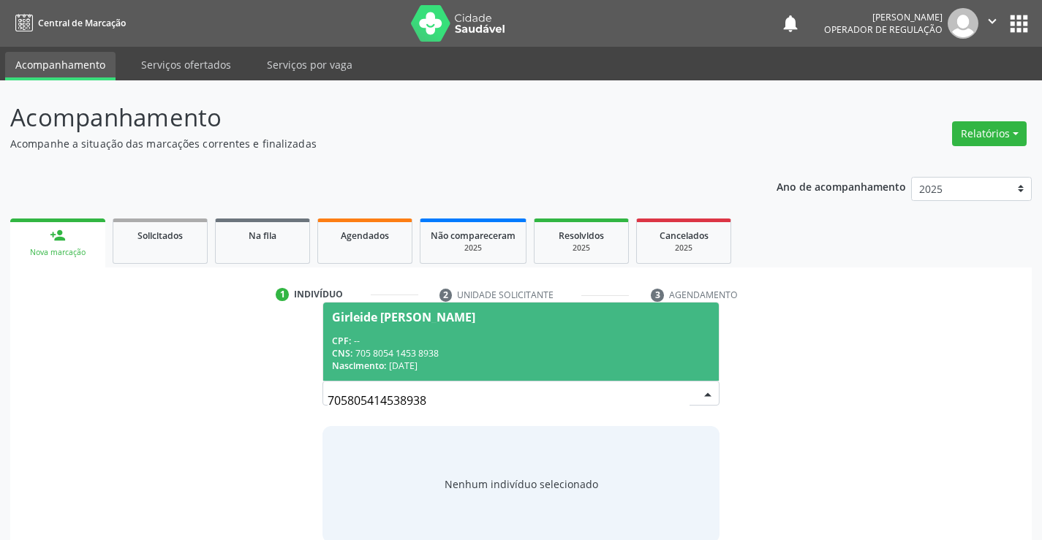
click at [415, 314] on div "Girleide [PERSON_NAME]" at bounding box center [403, 318] width 143 height 12
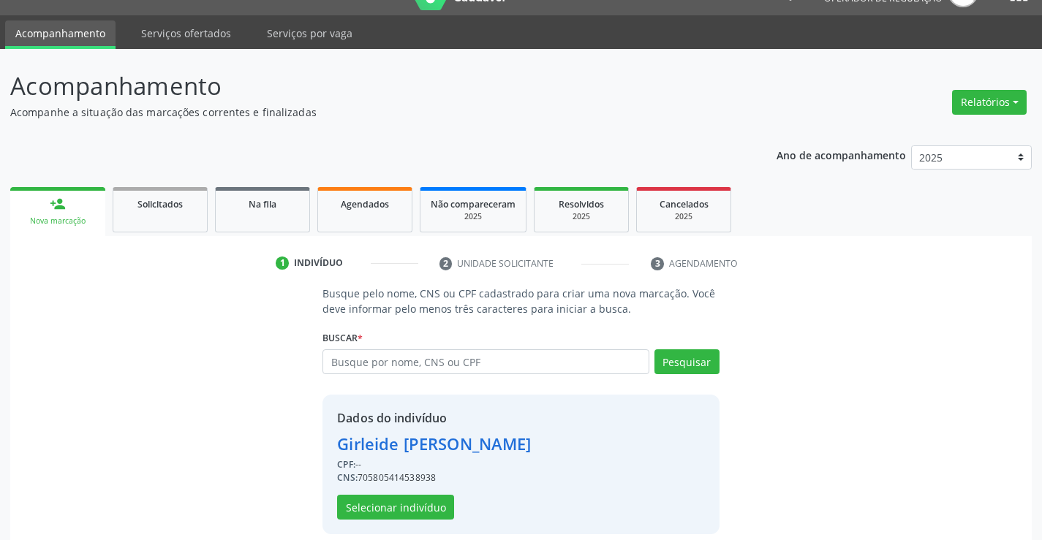
scroll to position [46, 0]
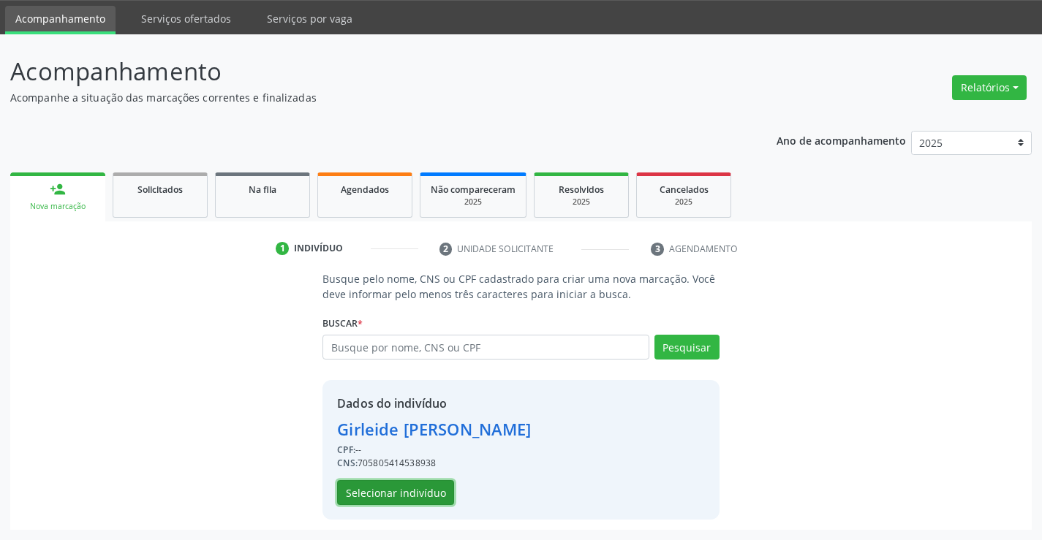
click at [427, 494] on button "Selecionar indivíduo" at bounding box center [395, 492] width 117 height 25
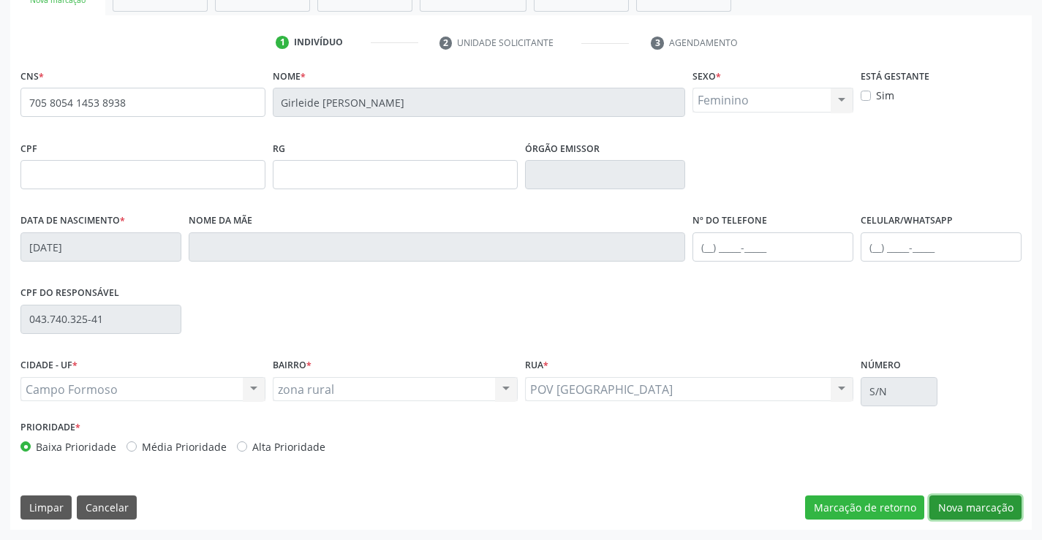
click at [951, 511] on button "Nova marcação" at bounding box center [976, 508] width 92 height 25
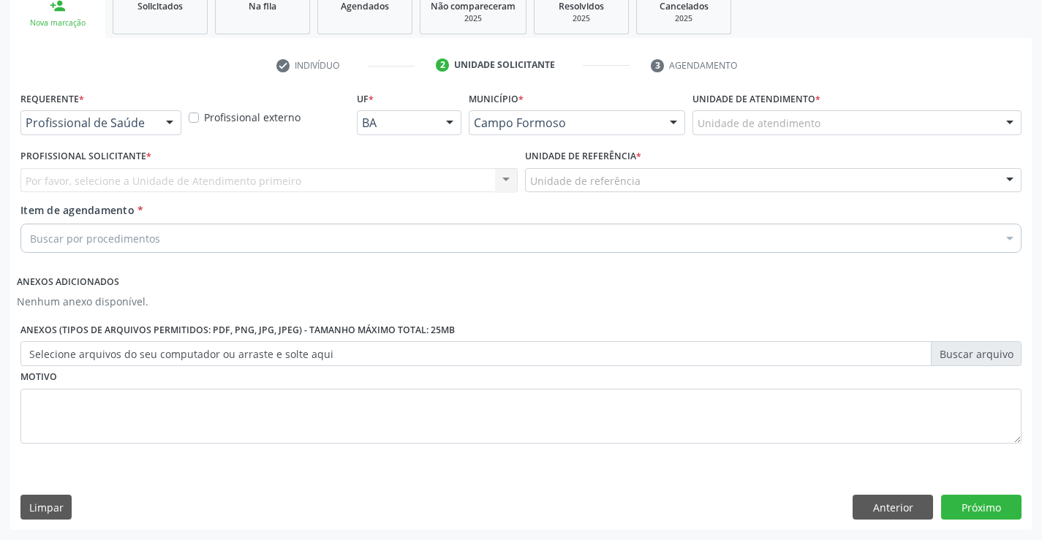
click at [165, 116] on div at bounding box center [170, 123] width 22 height 25
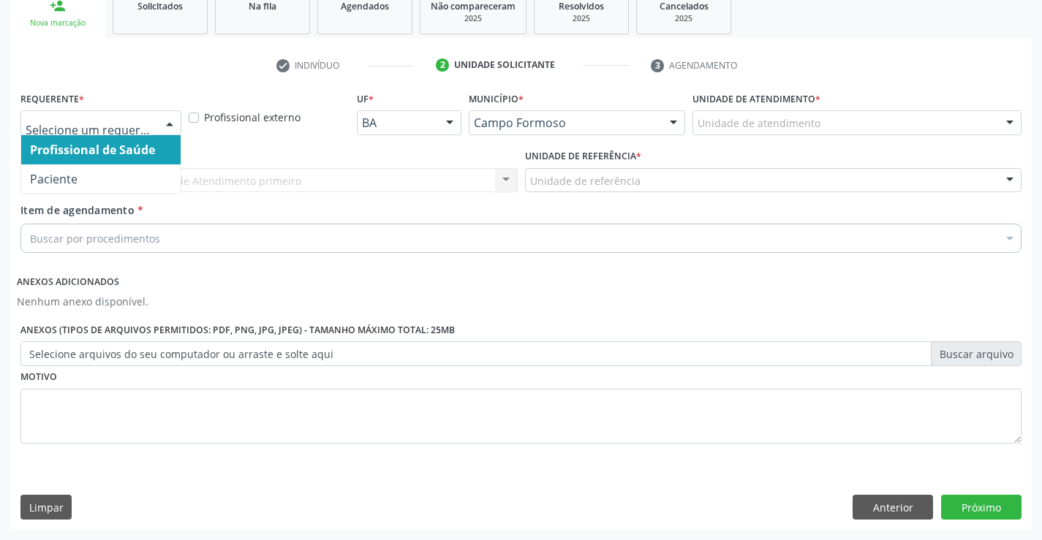
click at [90, 163] on span "Profissional de Saúde" at bounding box center [100, 149] width 159 height 29
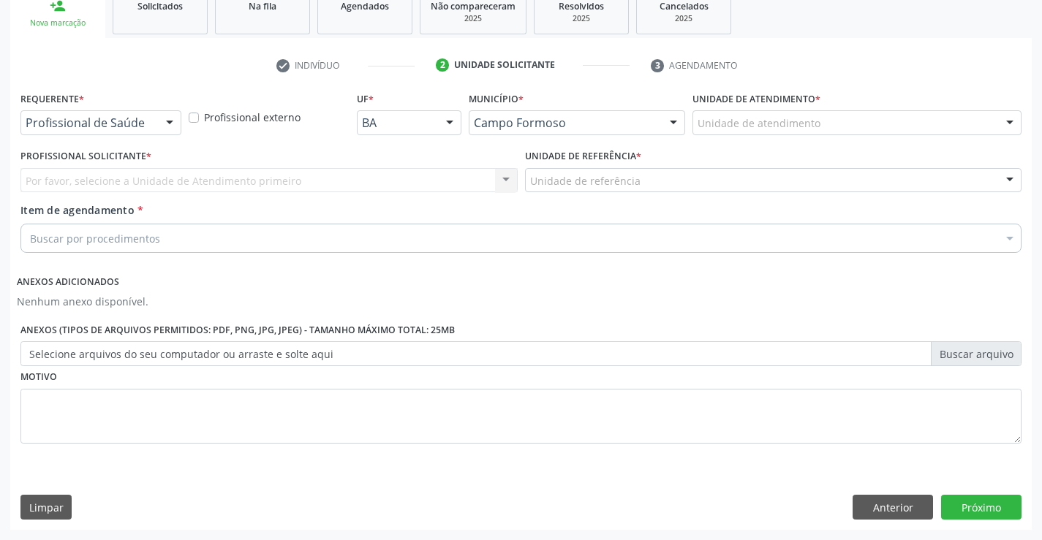
click at [170, 118] on div at bounding box center [170, 123] width 22 height 25
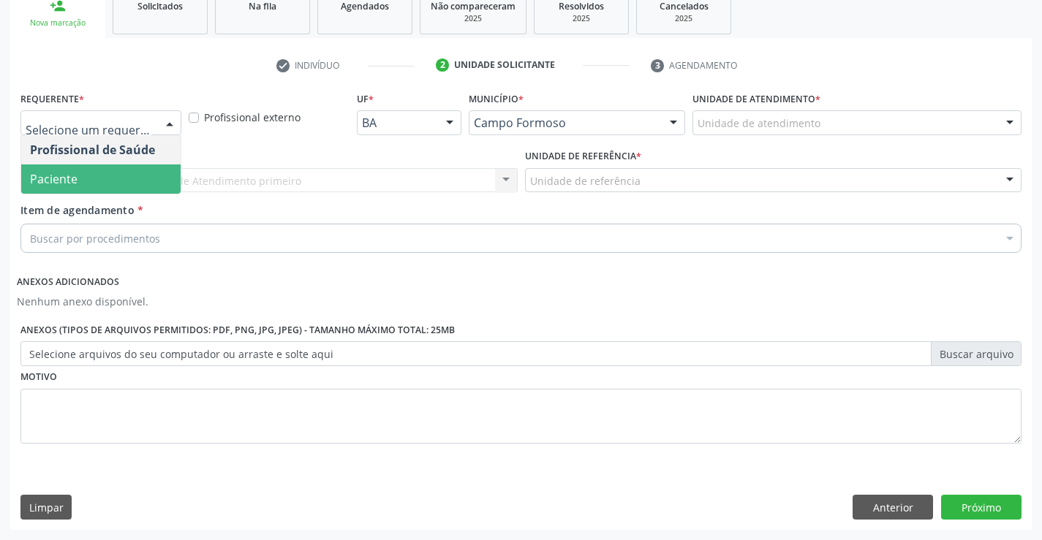
click at [105, 171] on span "Paciente" at bounding box center [100, 179] width 159 height 29
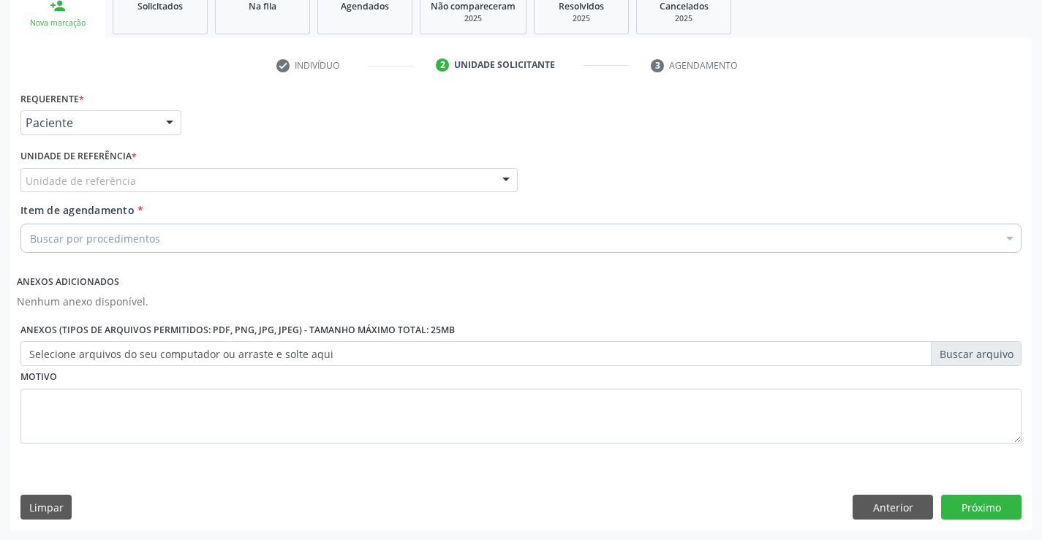
click at [130, 162] on label "Unidade de referência *" at bounding box center [78, 157] width 116 height 23
click at [173, 127] on div at bounding box center [170, 123] width 22 height 25
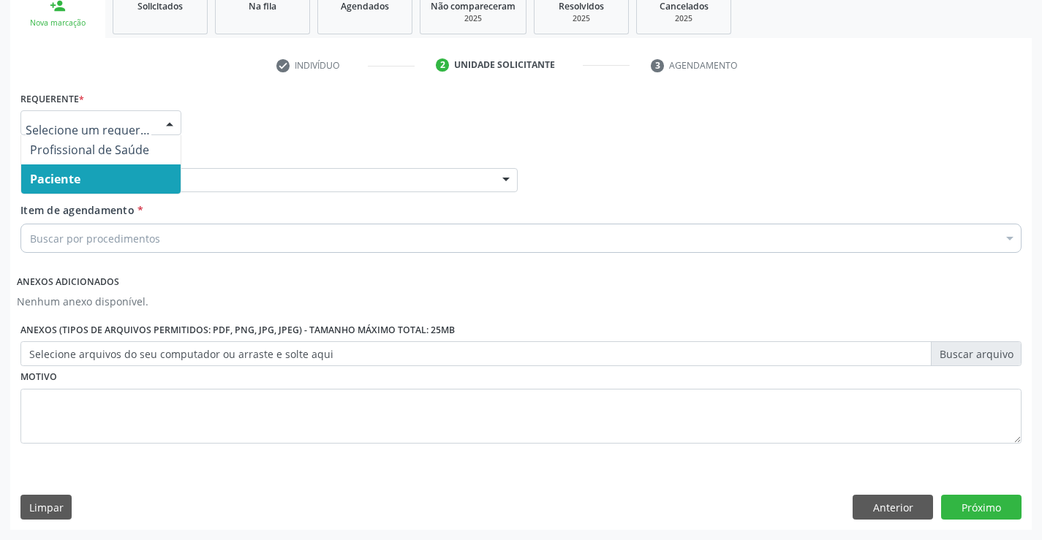
click at [129, 172] on span "Paciente" at bounding box center [100, 179] width 159 height 29
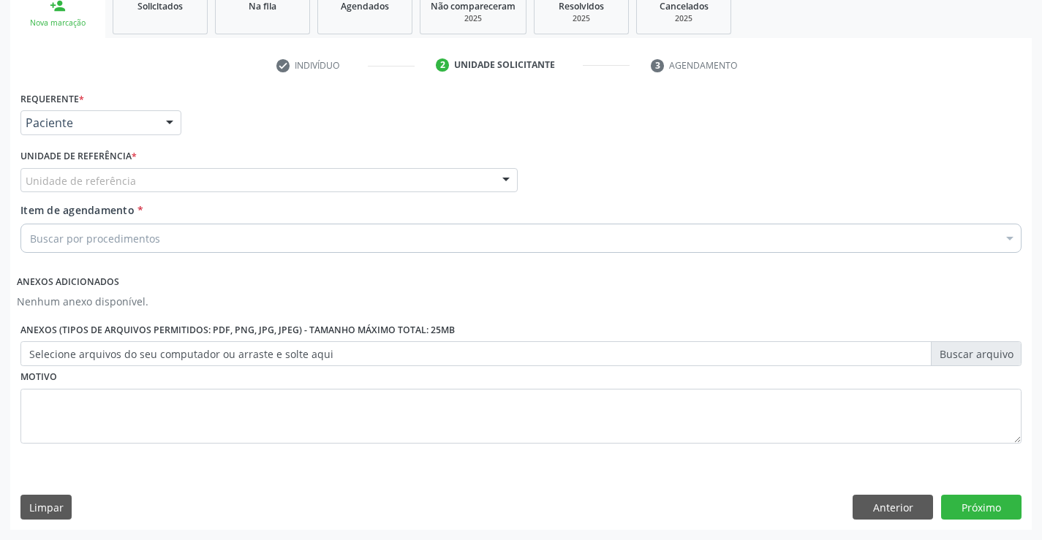
click at [502, 178] on div at bounding box center [506, 181] width 22 height 25
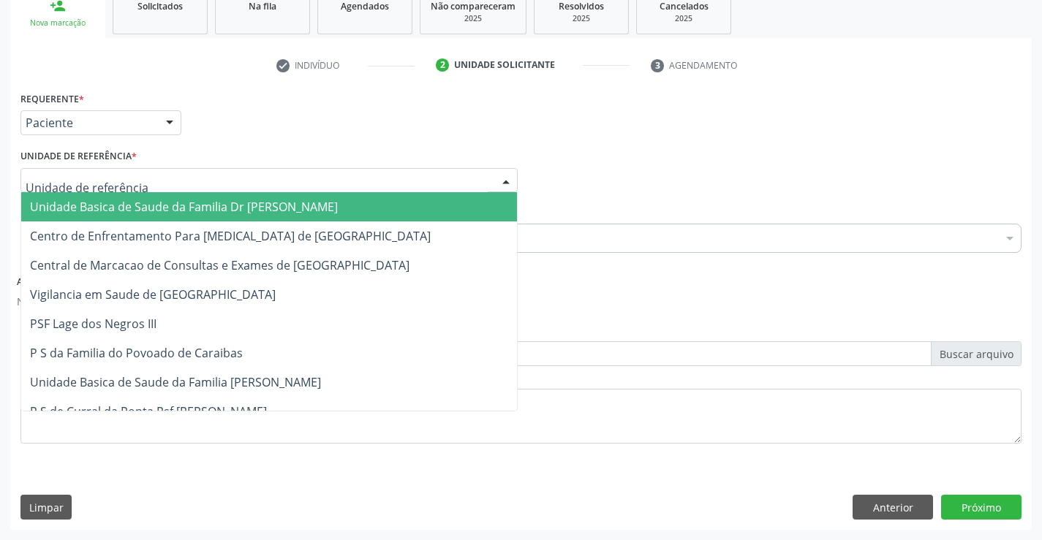
click at [386, 214] on span "Unidade Basica de Saude da Familia Dr [PERSON_NAME]" at bounding box center [269, 206] width 496 height 29
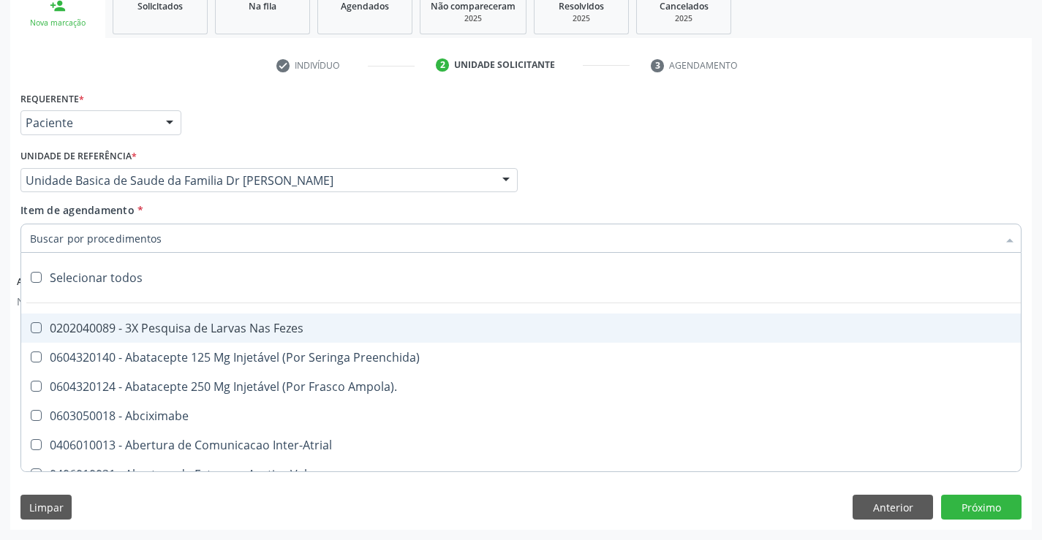
paste input "cardiologista"
type input "cardiologista"
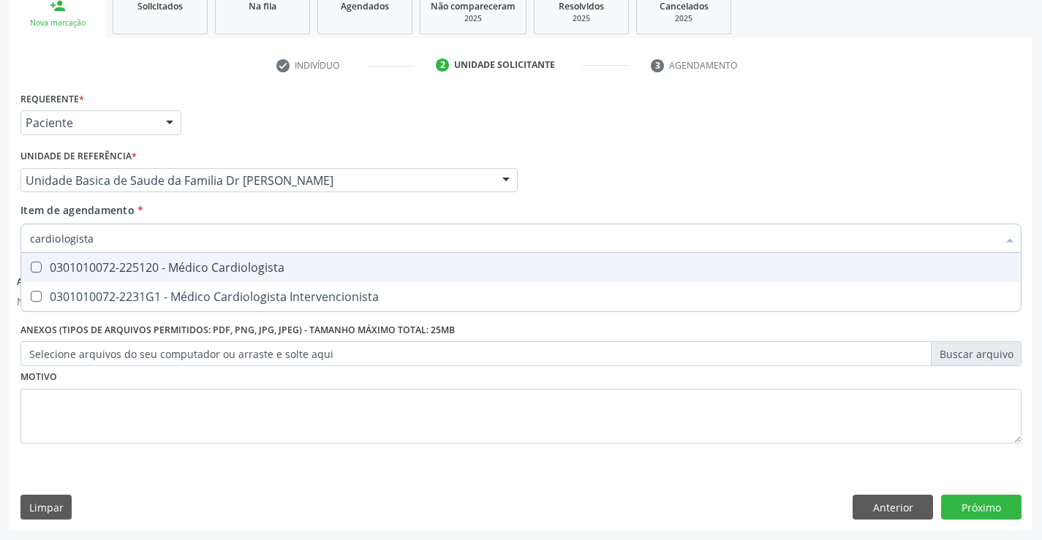
click at [272, 271] on div "0301010072-225120 - Médico Cardiologista" at bounding box center [521, 268] width 982 height 12
checkbox Cardiologista "true"
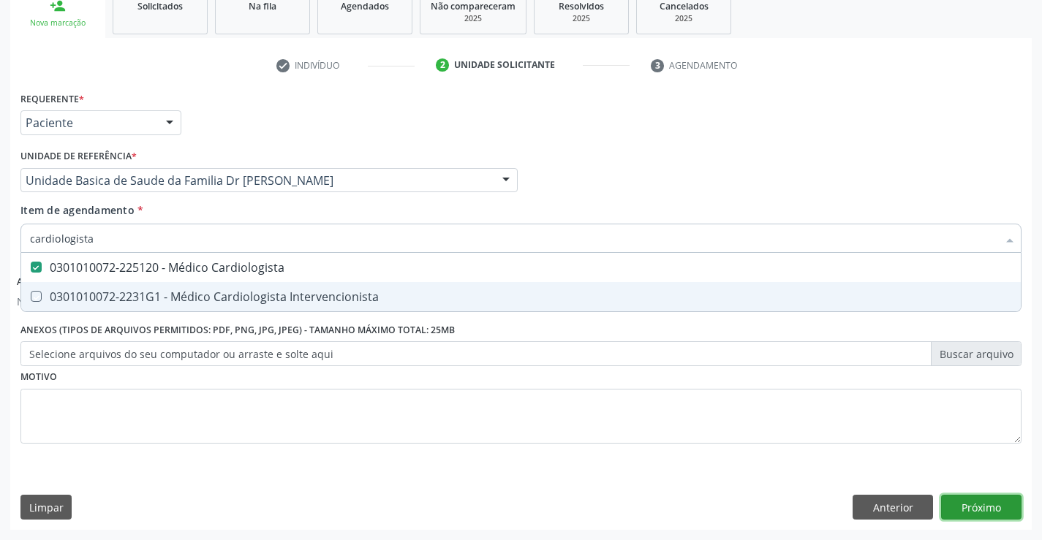
click at [960, 496] on button "Próximo" at bounding box center [981, 507] width 80 height 25
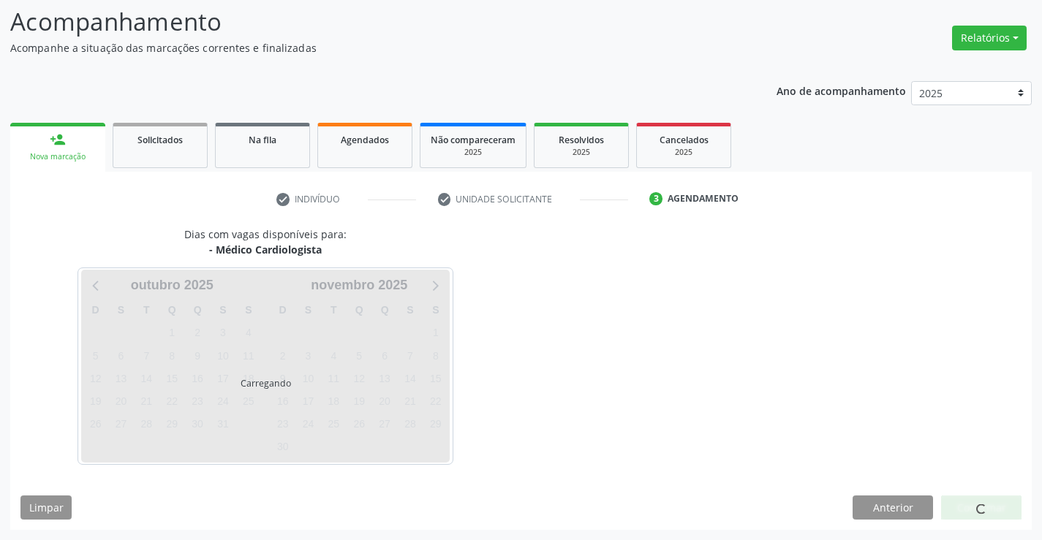
scroll to position [96, 0]
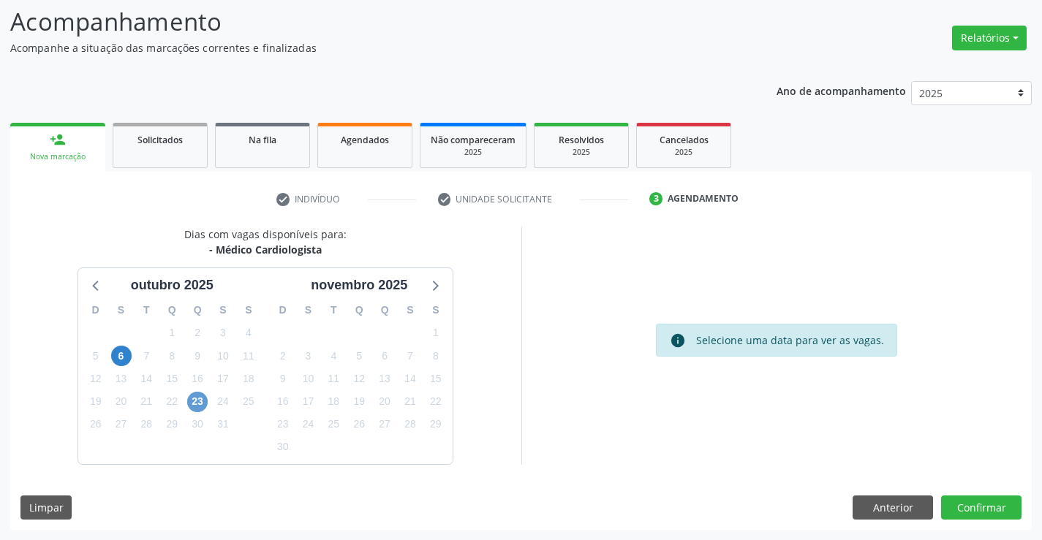
scroll to position [96, 0]
click at [197, 400] on span "23" at bounding box center [197, 402] width 20 height 20
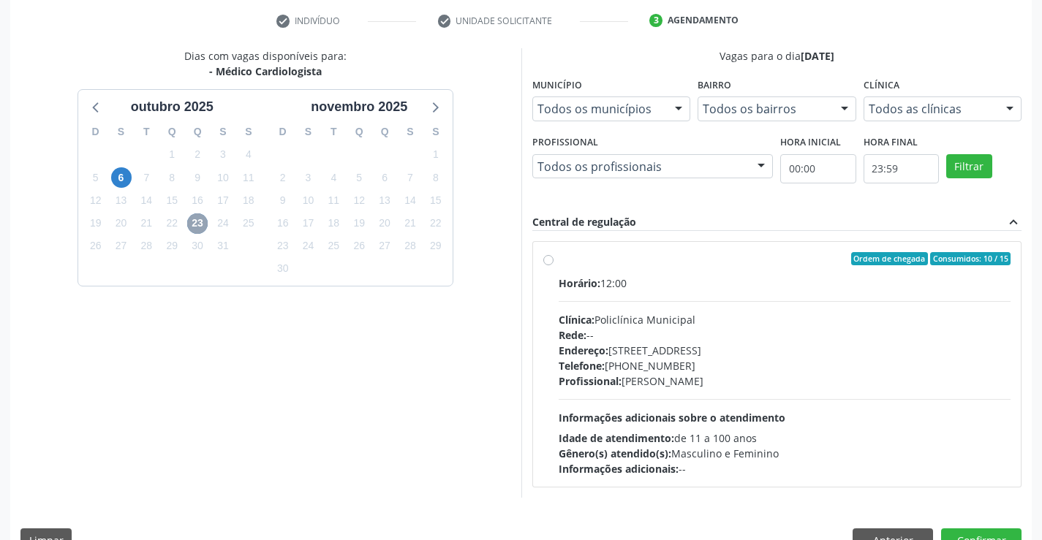
scroll to position [279, 0]
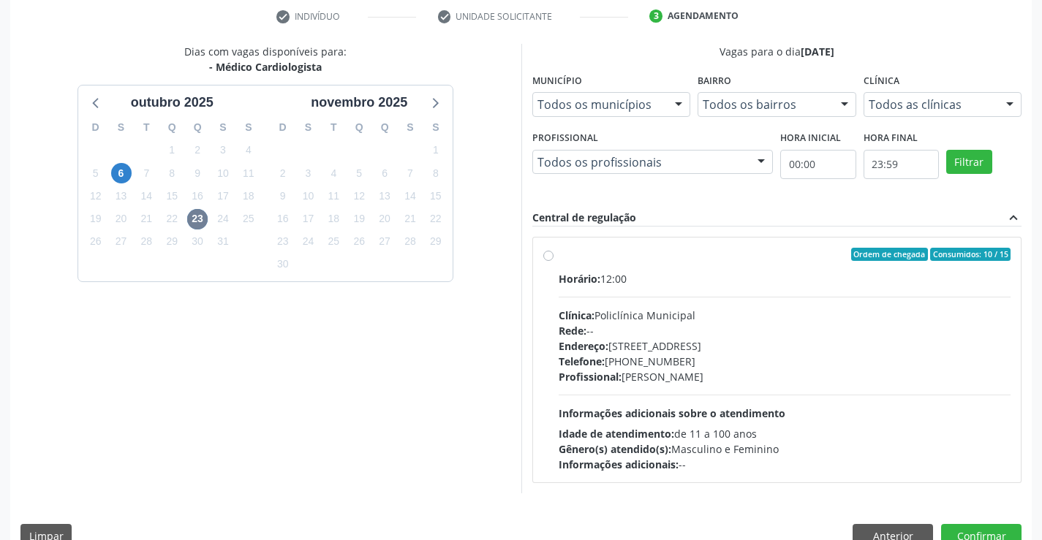
click at [559, 257] on label "Ordem de chegada Consumidos: 10 / 15 Horário: 12:00 Clínica: Policlínica Munici…" at bounding box center [785, 360] width 453 height 225
click at [552, 257] on input "Ordem de chegada Consumidos: 10 / 15 Horário: 12:00 Clínica: Policlínica Munici…" at bounding box center [548, 254] width 10 height 13
radio input "true"
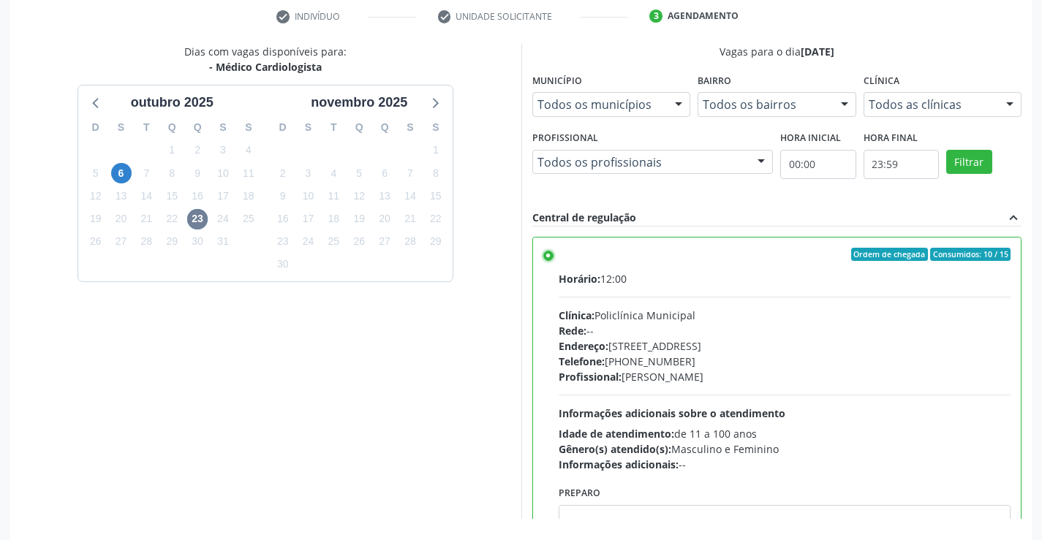
scroll to position [333, 0]
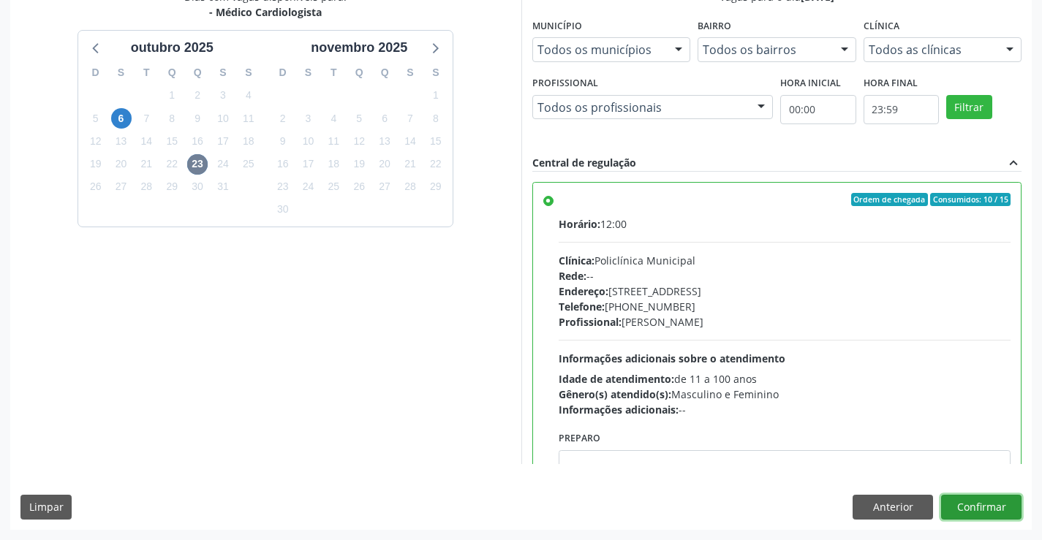
click at [979, 503] on button "Confirmar" at bounding box center [981, 507] width 80 height 25
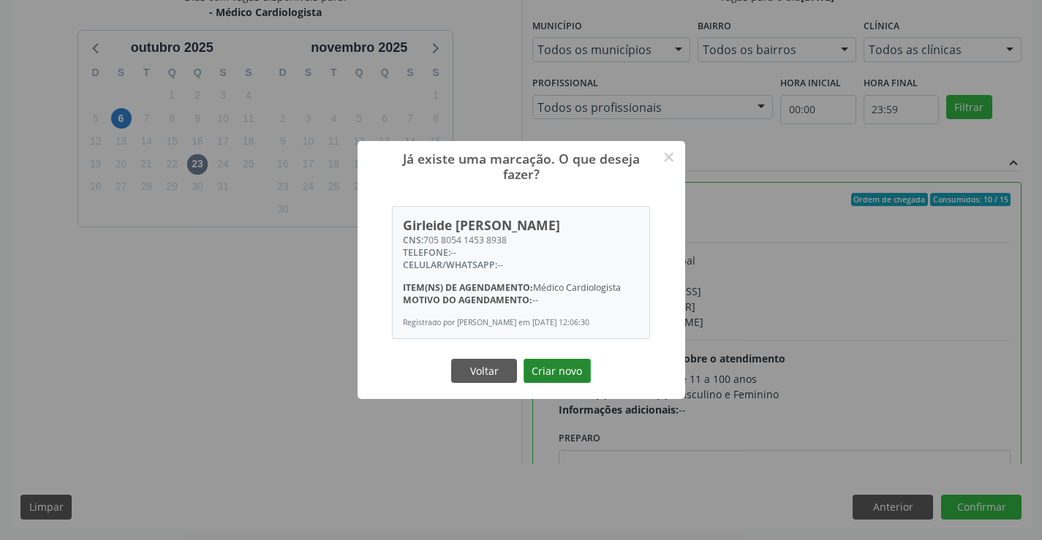
click at [532, 379] on button "Criar novo" at bounding box center [557, 371] width 67 height 25
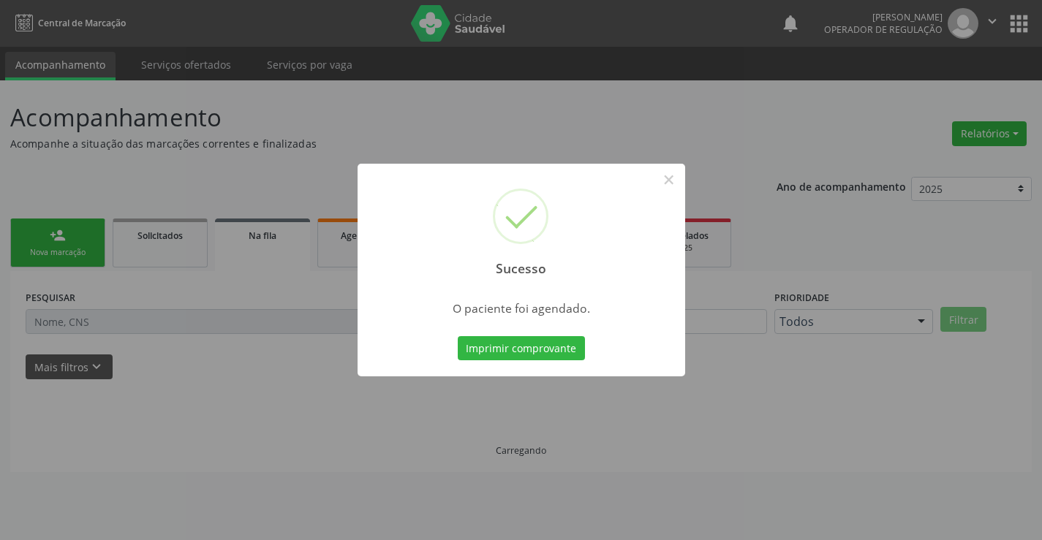
scroll to position [0, 0]
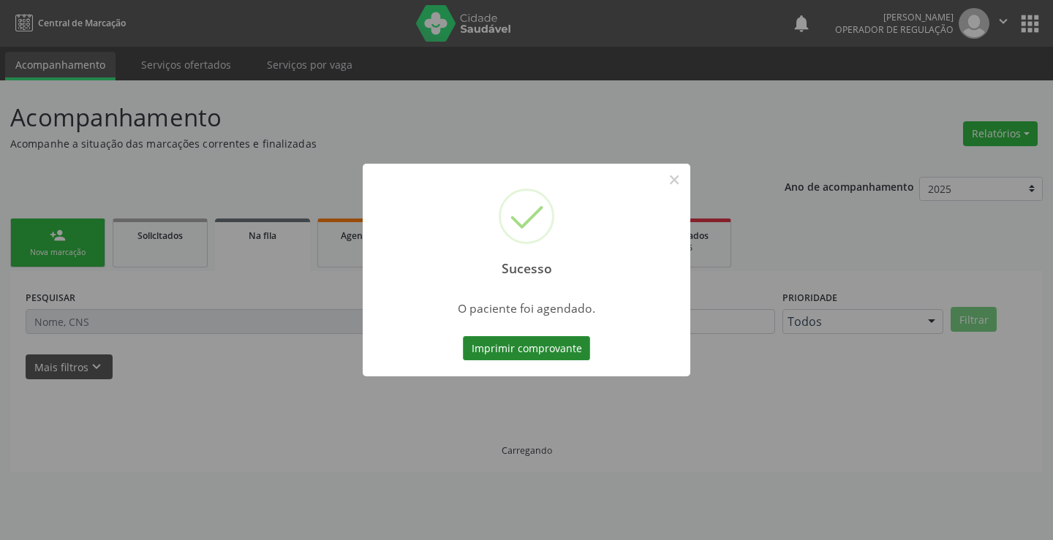
click at [527, 353] on button "Imprimir comprovante" at bounding box center [526, 348] width 127 height 25
